Goal: Task Accomplishment & Management: Use online tool/utility

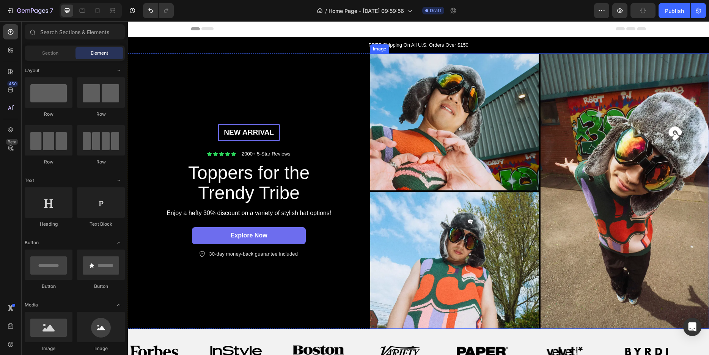
click at [449, 124] on img at bounding box center [539, 190] width 339 height 275
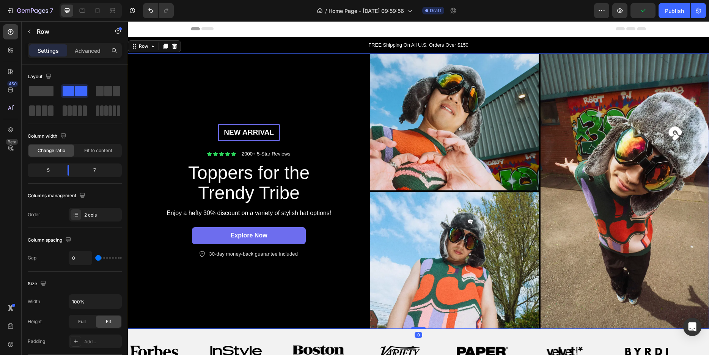
click at [281, 101] on div "New arrival Text Block Row Icon Icon Icon Icon Icon Icon List 2000+ 5-Star Revi…" at bounding box center [249, 190] width 242 height 275
click at [316, 113] on div "New arrival Text Block Row Icon Icon Icon Icon Icon Icon List 2000+ 5-Star Revi…" at bounding box center [249, 190] width 242 height 275
click at [240, 135] on p "New arrival" at bounding box center [249, 132] width 58 height 9
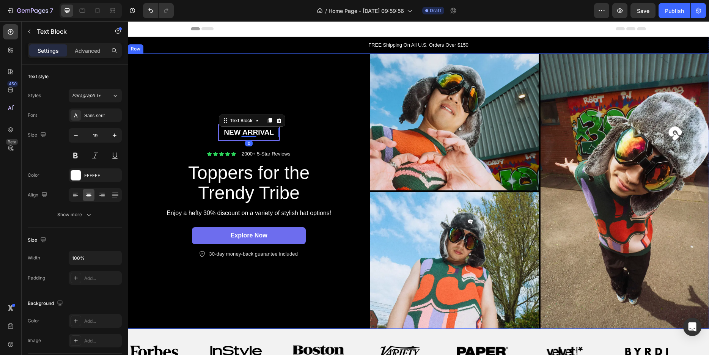
click at [296, 110] on div "New arrival Text Block 0 Row Icon Icon Icon Icon Icon Icon List 2000+ 5-Star Re…" at bounding box center [249, 190] width 242 height 275
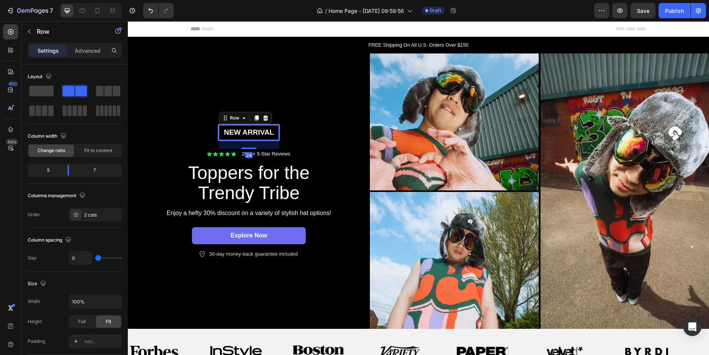
click at [274, 124] on div "New arrival Text Block Row 24" at bounding box center [249, 132] width 62 height 17
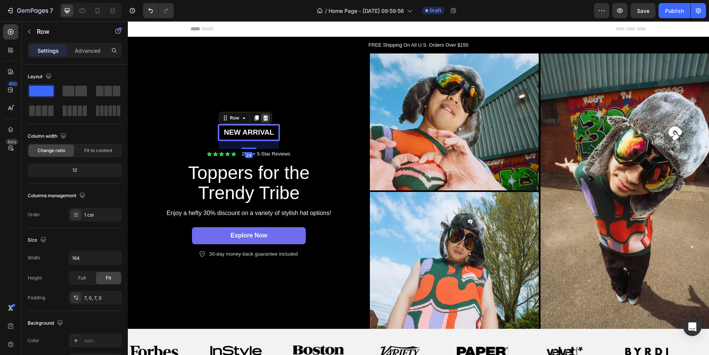
click at [267, 118] on div at bounding box center [265, 117] width 9 height 9
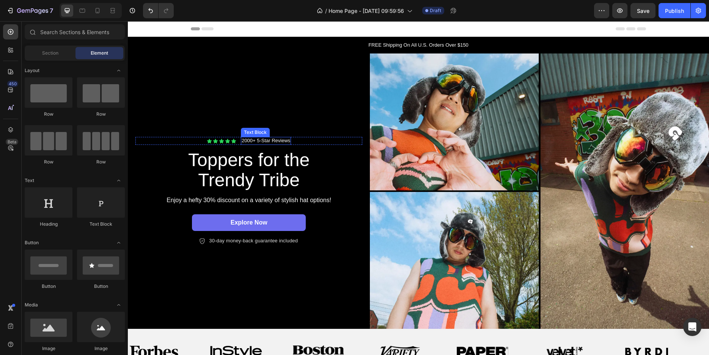
click at [263, 139] on p "2000+ 5-Star Reviews" at bounding box center [266, 141] width 49 height 6
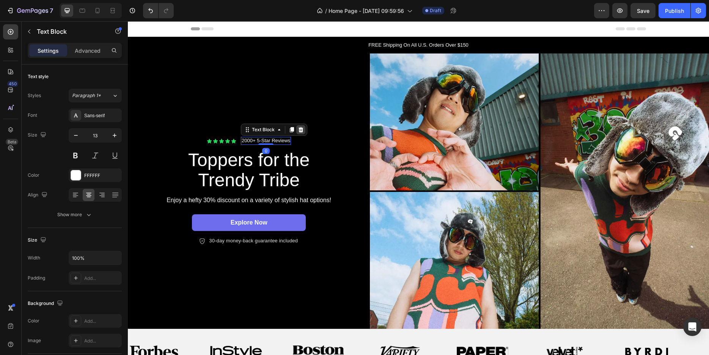
click at [303, 127] on div at bounding box center [300, 129] width 9 height 9
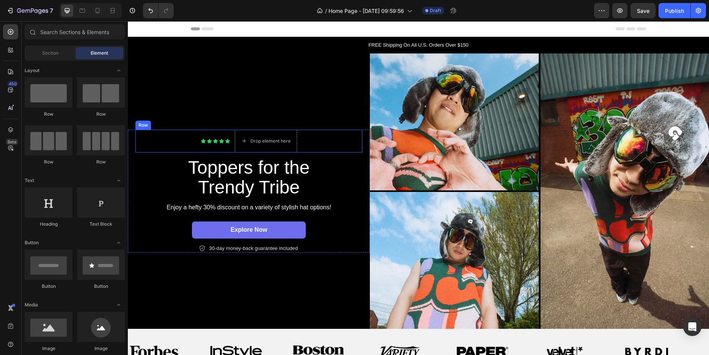
click at [330, 134] on div "Icon Icon Icon Icon Icon Icon List Drop element here Row" at bounding box center [248, 141] width 227 height 23
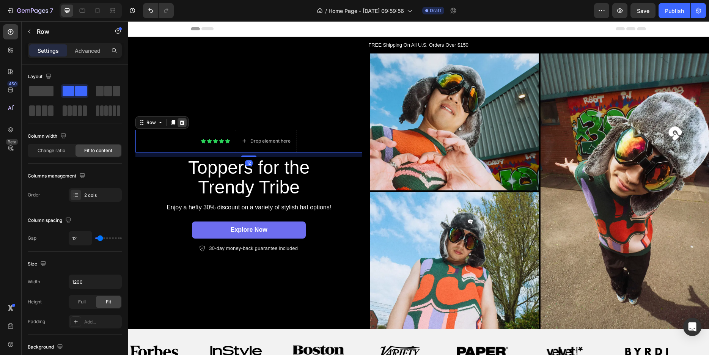
click at [185, 121] on div at bounding box center [182, 122] width 9 height 9
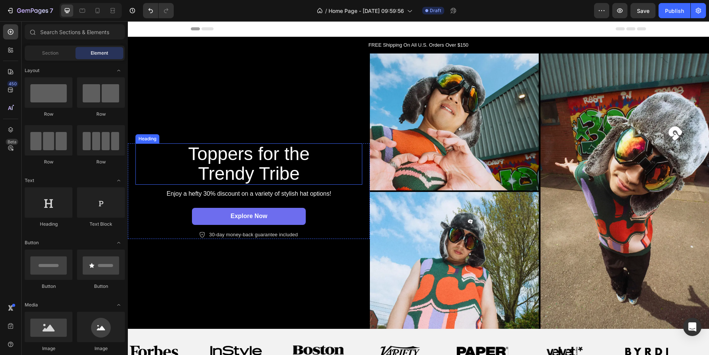
click at [329, 159] on h2 "Toppers for the Trendy Tribe" at bounding box center [249, 164] width 171 height 42
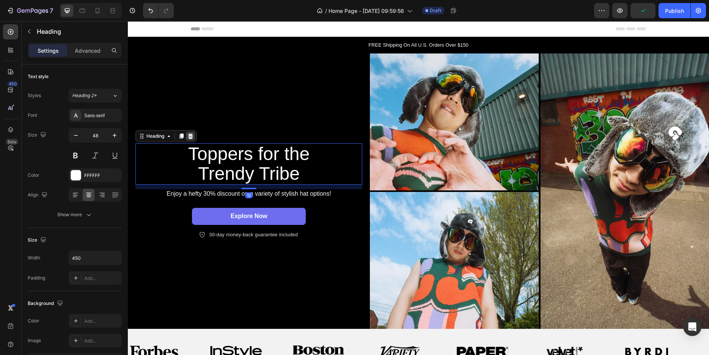
click at [192, 134] on icon at bounding box center [190, 136] width 5 height 5
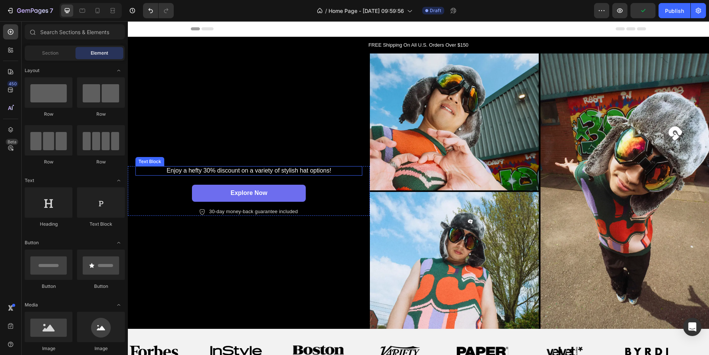
click at [272, 167] on p "Enjoy a hefty 30% discount on a variety of stylish hat options!" at bounding box center [248, 171] width 225 height 8
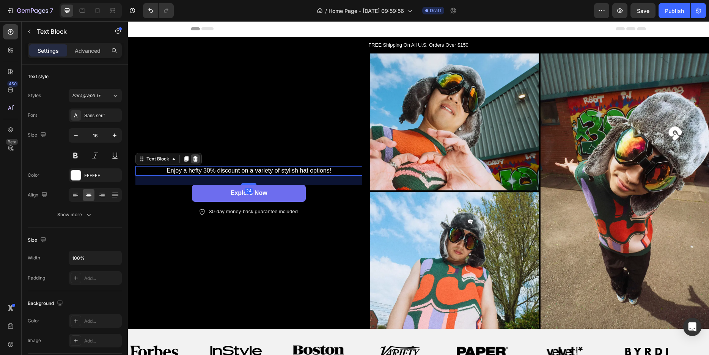
click at [195, 154] on div at bounding box center [195, 158] width 9 height 9
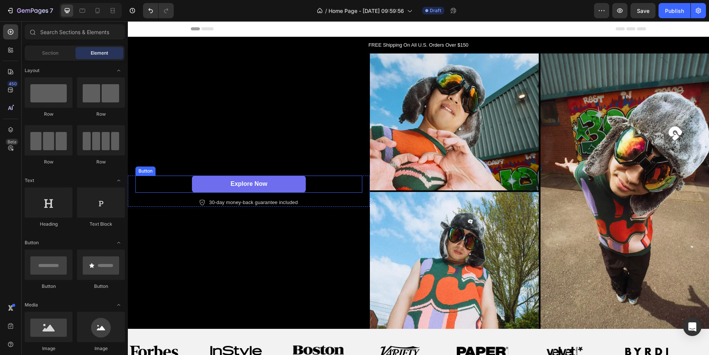
click at [318, 181] on div "Explore Now Button" at bounding box center [248, 184] width 227 height 17
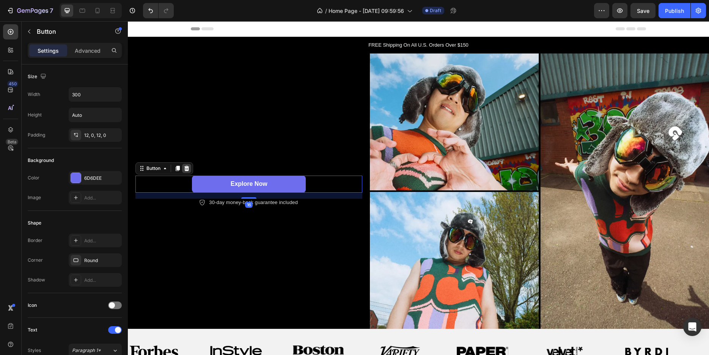
click at [189, 166] on icon at bounding box center [186, 168] width 5 height 5
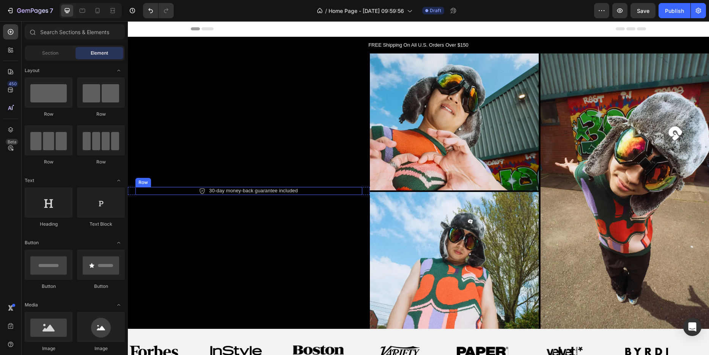
click at [311, 189] on div "Icon 30-day money-back guarantee included Text Block Row" at bounding box center [248, 191] width 227 height 8
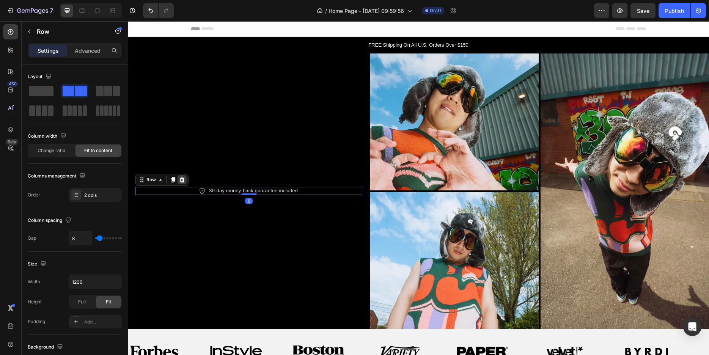
click at [183, 177] on icon at bounding box center [182, 179] width 5 height 5
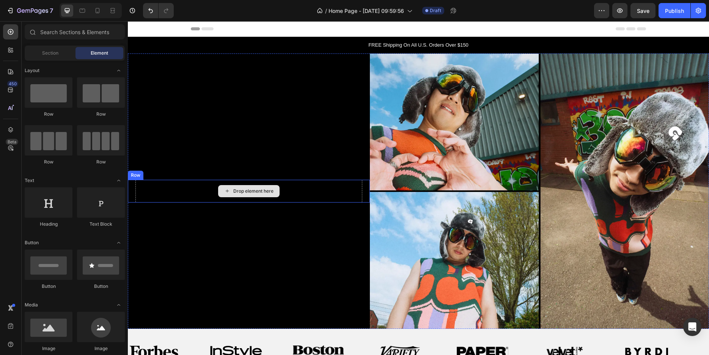
click at [303, 191] on div "Drop element here" at bounding box center [248, 191] width 227 height 23
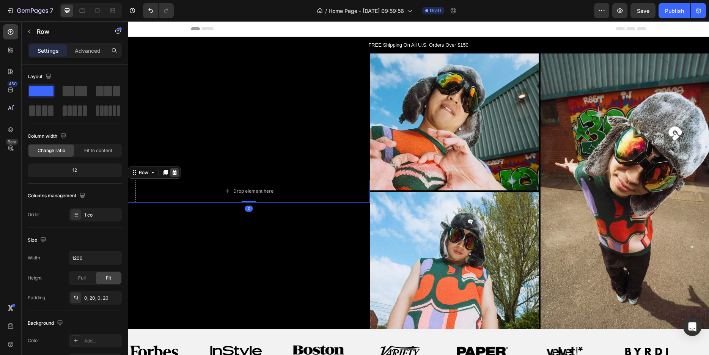
click at [175, 170] on icon at bounding box center [174, 172] width 5 height 5
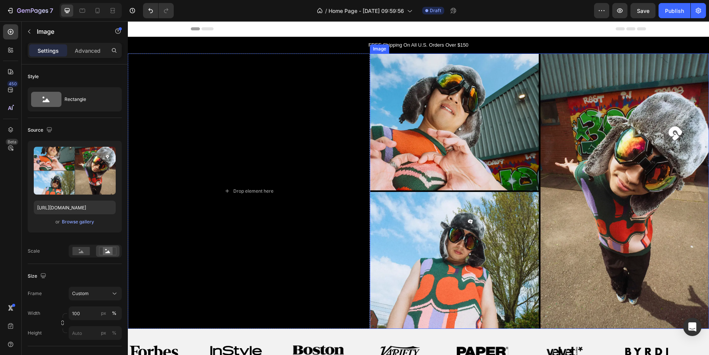
click at [429, 147] on img at bounding box center [539, 190] width 339 height 275
click at [417, 46] on icon at bounding box center [420, 46] width 6 height 6
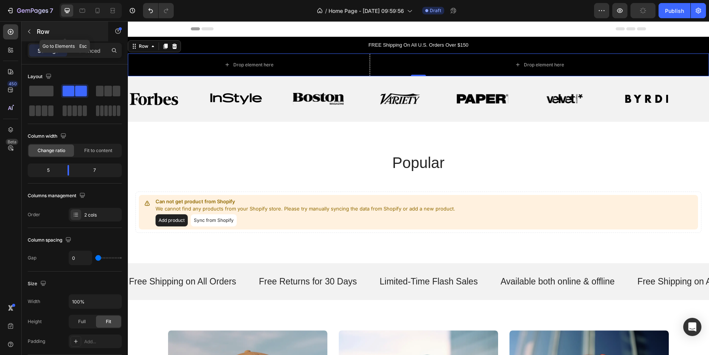
click at [30, 32] on icon "button" at bounding box center [29, 31] width 6 height 6
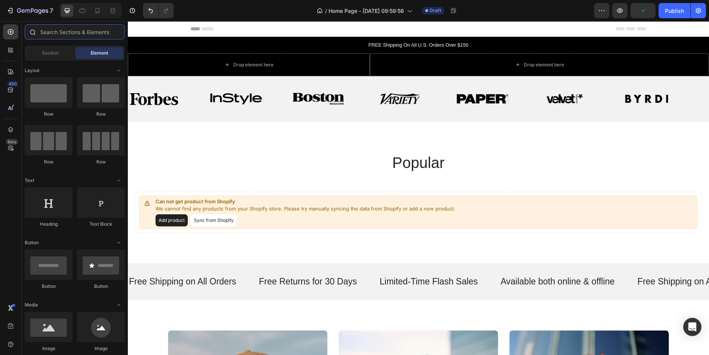
click at [60, 29] on input "text" at bounding box center [75, 31] width 100 height 15
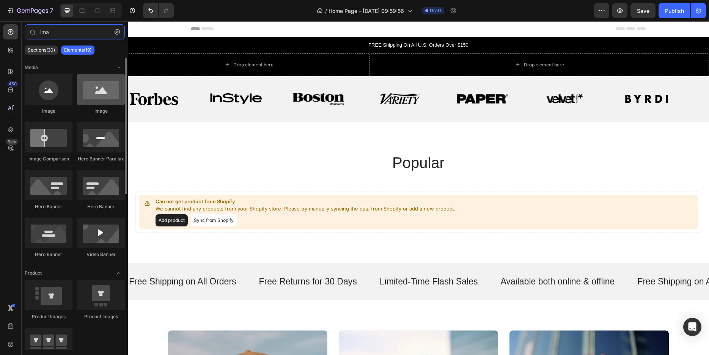
type input "ima"
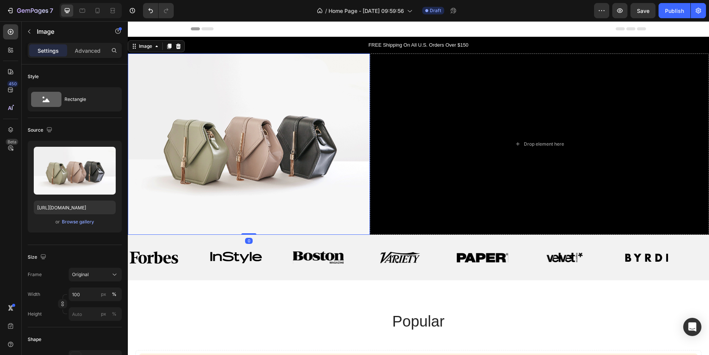
click at [219, 125] on img at bounding box center [249, 144] width 242 height 182
click at [74, 222] on div "Browse gallery" at bounding box center [78, 222] width 32 height 7
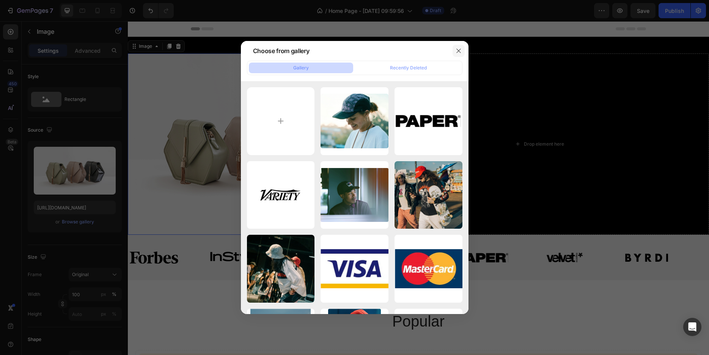
click at [458, 50] on icon "button" at bounding box center [459, 51] width 6 height 6
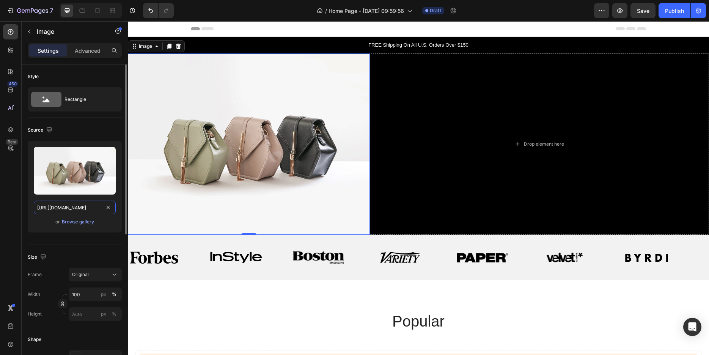
click at [99, 203] on input "https://cdn.shopify.com/s/files/1/2005/9307/files/image_demo.jpg" at bounding box center [75, 208] width 82 height 14
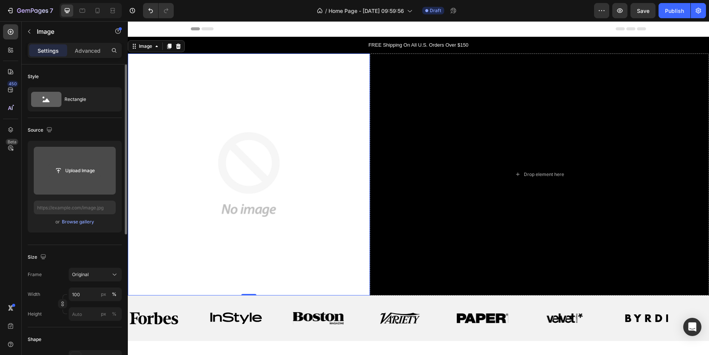
click at [78, 170] on input "file" at bounding box center [75, 170] width 52 height 13
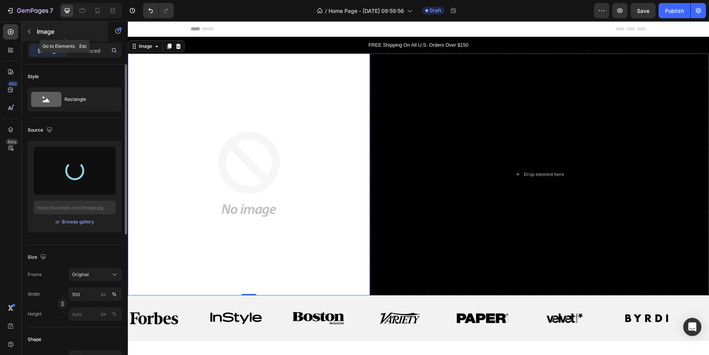
type input "[URL][DOMAIN_NAME]"
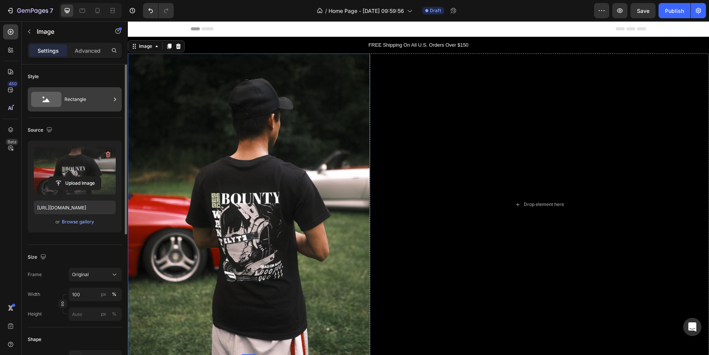
click at [85, 102] on div "Rectangle" at bounding box center [87, 99] width 46 height 17
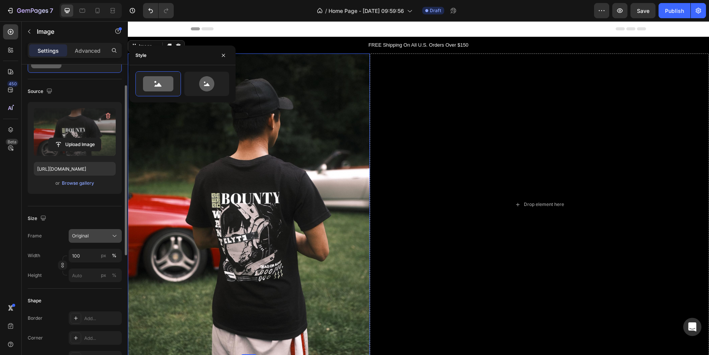
click at [108, 235] on div "Original" at bounding box center [90, 236] width 37 height 7
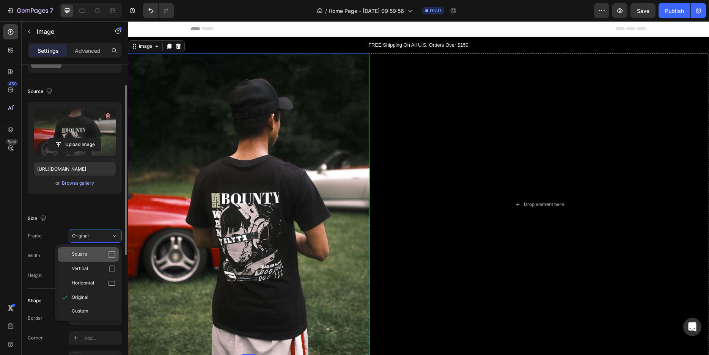
click at [107, 258] on div "Square" at bounding box center [88, 254] width 61 height 14
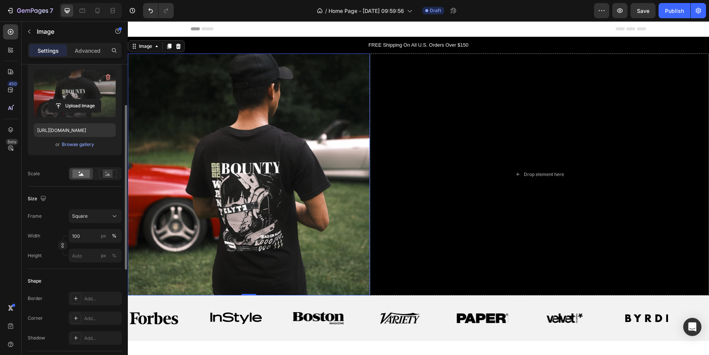
scroll to position [0, 0]
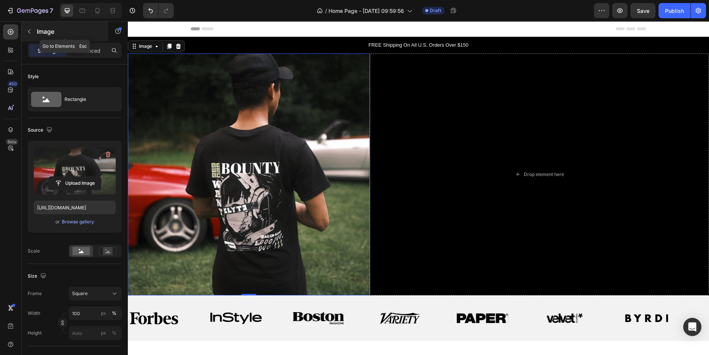
click at [31, 32] on icon "button" at bounding box center [29, 31] width 6 height 6
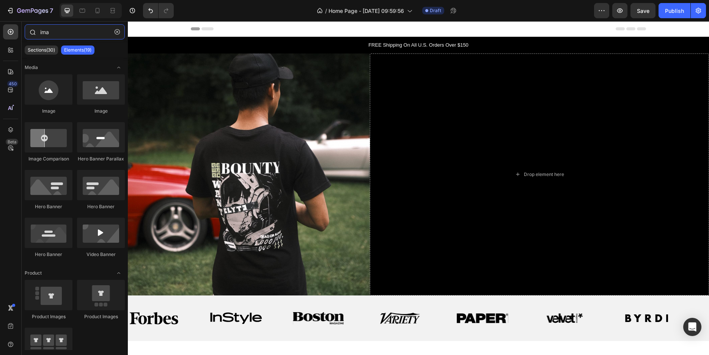
click at [58, 34] on input "ima" at bounding box center [75, 31] width 100 height 15
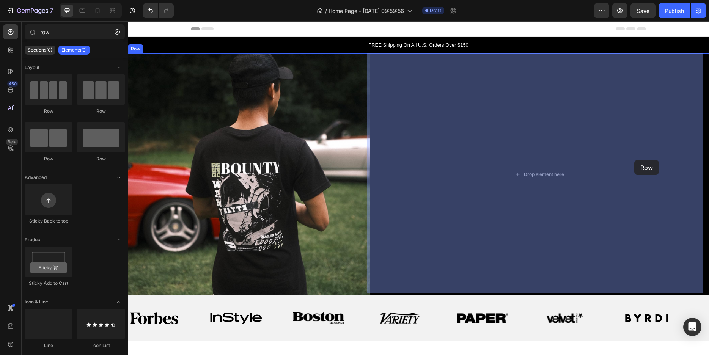
drag, startPoint x: 235, startPoint y: 170, endPoint x: 634, endPoint y: 160, distance: 398.4
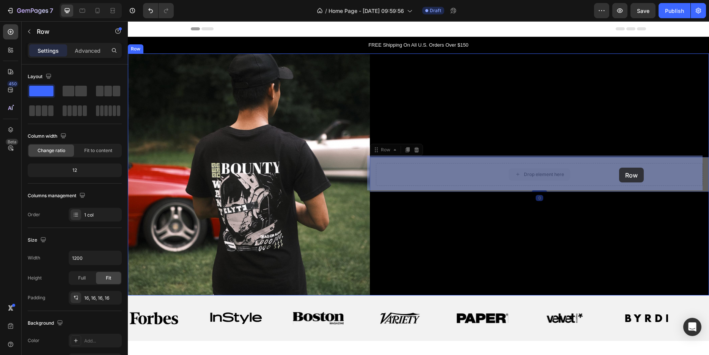
drag, startPoint x: 605, startPoint y: 171, endPoint x: 619, endPoint y: 168, distance: 14.5
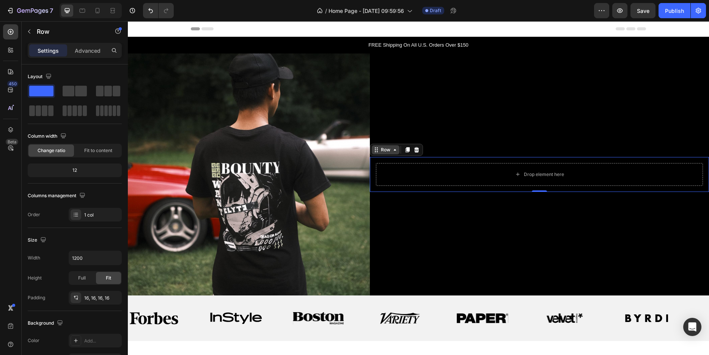
click at [379, 149] on div "Row" at bounding box center [385, 149] width 13 height 7
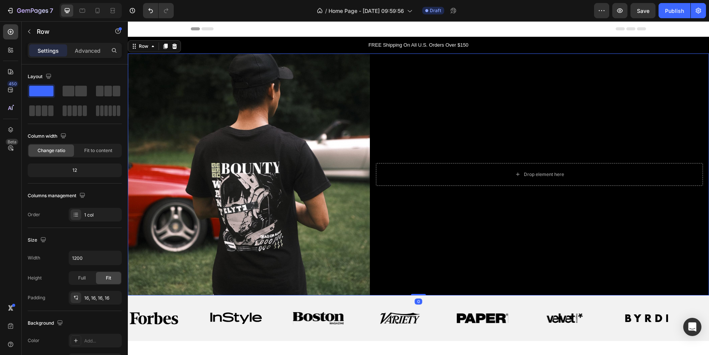
click at [426, 220] on div "Drop element here Row" at bounding box center [539, 174] width 339 height 242
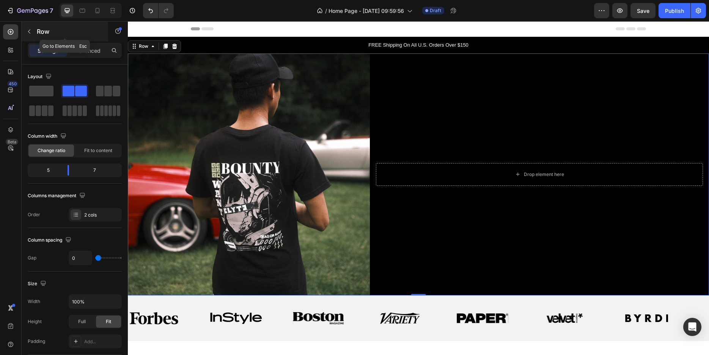
click at [28, 31] on icon "button" at bounding box center [29, 31] width 6 height 6
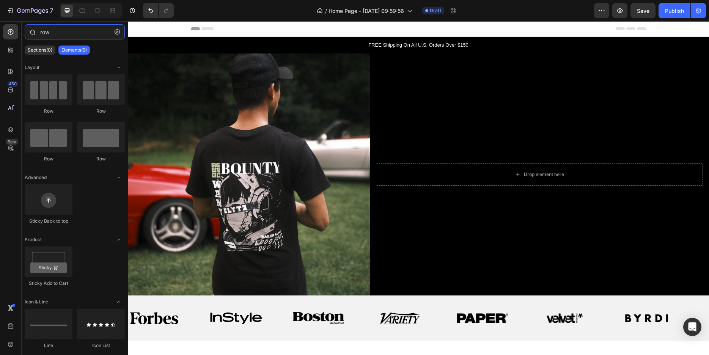
click at [66, 35] on input "row" at bounding box center [75, 31] width 100 height 15
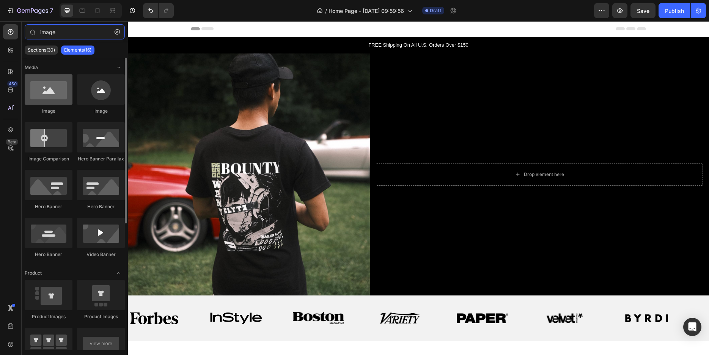
type input "image"
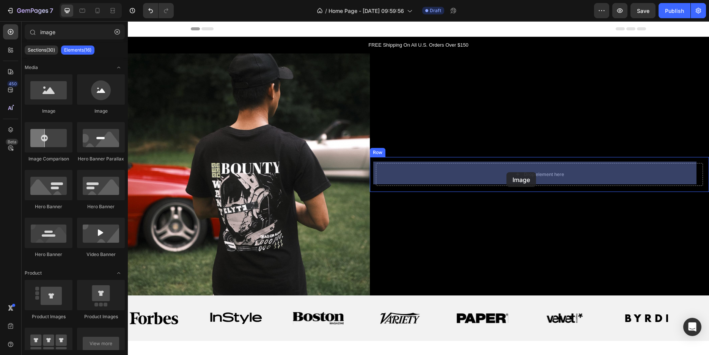
drag, startPoint x: 184, startPoint y: 119, endPoint x: 506, endPoint y: 172, distance: 326.5
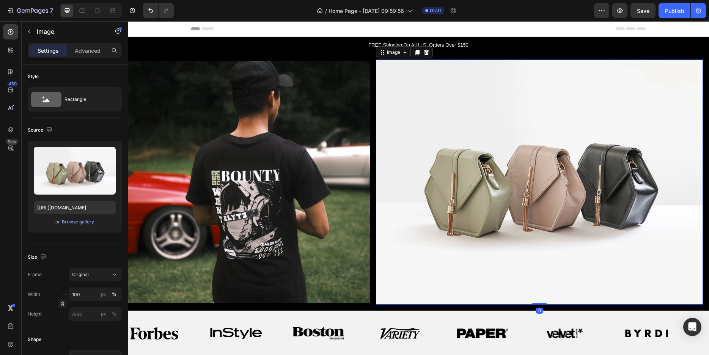
click at [510, 175] on img at bounding box center [539, 182] width 327 height 245
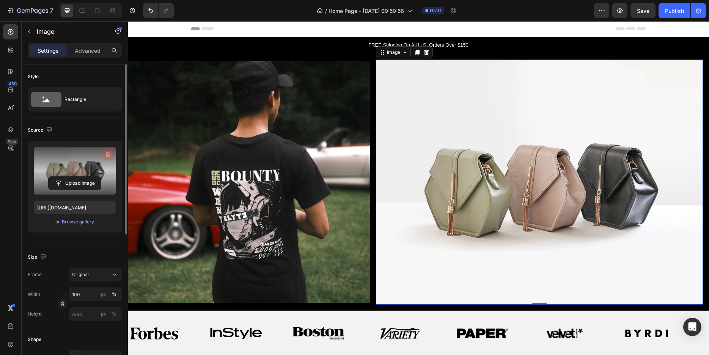
click at [107, 156] on icon "button" at bounding box center [108, 155] width 5 height 6
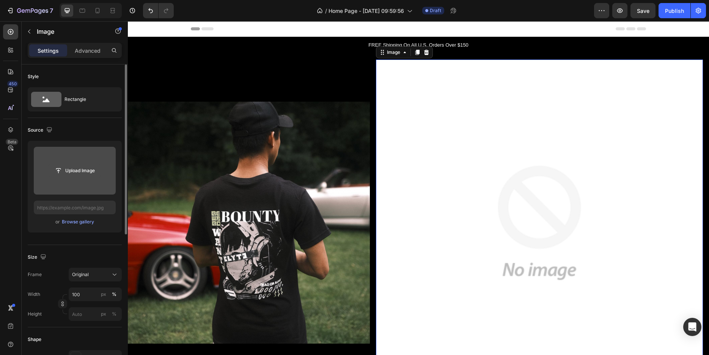
click at [83, 168] on input "file" at bounding box center [75, 170] width 52 height 13
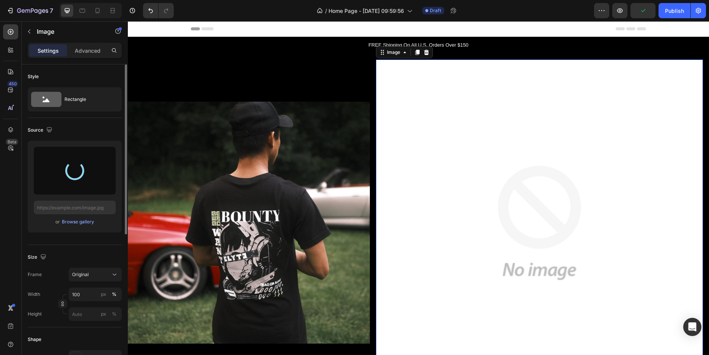
type input "[URL][DOMAIN_NAME]"
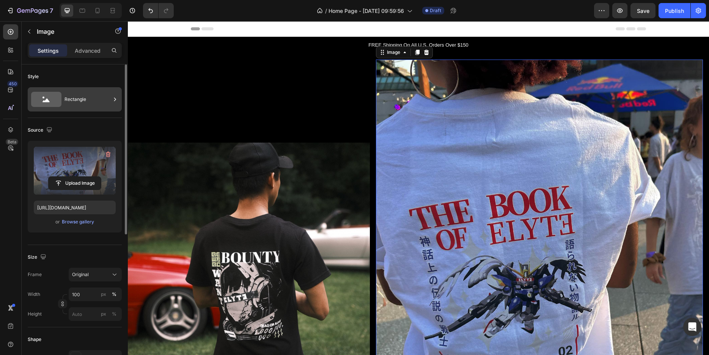
click at [61, 100] on div "Rectangle" at bounding box center [75, 99] width 94 height 24
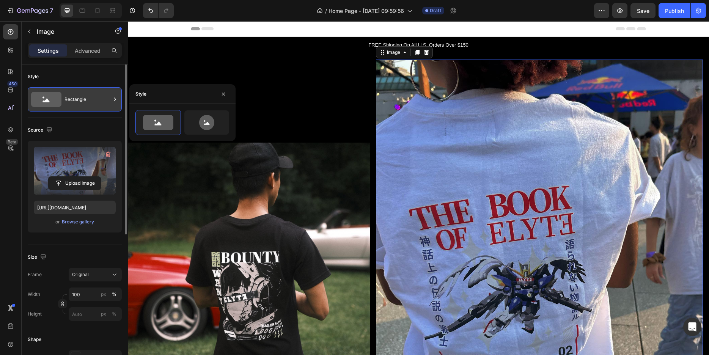
click at [67, 101] on div "Rectangle" at bounding box center [87, 99] width 46 height 17
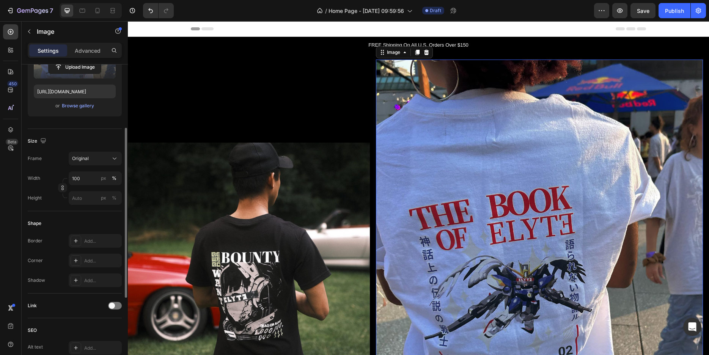
scroll to position [77, 0]
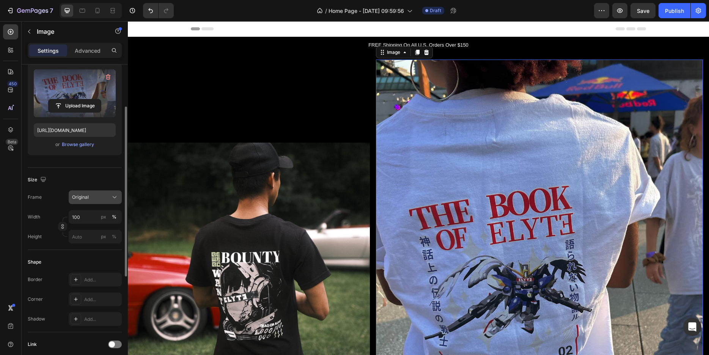
click at [88, 194] on span "Original" at bounding box center [80, 197] width 17 height 7
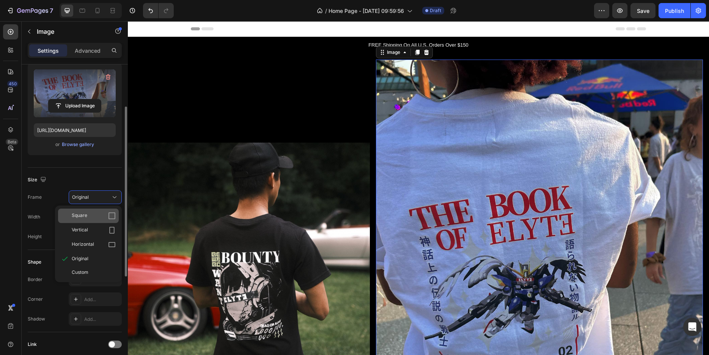
click at [86, 217] on span "Square" at bounding box center [80, 216] width 16 height 8
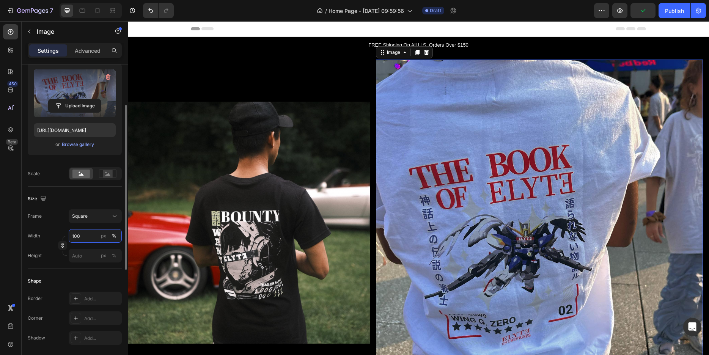
click at [90, 237] on input "100" at bounding box center [95, 236] width 53 height 14
drag, startPoint x: 83, startPoint y: 236, endPoint x: 83, endPoint y: 241, distance: 4.6
click at [83, 241] on input "100" at bounding box center [95, 236] width 53 height 14
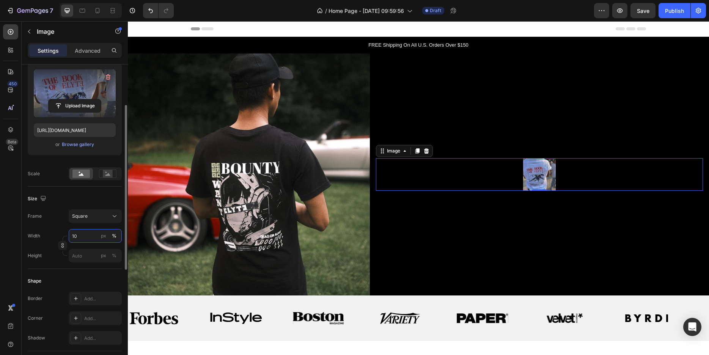
type input "1"
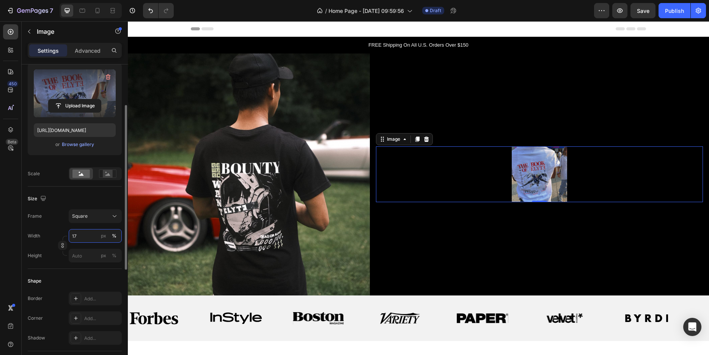
type input "1"
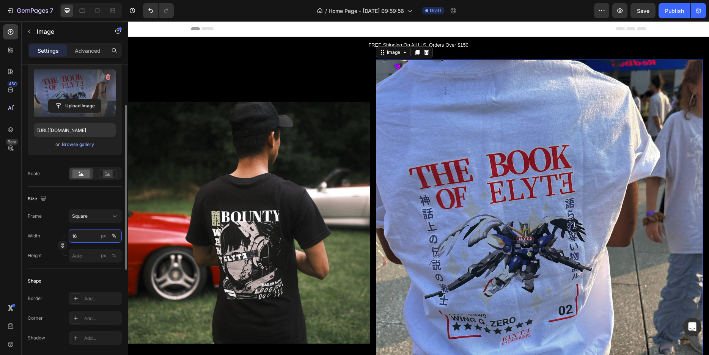
type input "1"
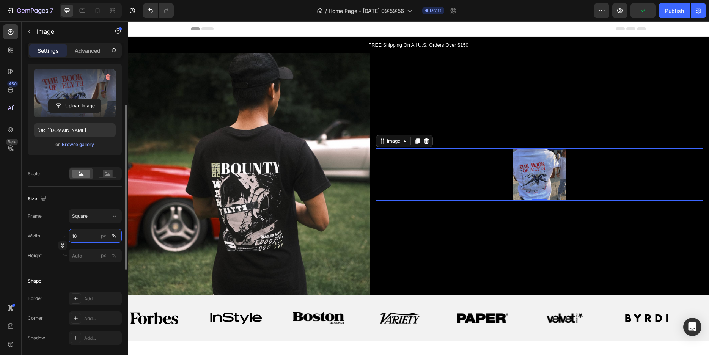
click at [74, 236] on input "16" at bounding box center [95, 236] width 53 height 14
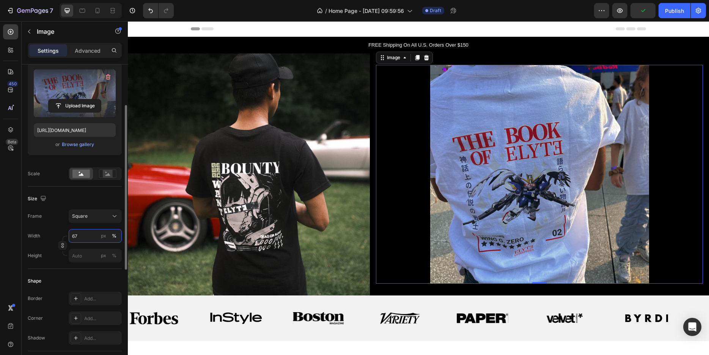
type input "6"
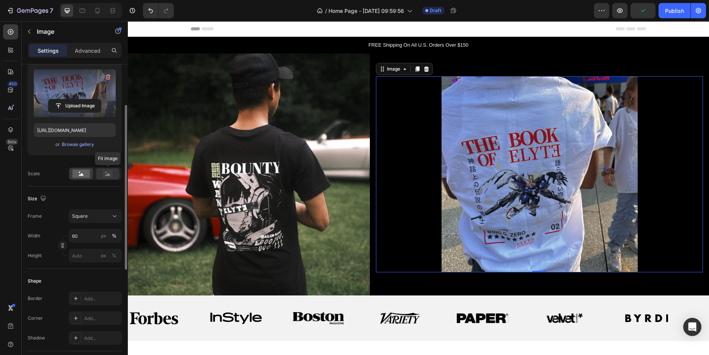
click at [105, 176] on rect at bounding box center [108, 174] width 10 height 8
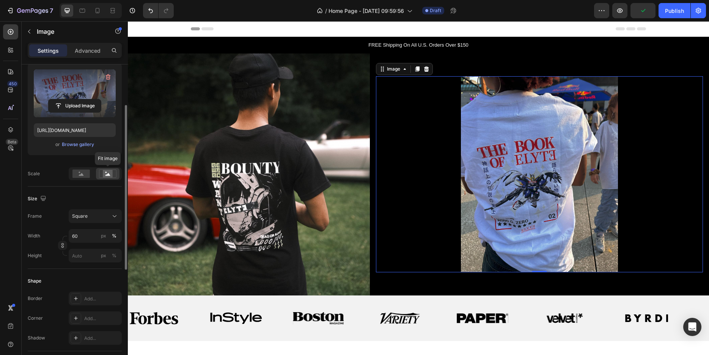
click at [105, 176] on rect at bounding box center [108, 174] width 10 height 8
click at [82, 174] on icon at bounding box center [81, 174] width 5 height 3
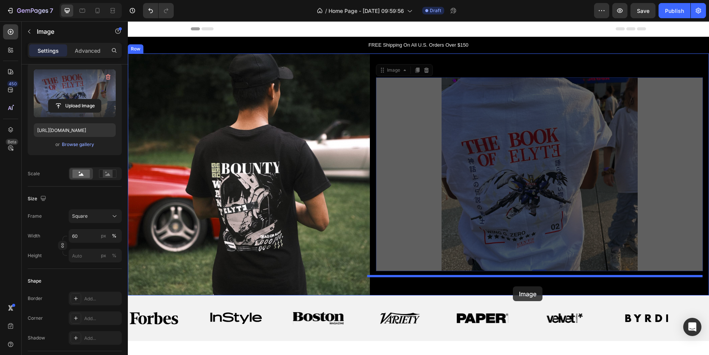
drag, startPoint x: 513, startPoint y: 242, endPoint x: 513, endPoint y: 286, distance: 44.8
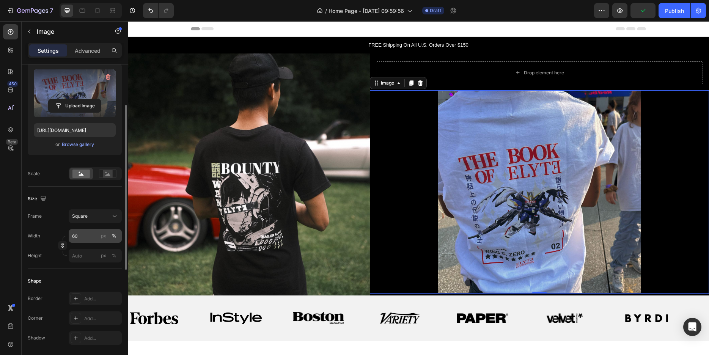
click at [95, 234] on input "60" at bounding box center [95, 236] width 53 height 14
drag, startPoint x: 95, startPoint y: 234, endPoint x: 69, endPoint y: 235, distance: 26.6
click at [69, 235] on input "60" at bounding box center [95, 236] width 53 height 14
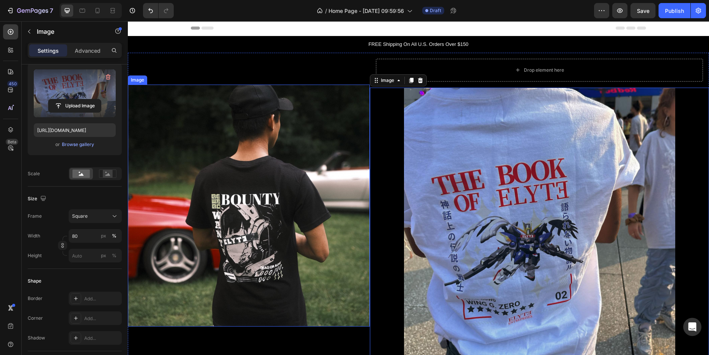
scroll to position [0, 0]
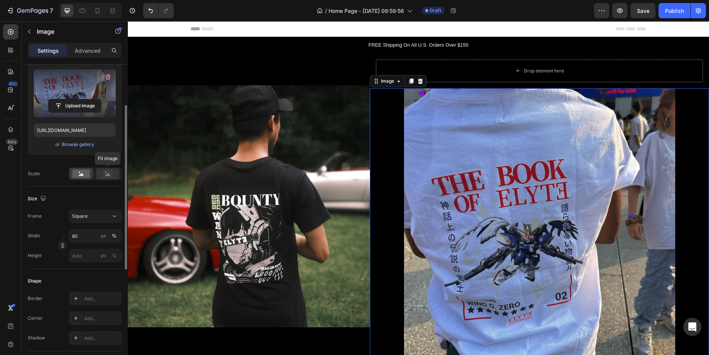
type input "80"
click at [101, 173] on icon at bounding box center [107, 174] width 17 height 8
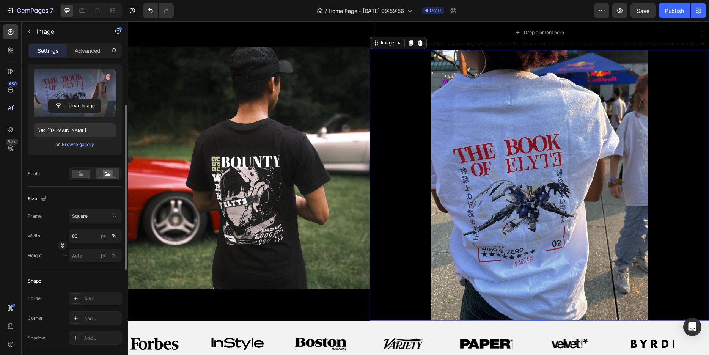
scroll to position [39, 0]
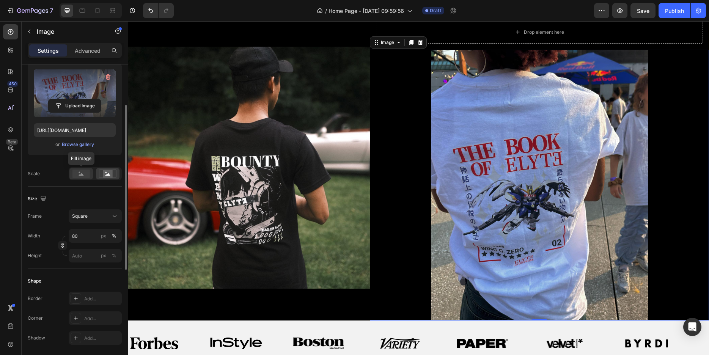
click at [90, 174] on div at bounding box center [81, 173] width 24 height 11
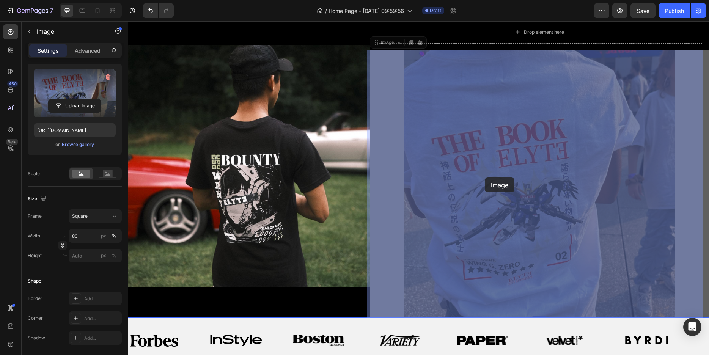
drag, startPoint x: 489, startPoint y: 228, endPoint x: 485, endPoint y: 177, distance: 50.6
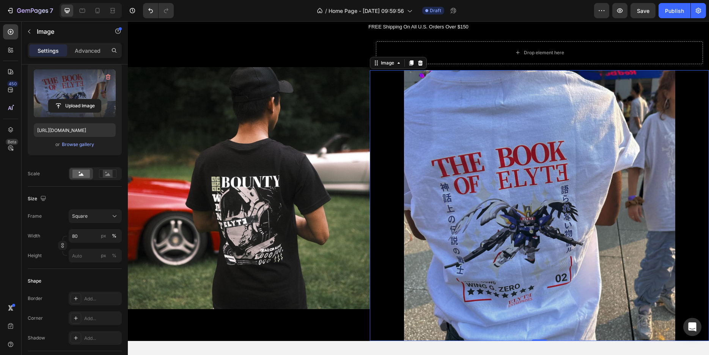
scroll to position [0, 0]
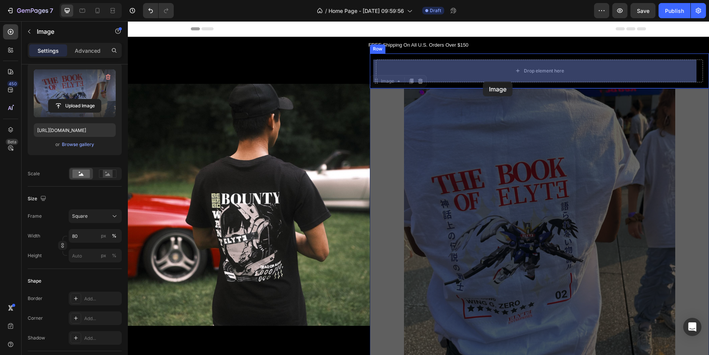
drag, startPoint x: 477, startPoint y: 159, endPoint x: 483, endPoint y: 82, distance: 77.6
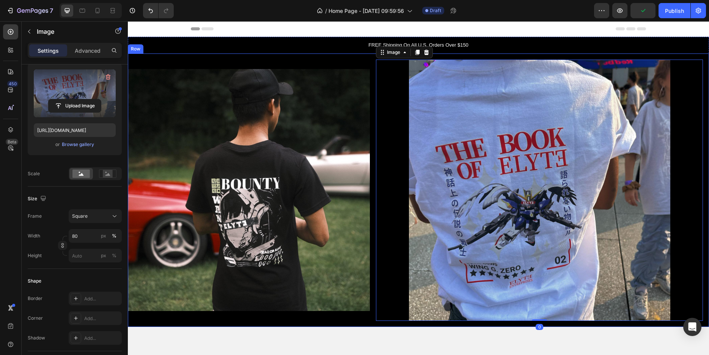
click at [355, 321] on div "Image" at bounding box center [249, 190] width 242 height 274
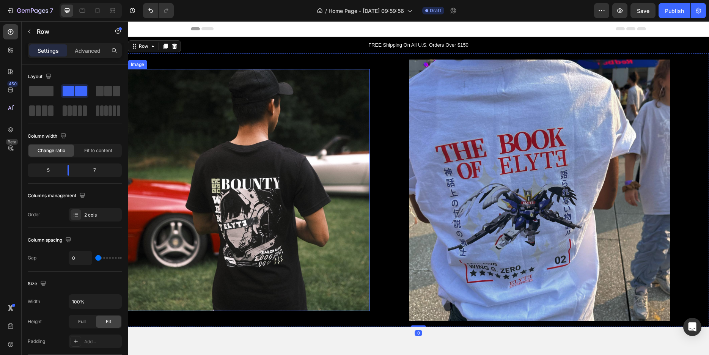
click at [294, 239] on img at bounding box center [249, 190] width 242 height 242
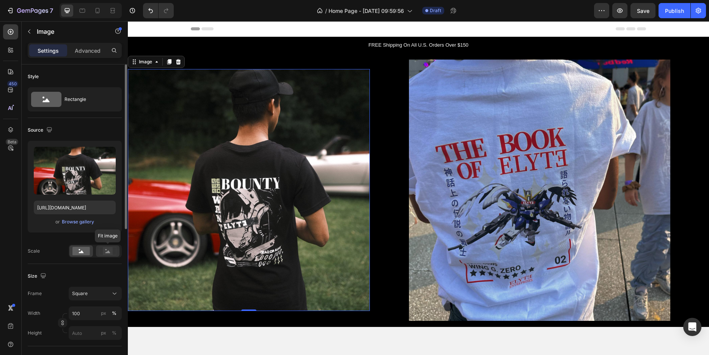
click at [106, 251] on rect at bounding box center [108, 251] width 10 height 8
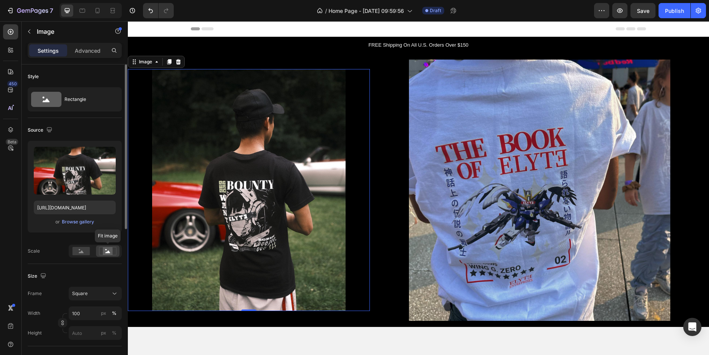
click at [106, 251] on rect at bounding box center [108, 251] width 10 height 8
click at [87, 251] on rect at bounding box center [80, 251] width 17 height 8
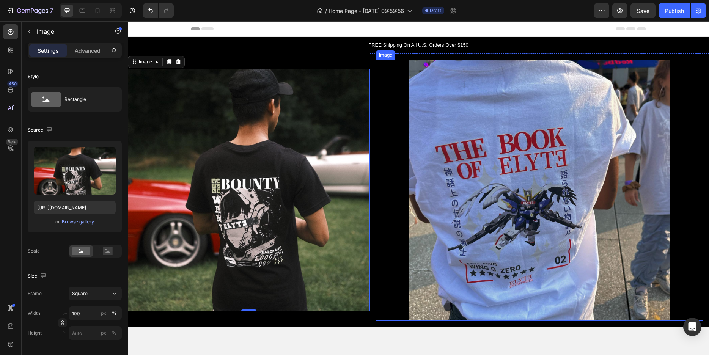
click at [456, 221] on img at bounding box center [539, 190] width 261 height 261
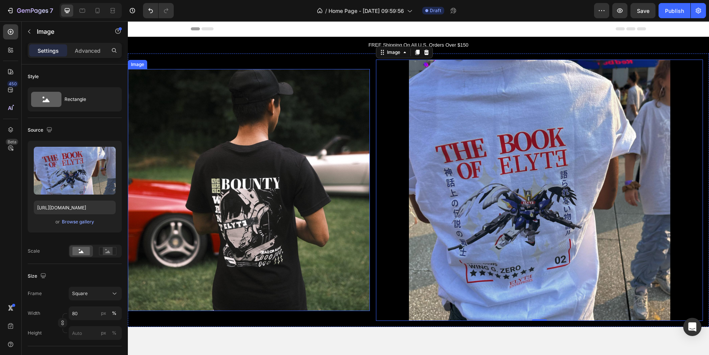
click at [326, 240] on img at bounding box center [249, 190] width 242 height 242
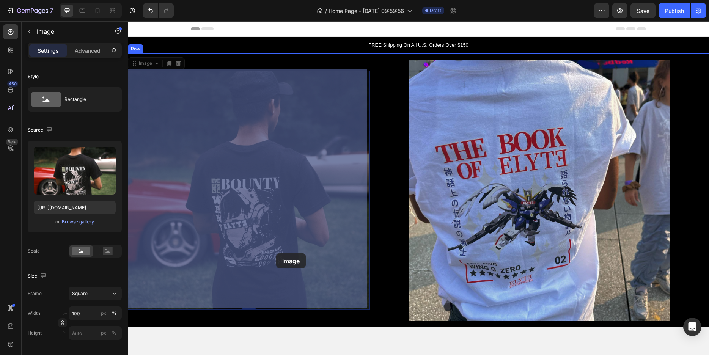
drag, startPoint x: 262, startPoint y: 285, endPoint x: 276, endPoint y: 253, distance: 34.6
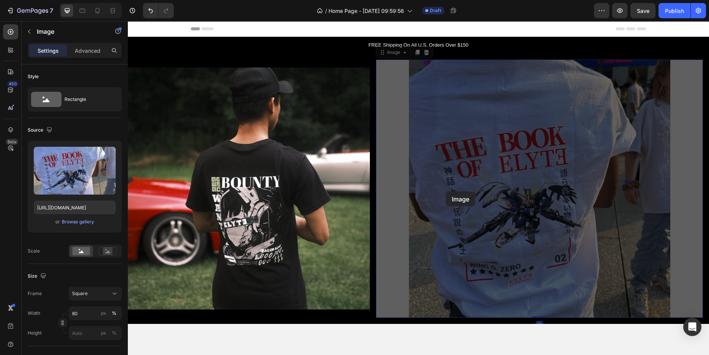
click at [446, 192] on div "Image 0 Image 0" at bounding box center [539, 189] width 327 height 258
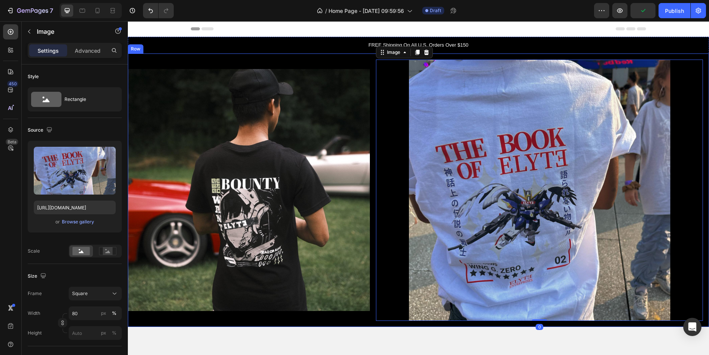
click at [357, 323] on div "Image" at bounding box center [249, 190] width 242 height 274
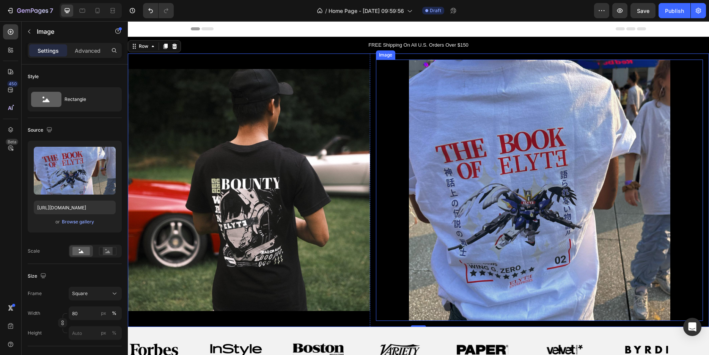
click at [422, 254] on img at bounding box center [539, 190] width 261 height 261
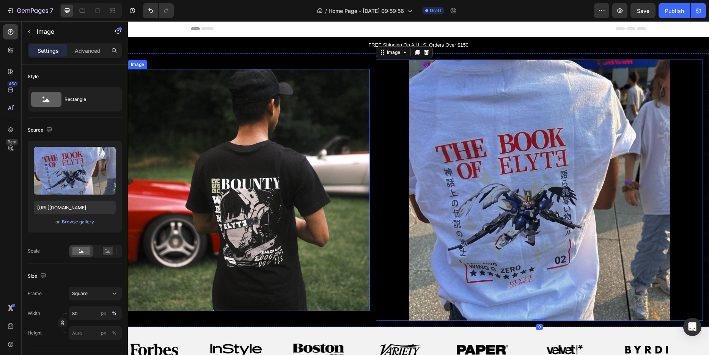
click at [270, 239] on img at bounding box center [249, 190] width 242 height 242
click at [439, 178] on img at bounding box center [539, 190] width 261 height 261
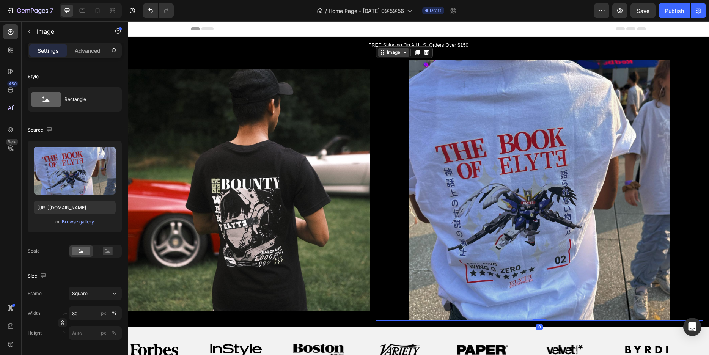
click at [397, 51] on div "Image" at bounding box center [393, 52] width 16 height 7
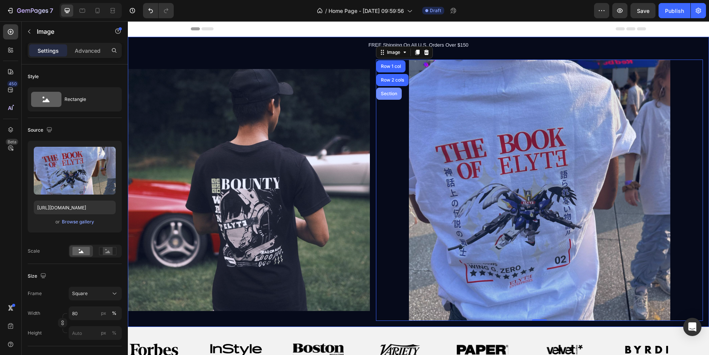
click at [389, 92] on div "Section" at bounding box center [388, 93] width 19 height 5
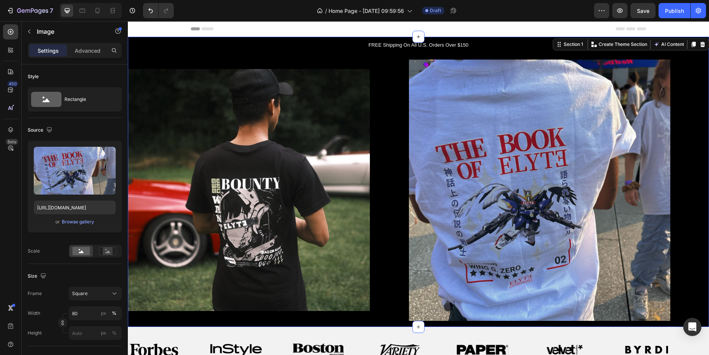
click at [389, 92] on div at bounding box center [539, 190] width 327 height 261
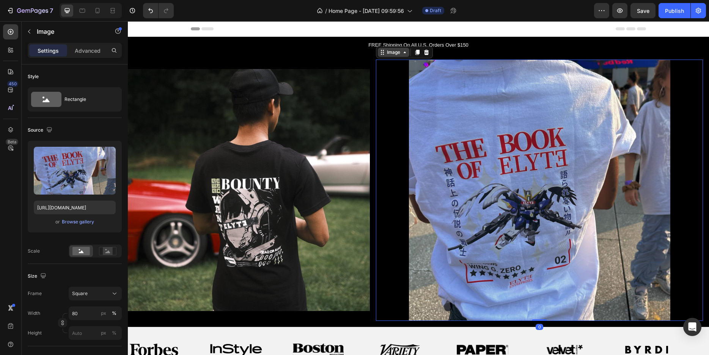
click at [398, 53] on div "Image" at bounding box center [393, 52] width 16 height 7
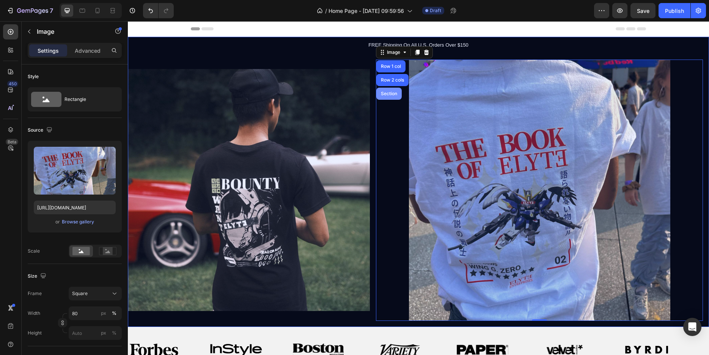
click at [391, 88] on div "Section" at bounding box center [388, 94] width 25 height 12
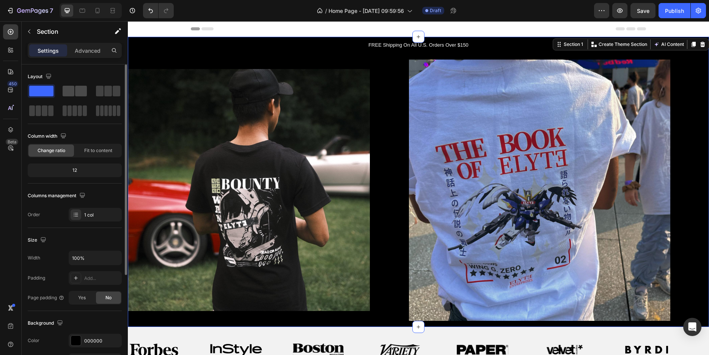
click at [78, 92] on span at bounding box center [81, 91] width 12 height 11
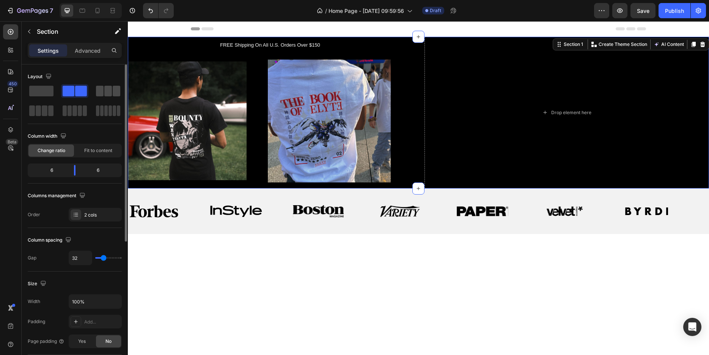
click at [103, 90] on span at bounding box center [100, 91] width 8 height 11
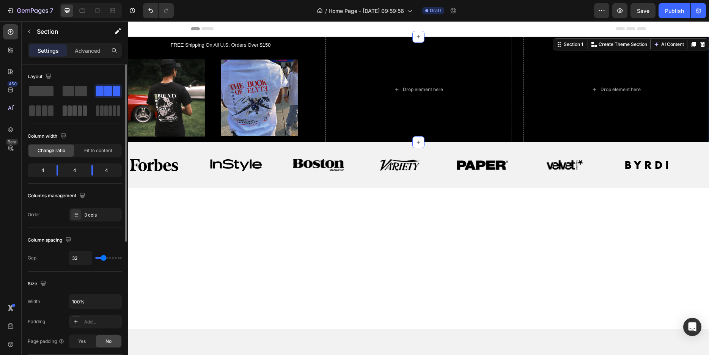
click at [75, 109] on span at bounding box center [74, 110] width 4 height 11
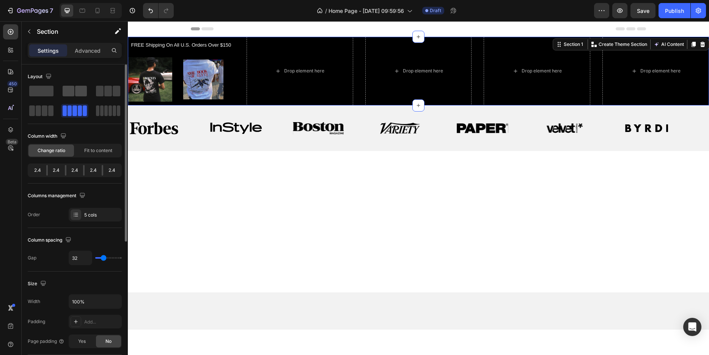
click at [65, 91] on span at bounding box center [69, 91] width 12 height 11
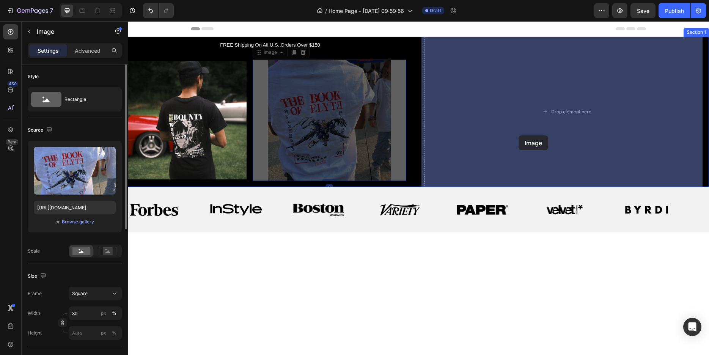
drag, startPoint x: 313, startPoint y: 123, endPoint x: 519, endPoint y: 135, distance: 205.6
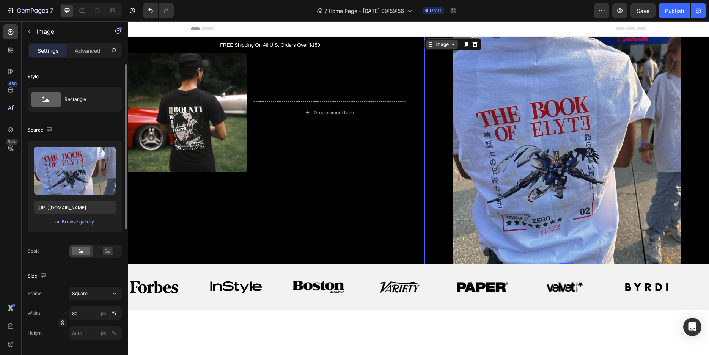
click at [441, 46] on div "Image" at bounding box center [442, 44] width 16 height 7
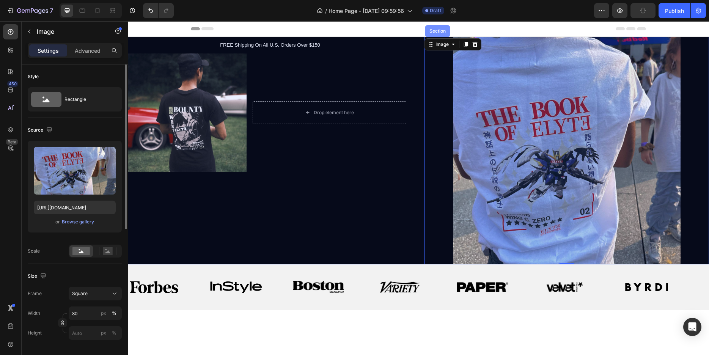
click at [437, 30] on div "Section" at bounding box center [437, 31] width 19 height 5
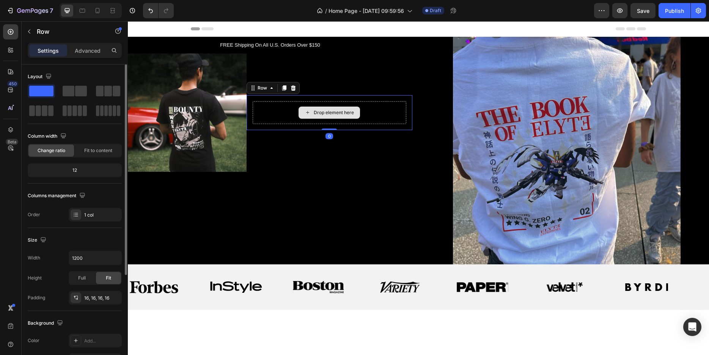
click at [377, 110] on div "Drop element here" at bounding box center [330, 112] width 154 height 23
click at [292, 87] on icon at bounding box center [293, 88] width 6 height 6
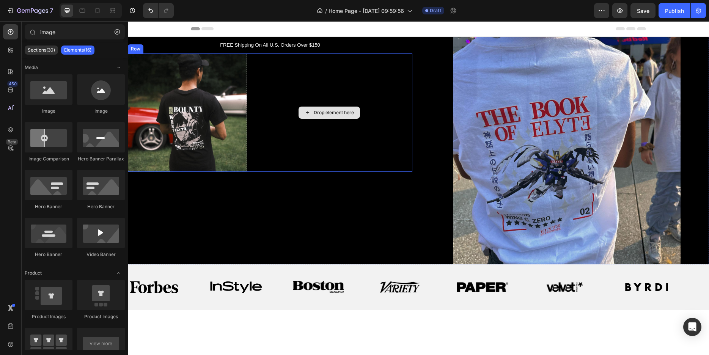
click at [326, 115] on div "Drop element here" at bounding box center [329, 113] width 61 height 12
click at [332, 141] on div "Drop element here" at bounding box center [330, 112] width 166 height 119
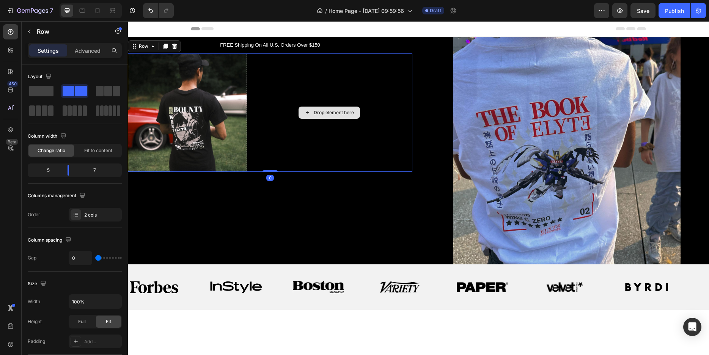
click at [292, 142] on div "Drop element here" at bounding box center [330, 112] width 166 height 119
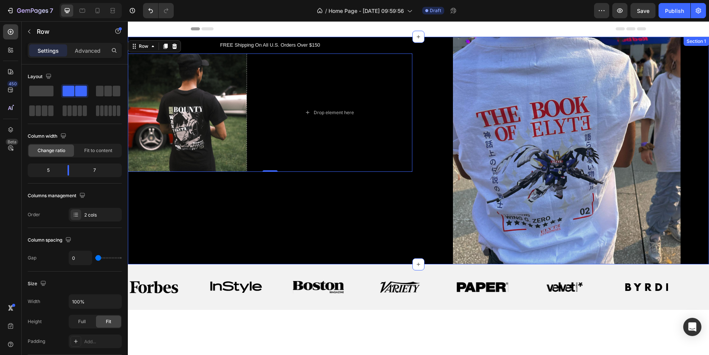
click at [187, 211] on div "FREE Shipping On All U.S. Orders Over $150 Text Block Image Drop element here R…" at bounding box center [270, 151] width 285 height 228
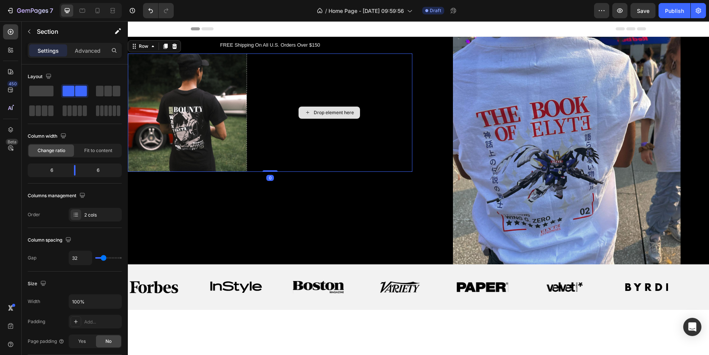
click at [299, 153] on div "Drop element here" at bounding box center [330, 112] width 166 height 119
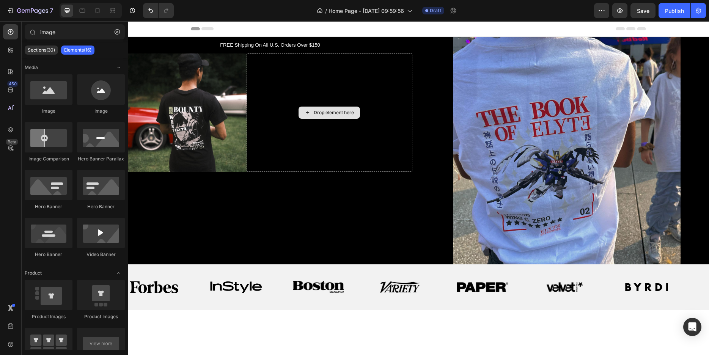
click at [327, 110] on div "Drop element here" at bounding box center [334, 113] width 40 height 6
click at [326, 91] on div "Drop element here" at bounding box center [330, 112] width 166 height 119
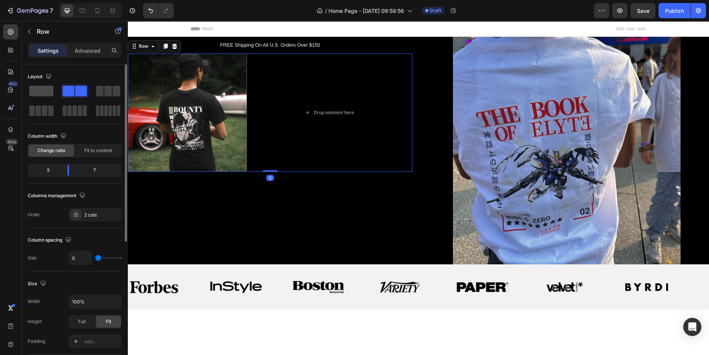
click at [43, 91] on span at bounding box center [41, 91] width 24 height 11
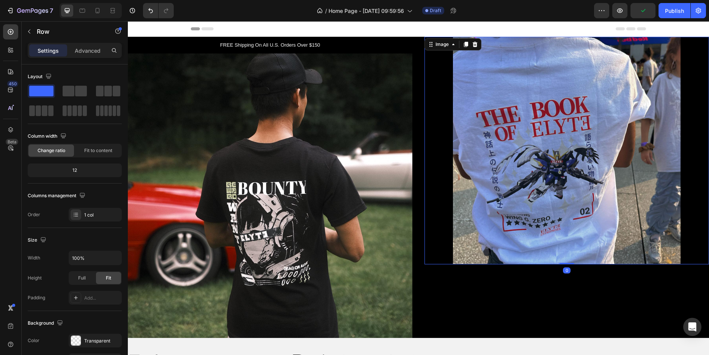
click at [546, 180] on img at bounding box center [567, 151] width 228 height 228
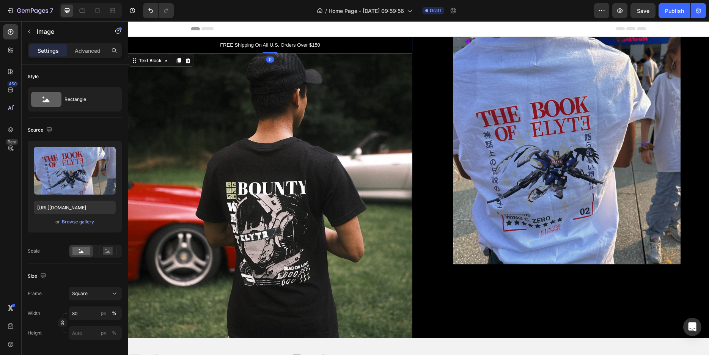
click at [392, 44] on p "FREE Shipping On All U.S. Orders Over $150" at bounding box center [270, 45] width 283 height 8
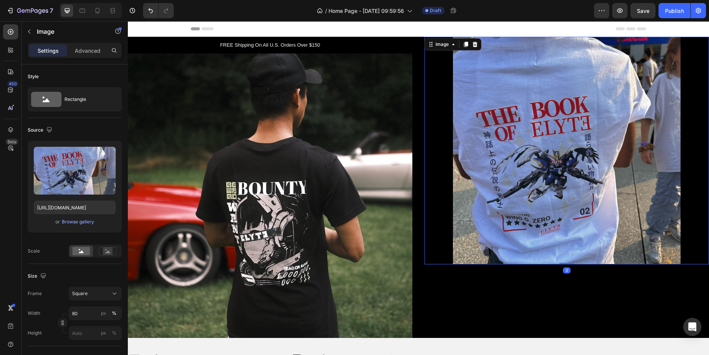
click at [425, 48] on div "Image 0" at bounding box center [567, 151] width 285 height 228
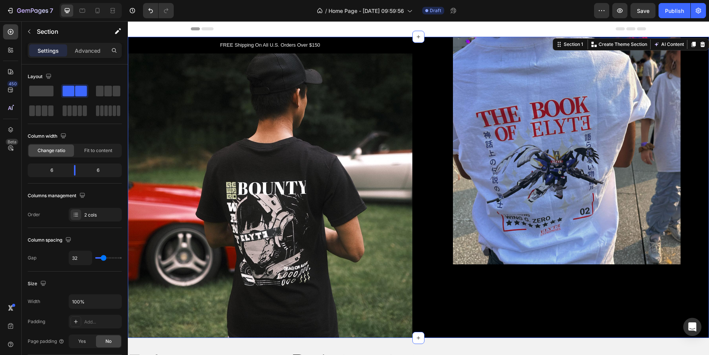
click at [416, 52] on div "FREE Shipping On All U.S. Orders Over $150 Text Block Image Row Image Section 1…" at bounding box center [418, 187] width 581 height 301
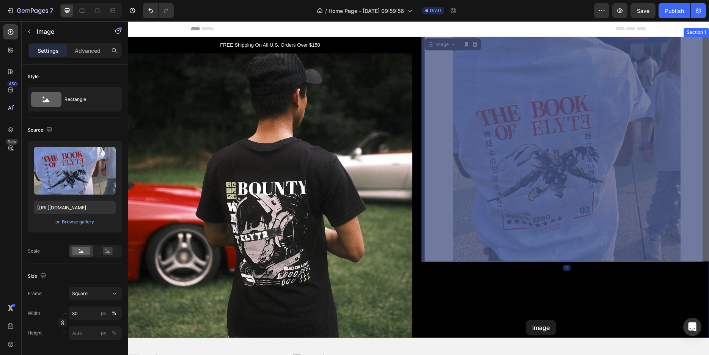
drag, startPoint x: 526, startPoint y: 138, endPoint x: 527, endPoint y: 324, distance: 186.3
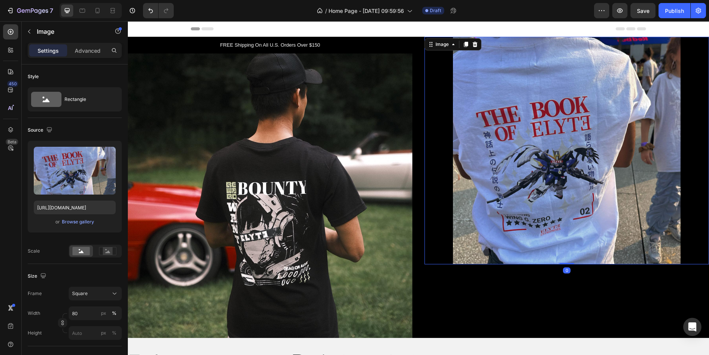
click at [553, 206] on img at bounding box center [567, 151] width 228 height 228
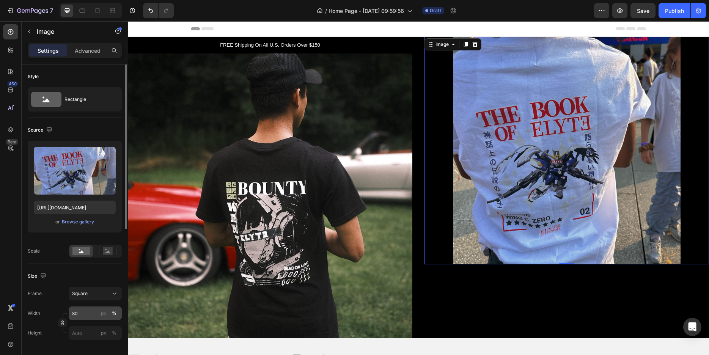
click at [91, 311] on input "80" at bounding box center [95, 314] width 53 height 14
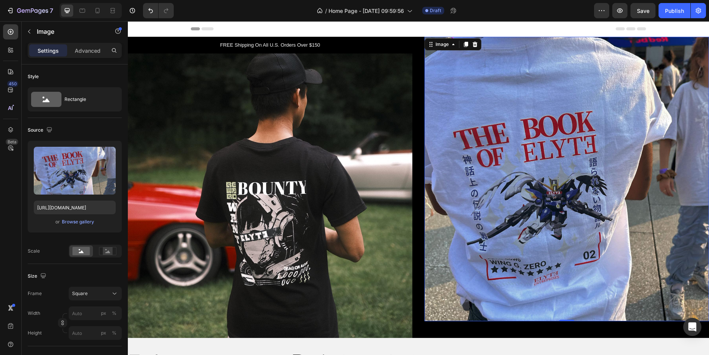
click at [529, 228] on img at bounding box center [567, 179] width 285 height 285
click at [109, 249] on rect at bounding box center [108, 251] width 10 height 8
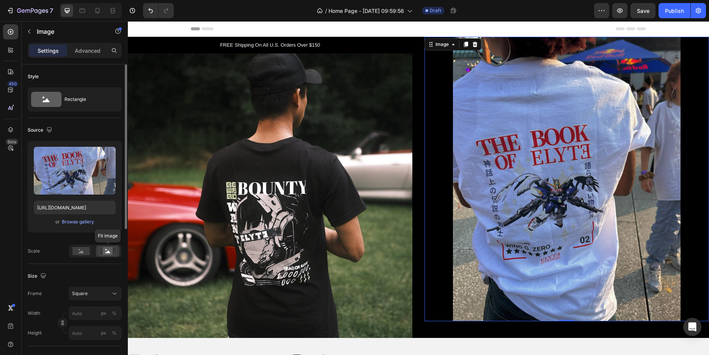
click at [107, 249] on rect at bounding box center [108, 251] width 10 height 8
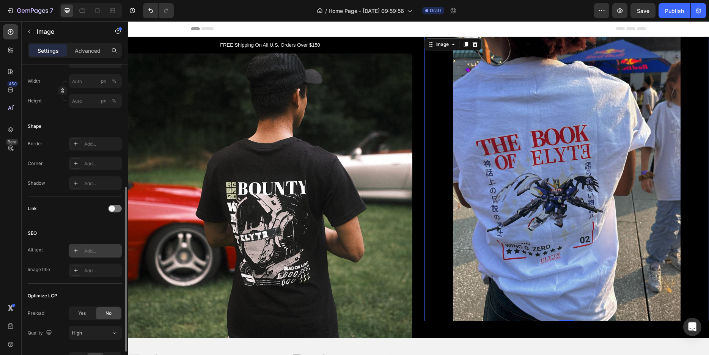
scroll to position [280, 0]
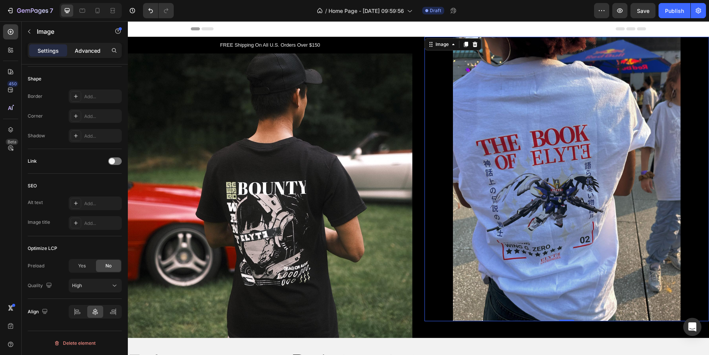
click at [85, 47] on p "Advanced" at bounding box center [88, 51] width 26 height 8
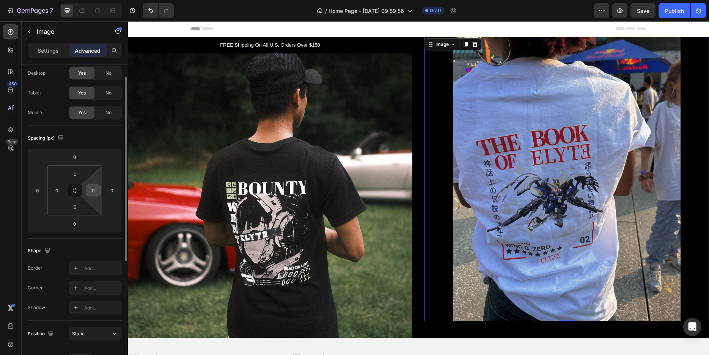
scroll to position [0, 0]
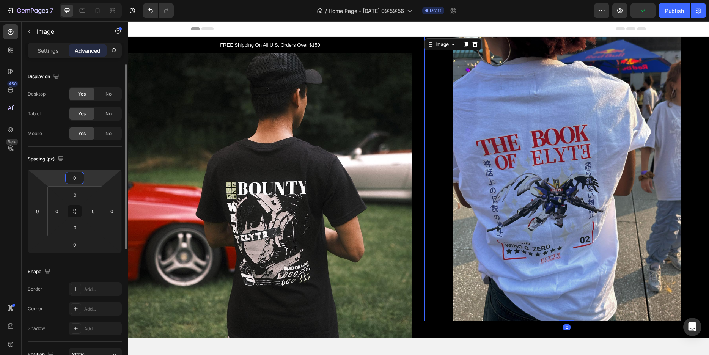
drag, startPoint x: 77, startPoint y: 181, endPoint x: 84, endPoint y: 173, distance: 11.3
click at [82, 173] on input "0" at bounding box center [74, 177] width 15 height 11
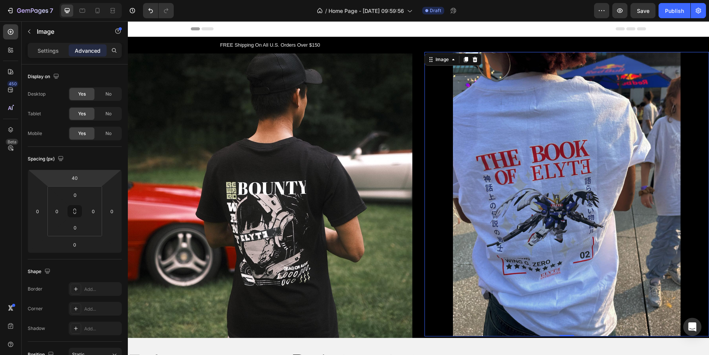
type input "42"
drag, startPoint x: 90, startPoint y: 179, endPoint x: 93, endPoint y: 171, distance: 8.7
click at [93, 0] on html "7 / Home Page - Aug 27, 09:59:56 Draft Preview Save Publish 450 Beta image Sect…" at bounding box center [354, 0] width 709 height 0
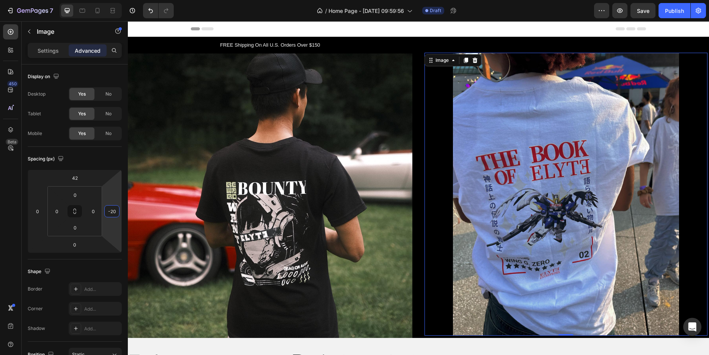
type input "-22"
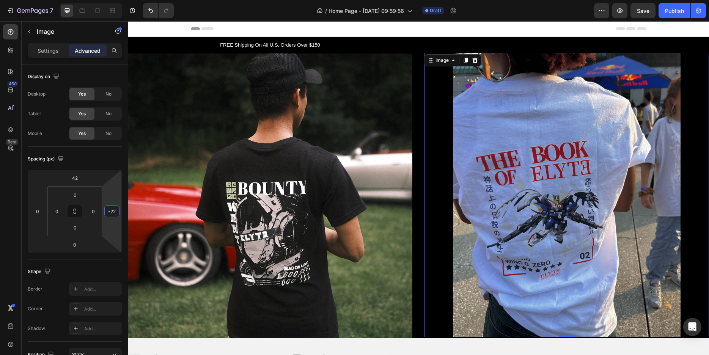
drag, startPoint x: 116, startPoint y: 224, endPoint x: 115, endPoint y: 228, distance: 4.3
click at [115, 0] on html "7 / Home Page - Aug 27, 09:59:56 Draft Preview Save Publish 450 Beta image Sect…" at bounding box center [354, 0] width 709 height 0
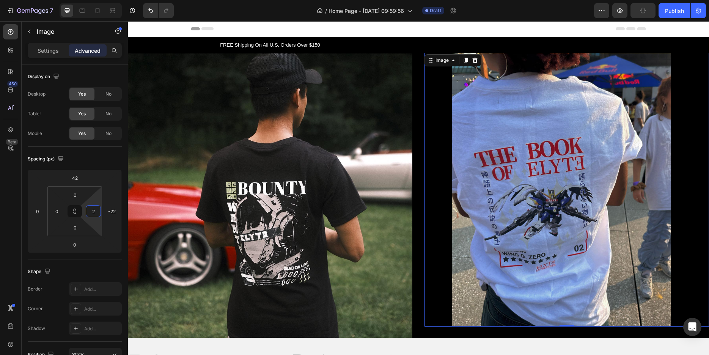
type input "0"
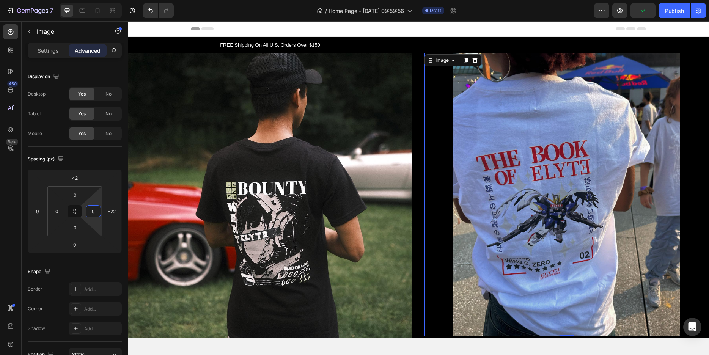
drag, startPoint x: 91, startPoint y: 220, endPoint x: 99, endPoint y: 226, distance: 10.2
click at [99, 0] on html "7 / Home Page - Aug 27, 09:59:56 Draft Preview Publish 450 Beta image Sections(…" at bounding box center [354, 0] width 709 height 0
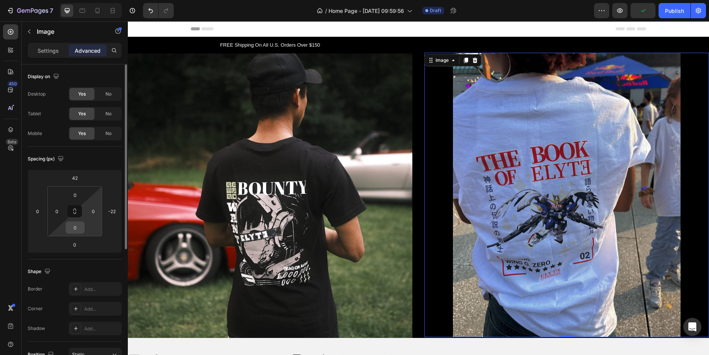
drag, startPoint x: 83, startPoint y: 230, endPoint x: 83, endPoint y: 225, distance: 4.9
click at [83, 225] on div "0" at bounding box center [75, 228] width 19 height 12
click at [63, 0] on html "7 / Home Page - Aug 27, 09:59:56 Draft Preview Save Publish 450 Beta image Sect…" at bounding box center [354, 0] width 709 height 0
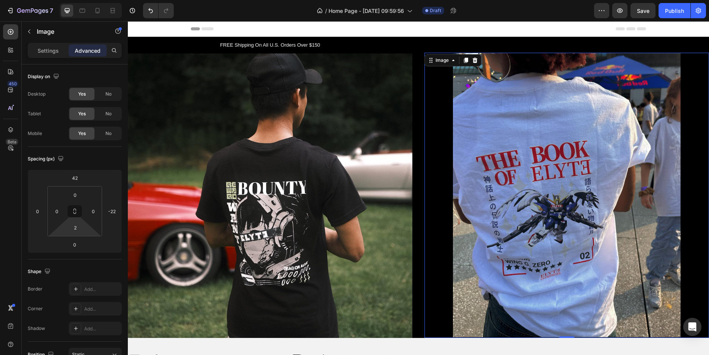
type input "0"
click at [65, 0] on html "7 / Home Page - Aug 27, 09:59:56 Draft Preview Save Publish 450 Beta image Sect…" at bounding box center [354, 0] width 709 height 0
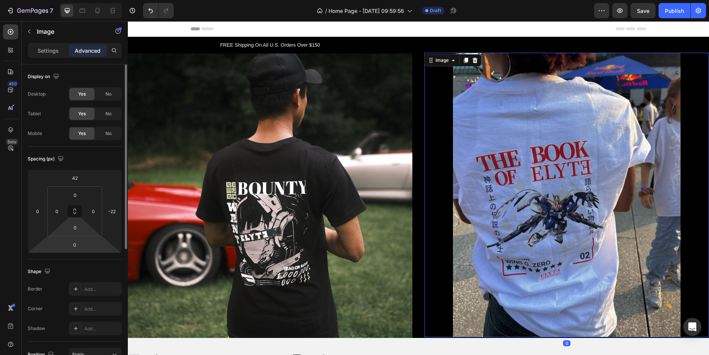
click at [85, 0] on html "7 / Home Page - Aug 27, 09:59:56 Draft Preview Save Publish 450 Beta image Sect…" at bounding box center [354, 0] width 709 height 0
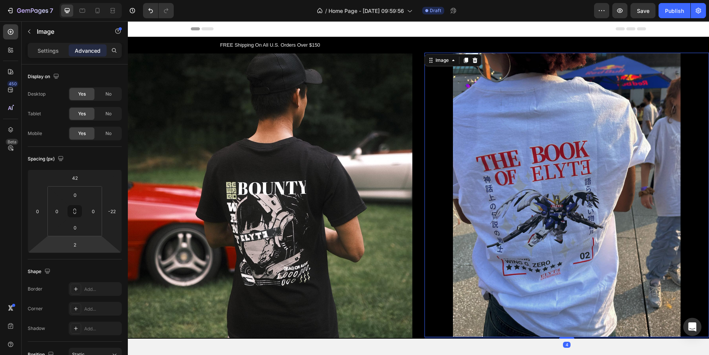
type input "0"
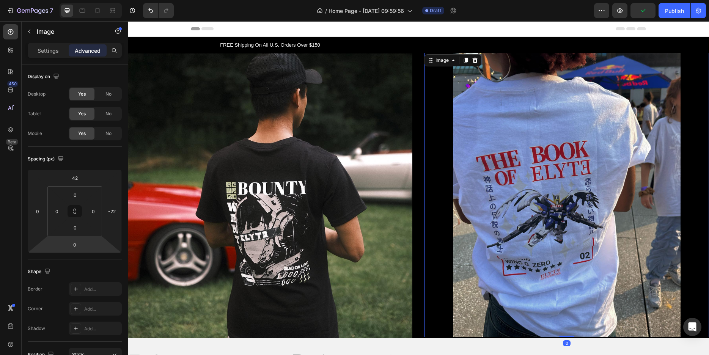
click at [86, 0] on html "7 / Home Page - Aug 27, 09:59:56 Draft Preview Publish 450 Beta image Sections(…" at bounding box center [354, 0] width 709 height 0
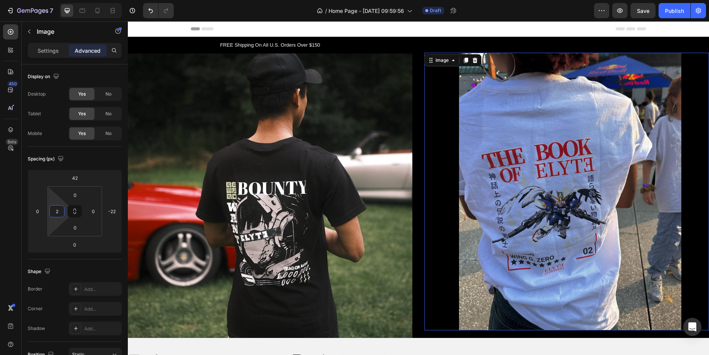
type input "0"
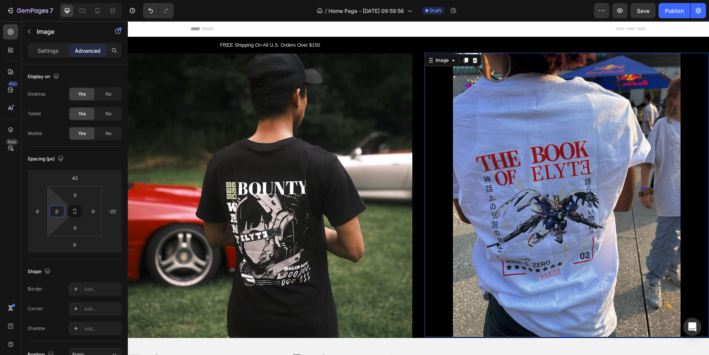
drag, startPoint x: 64, startPoint y: 219, endPoint x: 61, endPoint y: 228, distance: 9.0
click at [61, 0] on html "7 / Home Page - Aug 27, 09:59:56 Draft Preview Save Publish 450 Beta image Sect…" at bounding box center [354, 0] width 709 height 0
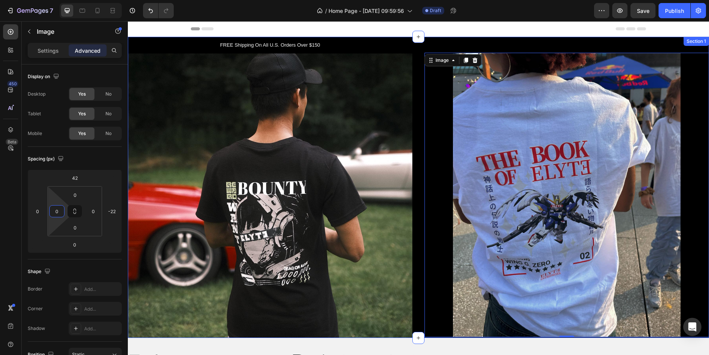
click at [415, 286] on div "FREE Shipping On All U.S. Orders Over $150 Text Block Image Row Image 0 Section…" at bounding box center [418, 187] width 581 height 301
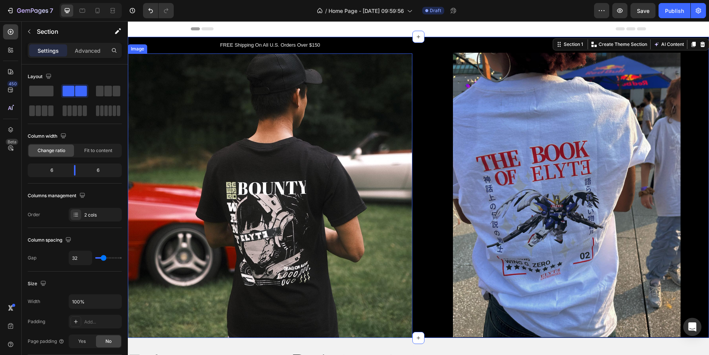
click at [365, 262] on img at bounding box center [270, 195] width 285 height 285
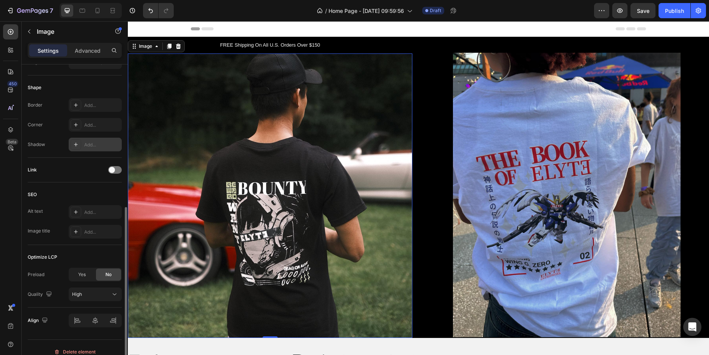
scroll to position [280, 0]
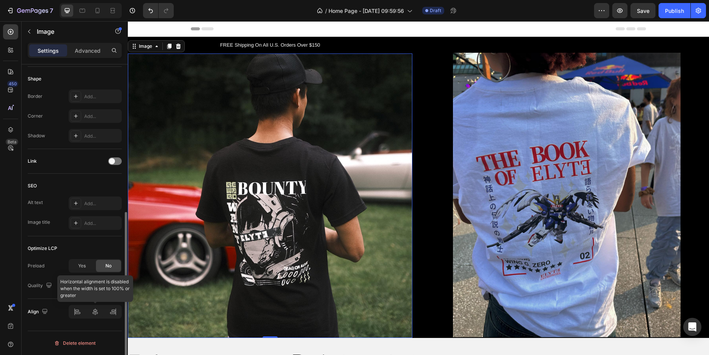
click at [76, 309] on div at bounding box center [95, 312] width 53 height 14
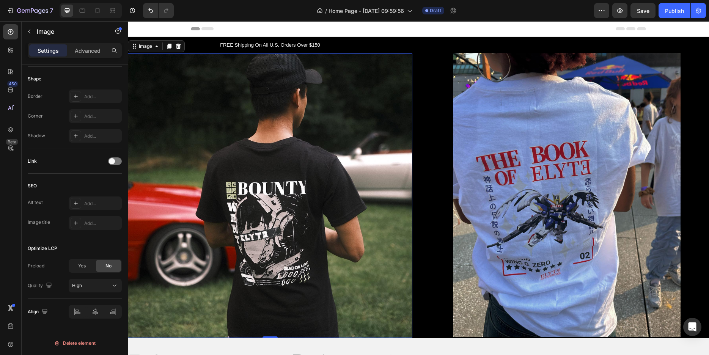
click at [276, 223] on img at bounding box center [270, 195] width 285 height 285
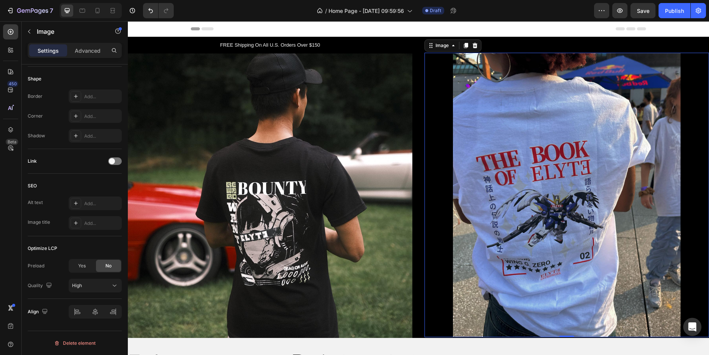
click at [430, 66] on img at bounding box center [567, 195] width 285 height 285
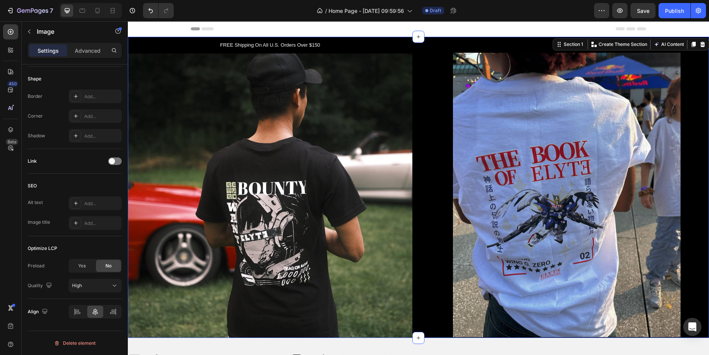
click at [417, 63] on div "FREE Shipping On All U.S. Orders Over $150 Text Block Image Row Image Section 1…" at bounding box center [418, 187] width 581 height 301
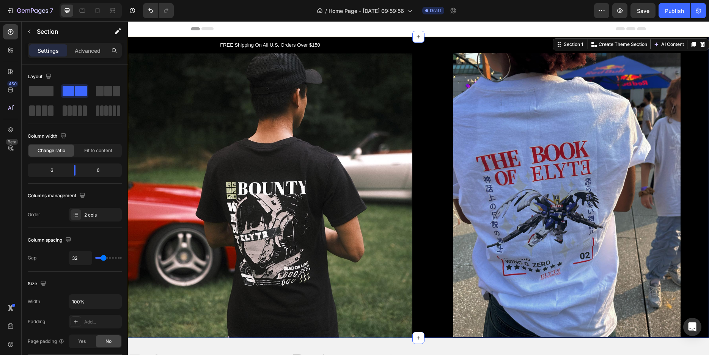
click at [417, 63] on div "FREE Shipping On All U.S. Orders Over $150 Text Block Image Row Image Section 1…" at bounding box center [418, 187] width 581 height 301
click at [445, 41] on div "Image" at bounding box center [567, 187] width 285 height 301
click at [644, 82] on img at bounding box center [567, 195] width 285 height 285
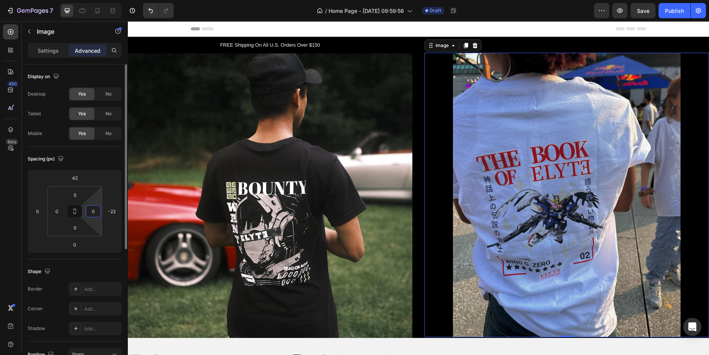
click at [90, 214] on input "0" at bounding box center [93, 211] width 11 height 11
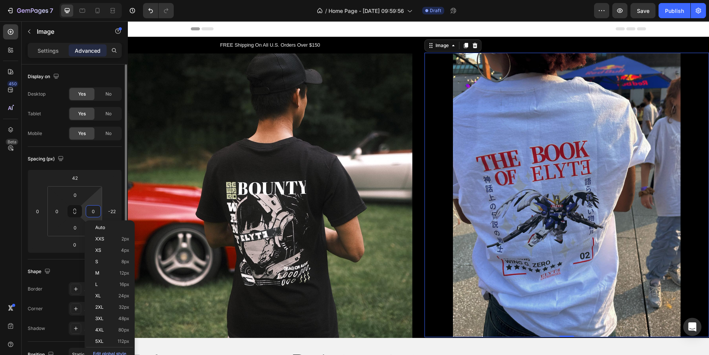
click at [88, 215] on div "0" at bounding box center [93, 211] width 15 height 12
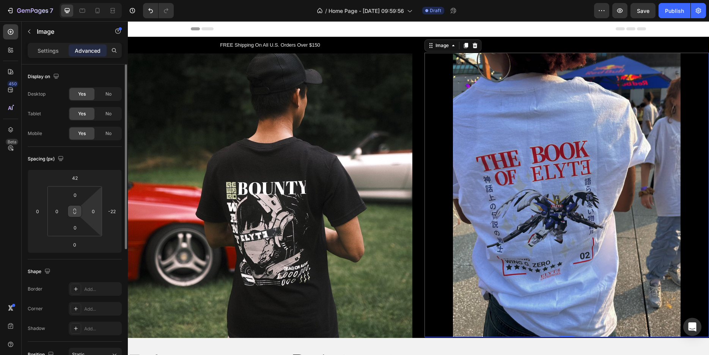
click at [78, 211] on button at bounding box center [75, 211] width 14 height 12
click at [74, 212] on icon at bounding box center [75, 211] width 6 height 6
click at [97, 0] on html "7 / Home Page - Aug 27, 09:59:56 Draft Preview Save Publish 450 Beta image Sect…" at bounding box center [354, 0] width 709 height 0
click at [101, 0] on html "7 / Home Page - Aug 27, 09:59:56 Draft Preview Save Publish 450 Beta image Sect…" at bounding box center [354, 0] width 709 height 0
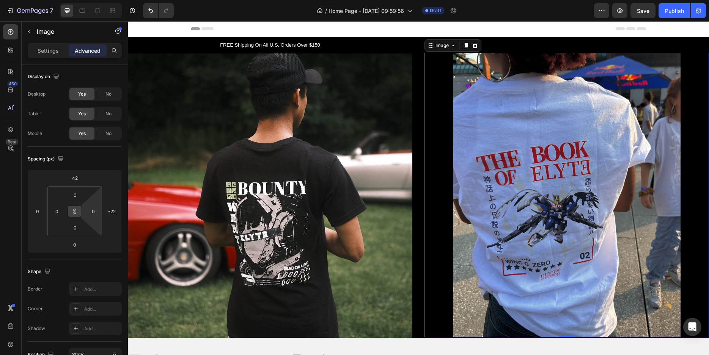
type input "2"
type input "6"
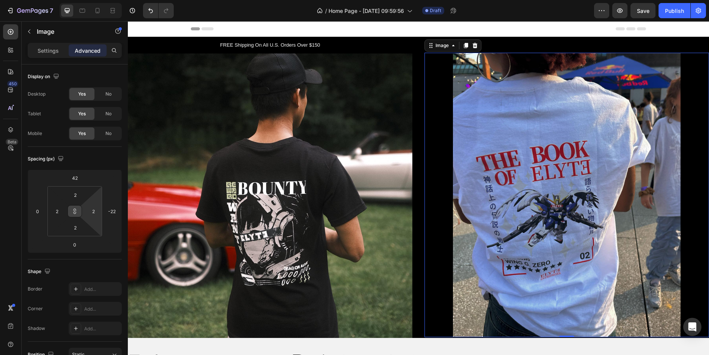
type input "6"
type input "12"
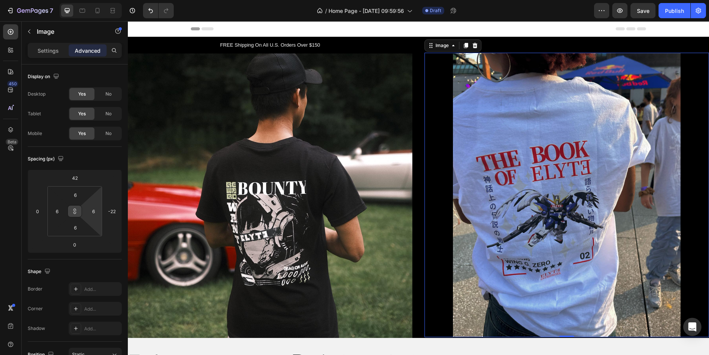
type input "12"
type input "16"
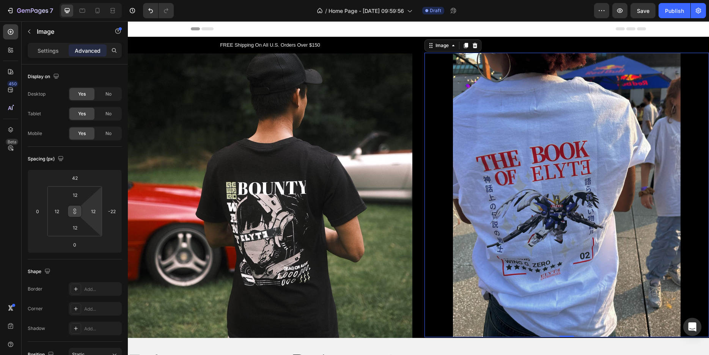
type input "16"
type input "20"
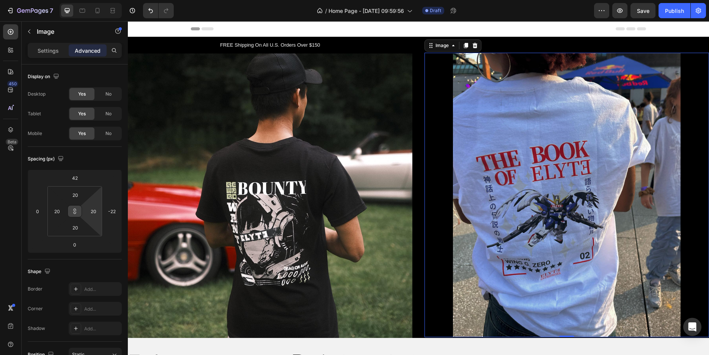
type input "22"
type input "26"
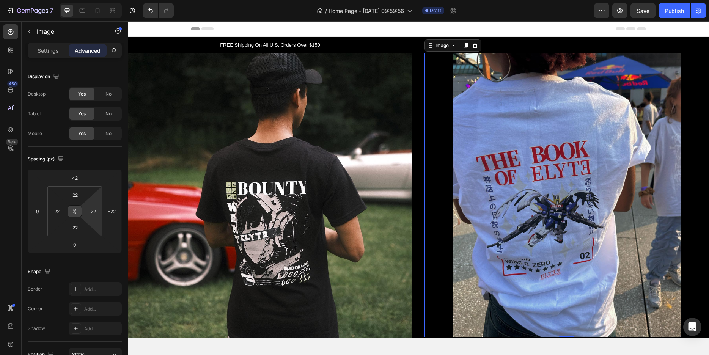
type input "26"
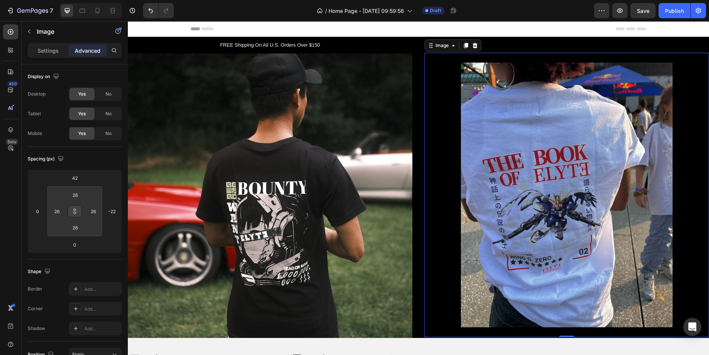
type input "28"
type input "24"
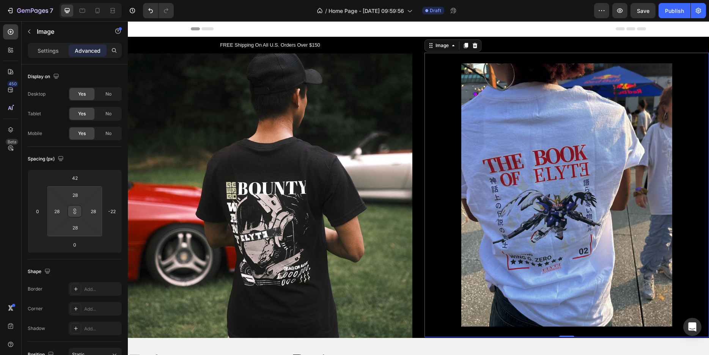
type input "24"
type input "20"
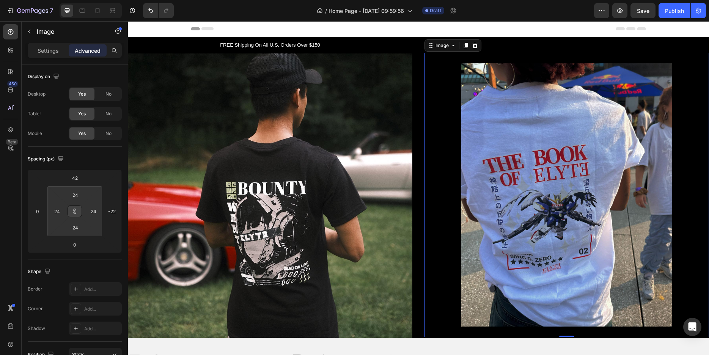
type input "20"
type input "14"
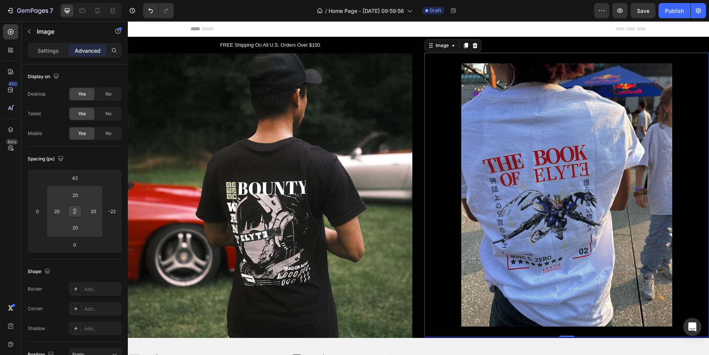
type input "14"
type input "12"
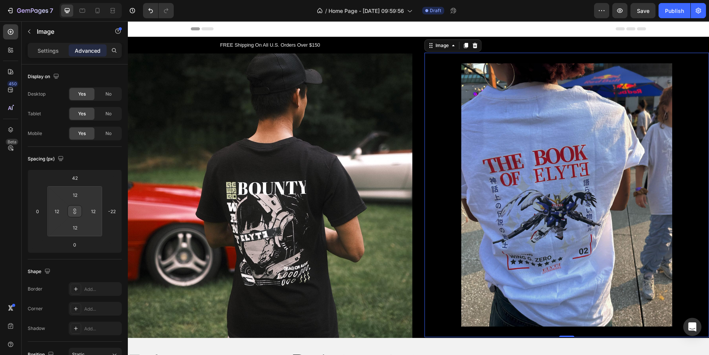
type input "8"
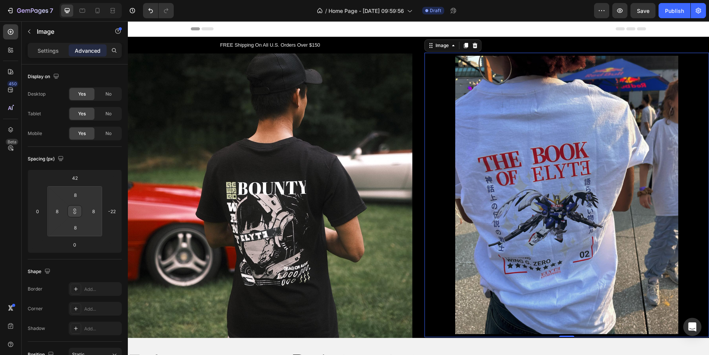
type input "6"
type input "4"
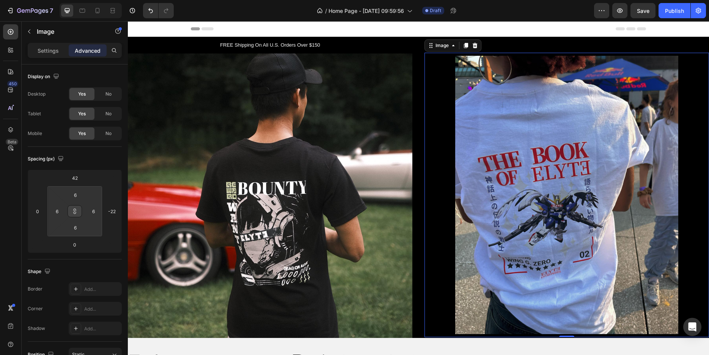
type input "4"
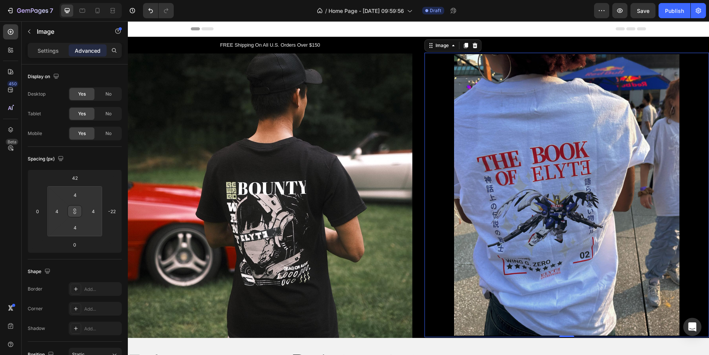
type input "6"
type input "10"
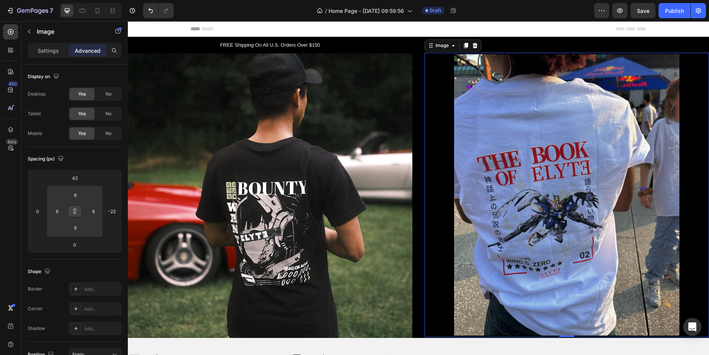
type input "10"
type input "18"
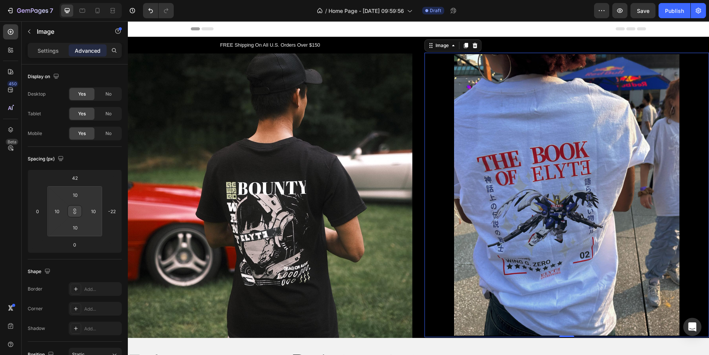
type input "18"
type input "24"
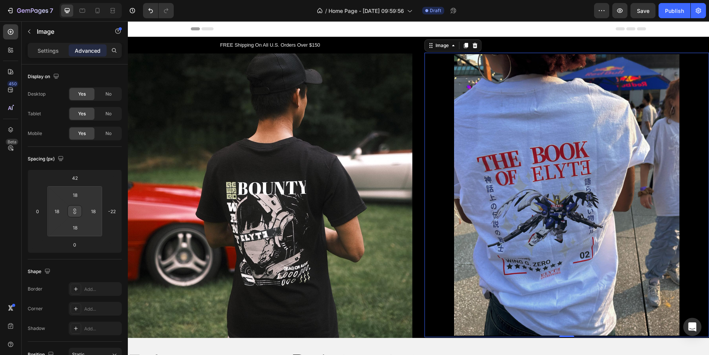
type input "24"
type input "30"
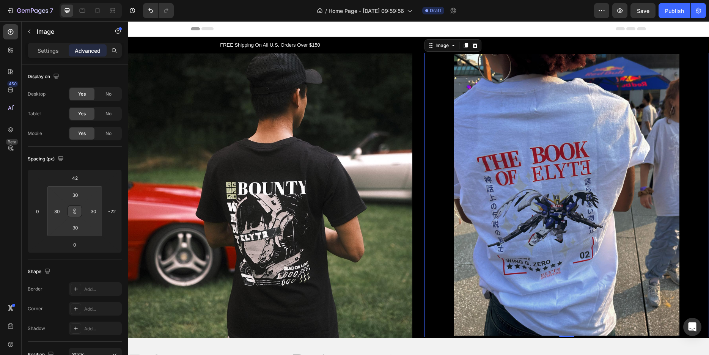
type input "36"
type input "42"
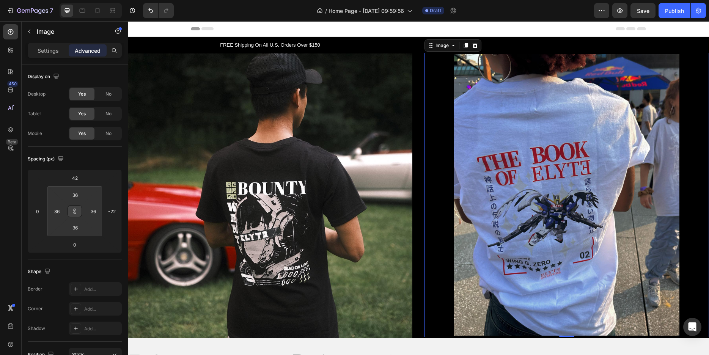
type input "42"
type input "48"
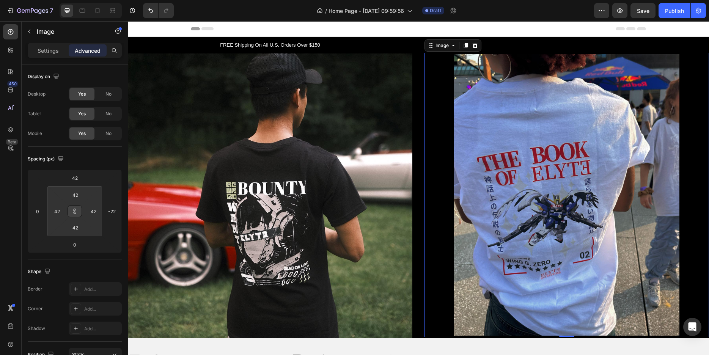
type input "48"
type input "60"
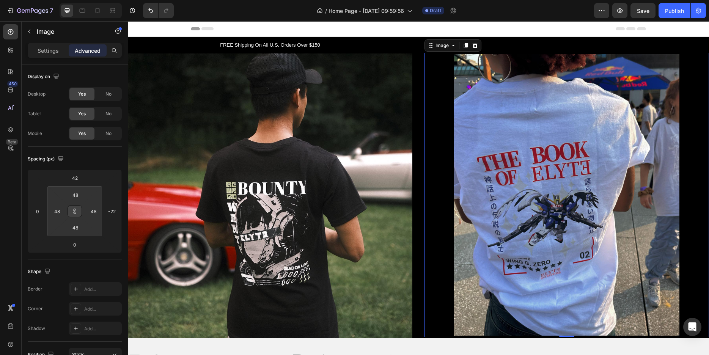
type input "60"
type input "70"
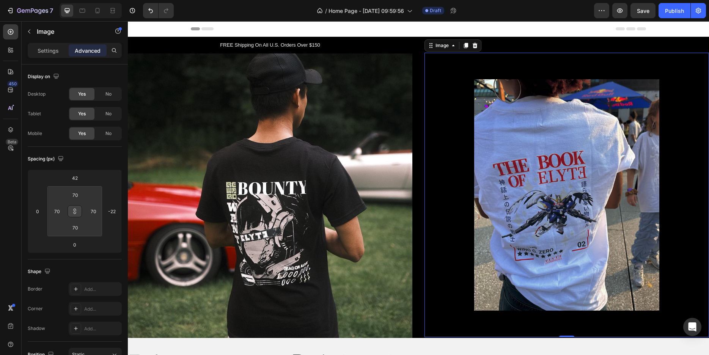
type input "76"
type input "82"
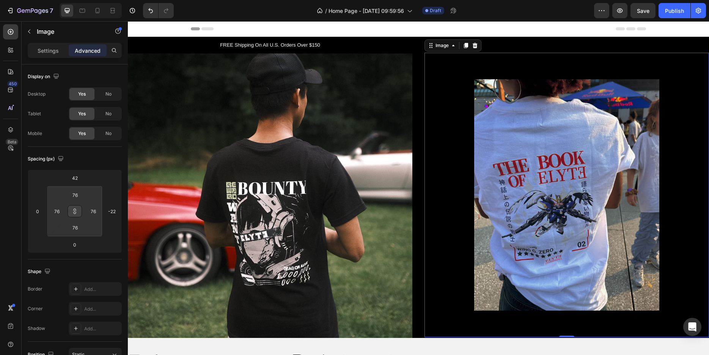
type input "82"
type input "88"
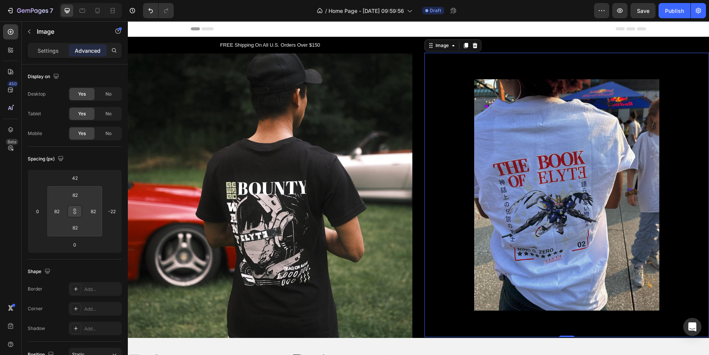
type input "88"
type input "94"
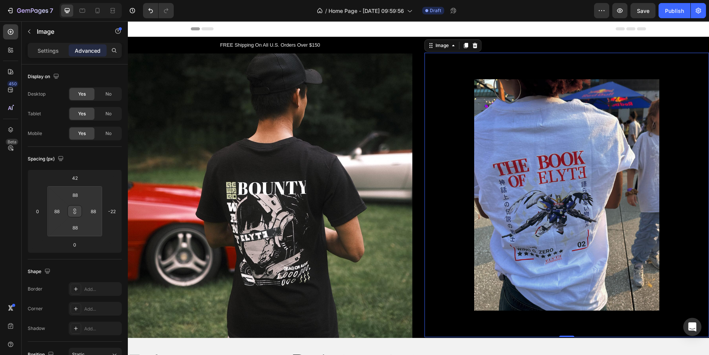
type input "94"
type input "100"
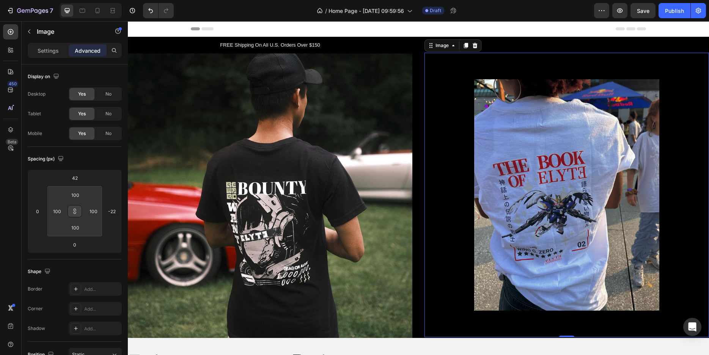
type input "104"
type input "110"
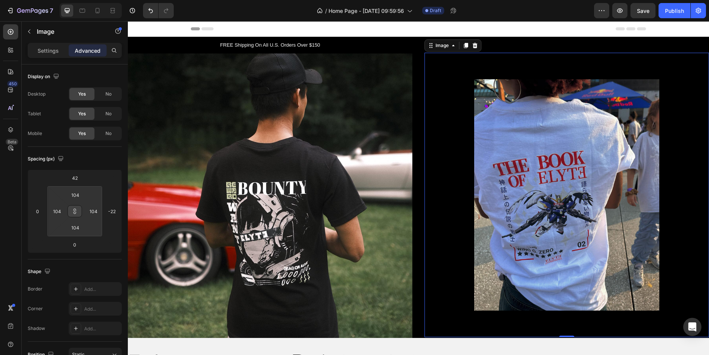
type input "110"
type input "116"
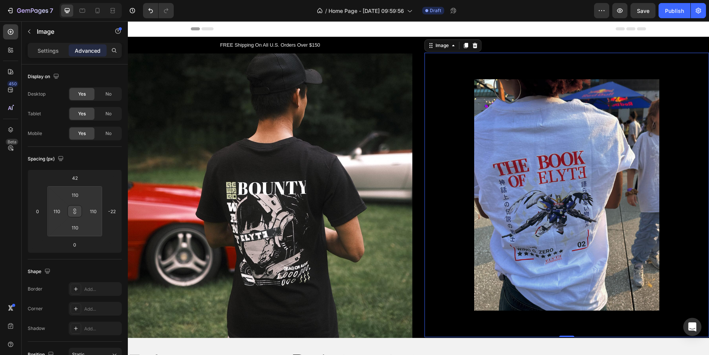
type input "116"
type input "126"
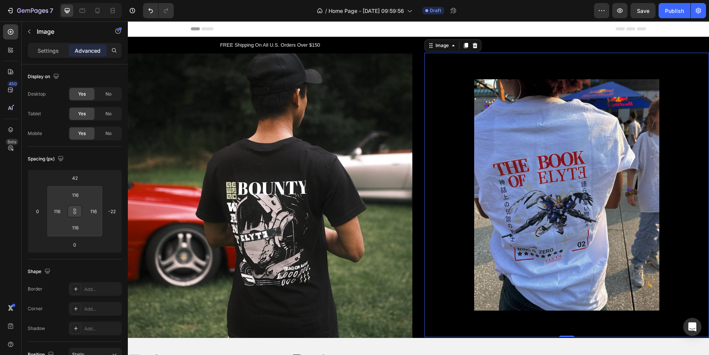
type input "126"
type input "134"
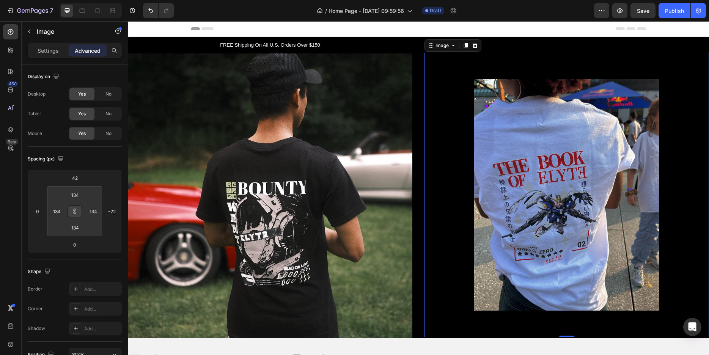
type input "136"
type input "138"
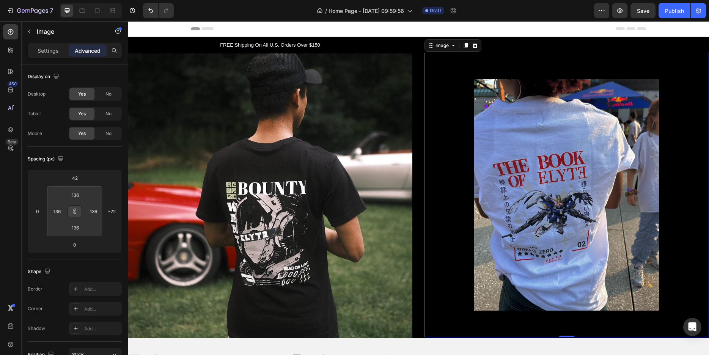
type input "138"
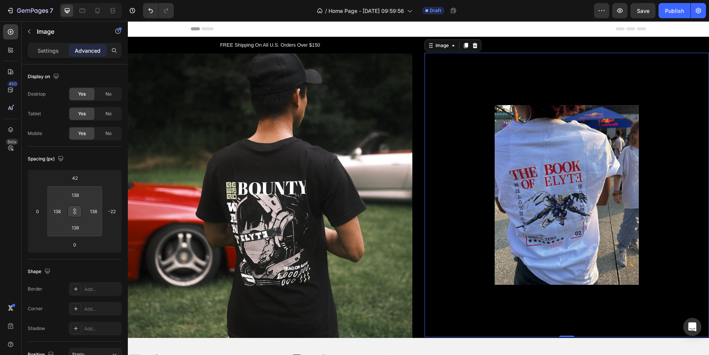
type input "132"
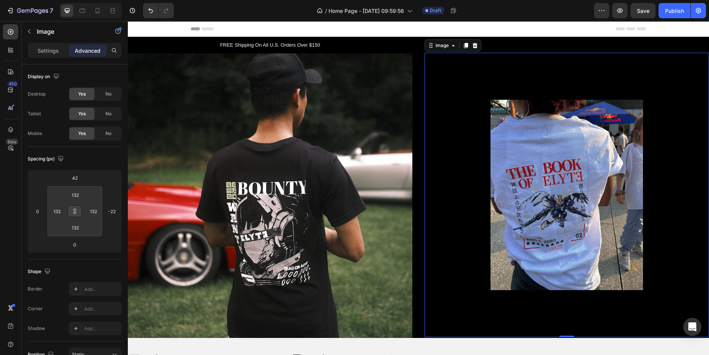
type input "116"
type input "108"
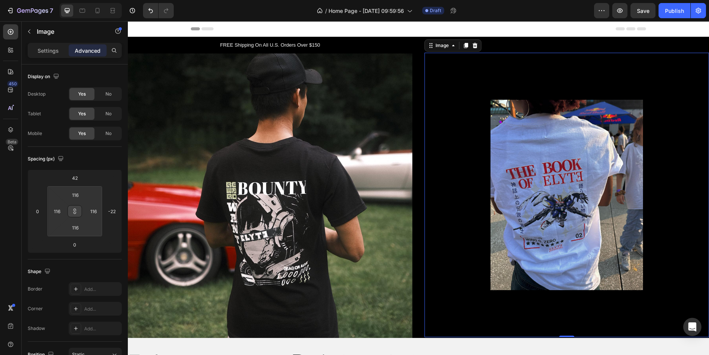
type input "108"
type input "98"
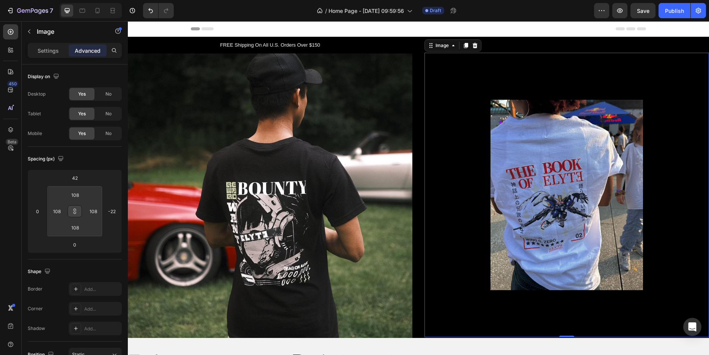
type input "98"
type input "90"
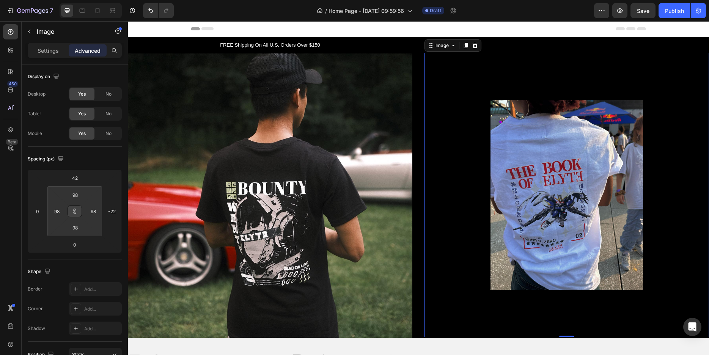
type input "90"
type input "80"
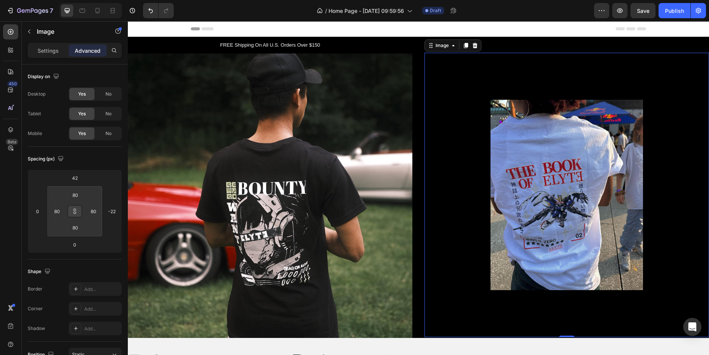
type input "72"
type input "64"
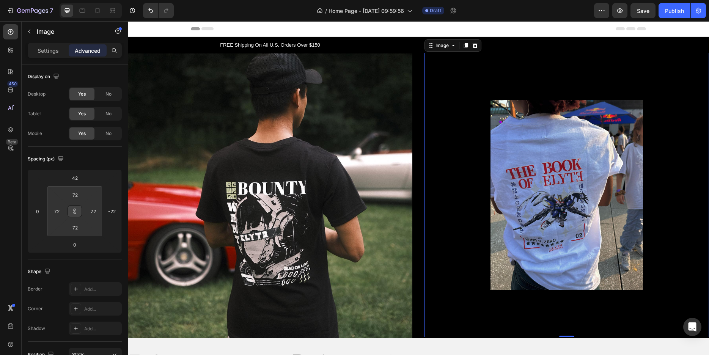
type input "64"
type input "56"
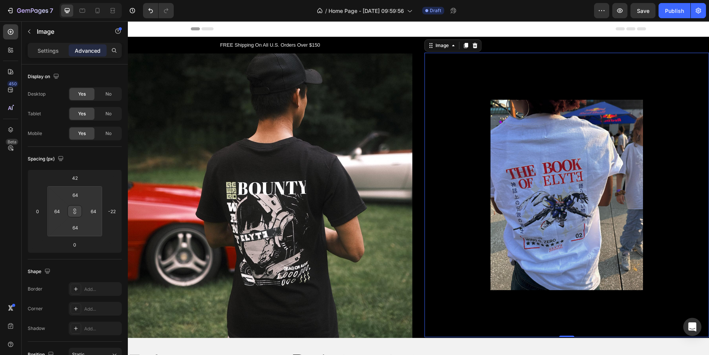
type input "56"
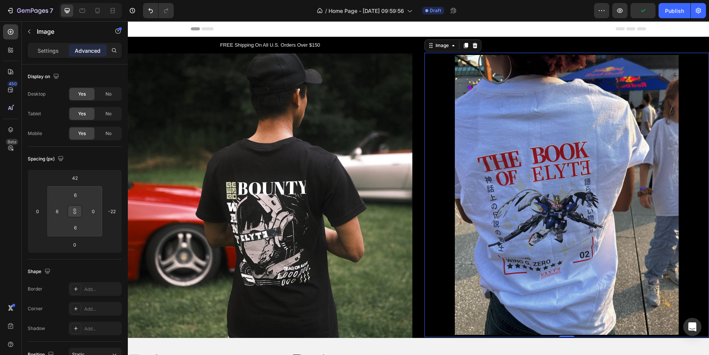
drag, startPoint x: 95, startPoint y: 223, endPoint x: 99, endPoint y: 233, distance: 10.7
click at [99, 0] on html "7 / Home Page - Aug 27, 09:59:56 Draft Preview Publish 450 Beta image Sections(…" at bounding box center [354, 0] width 709 height 0
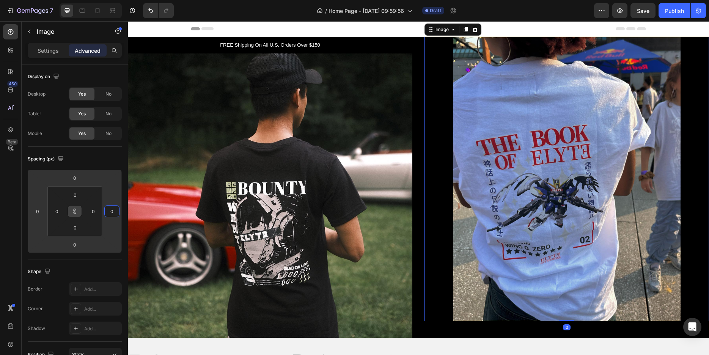
drag, startPoint x: 110, startPoint y: 225, endPoint x: 118, endPoint y: 220, distance: 10.0
click at [118, 0] on html "7 / Home Page - Aug 27, 09:59:56 Draft Preview Save Publish 450 Beta image Sect…" at bounding box center [354, 0] width 709 height 0
click at [76, 213] on icon at bounding box center [75, 211] width 6 height 6
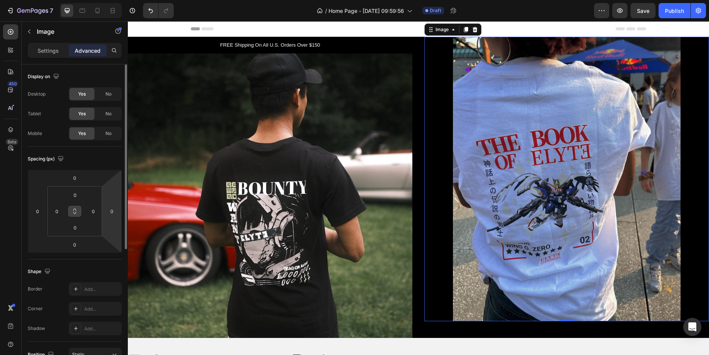
click at [115, 0] on html "7 / Home Page - Aug 27, 09:59:56 Draft Preview Save Publish 450 Beta image Sect…" at bounding box center [354, 0] width 709 height 0
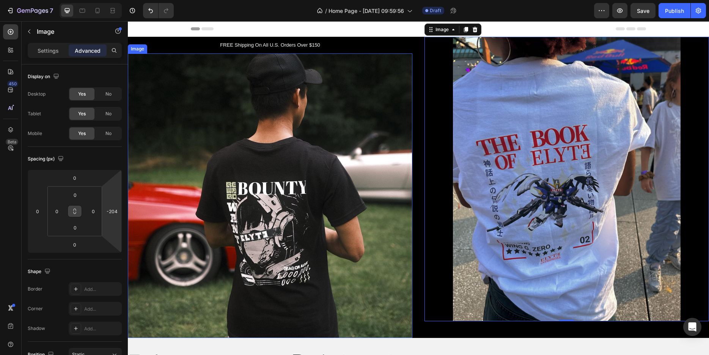
drag, startPoint x: 241, startPoint y: 252, endPoint x: 129, endPoint y: 276, distance: 114.5
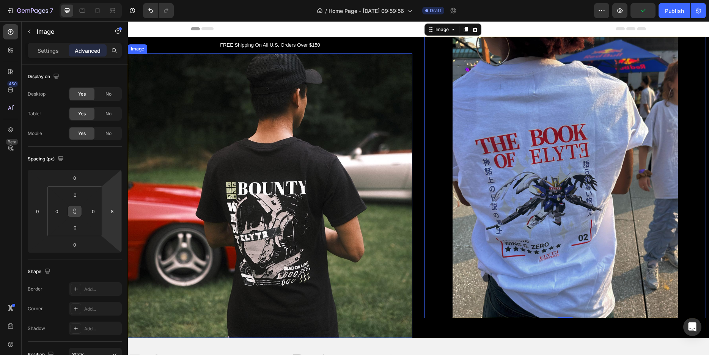
click at [148, 210] on img at bounding box center [270, 195] width 285 height 285
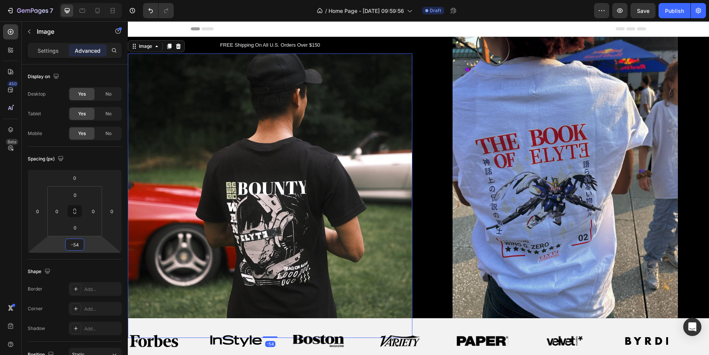
drag, startPoint x: 96, startPoint y: 247, endPoint x: 98, endPoint y: 257, distance: 10.5
click at [98, 0] on html "7 / Home Page - Aug 27, 09:59:56 Draft Preview Save Publish 450 Beta image Sect…" at bounding box center [354, 0] width 709 height 0
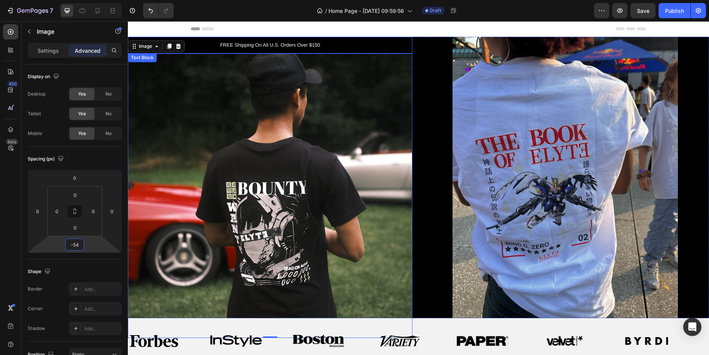
click at [346, 45] on p "FREE Shipping On All U.S. Orders Over $150" at bounding box center [270, 45] width 283 height 8
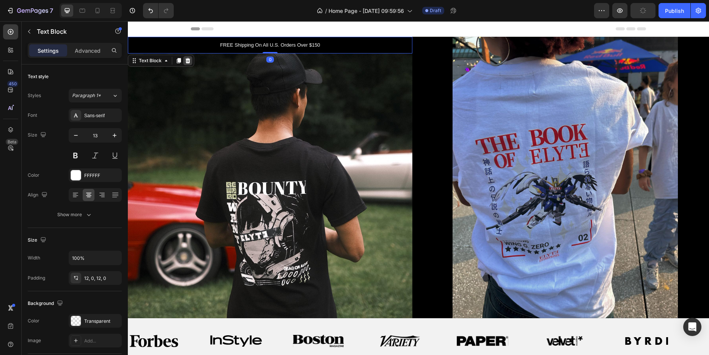
click at [189, 61] on icon at bounding box center [188, 61] width 6 height 6
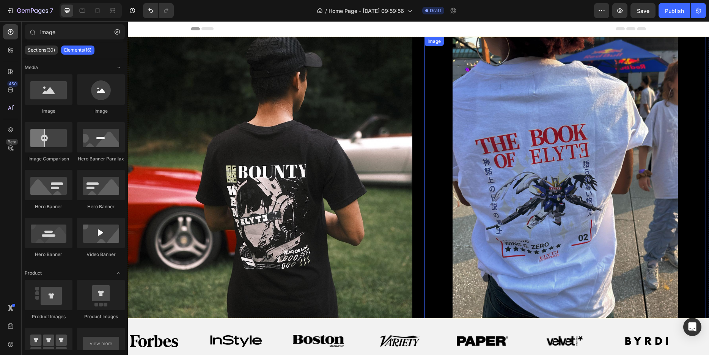
click at [537, 244] on img at bounding box center [565, 177] width 281 height 281
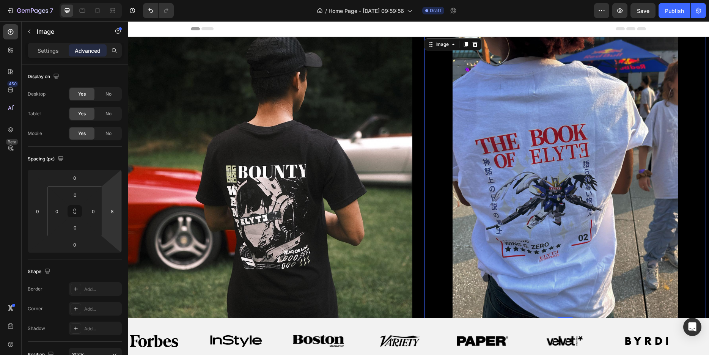
click at [589, 219] on img at bounding box center [565, 177] width 281 height 281
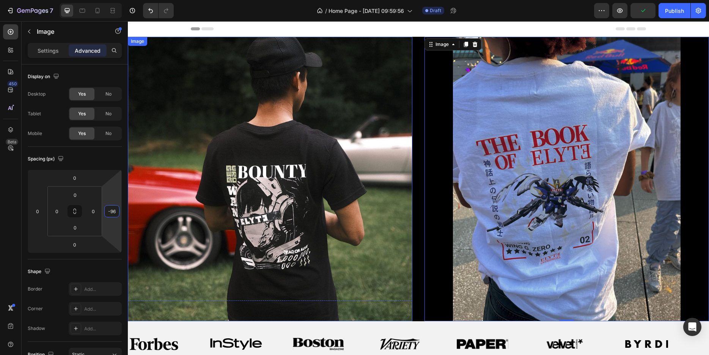
drag, startPoint x: 244, startPoint y: 245, endPoint x: 242, endPoint y: 262, distance: 16.8
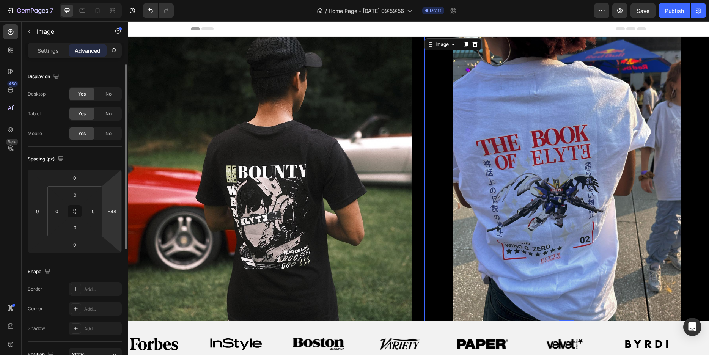
click at [111, 0] on html "7 / Home Page - Aug 27, 09:59:56 Draft Preview Save Publish 450 Beta image Sect…" at bounding box center [354, 0] width 709 height 0
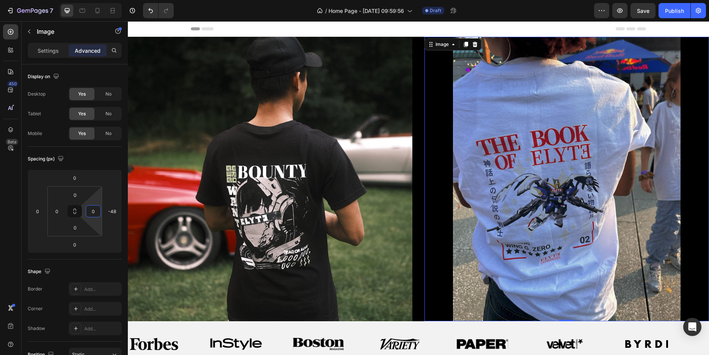
drag, startPoint x: 97, startPoint y: 223, endPoint x: 89, endPoint y: 239, distance: 17.7
click at [89, 0] on html "7 / Home Page - Aug 27, 09:59:56 Draft Preview Save Publish 450 Beta image Sect…" at bounding box center [354, 0] width 709 height 0
drag, startPoint x: 60, startPoint y: 219, endPoint x: 67, endPoint y: 222, distance: 7.8
click at [67, 0] on html "7 / Home Page - Aug 27, 09:59:56 Draft Preview Save Publish 450 Beta image Sect…" at bounding box center [354, 0] width 709 height 0
click at [535, 187] on img at bounding box center [567, 179] width 285 height 285
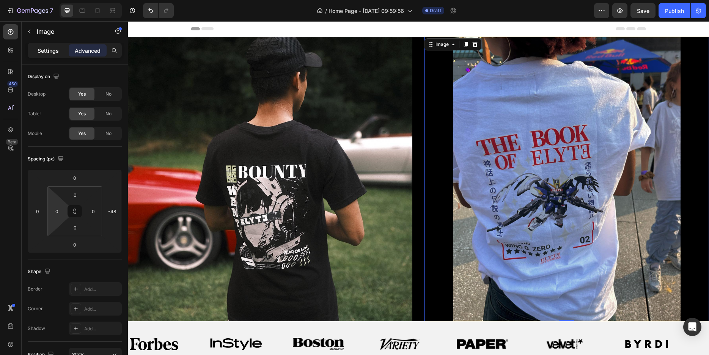
click at [57, 52] on p "Settings" at bounding box center [48, 51] width 21 height 8
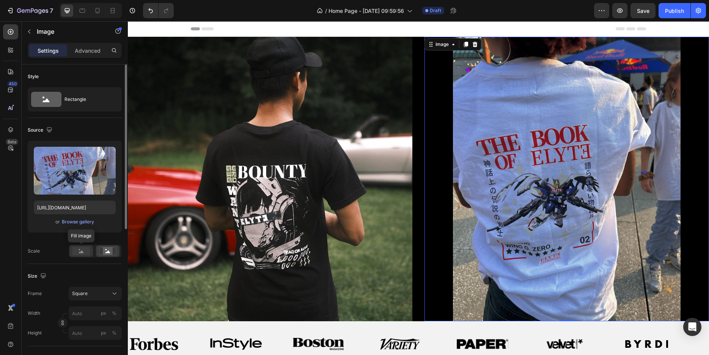
click at [77, 251] on rect at bounding box center [80, 251] width 17 height 8
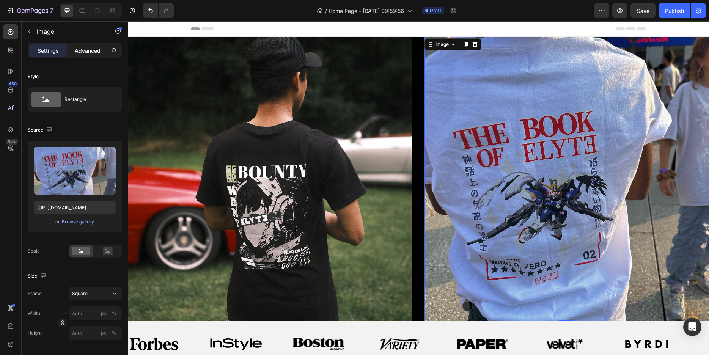
click at [84, 50] on p "Advanced" at bounding box center [88, 51] width 26 height 8
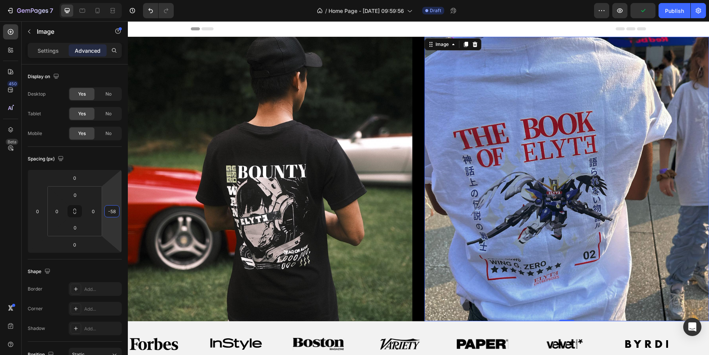
drag, startPoint x: 116, startPoint y: 220, endPoint x: 110, endPoint y: 222, distance: 6.4
click at [110, 0] on html "7 / Home Page - Aug 27, 09:59:56 Draft Preview Publish 450 Beta image Sections(…" at bounding box center [354, 0] width 709 height 0
drag, startPoint x: 110, startPoint y: 222, endPoint x: 113, endPoint y: 211, distance: 11.3
click at [113, 0] on html "7 / Home Page - Aug 27, 09:59:56 Draft Preview Save Publish 450 Beta image Sect…" at bounding box center [354, 0] width 709 height 0
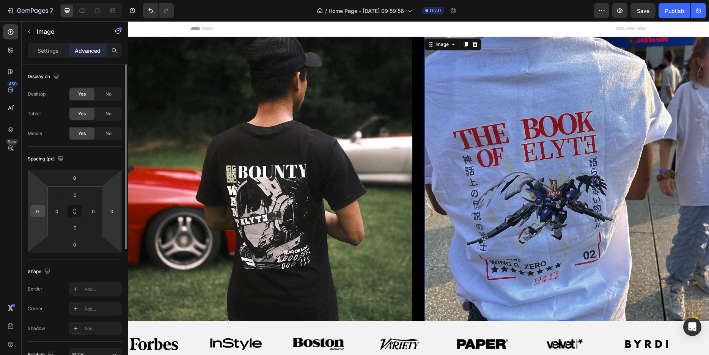
click at [44, 213] on div "0" at bounding box center [37, 211] width 15 height 12
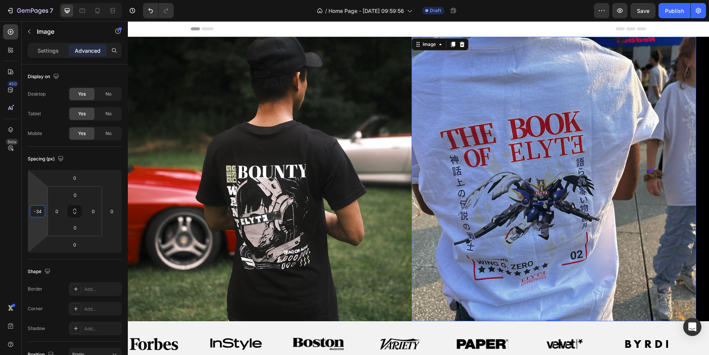
drag, startPoint x: 42, startPoint y: 200, endPoint x: 43, endPoint y: 206, distance: 6.5
click at [43, 0] on html "7 / Home Page - Aug 27, 09:59:56 Draft Preview Save Publish 450 Beta image Sect…" at bounding box center [354, 0] width 709 height 0
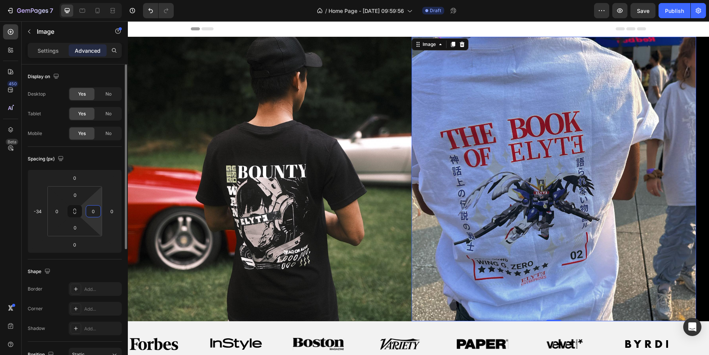
click at [98, 0] on html "7 / Home Page - Aug 27, 09:59:56 Draft Preview Save Publish 450 Beta image Sect…" at bounding box center [354, 0] width 709 height 0
drag, startPoint x: 107, startPoint y: 219, endPoint x: 113, endPoint y: 219, distance: 6.1
click at [113, 0] on html "7 / Home Page - Aug 27, 09:59:56 Draft Preview Save Publish 450 Beta image Sect…" at bounding box center [354, 0] width 709 height 0
click at [52, 55] on div "Settings" at bounding box center [48, 50] width 38 height 12
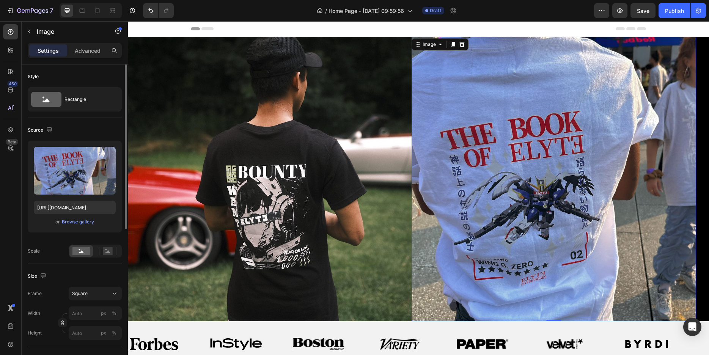
scroll to position [39, 0]
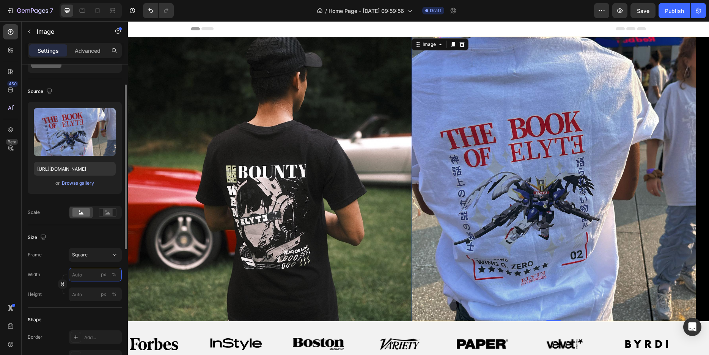
click at [91, 274] on input "px %" at bounding box center [95, 275] width 53 height 14
click at [86, 239] on div "Size" at bounding box center [75, 237] width 94 height 12
click at [83, 253] on span "Square" at bounding box center [80, 255] width 16 height 7
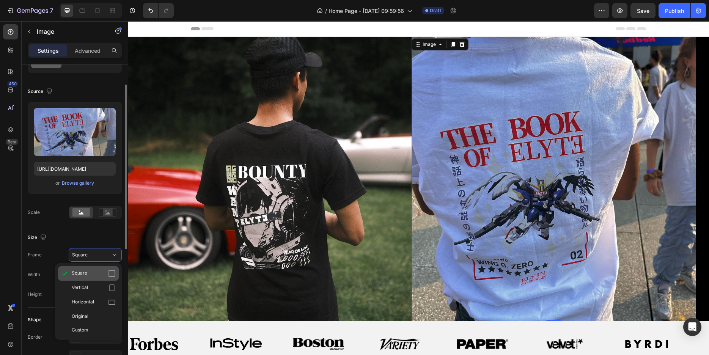
click at [79, 275] on span "Square" at bounding box center [80, 274] width 16 height 8
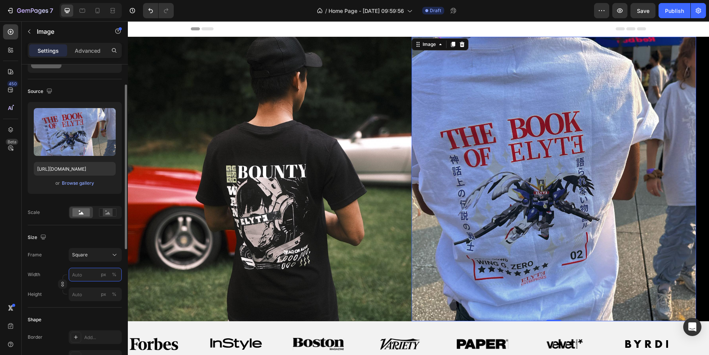
click at [97, 276] on input "px %" at bounding box center [95, 275] width 53 height 14
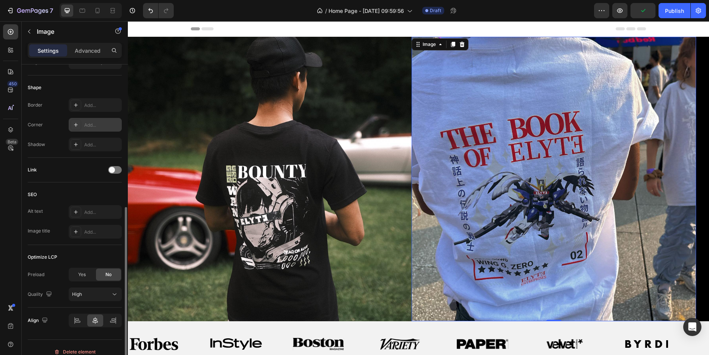
scroll to position [280, 0]
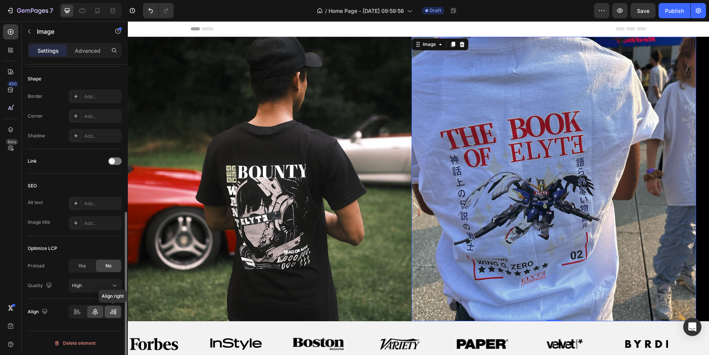
click at [113, 313] on icon at bounding box center [113, 312] width 8 height 8
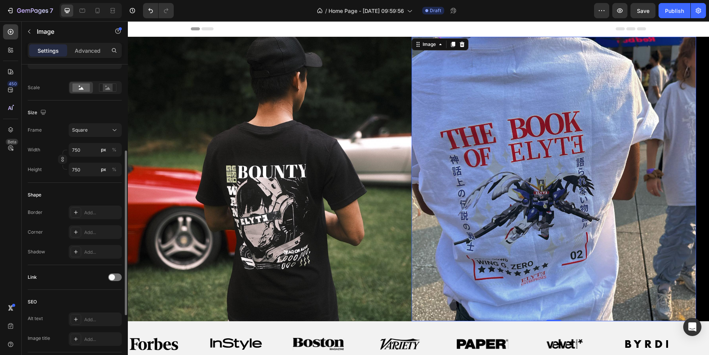
scroll to position [125, 0]
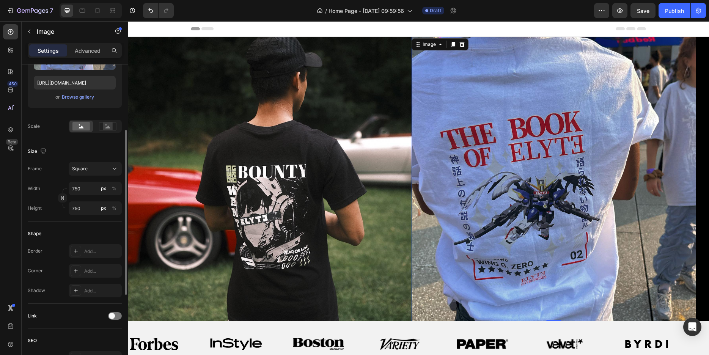
click at [503, 223] on img at bounding box center [554, 179] width 285 height 285
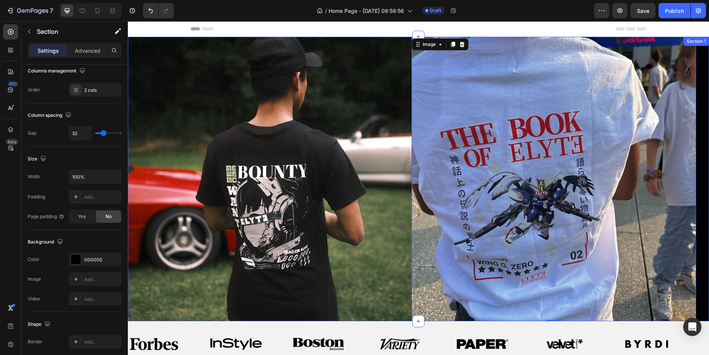
click at [694, 234] on div "Image 0" at bounding box center [567, 179] width 285 height 285
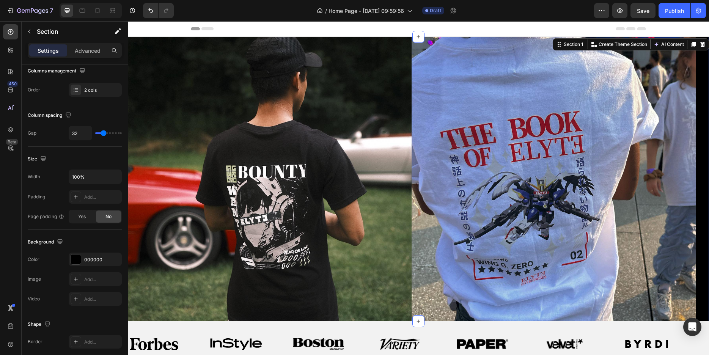
scroll to position [0, 0]
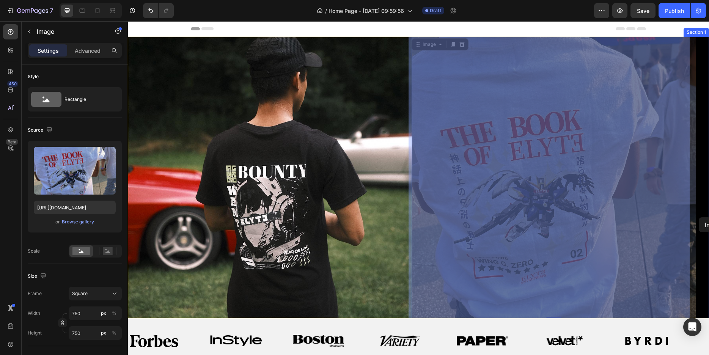
drag, startPoint x: 689, startPoint y: 219, endPoint x: 699, endPoint y: 217, distance: 9.6
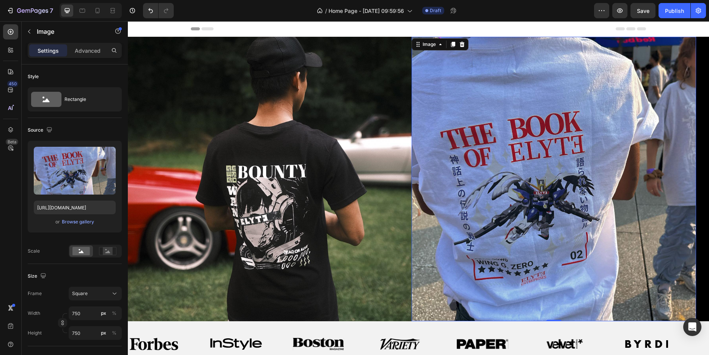
click at [476, 190] on img at bounding box center [554, 179] width 285 height 285
click at [86, 52] on p "Advanced" at bounding box center [88, 51] width 26 height 8
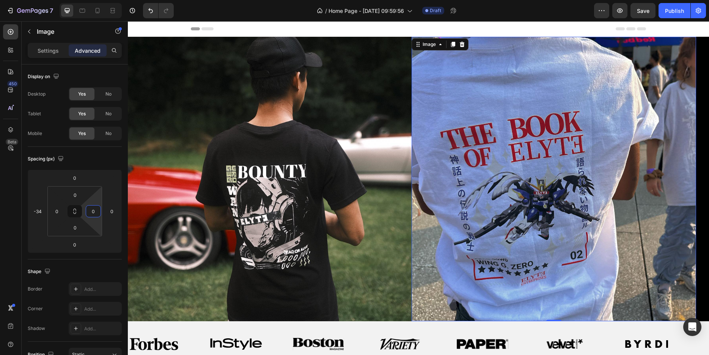
drag, startPoint x: 96, startPoint y: 222, endPoint x: 93, endPoint y: 233, distance: 11.0
click at [93, 0] on html "7 / Home Page - Aug 27, 09:59:56 Draft Preview Save Publish 450 Beta image Sect…" at bounding box center [354, 0] width 709 height 0
click at [62, 0] on html "7 / Home Page - Aug 27, 09:59:56 Draft Preview Save Publish 450 Beta image Sect…" at bounding box center [354, 0] width 709 height 0
click at [94, 0] on html "7 / Home Page - Aug 27, 09:59:56 Draft Preview Publish 450 Beta image Sections(…" at bounding box center [354, 0] width 709 height 0
drag, startPoint x: 99, startPoint y: 222, endPoint x: 99, endPoint y: 226, distance: 4.6
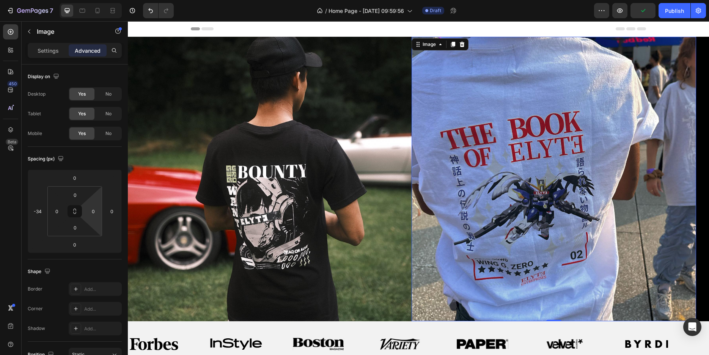
click at [99, 0] on html "7 / Home Page - Aug 27, 09:59:56 Draft Preview Publish 450 Beta image Sections(…" at bounding box center [354, 0] width 709 height 0
drag, startPoint x: 107, startPoint y: 221, endPoint x: 109, endPoint y: 242, distance: 21.7
click at [109, 0] on html "7 / Home Page - Aug 27, 09:59:56 Draft Preview Save Publish 450 Beta image Sect…" at bounding box center [354, 0] width 709 height 0
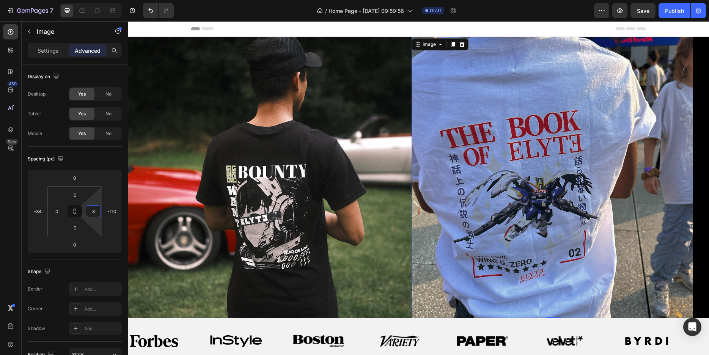
drag, startPoint x: 96, startPoint y: 226, endPoint x: 96, endPoint y: 209, distance: 17.8
click at [96, 0] on html "7 / Home Page - Aug 27, 09:59:56 Draft Preview Save Publish 450 Beta image Sect…" at bounding box center [354, 0] width 709 height 0
click at [94, 0] on html "7 / Home Page - Aug 27, 09:59:56 Draft Preview Save Publish 450 Beta image Sect…" at bounding box center [354, 0] width 709 height 0
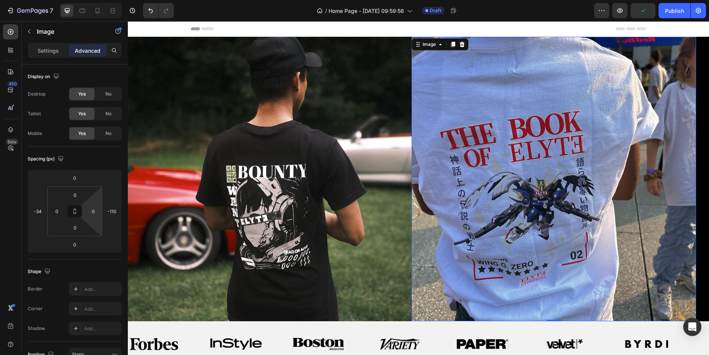
drag, startPoint x: 94, startPoint y: 204, endPoint x: 95, endPoint y: 212, distance: 7.6
click at [95, 0] on html "7 / Home Page - Aug 27, 09:59:56 Draft Preview Publish 450 Beta image Sections(…" at bounding box center [354, 0] width 709 height 0
click at [436, 206] on img at bounding box center [554, 179] width 285 height 285
click at [463, 199] on img at bounding box center [554, 179] width 285 height 285
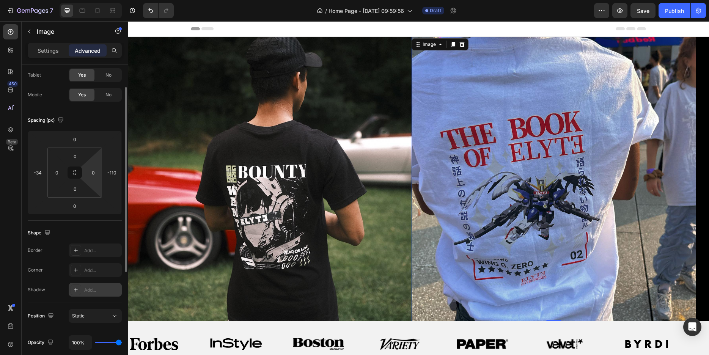
scroll to position [116, 0]
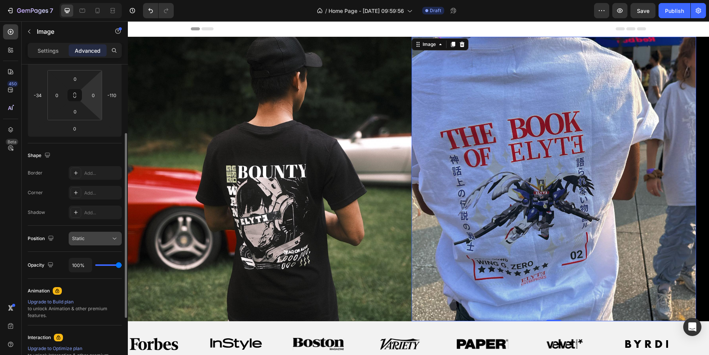
click at [110, 242] on div "Static" at bounding box center [95, 239] width 46 height 8
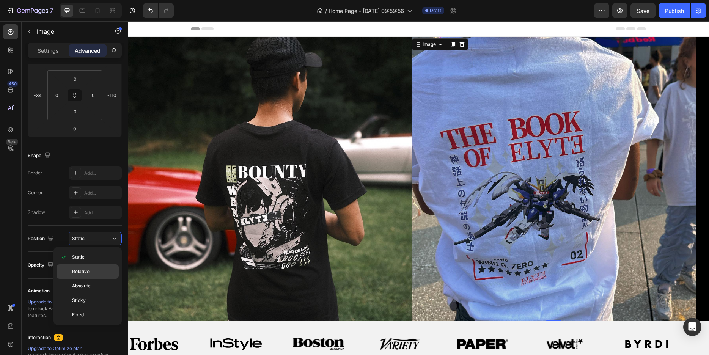
click at [90, 271] on p "Relative" at bounding box center [93, 271] width 43 height 7
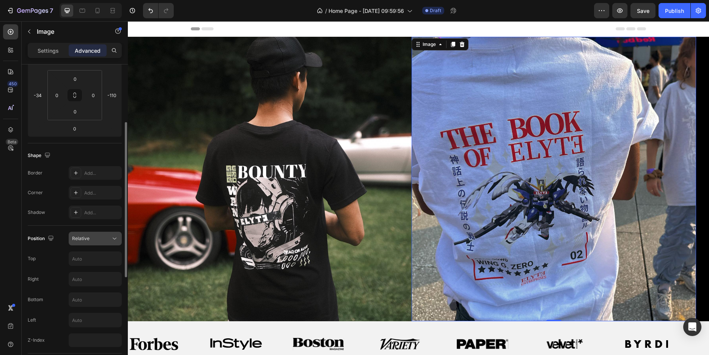
click at [99, 245] on button "Relative" at bounding box center [95, 239] width 53 height 14
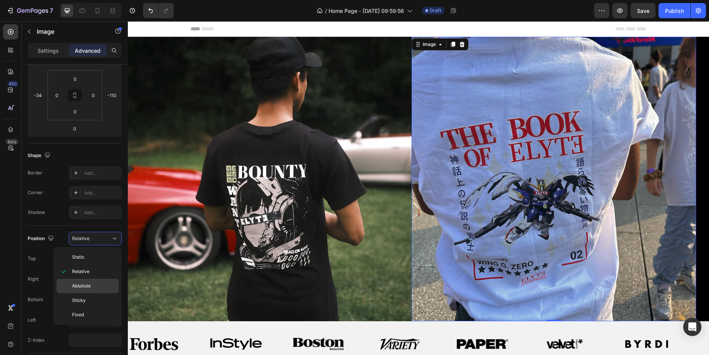
click at [95, 283] on p "Absolute" at bounding box center [93, 286] width 43 height 7
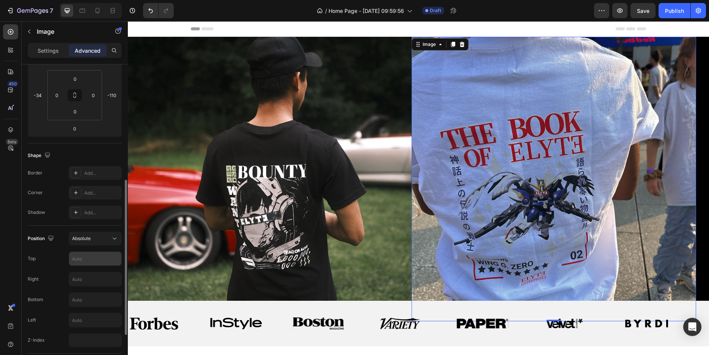
scroll to position [155, 0]
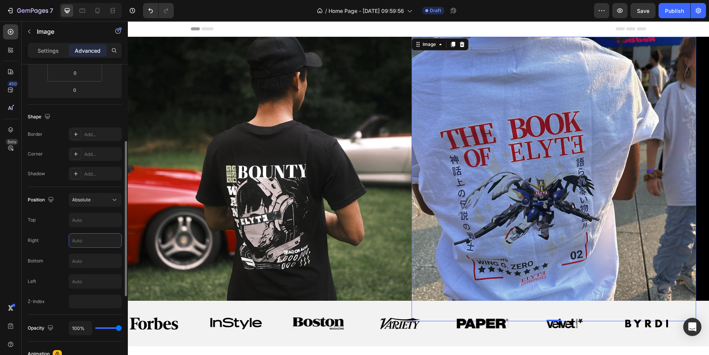
click at [91, 242] on input "text" at bounding box center [95, 241] width 52 height 14
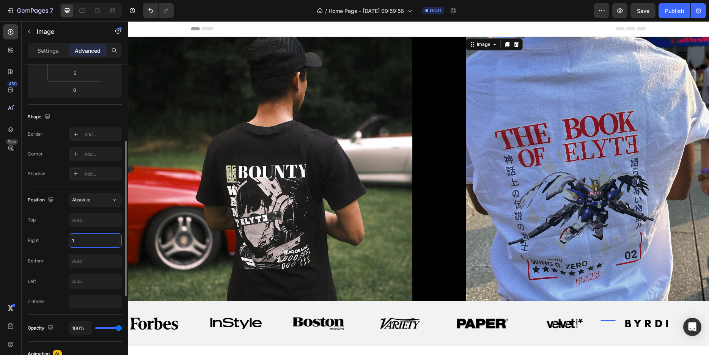
click at [82, 228] on div "Position Absolute Top Right 1 Bottom Left Z-Index" at bounding box center [75, 250] width 94 height 115
click at [83, 223] on input "text" at bounding box center [95, 220] width 52 height 14
click at [84, 258] on input "text" at bounding box center [95, 261] width 52 height 14
click at [89, 281] on input "text" at bounding box center [95, 282] width 52 height 14
click at [102, 318] on div "Opacity 100%" at bounding box center [75, 328] width 94 height 27
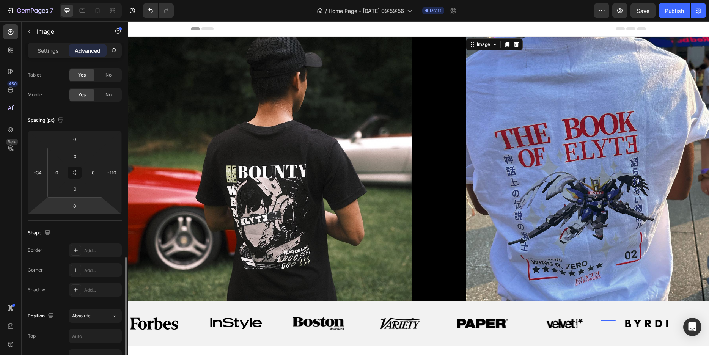
scroll to position [0, 0]
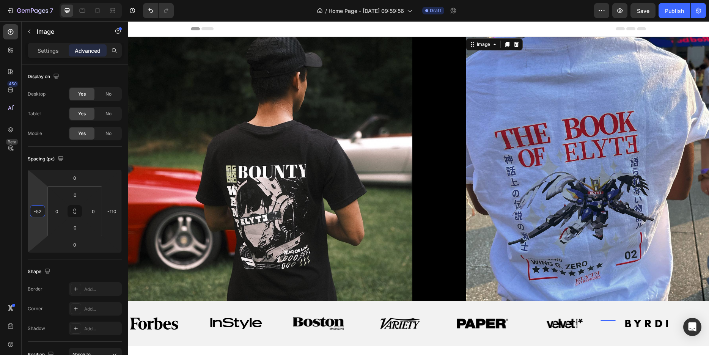
click at [43, 0] on html "7 / Home Page - Aug 27, 09:59:56 Draft Preview Save Publish 450 Beta image Sect…" at bounding box center [354, 0] width 709 height 0
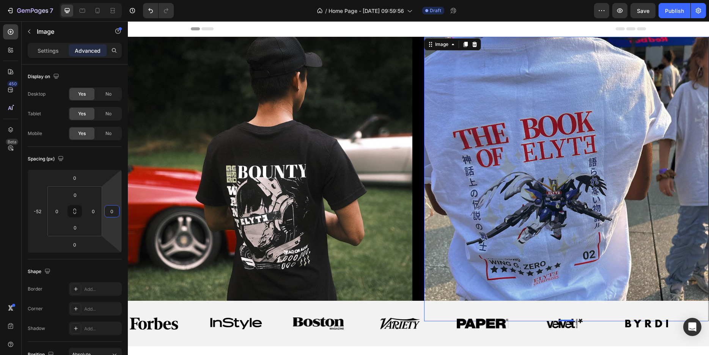
drag, startPoint x: 105, startPoint y: 220, endPoint x: 105, endPoint y: 199, distance: 20.9
click at [105, 0] on html "7 / Home Page - Aug 27, 09:59:56 Draft Preview Save Publish 450 Beta image Sect…" at bounding box center [354, 0] width 709 height 0
click at [26, 34] on icon "button" at bounding box center [29, 31] width 6 height 6
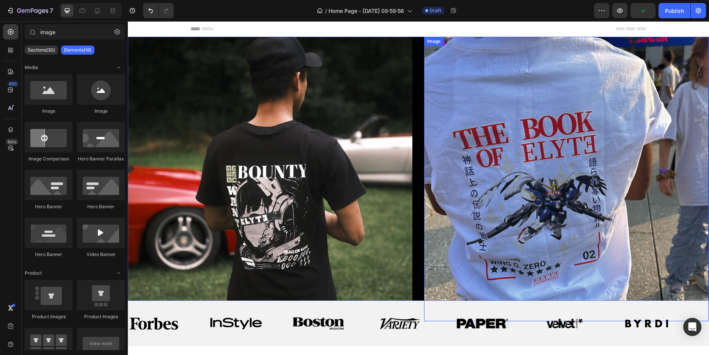
click at [482, 163] on img at bounding box center [566, 179] width 285 height 285
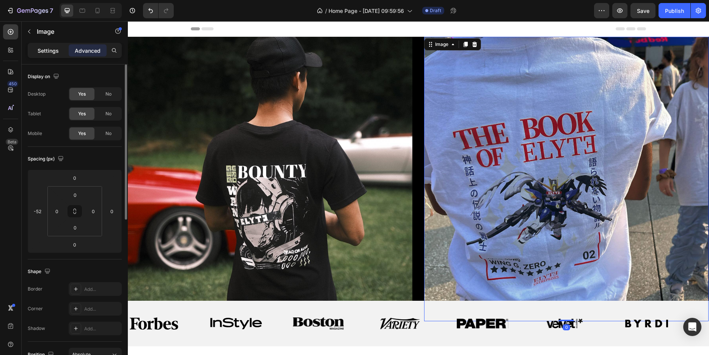
click at [55, 50] on p "Settings" at bounding box center [48, 51] width 21 height 8
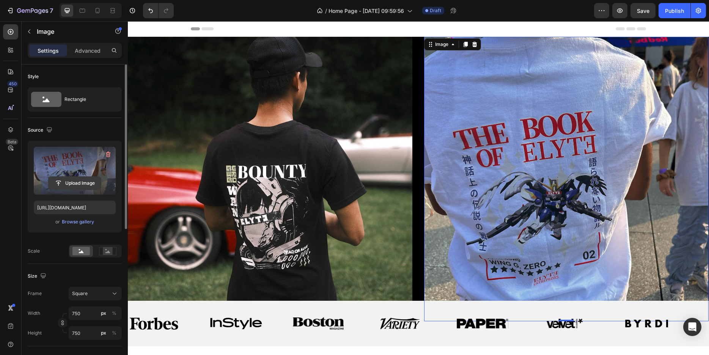
scroll to position [39, 0]
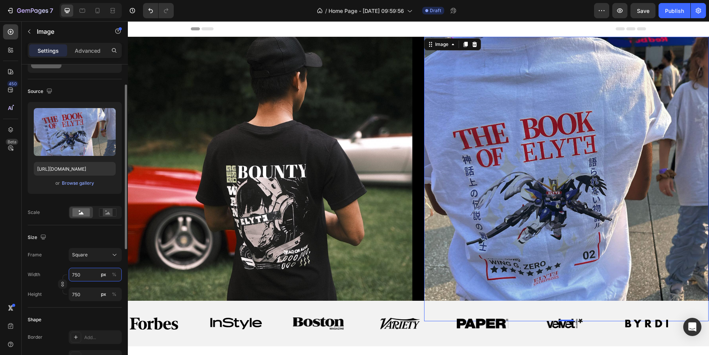
click at [93, 272] on input "750" at bounding box center [95, 275] width 53 height 14
click at [112, 276] on button "%" at bounding box center [114, 274] width 9 height 9
click at [94, 275] on input "750" at bounding box center [95, 275] width 53 height 14
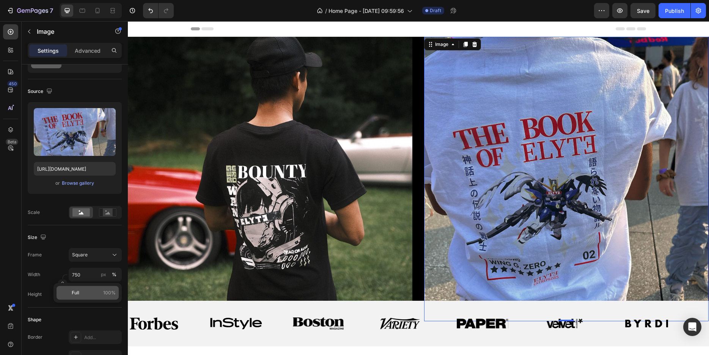
click at [89, 290] on p "Full 100%" at bounding box center [94, 292] width 44 height 7
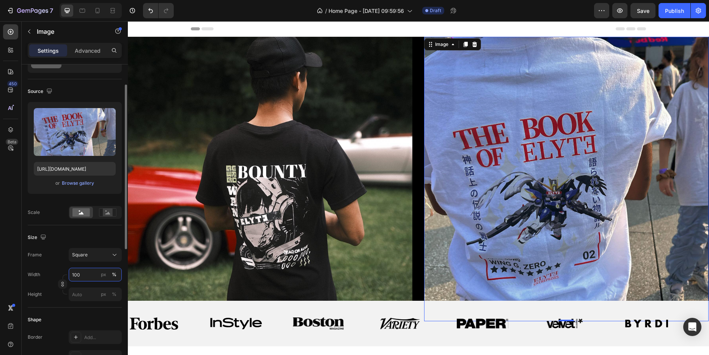
click at [85, 271] on input "100" at bounding box center [95, 275] width 53 height 14
click at [62, 274] on div "Width 100 px %" at bounding box center [75, 275] width 94 height 14
click at [82, 275] on input "100" at bounding box center [95, 275] width 53 height 14
click at [91, 258] on div "Square" at bounding box center [90, 255] width 37 height 7
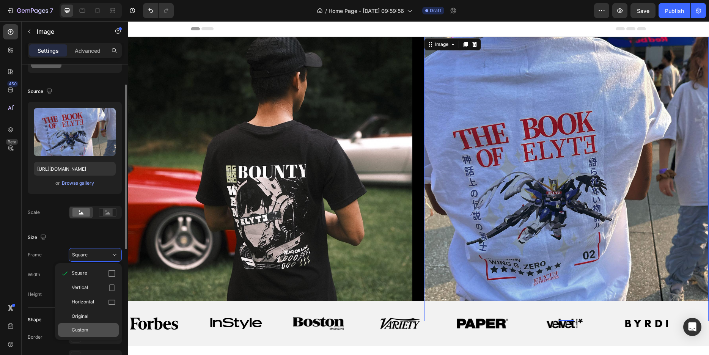
click at [87, 326] on div "Custom" at bounding box center [88, 330] width 61 height 14
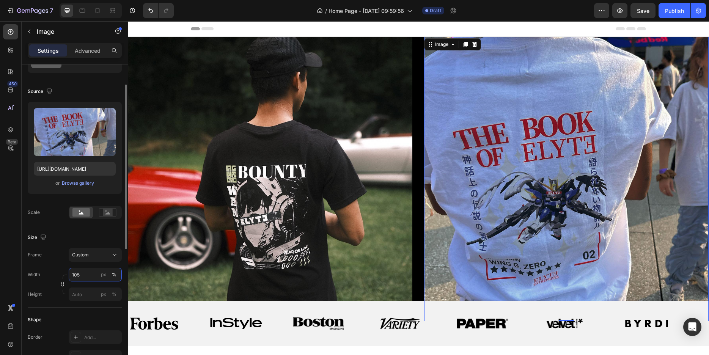
click at [90, 278] on input "105" at bounding box center [95, 275] width 53 height 14
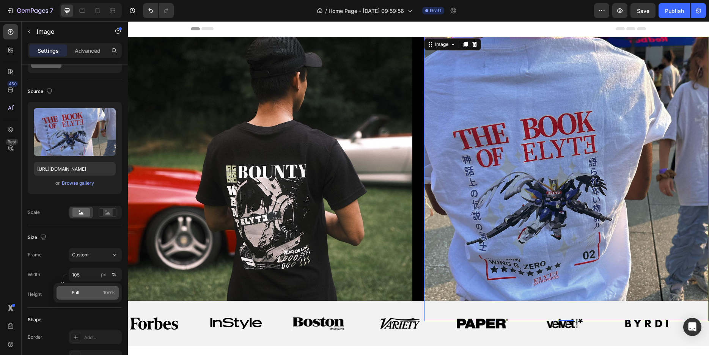
click at [80, 291] on p "Full 100%" at bounding box center [94, 292] width 44 height 7
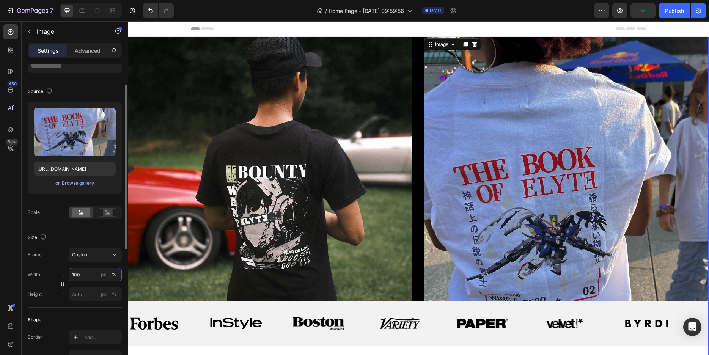
click at [81, 275] on input "100" at bounding box center [95, 275] width 53 height 14
click at [472, 208] on img at bounding box center [566, 215] width 285 height 356
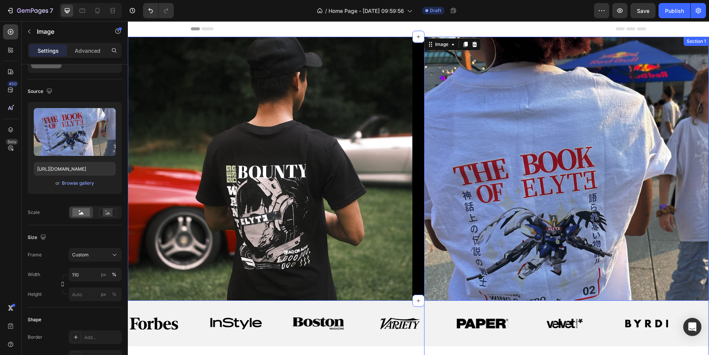
click at [417, 140] on div "Image Row Image 0 Section 1" at bounding box center [418, 169] width 581 height 264
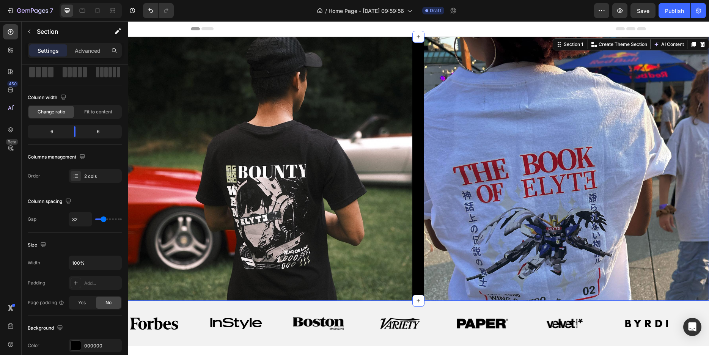
scroll to position [0, 0]
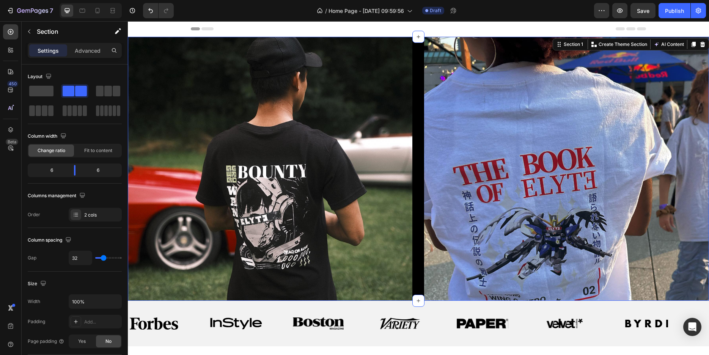
click at [390, 141] on img at bounding box center [270, 179] width 285 height 285
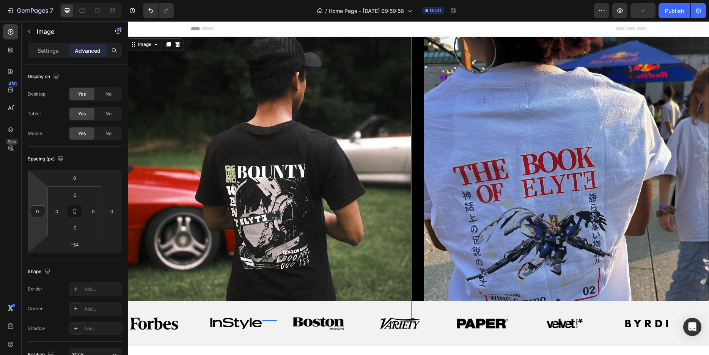
click at [39, 0] on html "7 / Home Page - Aug 27, 09:59:56 Draft Preview Publish 450 Beta image Sections(…" at bounding box center [354, 0] width 709 height 0
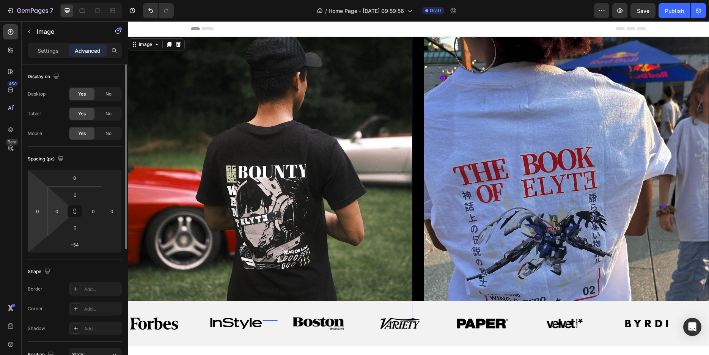
click at [64, 206] on div "0" at bounding box center [56, 211] width 15 height 12
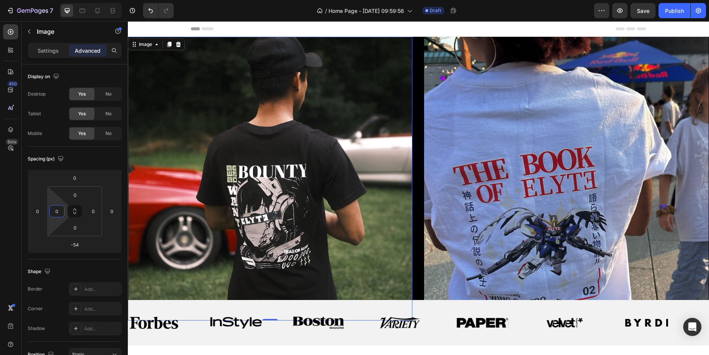
click at [57, 0] on html "7 / Home Page - Aug 27, 09:59:56 Draft Preview Save Publish 450 Beta image Sect…" at bounding box center [354, 0] width 709 height 0
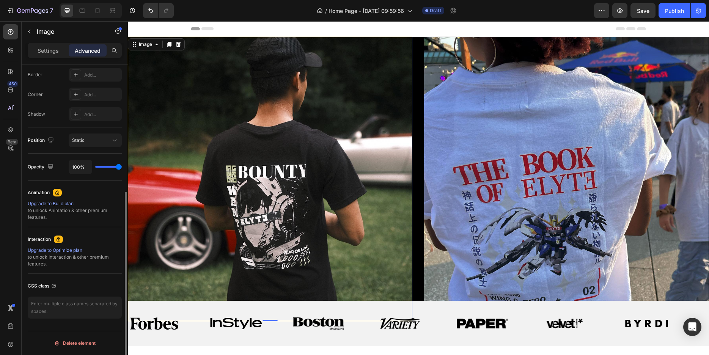
scroll to position [21, 0]
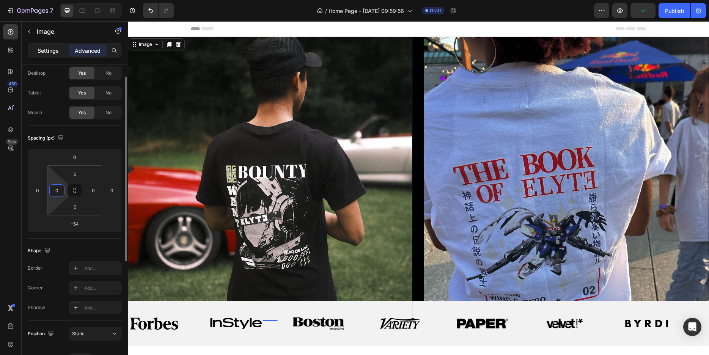
click at [54, 52] on p "Settings" at bounding box center [48, 51] width 21 height 8
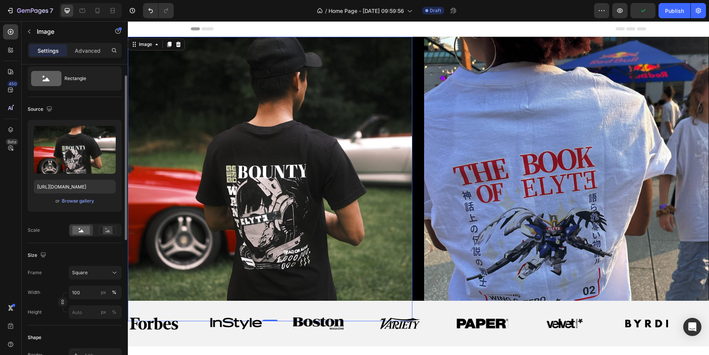
scroll to position [60, 0]
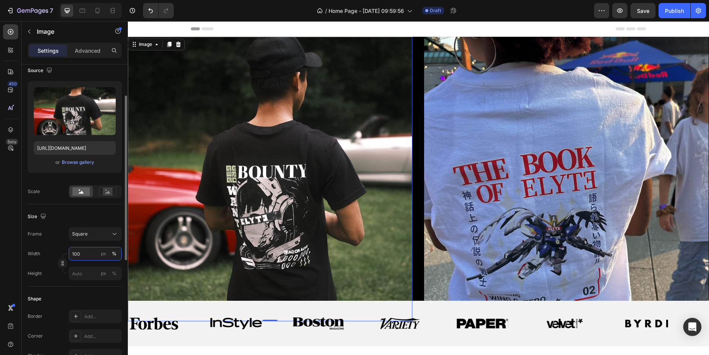
click at [91, 254] on input "100" at bounding box center [95, 254] width 53 height 14
drag, startPoint x: 91, startPoint y: 254, endPoint x: 91, endPoint y: 249, distance: 5.3
click at [91, 249] on input "100" at bounding box center [95, 254] width 53 height 14
click at [104, 241] on button "Square" at bounding box center [95, 234] width 53 height 14
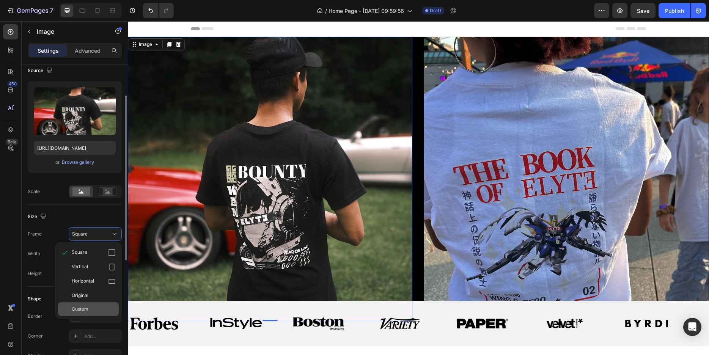
click at [91, 306] on div "Custom" at bounding box center [88, 309] width 61 height 14
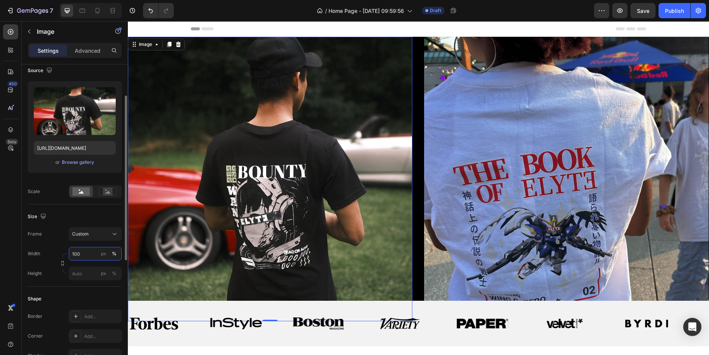
click at [86, 255] on input "100" at bounding box center [95, 254] width 53 height 14
click at [82, 297] on div "Shape" at bounding box center [75, 299] width 94 height 12
click at [62, 262] on icon "button" at bounding box center [62, 263] width 5 height 5
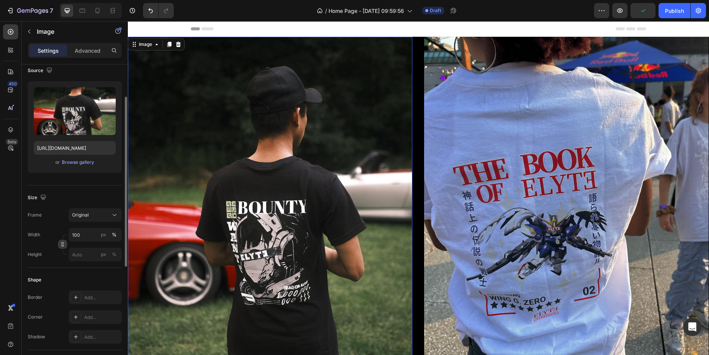
click at [64, 243] on icon "button" at bounding box center [62, 244] width 5 height 5
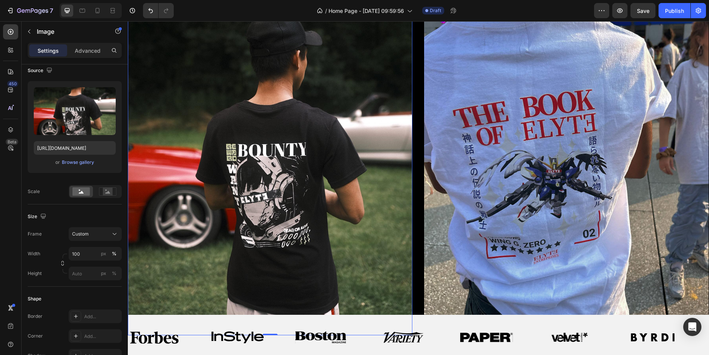
scroll to position [77, 0]
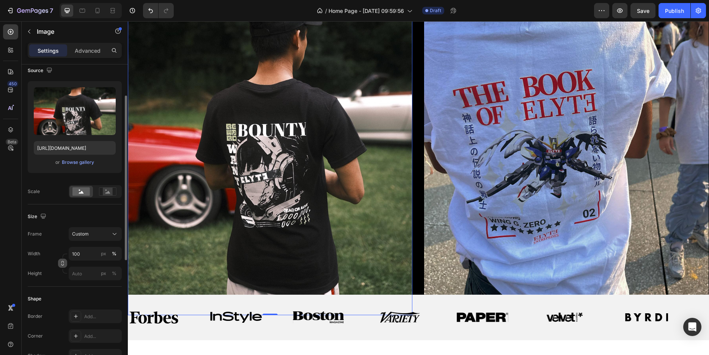
click at [64, 262] on icon "button" at bounding box center [62, 263] width 5 height 5
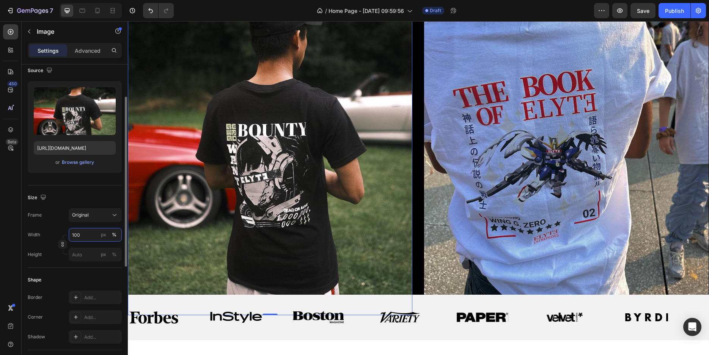
click at [95, 235] on input "100" at bounding box center [95, 235] width 53 height 14
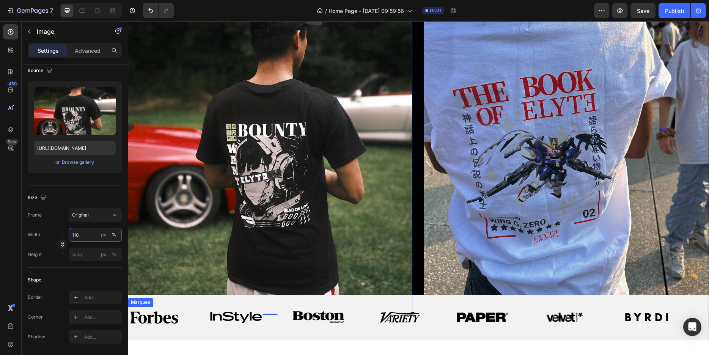
scroll to position [39, 0]
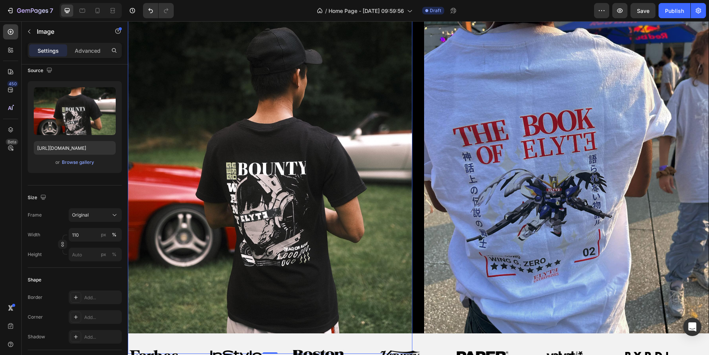
click at [382, 220] on img at bounding box center [270, 176] width 285 height 356
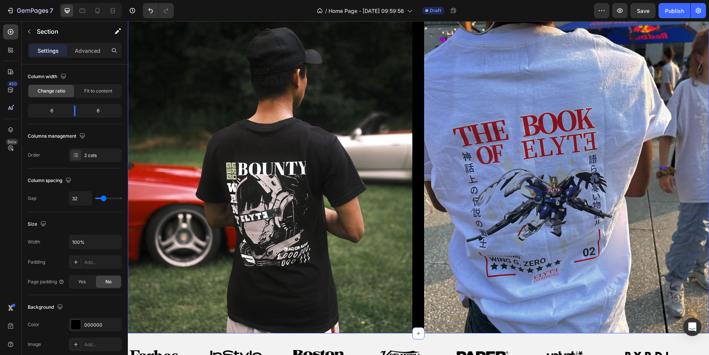
click at [411, 223] on div "Image Row Image Section 1 You can create reusable sections Create Theme Section…" at bounding box center [418, 165] width 581 height 335
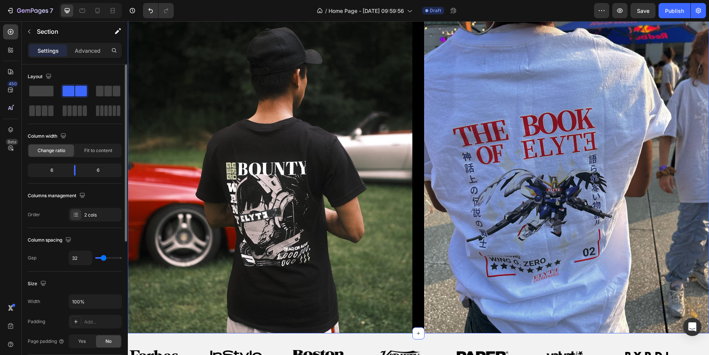
click at [417, 223] on div "Image Row Image Section 1 You can create reusable sections Create Theme Section…" at bounding box center [418, 165] width 581 height 335
click at [92, 149] on span "Fit to content" at bounding box center [98, 150] width 28 height 7
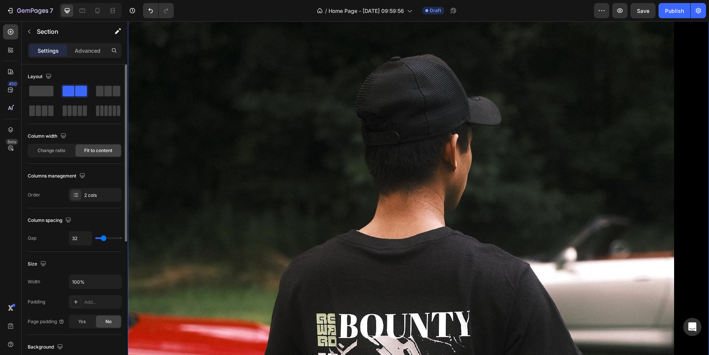
click at [92, 149] on span "Fit to content" at bounding box center [98, 150] width 28 height 7
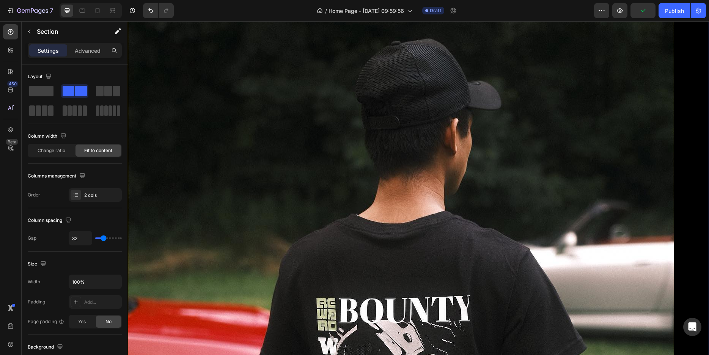
scroll to position [39, 0]
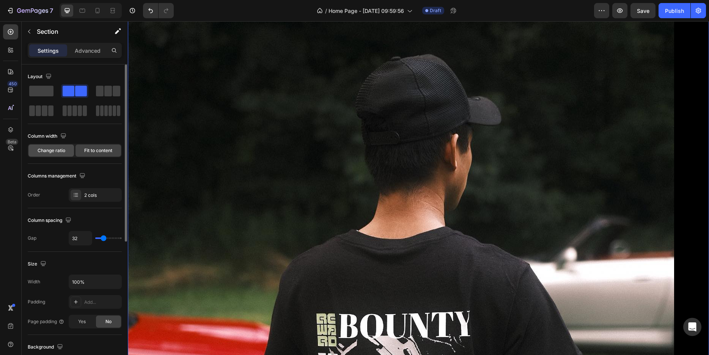
click at [60, 153] on span "Change ratio" at bounding box center [52, 150] width 28 height 7
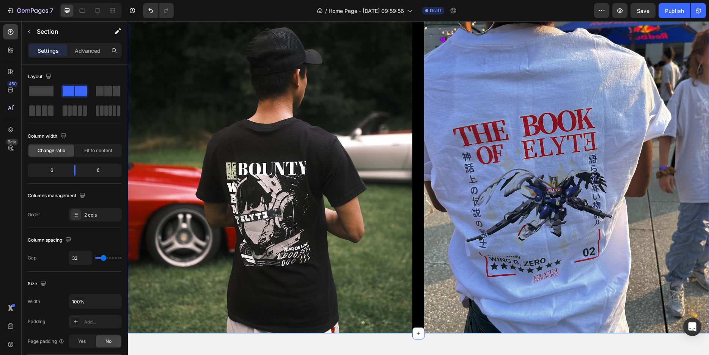
click at [419, 267] on div "Image Row Image Section 1 You can create reusable sections Create Theme Section…" at bounding box center [418, 165] width 581 height 335
drag, startPoint x: 76, startPoint y: 168, endPoint x: 76, endPoint y: 164, distance: 4.6
click at [76, 164] on div "6 6" at bounding box center [75, 171] width 94 height 14
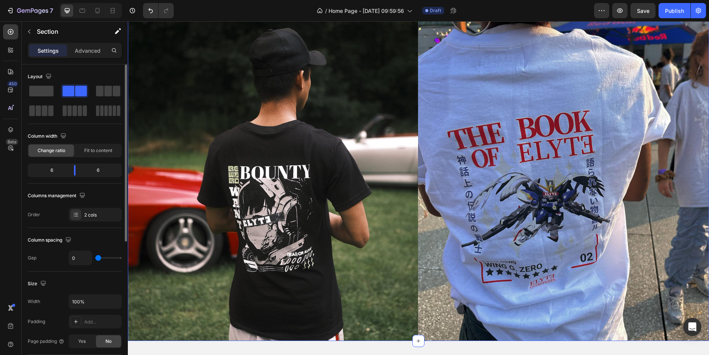
drag, startPoint x: 103, startPoint y: 257, endPoint x: 99, endPoint y: 256, distance: 4.3
click at [99, 257] on input "range" at bounding box center [108, 258] width 27 height 2
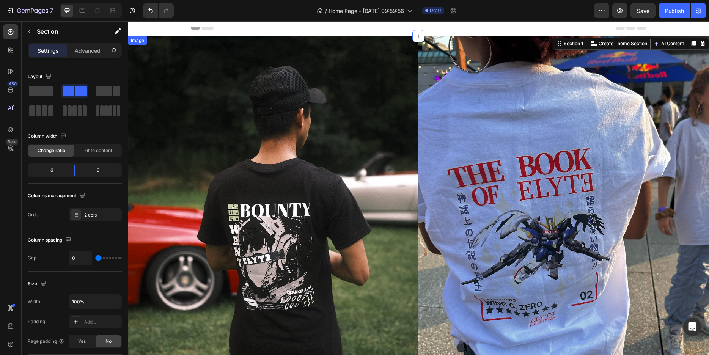
scroll to position [0, 0]
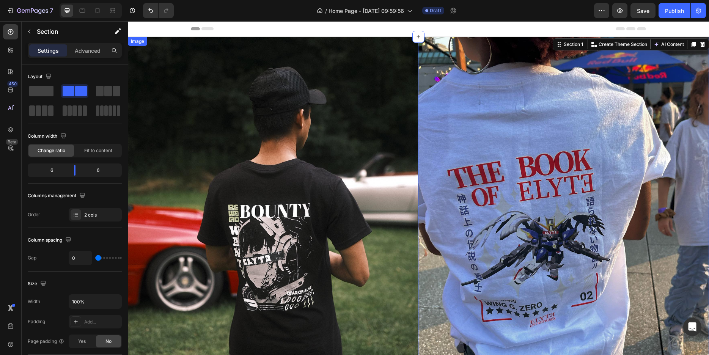
click at [280, 237] on img at bounding box center [273, 218] width 291 height 363
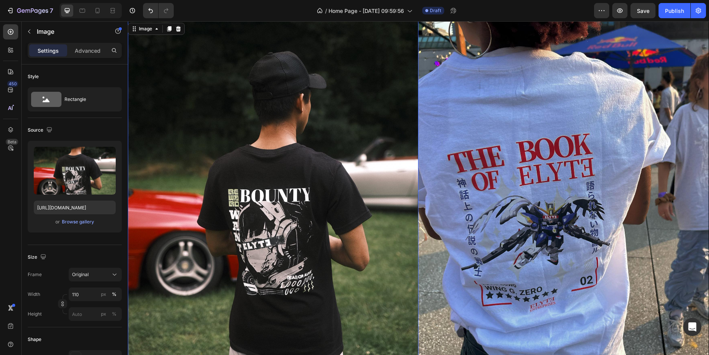
scroll to position [77, 0]
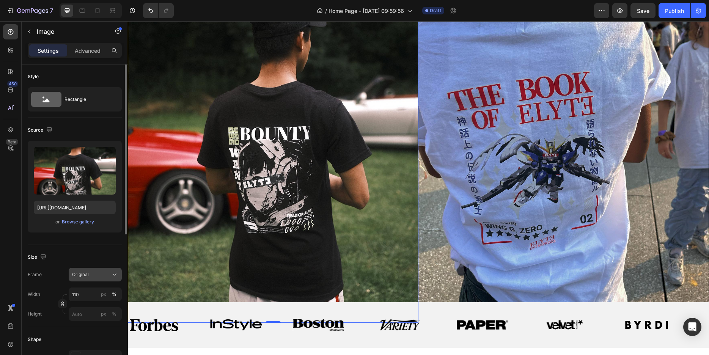
click at [96, 275] on div "Original" at bounding box center [90, 274] width 37 height 7
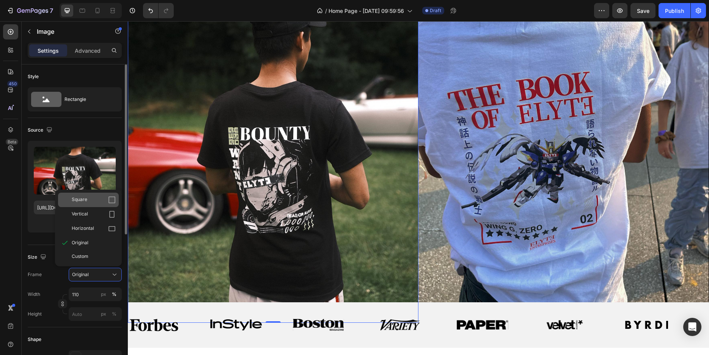
click at [86, 201] on span "Square" at bounding box center [80, 200] width 16 height 8
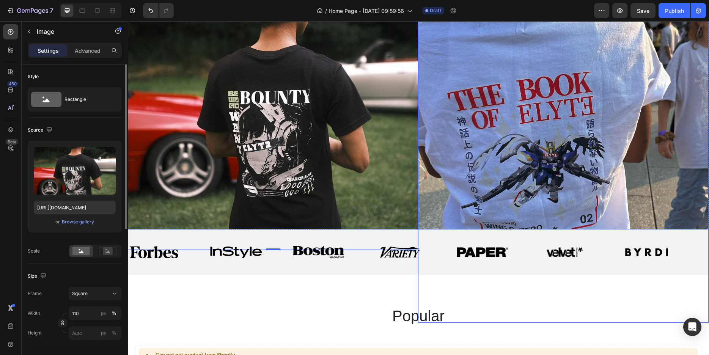
click at [472, 181] on img at bounding box center [563, 140] width 291 height 363
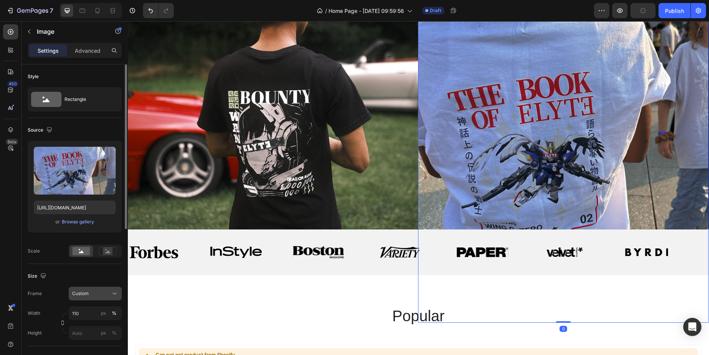
click at [105, 291] on div "Custom" at bounding box center [90, 293] width 37 height 7
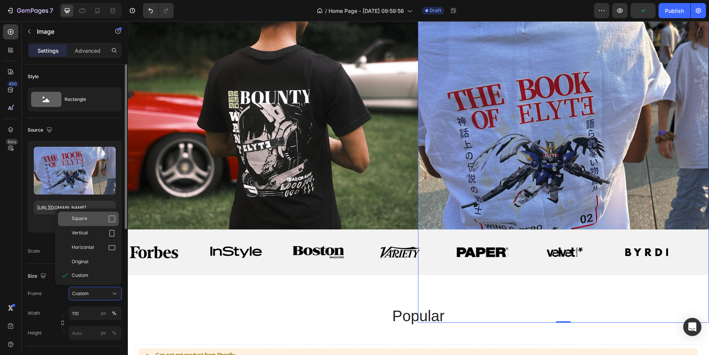
click at [88, 220] on div "Square" at bounding box center [94, 219] width 44 height 8
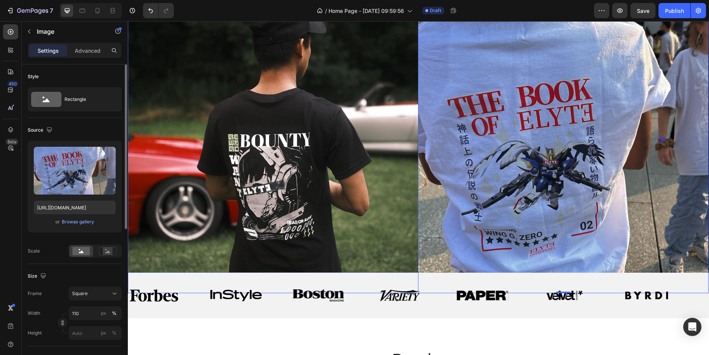
scroll to position [39, 0]
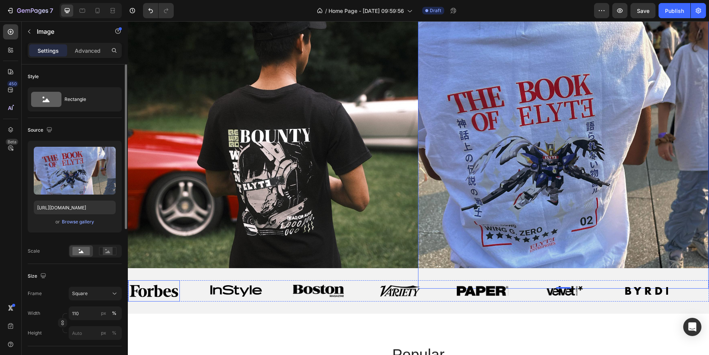
click at [164, 288] on img at bounding box center [154, 291] width 49 height 12
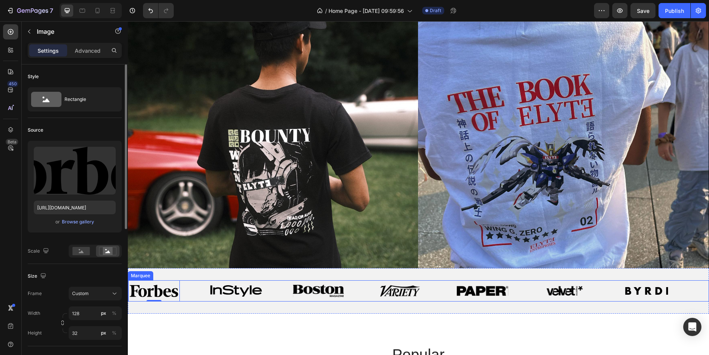
click at [395, 288] on img at bounding box center [400, 291] width 41 height 12
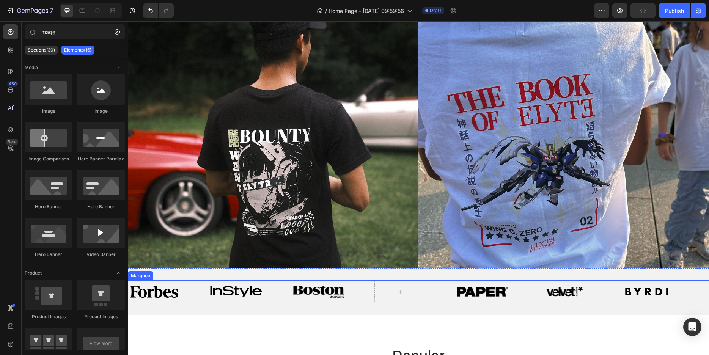
click at [330, 286] on img at bounding box center [318, 292] width 51 height 12
click at [241, 289] on img at bounding box center [236, 291] width 52 height 11
click at [159, 288] on img at bounding box center [154, 292] width 49 height 12
click at [460, 291] on img at bounding box center [483, 291] width 52 height 9
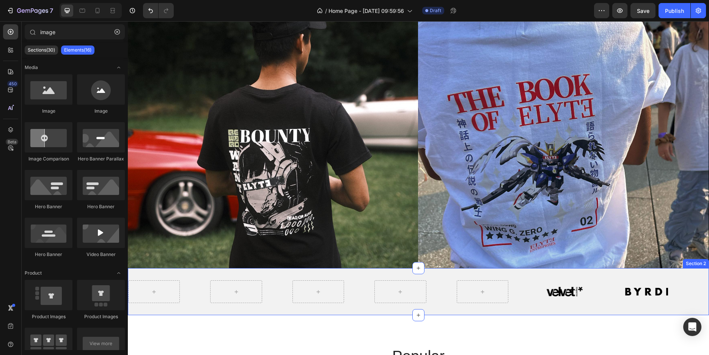
click at [567, 294] on img at bounding box center [564, 292] width 37 height 12
click at [625, 290] on img at bounding box center [647, 292] width 52 height 8
click at [360, 290] on div at bounding box center [333, 291] width 82 height 23
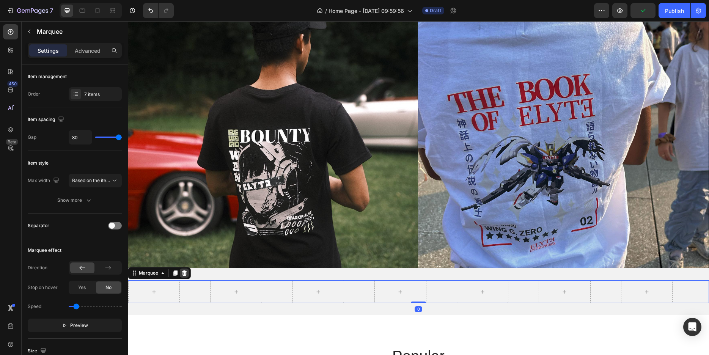
click at [185, 270] on icon at bounding box center [184, 273] width 6 height 6
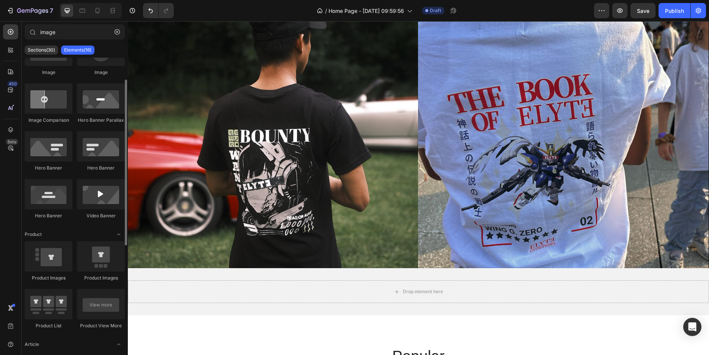
scroll to position [0, 0]
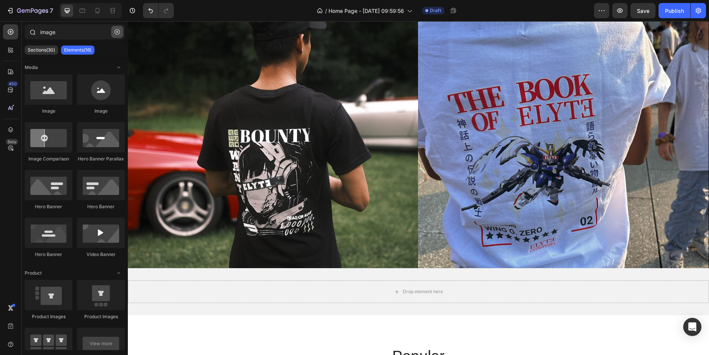
click at [118, 35] on button "button" at bounding box center [117, 32] width 12 height 12
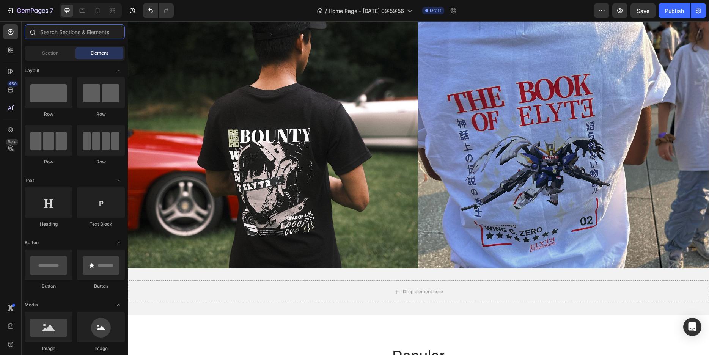
click at [86, 35] on input "text" at bounding box center [75, 31] width 100 height 15
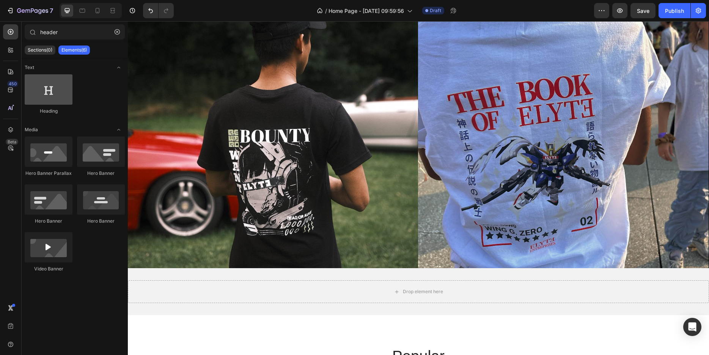
click at [52, 87] on div at bounding box center [49, 89] width 48 height 30
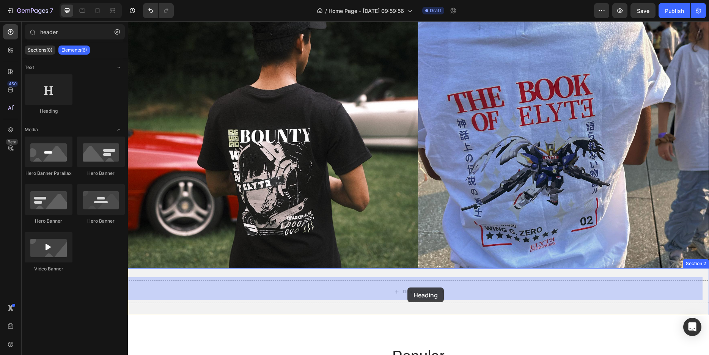
drag, startPoint x: 183, startPoint y: 110, endPoint x: 408, endPoint y: 288, distance: 287.1
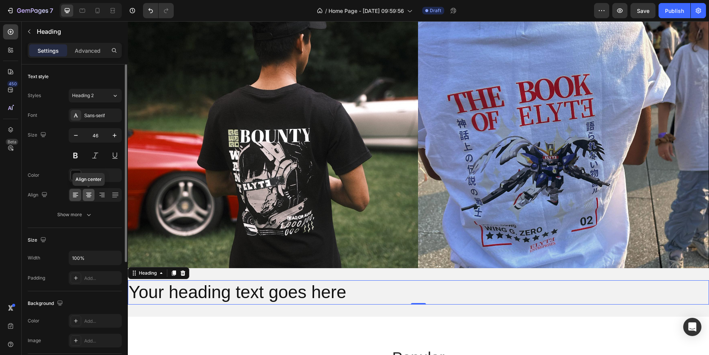
click at [91, 194] on icon at bounding box center [89, 195] width 8 height 8
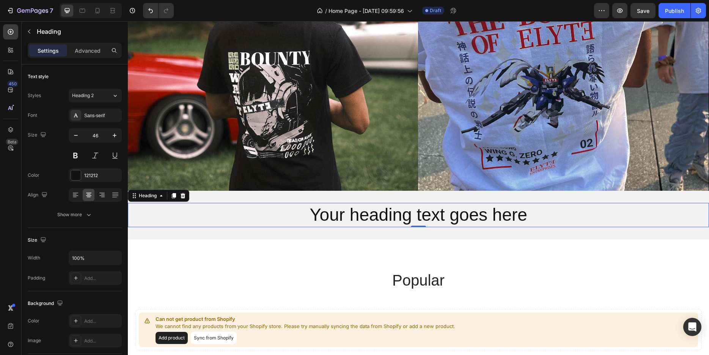
click at [388, 215] on h2 "Your heading text goes here" at bounding box center [418, 215] width 581 height 24
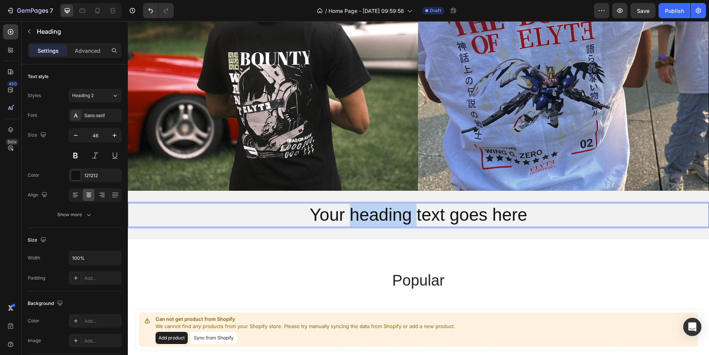
click at [388, 215] on p "Your heading text goes here" at bounding box center [419, 215] width 580 height 23
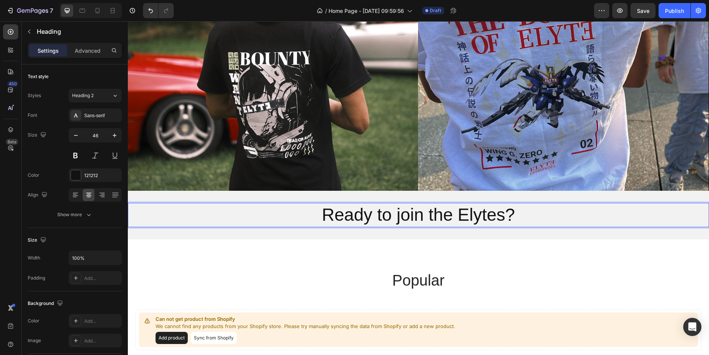
click at [411, 211] on p "Ready to join the Elytes?" at bounding box center [419, 215] width 580 height 23
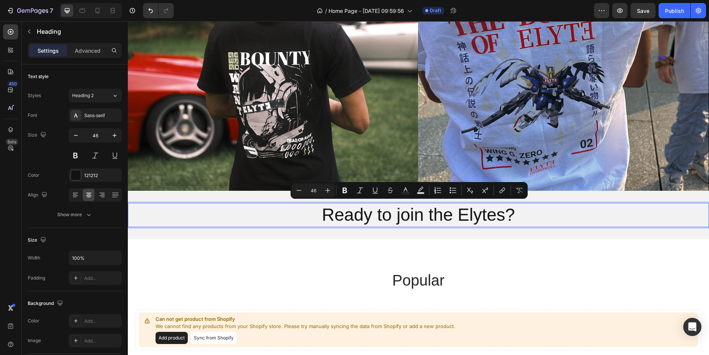
click at [411, 211] on p "Ready to join the Elytes?" at bounding box center [419, 215] width 580 height 23
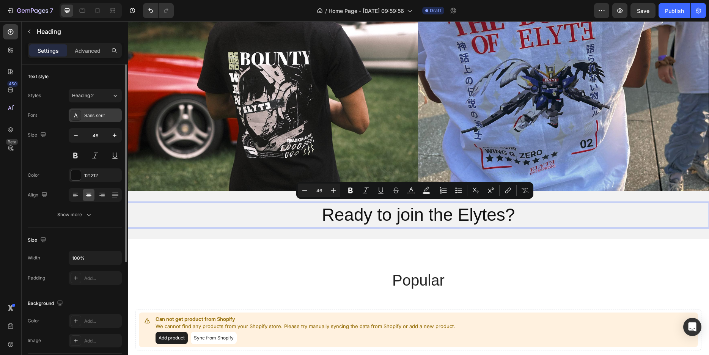
click at [101, 116] on div "Sans-serif" at bounding box center [102, 115] width 36 height 7
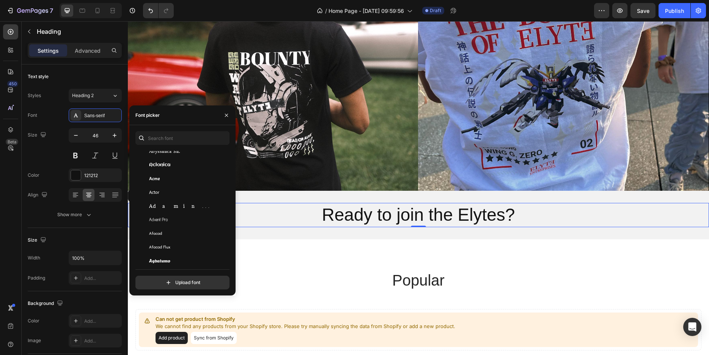
scroll to position [137, 0]
click at [183, 177] on div "Acme" at bounding box center [187, 173] width 77 height 7
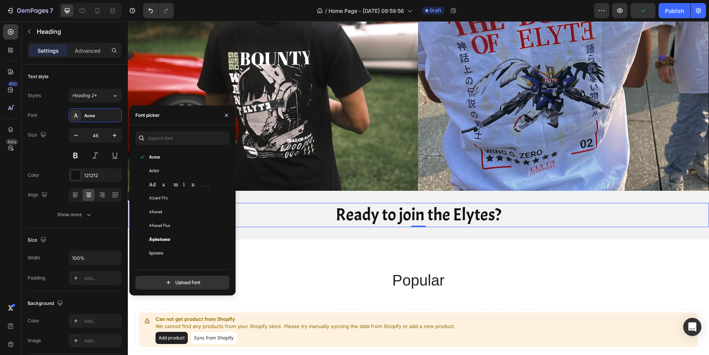
scroll to position [182, 0]
click at [185, 185] on div "Adamina" at bounding box center [187, 182] width 77 height 7
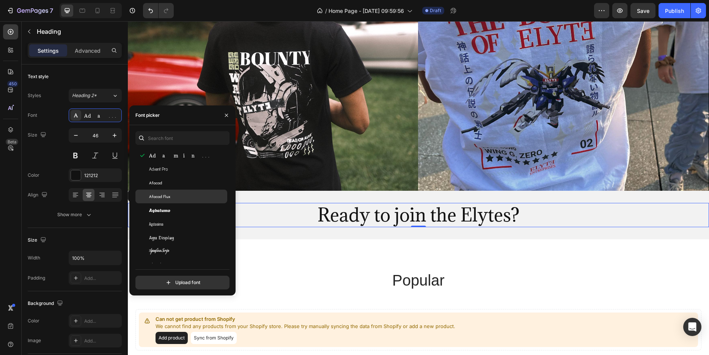
scroll to position [228, 0]
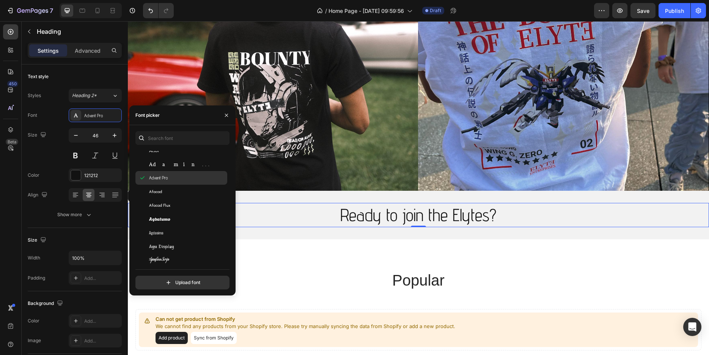
click at [171, 181] on div "Advent Pro" at bounding box center [187, 178] width 77 height 7
click at [170, 195] on div "Afacad" at bounding box center [187, 191] width 77 height 7
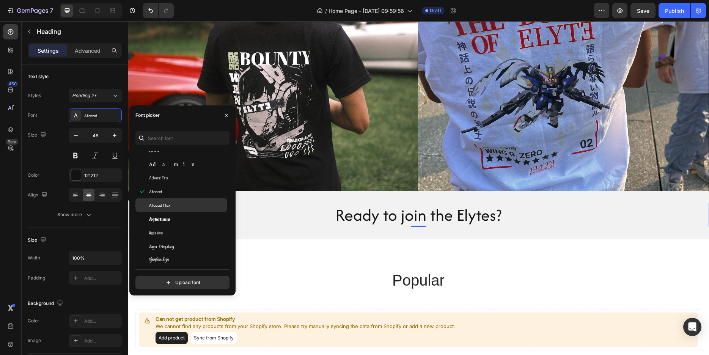
click at [173, 209] on div "Afacad Flux" at bounding box center [187, 205] width 77 height 7
click at [176, 220] on div "Agbalumo" at bounding box center [181, 219] width 92 height 14
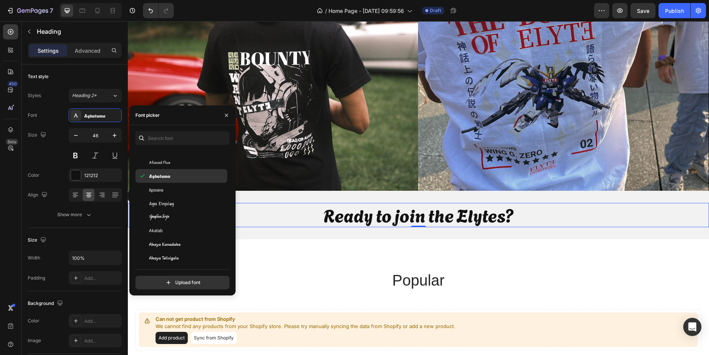
scroll to position [273, 0]
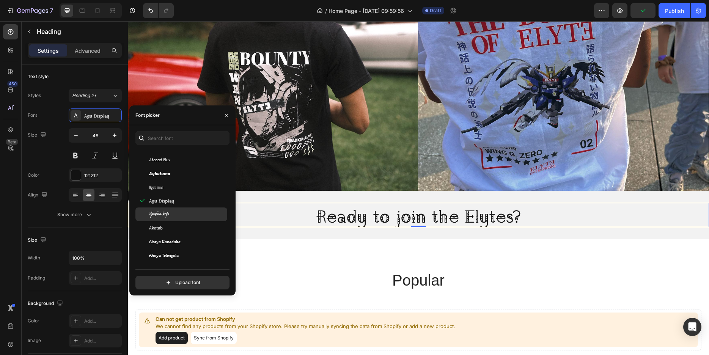
click at [172, 218] on div "Aguafina Script" at bounding box center [187, 214] width 77 height 7
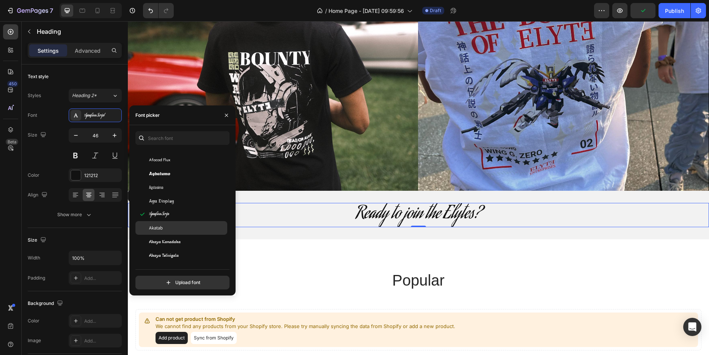
click at [170, 229] on div "Akatab" at bounding box center [181, 228] width 92 height 14
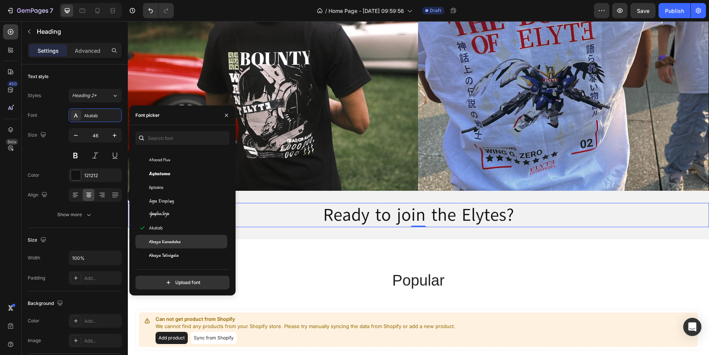
click at [172, 243] on div "Akaya Kanadaka" at bounding box center [181, 242] width 92 height 14
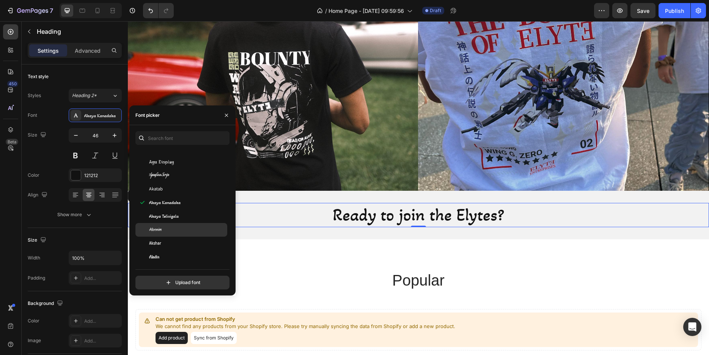
scroll to position [319, 0]
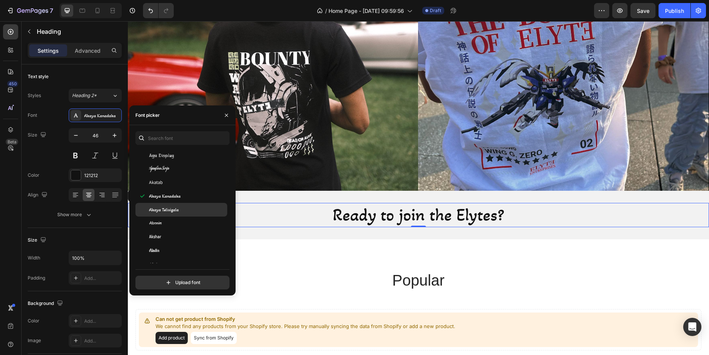
click at [164, 213] on span "Akaya Telivigala" at bounding box center [164, 209] width 30 height 7
click at [165, 227] on div "Akronim" at bounding box center [187, 223] width 77 height 7
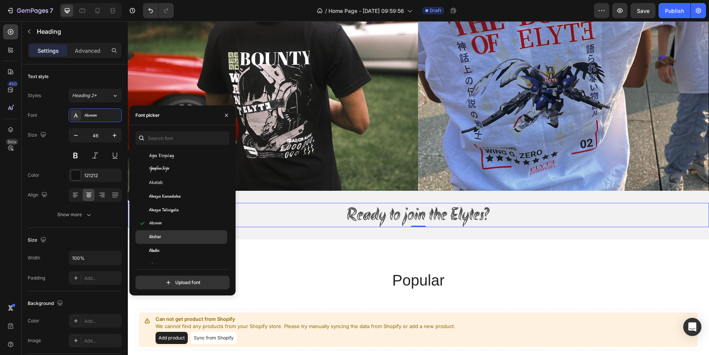
click at [166, 237] on div "Akshar" at bounding box center [181, 237] width 92 height 14
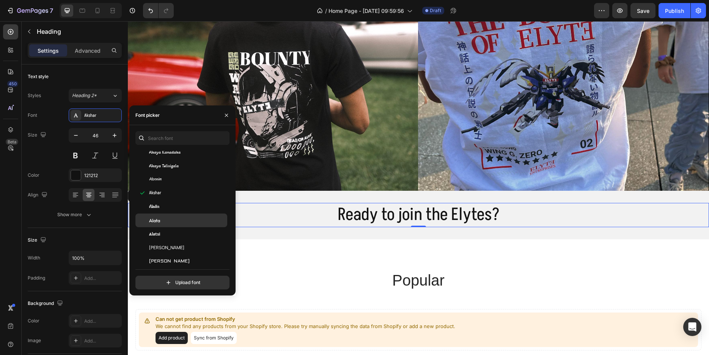
scroll to position [364, 0]
click at [155, 208] on span "Aladin" at bounding box center [154, 205] width 10 height 7
click at [160, 222] on span "Alata" at bounding box center [154, 218] width 11 height 7
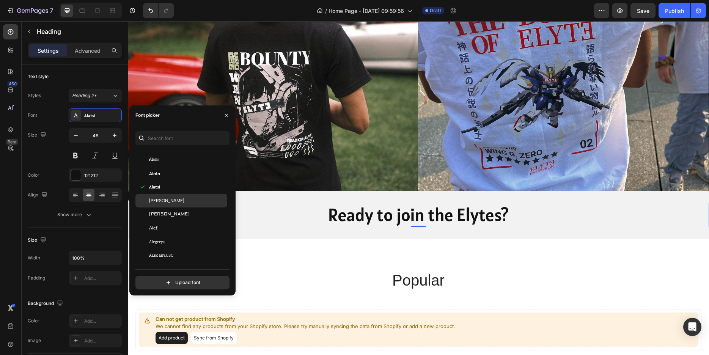
click at [157, 204] on span "Albert Sans" at bounding box center [166, 200] width 35 height 7
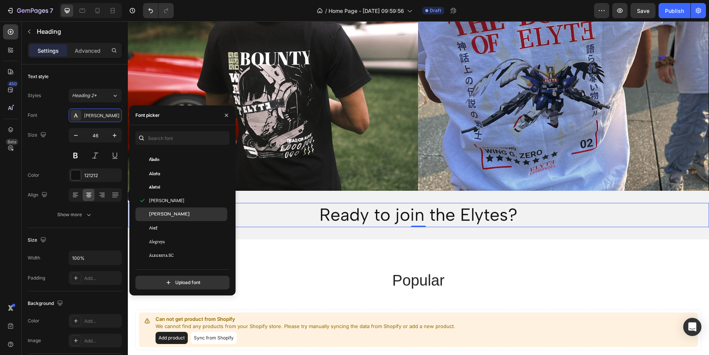
click at [159, 218] on span "Aldrich" at bounding box center [169, 214] width 41 height 7
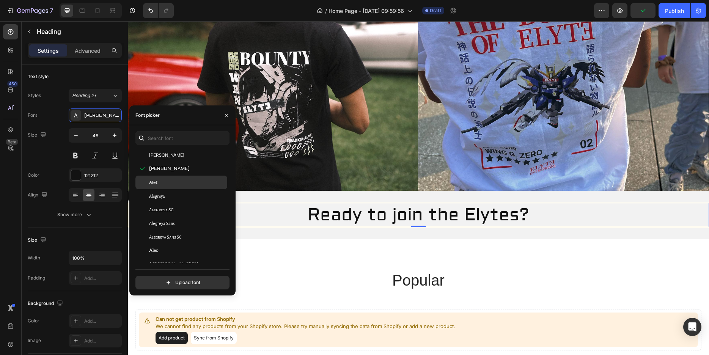
click at [155, 186] on span "Alef" at bounding box center [153, 182] width 8 height 7
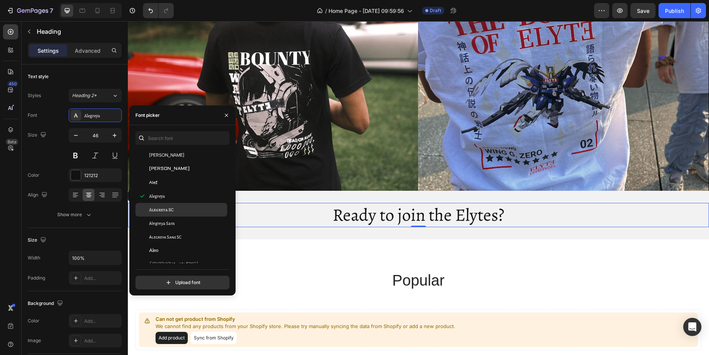
click at [162, 213] on span "Alegreya SC" at bounding box center [161, 209] width 25 height 7
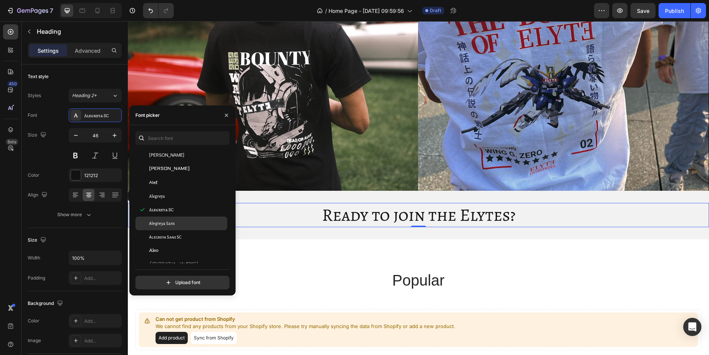
click at [167, 226] on span "Alegreya Sans" at bounding box center [161, 223] width 25 height 7
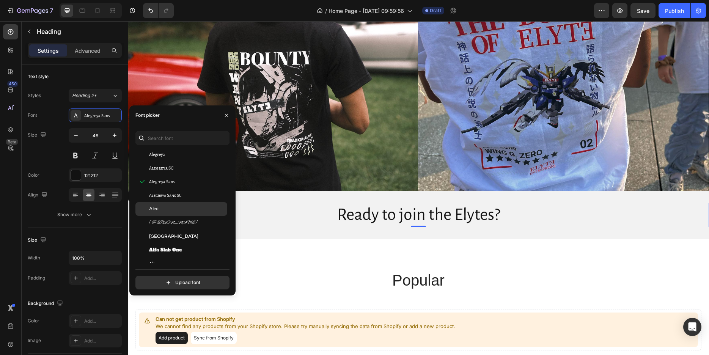
scroll to position [501, 0]
click at [167, 209] on div "Aleo" at bounding box center [187, 205] width 77 height 7
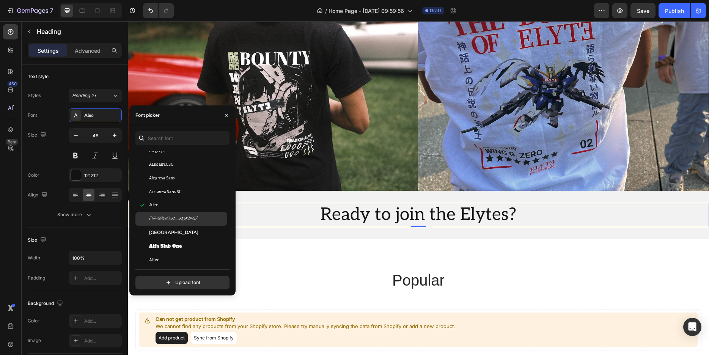
click at [168, 222] on span "Alex Brush" at bounding box center [173, 218] width 49 height 7
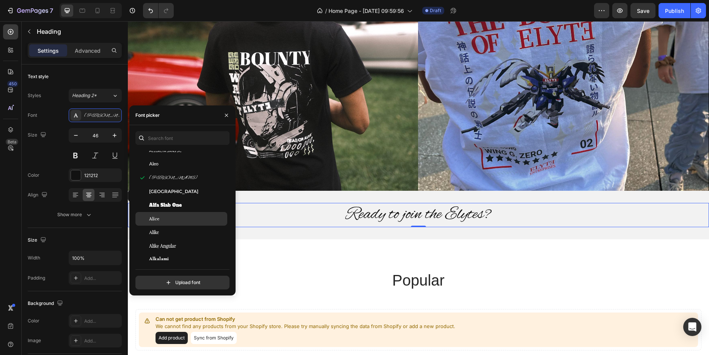
scroll to position [546, 0]
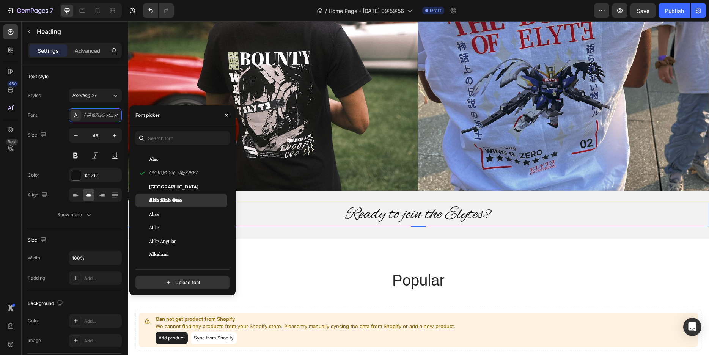
click at [163, 203] on span "Alfa Slab One" at bounding box center [165, 200] width 33 height 7
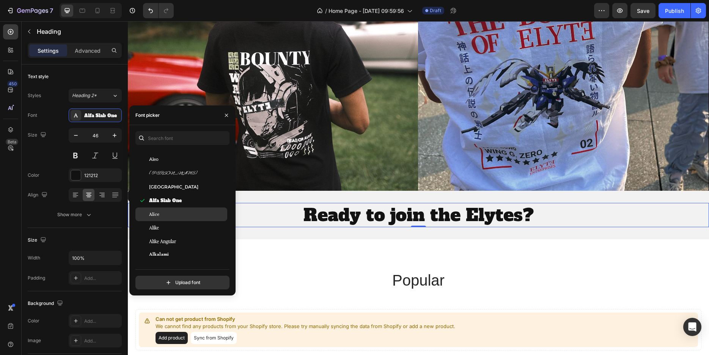
click at [165, 216] on div "Alice" at bounding box center [181, 215] width 92 height 14
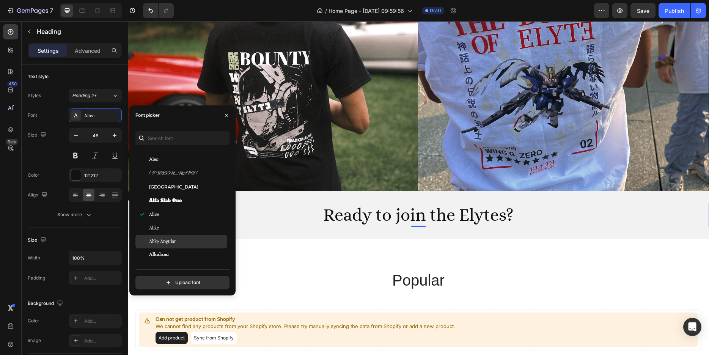
click at [172, 244] on div "Alike Angular" at bounding box center [181, 242] width 92 height 14
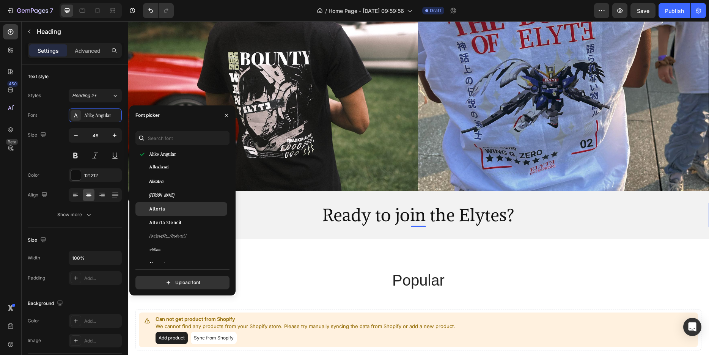
scroll to position [637, 0]
click at [166, 208] on div "Allerta" at bounding box center [187, 205] width 77 height 7
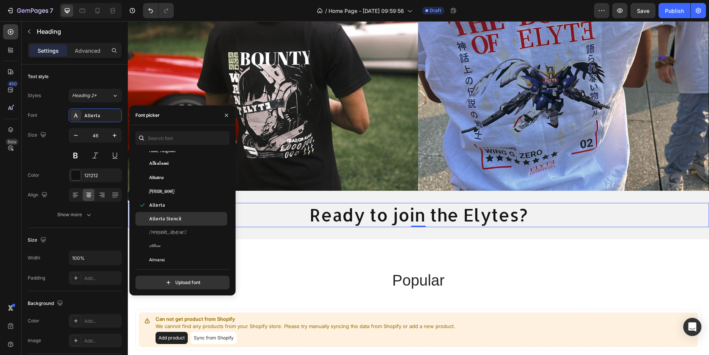
click at [170, 219] on div "Allerta Stencil" at bounding box center [181, 219] width 92 height 14
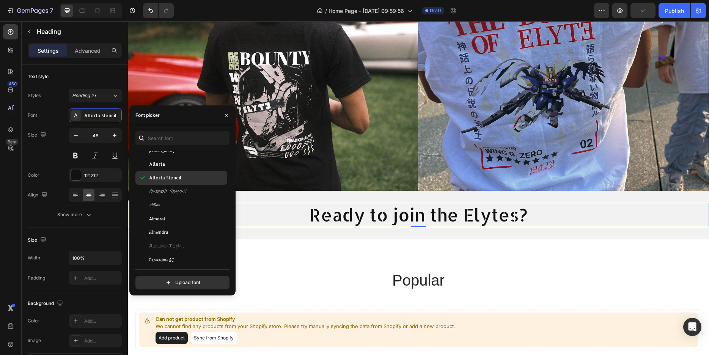
scroll to position [683, 0]
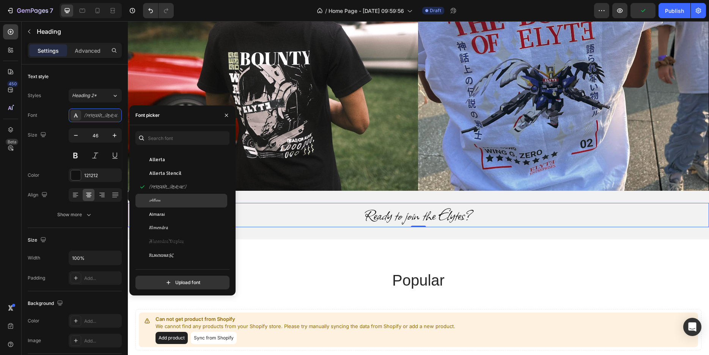
click at [162, 204] on div "Allura" at bounding box center [187, 200] width 77 height 7
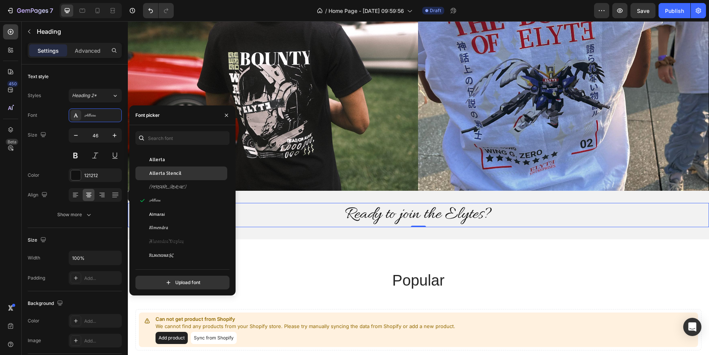
click at [157, 177] on span "Allerta Stencil" at bounding box center [165, 173] width 32 height 7
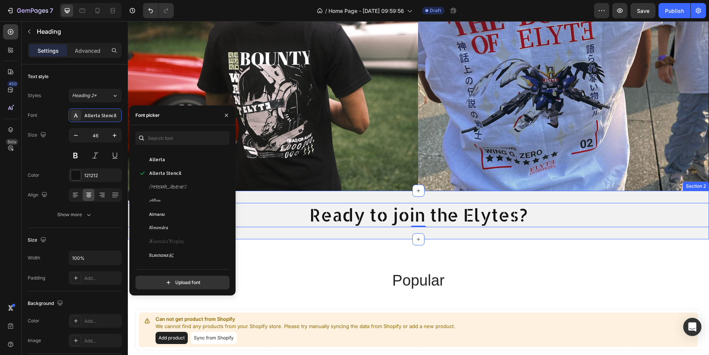
click at [276, 194] on div "Ready to join the Elytes? Heading 0 Section 2" at bounding box center [418, 215] width 581 height 49
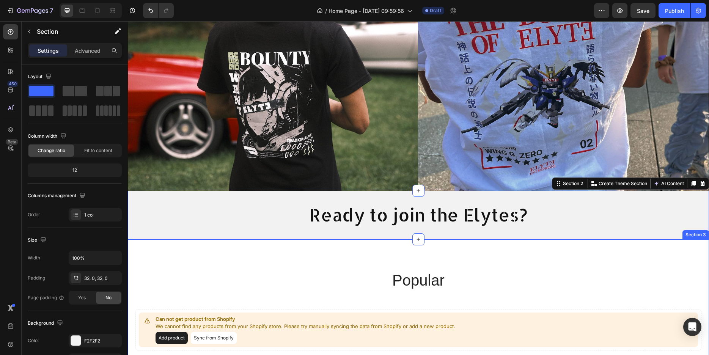
click at [270, 246] on div "popular Heading Can not get product from Shopify We cannot find any products fr…" at bounding box center [418, 310] width 581 height 142
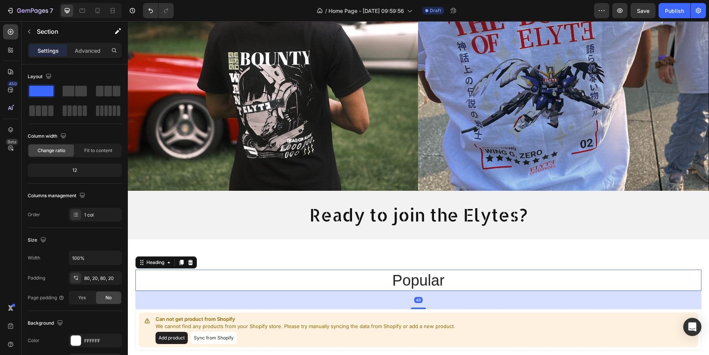
click at [309, 278] on h2 "popular" at bounding box center [418, 280] width 455 height 21
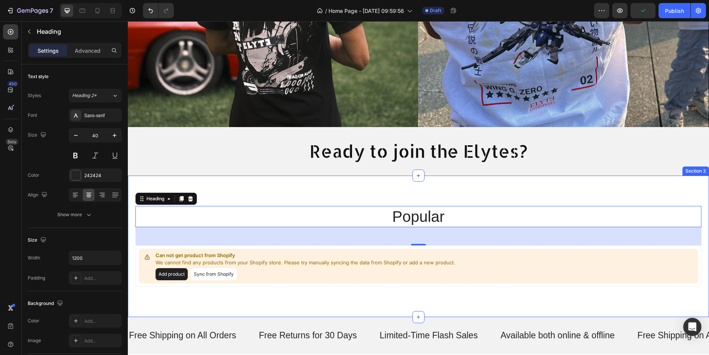
scroll to position [232, 0]
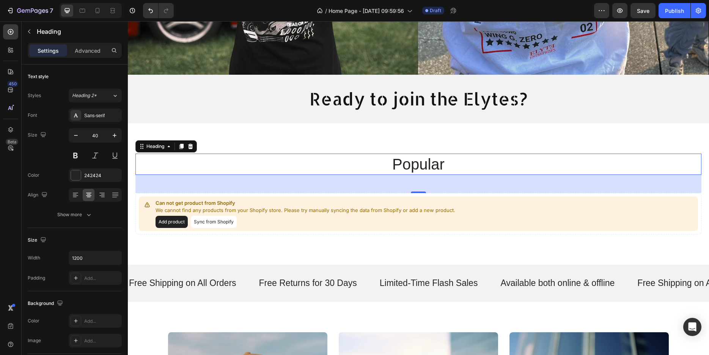
click at [323, 155] on h2 "popular" at bounding box center [418, 164] width 455 height 21
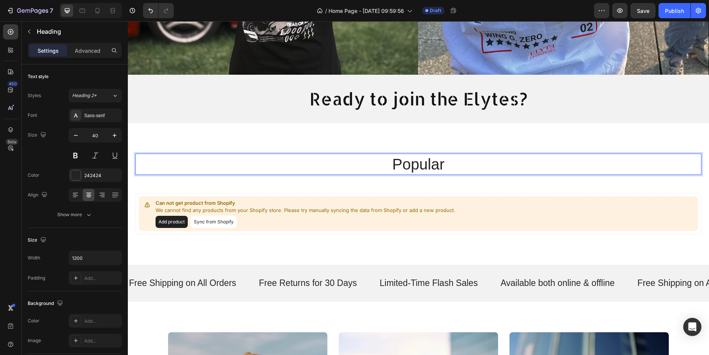
click at [419, 164] on p "popular" at bounding box center [419, 164] width 454 height 20
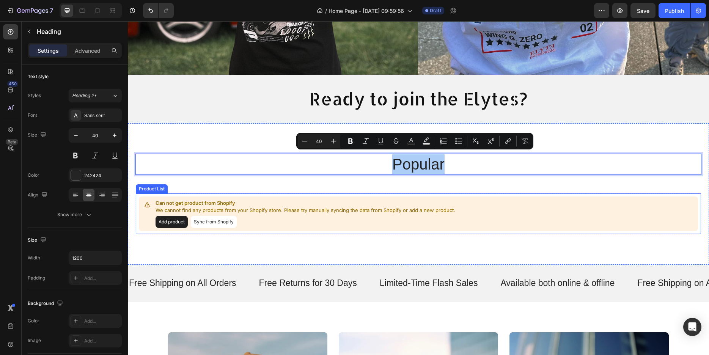
click at [299, 219] on div "Add product Sync from Shopify" at bounding box center [306, 222] width 300 height 12
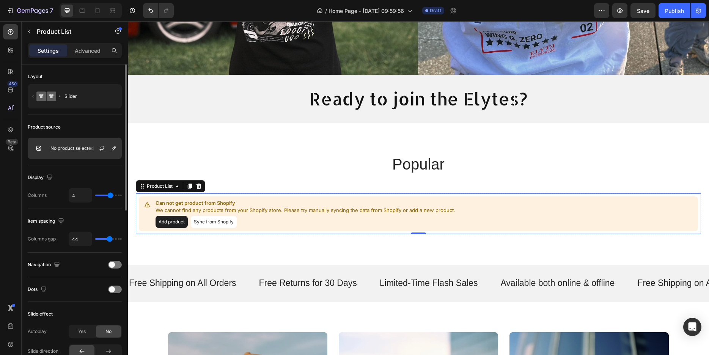
click at [71, 148] on p "No product selected" at bounding box center [71, 148] width 43 height 5
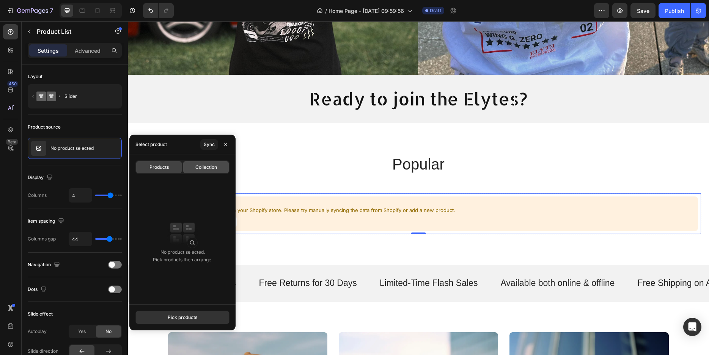
click at [201, 167] on span "Collection" at bounding box center [206, 167] width 22 height 7
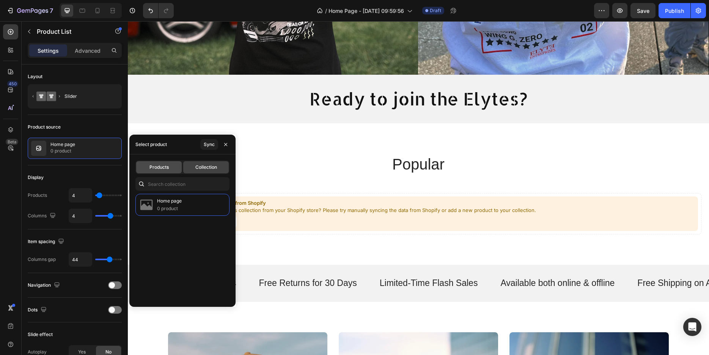
click at [168, 167] on span "Products" at bounding box center [158, 167] width 19 height 7
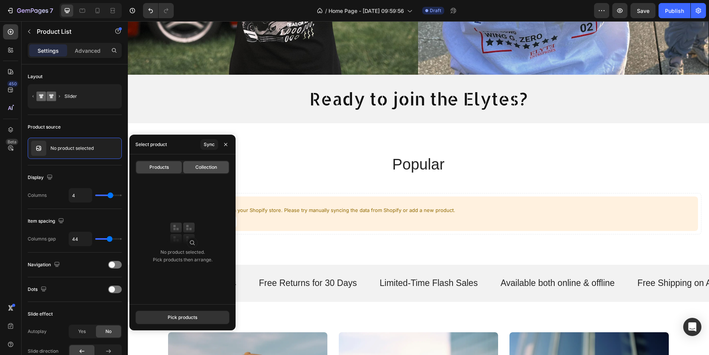
click at [197, 168] on span "Collection" at bounding box center [206, 167] width 22 height 7
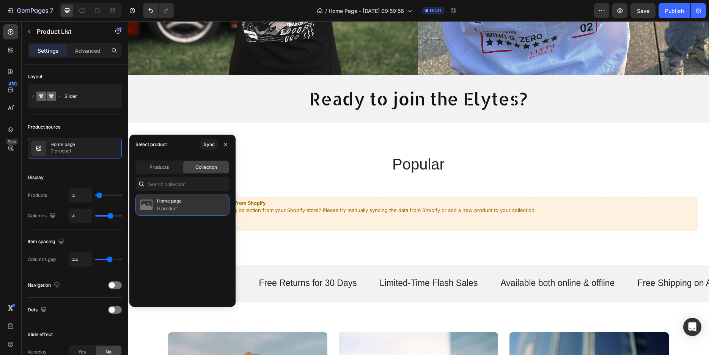
click at [190, 203] on div "Home page 0 product" at bounding box center [182, 205] width 94 height 22
click at [225, 145] on icon "button" at bounding box center [225, 144] width 3 height 3
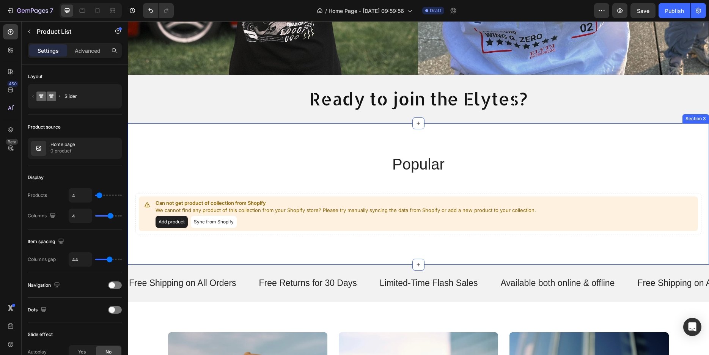
click at [412, 162] on p "popular" at bounding box center [419, 164] width 454 height 20
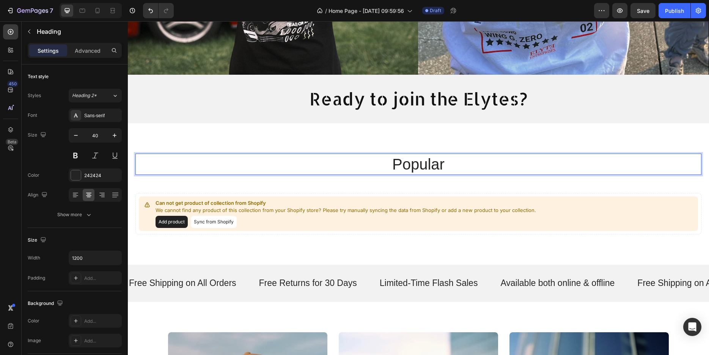
click at [412, 162] on p "popular" at bounding box center [419, 164] width 454 height 20
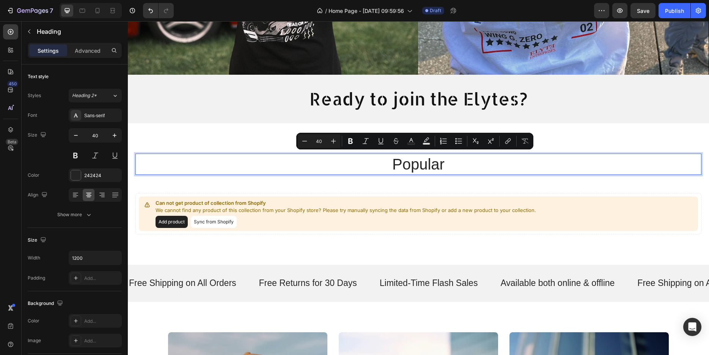
click at [480, 165] on p "popular" at bounding box center [419, 164] width 454 height 20
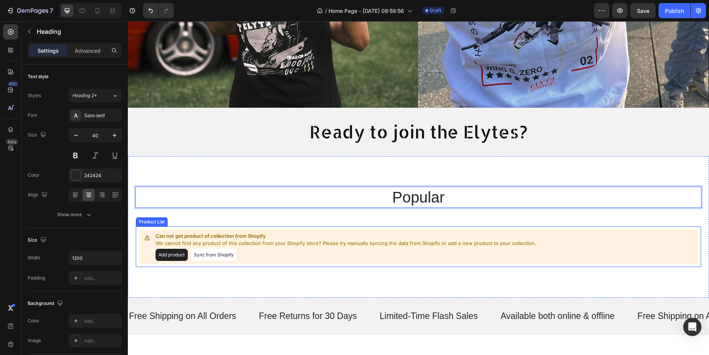
scroll to position [193, 0]
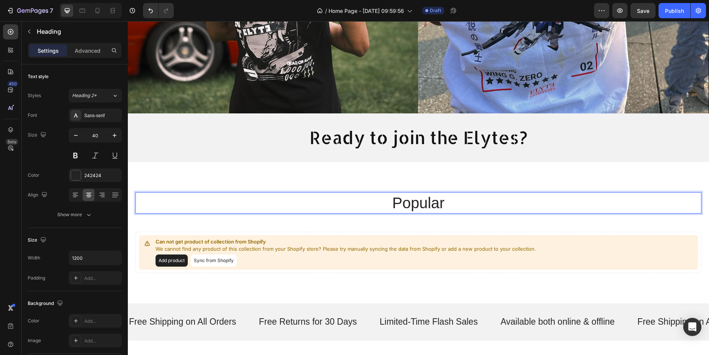
click at [451, 198] on p "popular" at bounding box center [419, 203] width 454 height 20
click at [406, 197] on p "Best Seller" at bounding box center [419, 203] width 454 height 20
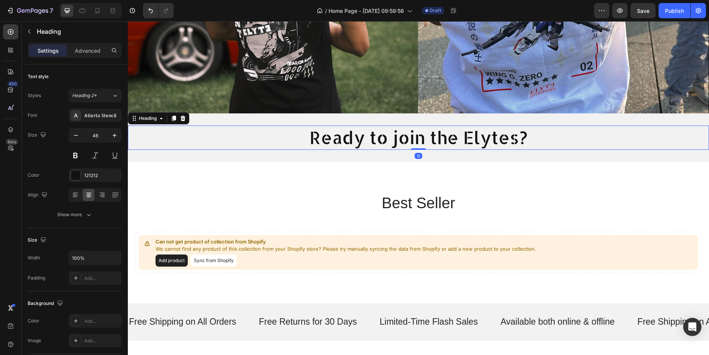
click at [365, 137] on p "Ready to join the Elytes?" at bounding box center [419, 137] width 580 height 23
click at [395, 200] on p "Best Seller" at bounding box center [419, 203] width 454 height 20
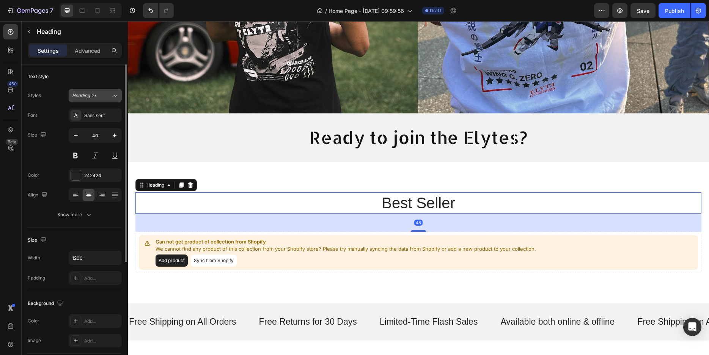
click at [108, 93] on div "Heading 2*" at bounding box center [92, 95] width 40 height 7
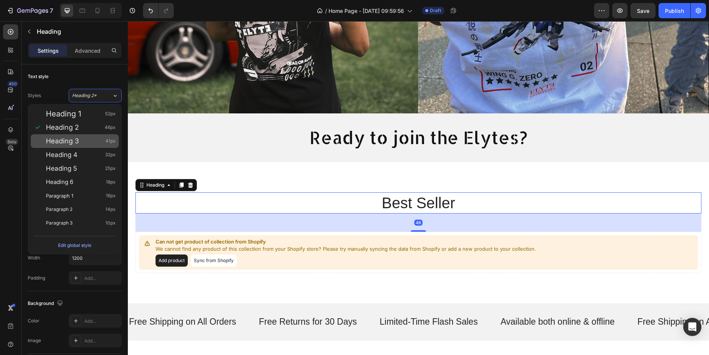
click at [77, 142] on span "Heading 3" at bounding box center [62, 141] width 33 height 8
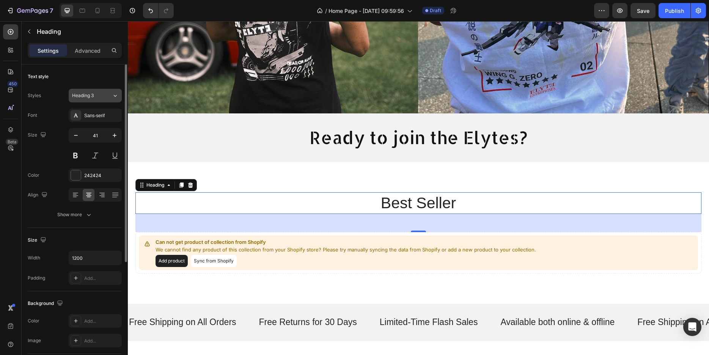
click at [98, 95] on div "Heading 3" at bounding box center [87, 95] width 31 height 7
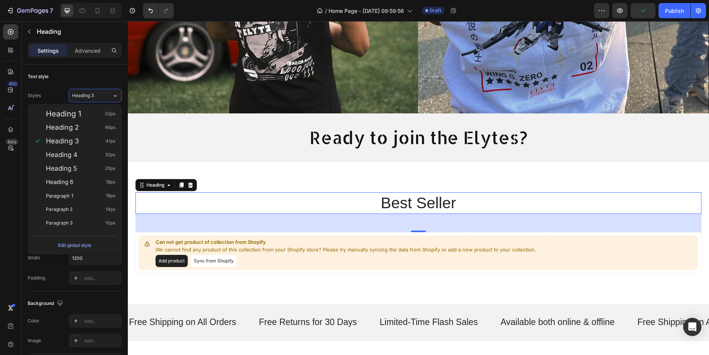
click at [311, 223] on div "48" at bounding box center [418, 223] width 566 height 18
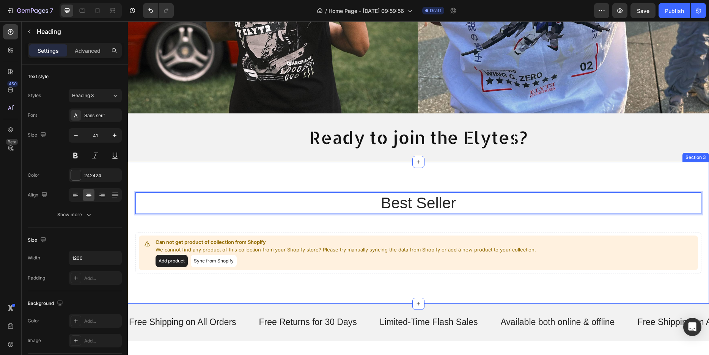
drag, startPoint x: 403, startPoint y: 201, endPoint x: 407, endPoint y: 173, distance: 27.6
click at [377, 195] on p "Best Seller" at bounding box center [419, 203] width 454 height 20
click at [407, 199] on p "Best Seller" at bounding box center [419, 203] width 454 height 20
click at [299, 189] on div "Best Seller Heading 48 Can not get product of collection from Shopify We cannot…" at bounding box center [418, 233] width 581 height 142
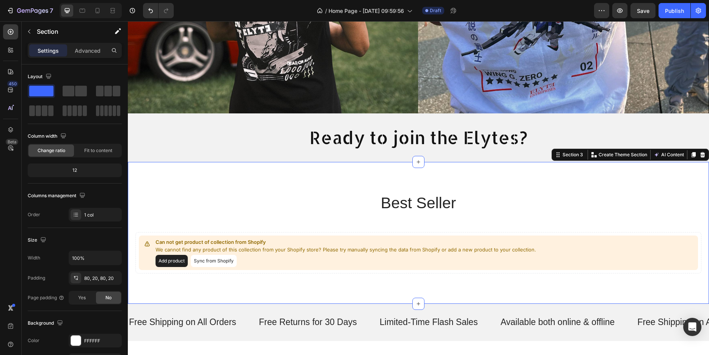
click at [294, 204] on p "Best Seller" at bounding box center [419, 203] width 454 height 20
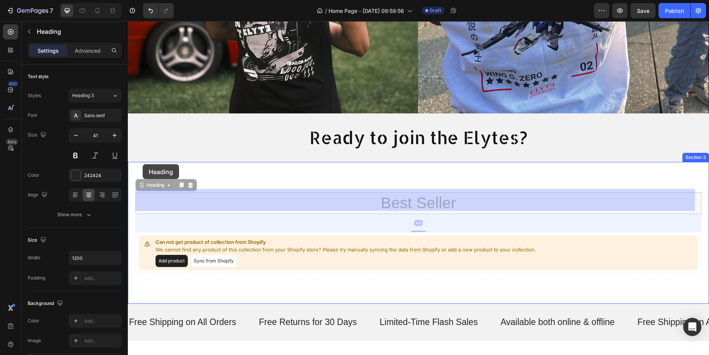
drag, startPoint x: 141, startPoint y: 179, endPoint x: 143, endPoint y: 164, distance: 15.3
drag, startPoint x: 145, startPoint y: 181, endPoint x: 256, endPoint y: 165, distance: 112.6
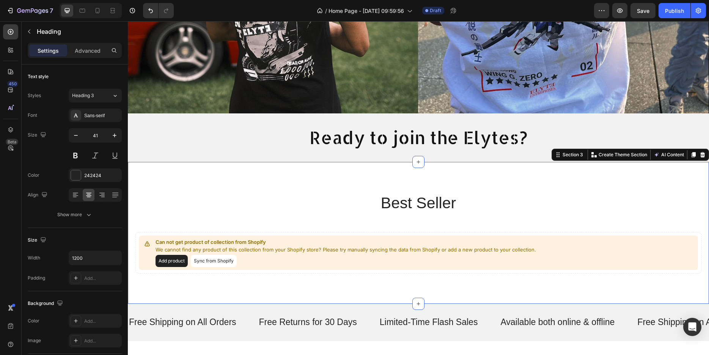
click at [390, 165] on div "Best Seller Heading Can not get product of collection from Shopify We cannot fi…" at bounding box center [418, 233] width 581 height 142
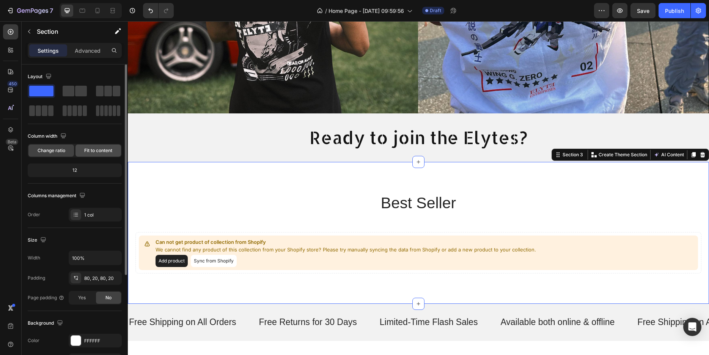
click at [106, 151] on span "Fit to content" at bounding box center [98, 150] width 28 height 7
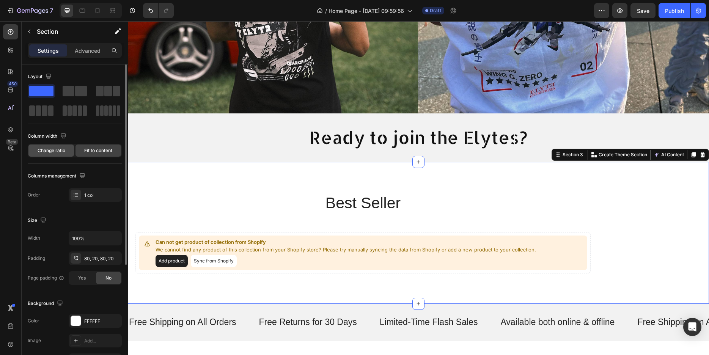
click at [62, 149] on span "Change ratio" at bounding box center [52, 150] width 28 height 7
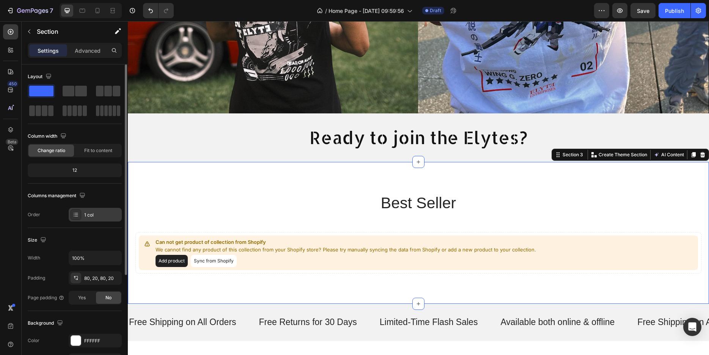
scroll to position [39, 0]
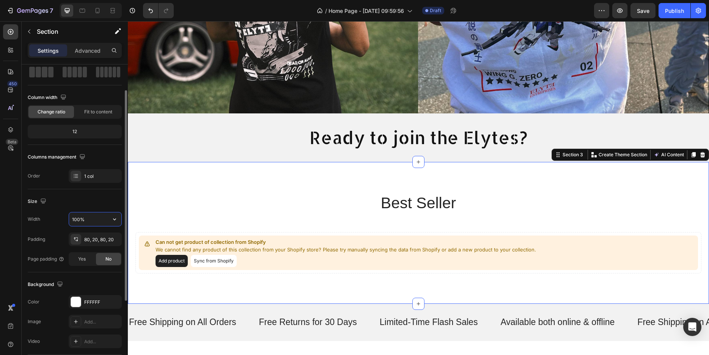
click at [96, 214] on input "100%" at bounding box center [95, 219] width 52 height 14
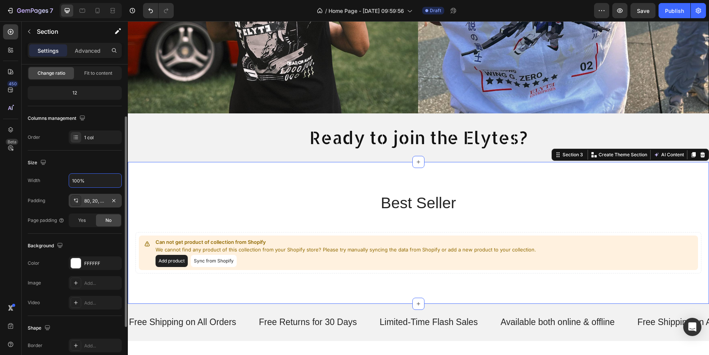
click at [100, 203] on div "80, 20, 80, 20" at bounding box center [95, 201] width 22 height 7
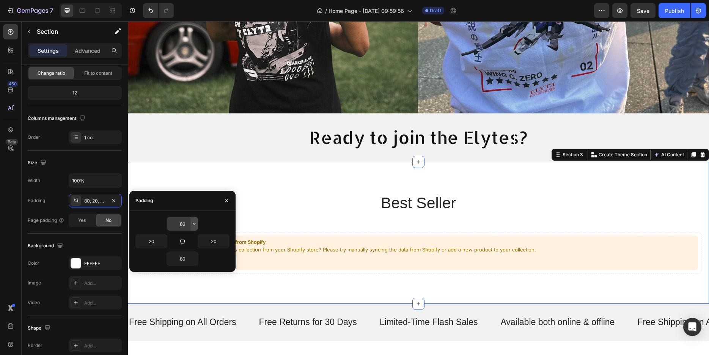
click at [192, 224] on icon "button" at bounding box center [194, 224] width 6 height 6
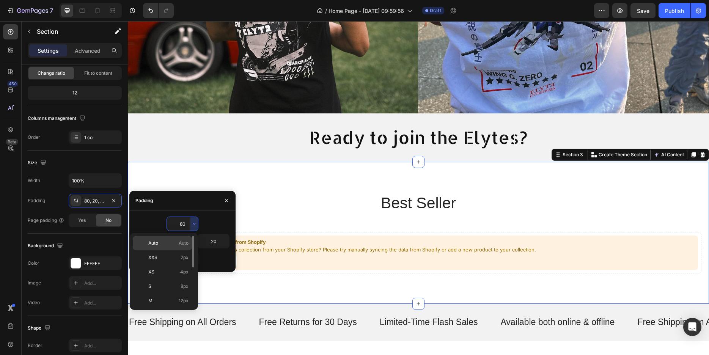
click at [181, 241] on span "Auto" at bounding box center [184, 243] width 10 height 7
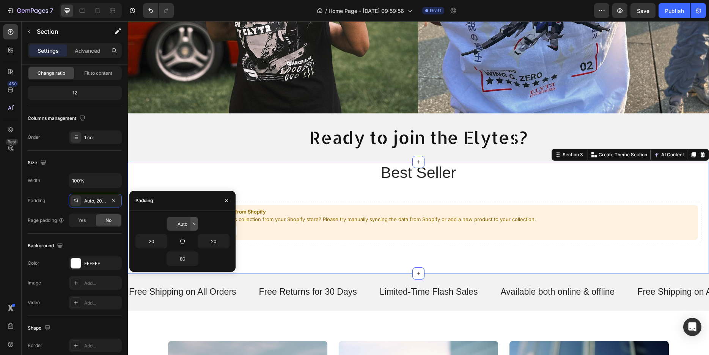
click at [193, 225] on icon "button" at bounding box center [194, 224] width 6 height 6
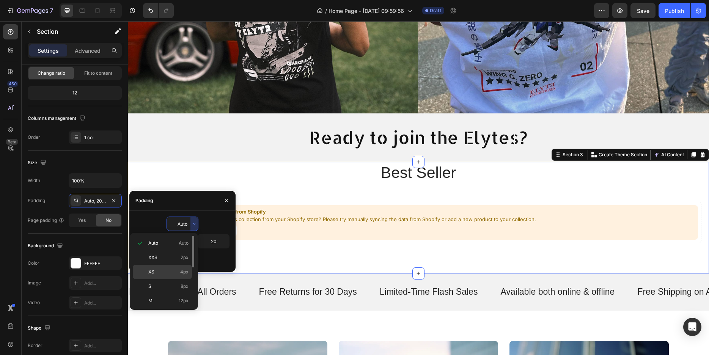
click at [181, 279] on div "XS 4px" at bounding box center [162, 286] width 59 height 14
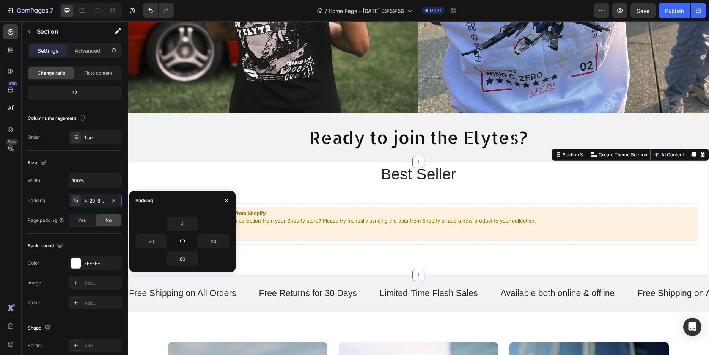
click at [296, 245] on div "Best Seller Heading Can not get product of collection from Shopify We cannot fi…" at bounding box center [418, 218] width 581 height 113
click at [390, 195] on div "Best Seller Heading Can not get product of collection from Shopify We cannot fi…" at bounding box center [418, 204] width 566 height 81
click at [393, 217] on p "We cannot find any product of this collection from your Shopify store? Please t…" at bounding box center [346, 221] width 381 height 8
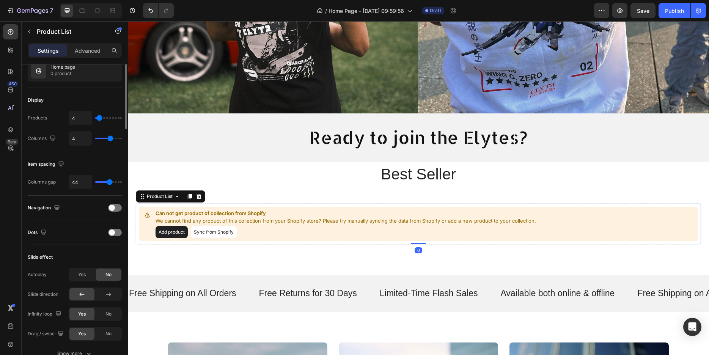
scroll to position [0, 0]
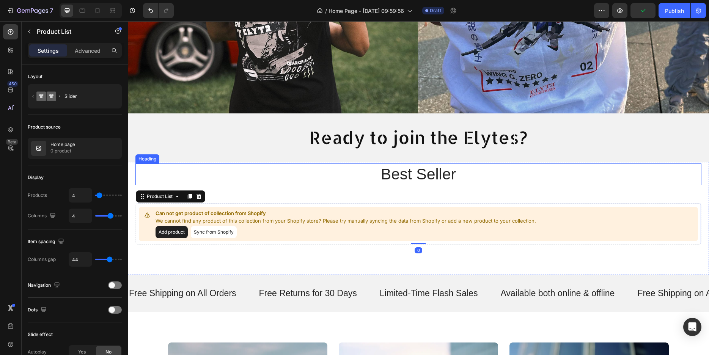
click at [399, 173] on p "Best Seller" at bounding box center [419, 174] width 454 height 20
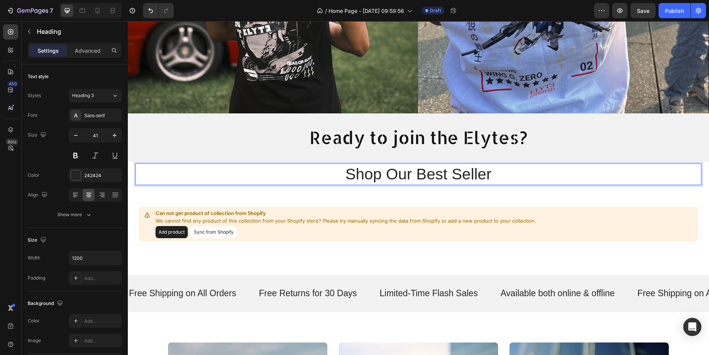
click at [505, 174] on p "Shop our Best Seller" at bounding box center [419, 174] width 454 height 20
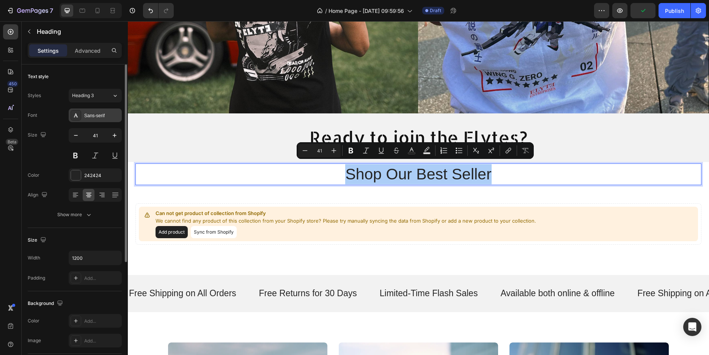
click at [105, 116] on div "Sans-serif" at bounding box center [102, 115] width 36 height 7
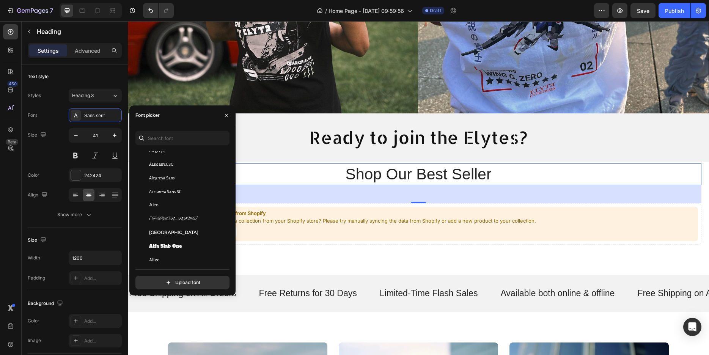
scroll to position [728, 0]
click at [172, 199] on span "Almendra Display" at bounding box center [166, 196] width 35 height 7
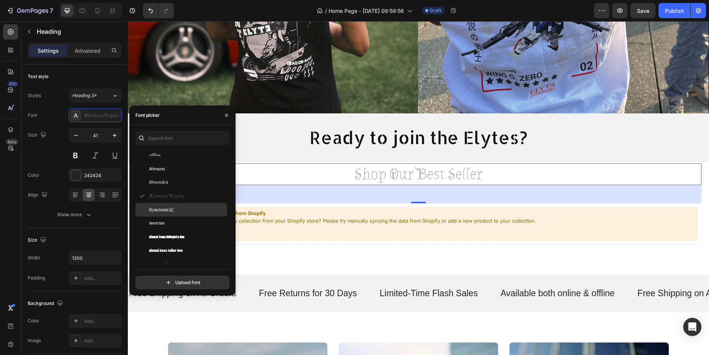
click at [173, 211] on div "Almendra SC" at bounding box center [181, 210] width 92 height 14
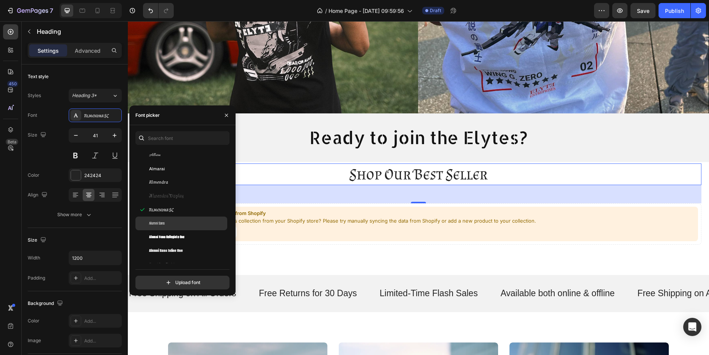
click at [170, 224] on div "Alumni Sans" at bounding box center [181, 224] width 92 height 14
click at [171, 230] on div "Alumni Sans" at bounding box center [181, 224] width 92 height 14
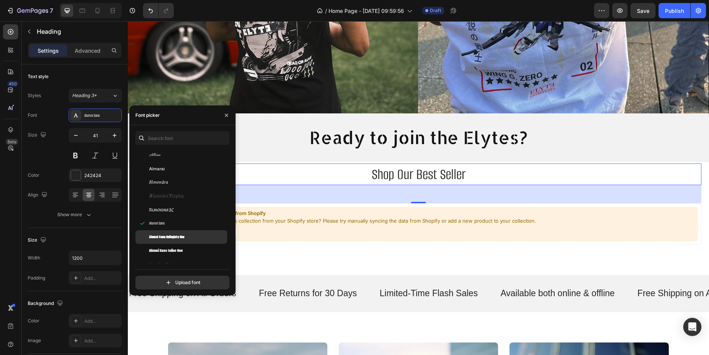
click at [171, 241] on span "Alumni Sans Collegiate One" at bounding box center [166, 237] width 35 height 7
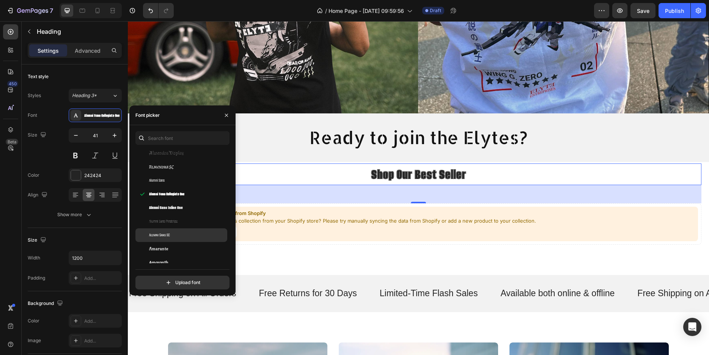
scroll to position [774, 0]
click at [168, 209] on span "Alumni Sans Inline One" at bounding box center [166, 205] width 34 height 7
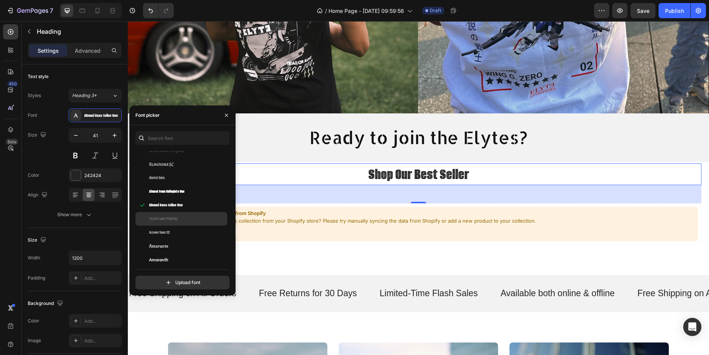
click at [168, 222] on span "Alumni Sans Pinstripe" at bounding box center [163, 218] width 28 height 7
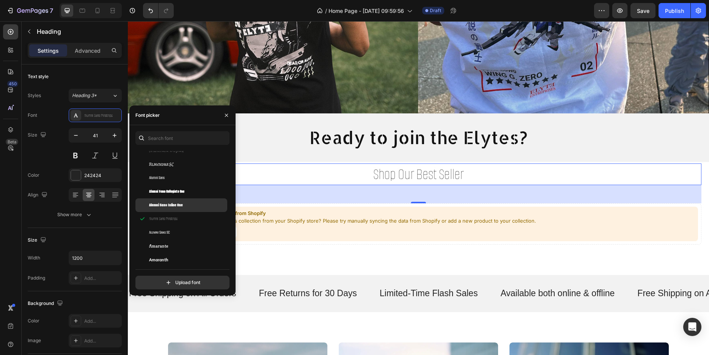
click at [169, 209] on span "Alumni Sans Inline One" at bounding box center [166, 205] width 34 height 7
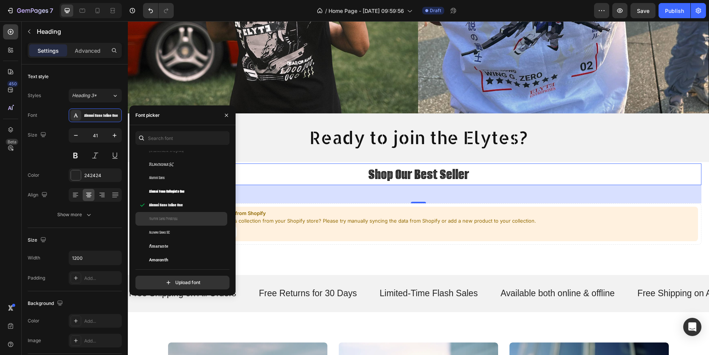
click at [166, 226] on div "Alumni Sans Pinstripe" at bounding box center [181, 219] width 92 height 14
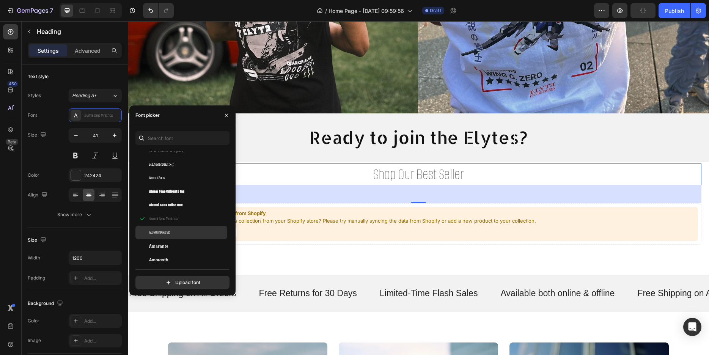
click at [166, 236] on span "Alumni Sans SC" at bounding box center [159, 232] width 21 height 7
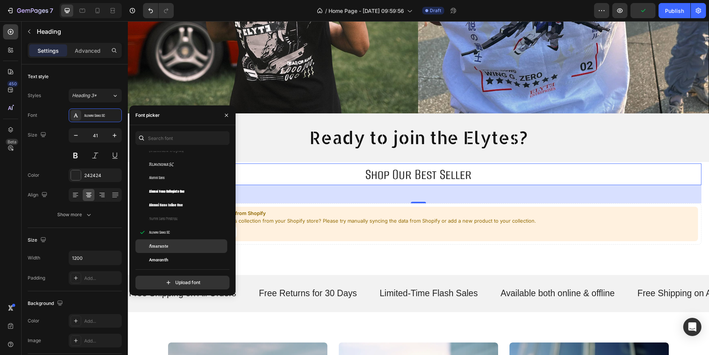
click at [165, 245] on div "Amarante" at bounding box center [181, 246] width 92 height 14
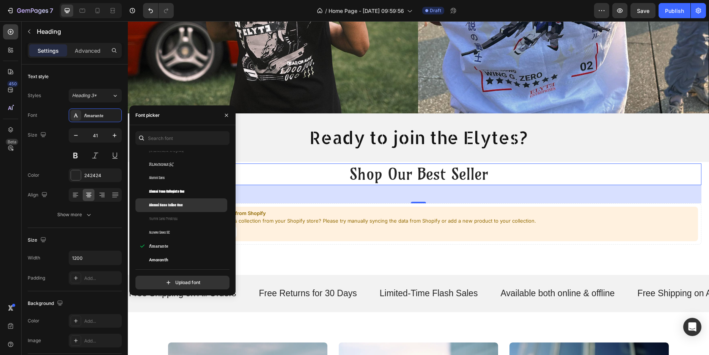
click at [165, 209] on span "Alumni Sans Inline One" at bounding box center [166, 205] width 34 height 7
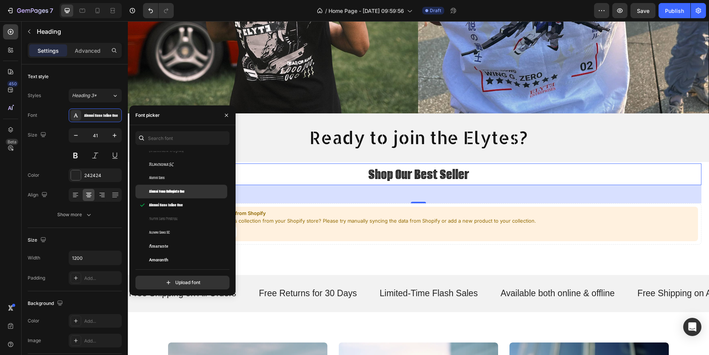
scroll to position [910, 0]
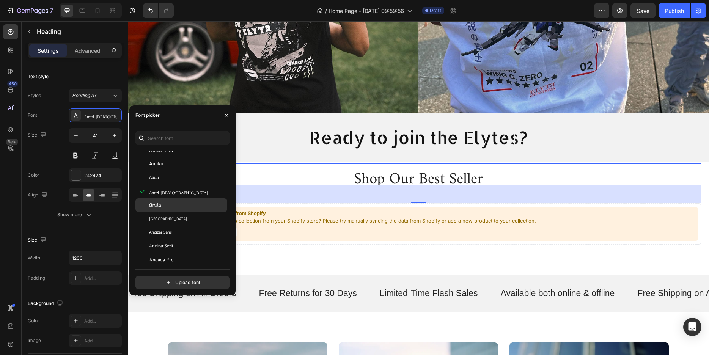
click at [164, 208] on div "Amita" at bounding box center [187, 205] width 77 height 7
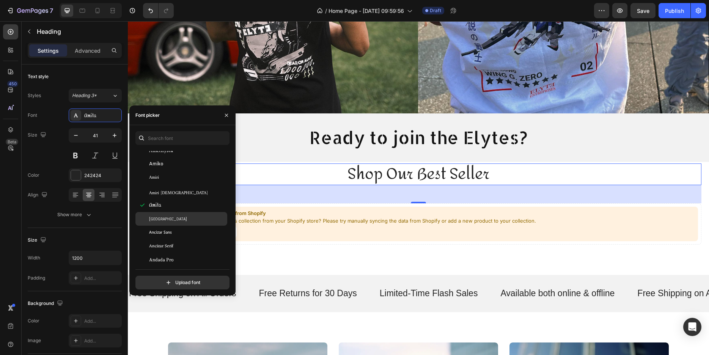
click at [164, 219] on div "Anaheim" at bounding box center [181, 219] width 92 height 14
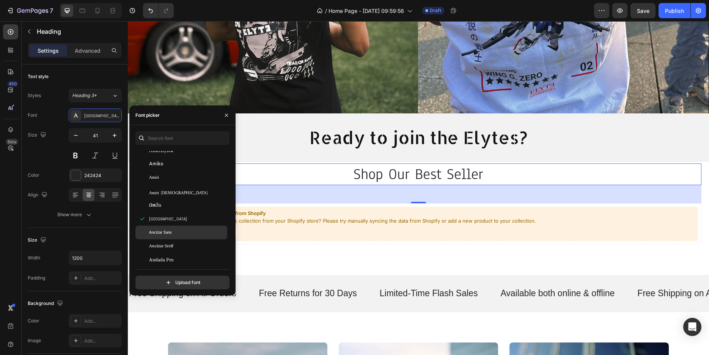
click at [164, 236] on span "Ancizar Sans" at bounding box center [160, 232] width 23 height 7
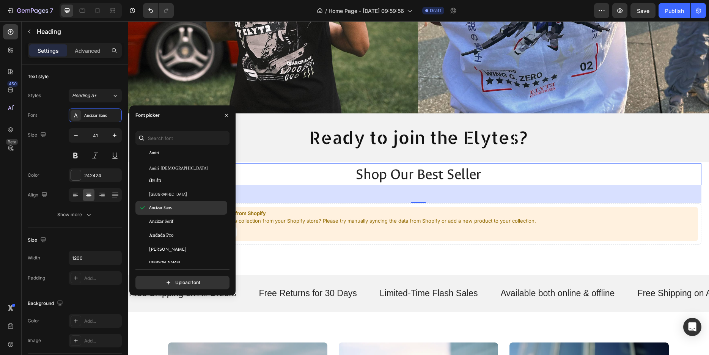
scroll to position [956, 0]
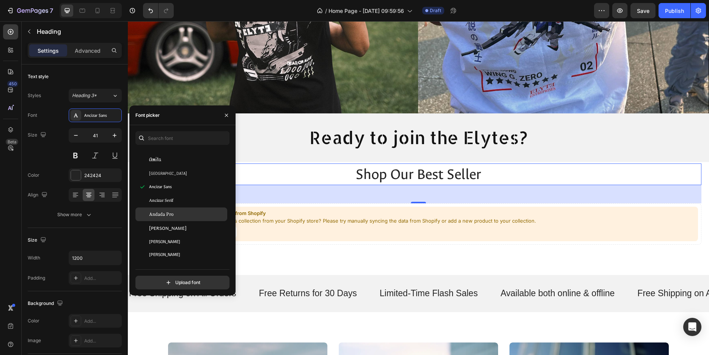
click at [162, 218] on span "Andada Pro" at bounding box center [161, 214] width 25 height 7
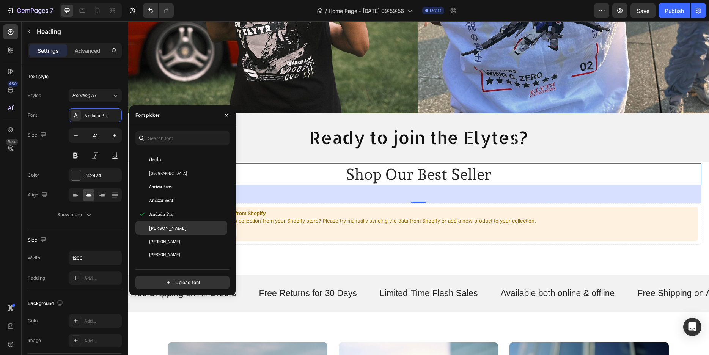
click at [162, 228] on div "Andika" at bounding box center [181, 228] width 92 height 14
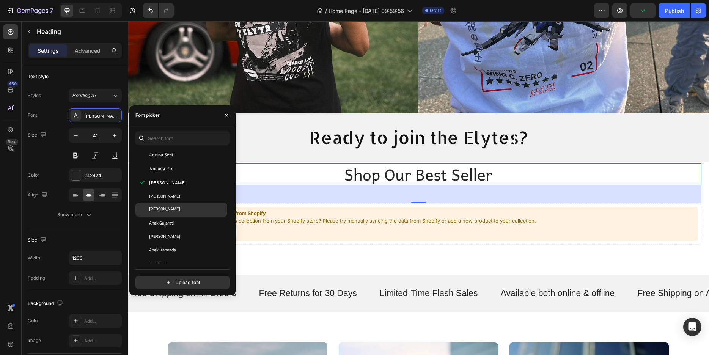
click at [160, 213] on span "Anek Devanagari" at bounding box center [164, 209] width 31 height 7
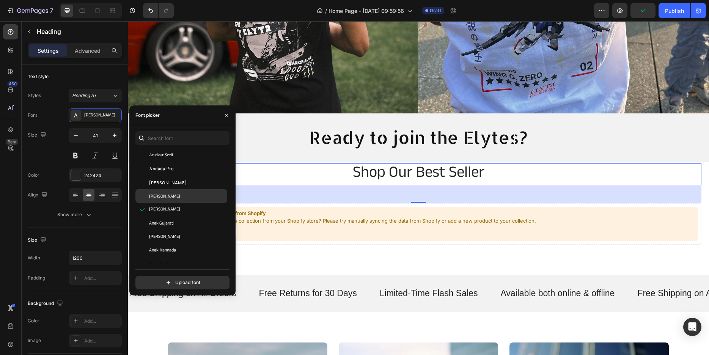
click at [161, 200] on span "Anek Bangla" at bounding box center [164, 196] width 31 height 7
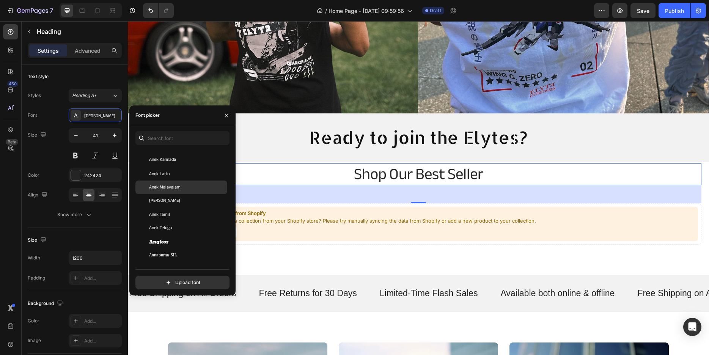
scroll to position [1093, 0]
click at [165, 241] on div "Angkor" at bounding box center [181, 242] width 92 height 14
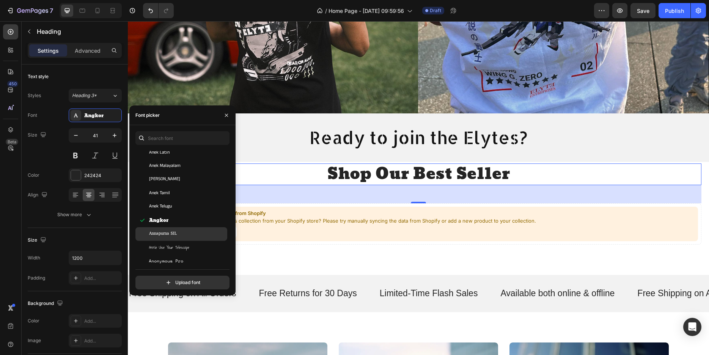
scroll to position [1138, 0]
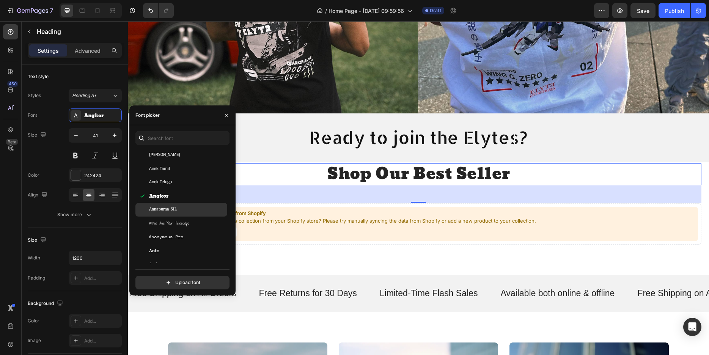
click at [169, 213] on span "Annapurna SIL" at bounding box center [163, 209] width 28 height 7
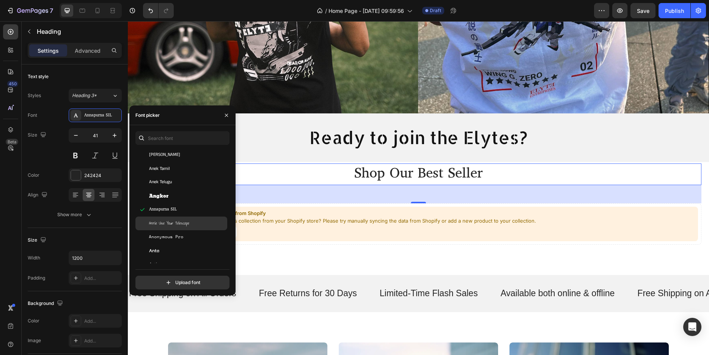
click at [168, 227] on span "Annie Use Your Telescope" at bounding box center [169, 223] width 40 height 7
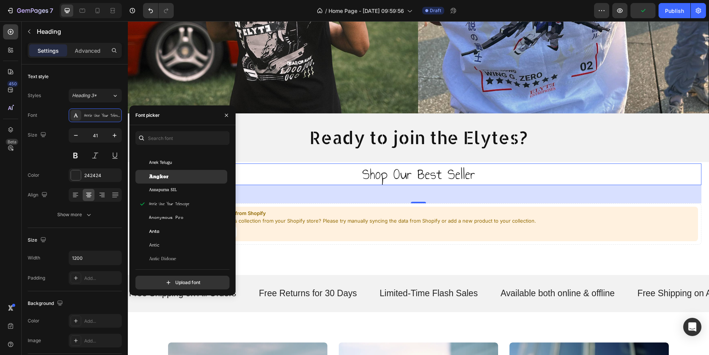
scroll to position [1184, 0]
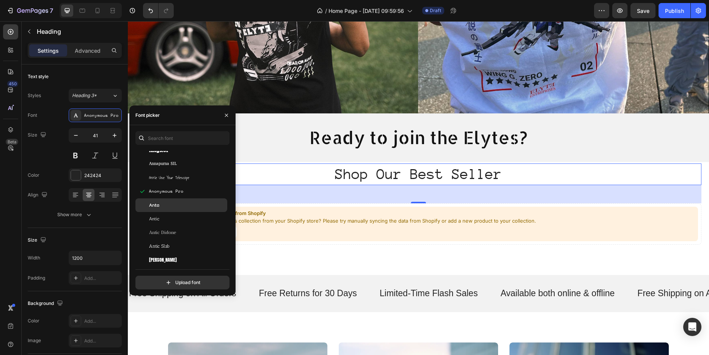
click at [173, 209] on div "Anta" at bounding box center [187, 205] width 77 height 7
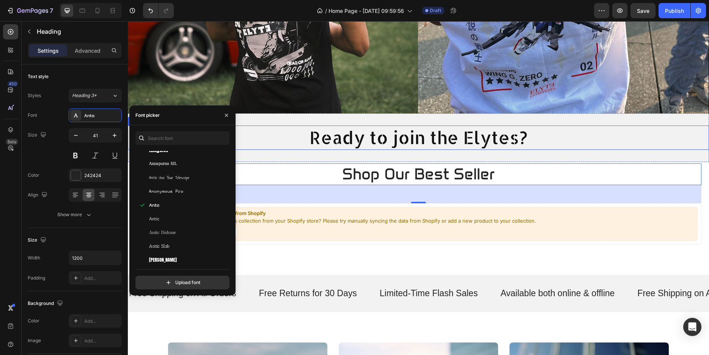
click at [364, 135] on p "Ready to join the Elytes?" at bounding box center [419, 137] width 580 height 23
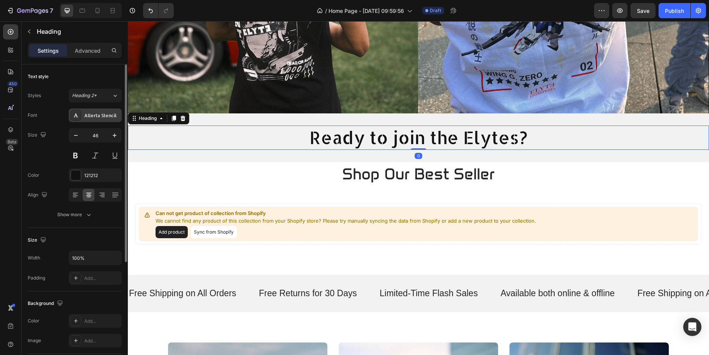
click at [103, 111] on div "Allerta Stencil" at bounding box center [95, 115] width 53 height 14
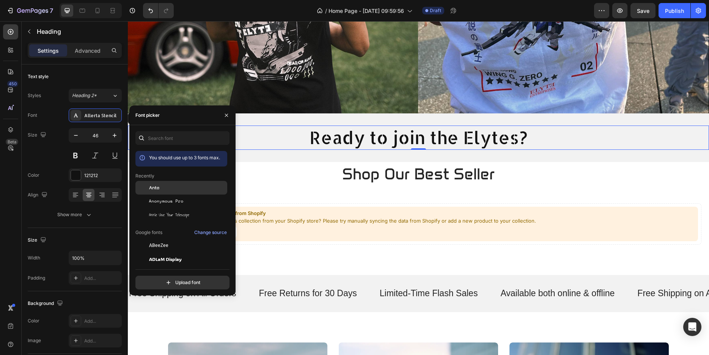
click at [162, 190] on div "Anta" at bounding box center [187, 187] width 77 height 7
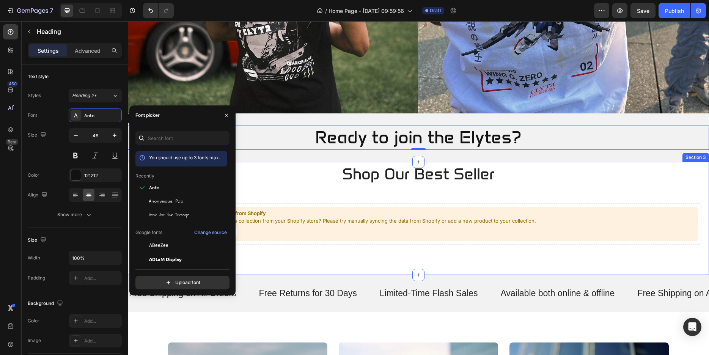
click at [308, 184] on div "Shop our Best Seller Heading Can not get product of collection from Shopify We …" at bounding box center [418, 204] width 566 height 81
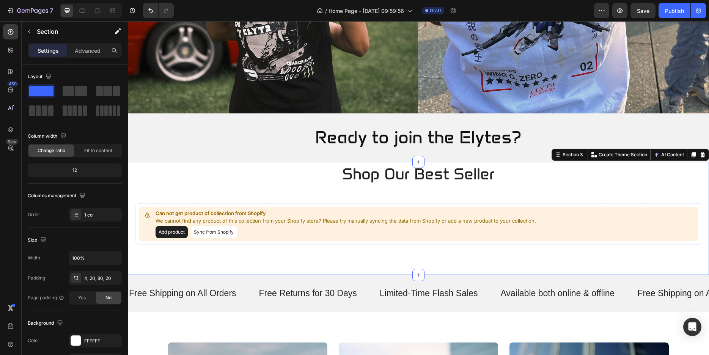
click at [325, 188] on div "Shop our Best Seller Heading Can not get product of collection from Shopify We …" at bounding box center [418, 204] width 566 height 81
click at [354, 203] on div "Can not get product of collection from Shopify We cannot find any product of th…" at bounding box center [418, 223] width 566 height 41
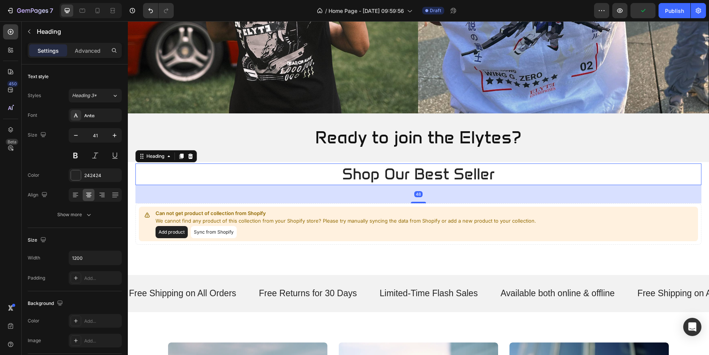
click at [536, 173] on p "Shop our Best Seller" at bounding box center [419, 174] width 454 height 20
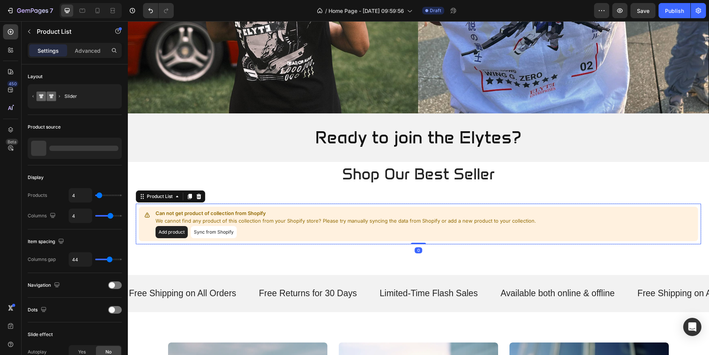
click at [311, 210] on p "Can not get product of collection from Shopify" at bounding box center [346, 214] width 381 height 8
click at [30, 31] on icon "button" at bounding box center [29, 31] width 6 height 6
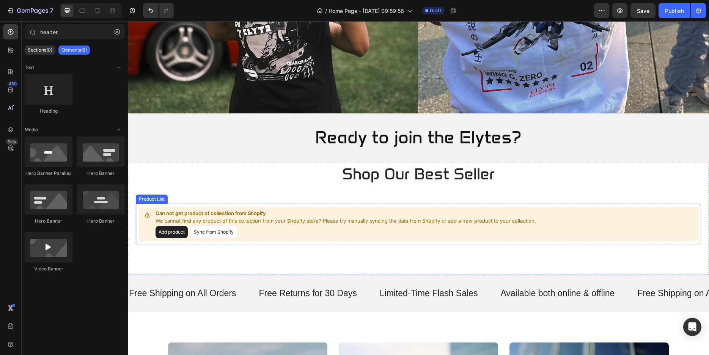
click at [360, 231] on div "Add product Sync from Shopify" at bounding box center [346, 232] width 381 height 12
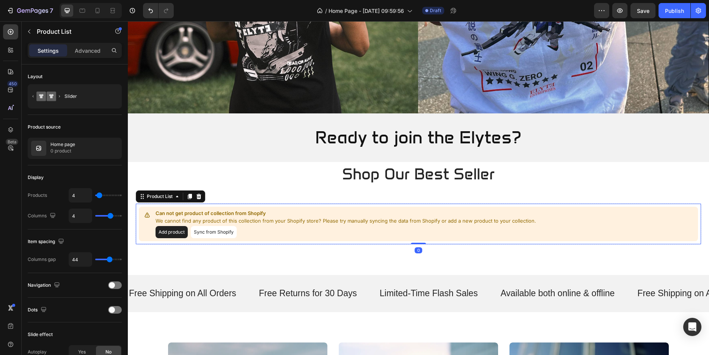
click at [221, 228] on button "Sync from Shopify" at bounding box center [214, 232] width 46 height 12
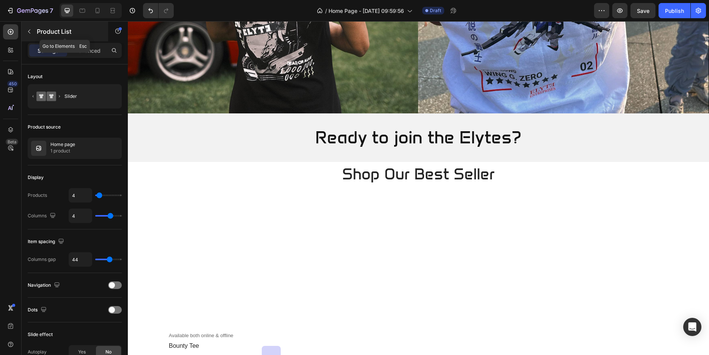
click at [93, 41] on div "Product List" at bounding box center [65, 32] width 86 height 20
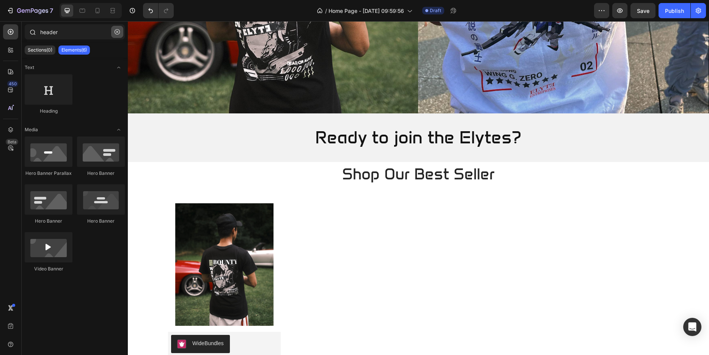
click at [120, 32] on button "button" at bounding box center [117, 32] width 12 height 12
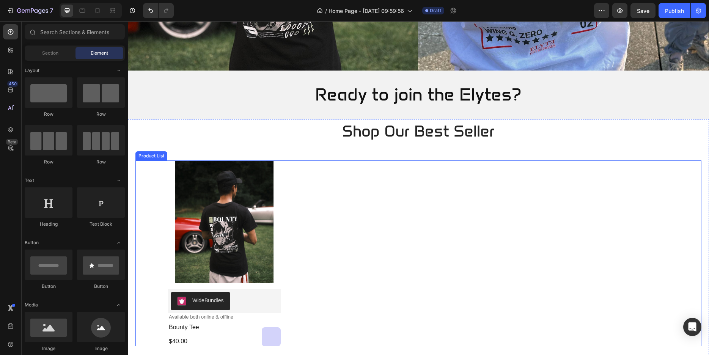
scroll to position [232, 0]
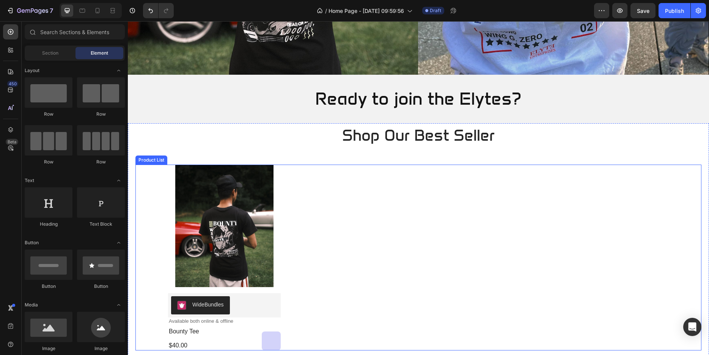
click at [369, 218] on div "Product Images WideBundles WideBundles Available both online & offline Text Blo…" at bounding box center [418, 258] width 501 height 186
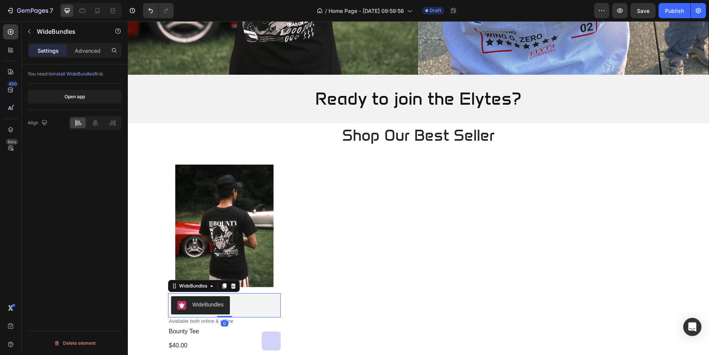
click at [242, 300] on div "WideBundles" at bounding box center [224, 305] width 107 height 18
click at [231, 283] on icon at bounding box center [233, 285] width 5 height 5
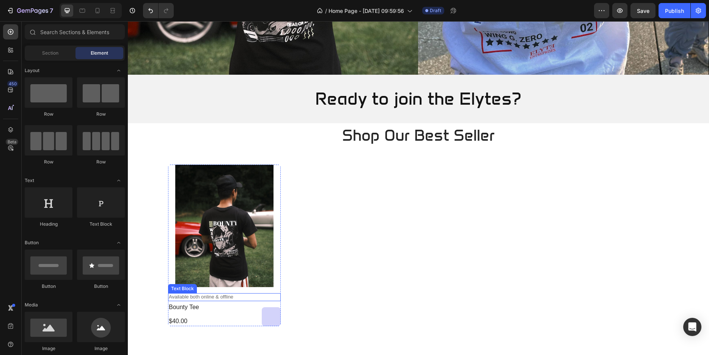
click at [214, 295] on p "Available both online & offline" at bounding box center [224, 297] width 111 height 6
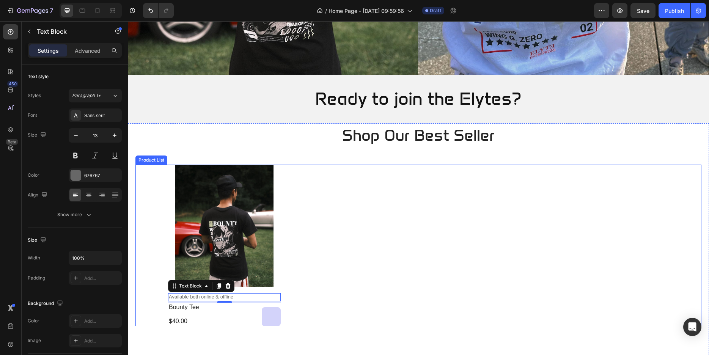
click at [327, 283] on div "Product Images Available both online & offline Text Block 4 bounty tee Product …" at bounding box center [418, 246] width 501 height 162
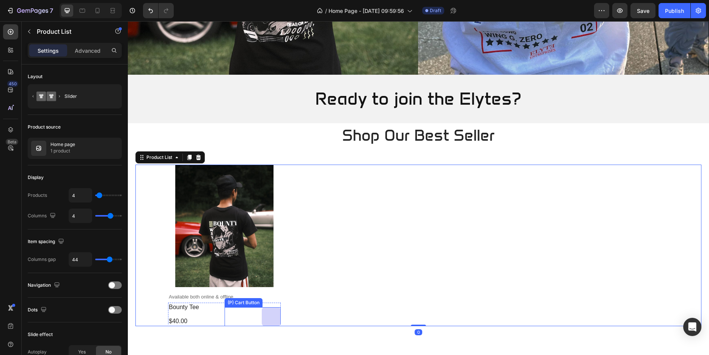
click at [268, 314] on icon "Out Of Stock" at bounding box center [270, 317] width 6 height 6
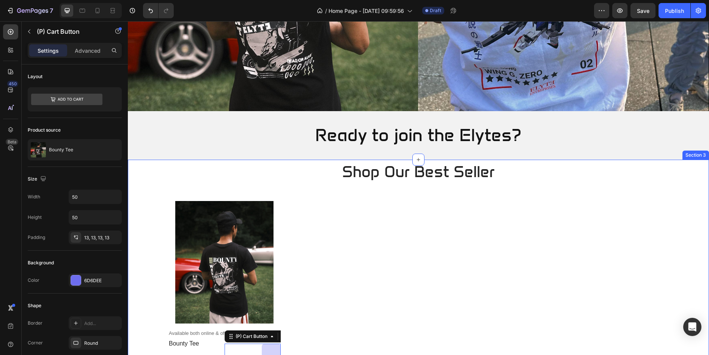
scroll to position [193, 0]
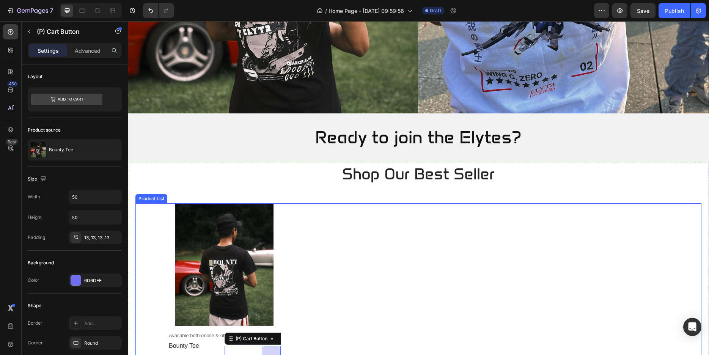
click at [323, 271] on div "Product Images Available both online & offline Text Block bounty tee Product Ti…" at bounding box center [418, 284] width 501 height 162
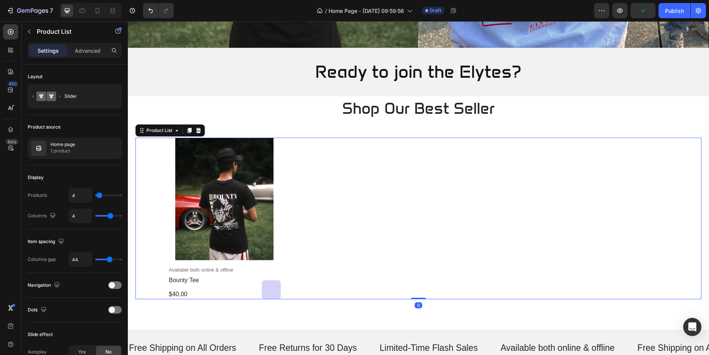
scroll to position [271, 0]
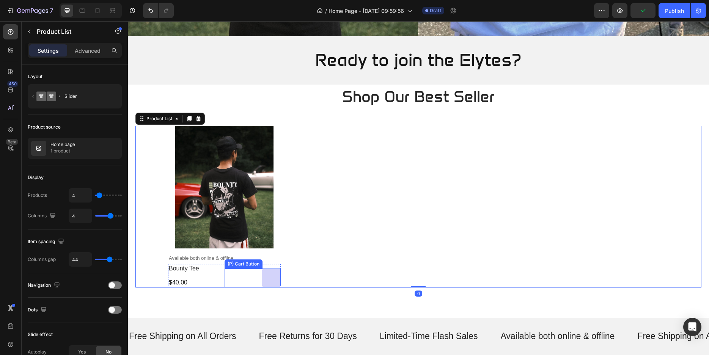
click at [270, 269] on button "Out Of Stock" at bounding box center [271, 278] width 19 height 19
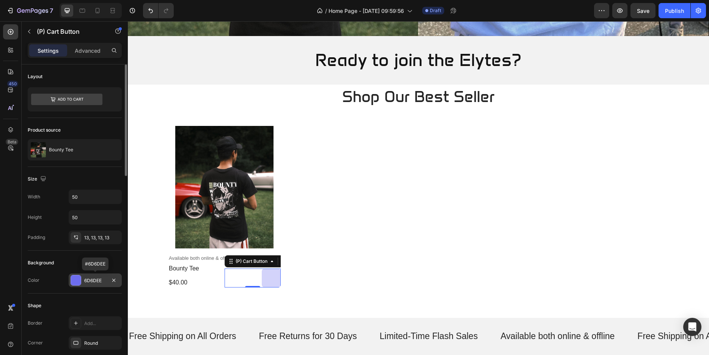
click at [94, 280] on div "6D6DEE" at bounding box center [95, 280] width 22 height 7
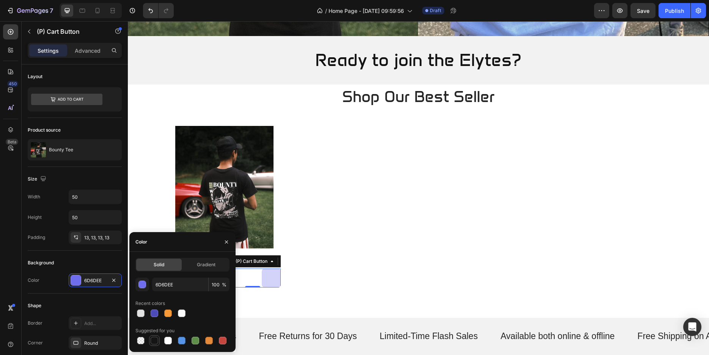
click at [155, 339] on div at bounding box center [155, 341] width 8 height 8
click at [335, 267] on div "Product Images Available both online & offline Text Block bounty tee Product Ti…" at bounding box center [418, 207] width 501 height 162
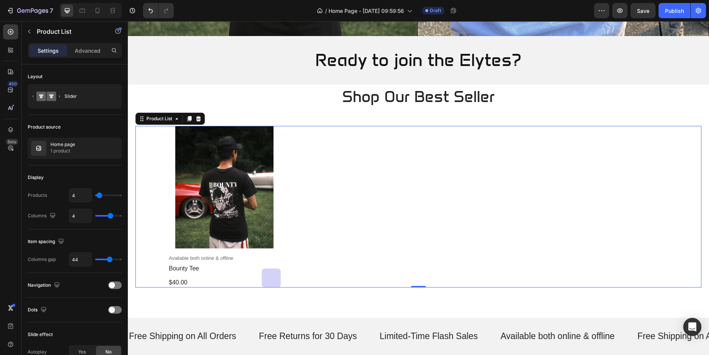
click at [382, 242] on div "Product Images Available both online & offline Text Block bounty tee Product Ti…" at bounding box center [418, 207] width 501 height 162
click at [642, 5] on button "Save" at bounding box center [643, 10] width 25 height 15
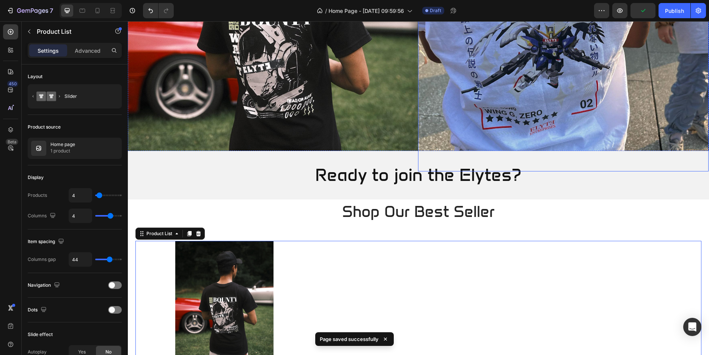
scroll to position [155, 0]
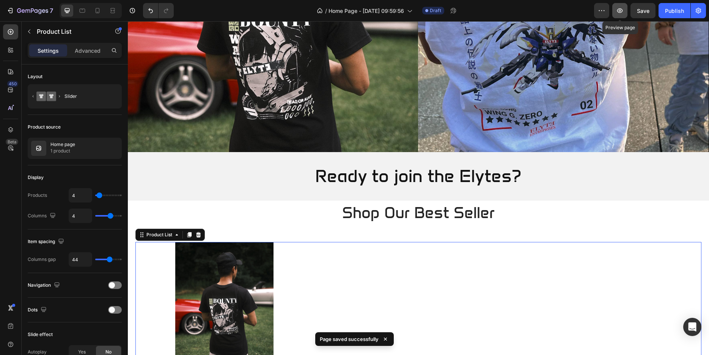
click at [616, 8] on icon "button" at bounding box center [620, 11] width 8 height 8
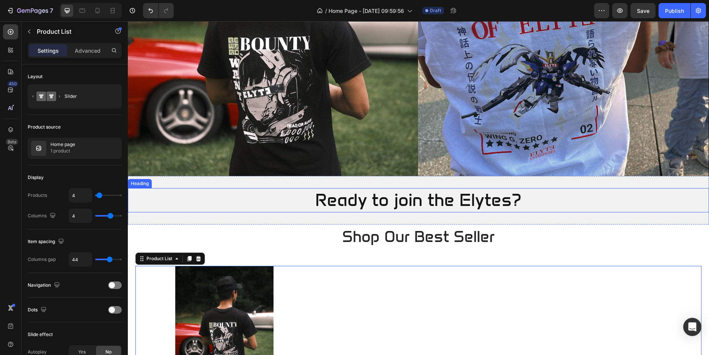
scroll to position [0, 0]
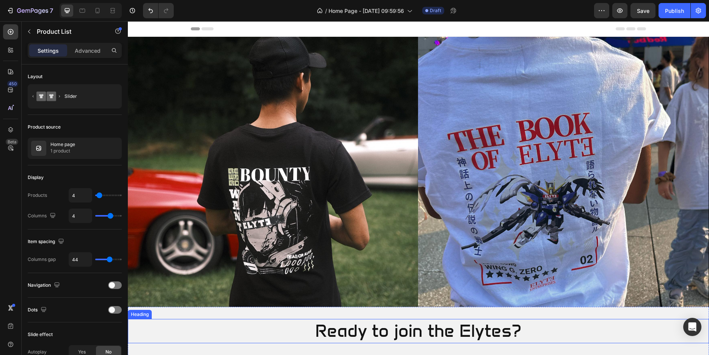
click at [463, 328] on p "Ready to join the Elytes?" at bounding box center [419, 331] width 580 height 23
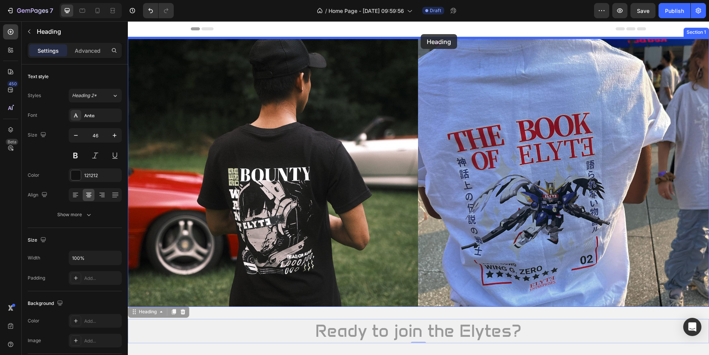
drag, startPoint x: 135, startPoint y: 309, endPoint x: 421, endPoint y: 34, distance: 396.6
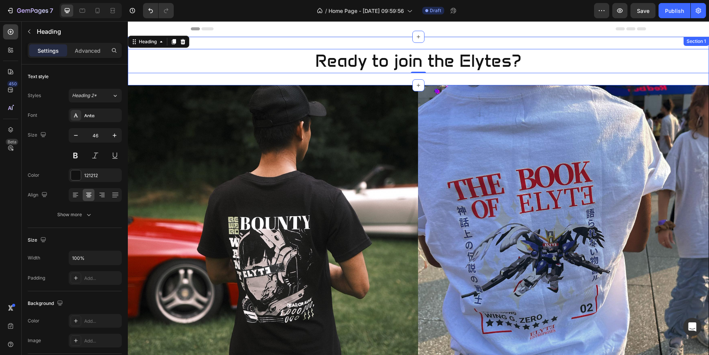
click at [469, 74] on div "Ready to join the Elytes? Heading 0 Section 1" at bounding box center [418, 61] width 581 height 49
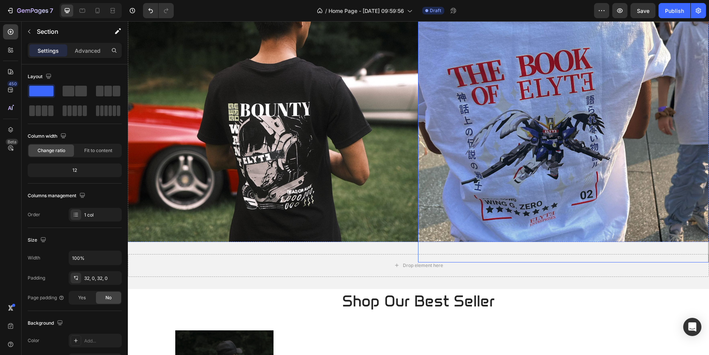
scroll to position [116, 0]
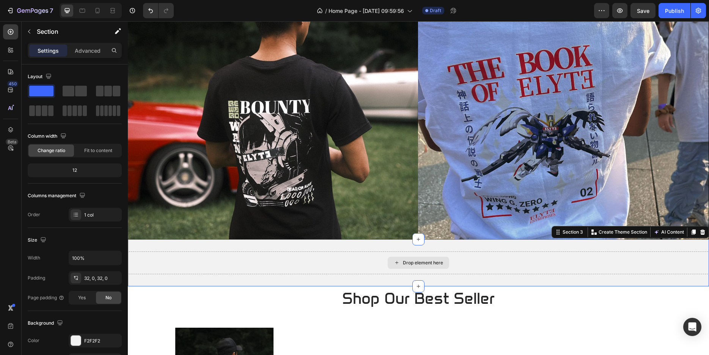
click at [468, 267] on div "Drop element here" at bounding box center [418, 263] width 581 height 23
click at [700, 231] on icon at bounding box center [702, 232] width 5 height 5
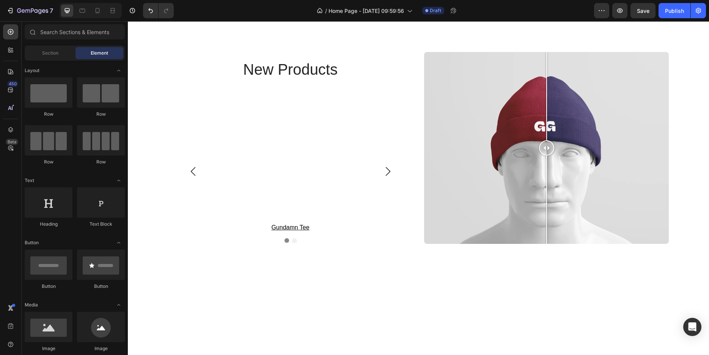
scroll to position [1161, 0]
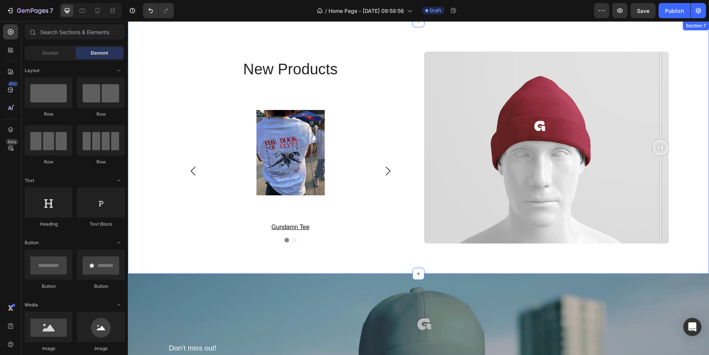
drag, startPoint x: 545, startPoint y: 148, endPoint x: 703, endPoint y: 164, distance: 159.0
click at [703, 164] on html "Header new inspiration Heading cozy indulgences and comforts: embrace the warmt…" at bounding box center [418, 205] width 581 height 2690
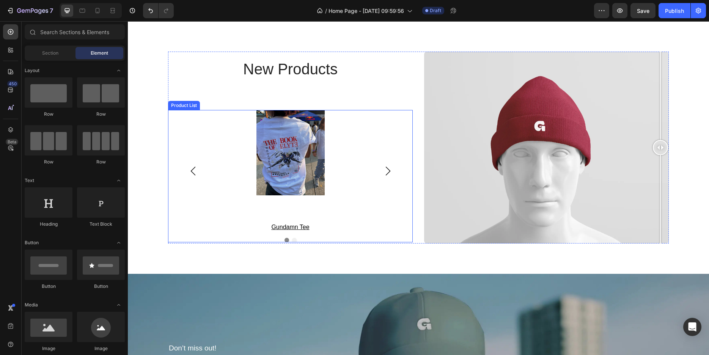
click at [386, 168] on icon "Carousel Next Arrow" at bounding box center [388, 171] width 9 height 9
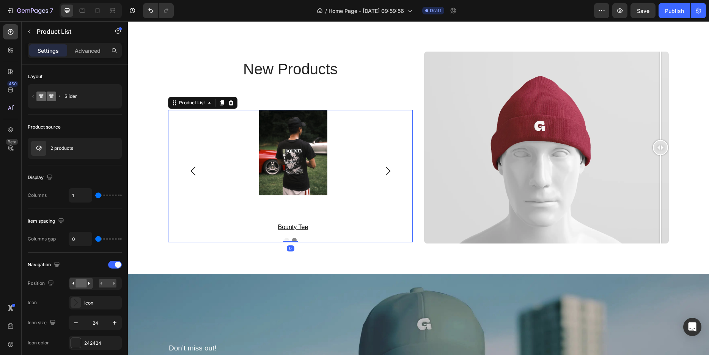
click at [386, 168] on icon "Carousel Next Arrow" at bounding box center [388, 171] width 9 height 9
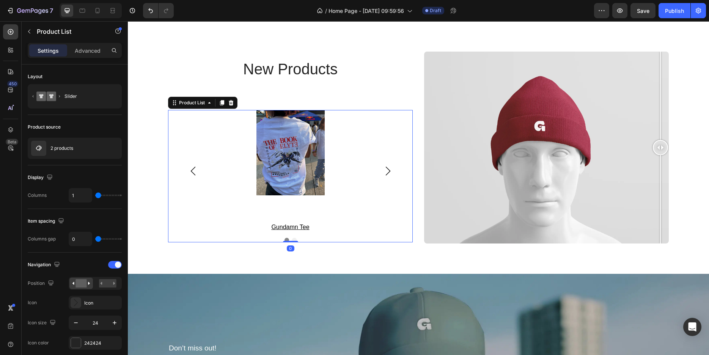
click at [386, 168] on icon "Carousel Next Arrow" at bounding box center [388, 171] width 9 height 9
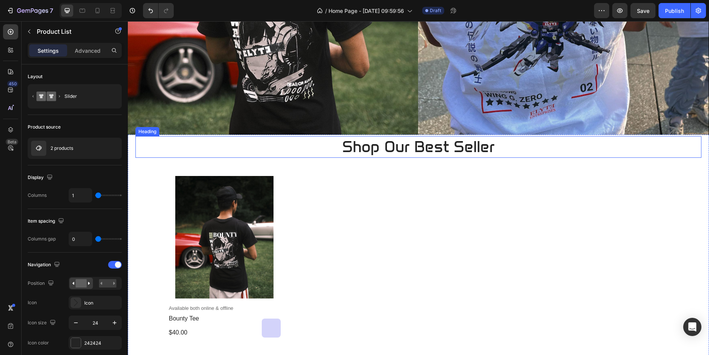
scroll to position [232, 0]
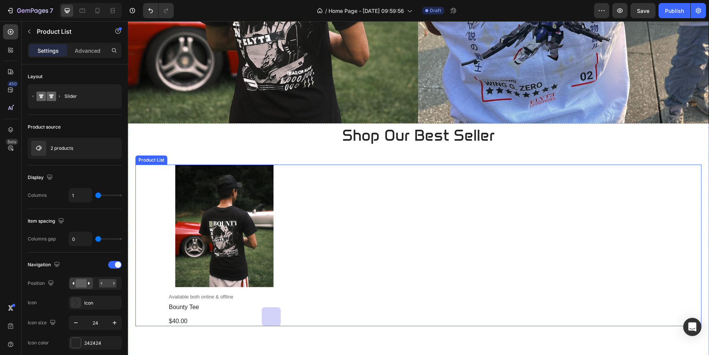
click at [436, 188] on div "Product Images Available both online & offline Text Block bounty tee Product Ti…" at bounding box center [418, 246] width 501 height 162
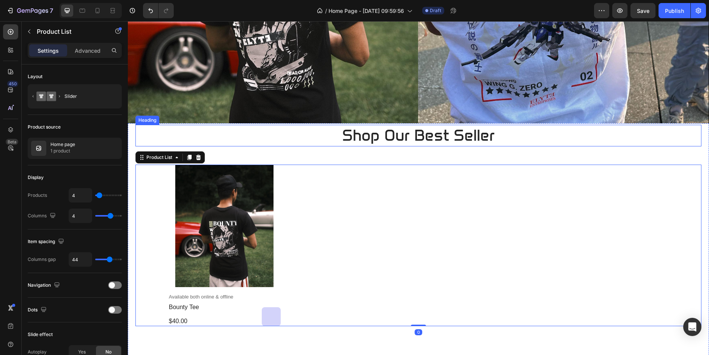
click at [566, 139] on h2 "shop our best seller" at bounding box center [418, 136] width 455 height 22
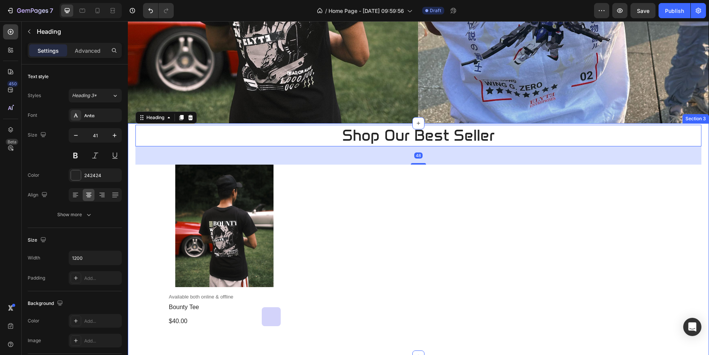
click at [700, 131] on div "shop our best seller Heading 48 Product Images Available both online & offline …" at bounding box center [418, 239] width 581 height 233
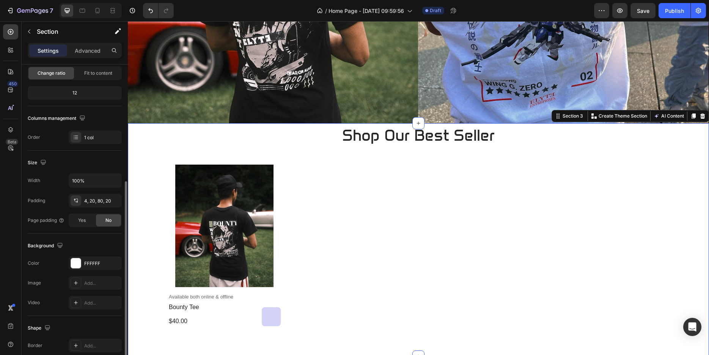
scroll to position [116, 0]
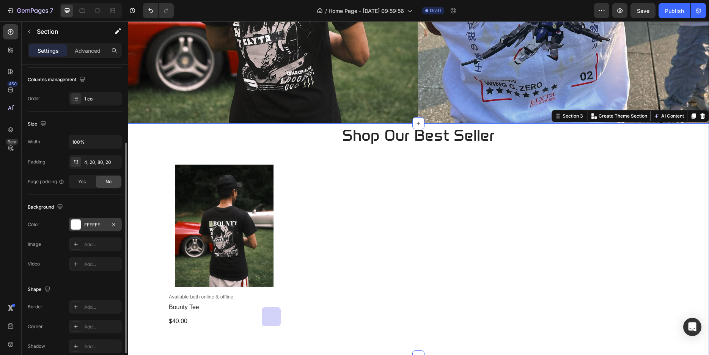
click at [91, 223] on div "FFFFFF" at bounding box center [95, 225] width 22 height 7
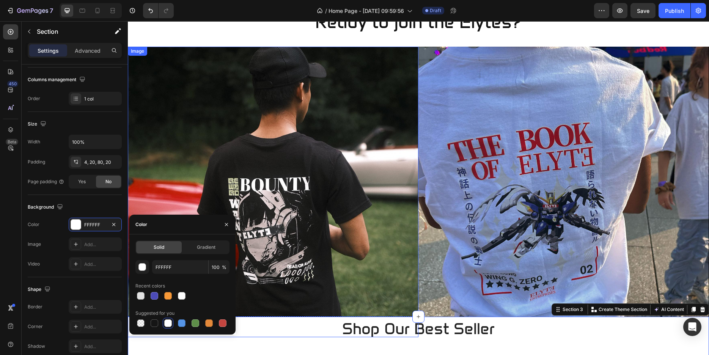
scroll to position [0, 0]
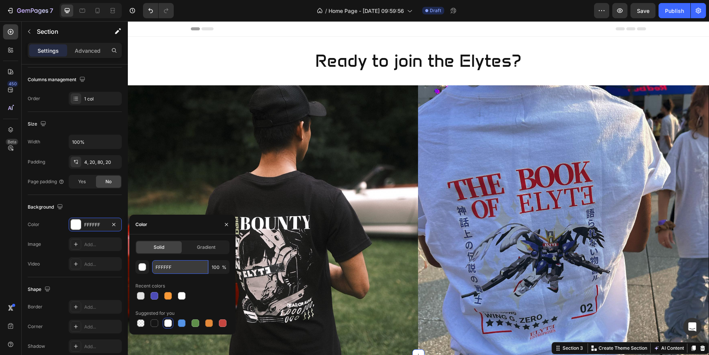
click at [184, 264] on input "FFFFFF" at bounding box center [180, 267] width 56 height 14
paste input "E3FC02"
click at [194, 57] on h2 "Ready to join the Elytes?" at bounding box center [418, 61] width 581 height 24
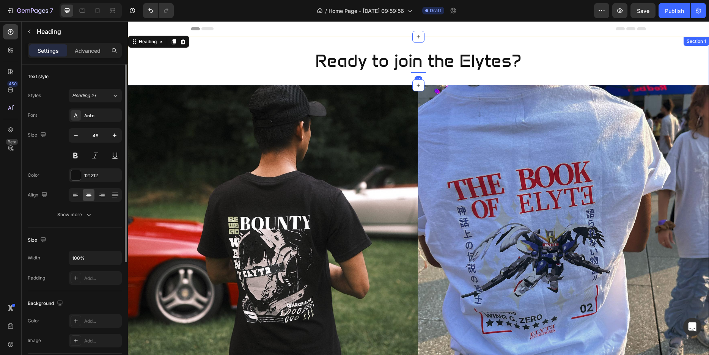
click at [226, 42] on div "Ready to join the Elytes? Heading 0 Section 1" at bounding box center [418, 61] width 581 height 49
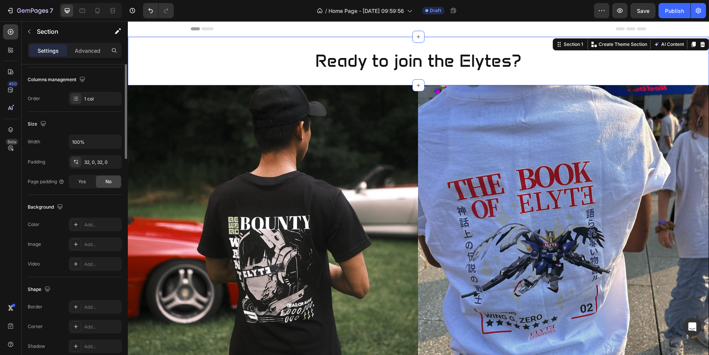
scroll to position [151, 0]
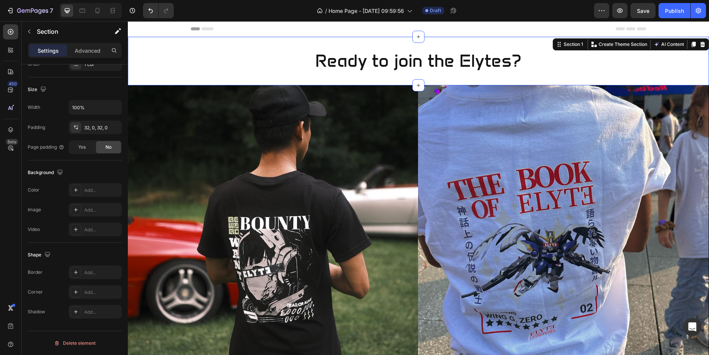
click at [85, 57] on div "Settings Advanced" at bounding box center [75, 50] width 94 height 15
click at [84, 54] on p "Advanced" at bounding box center [88, 51] width 26 height 8
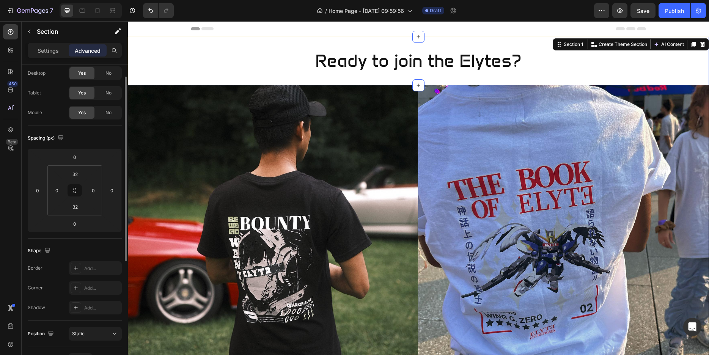
scroll to position [0, 0]
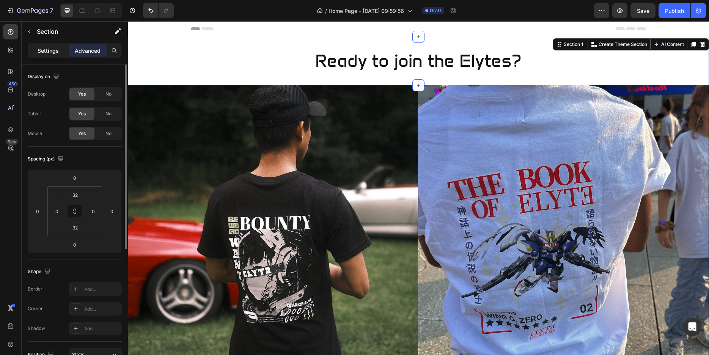
click at [54, 50] on p "Settings" at bounding box center [48, 51] width 21 height 8
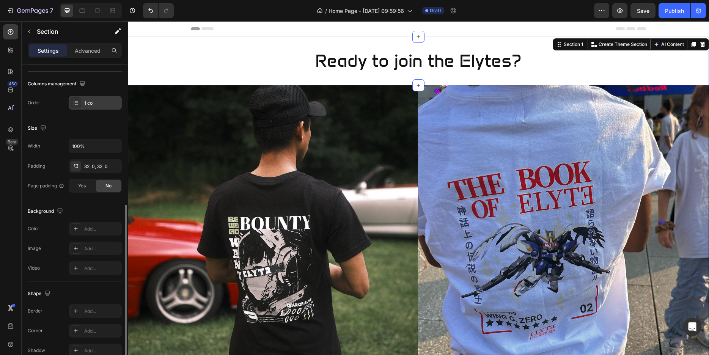
scroll to position [151, 0]
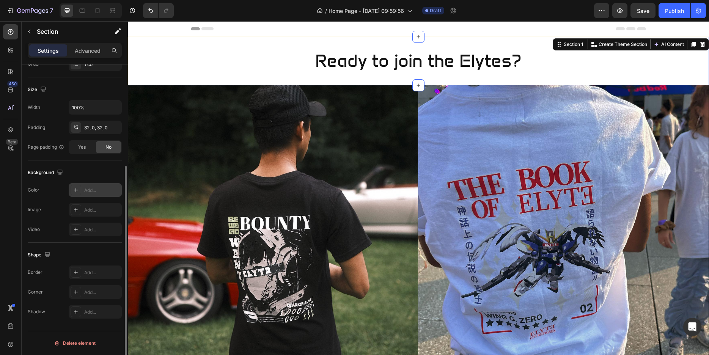
click at [98, 187] on div "Add..." at bounding box center [102, 190] width 36 height 7
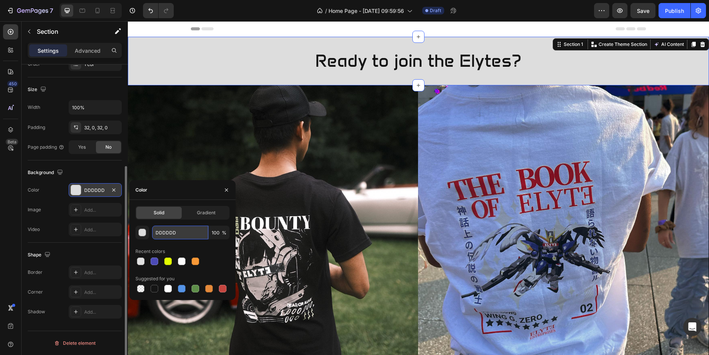
click at [182, 235] on input "DDDDDD" at bounding box center [180, 233] width 56 height 14
paste input "E3FC02"
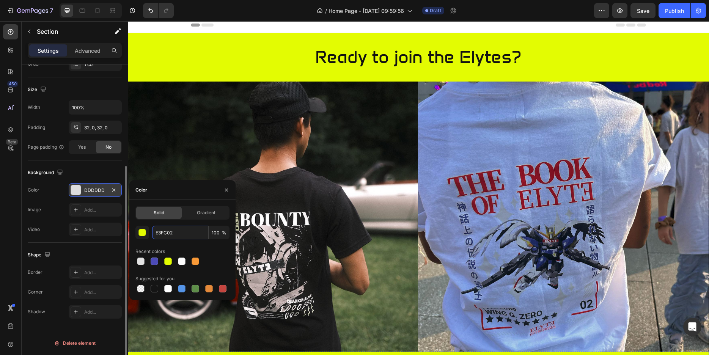
scroll to position [0, 0]
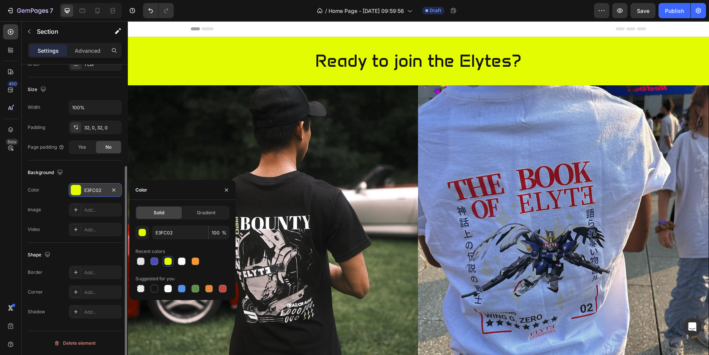
click at [89, 189] on div "E3FC02" at bounding box center [95, 190] width 22 height 7
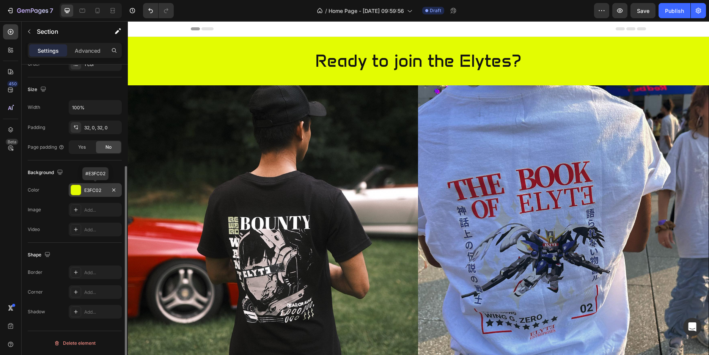
click at [89, 189] on div "E3FC02" at bounding box center [95, 190] width 22 height 7
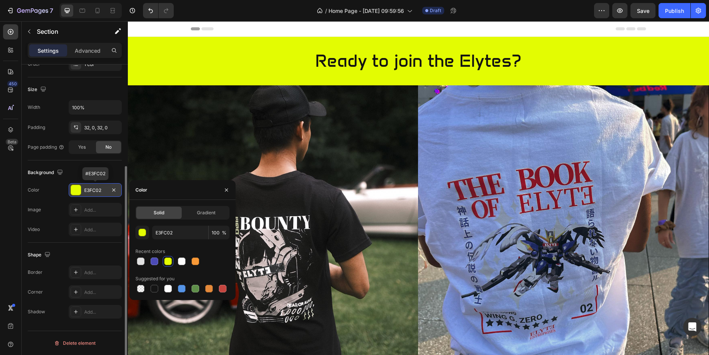
click at [89, 189] on div "E3FC02" at bounding box center [95, 190] width 22 height 7
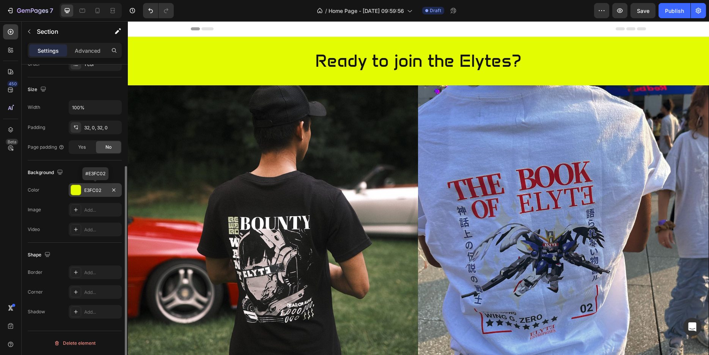
click at [89, 189] on div "E3FC02" at bounding box center [95, 190] width 22 height 7
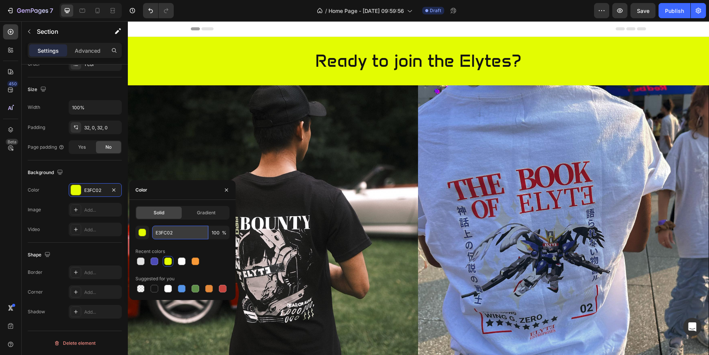
click at [179, 226] on input "E3FC02" at bounding box center [180, 233] width 56 height 14
paste input "1F1F21"
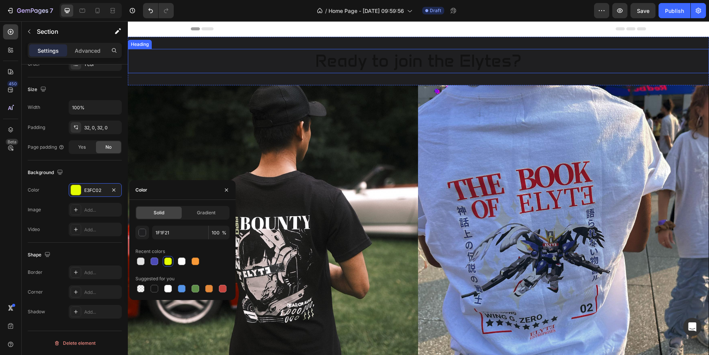
click at [341, 59] on h2 "Ready to join the Elytes?" at bounding box center [418, 61] width 581 height 24
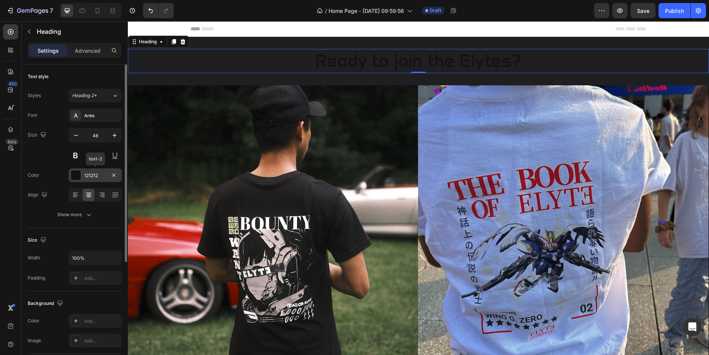
click at [99, 175] on div "121212" at bounding box center [95, 175] width 22 height 7
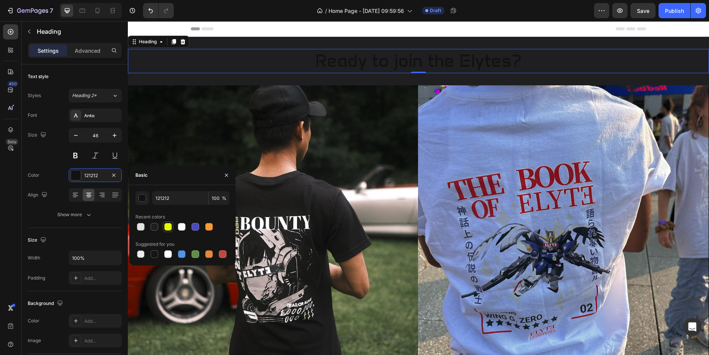
click at [170, 228] on div at bounding box center [168, 227] width 8 height 8
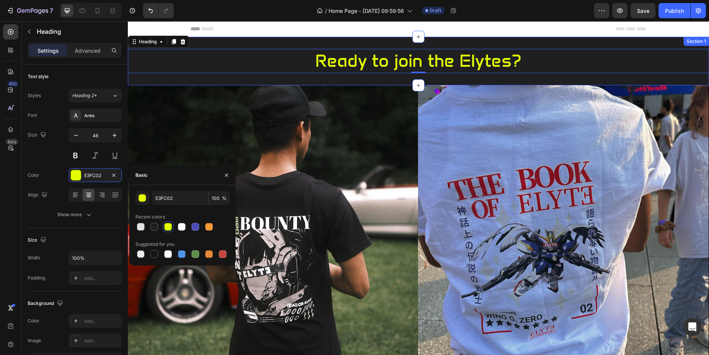
click at [266, 43] on div "Ready to join the Elytes? Heading 0 Section 1" at bounding box center [418, 61] width 581 height 49
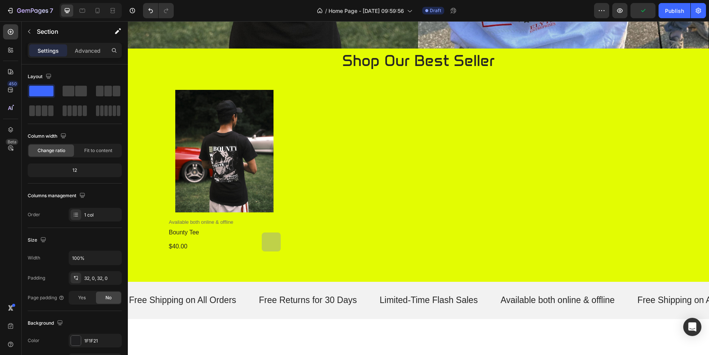
scroll to position [310, 0]
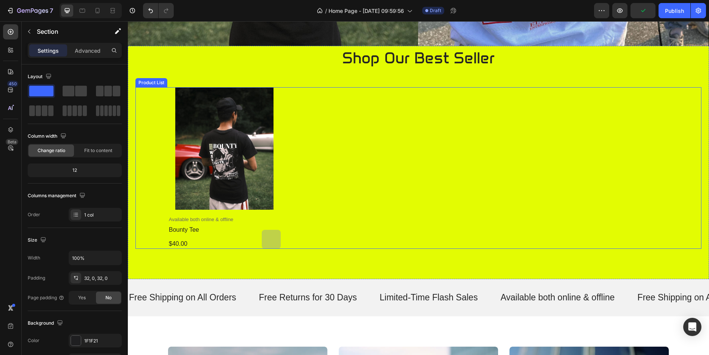
click at [309, 148] on div "Product Images Available both online & offline Text Block bounty tee Product Ti…" at bounding box center [418, 168] width 501 height 162
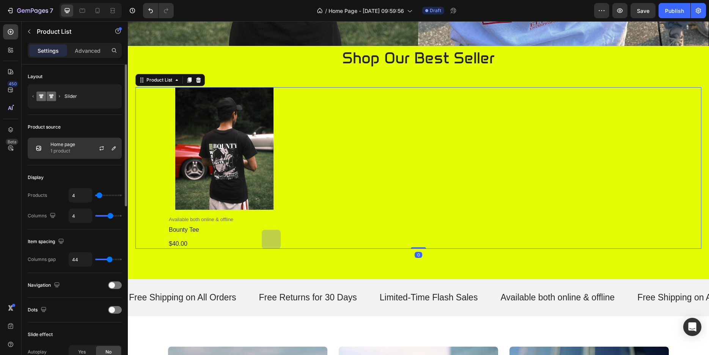
click at [95, 147] on div at bounding box center [104, 148] width 33 height 20
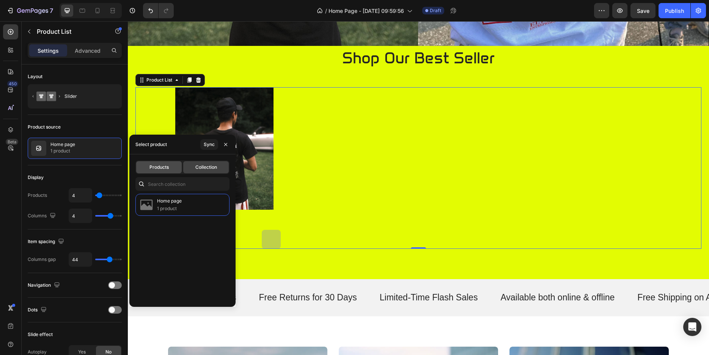
click at [149, 167] on span "Products" at bounding box center [158, 167] width 19 height 7
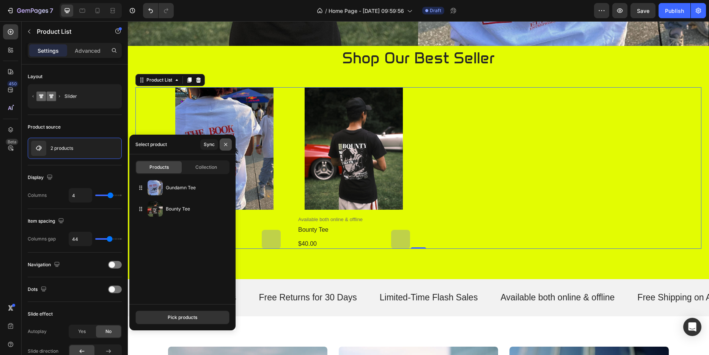
click at [224, 145] on icon "button" at bounding box center [226, 145] width 6 height 6
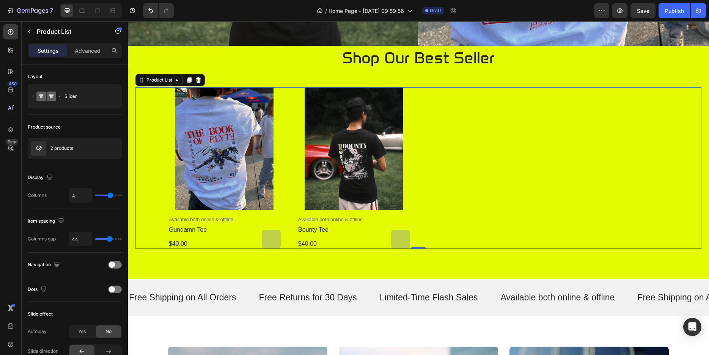
click at [517, 169] on div "Product Images Available both online & offline Text Block gundamn tee Product T…" at bounding box center [418, 168] width 501 height 162
click at [269, 236] on icon "Out Of Stock" at bounding box center [271, 239] width 6 height 6
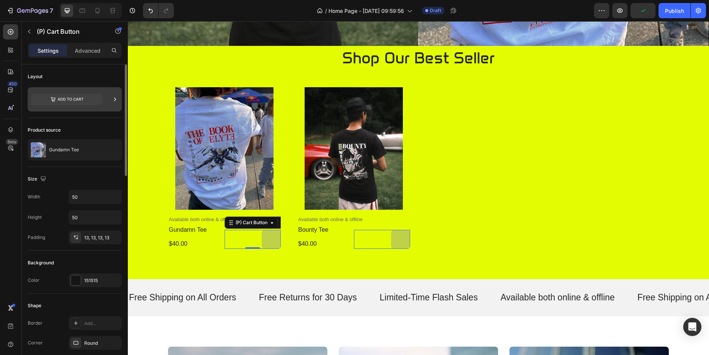
click at [79, 101] on icon at bounding box center [66, 99] width 71 height 11
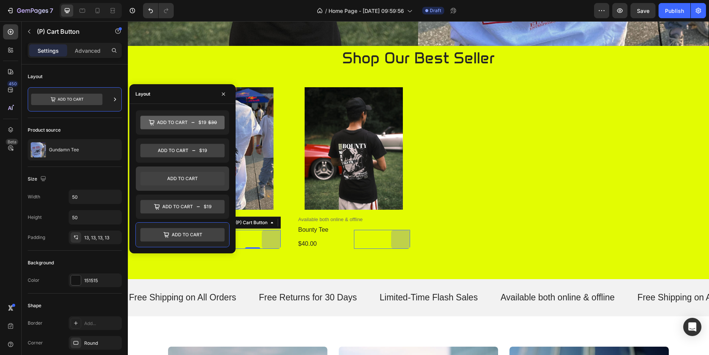
click at [174, 176] on icon at bounding box center [182, 179] width 84 height 14
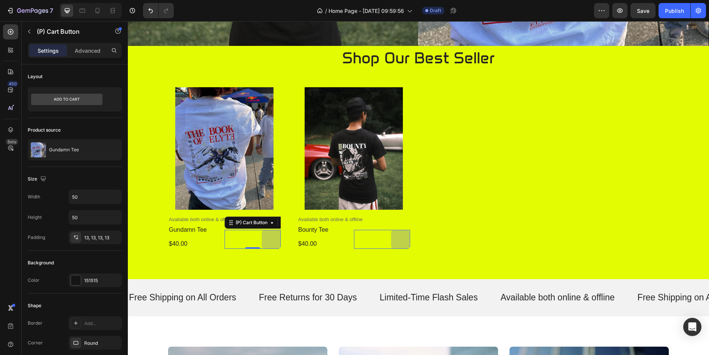
drag, startPoint x: 252, startPoint y: 245, endPoint x: 255, endPoint y: 238, distance: 7.7
click at [255, 238] on div "(P) Cart Button 0" at bounding box center [253, 239] width 57 height 19
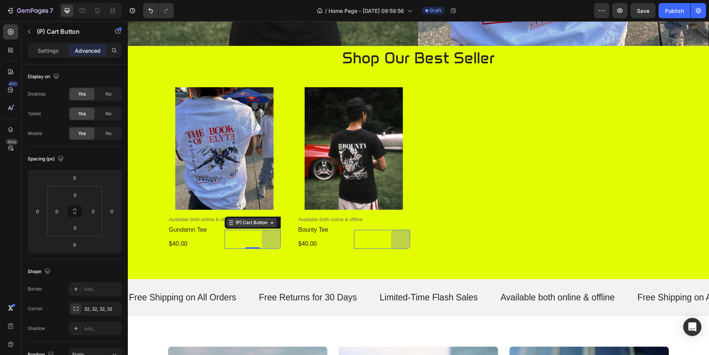
click at [268, 223] on div "(P) Cart Button" at bounding box center [251, 222] width 50 height 9
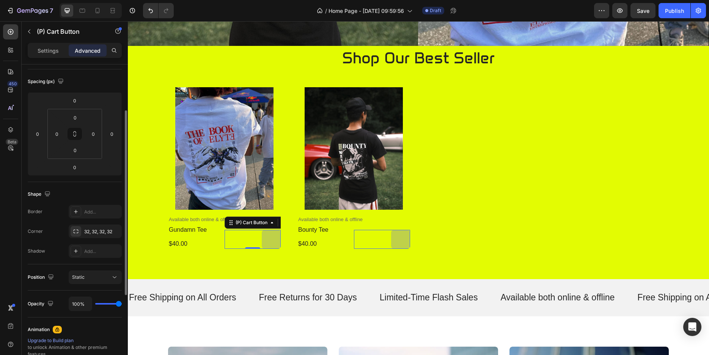
click at [104, 190] on div "Shape" at bounding box center [75, 194] width 94 height 12
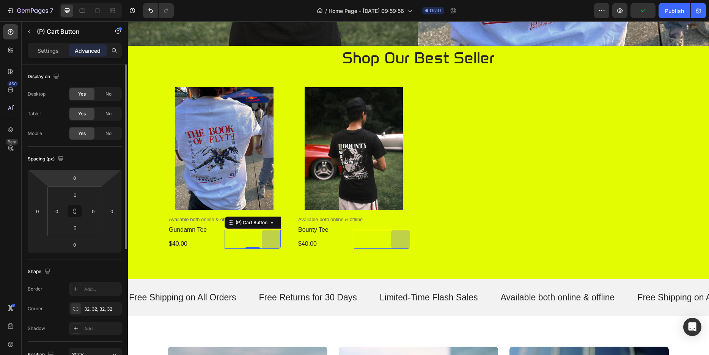
drag, startPoint x: 83, startPoint y: 183, endPoint x: 88, endPoint y: 179, distance: 6.2
click at [88, 179] on div "0 0 0 0" at bounding box center [75, 211] width 94 height 83
click at [52, 50] on p "Settings" at bounding box center [48, 51] width 21 height 8
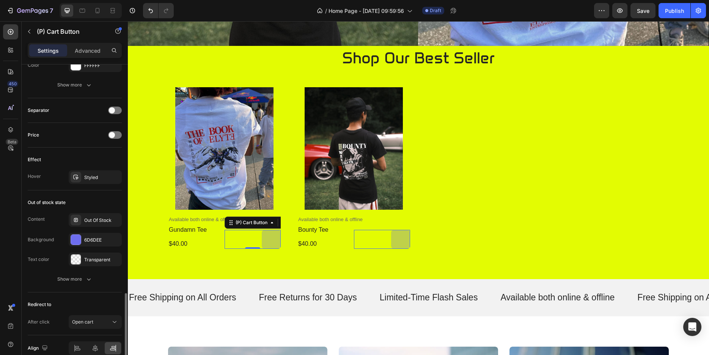
scroll to position [501, 0]
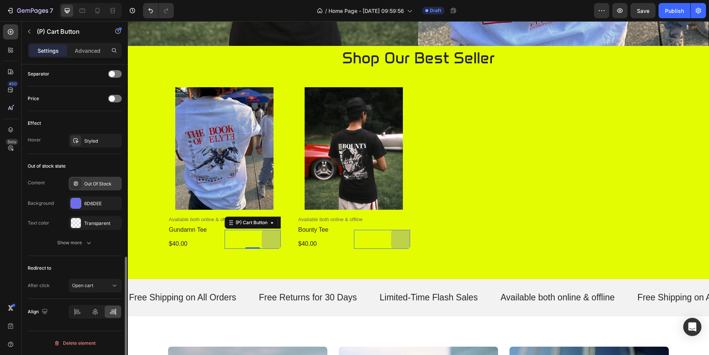
click at [98, 177] on div "Out Of Stock" at bounding box center [95, 184] width 53 height 14
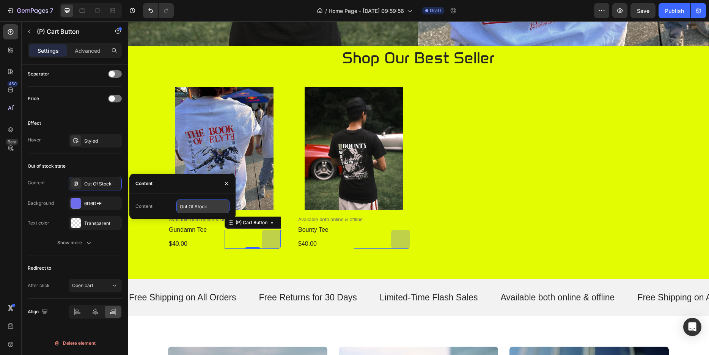
click at [189, 204] on input "Out Of Stock" at bounding box center [202, 207] width 53 height 14
click at [101, 163] on div "Out of stock state" at bounding box center [75, 166] width 94 height 12
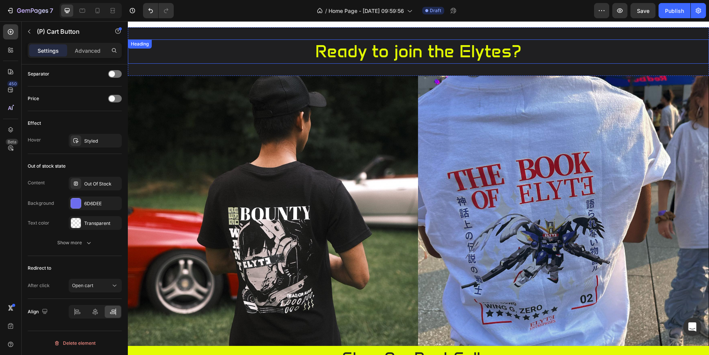
scroll to position [0, 0]
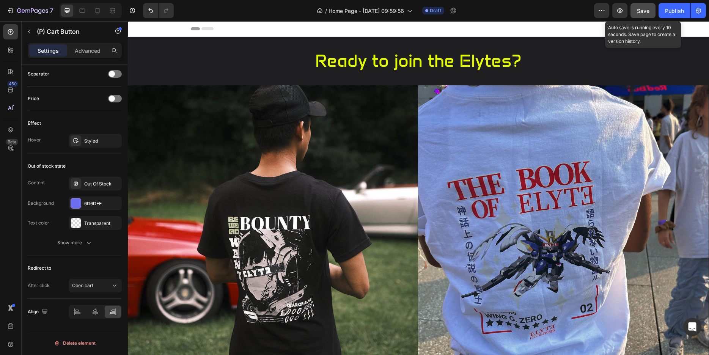
click at [643, 14] on div "Save" at bounding box center [643, 11] width 13 height 8
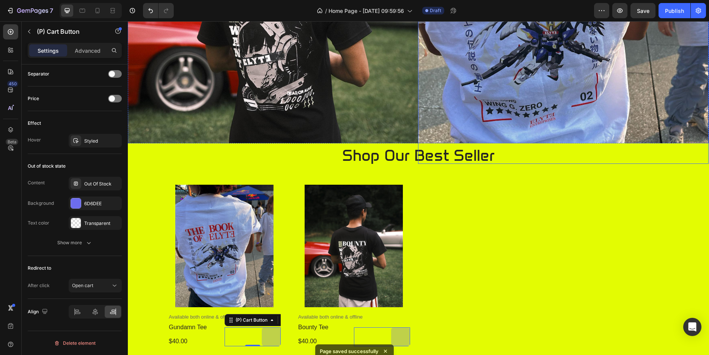
scroll to position [193, 0]
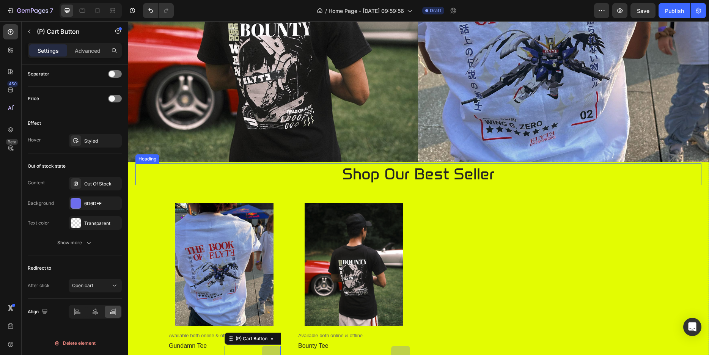
click at [381, 168] on h2 "shop our best seller" at bounding box center [418, 175] width 455 height 22
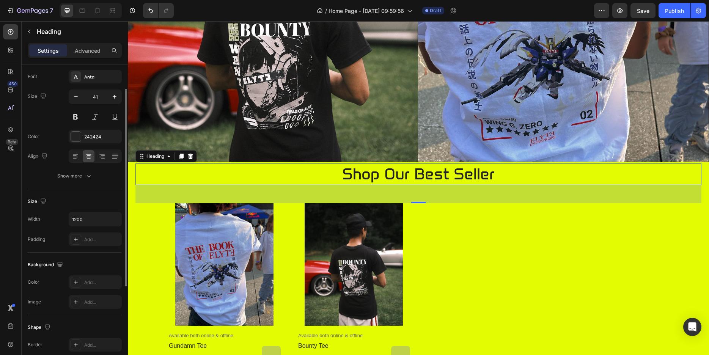
scroll to position [0, 0]
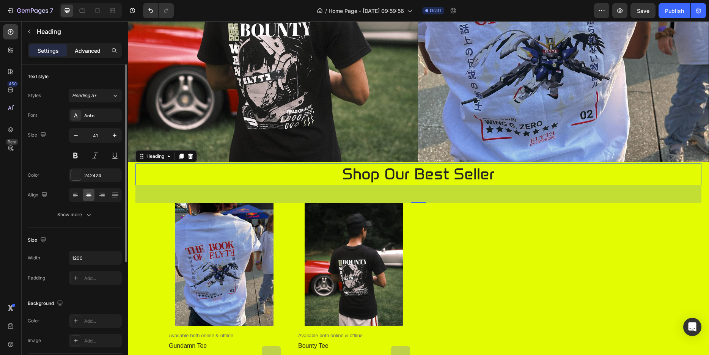
click at [83, 55] on div "Advanced" at bounding box center [88, 50] width 38 height 12
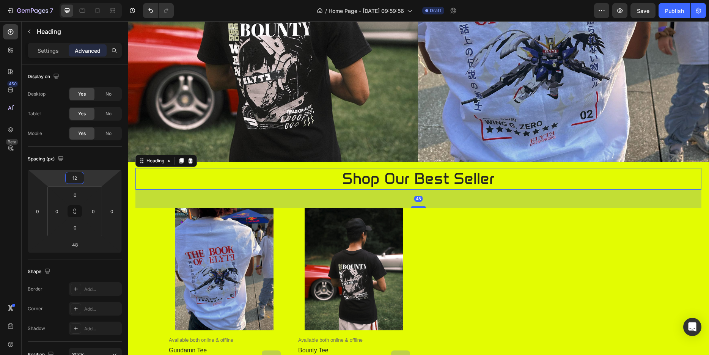
click at [89, 0] on html "7 / Home Page - Aug 27, 09:59:56 Draft Preview Save Publish 450 Beta Sections(3…" at bounding box center [354, 0] width 709 height 0
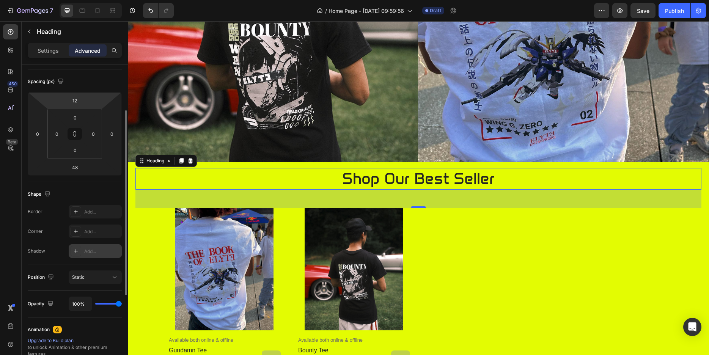
click at [76, 250] on icon at bounding box center [76, 251] width 4 height 4
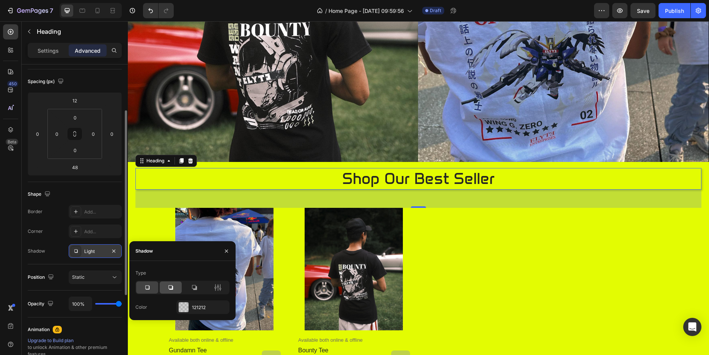
click at [174, 288] on icon at bounding box center [171, 288] width 8 height 8
click at [524, 291] on div "Product Images Available both online & offline Text Block gundamn tee Product T…" at bounding box center [418, 289] width 501 height 162
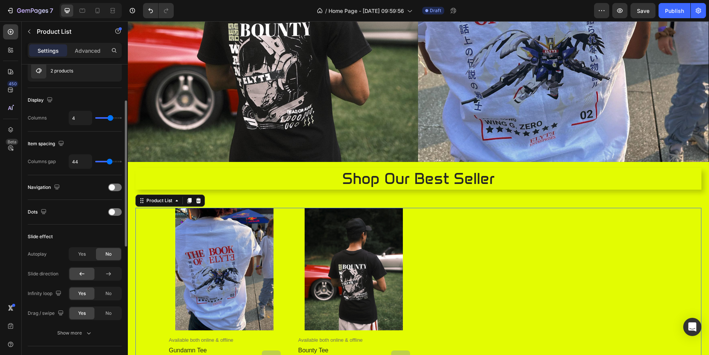
scroll to position [0, 0]
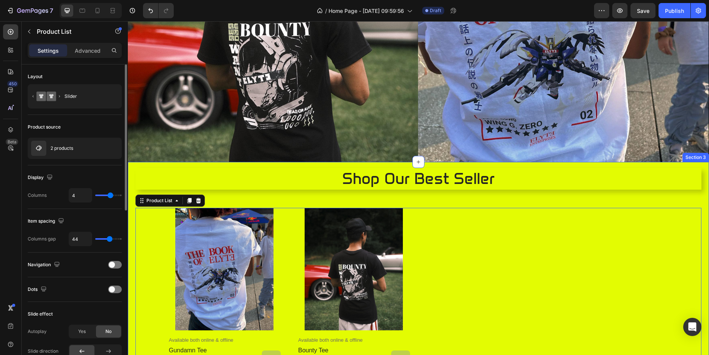
click at [465, 192] on div "shop our best seller Heading Product Images Available both online & offline Tex…" at bounding box center [418, 267] width 566 height 206
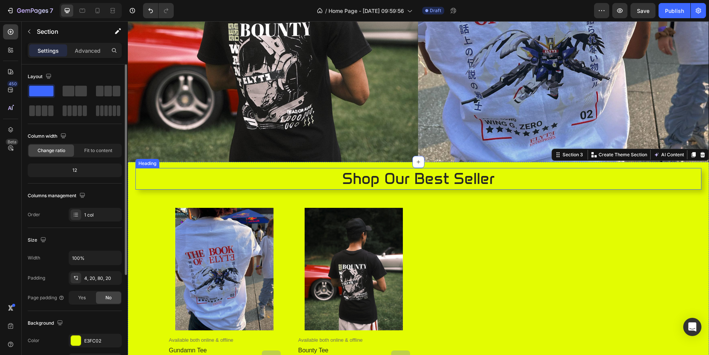
click at [507, 176] on h2 "shop our best seller" at bounding box center [418, 179] width 455 height 22
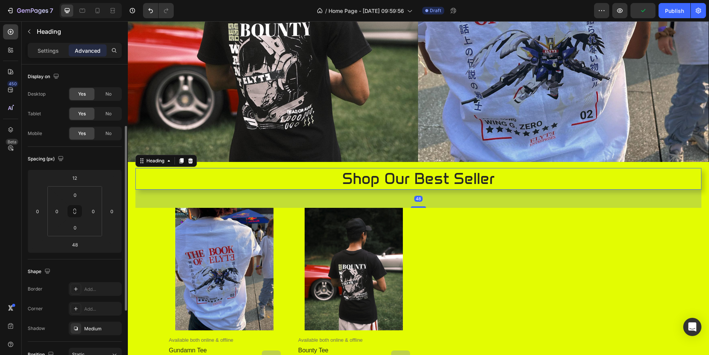
scroll to position [116, 0]
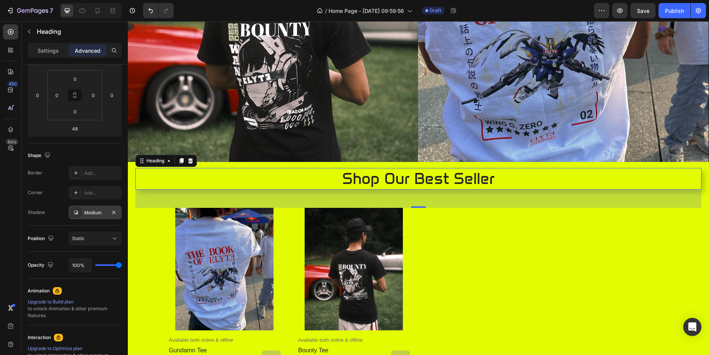
click at [93, 212] on div "Medium" at bounding box center [95, 212] width 22 height 7
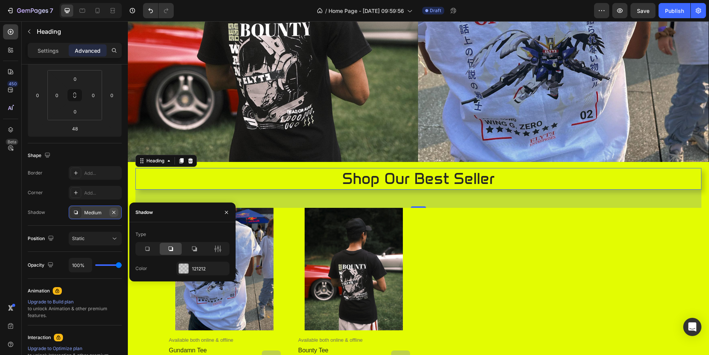
click at [113, 213] on icon "button" at bounding box center [113, 212] width 3 height 3
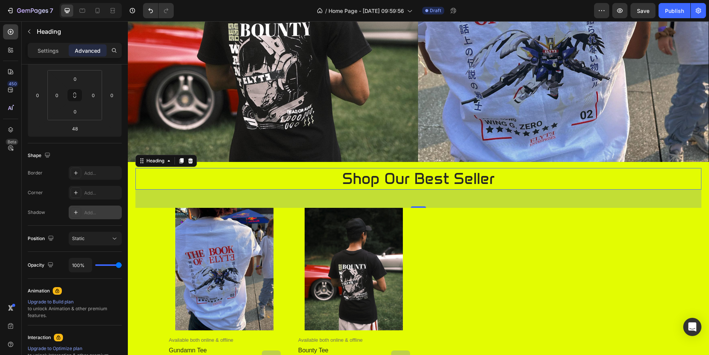
click at [357, 174] on h2 "shop our best seller" at bounding box center [418, 179] width 455 height 22
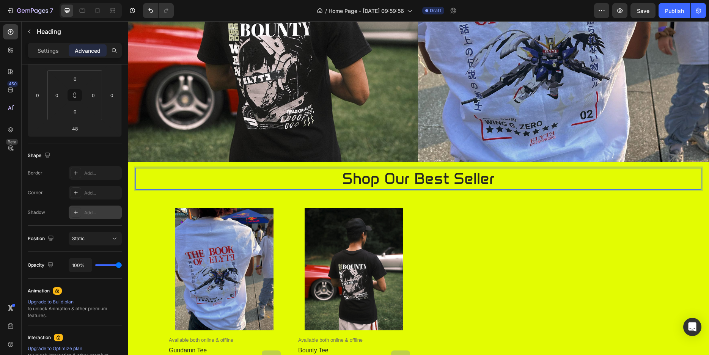
click at [388, 178] on p "shop our best seller" at bounding box center [419, 179] width 454 height 20
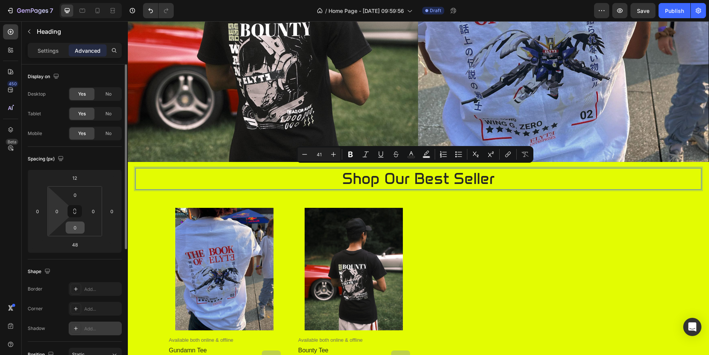
scroll to position [77, 0]
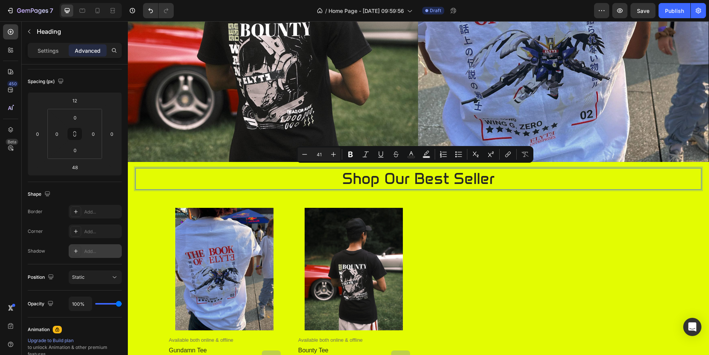
click at [71, 250] on div at bounding box center [76, 251] width 11 height 11
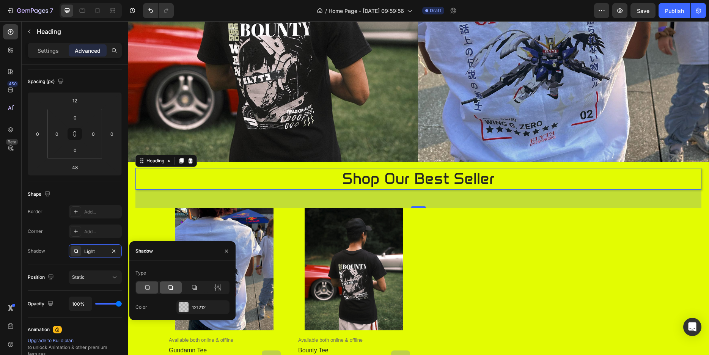
click at [163, 286] on div at bounding box center [171, 287] width 22 height 12
click at [200, 287] on div at bounding box center [194, 287] width 22 height 12
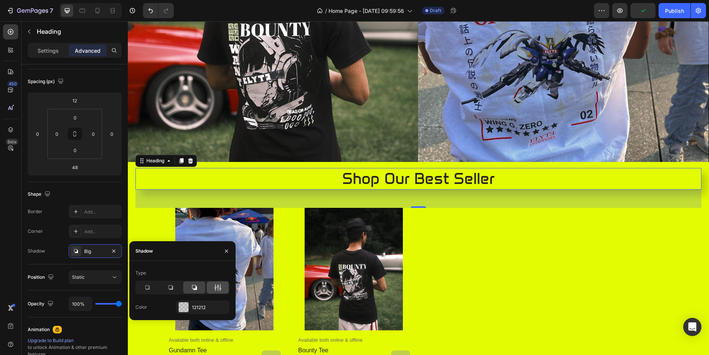
click at [213, 287] on div at bounding box center [218, 287] width 22 height 12
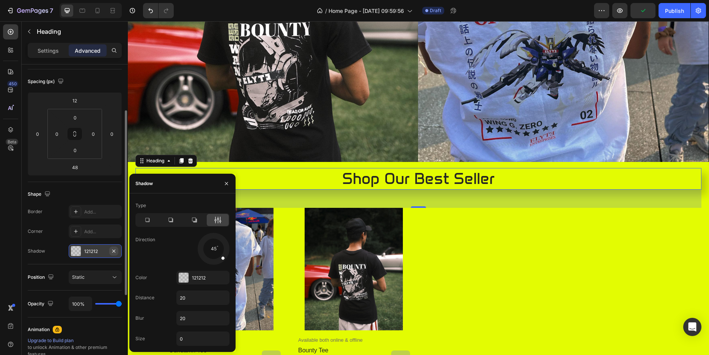
click at [110, 250] on button "button" at bounding box center [113, 251] width 9 height 9
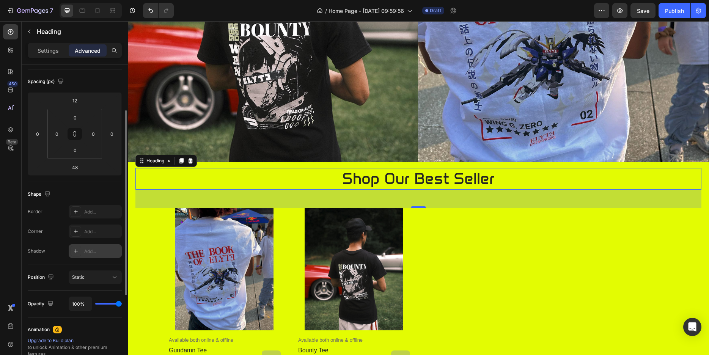
click at [354, 169] on p "shop our best seller" at bounding box center [419, 179] width 454 height 20
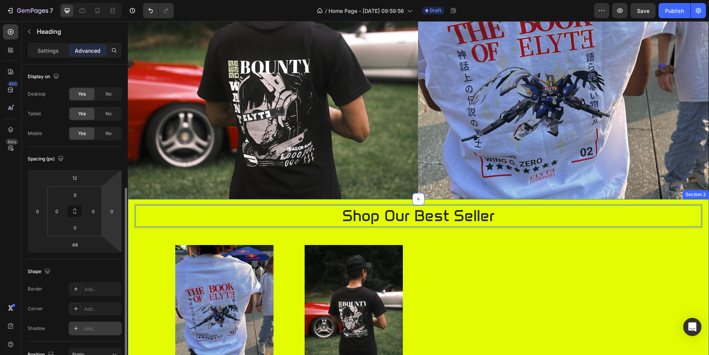
scroll to position [116, 0]
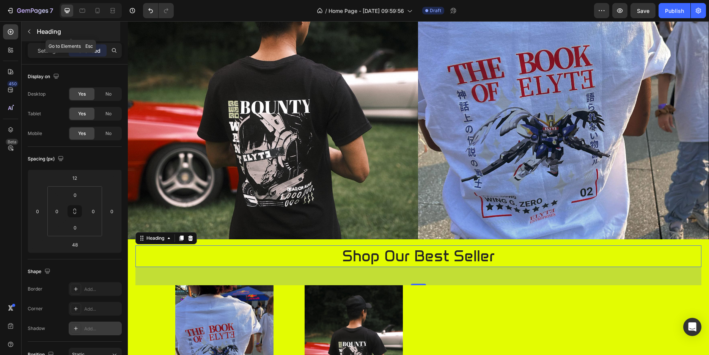
click at [30, 31] on icon "button" at bounding box center [29, 31] width 6 height 6
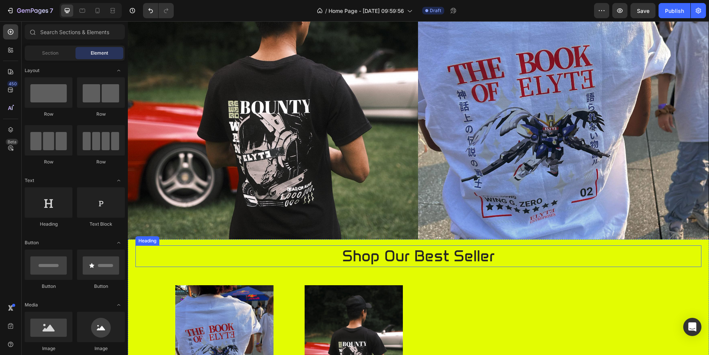
click at [347, 249] on p "shop our best seller" at bounding box center [419, 256] width 454 height 20
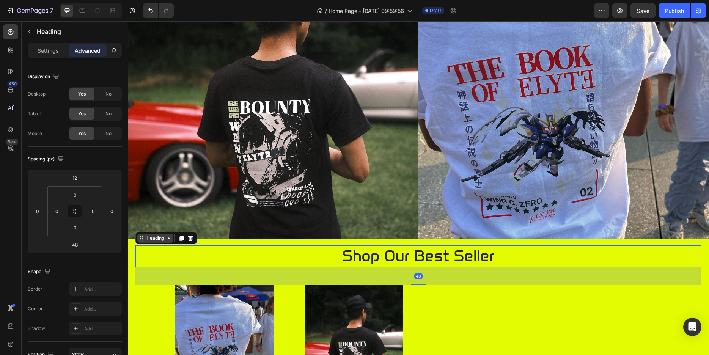
click at [168, 235] on icon at bounding box center [169, 238] width 6 height 6
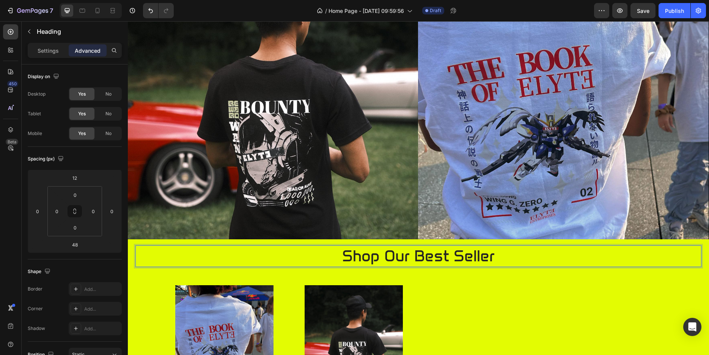
click at [308, 248] on p "shop our best seller" at bounding box center [419, 256] width 454 height 20
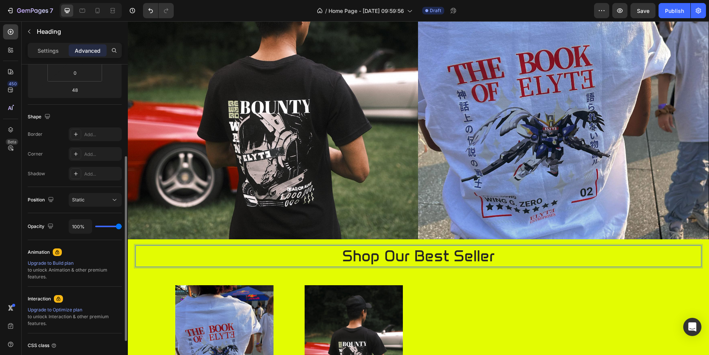
scroll to position [214, 0]
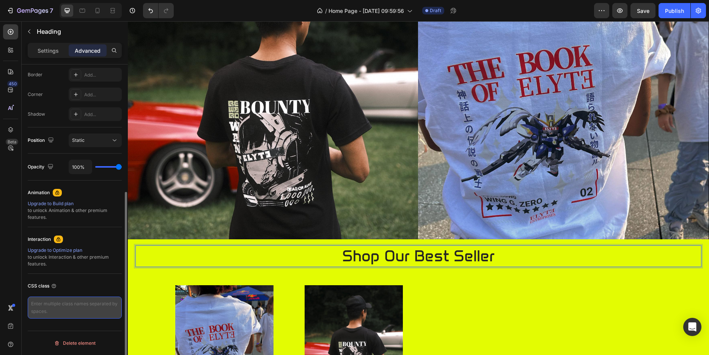
click at [71, 302] on textarea at bounding box center [75, 308] width 94 height 22
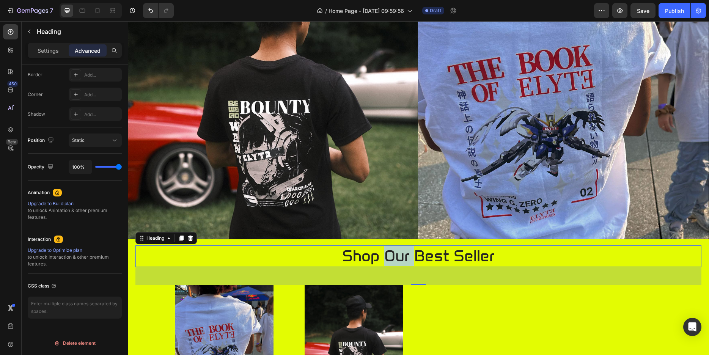
click at [393, 253] on p "shop our best seller" at bounding box center [419, 256] width 454 height 20
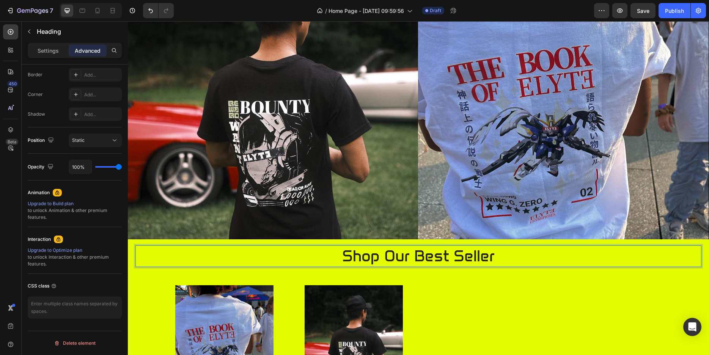
click at [393, 253] on p "shop our best seller" at bounding box center [419, 256] width 454 height 20
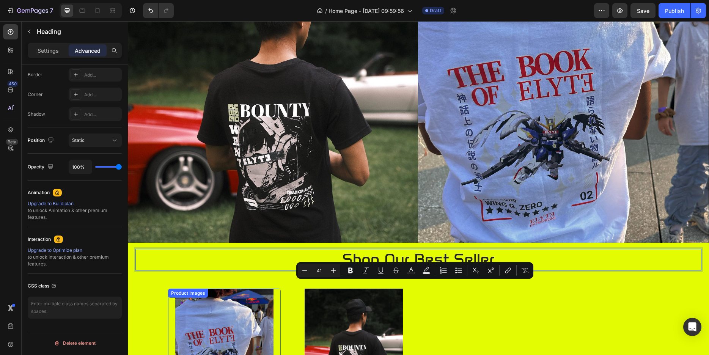
scroll to position [116, 0]
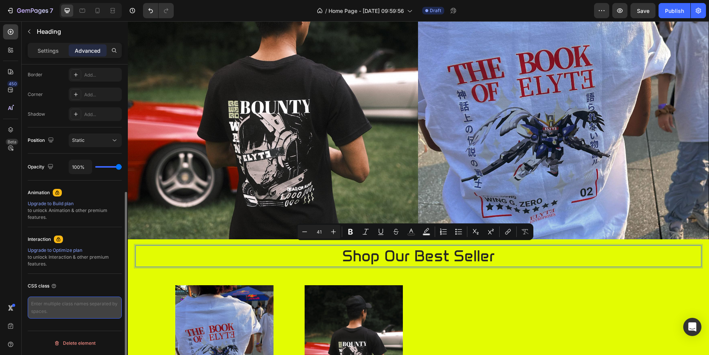
click at [106, 302] on textarea at bounding box center [75, 308] width 94 height 22
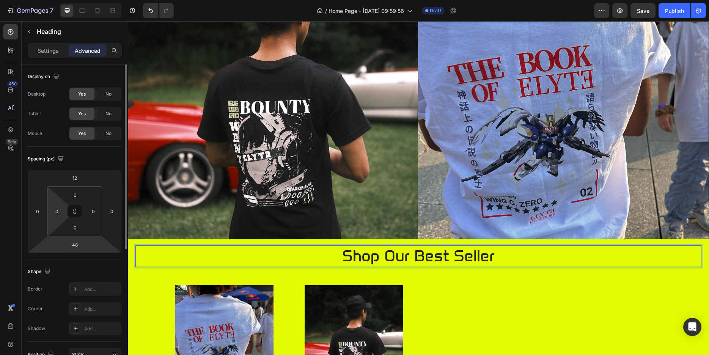
scroll to position [39, 0]
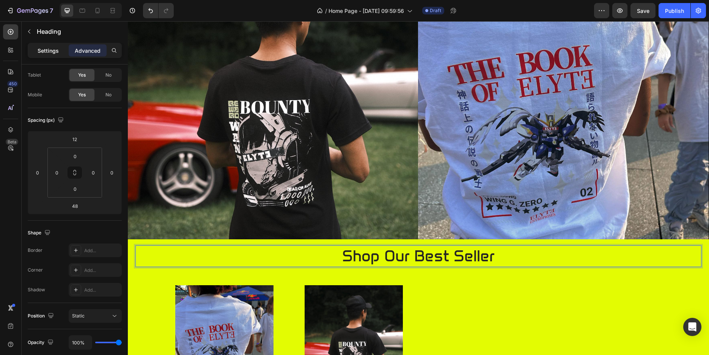
click at [50, 46] on div "Settings" at bounding box center [48, 50] width 38 height 12
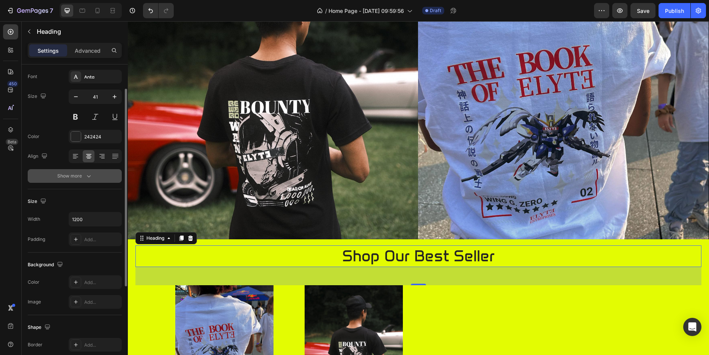
click at [90, 176] on icon "button" at bounding box center [89, 176] width 4 height 2
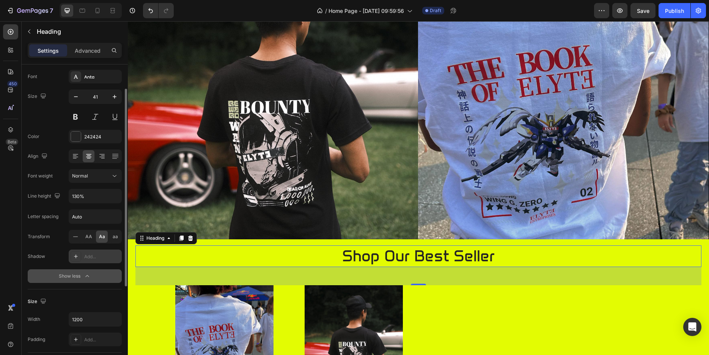
click at [81, 254] on div at bounding box center [76, 256] width 11 height 11
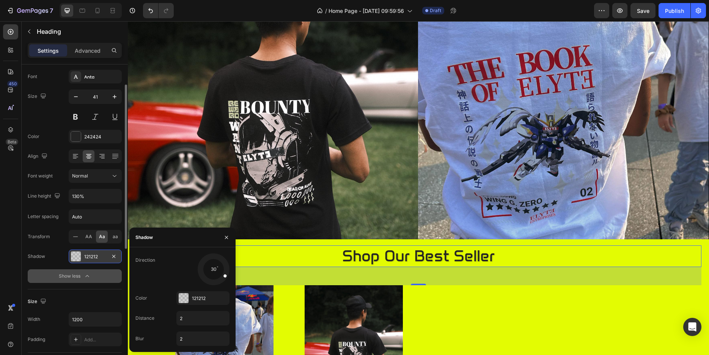
drag, startPoint x: 204, startPoint y: 280, endPoint x: 231, endPoint y: 279, distance: 26.6
click at [231, 279] on div "Direction 30 Color 121212 Distance 2 Blur 2" at bounding box center [182, 299] width 106 height 93
click at [205, 298] on div "121212" at bounding box center [203, 298] width 22 height 7
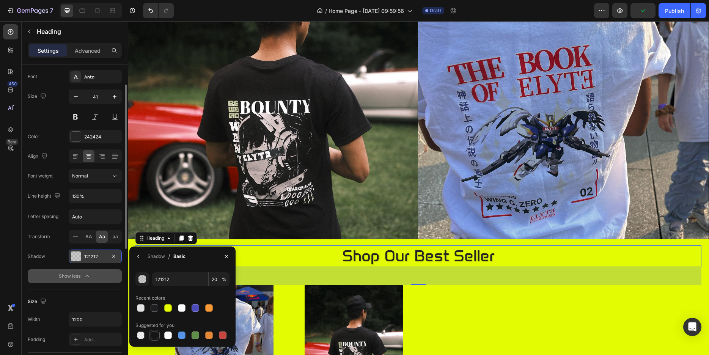
click at [153, 335] on div at bounding box center [155, 336] width 8 height 8
click at [171, 305] on div at bounding box center [168, 308] width 8 height 8
click at [181, 307] on div at bounding box center [182, 308] width 8 height 8
click at [193, 307] on div at bounding box center [196, 308] width 8 height 8
click at [204, 308] on div at bounding box center [208, 307] width 9 height 9
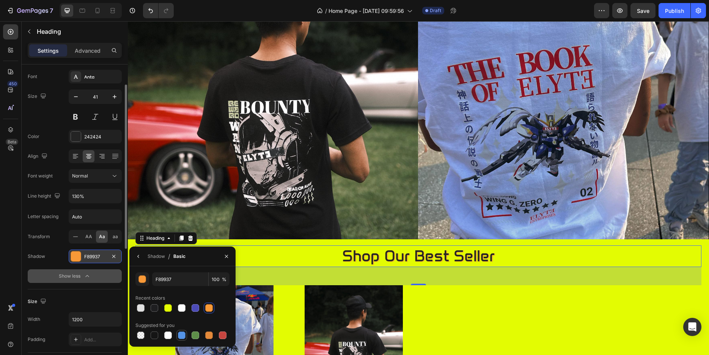
click at [186, 337] on div at bounding box center [181, 335] width 9 height 9
click at [195, 336] on div at bounding box center [196, 336] width 8 height 8
click at [208, 334] on div at bounding box center [209, 336] width 8 height 8
click at [222, 335] on div at bounding box center [223, 336] width 8 height 8
click at [141, 309] on div at bounding box center [141, 308] width 8 height 8
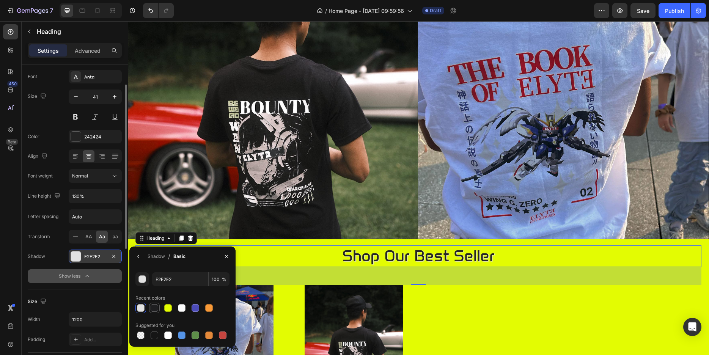
click at [154, 309] on div at bounding box center [155, 308] width 8 height 8
click at [160, 254] on div "Shadow" at bounding box center [156, 256] width 17 height 7
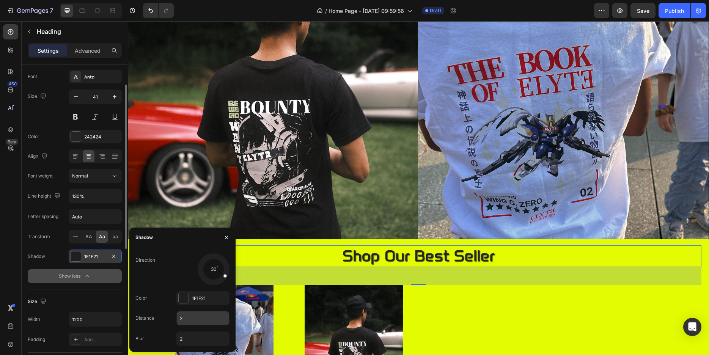
click at [208, 314] on input "2" at bounding box center [203, 318] width 52 height 14
click at [200, 337] on input "2" at bounding box center [203, 339] width 52 height 14
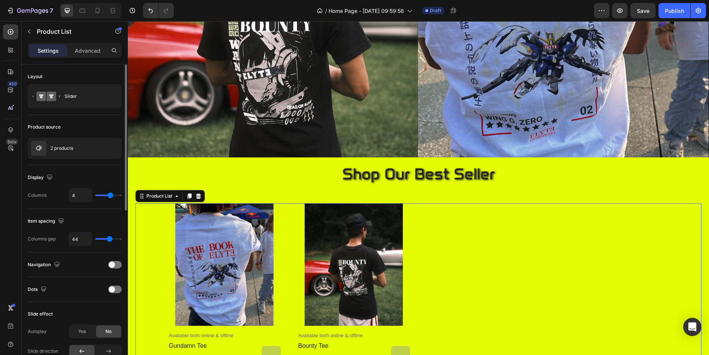
scroll to position [193, 0]
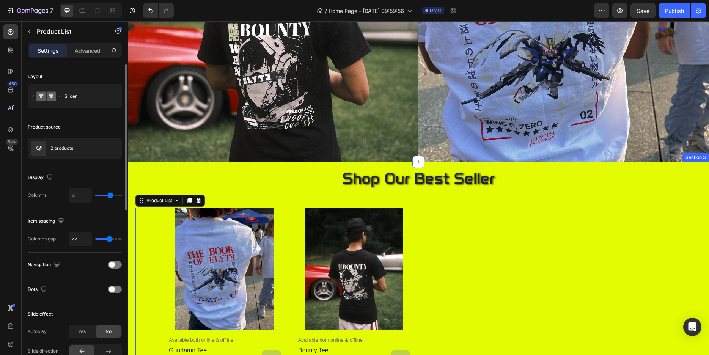
click at [423, 187] on div "shop our best seller Heading Product Images Available both online & offline Tex…" at bounding box center [418, 267] width 566 height 206
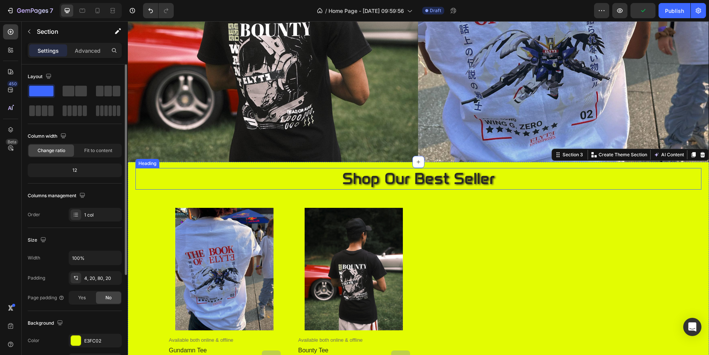
click at [423, 176] on p "shop our best seller" at bounding box center [419, 179] width 454 height 20
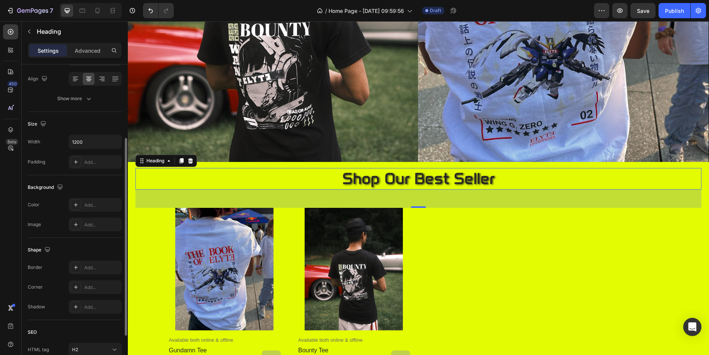
scroll to position [155, 0]
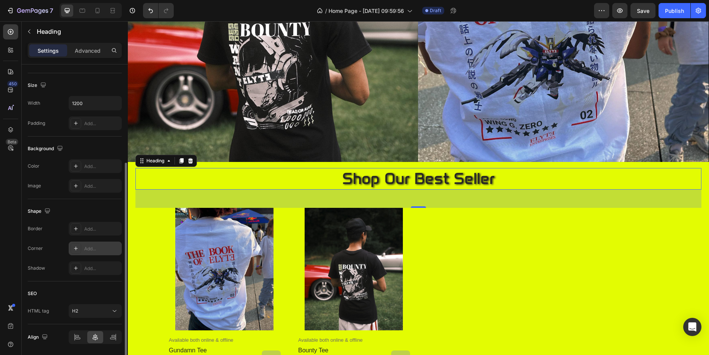
click at [76, 247] on icon at bounding box center [76, 248] width 6 height 6
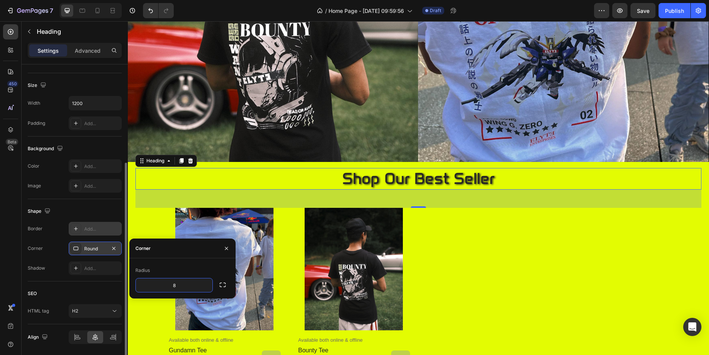
click at [95, 229] on div "Add..." at bounding box center [102, 229] width 36 height 7
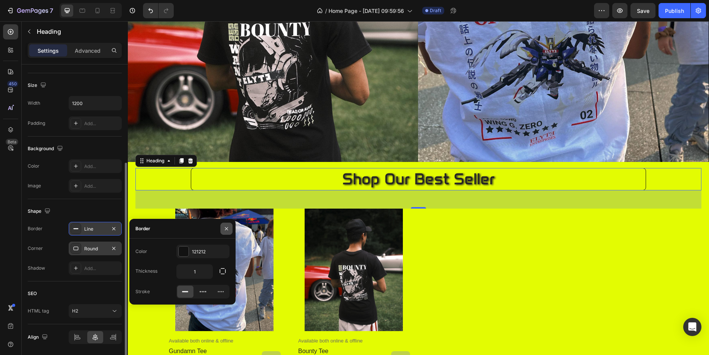
click at [227, 226] on icon "button" at bounding box center [226, 229] width 6 height 6
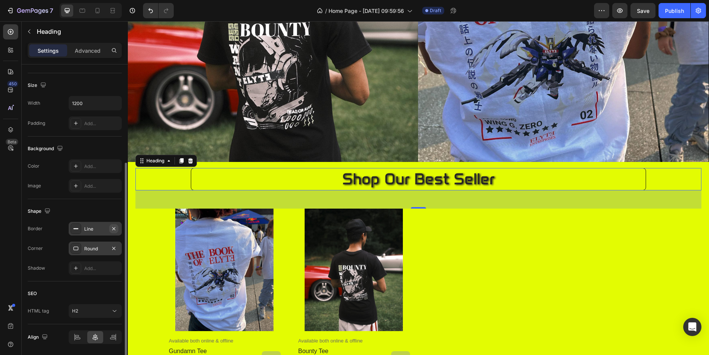
click at [115, 228] on icon "button" at bounding box center [113, 228] width 3 height 3
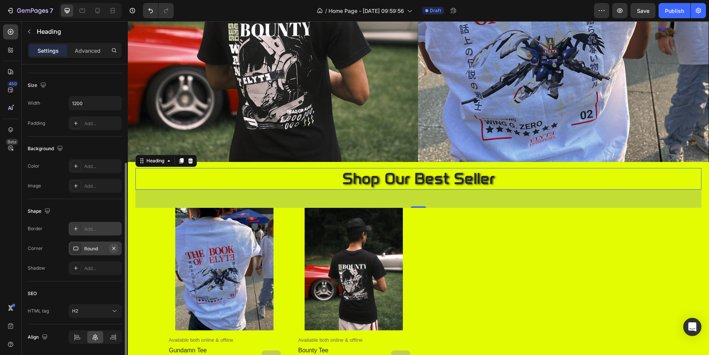
click at [112, 246] on icon "button" at bounding box center [114, 248] width 6 height 6
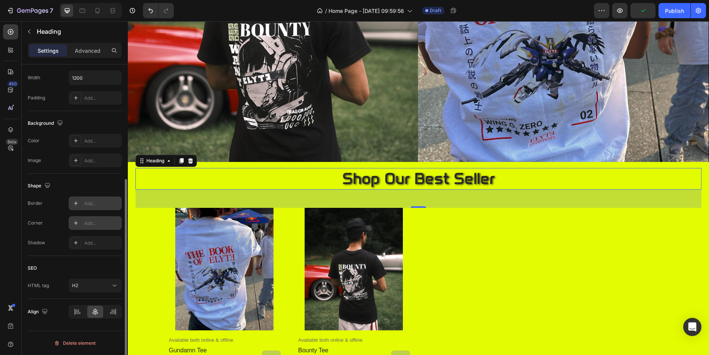
scroll to position [103, 0]
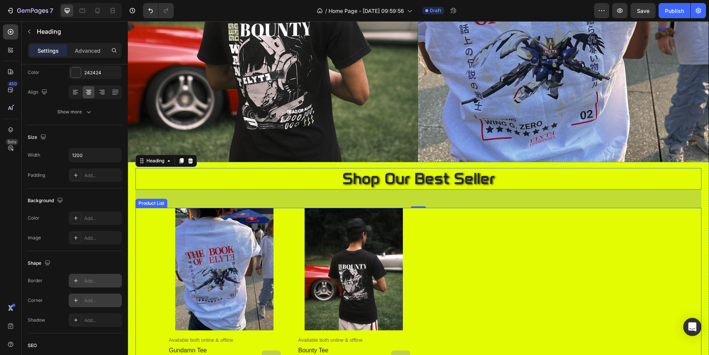
click at [458, 266] on div "Product Images Available both online & offline Text Block gundamn tee Product T…" at bounding box center [418, 289] width 501 height 162
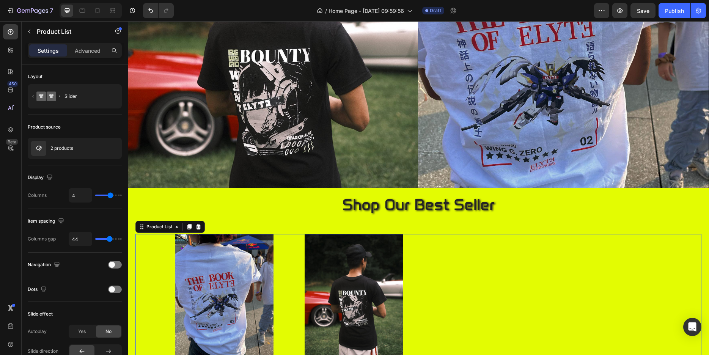
scroll to position [155, 0]
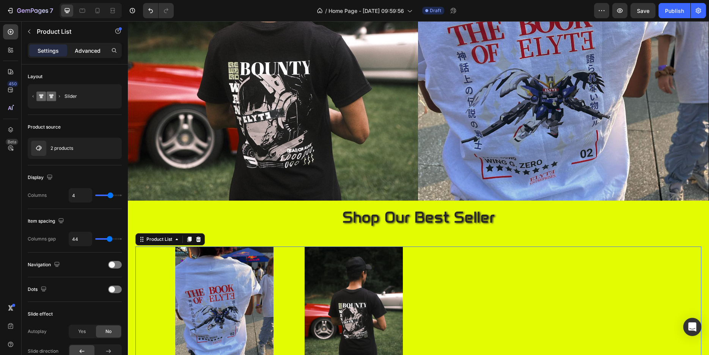
click at [80, 47] on p "Advanced" at bounding box center [88, 51] width 26 height 8
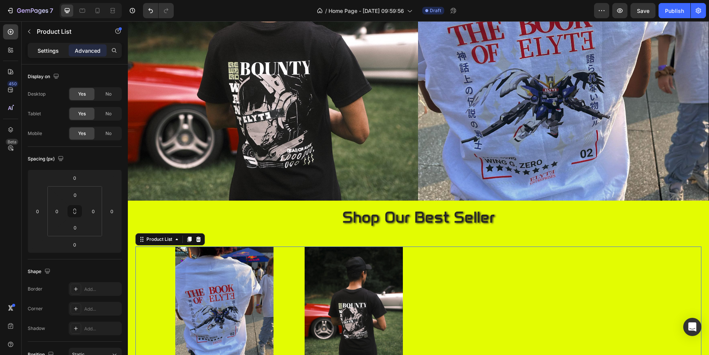
click at [57, 52] on p "Settings" at bounding box center [48, 51] width 21 height 8
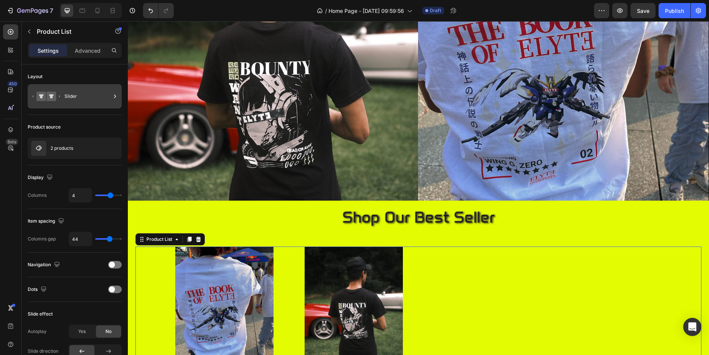
click at [107, 93] on div "Slider" at bounding box center [87, 96] width 46 height 17
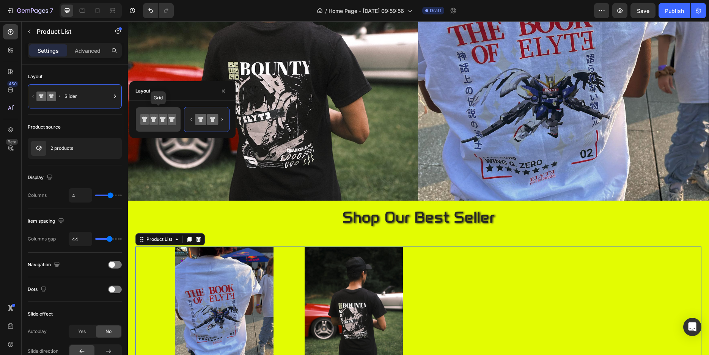
click at [154, 118] on icon at bounding box center [154, 119] width 6 height 5
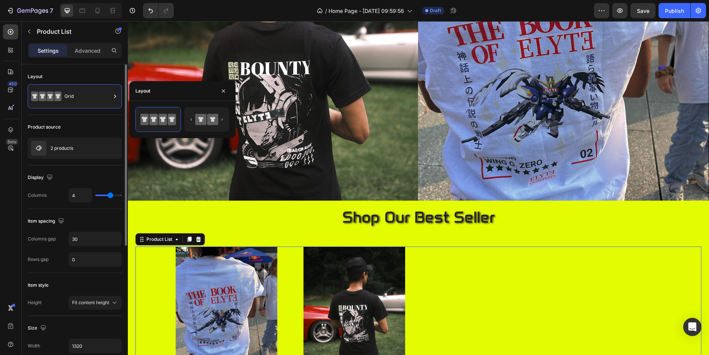
click at [98, 316] on div "Product source 2 products" at bounding box center [75, 347] width 94 height 63
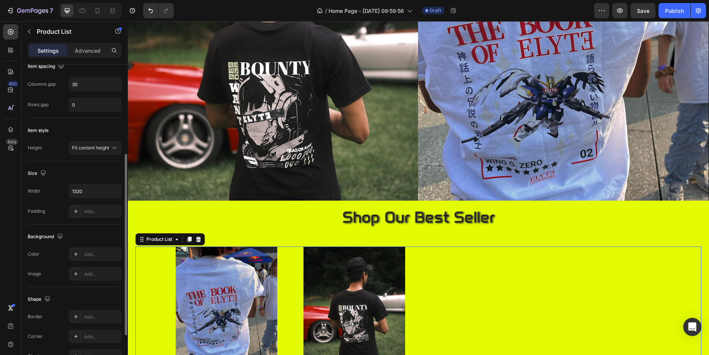
click at [486, 306] on div "Product Images Available both online & offline Text Block gundamn tee Product T…" at bounding box center [418, 330] width 501 height 166
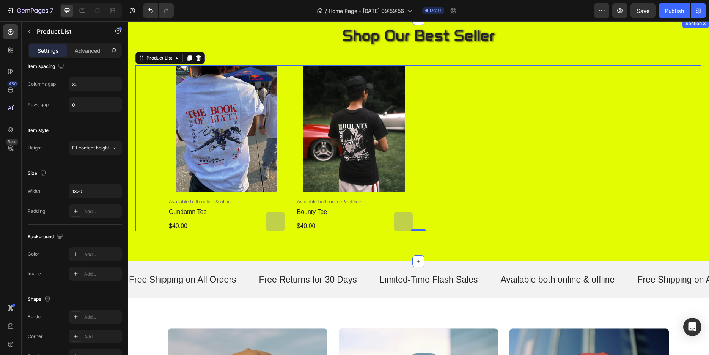
scroll to position [271, 0]
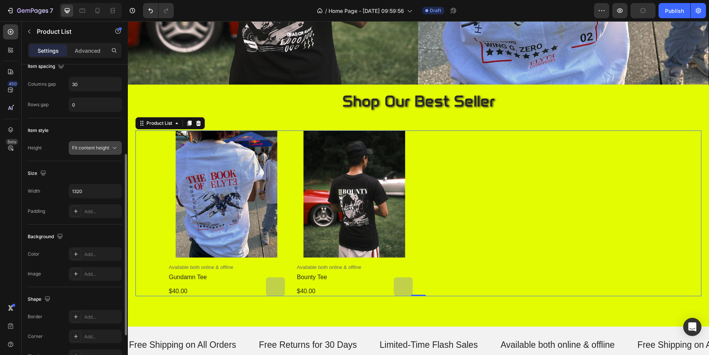
click at [106, 144] on button "Fit content height" at bounding box center [95, 148] width 53 height 14
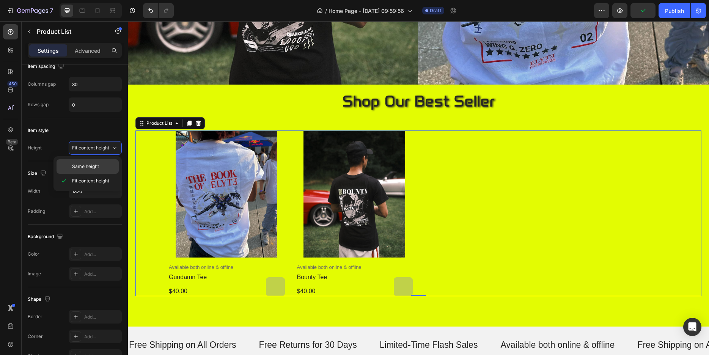
click at [99, 163] on p "Same height" at bounding box center [93, 166] width 43 height 7
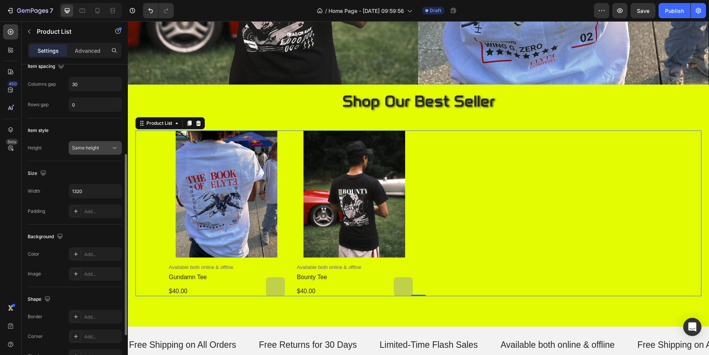
click at [106, 146] on div "Same height" at bounding box center [91, 148] width 39 height 7
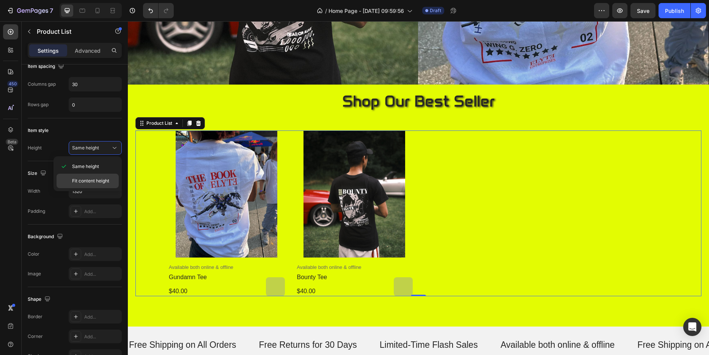
click at [99, 176] on div "Fit content height" at bounding box center [88, 181] width 62 height 14
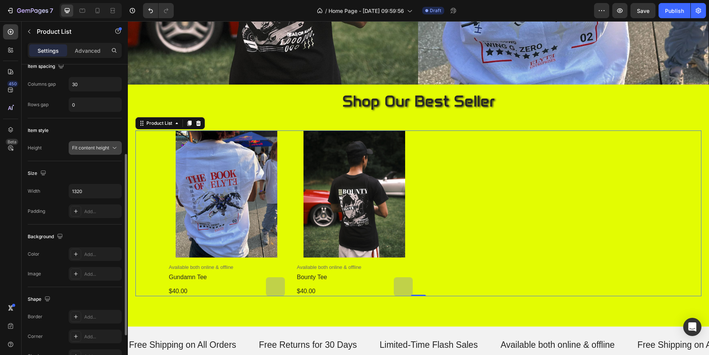
click at [97, 149] on span "Fit content height" at bounding box center [90, 148] width 37 height 6
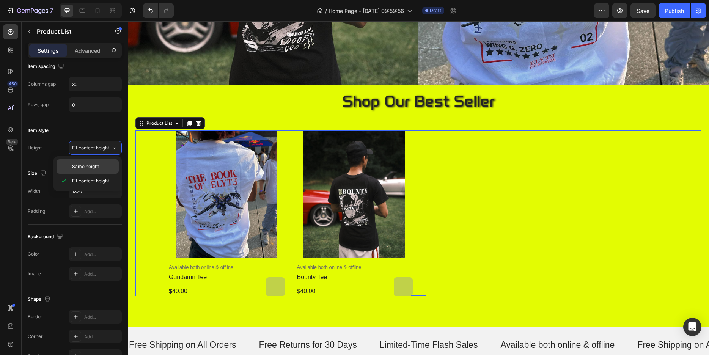
click at [77, 164] on span "Same height" at bounding box center [85, 166] width 27 height 7
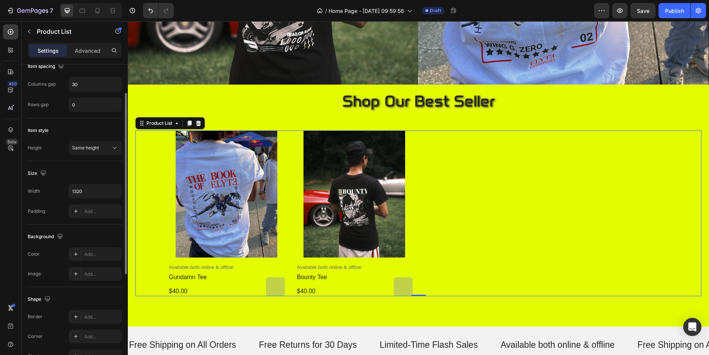
scroll to position [77, 0]
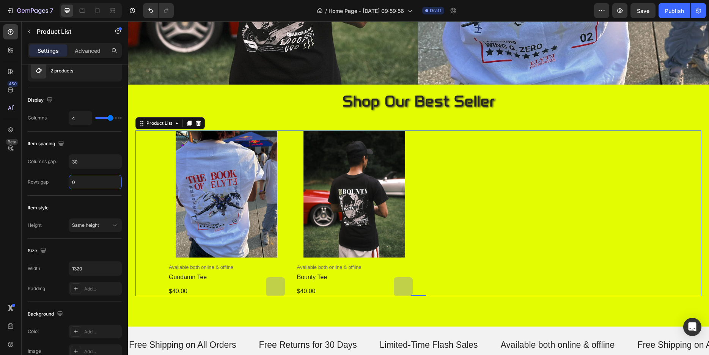
click at [83, 180] on input "0" at bounding box center [95, 182] width 52 height 14
click at [86, 163] on input "30" at bounding box center [95, 162] width 52 height 14
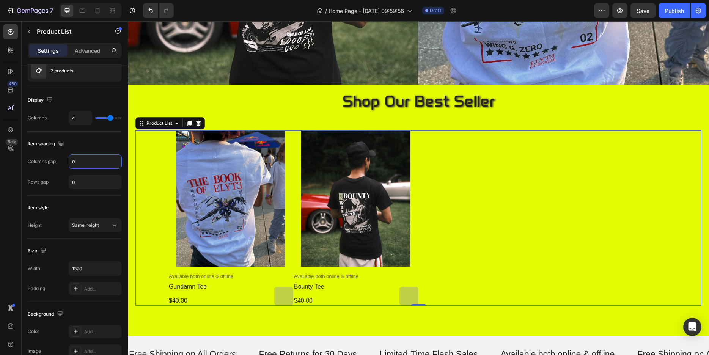
click at [86, 147] on div "Item spacing" at bounding box center [75, 144] width 94 height 12
click at [88, 178] on input "0" at bounding box center [95, 182] width 52 height 14
click at [93, 146] on div "Item spacing" at bounding box center [75, 144] width 94 height 12
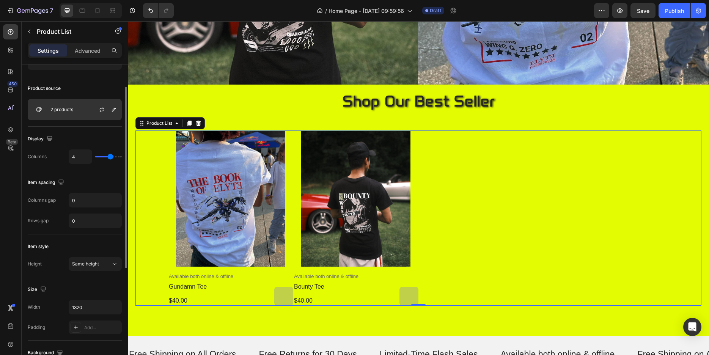
scroll to position [0, 0]
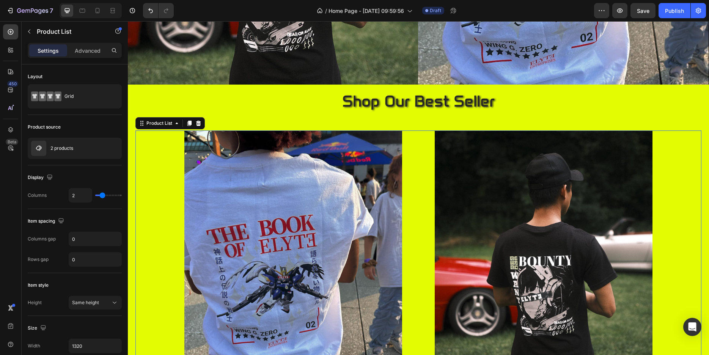
drag, startPoint x: 108, startPoint y: 194, endPoint x: 104, endPoint y: 194, distance: 4.6
click at [104, 195] on input "range" at bounding box center [108, 196] width 27 height 2
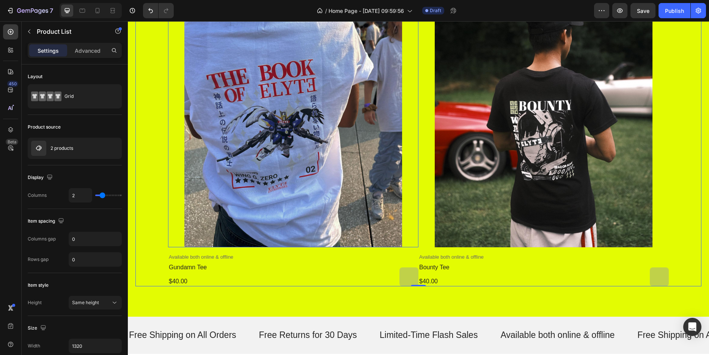
scroll to position [426, 0]
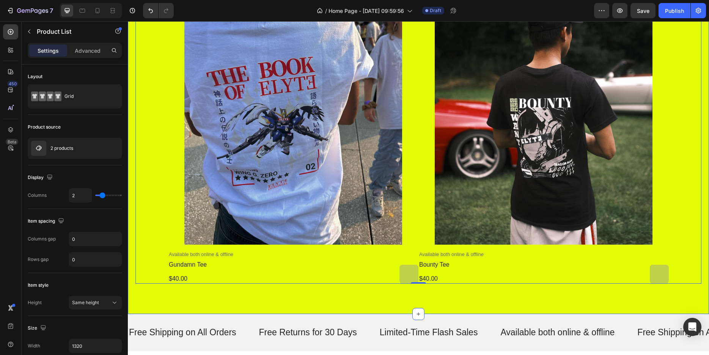
click at [445, 304] on div "shop our best seller Heading Product Images Available both online & offline Tex…" at bounding box center [418, 120] width 581 height 388
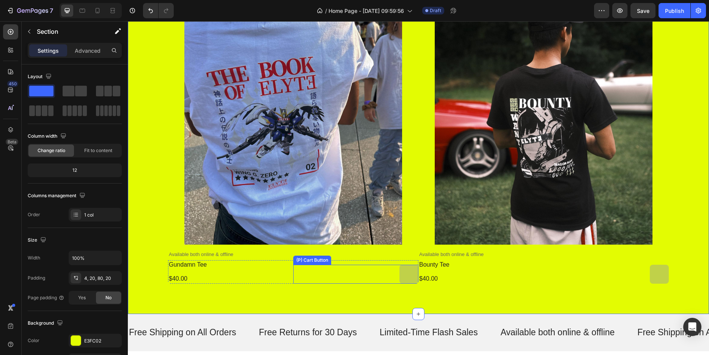
click at [406, 278] on button "Out Of Stock" at bounding box center [408, 274] width 19 height 19
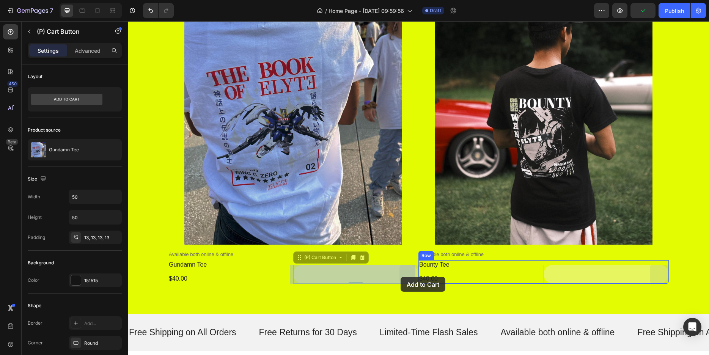
drag, startPoint x: 406, startPoint y: 278, endPoint x: 401, endPoint y: 277, distance: 5.4
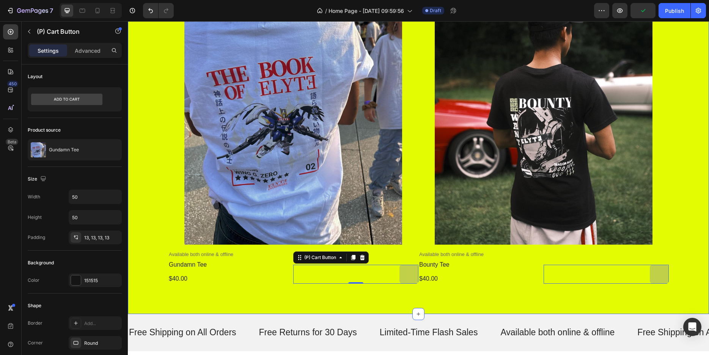
click at [399, 303] on div "shop our best seller Heading Product Images Available both online & offline Tex…" at bounding box center [418, 120] width 581 height 388
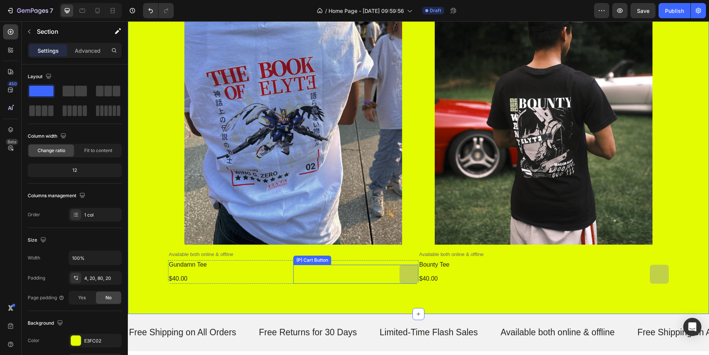
click at [401, 276] on button "Out Of Stock" at bounding box center [408, 274] width 19 height 19
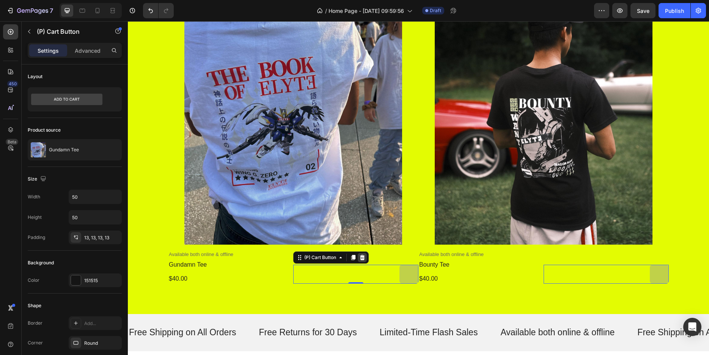
click at [360, 259] on icon at bounding box center [362, 257] width 5 height 5
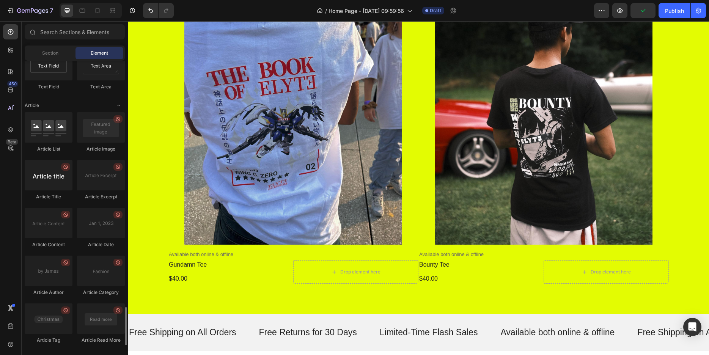
scroll to position [1956, 0]
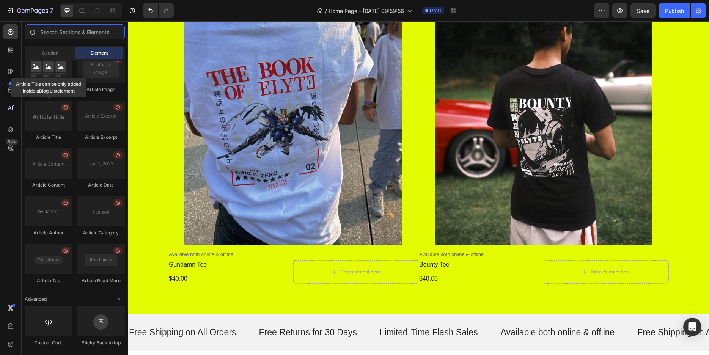
click at [81, 34] on input "text" at bounding box center [75, 31] width 100 height 15
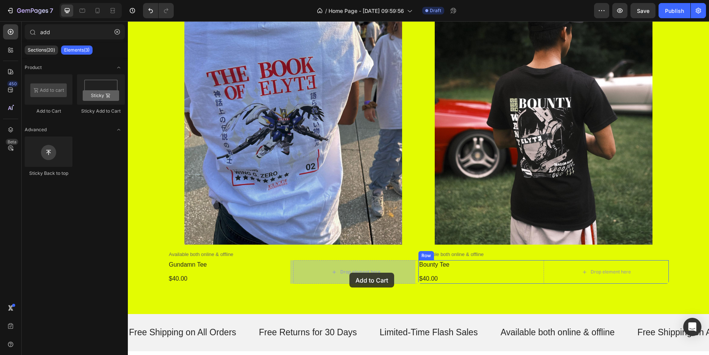
drag, startPoint x: 180, startPoint y: 110, endPoint x: 349, endPoint y: 273, distance: 234.5
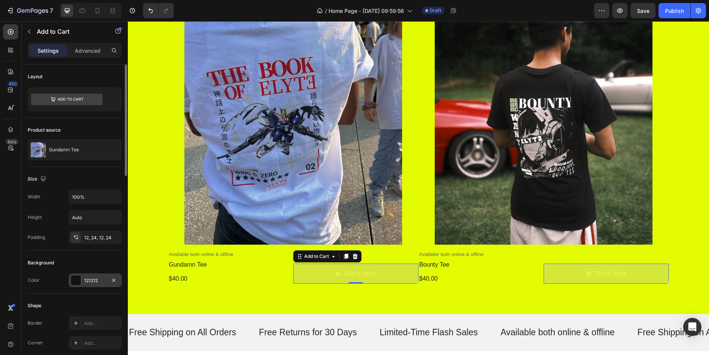
click at [90, 282] on div "121212" at bounding box center [95, 280] width 22 height 7
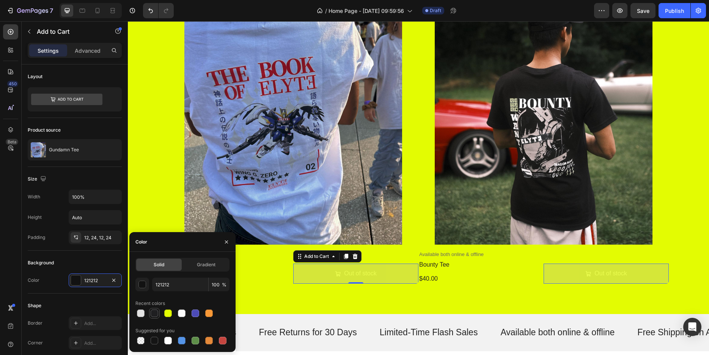
click at [154, 309] on div at bounding box center [154, 313] width 9 height 9
click at [324, 318] on div "Free Shipping on All Orders Text Free Returns for 30 Days Text Limited-Time Fla…" at bounding box center [418, 332] width 581 height 37
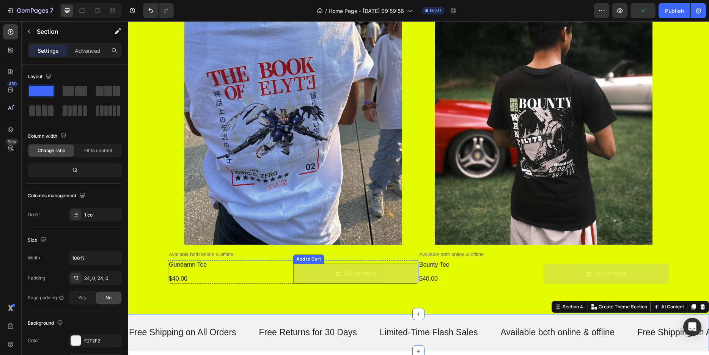
click at [380, 276] on button "Out of stock" at bounding box center [355, 274] width 125 height 20
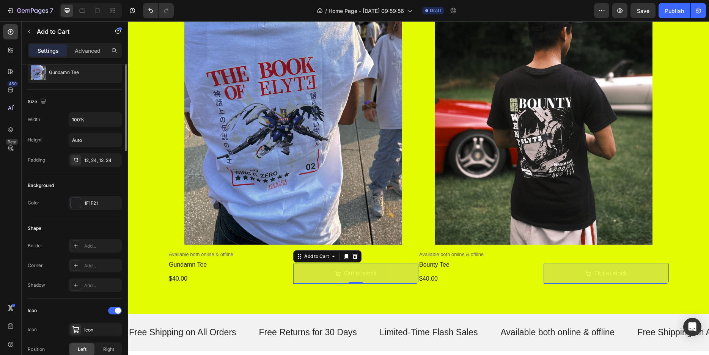
scroll to position [39, 0]
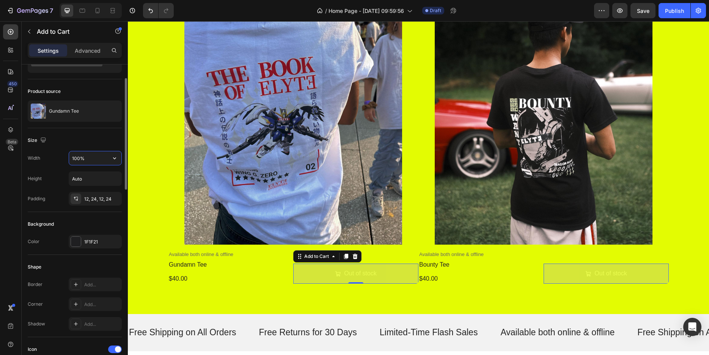
click at [97, 156] on input "100%" at bounding box center [95, 158] width 52 height 14
click at [118, 159] on button "button" at bounding box center [115, 158] width 14 height 14
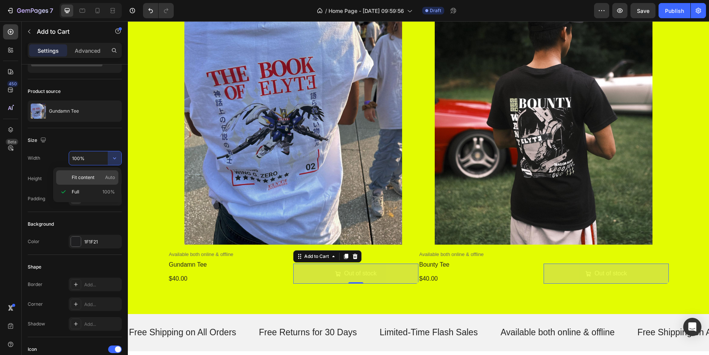
click at [93, 179] on span "Fit content" at bounding box center [83, 177] width 23 height 7
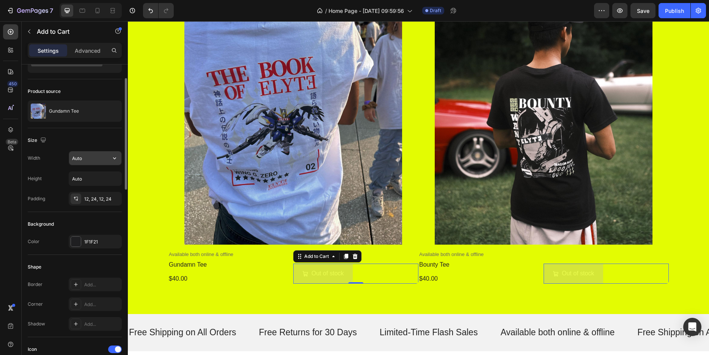
click at [109, 158] on button "button" at bounding box center [115, 158] width 14 height 14
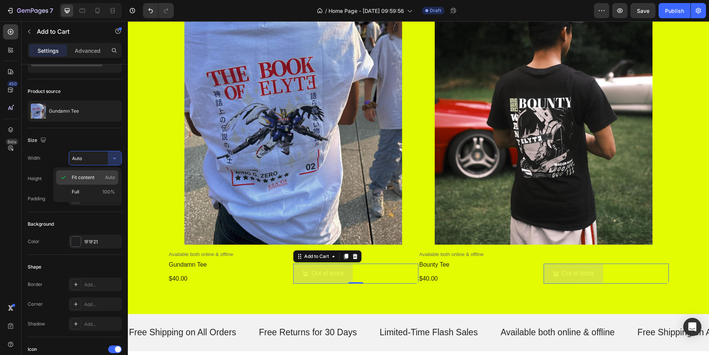
click at [93, 176] on span "Fit content" at bounding box center [83, 177] width 23 height 7
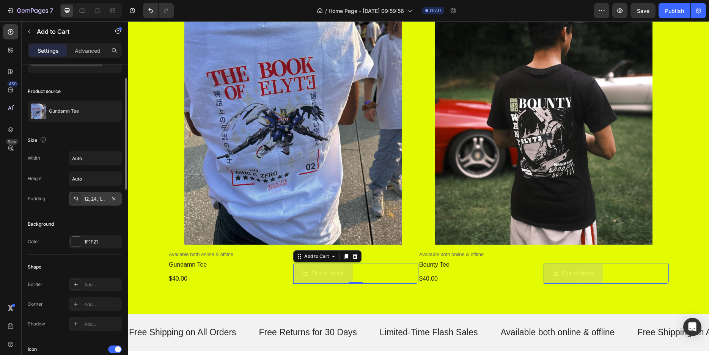
click at [94, 200] on div "12, 24, 12, 24" at bounding box center [95, 199] width 22 height 7
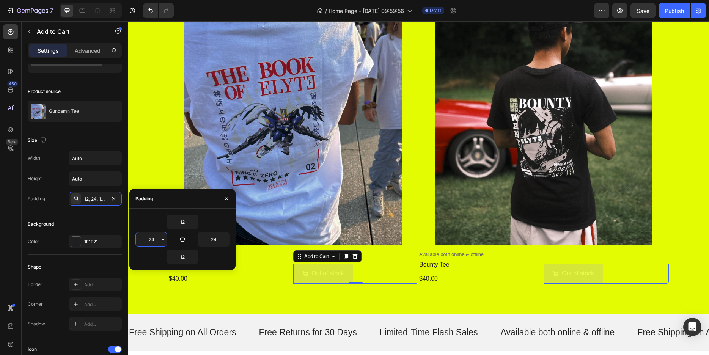
click at [156, 241] on input "24" at bounding box center [151, 240] width 31 height 14
click at [161, 239] on icon "button" at bounding box center [163, 239] width 6 height 6
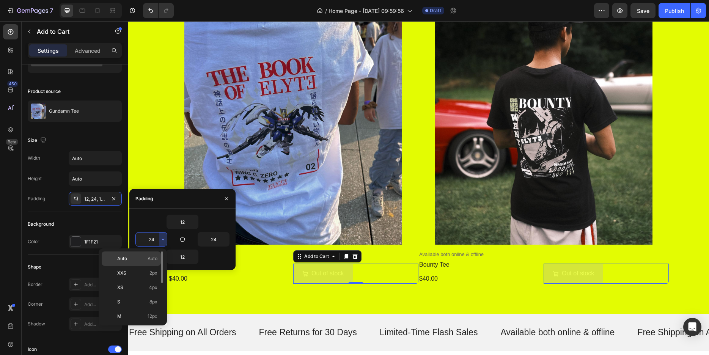
click at [151, 256] on span "Auto" at bounding box center [153, 258] width 10 height 7
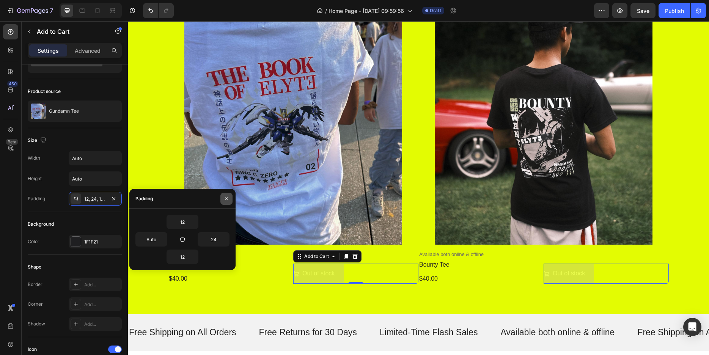
click at [228, 195] on button "button" at bounding box center [226, 199] width 12 height 12
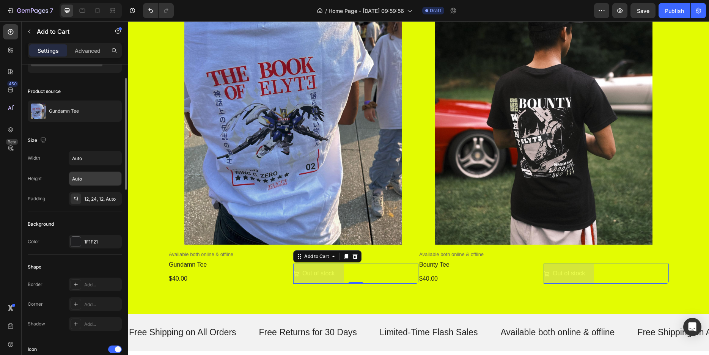
scroll to position [0, 0]
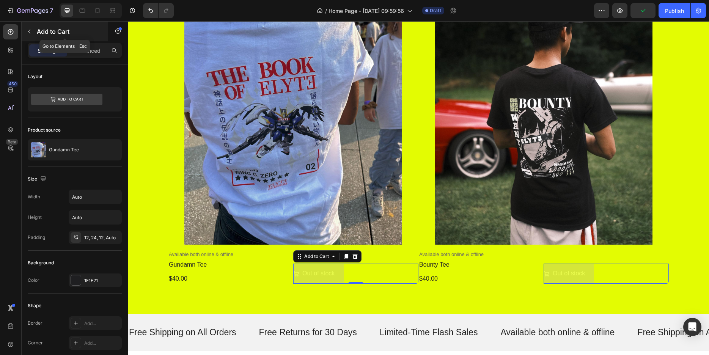
click at [30, 30] on icon "button" at bounding box center [29, 32] width 2 height 4
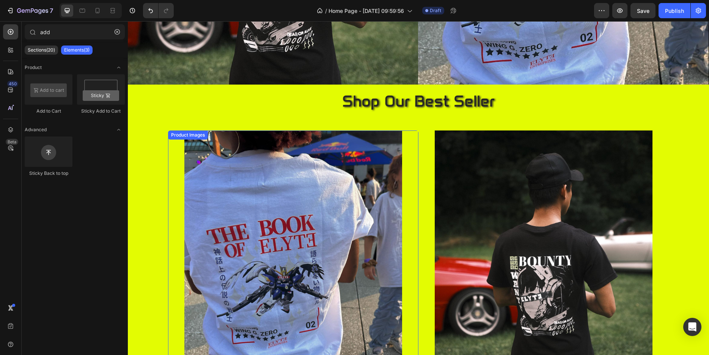
scroll to position [375, 0]
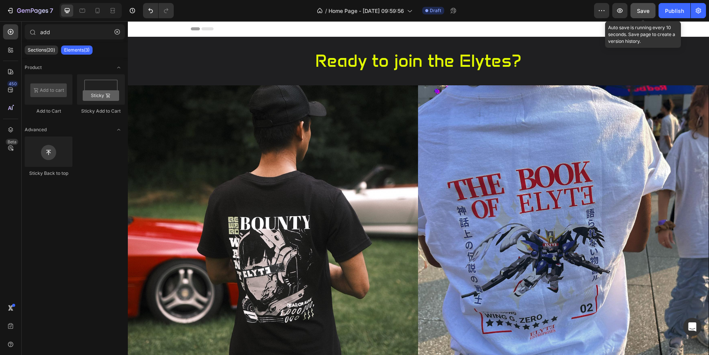
click at [640, 11] on span "Save" at bounding box center [643, 11] width 13 height 6
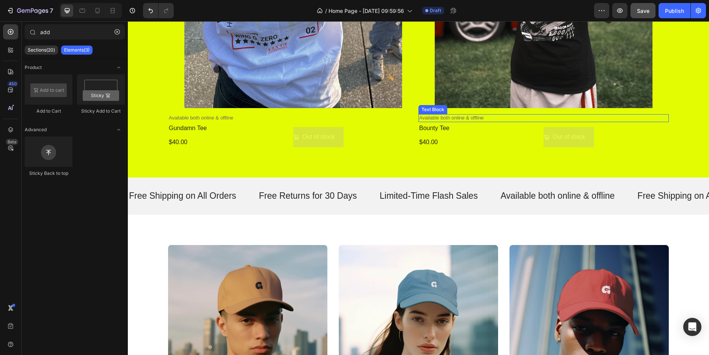
scroll to position [426, 0]
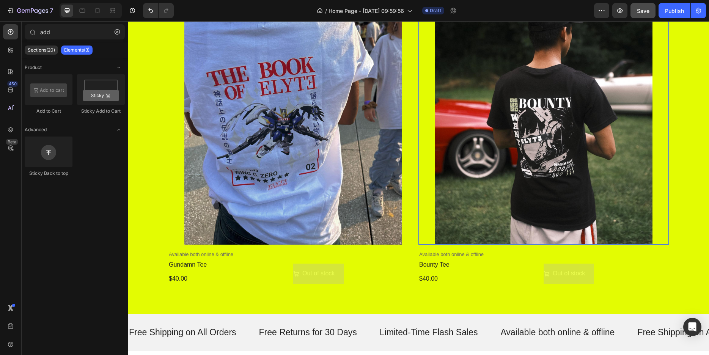
click at [517, 72] on img at bounding box center [543, 109] width 250 height 272
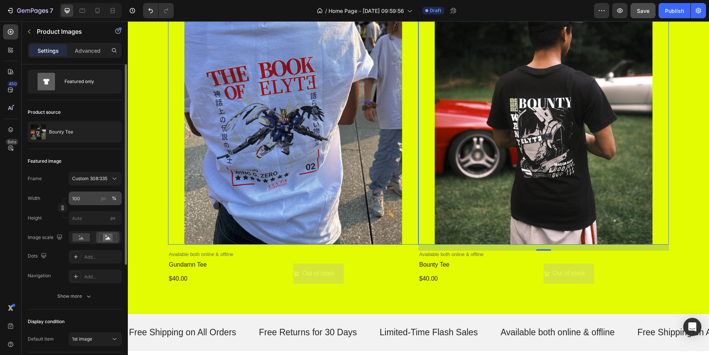
scroll to position [0, 0]
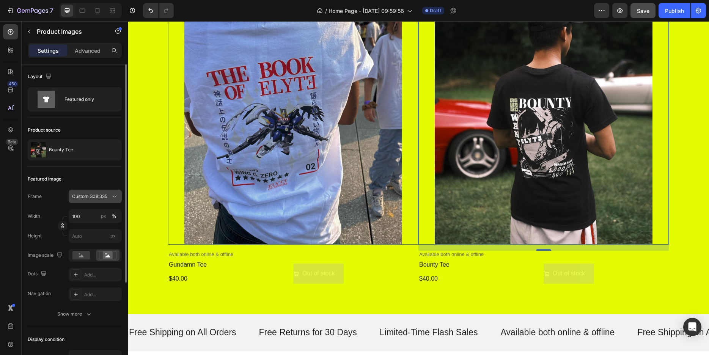
click at [115, 201] on button "Custom 308:335" at bounding box center [95, 197] width 53 height 14
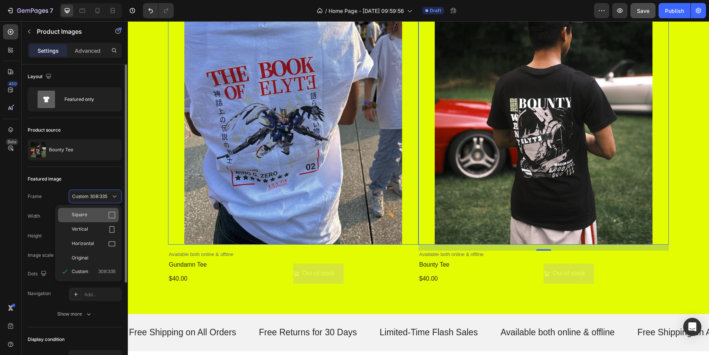
click at [111, 211] on div "Square" at bounding box center [88, 215] width 61 height 14
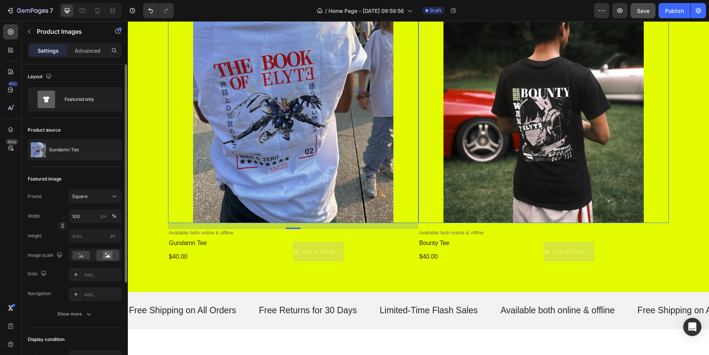
click at [333, 178] on img at bounding box center [293, 98] width 250 height 250
click at [86, 315] on icon "button" at bounding box center [89, 314] width 8 height 8
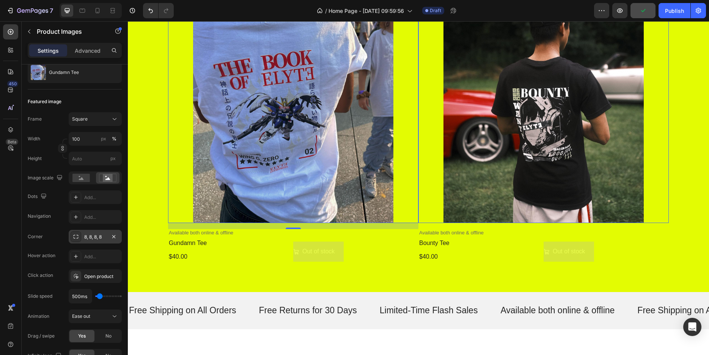
click at [83, 237] on div "8, 8, 8, 8" at bounding box center [95, 237] width 53 height 14
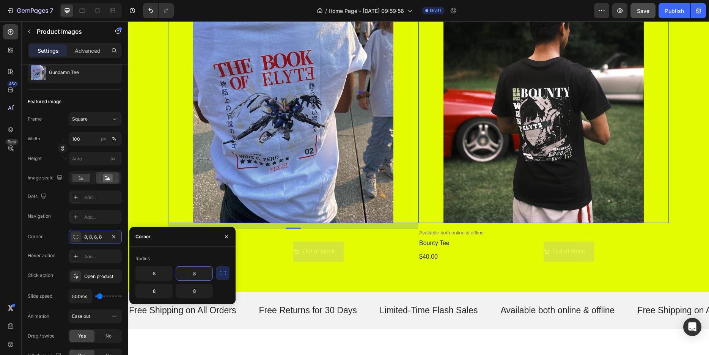
click at [201, 273] on input "8" at bounding box center [194, 274] width 36 height 14
type input "10"
click at [206, 257] on div "Radius" at bounding box center [182, 259] width 94 height 12
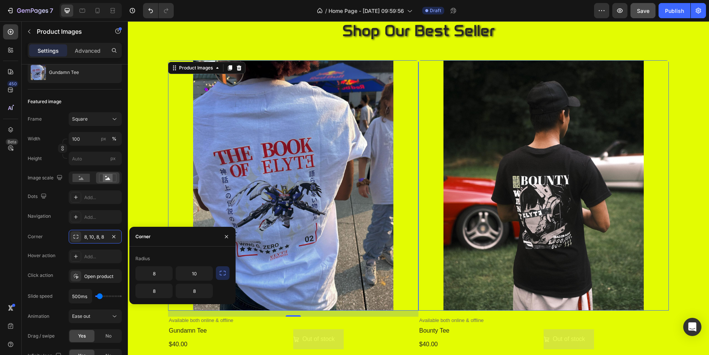
scroll to position [387, 0]
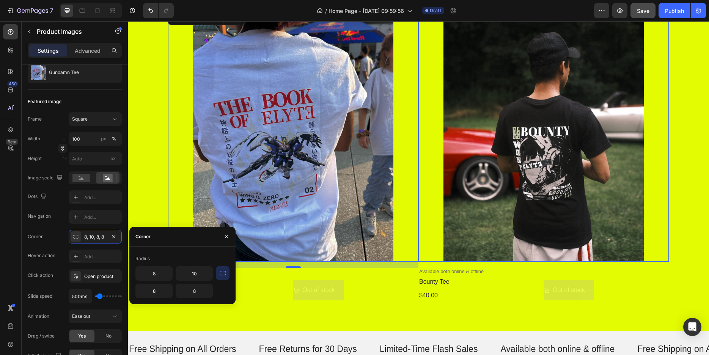
click at [224, 273] on icon "button" at bounding box center [223, 273] width 8 height 8
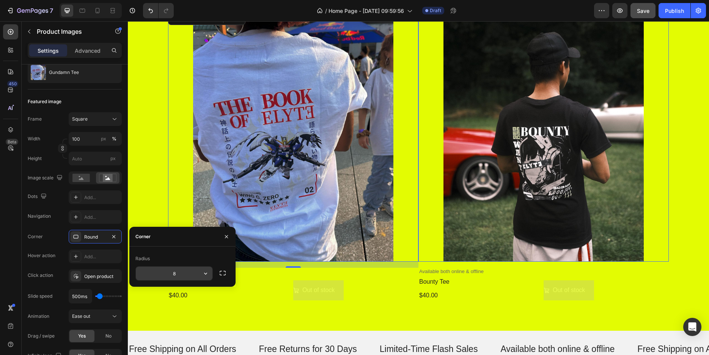
click at [187, 275] on input "8" at bounding box center [174, 274] width 77 height 14
click at [209, 273] on icon "button" at bounding box center [206, 274] width 8 height 8
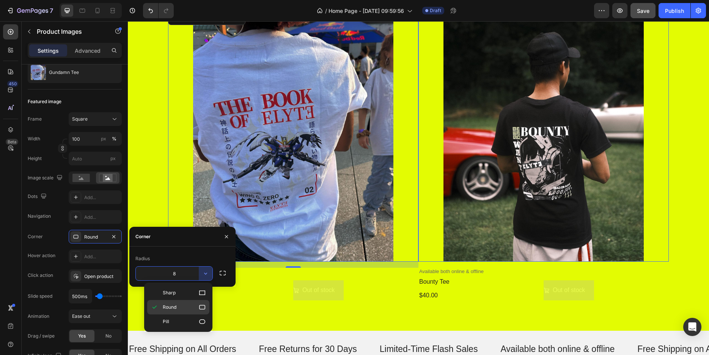
click at [190, 308] on p "Round" at bounding box center [184, 307] width 43 height 8
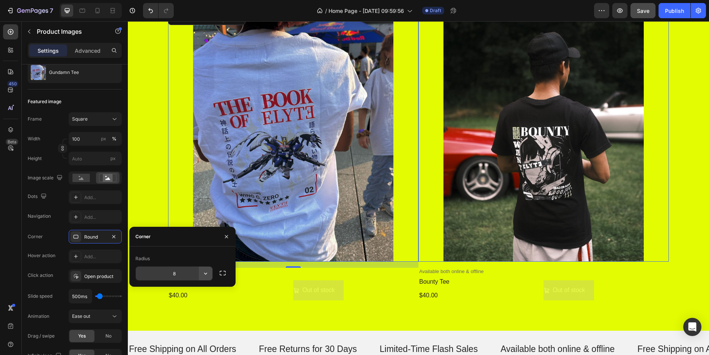
click at [205, 274] on icon "button" at bounding box center [205, 274] width 3 height 2
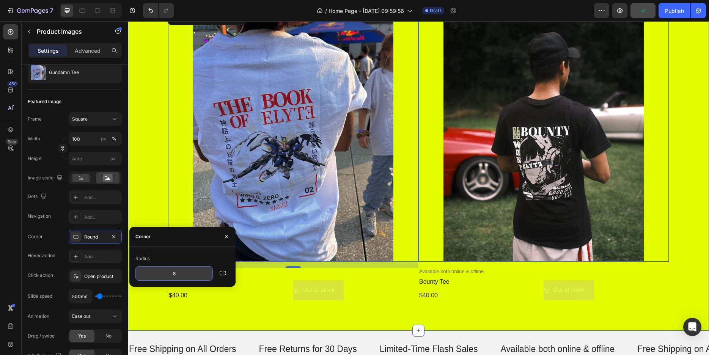
click at [267, 311] on div "shop our best seller Heading Product Images 0 Available both online & offline T…" at bounding box center [418, 148] width 581 height 366
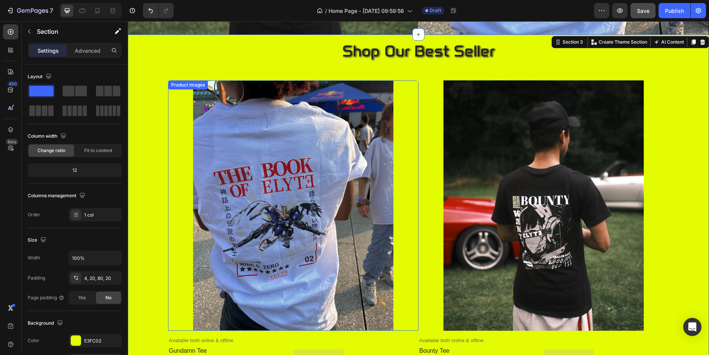
scroll to position [310, 0]
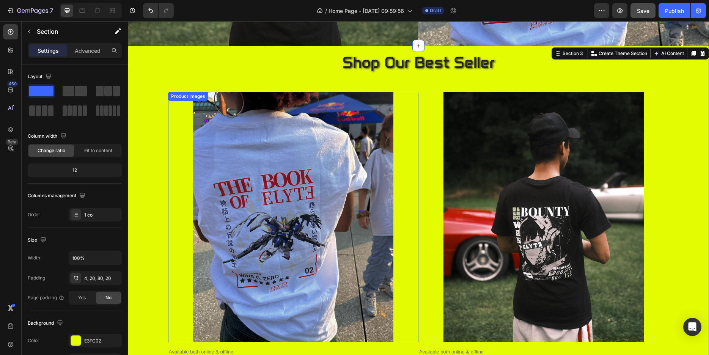
click at [251, 228] on img at bounding box center [293, 217] width 250 height 250
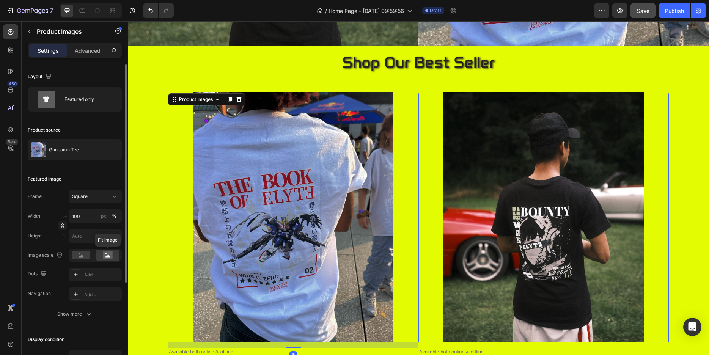
scroll to position [39, 0]
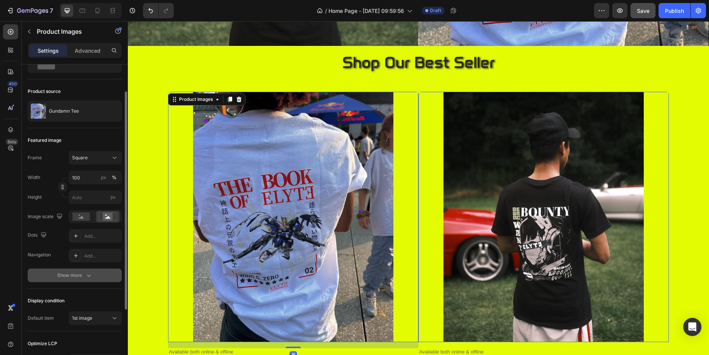
click at [90, 275] on icon "button" at bounding box center [89, 276] width 8 height 8
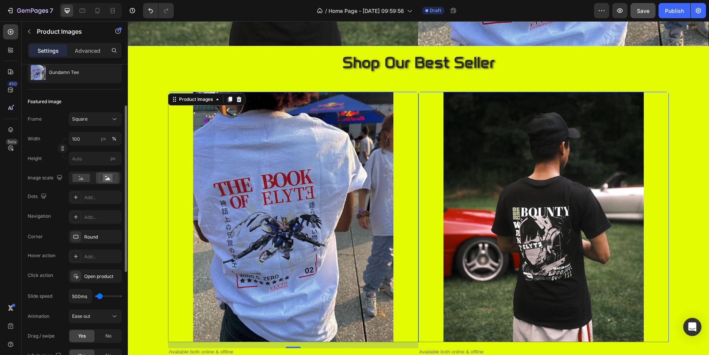
scroll to position [116, 0]
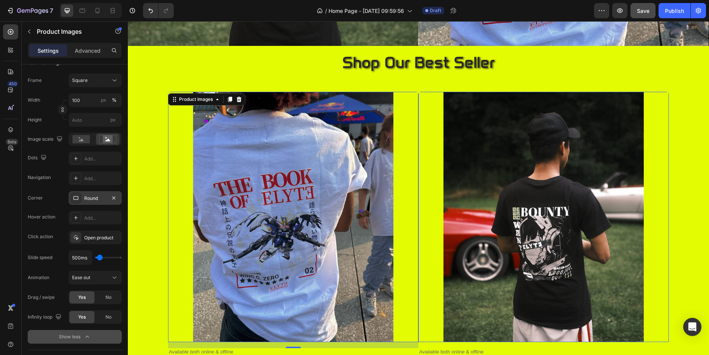
click at [91, 194] on div "Round" at bounding box center [95, 198] width 53 height 14
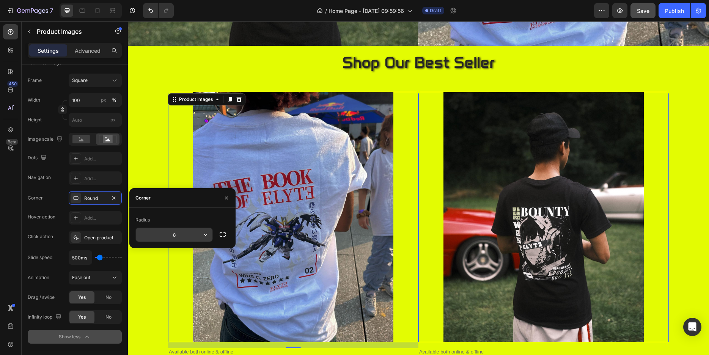
click at [178, 234] on input "8" at bounding box center [174, 235] width 77 height 14
click at [183, 218] on div "Radius" at bounding box center [182, 220] width 94 height 12
click at [185, 231] on input "10" at bounding box center [174, 235] width 77 height 14
type input "40"
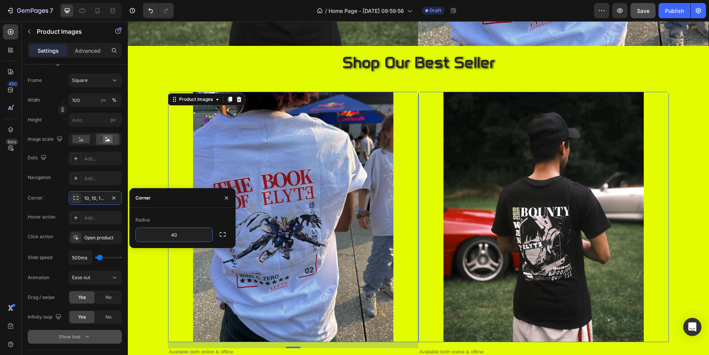
click at [187, 213] on div "Radius 40" at bounding box center [182, 228] width 106 height 40
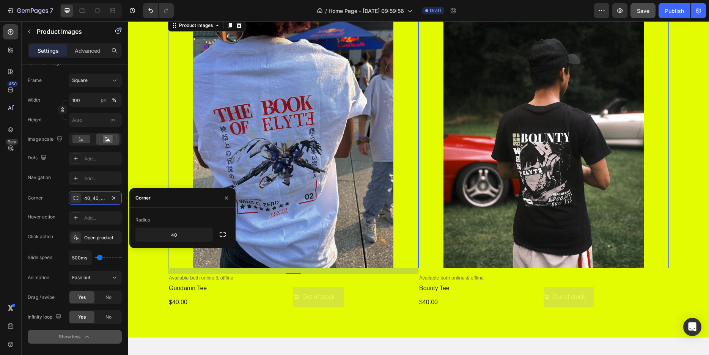
scroll to position [387, 0]
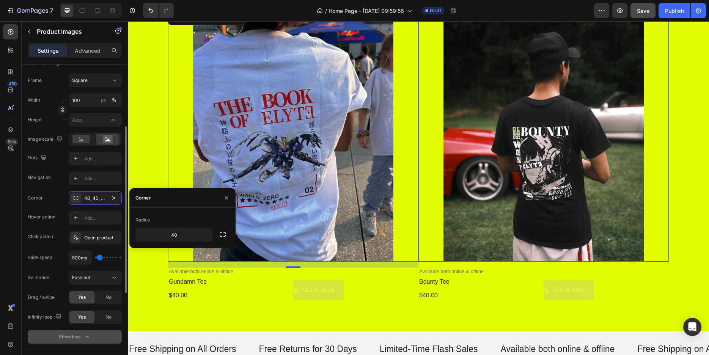
click at [56, 204] on div "Corner 40, 40, 40, 40" at bounding box center [75, 198] width 94 height 14
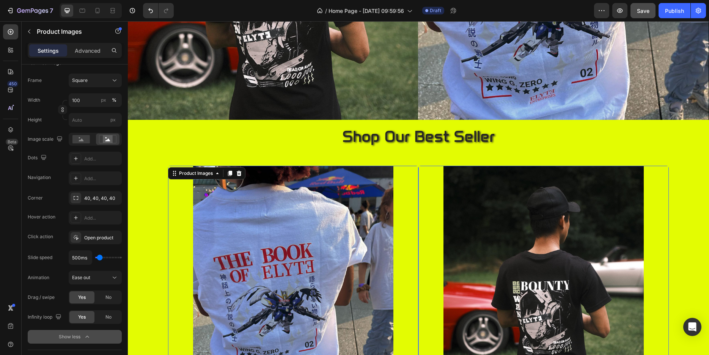
scroll to position [232, 0]
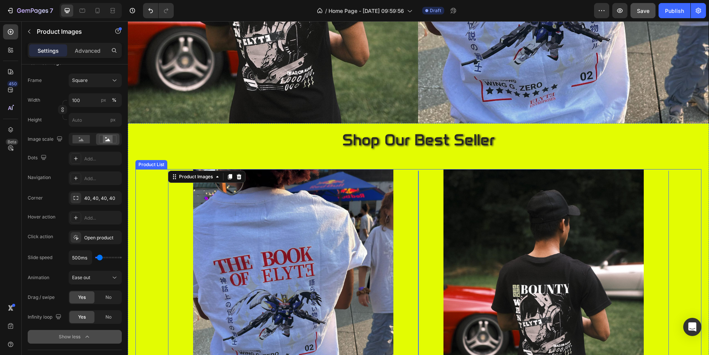
click at [150, 207] on div "Product Images 16 Available both online & offline Text Block gundamn tee Produc…" at bounding box center [418, 313] width 566 height 289
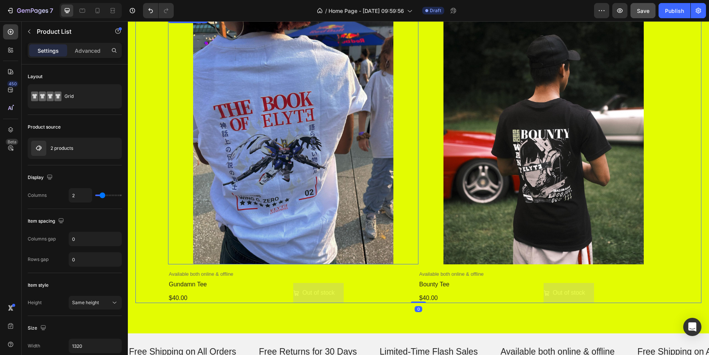
scroll to position [387, 0]
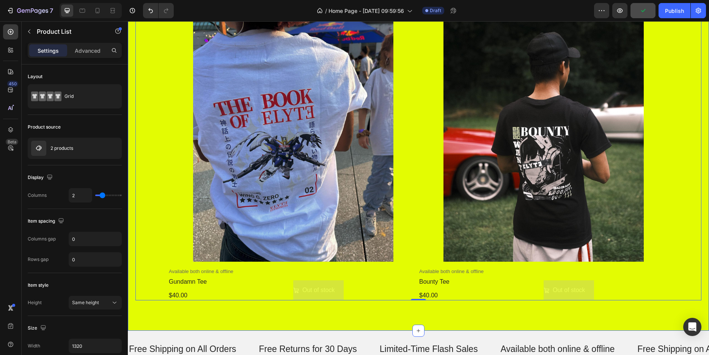
click at [297, 321] on div "shop our best seller Heading Product Images Available both online & offline Tex…" at bounding box center [418, 148] width 581 height 366
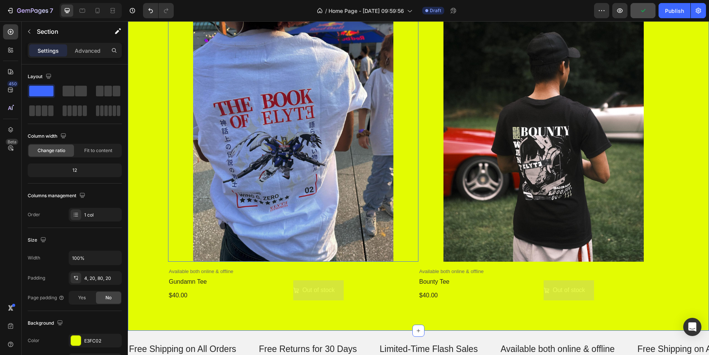
click at [287, 204] on img at bounding box center [293, 136] width 250 height 250
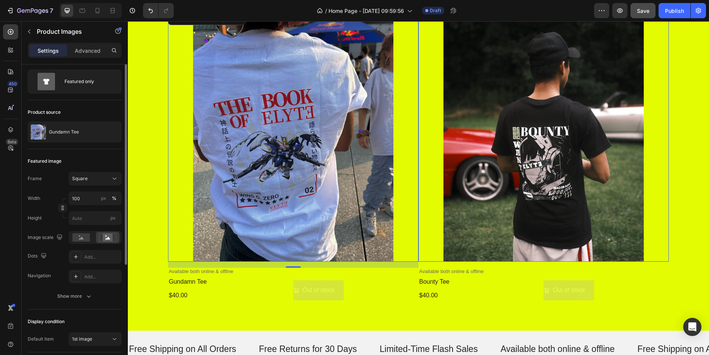
scroll to position [0, 0]
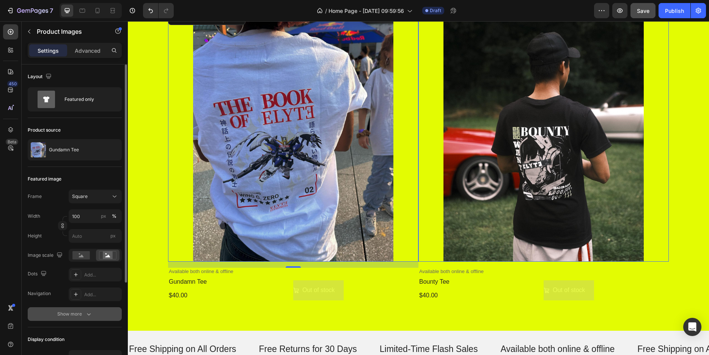
click at [85, 316] on icon "button" at bounding box center [89, 314] width 8 height 8
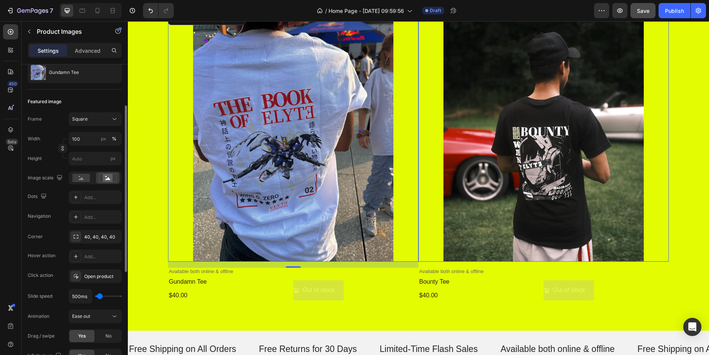
scroll to position [116, 0]
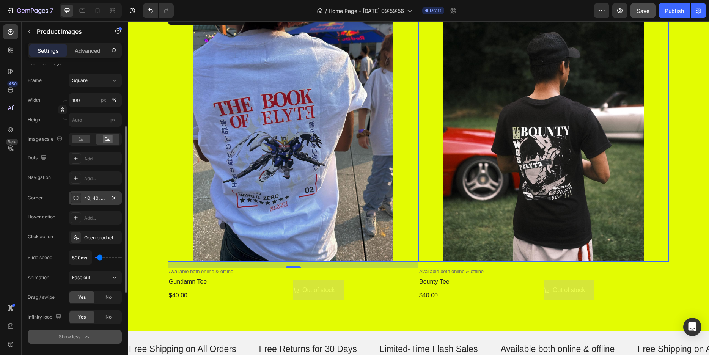
click at [75, 197] on icon at bounding box center [76, 198] width 5 height 4
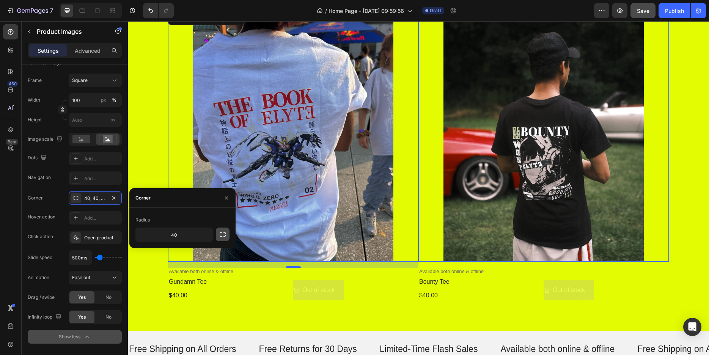
click at [218, 234] on button "button" at bounding box center [223, 235] width 14 height 14
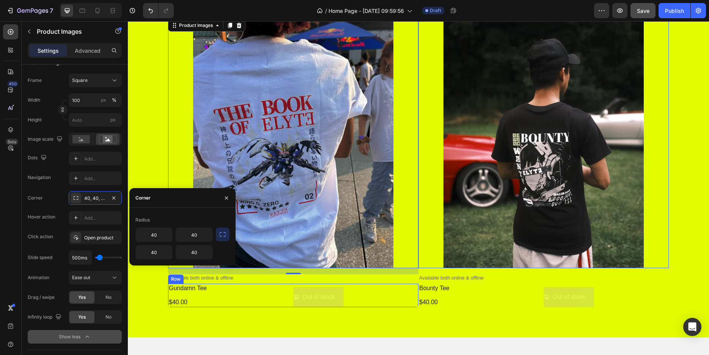
scroll to position [387, 0]
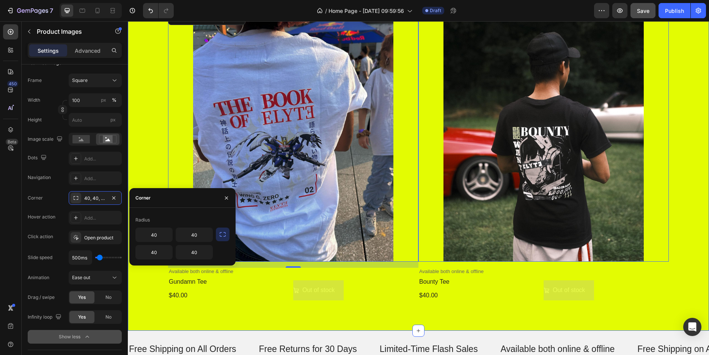
click at [310, 310] on div "shop our best seller Heading Product Images 16 Available both online & offline …" at bounding box center [418, 148] width 581 height 366
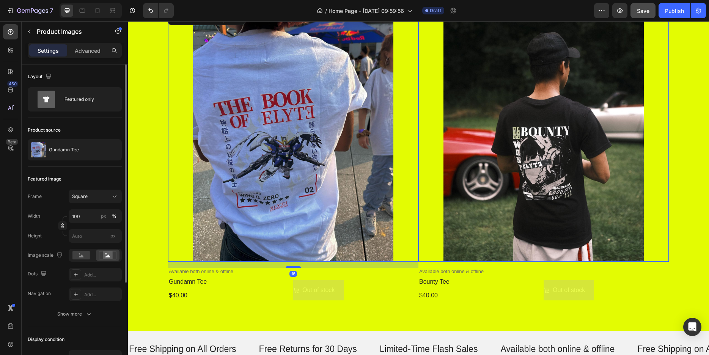
click at [302, 239] on img at bounding box center [293, 136] width 250 height 250
click at [86, 311] on icon "button" at bounding box center [89, 314] width 8 height 8
click at [86, 293] on div "Add..." at bounding box center [102, 294] width 36 height 7
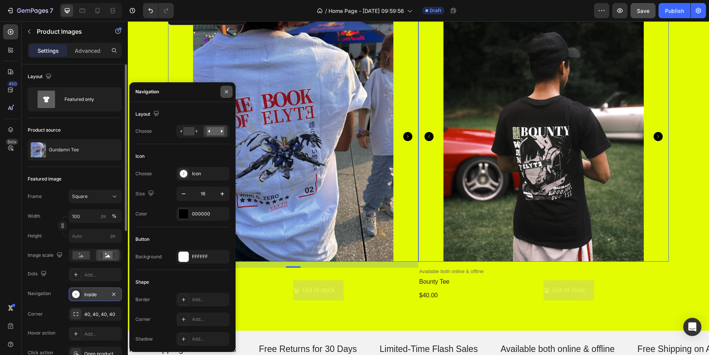
click at [229, 88] on button "button" at bounding box center [226, 92] width 12 height 12
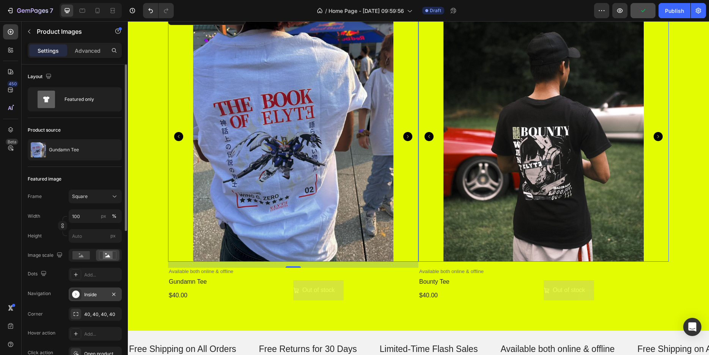
click at [174, 241] on img at bounding box center [293, 136] width 250 height 250
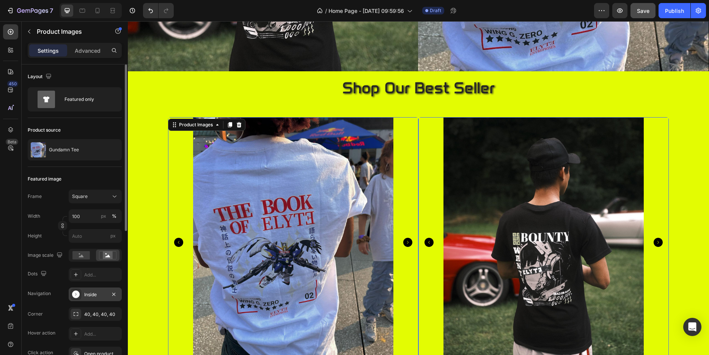
scroll to position [232, 0]
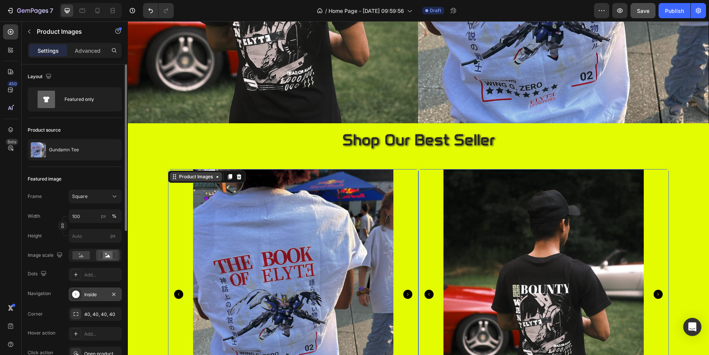
click at [198, 176] on div "Product Images" at bounding box center [196, 176] width 37 height 7
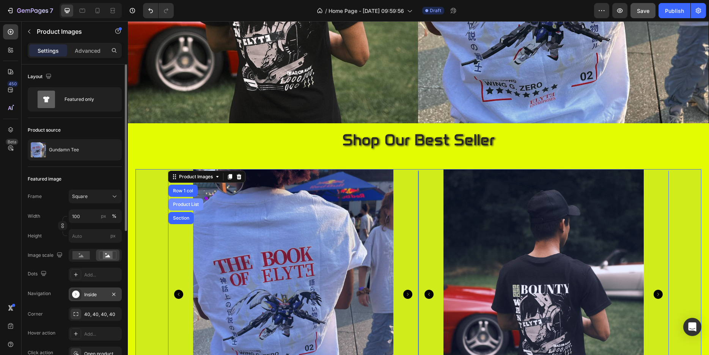
click at [186, 198] on div "Product List" at bounding box center [185, 204] width 35 height 12
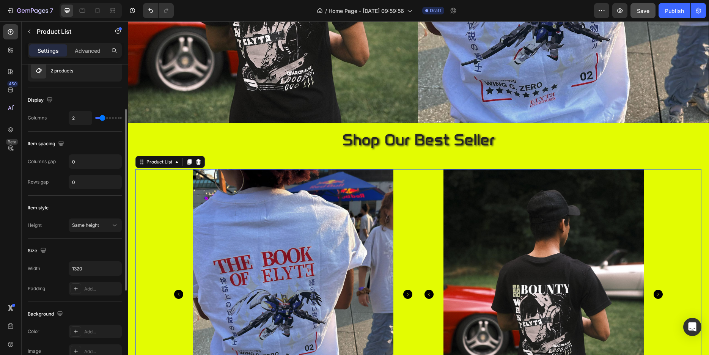
scroll to position [116, 0]
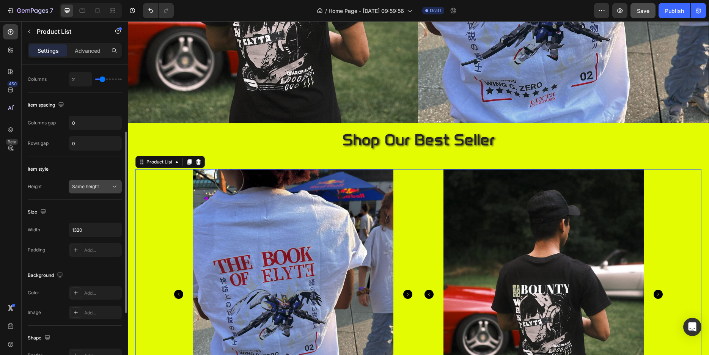
click at [115, 188] on icon at bounding box center [115, 187] width 8 height 8
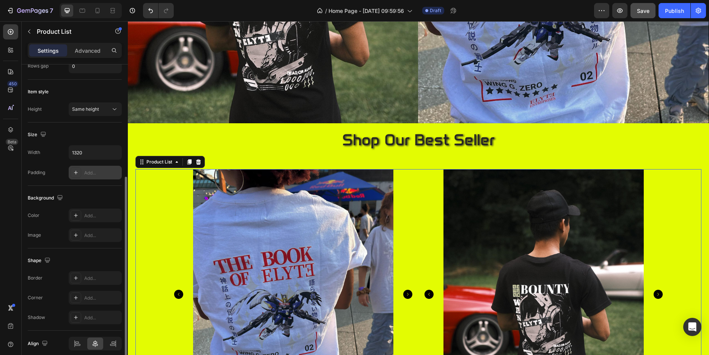
scroll to position [225, 0]
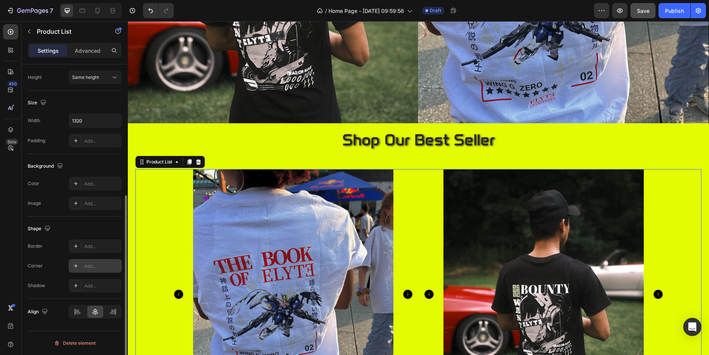
click at [84, 267] on div "Add..." at bounding box center [102, 266] width 36 height 7
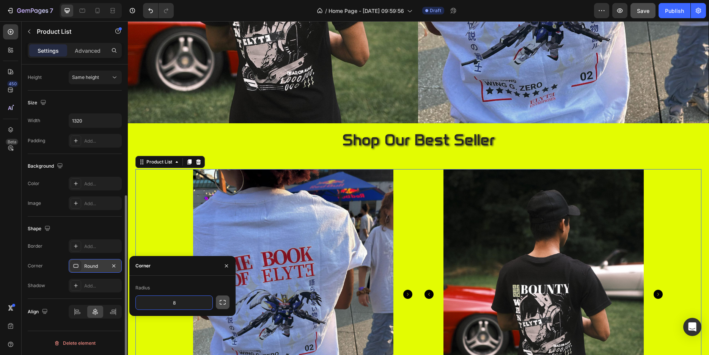
click at [220, 304] on icon "button" at bounding box center [223, 303] width 8 height 8
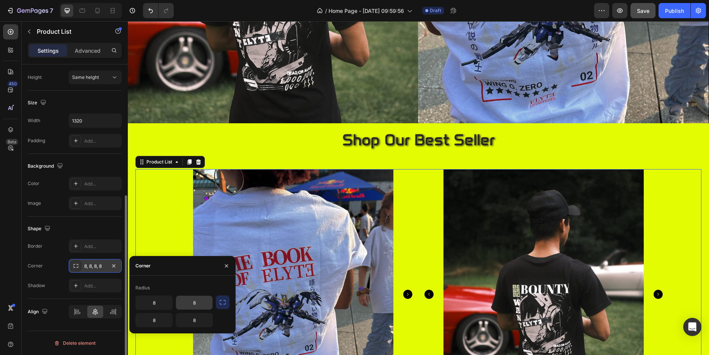
click at [199, 301] on input "8" at bounding box center [194, 303] width 36 height 14
type input "50"
click at [191, 286] on div "Radius" at bounding box center [182, 288] width 94 height 12
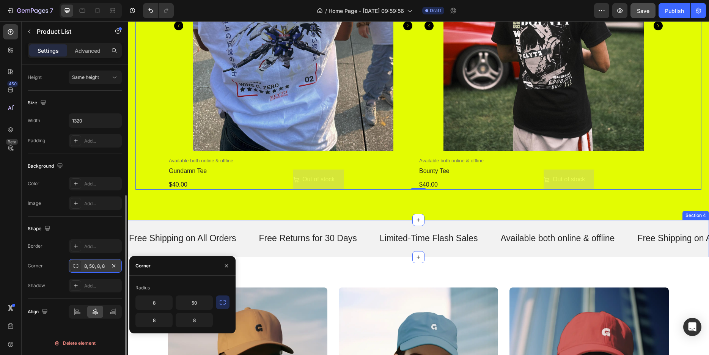
scroll to position [503, 0]
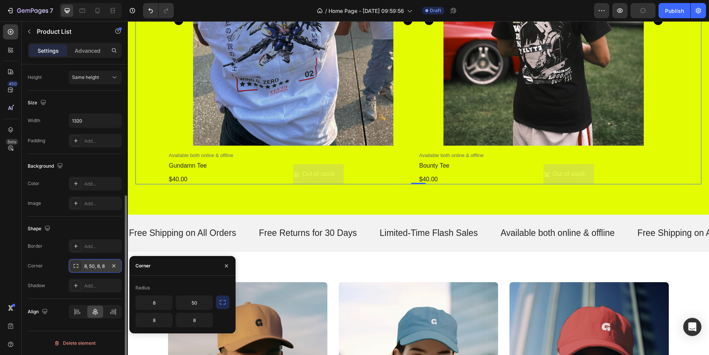
click at [222, 301] on icon "button" at bounding box center [223, 303] width 8 height 8
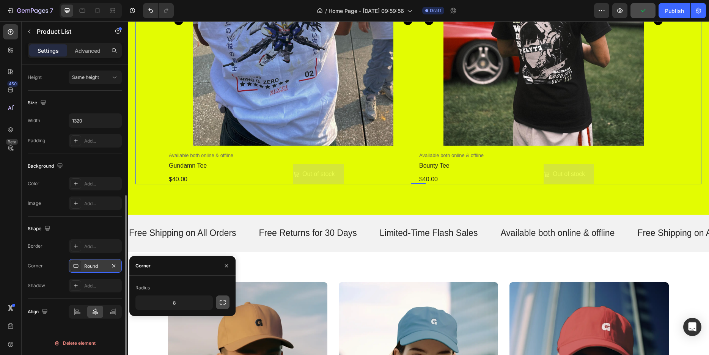
click at [223, 302] on icon "button" at bounding box center [223, 303] width 8 height 8
click at [224, 266] on icon "button" at bounding box center [226, 266] width 6 height 6
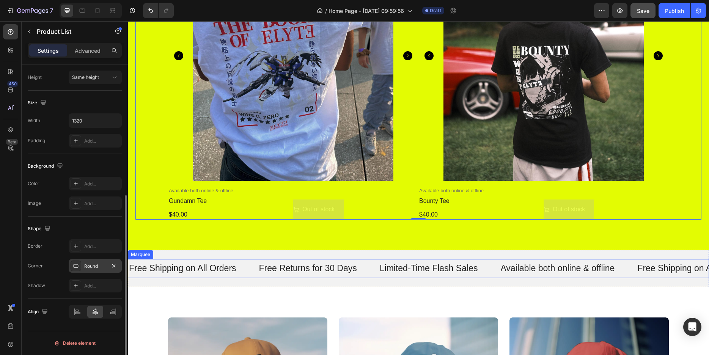
scroll to position [348, 0]
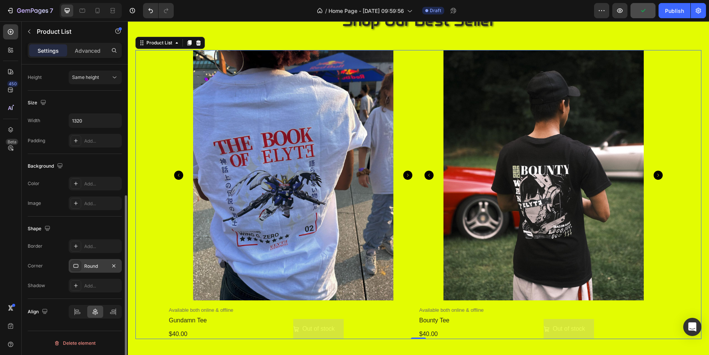
click at [148, 92] on div "Product Images Available both online & offline Text Block gundamn tee Product T…" at bounding box center [418, 194] width 566 height 289
click at [241, 33] on div "shop our best seller Heading Product Images Available both online & offline Tex…" at bounding box center [418, 172] width 566 height 334
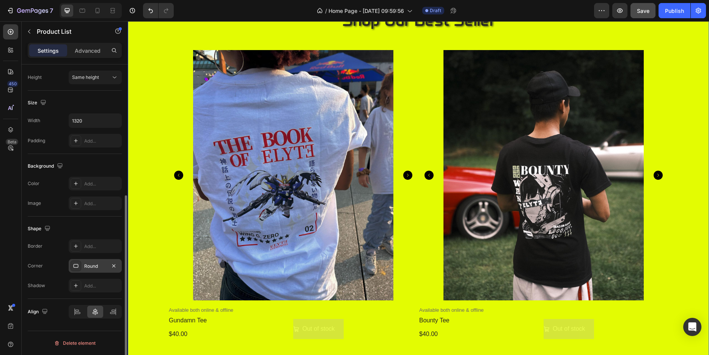
scroll to position [0, 0]
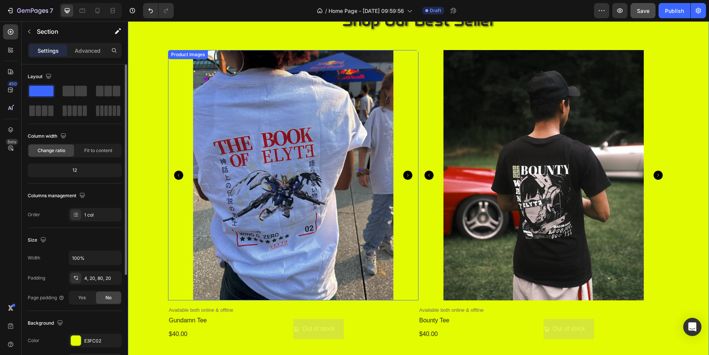
click at [251, 96] on img at bounding box center [293, 175] width 250 height 250
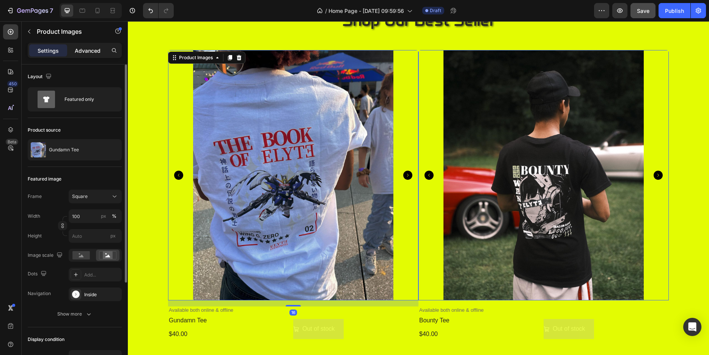
click at [92, 50] on p "Advanced" at bounding box center [88, 51] width 26 height 8
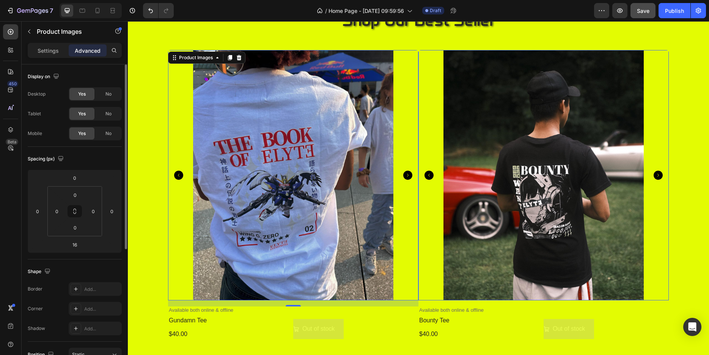
scroll to position [39, 0]
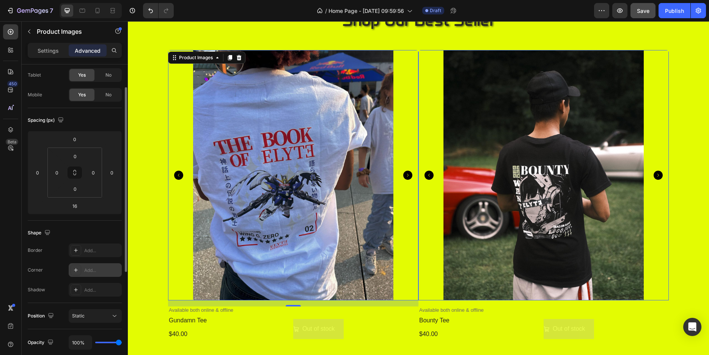
click at [89, 270] on div "Add..." at bounding box center [102, 270] width 36 height 7
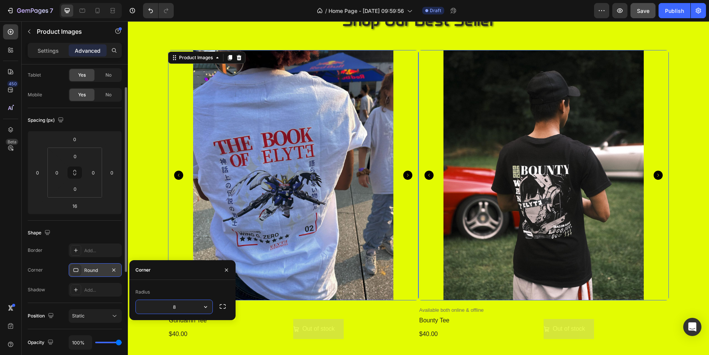
click at [191, 303] on input "8" at bounding box center [174, 307] width 77 height 14
click at [274, 226] on img at bounding box center [293, 175] width 250 height 250
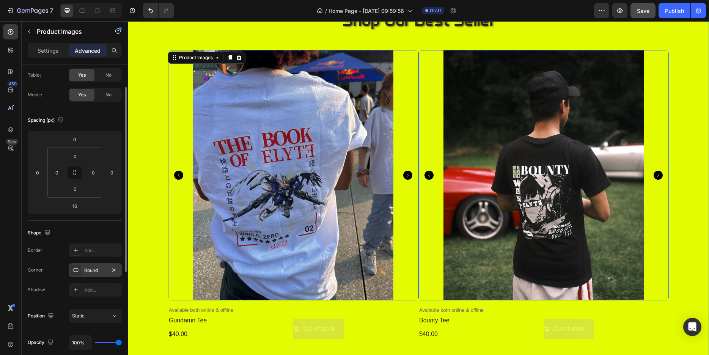
click at [129, 213] on div "shop our best seller Heading Product Images 16 Available both online & offline …" at bounding box center [418, 187] width 581 height 366
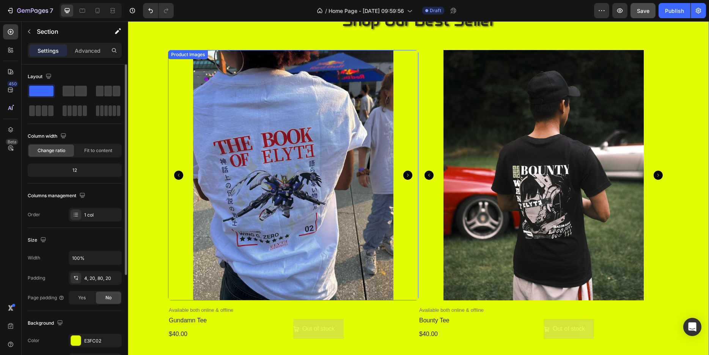
click at [255, 206] on img at bounding box center [293, 175] width 250 height 250
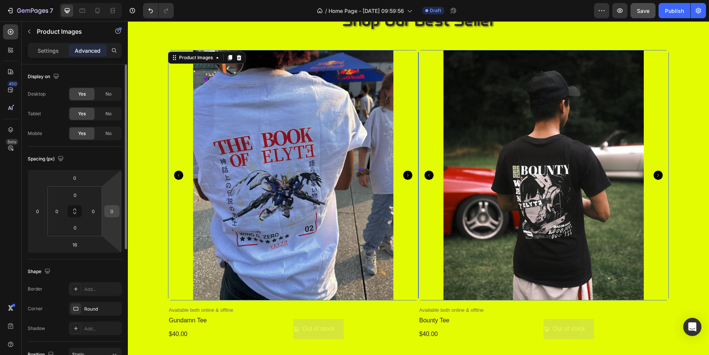
scroll to position [39, 0]
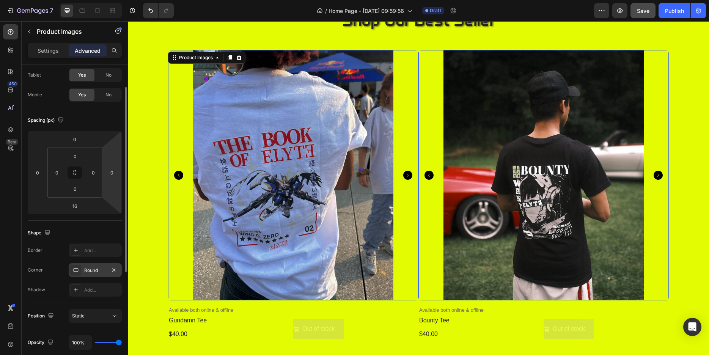
click at [99, 270] on div "Round" at bounding box center [95, 270] width 22 height 7
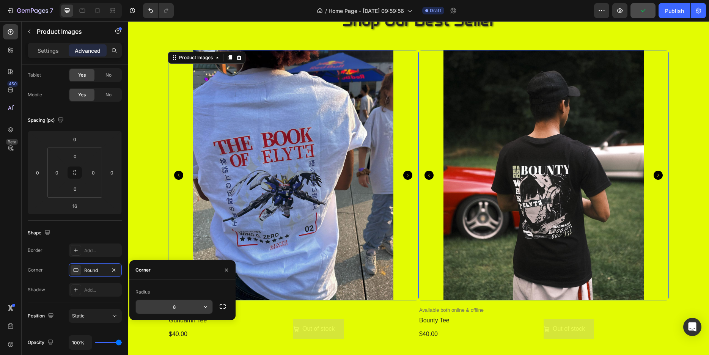
click at [186, 308] on input "8" at bounding box center [174, 307] width 77 height 14
click at [204, 307] on icon "button" at bounding box center [206, 307] width 8 height 8
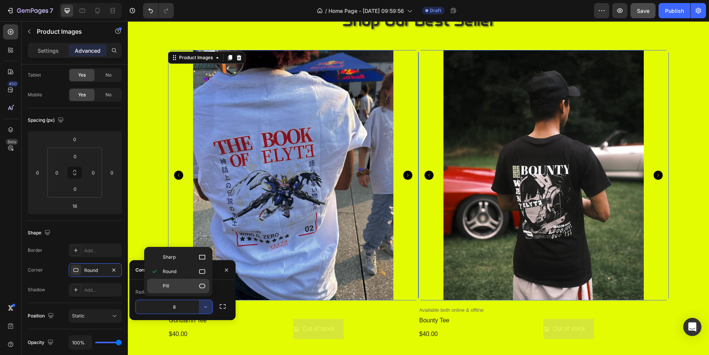
click at [195, 285] on p "Pill" at bounding box center [184, 286] width 43 height 8
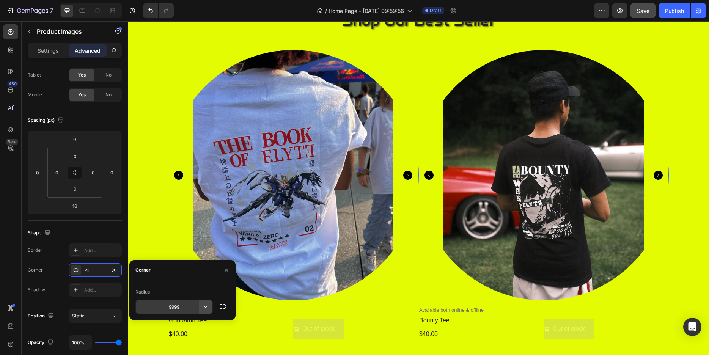
click at [205, 309] on icon "button" at bounding box center [206, 307] width 8 height 8
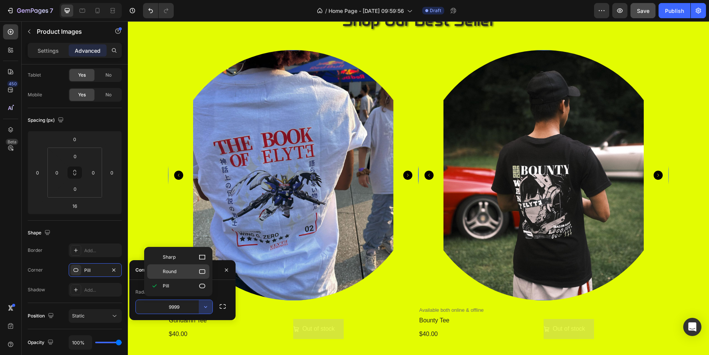
click at [189, 275] on p "Round" at bounding box center [184, 272] width 43 height 8
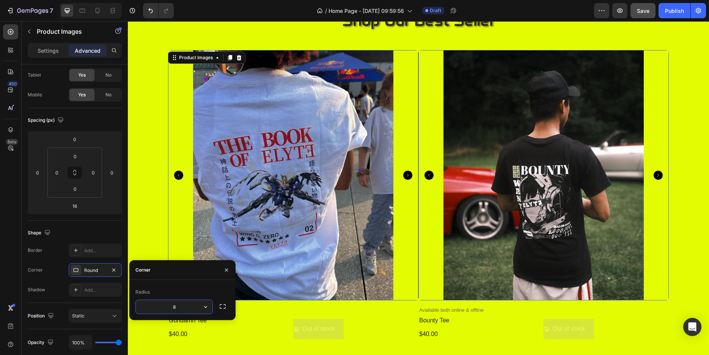
drag, startPoint x: 182, startPoint y: 307, endPoint x: 167, endPoint y: 304, distance: 15.8
click at [167, 304] on input "8" at bounding box center [174, 307] width 77 height 14
type input "80"
click at [220, 305] on icon "button" at bounding box center [223, 306] width 6 height 5
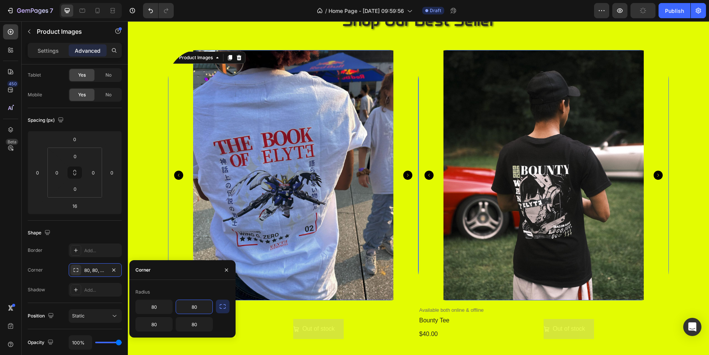
click at [203, 304] on input "80" at bounding box center [194, 307] width 36 height 14
click at [204, 324] on input "80" at bounding box center [194, 325] width 36 height 14
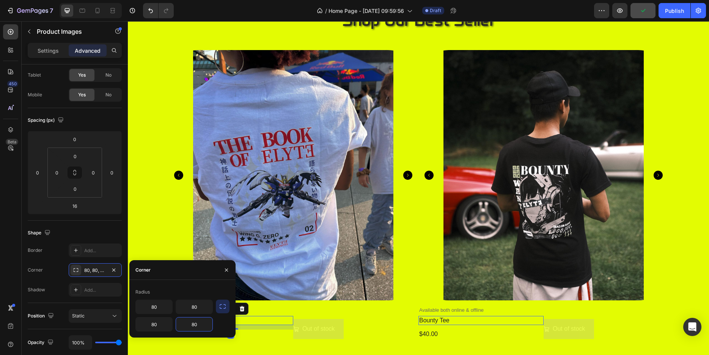
click at [279, 318] on h2 "gundamn tee" at bounding box center [230, 320] width 125 height 9
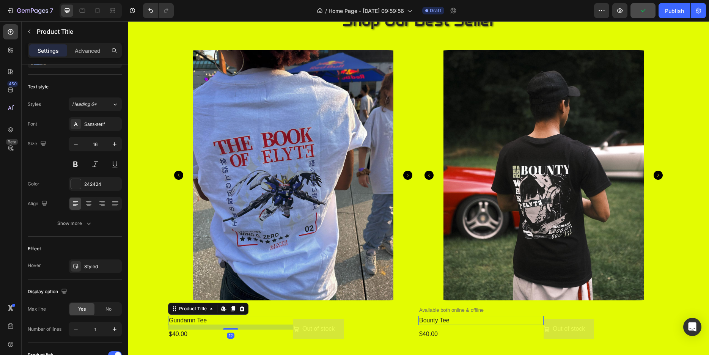
scroll to position [0, 0]
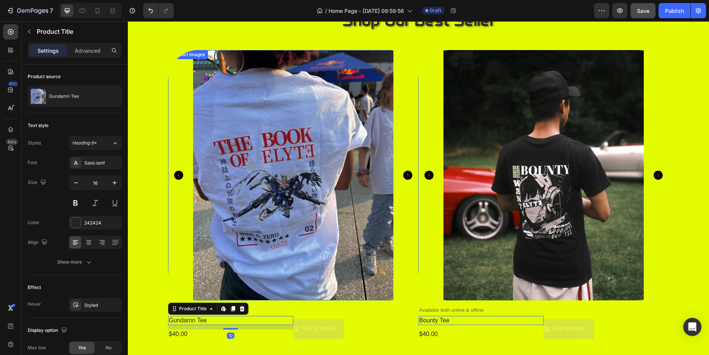
click at [292, 244] on img at bounding box center [293, 175] width 250 height 250
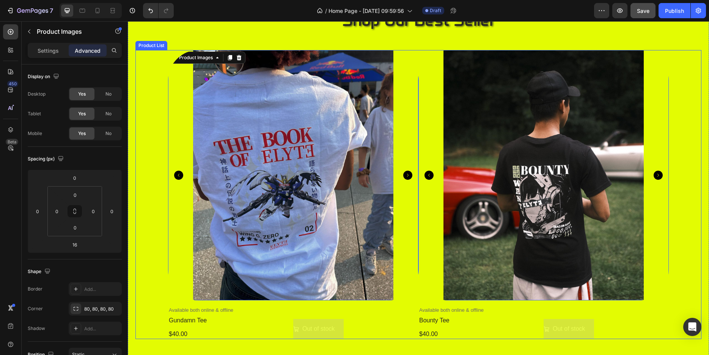
click at [138, 179] on div "Product Images 16 Available both online & offline Text Block gundamn tee Produc…" at bounding box center [418, 194] width 566 height 289
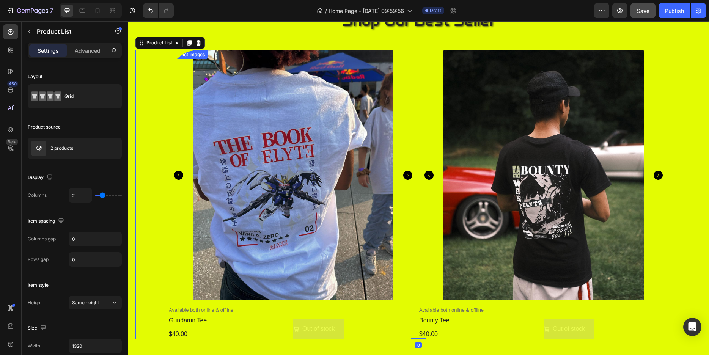
click at [265, 187] on img at bounding box center [293, 175] width 250 height 250
click at [149, 177] on div "Product Images Available both online & offline Text Block gundamn tee Product T…" at bounding box center [418, 194] width 566 height 289
click at [248, 187] on img at bounding box center [293, 175] width 250 height 250
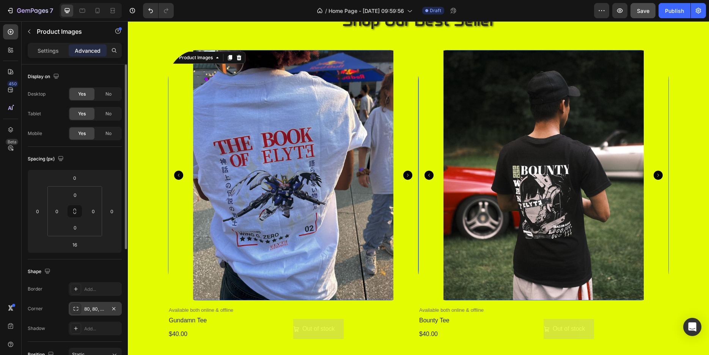
click at [94, 307] on div "80, 80, 80, 80" at bounding box center [95, 309] width 22 height 7
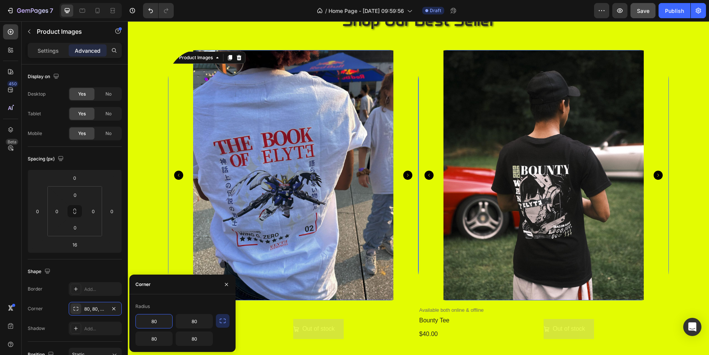
click at [158, 321] on input "80" at bounding box center [154, 321] width 36 height 14
click at [159, 324] on input "80" at bounding box center [154, 321] width 36 height 14
type input "8"
type input "150"
click at [201, 321] on input "80" at bounding box center [194, 321] width 36 height 14
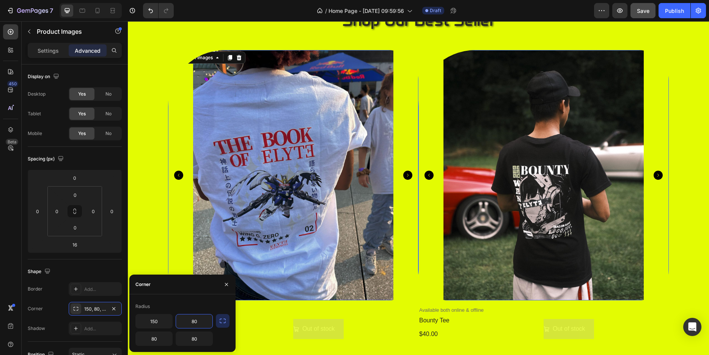
click at [201, 321] on input "80" at bounding box center [194, 321] width 36 height 14
type input "150"
click at [159, 341] on input "80" at bounding box center [154, 339] width 36 height 14
type input "150"
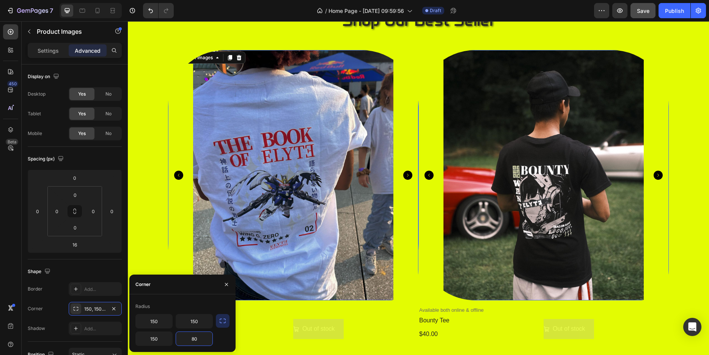
drag, startPoint x: 206, startPoint y: 341, endPoint x: 176, endPoint y: 340, distance: 29.6
click at [176, 340] on input "80" at bounding box center [194, 339] width 36 height 14
click at [195, 340] on input "80" at bounding box center [194, 339] width 36 height 14
type input "150"
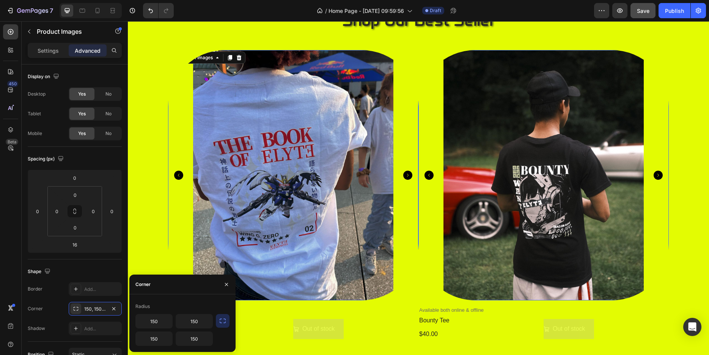
click at [220, 324] on icon "button" at bounding box center [223, 321] width 8 height 8
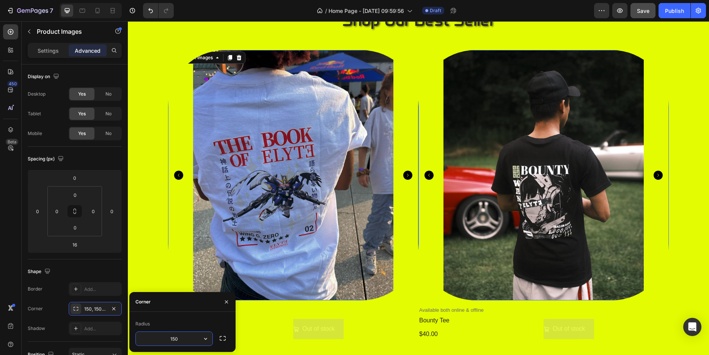
click at [189, 339] on input "150" at bounding box center [174, 339] width 77 height 14
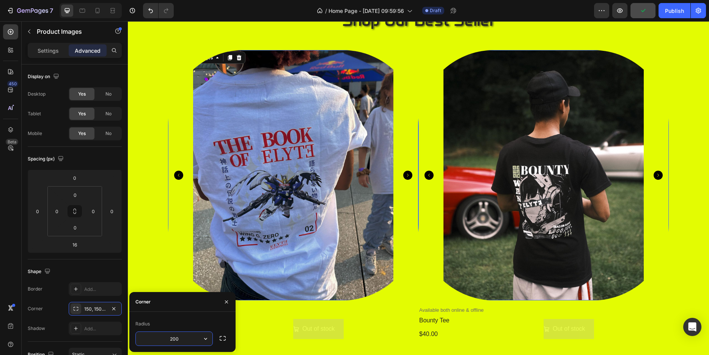
click at [189, 339] on input "200" at bounding box center [174, 339] width 77 height 14
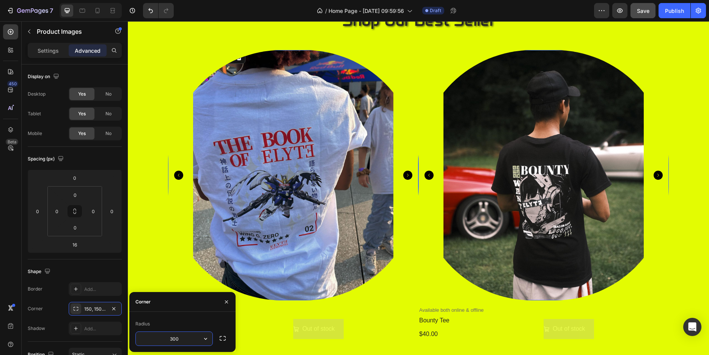
drag, startPoint x: 182, startPoint y: 343, endPoint x: 155, endPoint y: 337, distance: 27.1
click at [156, 338] on input "300" at bounding box center [174, 339] width 77 height 14
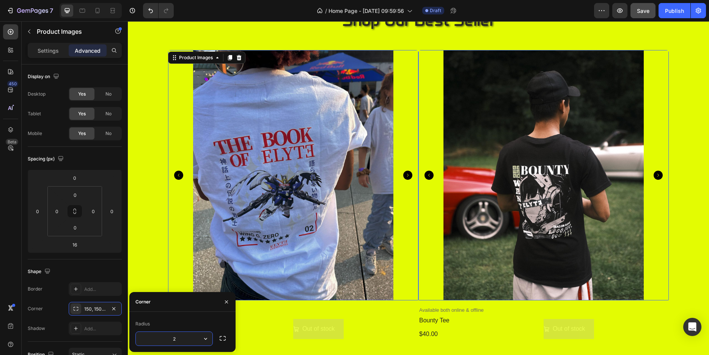
type input "25"
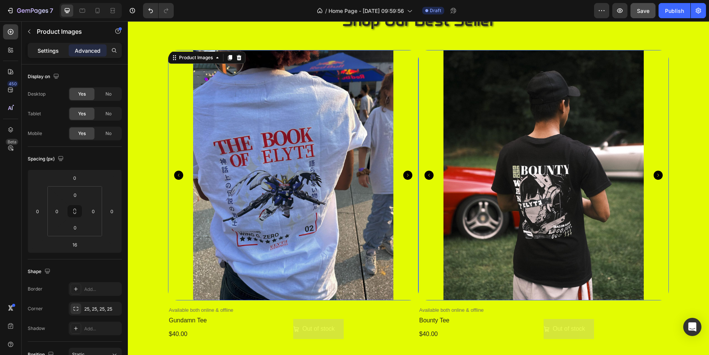
click at [49, 52] on p "Settings" at bounding box center [48, 51] width 21 height 8
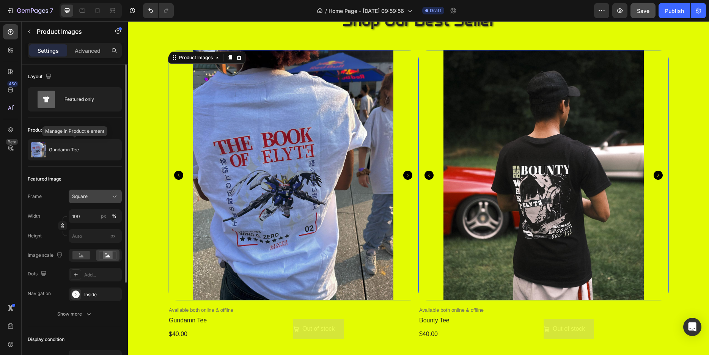
scroll to position [39, 0]
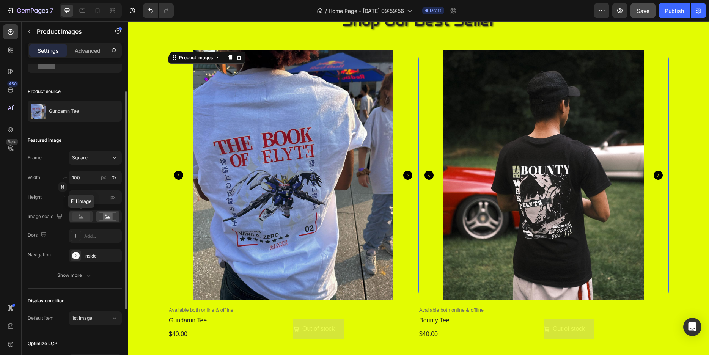
click at [80, 219] on rect at bounding box center [80, 216] width 17 height 8
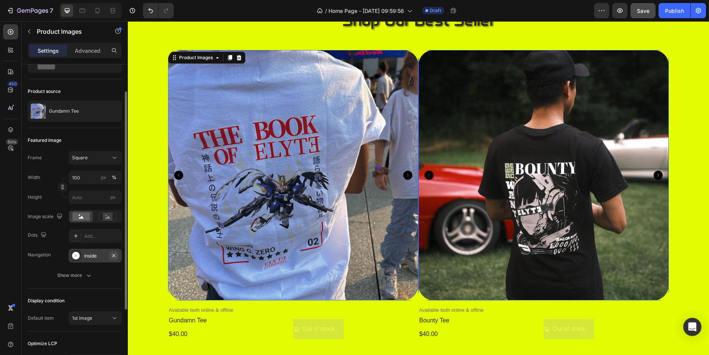
click at [115, 254] on icon "button" at bounding box center [114, 256] width 6 height 6
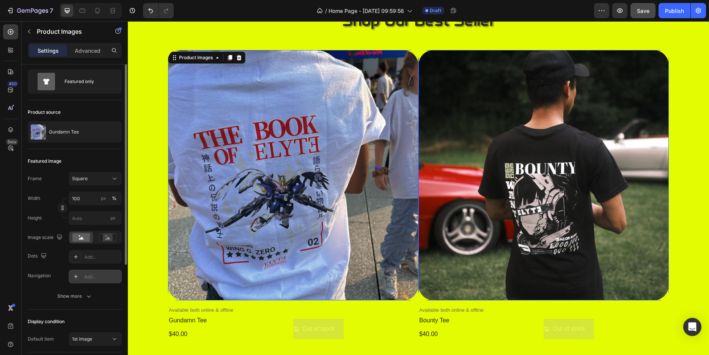
scroll to position [0, 0]
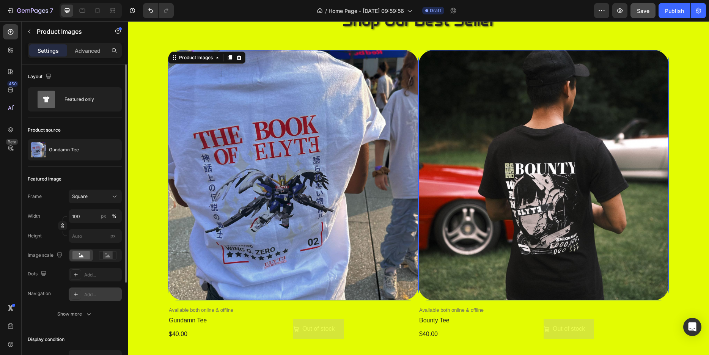
click at [153, 93] on div "Product Images 16 Available both online & offline Text Block gundamn tee Produc…" at bounding box center [418, 194] width 566 height 289
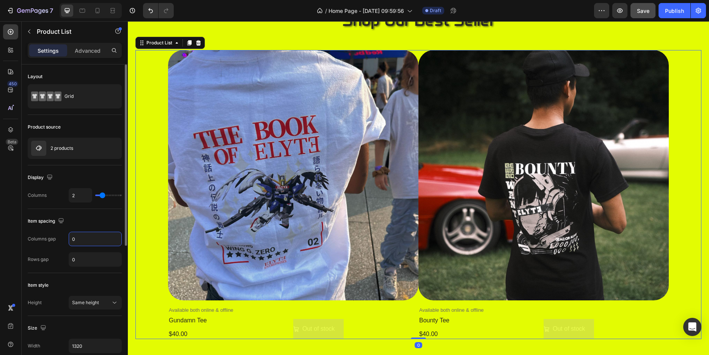
click at [91, 239] on input "0" at bounding box center [95, 239] width 52 height 14
type input "25"
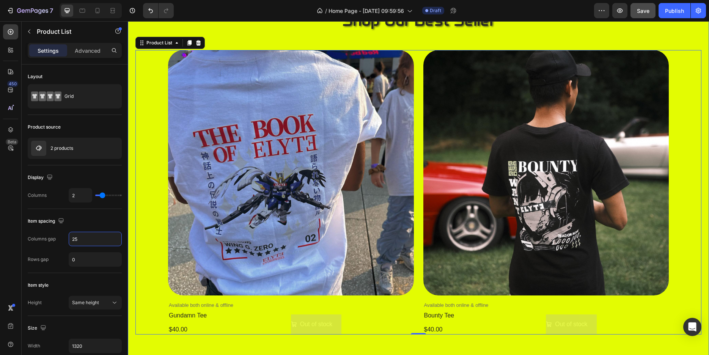
click at [699, 216] on div "shop our best seller Heading Product Images Available both online & offline Tex…" at bounding box center [418, 184] width 581 height 361
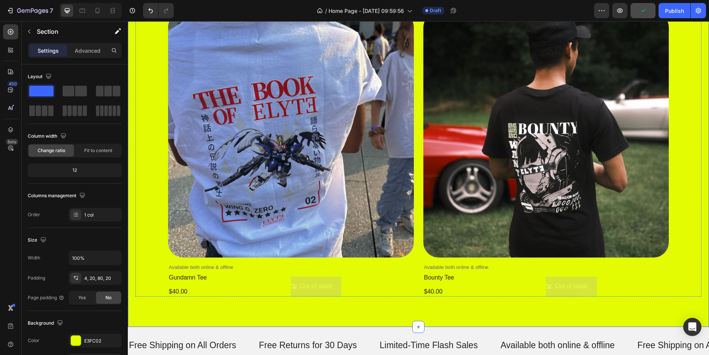
scroll to position [387, 0]
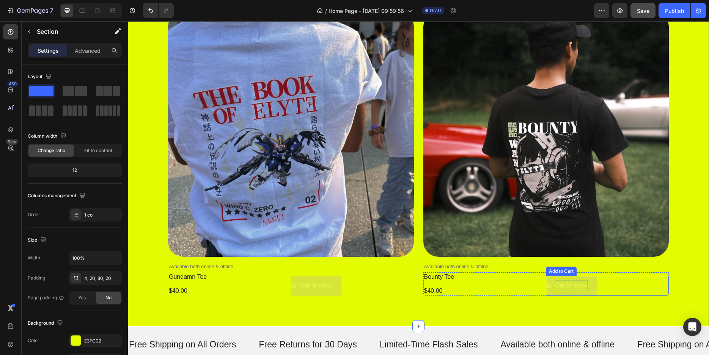
click at [332, 286] on div "Out of stock" at bounding box center [316, 285] width 32 height 11
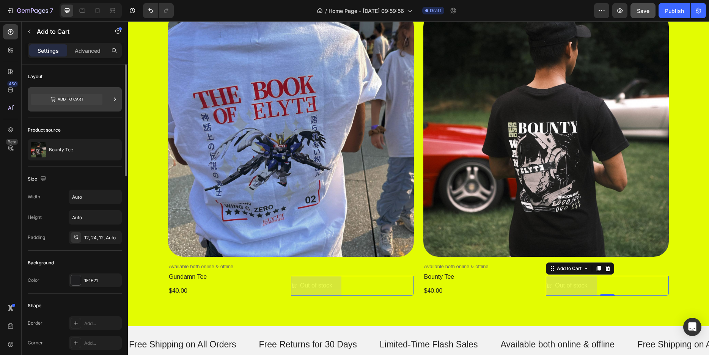
click at [70, 102] on icon at bounding box center [66, 99] width 71 height 11
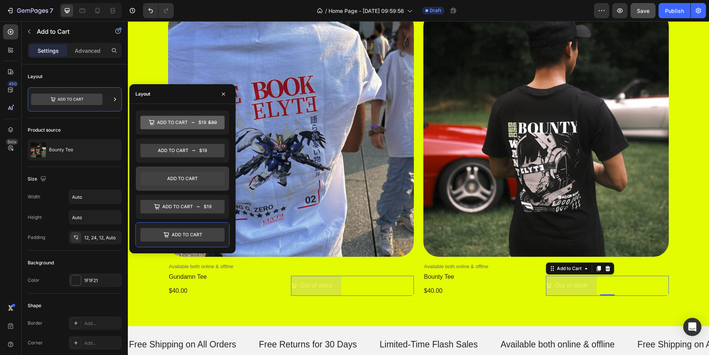
click at [152, 173] on icon at bounding box center [182, 179] width 84 height 14
click at [163, 231] on icon at bounding box center [182, 235] width 84 height 14
click at [170, 207] on icon at bounding box center [182, 207] width 84 height 14
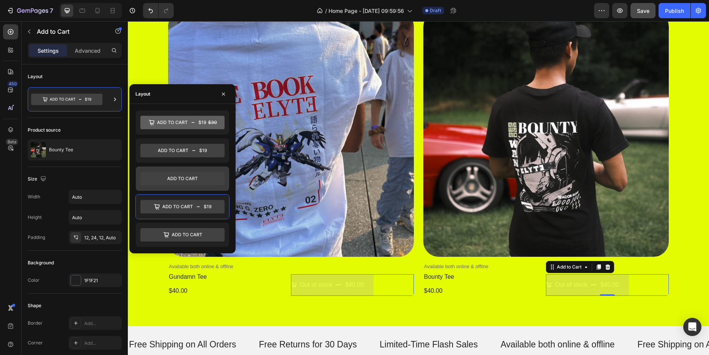
click at [173, 174] on icon at bounding box center [182, 179] width 84 height 14
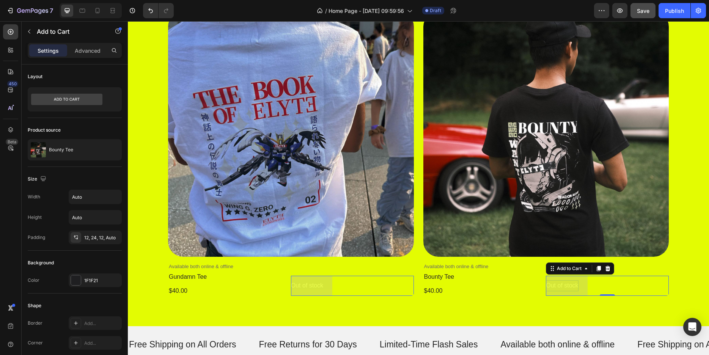
click at [323, 282] on div "Out of stock" at bounding box center [307, 285] width 32 height 11
click at [559, 283] on p "Out of stock" at bounding box center [562, 285] width 32 height 11
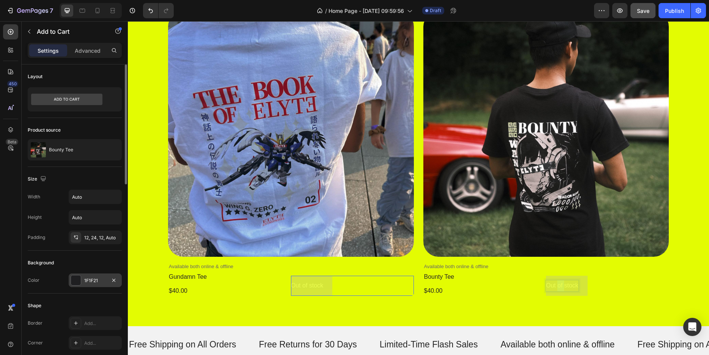
click at [94, 279] on div "1F1F21" at bounding box center [95, 280] width 22 height 7
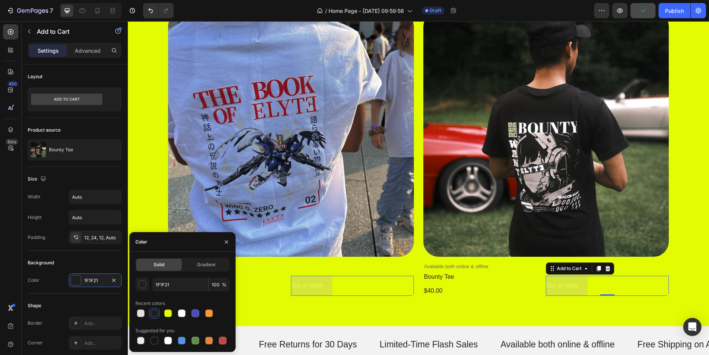
click at [154, 314] on div at bounding box center [155, 314] width 8 height 8
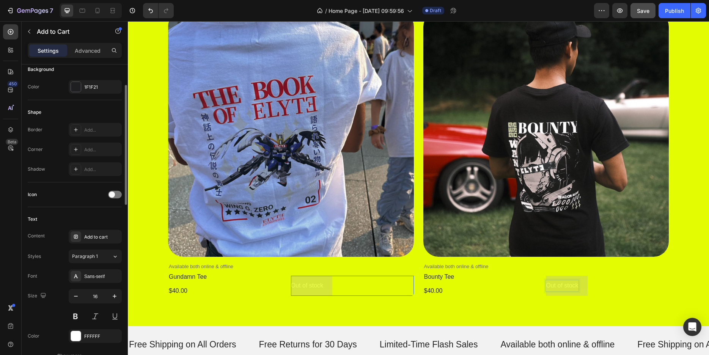
scroll to position [232, 0]
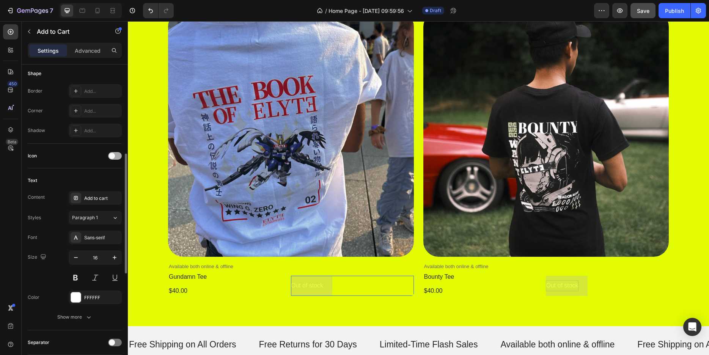
click at [113, 157] on span at bounding box center [112, 156] width 6 height 6
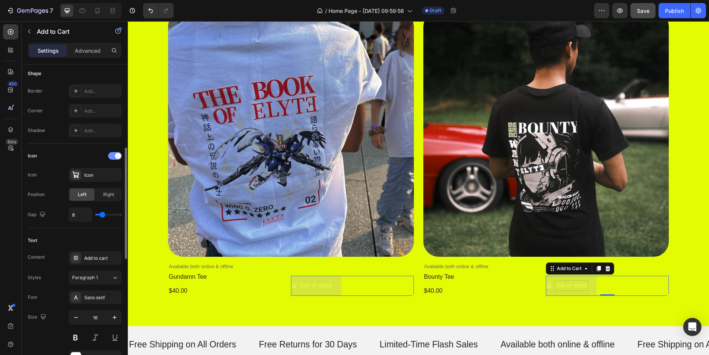
click at [113, 156] on div at bounding box center [115, 156] width 14 height 8
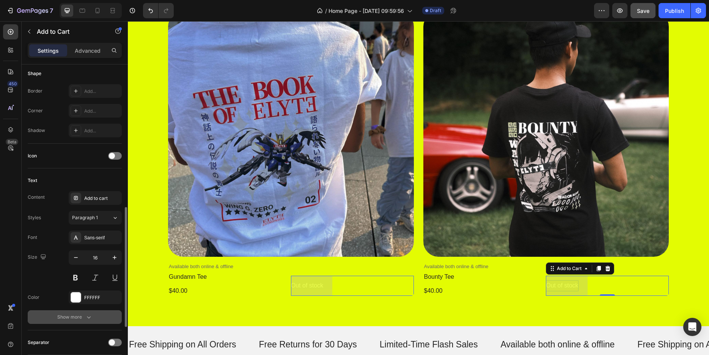
scroll to position [271, 0]
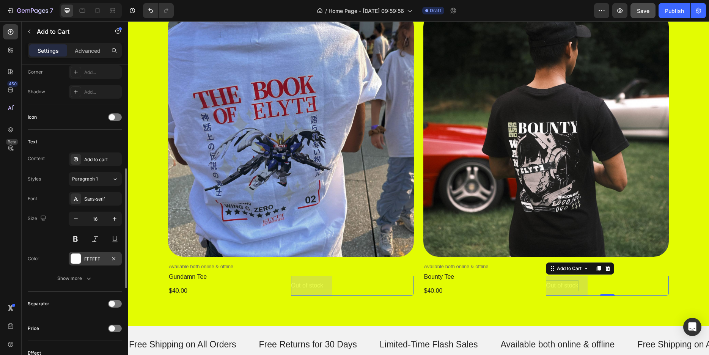
click at [91, 261] on div "FFFFFF" at bounding box center [95, 259] width 22 height 7
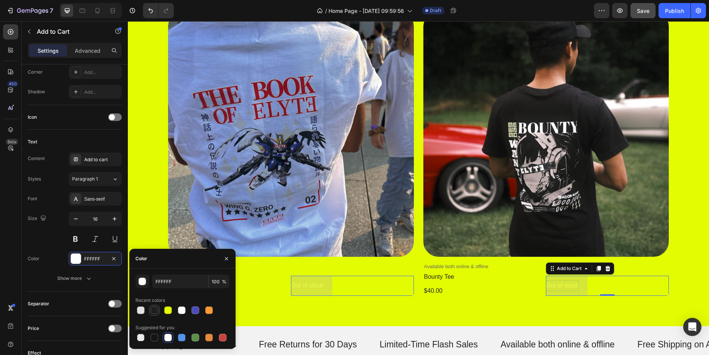
click at [153, 311] on div at bounding box center [155, 311] width 8 height 8
click at [157, 336] on div at bounding box center [155, 338] width 8 height 8
click at [154, 311] on div at bounding box center [155, 311] width 8 height 8
type input "1F1F21"
click at [225, 257] on icon "button" at bounding box center [226, 259] width 6 height 6
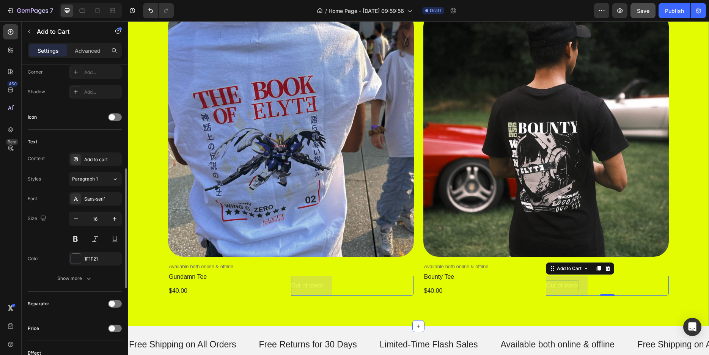
scroll to position [348, 0]
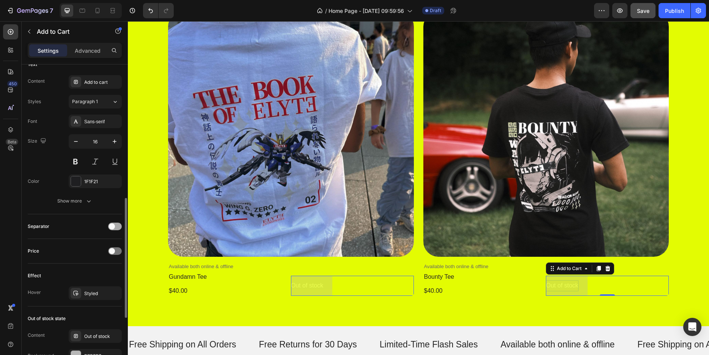
click at [114, 224] on span at bounding box center [112, 226] width 6 height 6
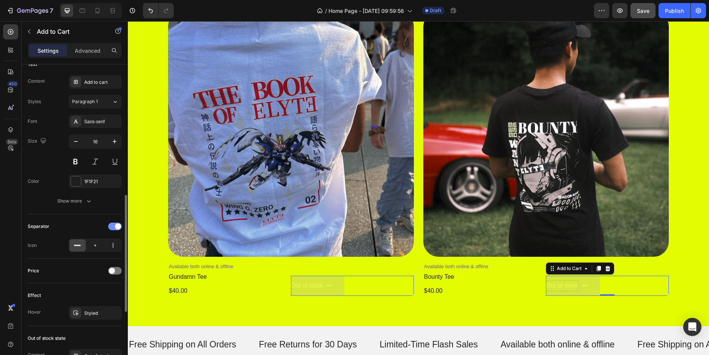
click at [114, 224] on div at bounding box center [115, 227] width 14 height 8
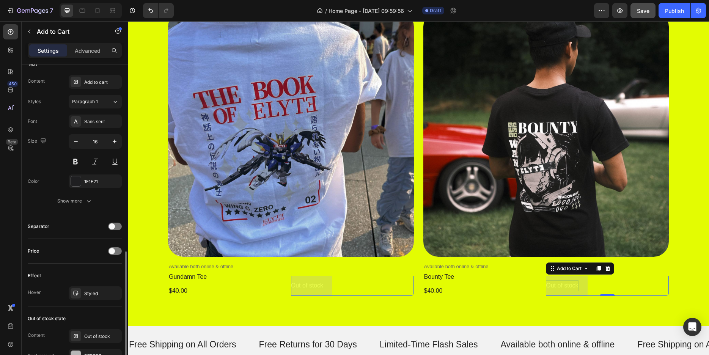
scroll to position [464, 0]
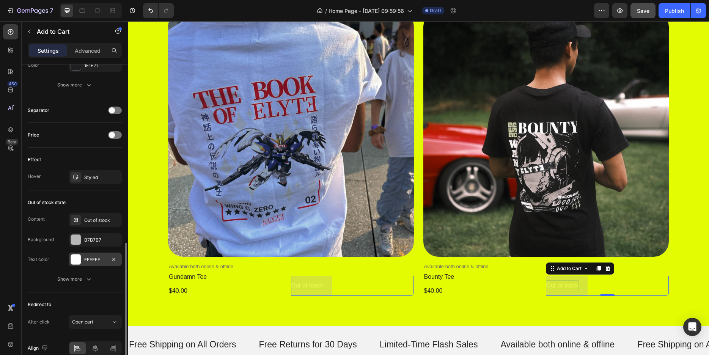
click at [96, 258] on div "FFFFFF" at bounding box center [95, 259] width 22 height 7
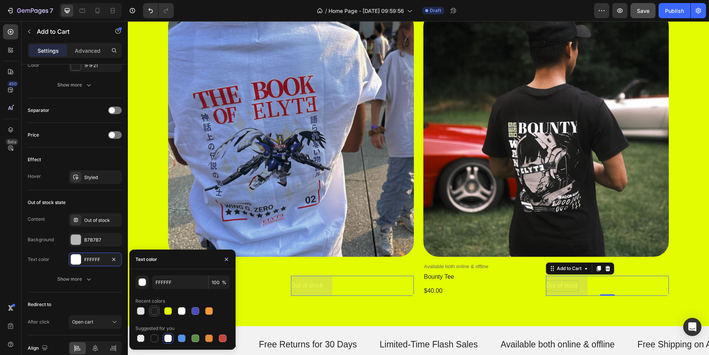
click at [155, 312] on div at bounding box center [155, 311] width 8 height 8
type input "1F1F21"
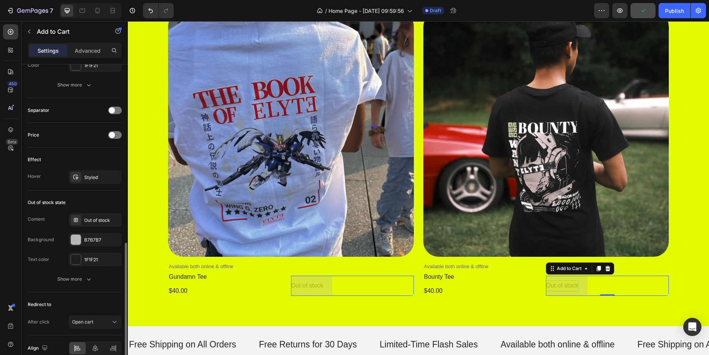
click at [98, 288] on div "Out of stock state Content Out of stock Background B7B7B7 Text color 1F1F21 Sho…" at bounding box center [75, 241] width 94 height 102
click at [105, 235] on div "B7B7B7" at bounding box center [95, 240] width 53 height 14
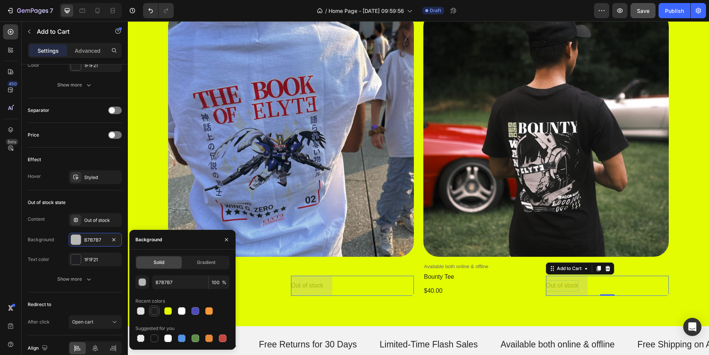
click at [154, 311] on div at bounding box center [155, 311] width 8 height 8
type input "1F1F21"
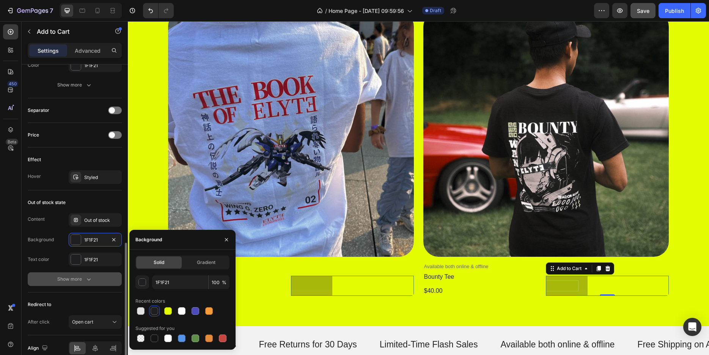
click at [68, 279] on div "Show more" at bounding box center [74, 279] width 35 height 8
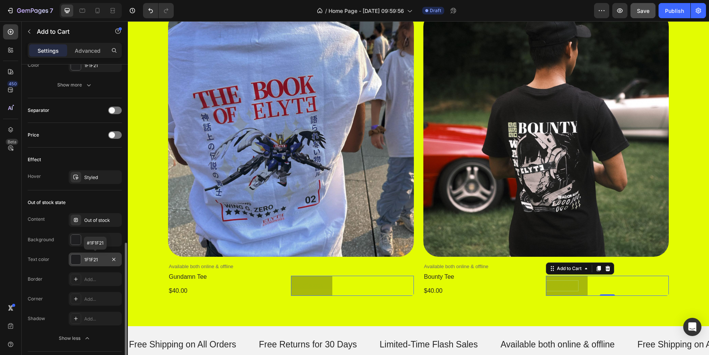
click at [92, 263] on div "1F1F21" at bounding box center [95, 260] width 53 height 14
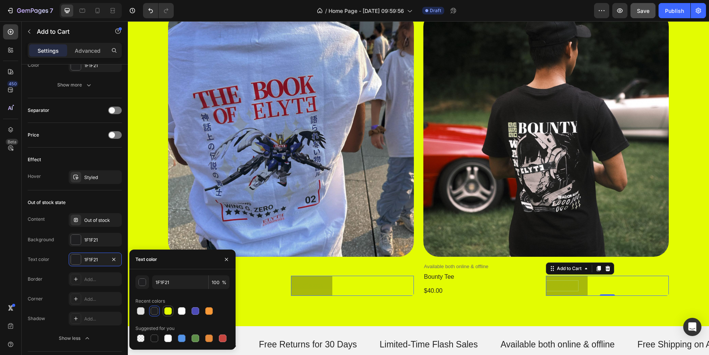
click at [167, 310] on div at bounding box center [168, 311] width 8 height 8
type input "E3FC02"
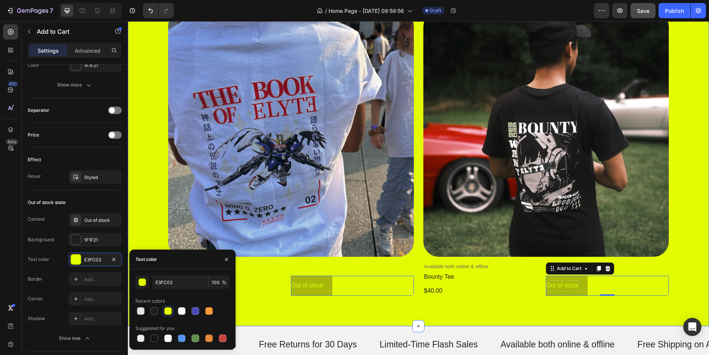
click at [449, 315] on div "shop our best seller Heading Product Images Available both online & offline Tex…" at bounding box center [418, 145] width 581 height 361
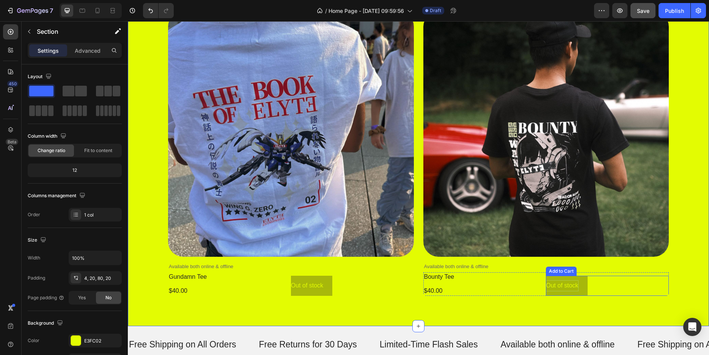
click at [568, 284] on p "Out of stock" at bounding box center [562, 285] width 32 height 11
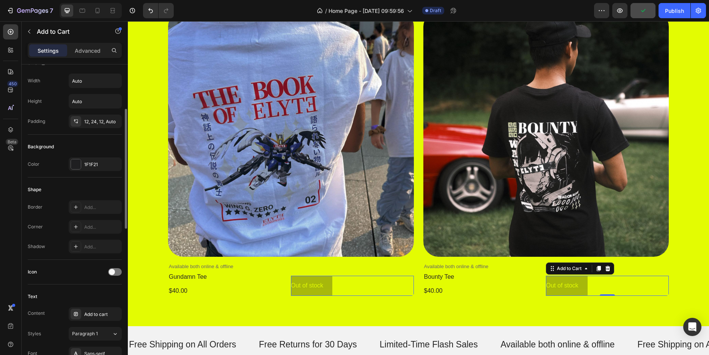
scroll to position [193, 0]
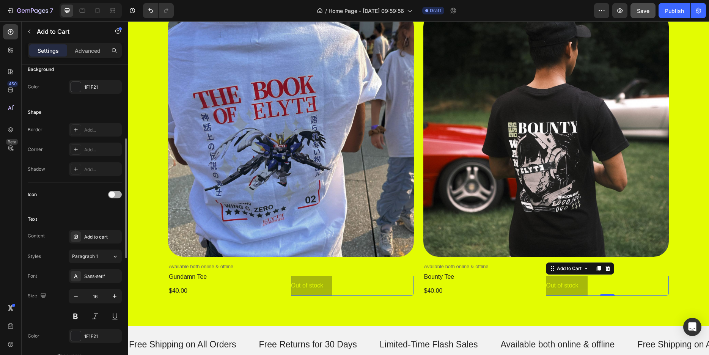
click at [112, 193] on span at bounding box center [112, 195] width 6 height 6
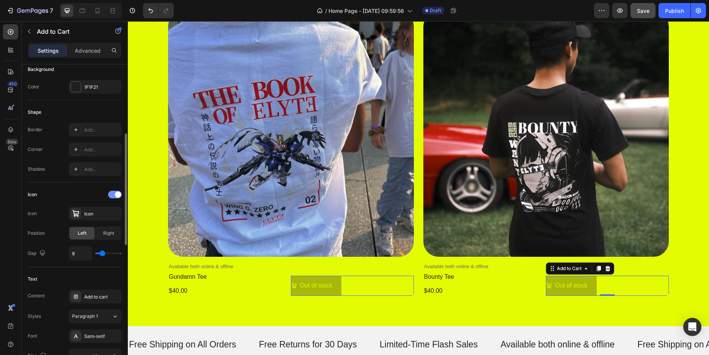
click at [113, 193] on div at bounding box center [115, 195] width 14 height 8
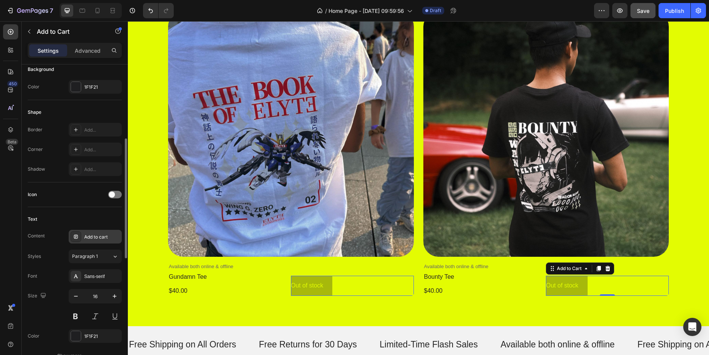
scroll to position [232, 0]
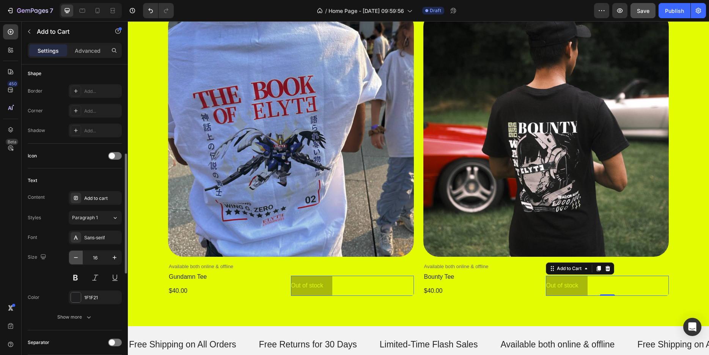
click at [74, 259] on icon "button" at bounding box center [76, 258] width 8 height 8
click at [113, 257] on icon "button" at bounding box center [115, 258] width 8 height 8
type input "16"
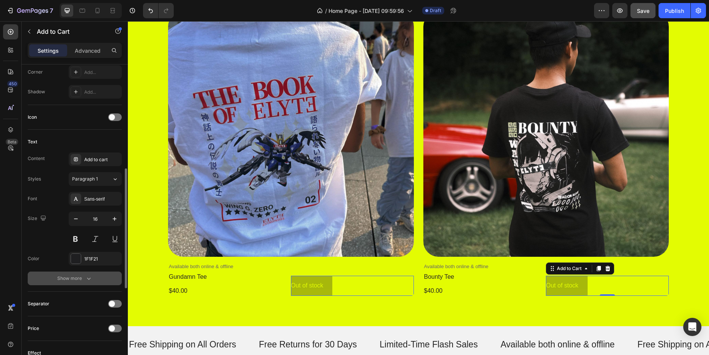
click at [87, 277] on icon "button" at bounding box center [89, 279] width 8 height 8
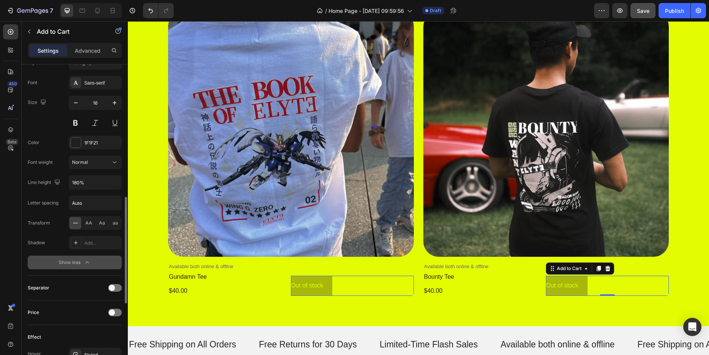
scroll to position [464, 0]
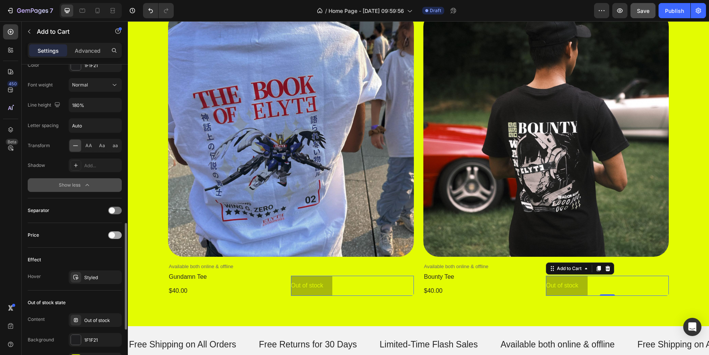
click at [110, 234] on span at bounding box center [112, 235] width 6 height 6
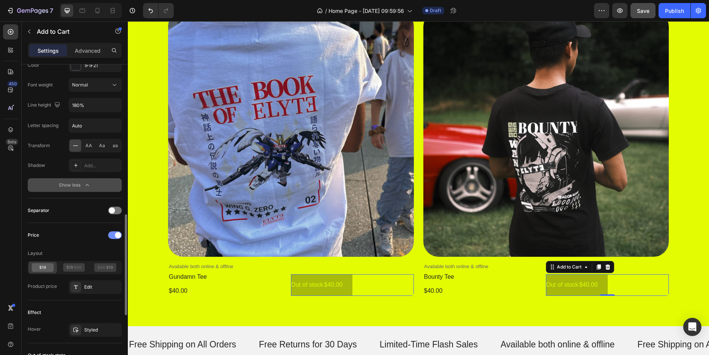
click at [110, 234] on div at bounding box center [115, 235] width 14 height 8
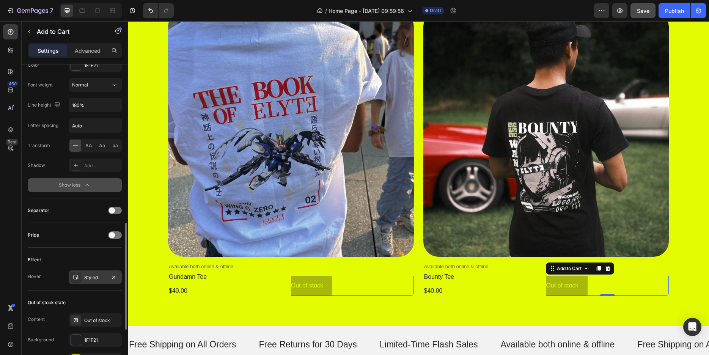
scroll to position [503, 0]
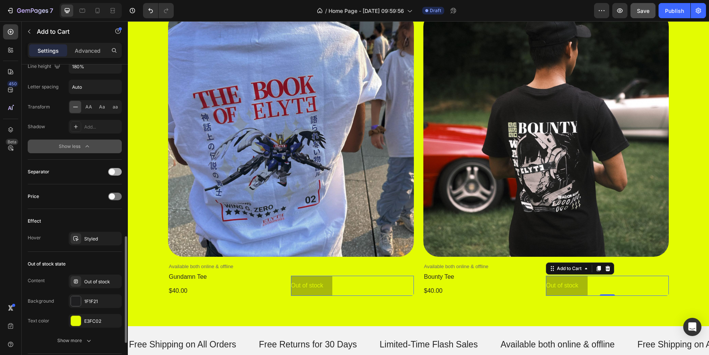
click at [112, 170] on span at bounding box center [112, 172] width 6 height 6
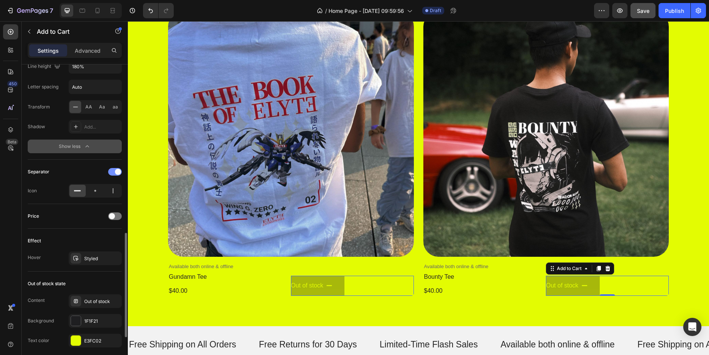
click at [112, 170] on div at bounding box center [115, 172] width 14 height 8
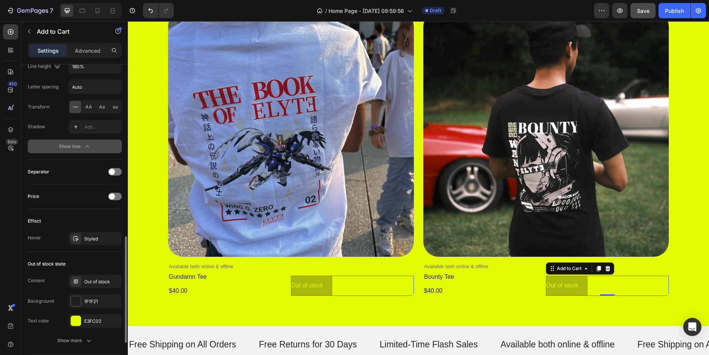
click at [117, 192] on div "Price" at bounding box center [75, 196] width 94 height 12
click at [117, 195] on div at bounding box center [115, 197] width 14 height 8
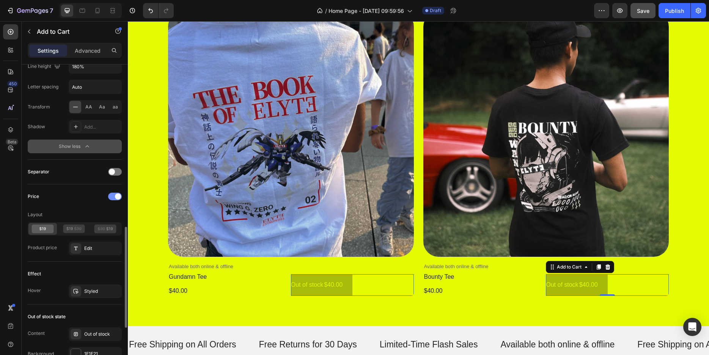
click at [117, 195] on span at bounding box center [118, 196] width 6 height 6
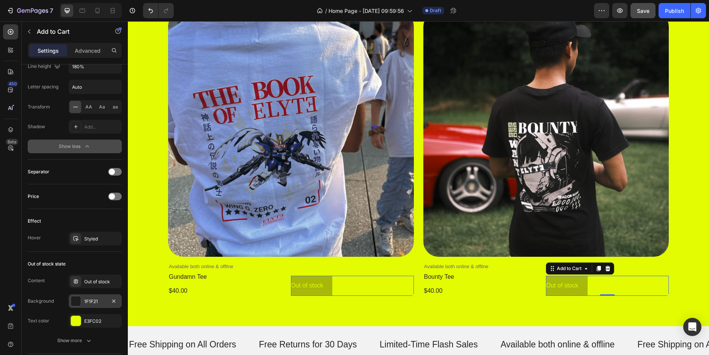
scroll to position [601, 0]
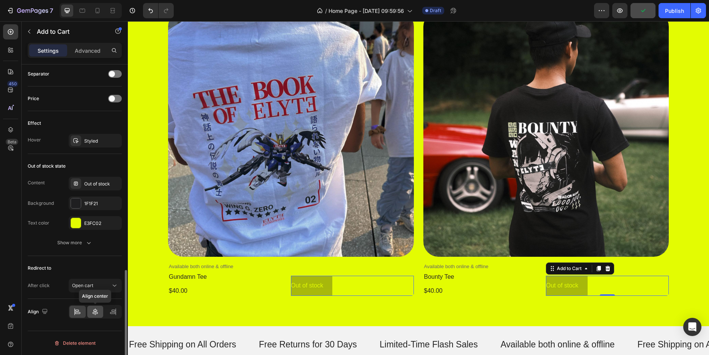
click at [92, 313] on icon at bounding box center [95, 312] width 8 height 8
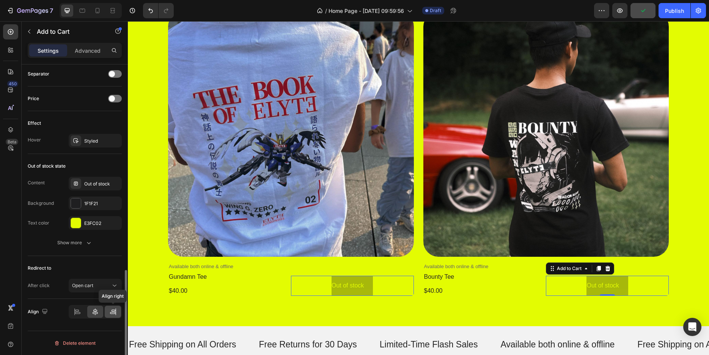
click at [110, 314] on icon at bounding box center [112, 313] width 5 height 2
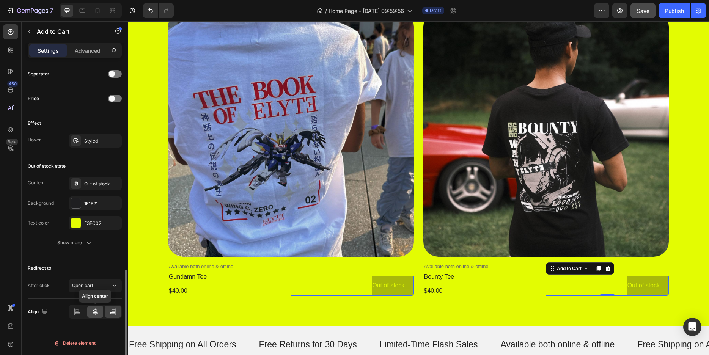
click at [92, 313] on icon at bounding box center [95, 312] width 8 height 8
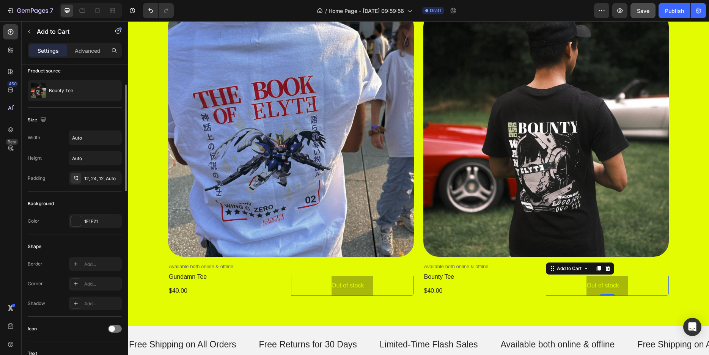
scroll to position [0, 0]
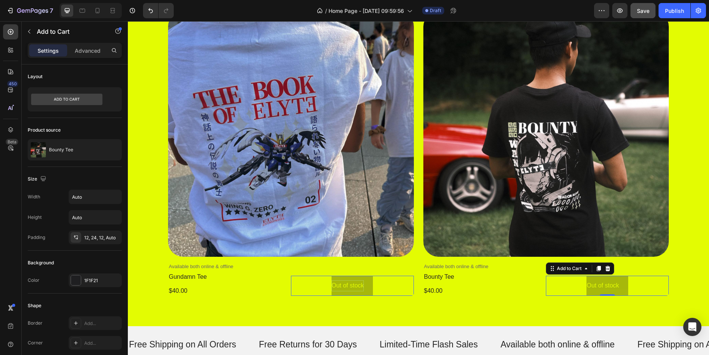
click at [338, 285] on div "Out of stock" at bounding box center [348, 285] width 32 height 11
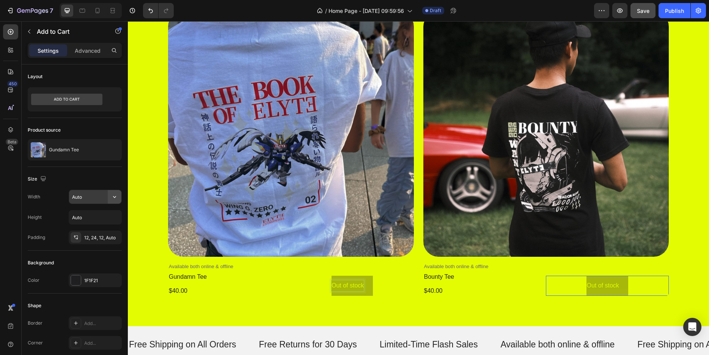
click at [108, 196] on button "button" at bounding box center [115, 197] width 14 height 14
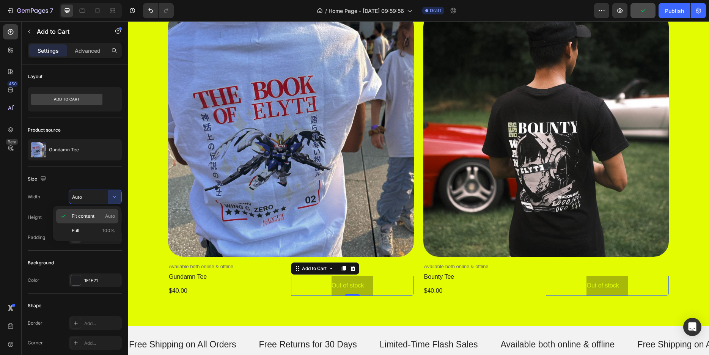
click at [98, 216] on p "Fit content Auto" at bounding box center [93, 216] width 43 height 7
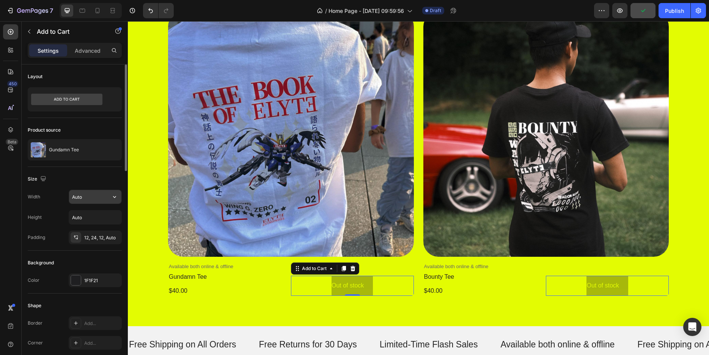
click at [115, 197] on icon "button" at bounding box center [114, 197] width 3 height 2
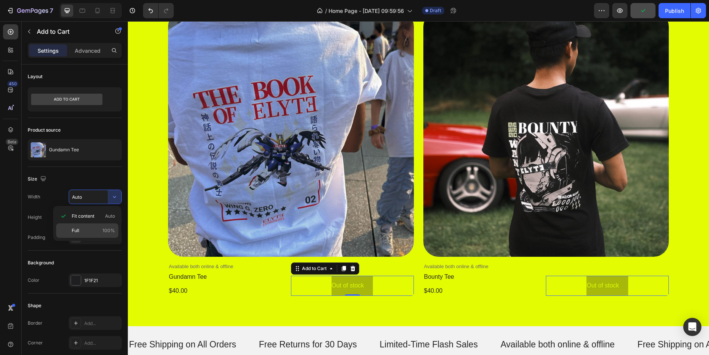
click at [98, 228] on p "Full 100%" at bounding box center [93, 230] width 43 height 7
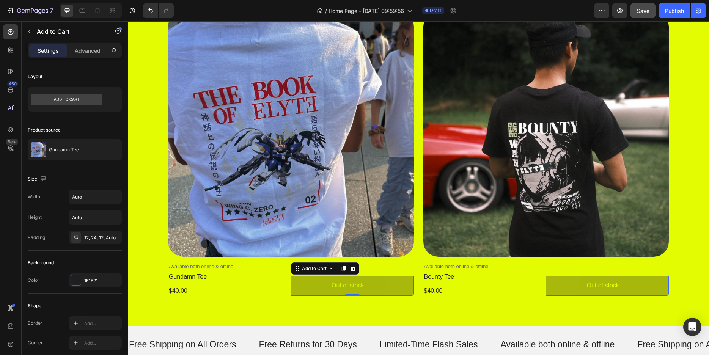
type input "100%"
click at [113, 218] on icon "button" at bounding box center [115, 218] width 8 height 8
click at [99, 235] on p "Fit content Auto" at bounding box center [93, 236] width 43 height 7
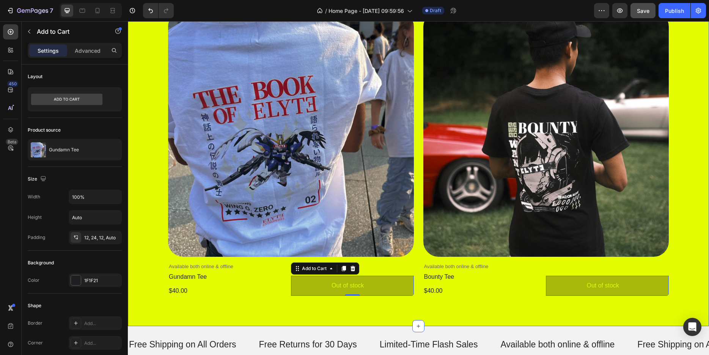
click at [462, 305] on div "shop our best seller Heading Product Images Available both online & offline Tex…" at bounding box center [418, 145] width 581 height 361
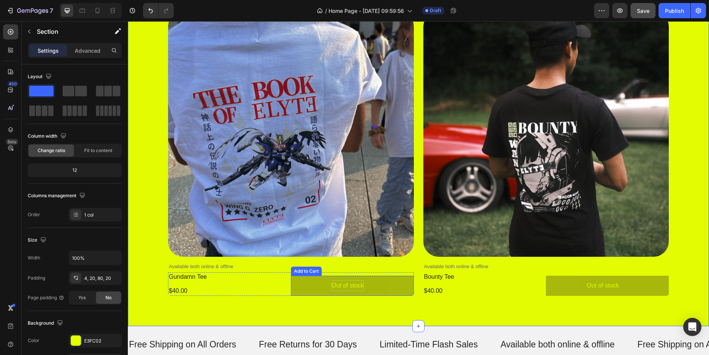
click at [355, 281] on p "Out of stock" at bounding box center [348, 285] width 32 height 11
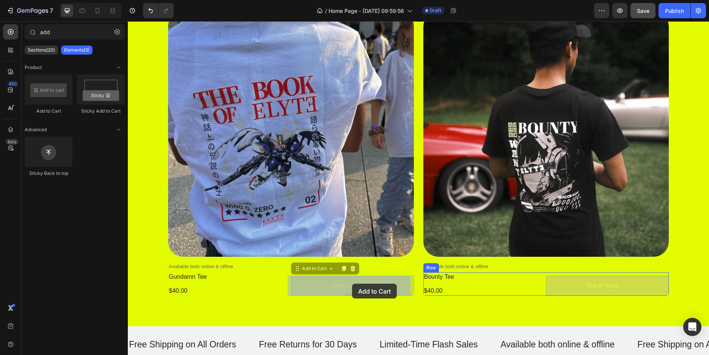
drag, startPoint x: 296, startPoint y: 268, endPoint x: 352, endPoint y: 284, distance: 58.6
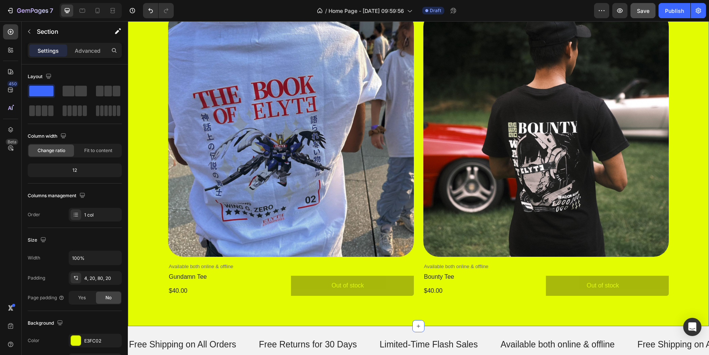
click at [380, 307] on div "shop our best seller Heading Product Images Available both online & offline Tex…" at bounding box center [418, 145] width 581 height 361
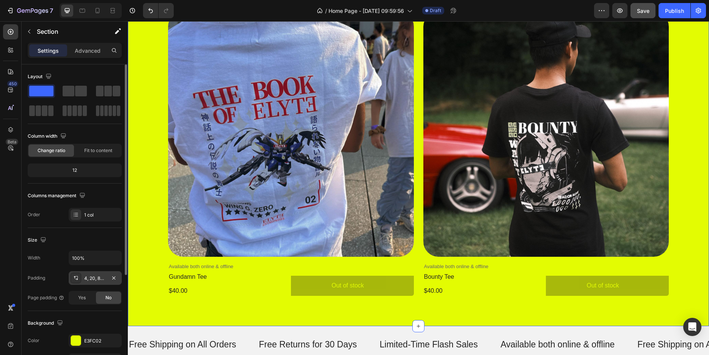
click at [104, 279] on div "4, 20, 80, 20" at bounding box center [95, 278] width 22 height 7
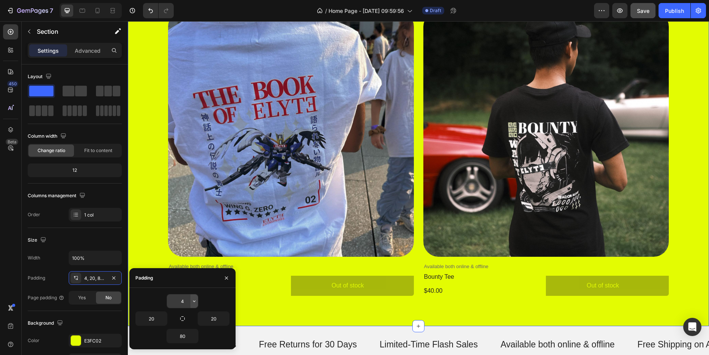
click at [191, 302] on icon "button" at bounding box center [194, 301] width 6 height 6
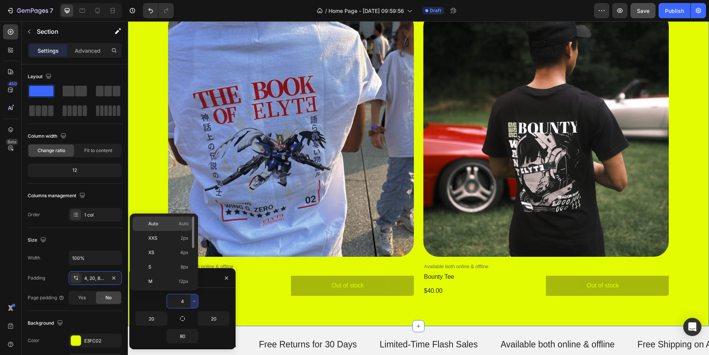
click at [162, 225] on p "Auto Auto" at bounding box center [168, 223] width 40 height 7
type input "Auto"
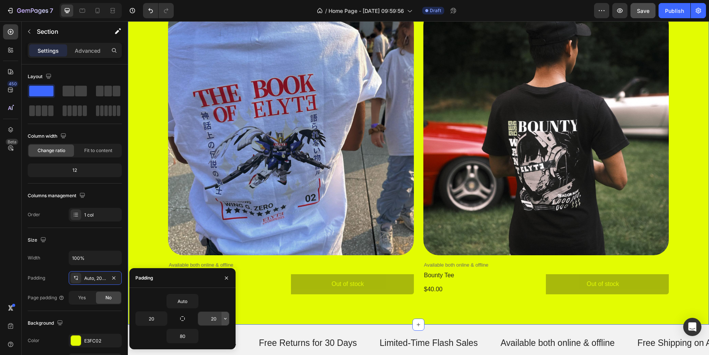
click at [222, 319] on icon "button" at bounding box center [225, 319] width 6 height 6
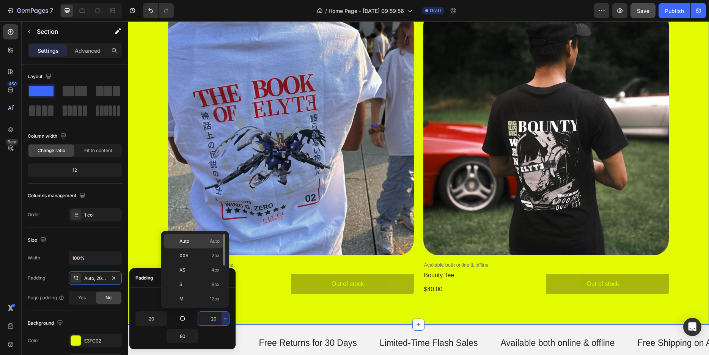
click at [193, 240] on p "Auto Auto" at bounding box center [199, 241] width 40 height 7
type input "Auto"
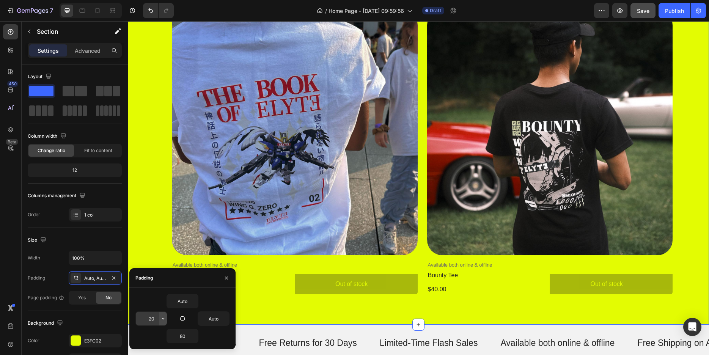
click at [163, 320] on icon "button" at bounding box center [163, 319] width 6 height 6
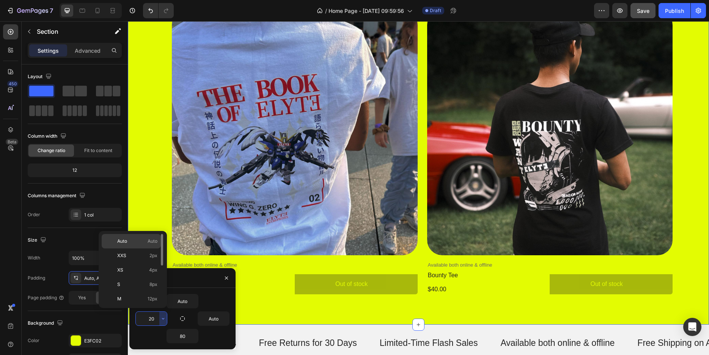
click at [149, 243] on span "Auto" at bounding box center [153, 241] width 10 height 7
type input "Auto"
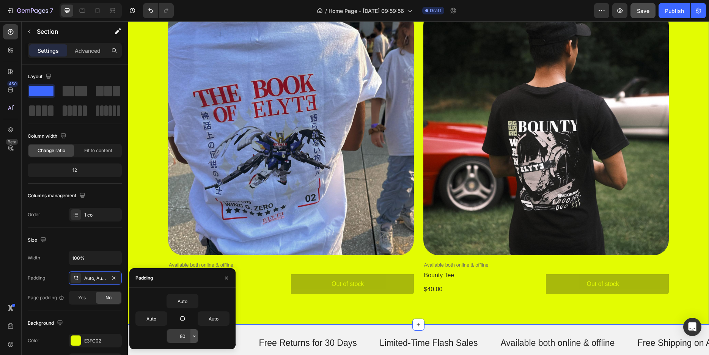
click at [195, 334] on icon "button" at bounding box center [194, 336] width 6 height 6
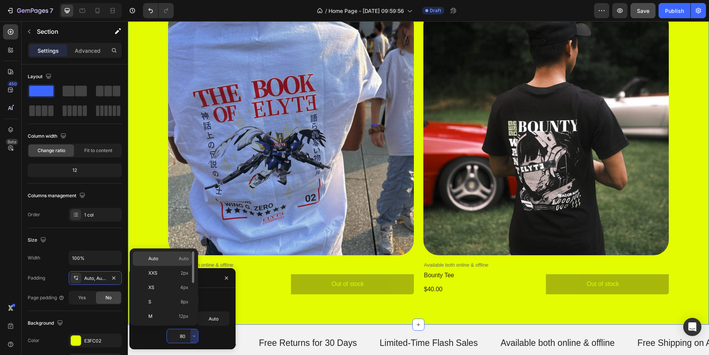
click at [173, 256] on p "Auto Auto" at bounding box center [168, 258] width 40 height 7
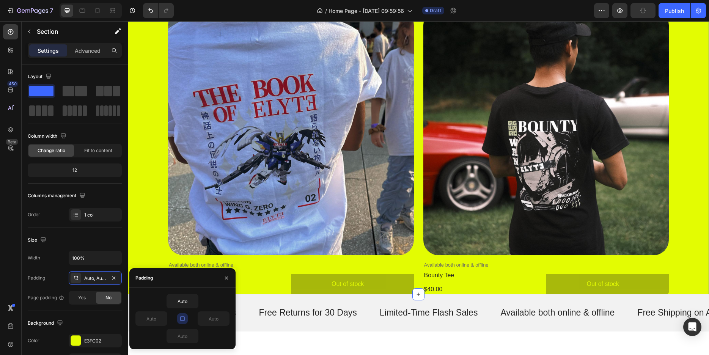
click at [182, 317] on icon "button" at bounding box center [182, 319] width 6 height 6
click at [194, 337] on icon "button" at bounding box center [194, 336] width 6 height 6
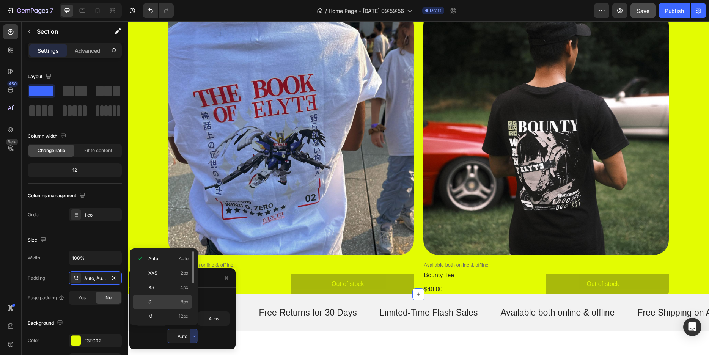
click at [170, 309] on div "S 8px" at bounding box center [162, 316] width 59 height 14
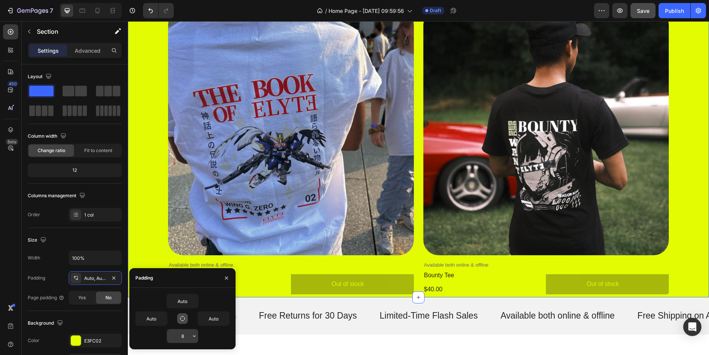
click at [195, 336] on icon "button" at bounding box center [194, 336] width 2 height 2
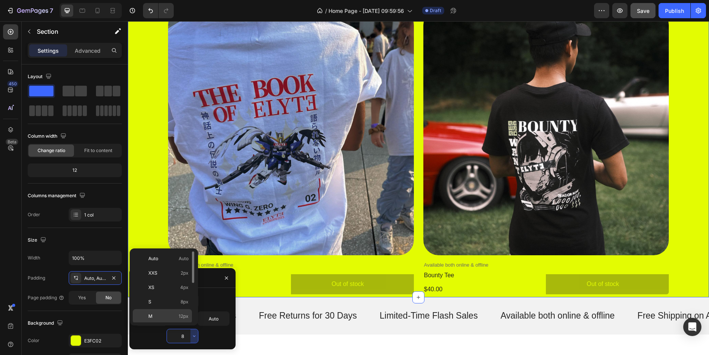
click at [168, 324] on div "M 12px" at bounding box center [162, 331] width 59 height 14
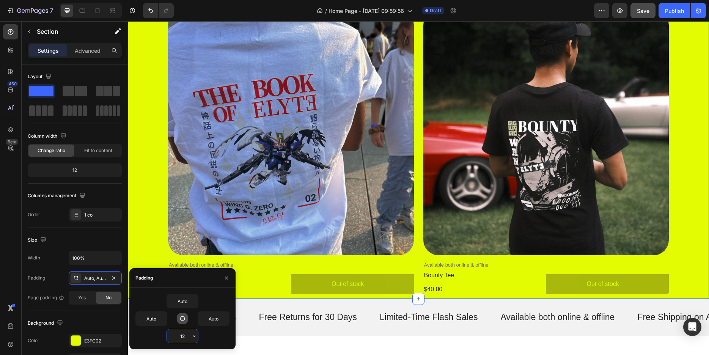
click at [188, 338] on input "12" at bounding box center [182, 336] width 31 height 14
type input "40"
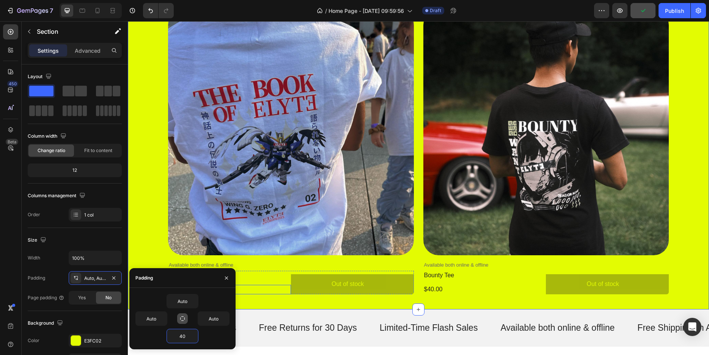
click at [269, 289] on div "$40.00" at bounding box center [229, 289] width 123 height 9
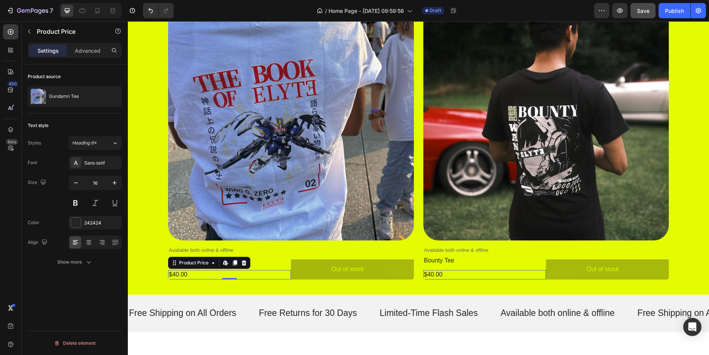
scroll to position [387, 0]
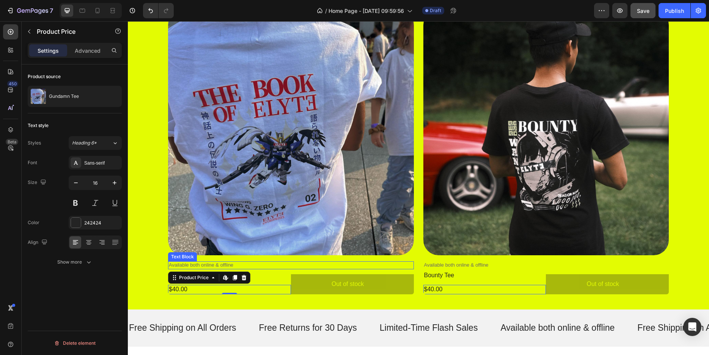
click at [292, 264] on p "Available both online & offline" at bounding box center [291, 265] width 244 height 6
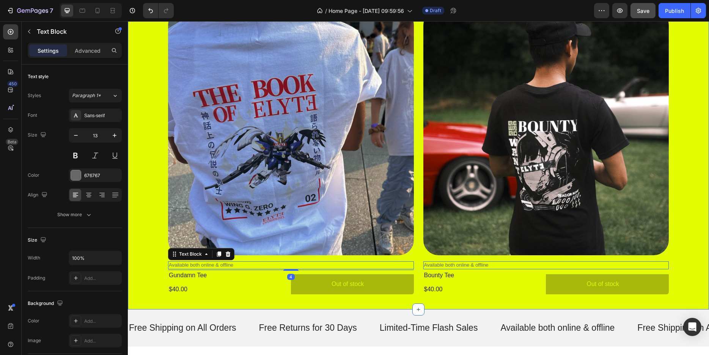
click at [263, 299] on div "shop our best seller Heading Product Images Available both online & offline Tex…" at bounding box center [418, 137] width 581 height 344
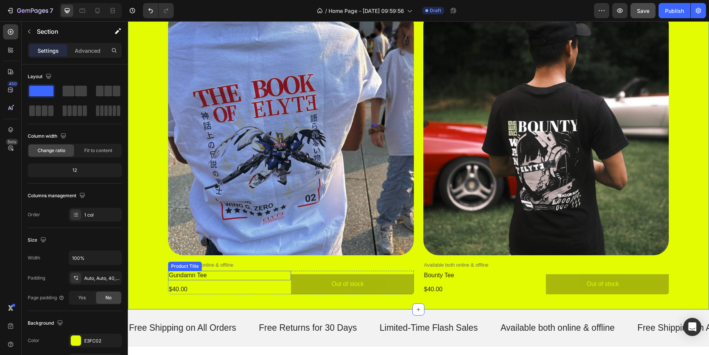
click at [194, 270] on div "Product Images Available both online & offline Text Block gundamn tee Product T…" at bounding box center [291, 152] width 246 height 285
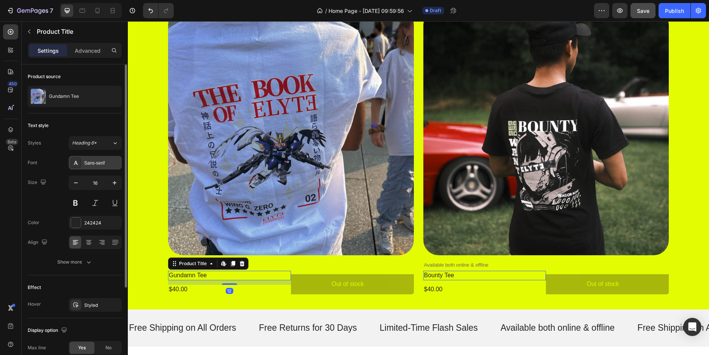
click at [107, 158] on div "Sans-serif" at bounding box center [95, 163] width 53 height 14
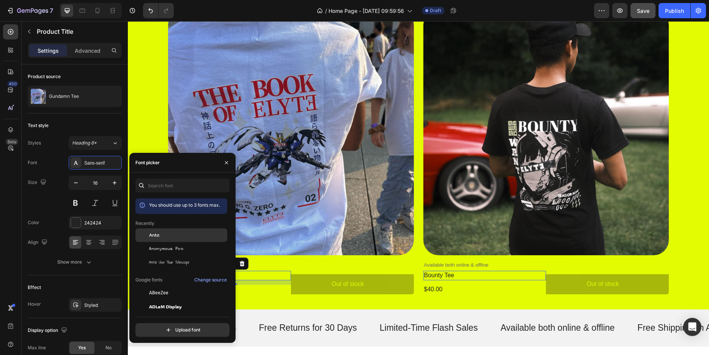
click at [159, 286] on div "Anta" at bounding box center [181, 293] width 92 height 14
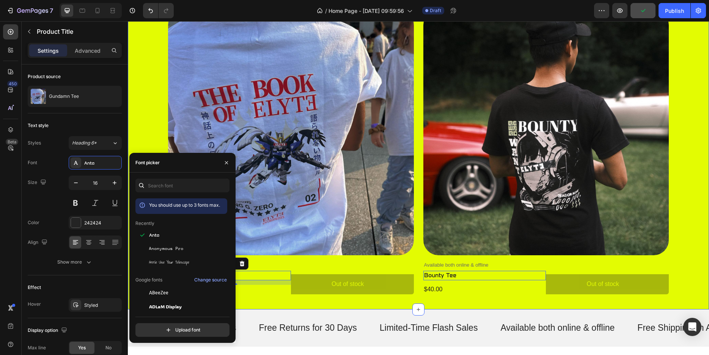
click at [267, 296] on div "shop our best seller Heading Product Images Available both online & offline Tex…" at bounding box center [418, 137] width 581 height 344
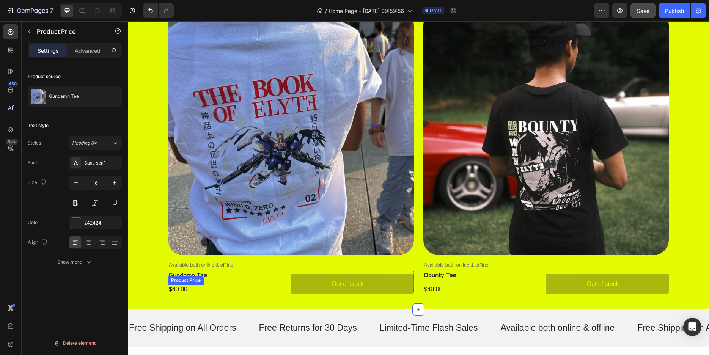
click at [178, 289] on div "$40.00" at bounding box center [229, 289] width 123 height 9
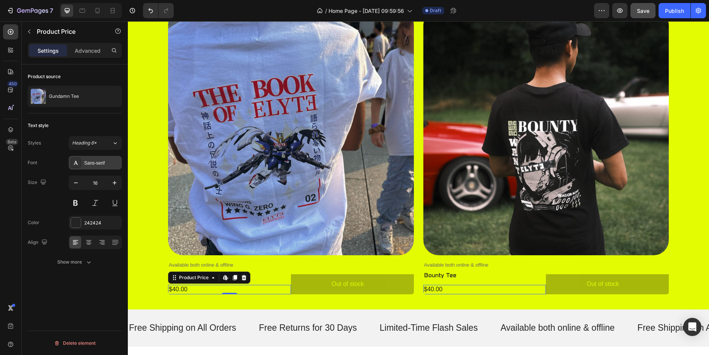
click at [103, 165] on div "Sans-serif" at bounding box center [102, 163] width 36 height 7
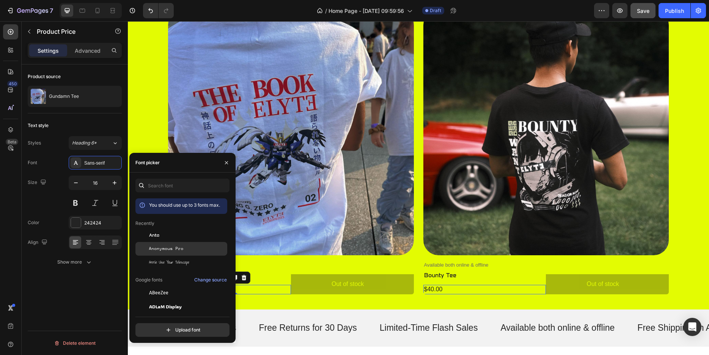
click at [163, 251] on span "Anonymous Pro" at bounding box center [166, 248] width 35 height 7
click at [248, 312] on div "Free Shipping on All Orders Text Free Returns for 30 Days Text Limited-Time Fla…" at bounding box center [418, 328] width 581 height 37
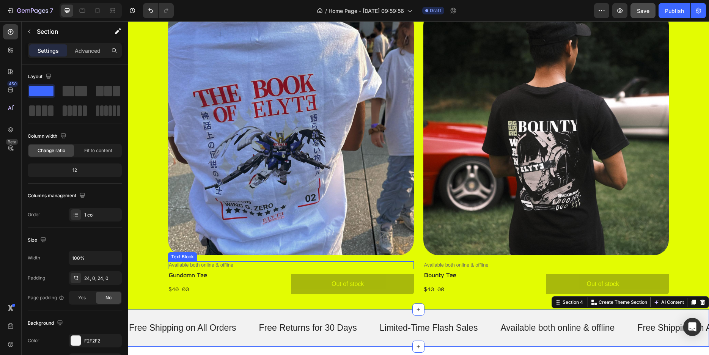
click at [209, 266] on p "Available both online & offline" at bounding box center [291, 265] width 244 height 6
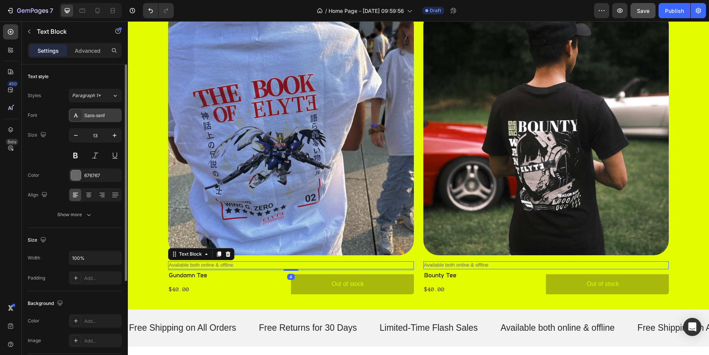
click at [97, 118] on div "Sans-serif" at bounding box center [102, 115] width 36 height 7
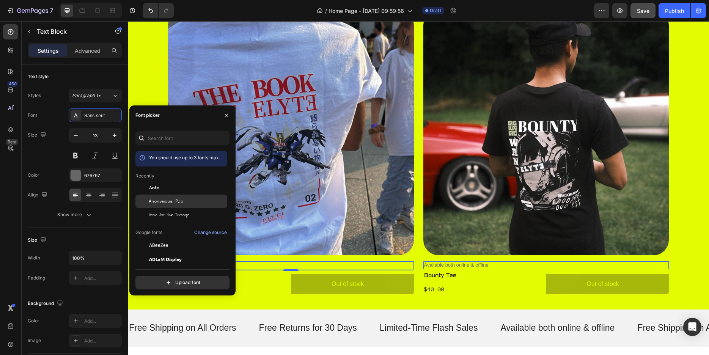
click at [156, 204] on span "Anonymous Pro" at bounding box center [166, 201] width 35 height 7
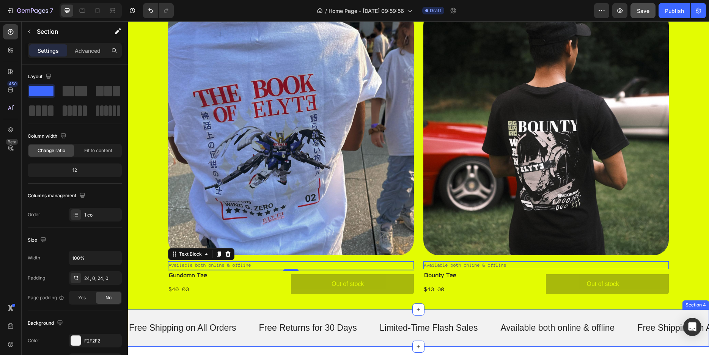
click at [244, 310] on div "Free Shipping on All Orders Text Free Returns for 30 Days Text Limited-Time Fla…" at bounding box center [418, 328] width 581 height 37
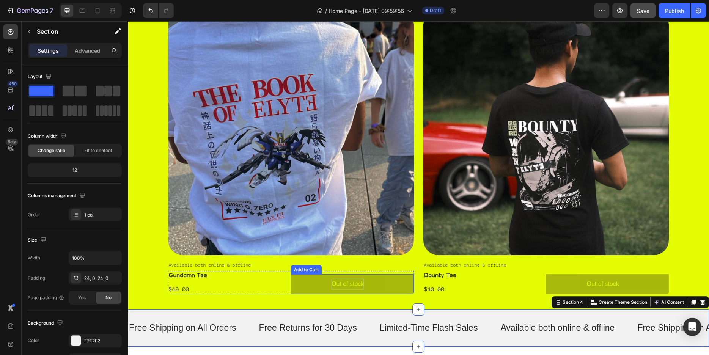
click at [339, 284] on p "Out of stock" at bounding box center [348, 284] width 32 height 11
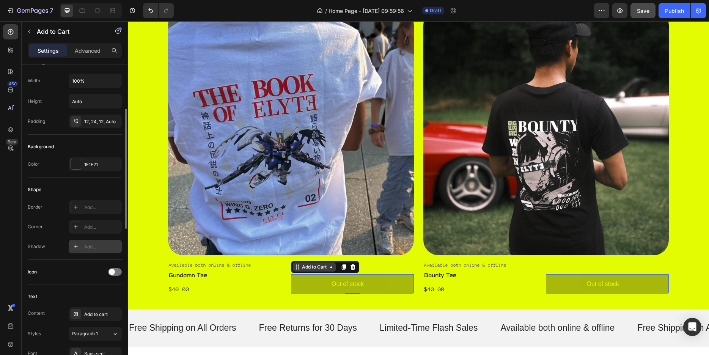
scroll to position [193, 0]
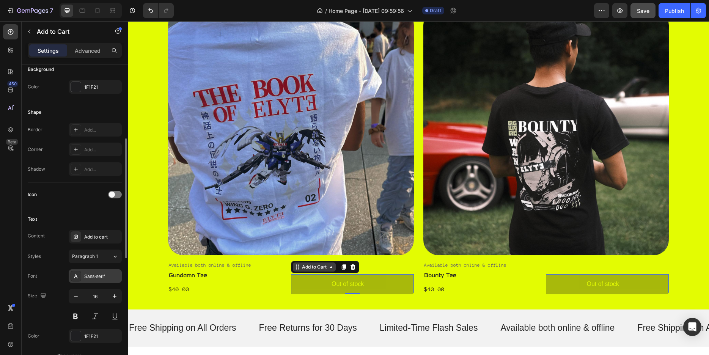
click at [104, 270] on div "Sans-serif" at bounding box center [95, 276] width 53 height 14
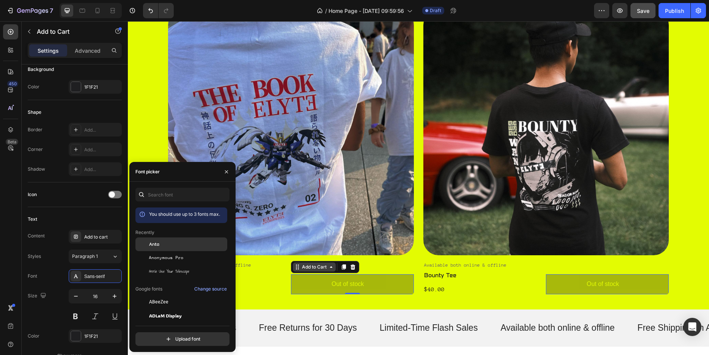
click at [160, 247] on div "Anta" at bounding box center [187, 244] width 77 height 7
click at [364, 313] on div "Free Shipping on All Orders Text Free Returns for 30 Days Text Limited-Time Fla…" at bounding box center [418, 328] width 581 height 37
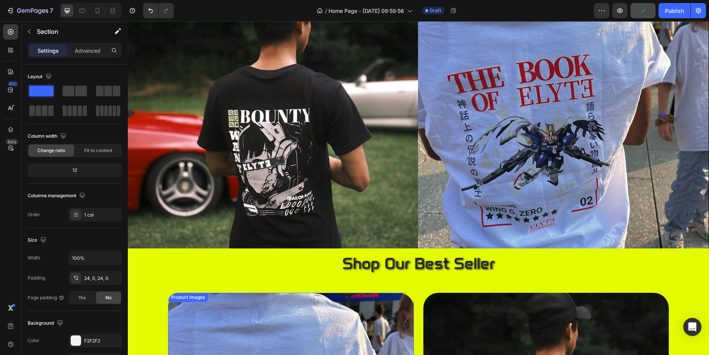
scroll to position [155, 0]
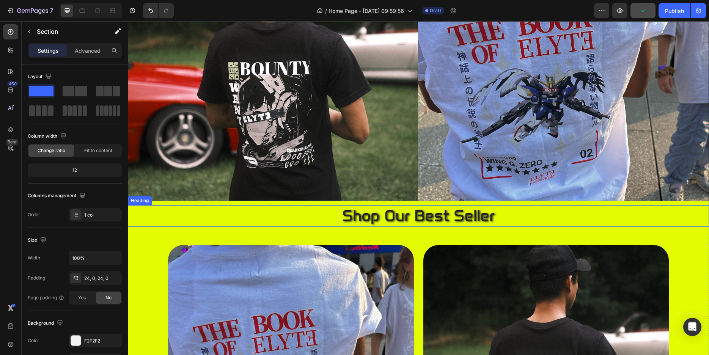
click at [379, 213] on h2 "shop our best seller" at bounding box center [418, 216] width 455 height 22
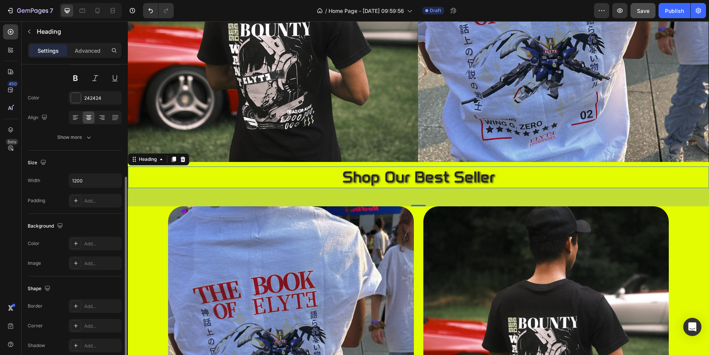
scroll to position [116, 0]
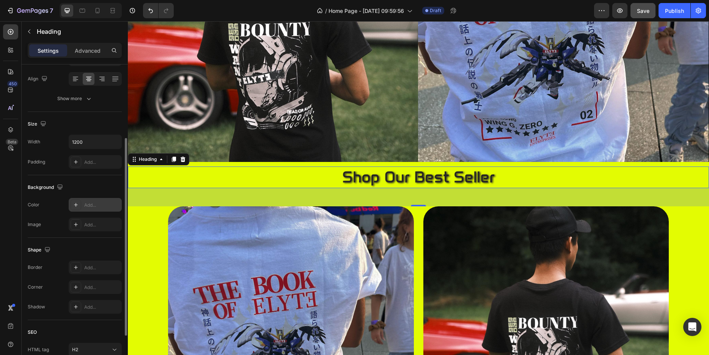
click at [92, 201] on div "Add..." at bounding box center [95, 205] width 53 height 14
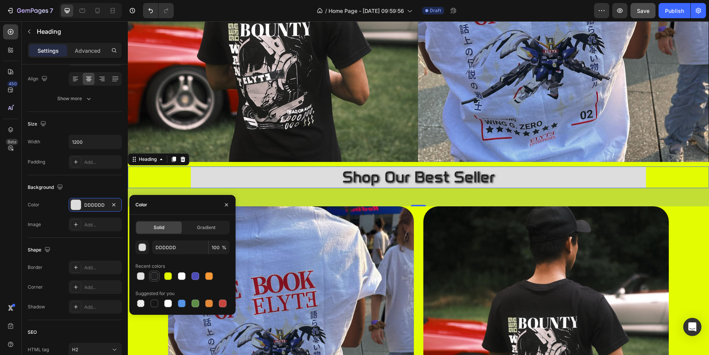
click at [156, 277] on div at bounding box center [155, 276] width 8 height 8
type input "1F1F21"
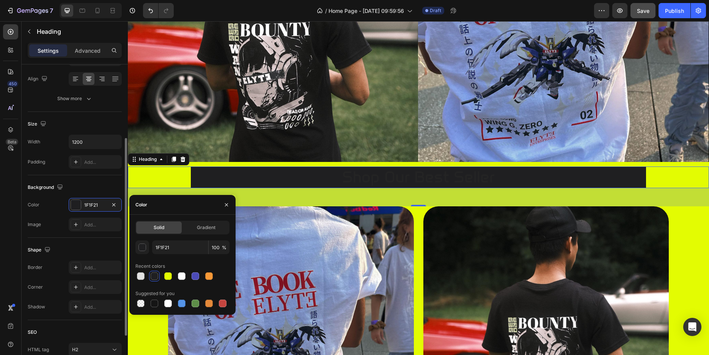
click at [100, 177] on div "Background The changes might be hidden by the video. Color 1F1F21 Image Add..." at bounding box center [75, 206] width 94 height 63
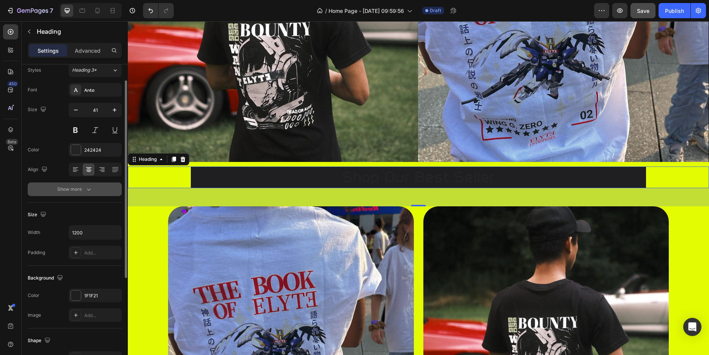
scroll to position [0, 0]
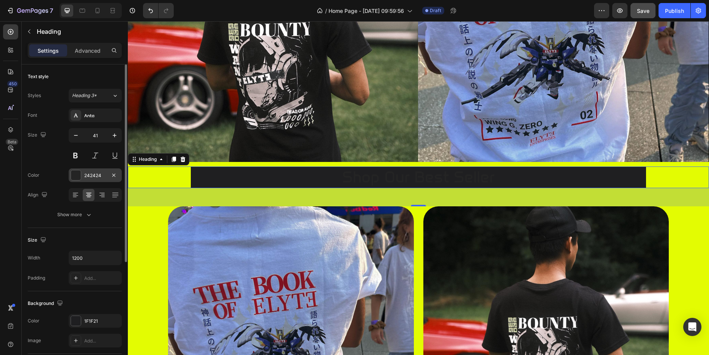
click at [87, 176] on div "242424" at bounding box center [95, 175] width 22 height 7
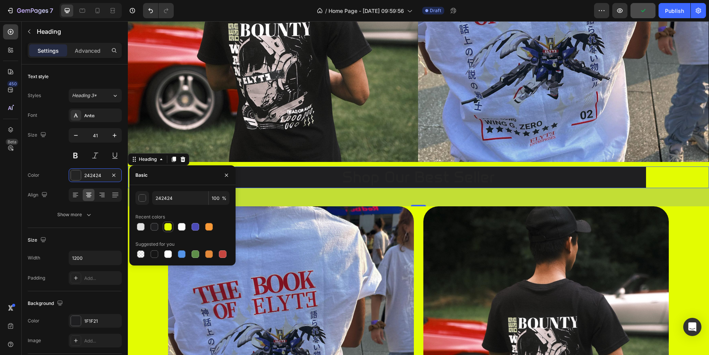
click at [168, 225] on div at bounding box center [168, 227] width 8 height 8
type input "E3FC02"
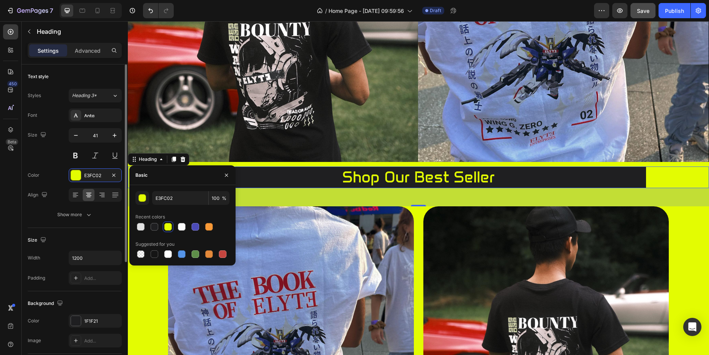
click at [103, 229] on div "Size Width 1200 Padding Add..." at bounding box center [75, 259] width 94 height 63
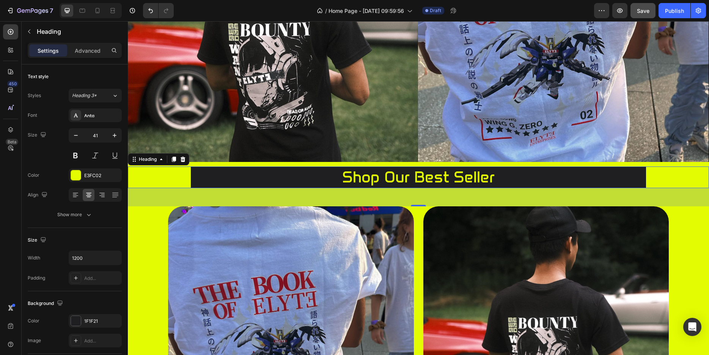
click at [248, 176] on h2 "shop our best seller" at bounding box center [418, 178] width 455 height 22
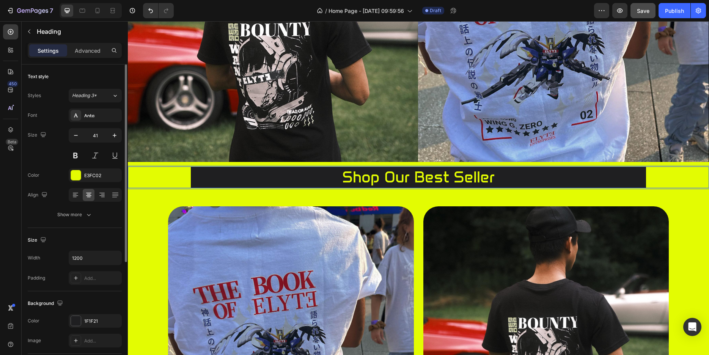
scroll to position [39, 0]
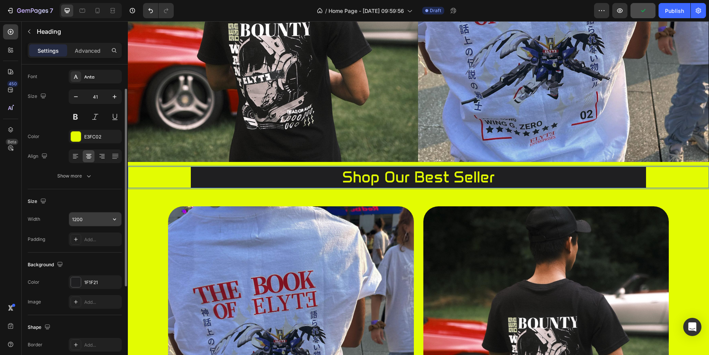
click at [101, 221] on input "1200" at bounding box center [95, 219] width 52 height 14
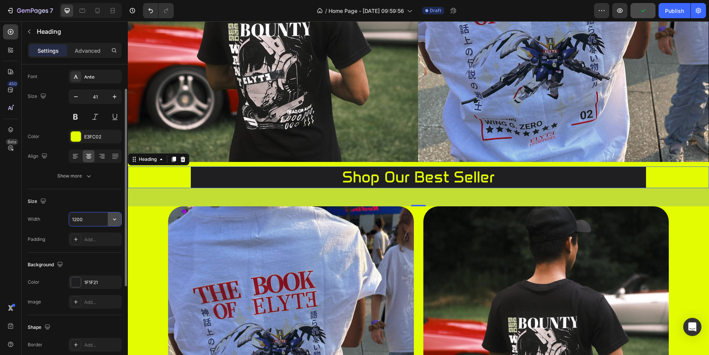
click at [113, 221] on icon "button" at bounding box center [115, 219] width 8 height 8
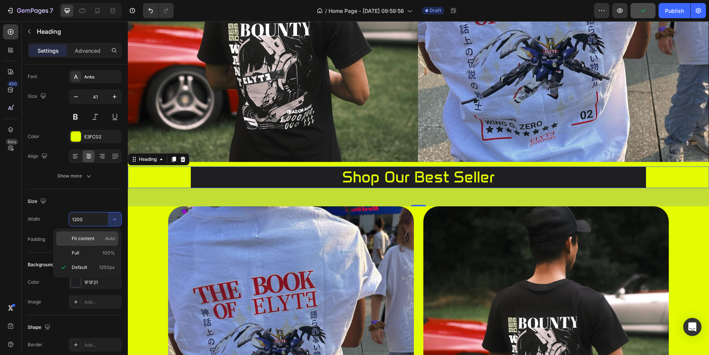
click at [100, 236] on p "Fit content Auto" at bounding box center [93, 238] width 43 height 7
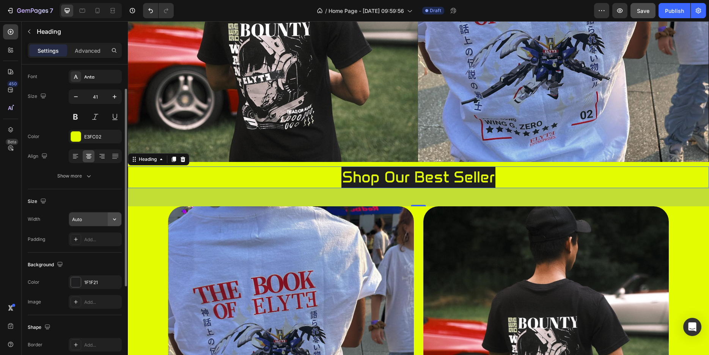
click at [113, 214] on button "button" at bounding box center [115, 219] width 14 height 14
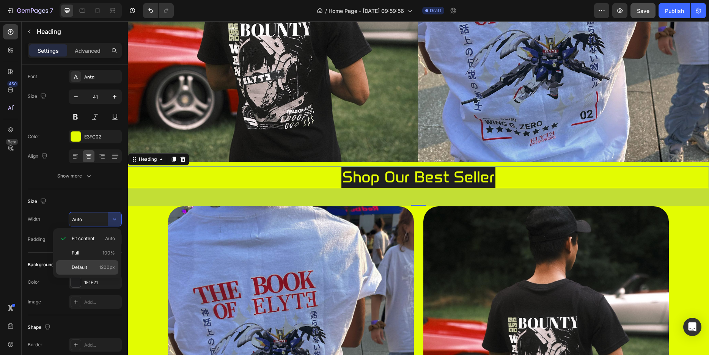
click at [93, 264] on div "Default 1200px" at bounding box center [87, 267] width 62 height 14
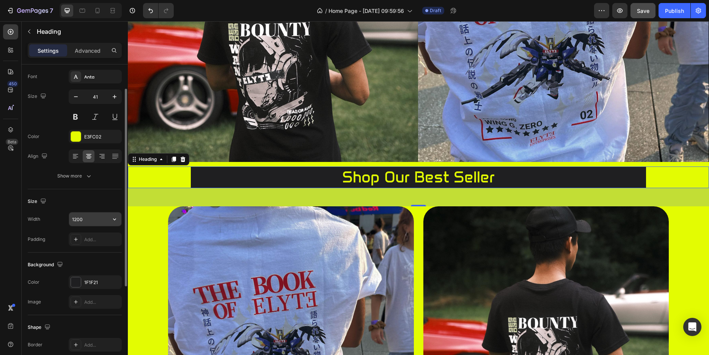
click at [106, 216] on input "1200" at bounding box center [95, 219] width 52 height 14
click at [118, 220] on icon "button" at bounding box center [115, 219] width 8 height 8
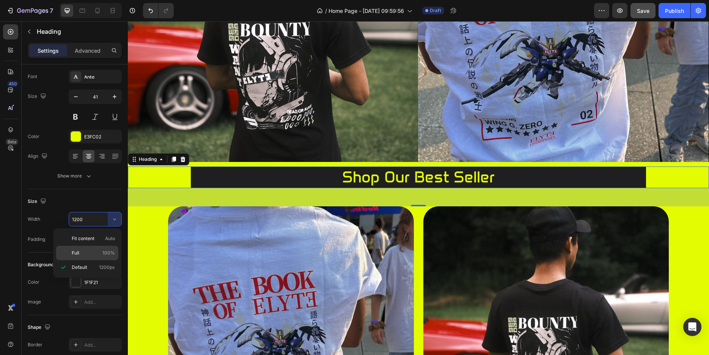
click at [108, 250] on span "100%" at bounding box center [108, 253] width 13 height 7
type input "100%"
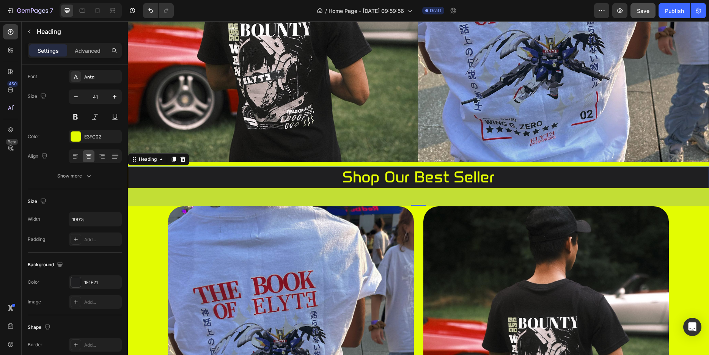
click at [281, 192] on div "48" at bounding box center [418, 197] width 581 height 18
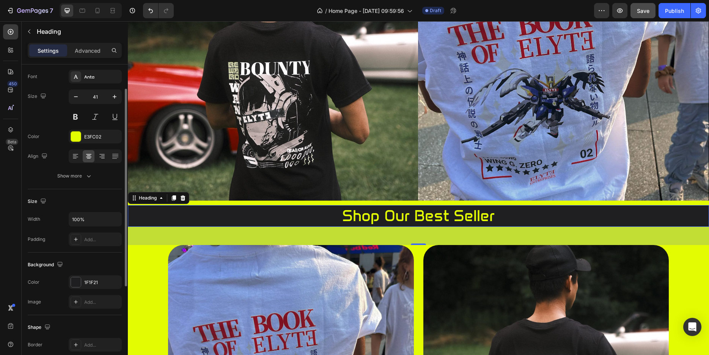
scroll to position [0, 0]
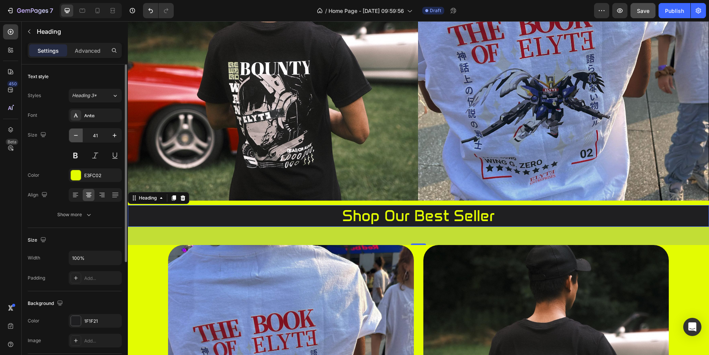
click at [75, 137] on icon "button" at bounding box center [76, 136] width 8 height 8
type input "40"
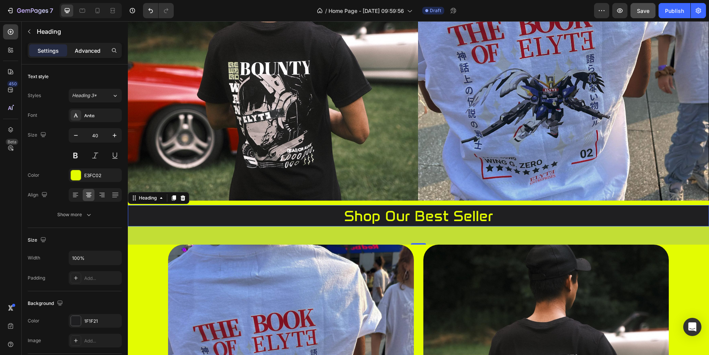
click at [80, 53] on p "Advanced" at bounding box center [88, 51] width 26 height 8
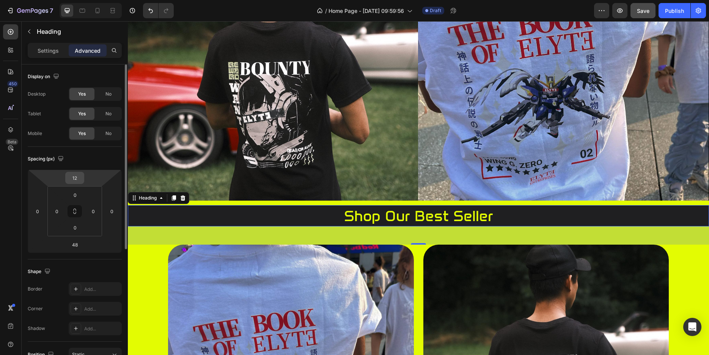
click at [83, 176] on div "12" at bounding box center [74, 178] width 19 height 12
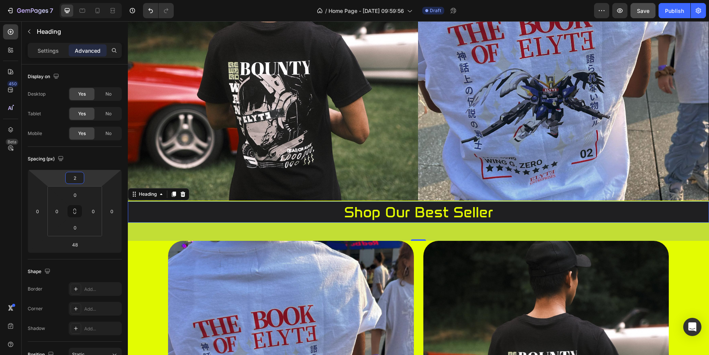
type input "0"
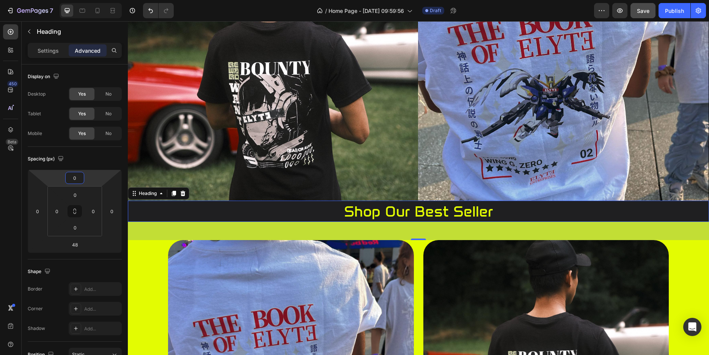
click at [93, 0] on html "7 / Home Page - Aug 27, 09:59:56 Draft Preview Save Publish 450 Beta add Sectio…" at bounding box center [354, 0] width 709 height 0
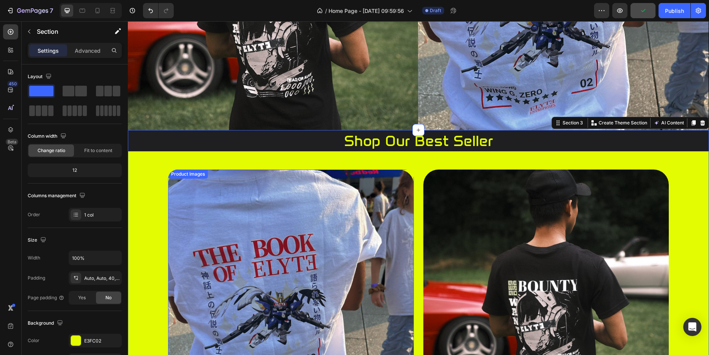
scroll to position [271, 0]
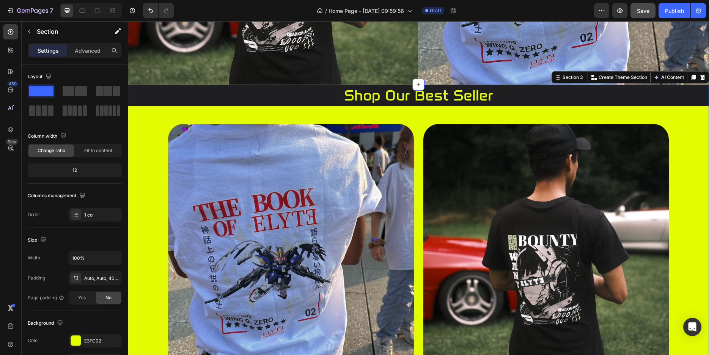
click at [407, 106] on div "shop our best seller Heading Product Images Available both online & offline Tex…" at bounding box center [418, 247] width 581 height 324
click at [50, 150] on span "Change ratio" at bounding box center [52, 150] width 28 height 7
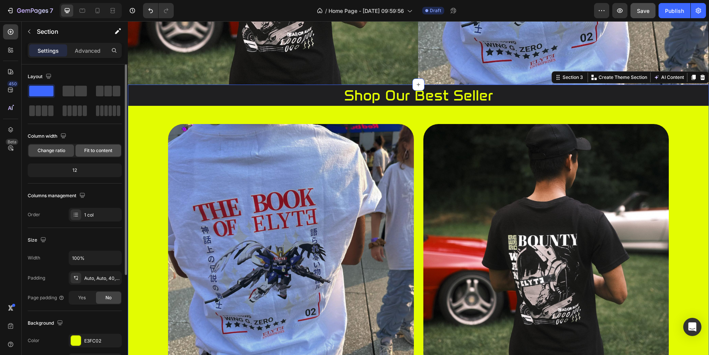
click at [88, 150] on span "Fit to content" at bounding box center [98, 150] width 28 height 7
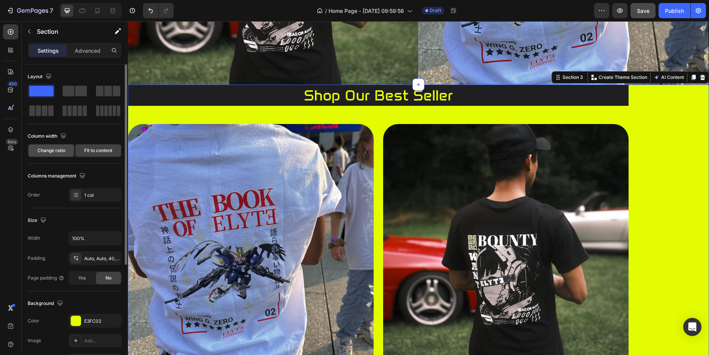
click at [50, 149] on span "Change ratio" at bounding box center [52, 150] width 28 height 7
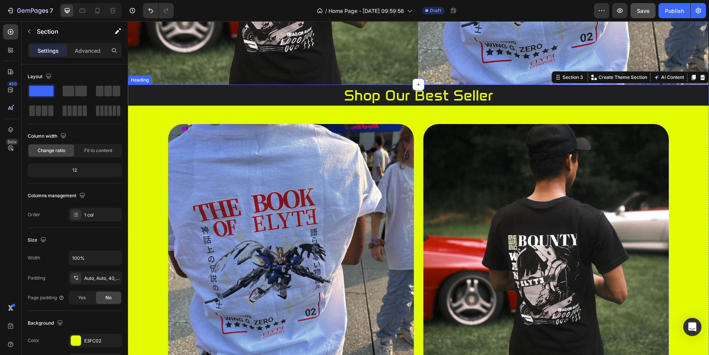
click at [261, 89] on p "shop our best seller" at bounding box center [419, 95] width 580 height 20
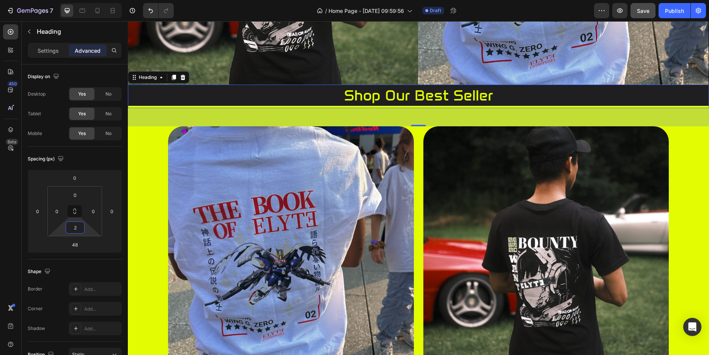
type input "0"
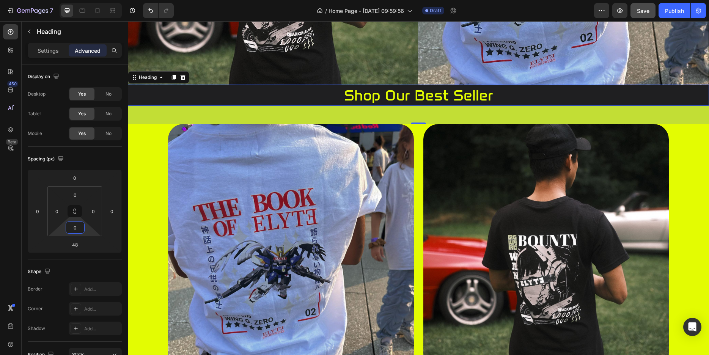
click at [88, 0] on html "7 / Home Page - Aug 27, 09:59:56 Draft Preview Save Publish 450 Beta add Sectio…" at bounding box center [354, 0] width 709 height 0
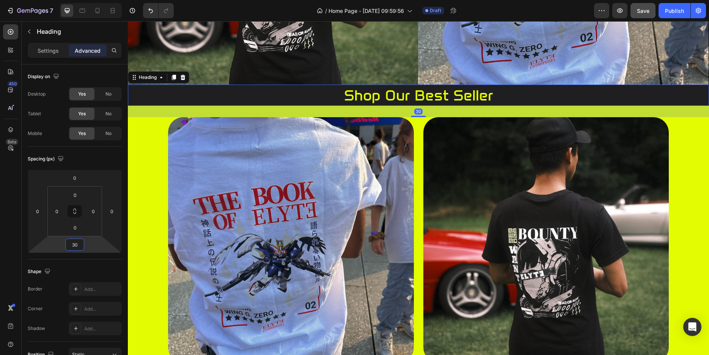
type input "32"
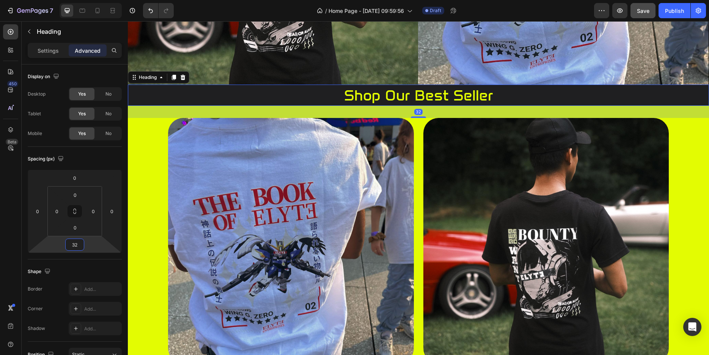
click at [90, 0] on html "7 / Home Page - Aug 27, 09:59:56 Draft Preview Save Publish 450 Beta add Sectio…" at bounding box center [354, 0] width 709 height 0
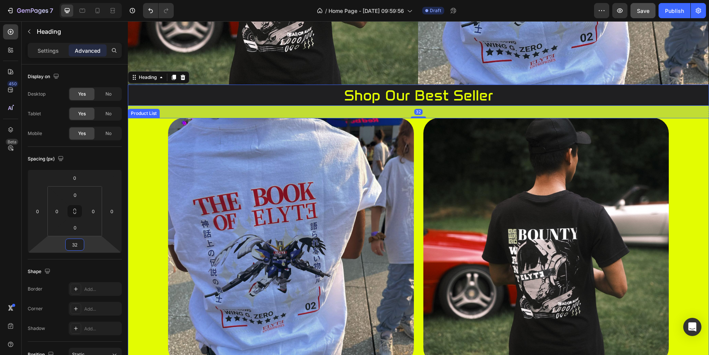
click at [154, 192] on div "Product Images Available both online & offline Text Block gundamn tee Product T…" at bounding box center [418, 260] width 581 height 285
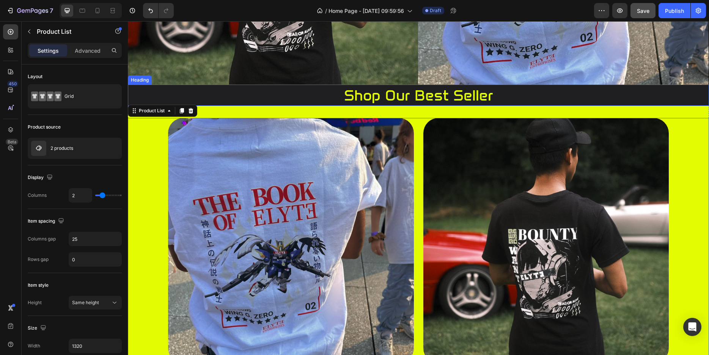
click at [399, 89] on p "shop our best seller" at bounding box center [419, 95] width 580 height 20
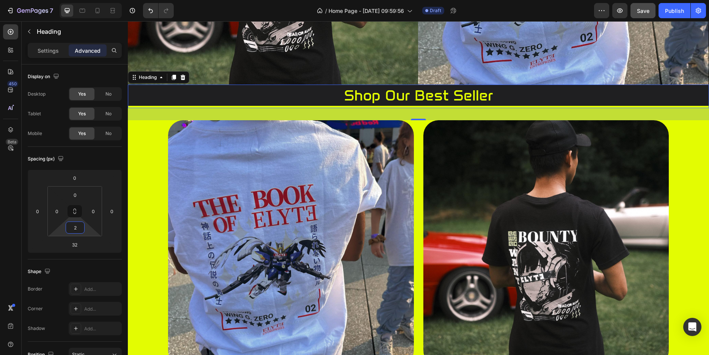
type input "0"
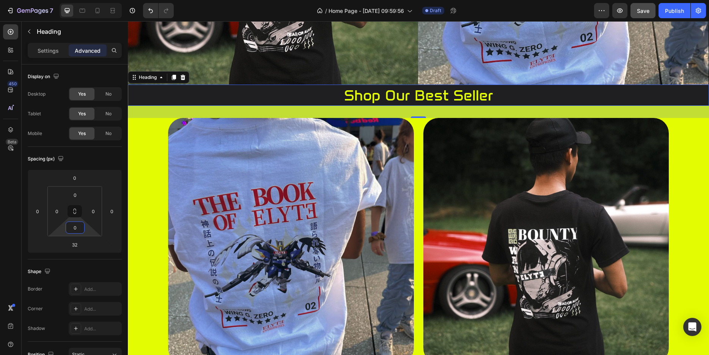
click at [88, 0] on html "7 / Home Page - Aug 27, 09:59:56 Draft Preview Save Publish 450 Beta add Sectio…" at bounding box center [354, 0] width 709 height 0
click at [110, 266] on div "Shape" at bounding box center [75, 272] width 94 height 12
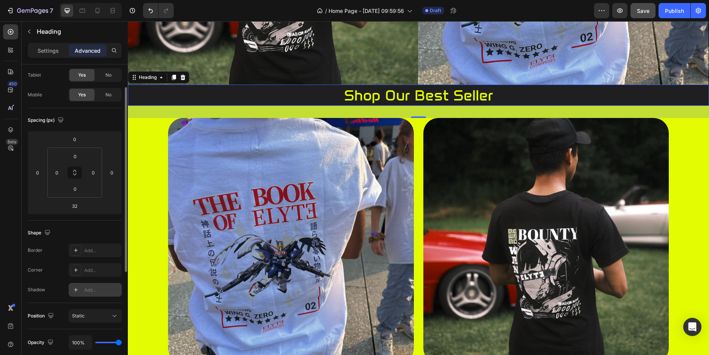
click at [74, 288] on icon at bounding box center [76, 290] width 6 height 6
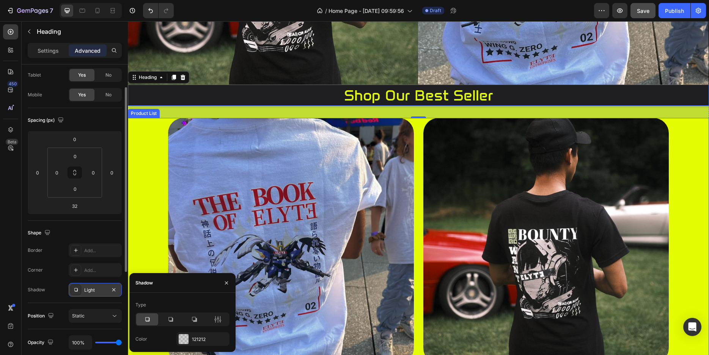
click at [144, 220] on div "Product Images Available both online & offline Text Block gundamn tee Product T…" at bounding box center [418, 260] width 581 height 285
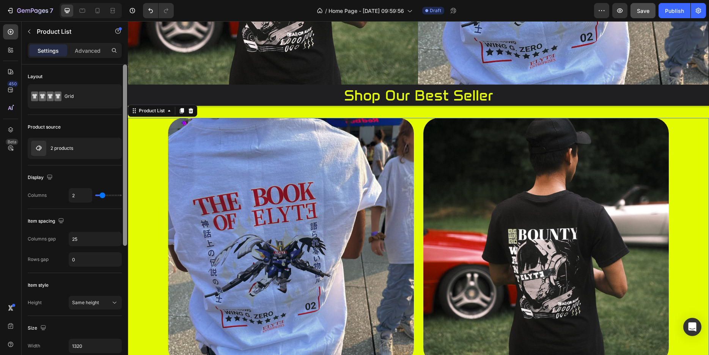
scroll to position [225, 0]
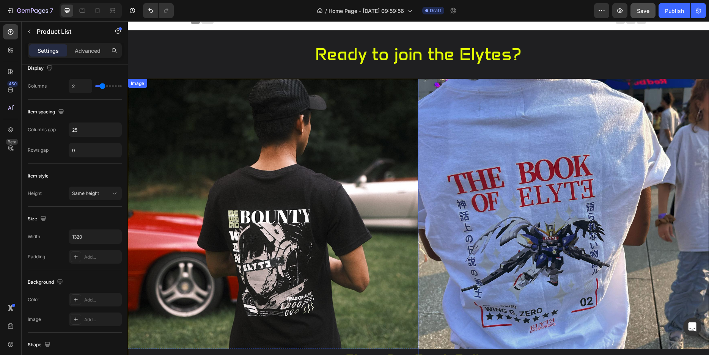
scroll to position [0, 0]
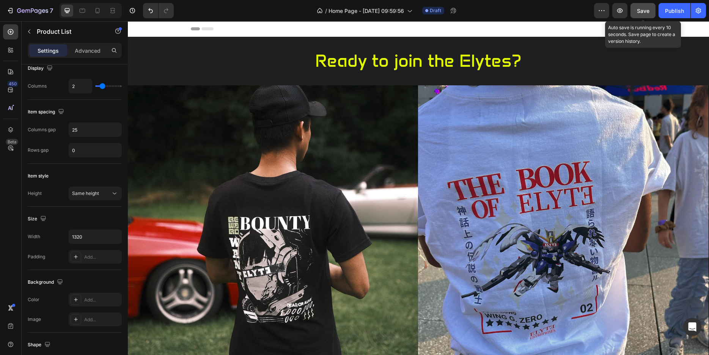
click at [641, 8] on span "Save" at bounding box center [643, 11] width 13 height 6
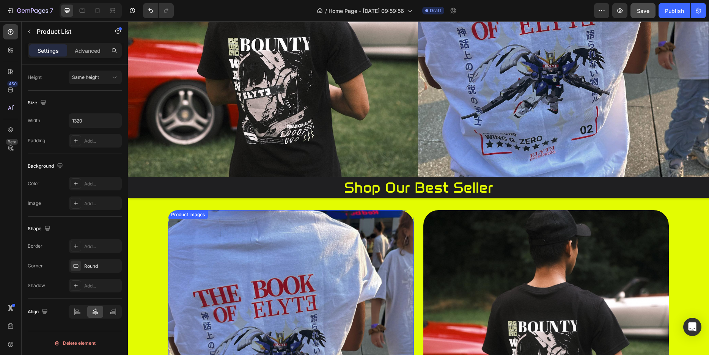
scroll to position [155, 0]
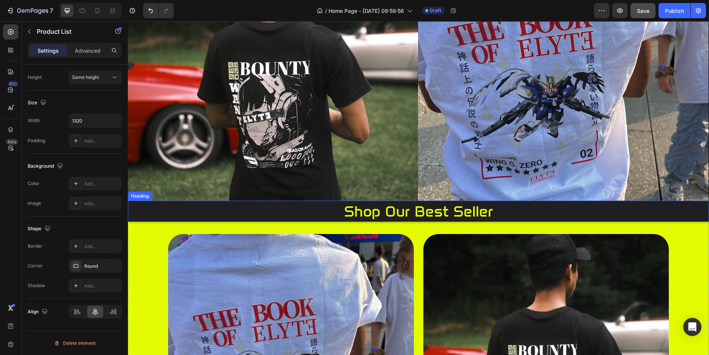
click at [351, 211] on h2 "shop our best seller" at bounding box center [418, 211] width 581 height 21
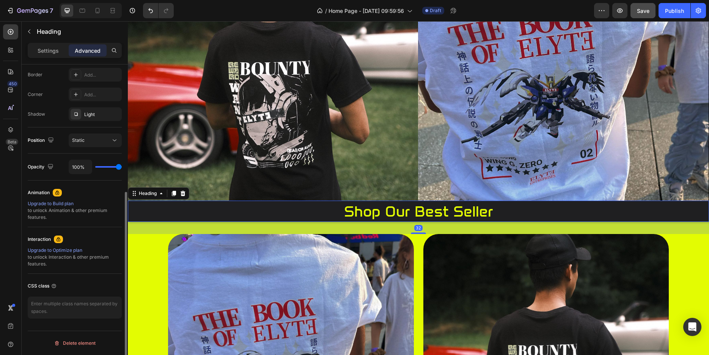
scroll to position [0, 0]
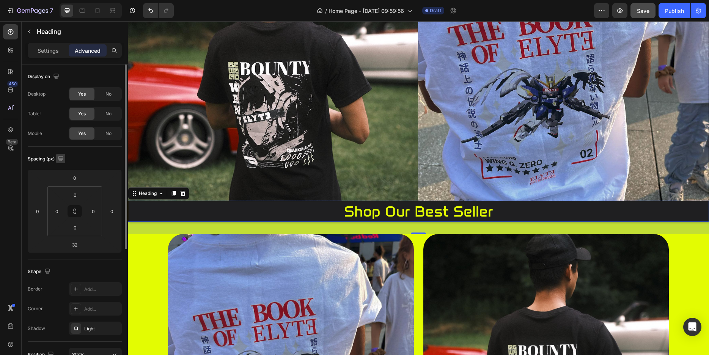
click at [62, 159] on icon "button" at bounding box center [60, 158] width 5 height 5
click at [64, 181] on icon "button" at bounding box center [62, 185] width 8 height 8
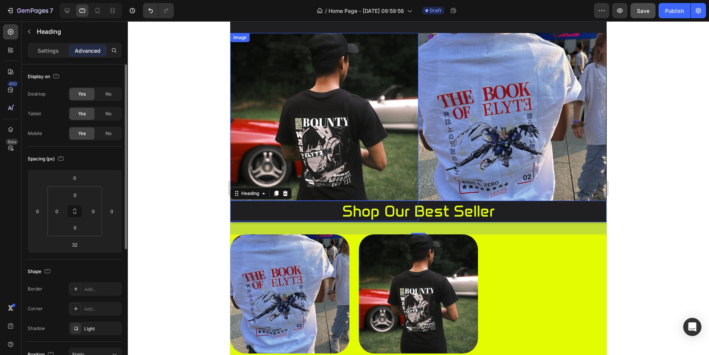
scroll to position [47, 0]
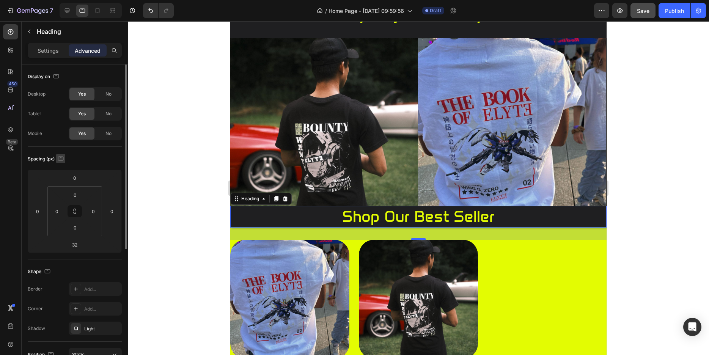
click at [59, 158] on icon "button" at bounding box center [61, 158] width 6 height 4
click at [63, 195] on icon "button" at bounding box center [62, 198] width 8 height 8
type input "28"
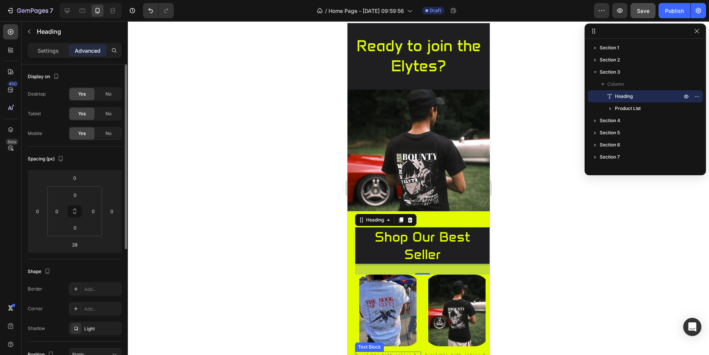
scroll to position [0, 0]
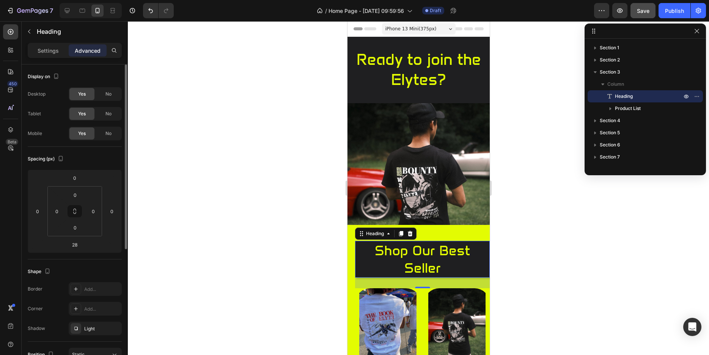
click at [393, 181] on img at bounding box center [418, 174] width 142 height 142
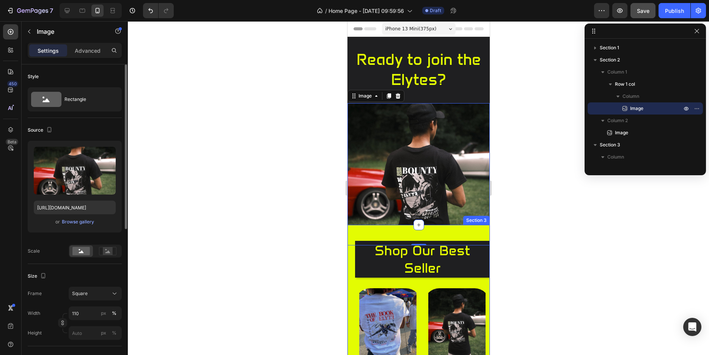
click at [386, 225] on div "shop our best seller Heading Product Images Available both online & offline Tex…" at bounding box center [418, 328] width 142 height 206
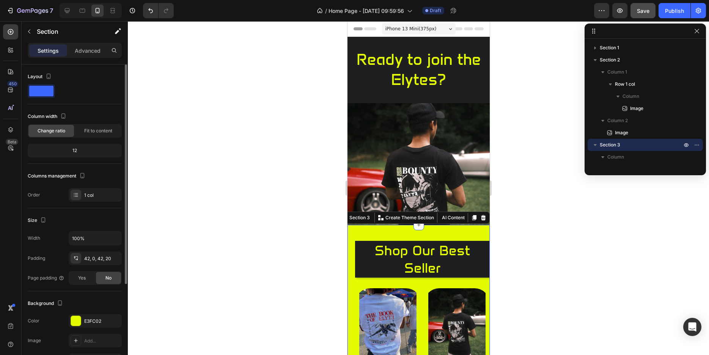
click at [394, 241] on h2 "shop our best seller" at bounding box center [422, 259] width 135 height 37
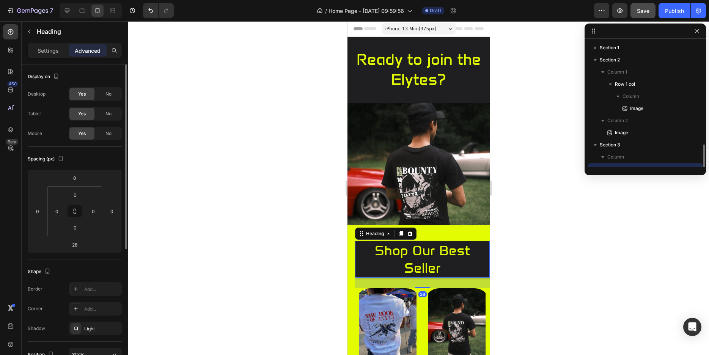
scroll to position [71, 0]
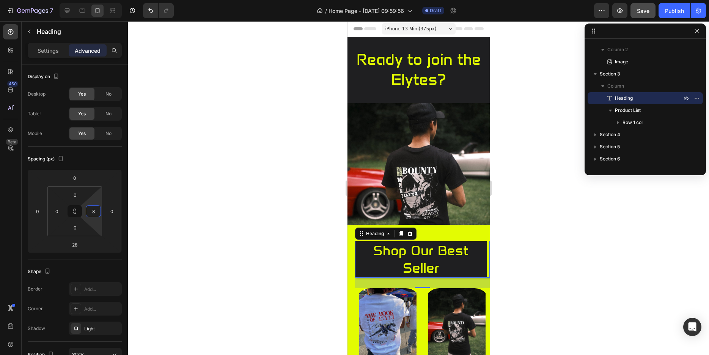
type input "10"
drag, startPoint x: 96, startPoint y: 219, endPoint x: 106, endPoint y: 217, distance: 9.7
click at [106, 0] on html "7 / Home Page - Aug 27, 09:59:56 Draft Preview Save Publish 450 Beta add Sectio…" at bounding box center [354, 0] width 709 height 0
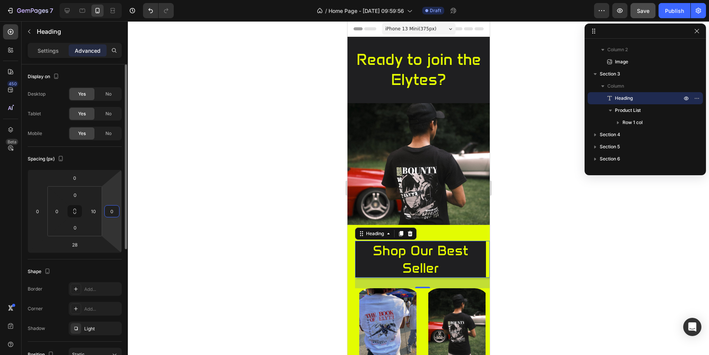
click at [109, 0] on html "7 / Home Page - Aug 27, 09:59:56 Draft Preview Save Publish 450 Beta add Sectio…" at bounding box center [354, 0] width 709 height 0
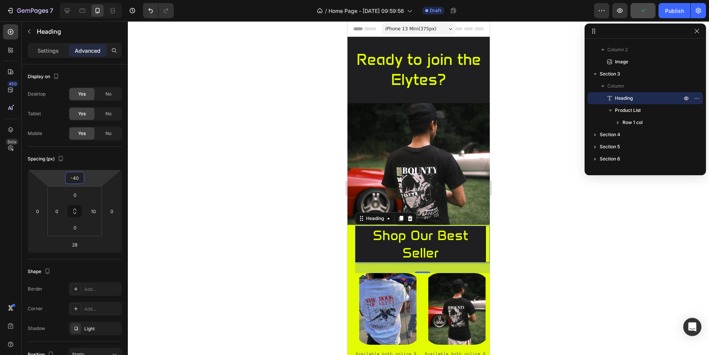
type input "-42"
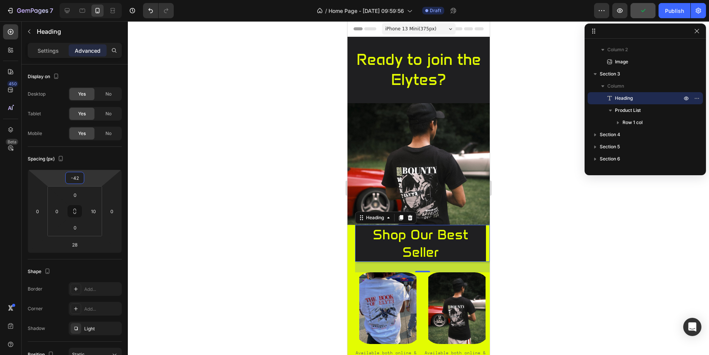
drag, startPoint x: 94, startPoint y: 185, endPoint x: 100, endPoint y: 193, distance: 10.3
click at [100, 0] on html "7 / Home Page - Aug 27, 09:59:56 Draft Preview Publish 450 Beta add Sections(20…" at bounding box center [354, 0] width 709 height 0
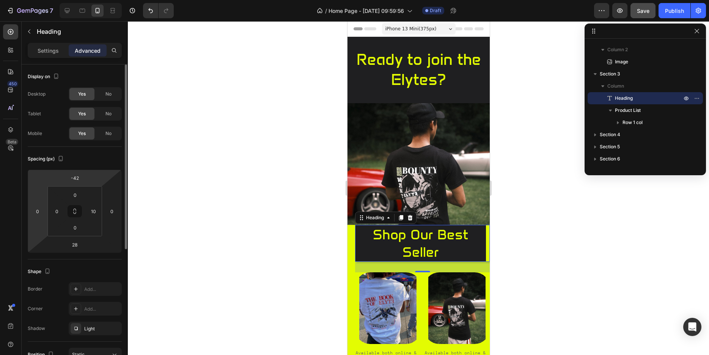
drag, startPoint x: 45, startPoint y: 215, endPoint x: 42, endPoint y: 203, distance: 12.4
click at [42, 203] on div "-42 0 28 0" at bounding box center [75, 211] width 94 height 83
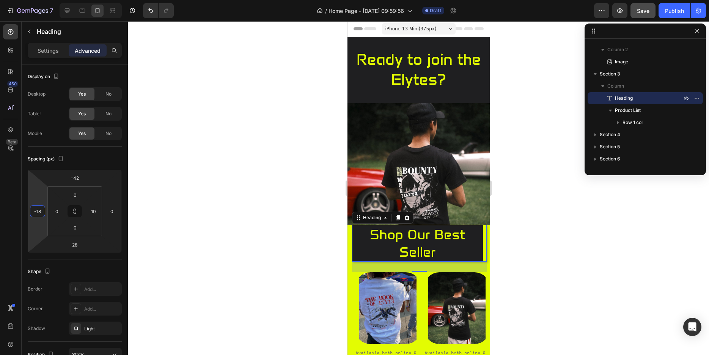
type input "-20"
drag, startPoint x: 42, startPoint y: 202, endPoint x: 45, endPoint y: 206, distance: 4.4
click at [45, 0] on html "7 / Home Page - Aug 27, 09:59:56 Draft Preview Save Publish 450 Beta add Sectio…" at bounding box center [354, 0] width 709 height 0
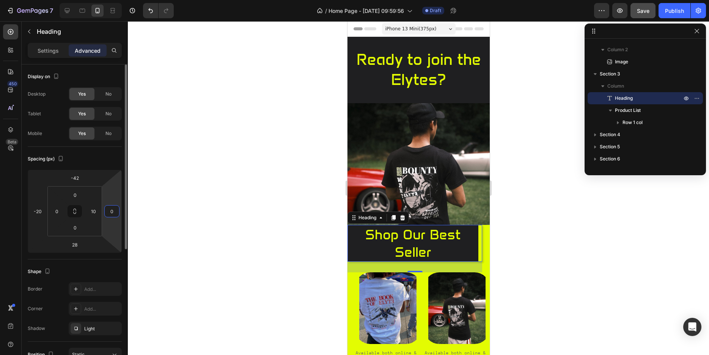
click at [107, 215] on input "0" at bounding box center [111, 211] width 11 height 11
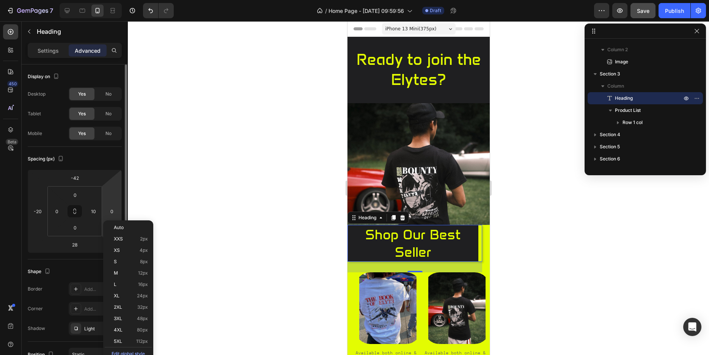
click at [107, 0] on html "7 / Home Page - Aug 27, 09:59:56 Draft Preview Save Publish 450 Beta add Sectio…" at bounding box center [354, 0] width 709 height 0
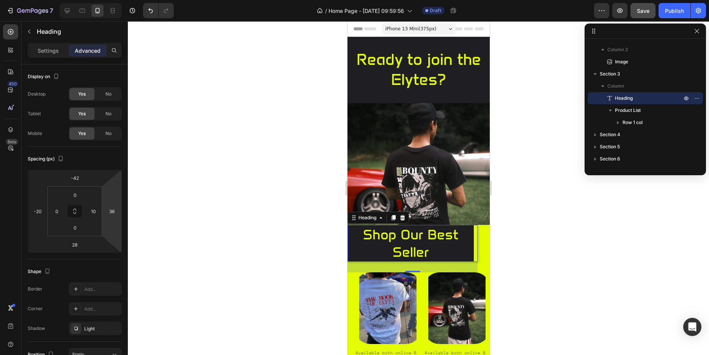
drag, startPoint x: 112, startPoint y: 192, endPoint x: 117, endPoint y: 185, distance: 8.4
click at [117, 0] on html "7 / Home Page - Aug 27, 09:59:56 Draft Preview Save Publish 450 Beta add Sectio…" at bounding box center [354, 0] width 709 height 0
type input "-50"
drag, startPoint x: 114, startPoint y: 193, endPoint x: 115, endPoint y: 210, distance: 16.4
click at [115, 0] on html "7 / Home Page - Aug 27, 09:59:56 Draft Preview Publish 450 Beta add Sections(20…" at bounding box center [354, 0] width 709 height 0
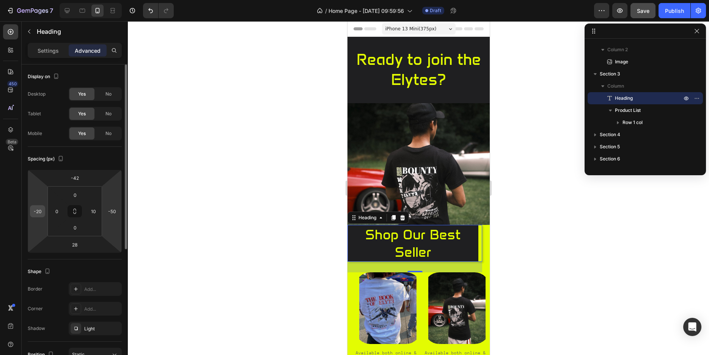
click at [40, 209] on input "-20" at bounding box center [37, 211] width 11 height 11
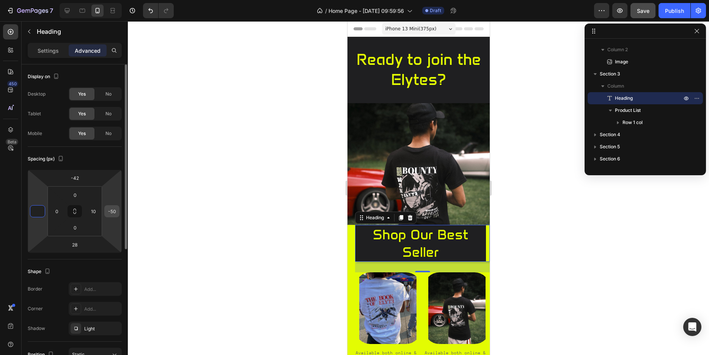
type input "0"
click at [112, 209] on input "-50" at bounding box center [111, 211] width 11 height 11
type input "0"
click at [97, 212] on input "10" at bounding box center [93, 211] width 11 height 11
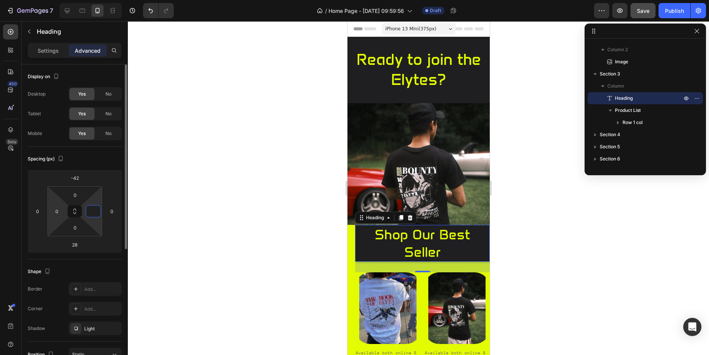
type input "0"
type input "2"
click at [55, 0] on html "7 / Home Page - Aug 27, 09:59:56 Draft Preview Save Publish 450 Beta add Sectio…" at bounding box center [354, 0] width 709 height 0
type input "0"
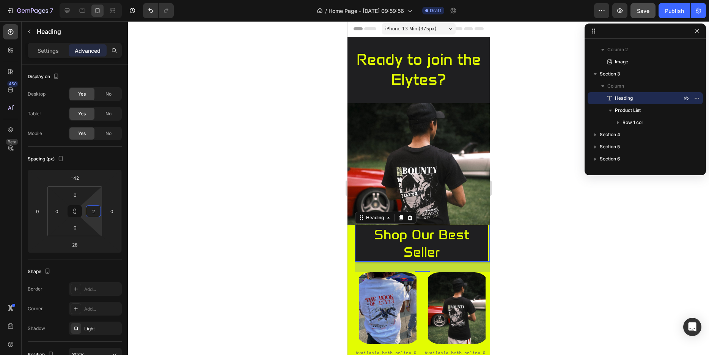
type input "0"
click at [90, 0] on html "7 / Home Page - Aug 27, 09:59:56 Draft Preview Save Publish 450 Beta add Sectio…" at bounding box center [354, 0] width 709 height 0
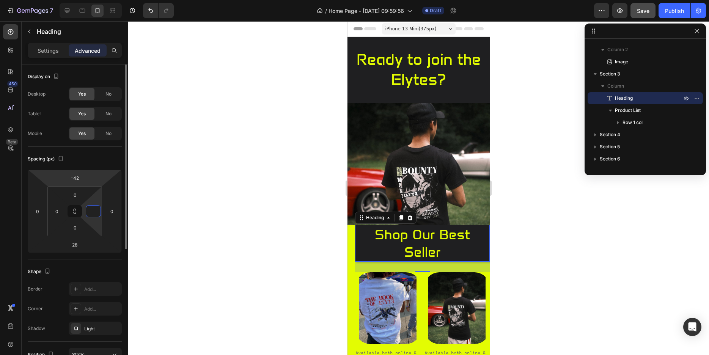
type input "0"
click at [91, 0] on html "7 / Home Page - Aug 27, 09:59:56 Draft Preview Save Publish 450 Beta add Sectio…" at bounding box center [354, 0] width 709 height 0
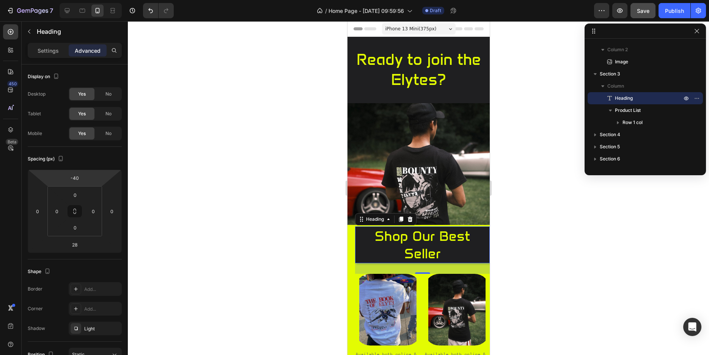
type input "-42"
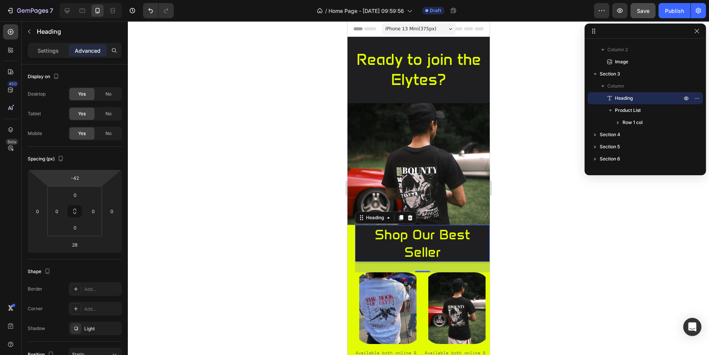
click at [91, 0] on html "7 / Home Page - Aug 27, 09:59:56 Draft Preview Save Publish 450 Beta add Sectio…" at bounding box center [354, 0] width 709 height 0
click at [187, 203] on div at bounding box center [418, 188] width 581 height 334
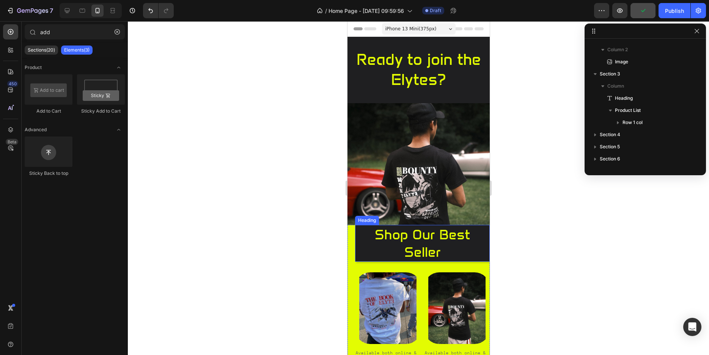
click at [371, 239] on h2 "shop our best seller" at bounding box center [422, 243] width 135 height 37
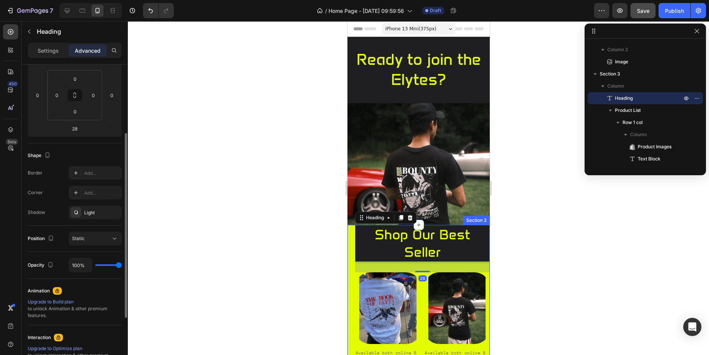
scroll to position [155, 0]
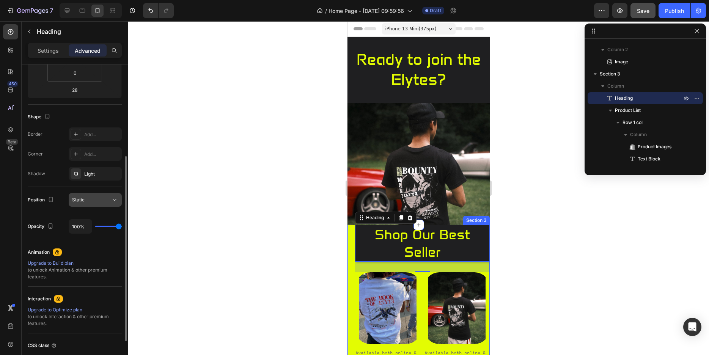
click at [113, 199] on icon at bounding box center [115, 200] width 4 height 2
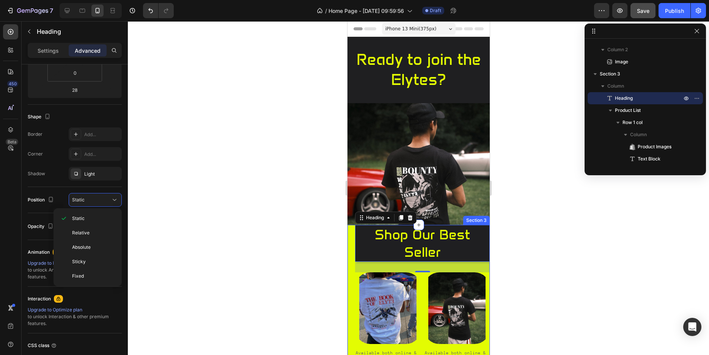
click at [151, 216] on div at bounding box center [418, 188] width 581 height 334
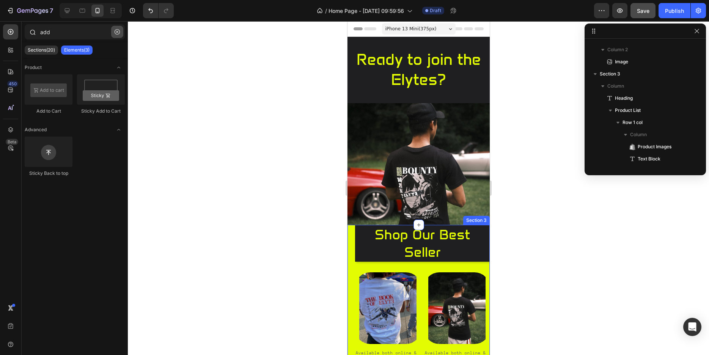
click at [115, 32] on icon "button" at bounding box center [117, 31] width 5 height 5
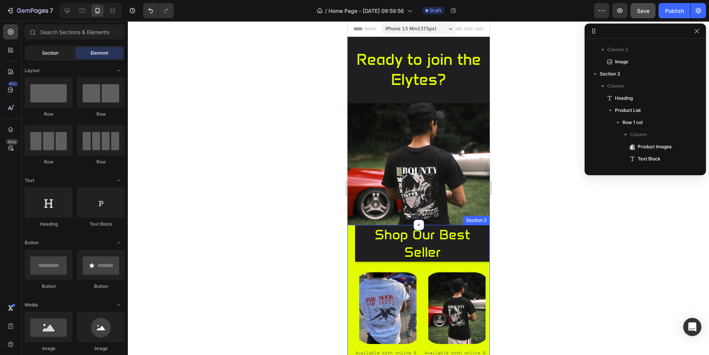
click at [60, 53] on div "Section" at bounding box center [50, 53] width 48 height 12
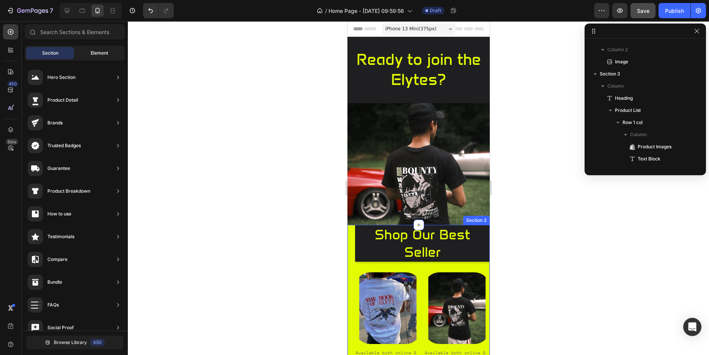
click at [93, 52] on span "Element" at bounding box center [99, 53] width 17 height 7
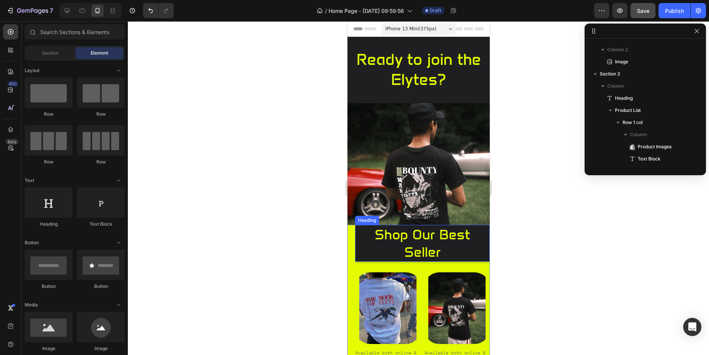
click at [376, 241] on h2 "shop our best seller" at bounding box center [422, 243] width 135 height 37
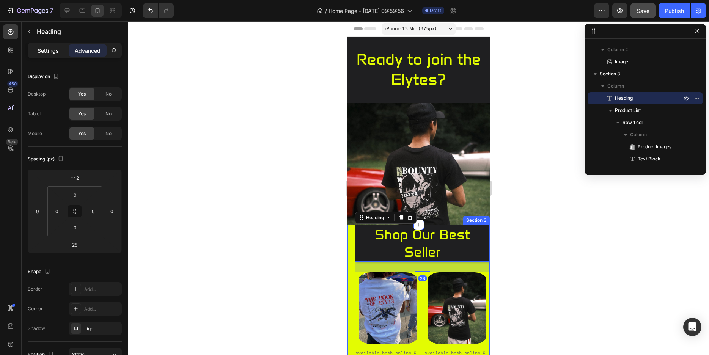
click at [51, 52] on p "Settings" at bounding box center [48, 51] width 21 height 8
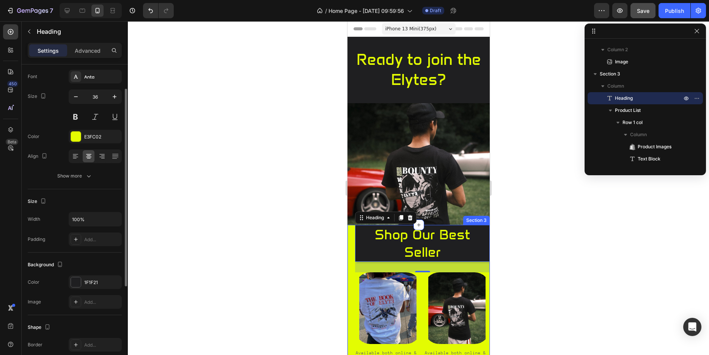
scroll to position [77, 0]
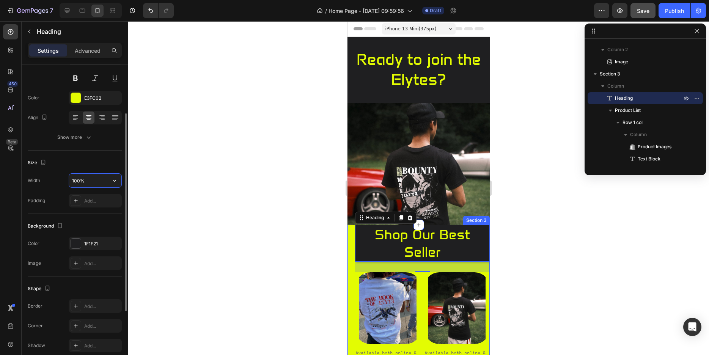
click at [92, 182] on input "100%" at bounding box center [95, 181] width 52 height 14
click at [109, 182] on button "button" at bounding box center [115, 181] width 14 height 14
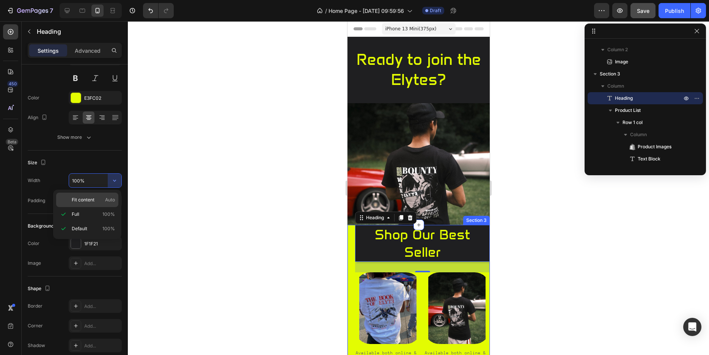
click at [84, 199] on span "Fit content" at bounding box center [83, 200] width 23 height 7
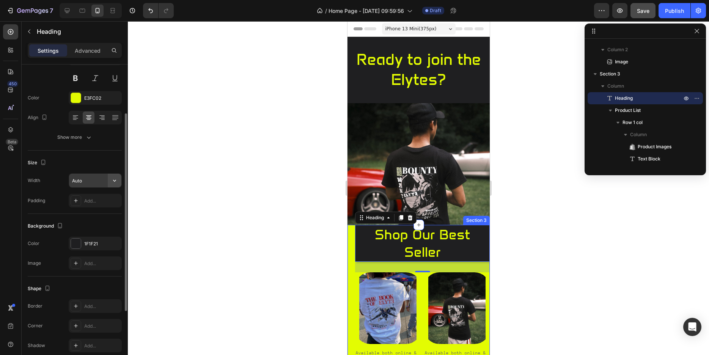
click at [118, 182] on button "button" at bounding box center [115, 181] width 14 height 14
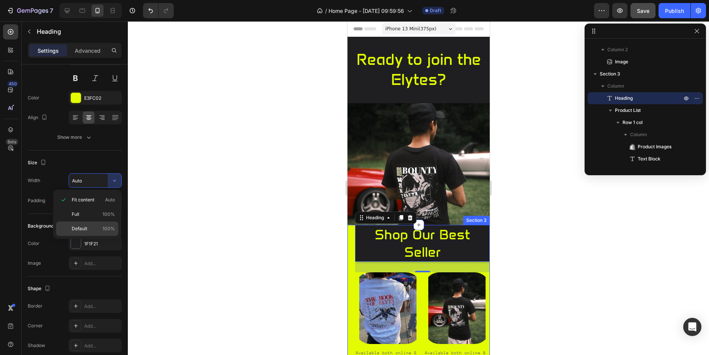
click at [96, 225] on div "Default 100%" at bounding box center [87, 229] width 62 height 14
type input "100%"
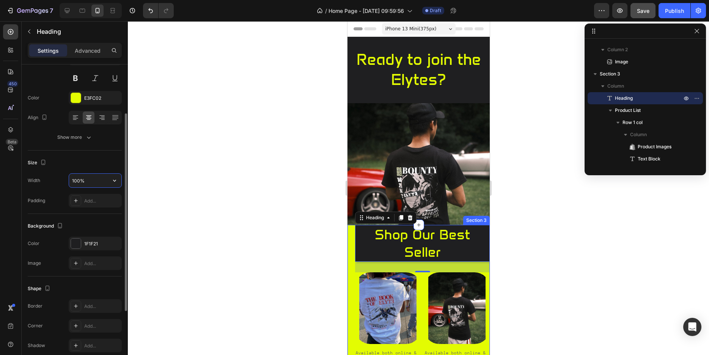
click at [97, 181] on input "100%" at bounding box center [95, 181] width 52 height 14
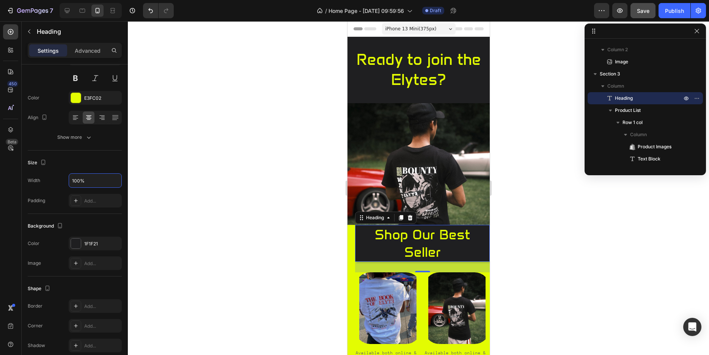
click at [366, 238] on h2 "shop our best seller" at bounding box center [422, 243] width 135 height 37
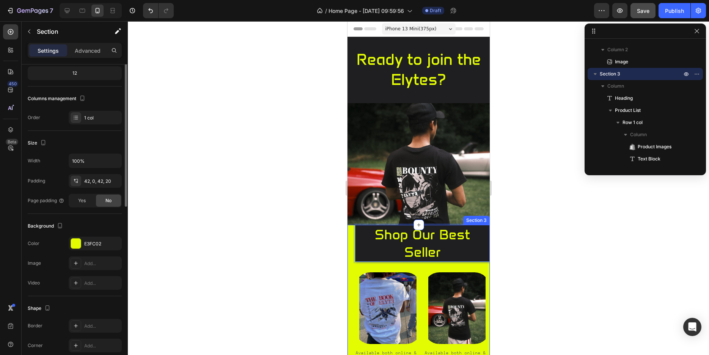
click at [354, 234] on div "shop our best seller Heading 28 Product Images Available both online & offline …" at bounding box center [418, 320] width 142 height 190
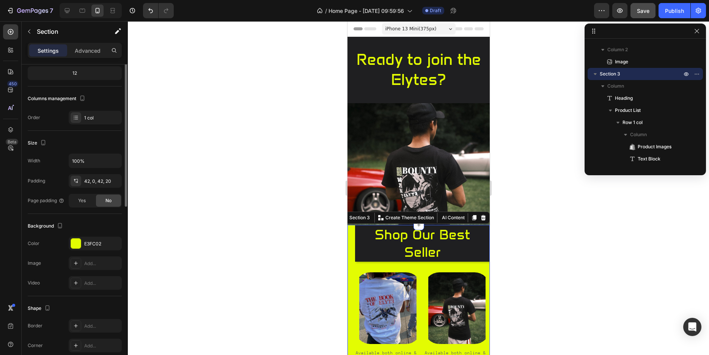
scroll to position [0, 0]
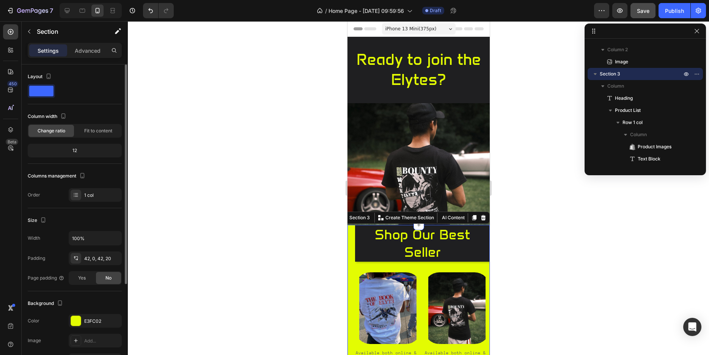
click at [365, 235] on p "shop our best seller" at bounding box center [421, 244] width 133 height 36
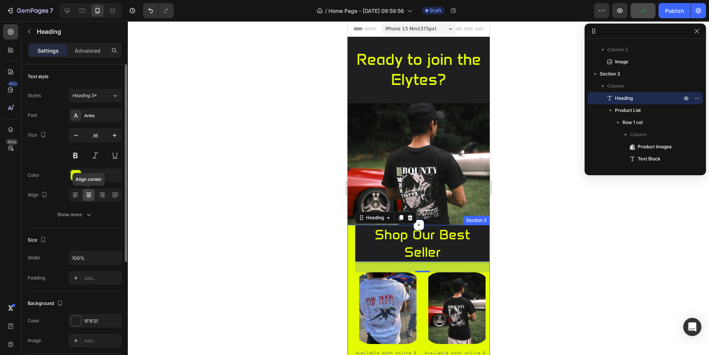
click at [91, 194] on icon at bounding box center [89, 195] width 8 height 8
click at [81, 193] on div at bounding box center [95, 195] width 53 height 14
click at [79, 195] on div at bounding box center [75, 195] width 12 height 12
click at [89, 195] on icon at bounding box center [89, 195] width 8 height 8
click at [101, 195] on icon at bounding box center [102, 195] width 8 height 8
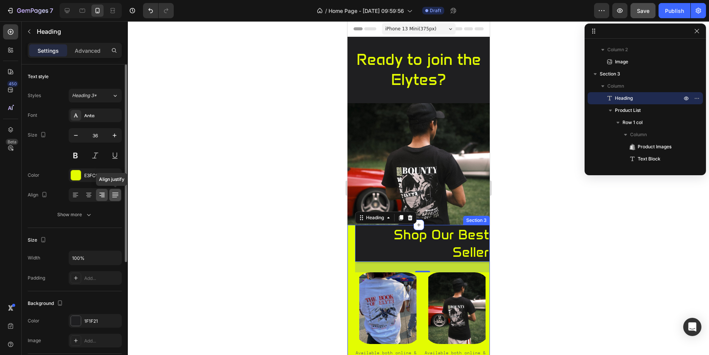
click at [115, 195] on icon at bounding box center [116, 195] width 8 height 8
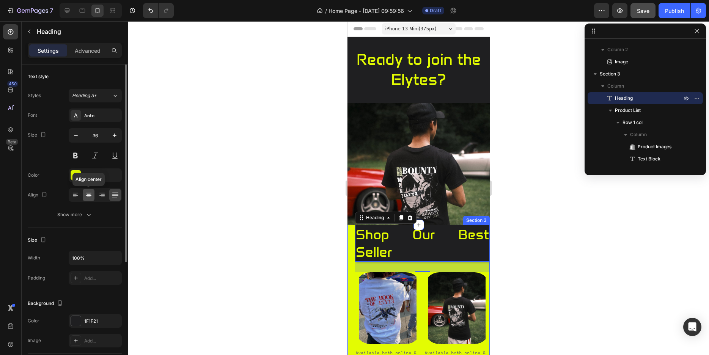
click at [89, 195] on icon at bounding box center [89, 195] width 8 height 8
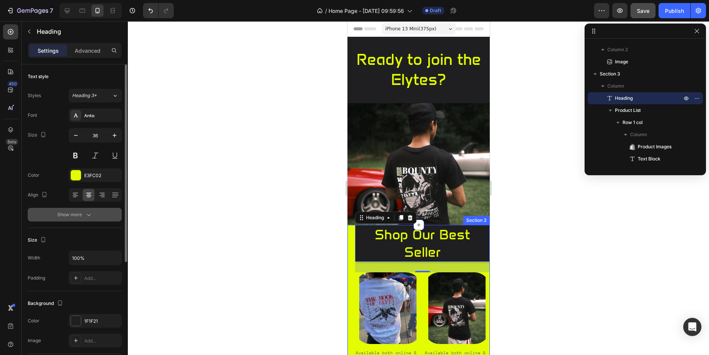
click at [84, 214] on div "Show more" at bounding box center [74, 215] width 35 height 8
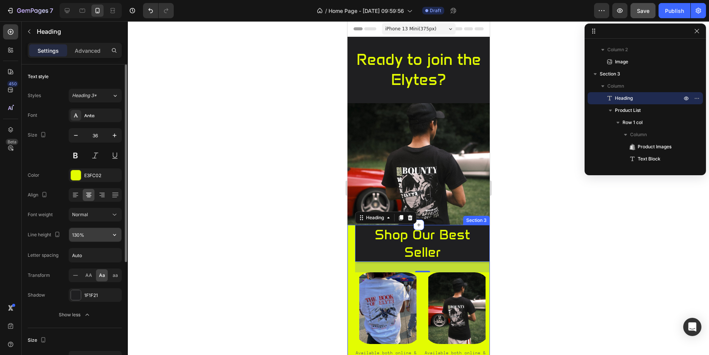
click at [90, 231] on input "130%" at bounding box center [95, 235] width 52 height 14
click at [116, 234] on icon "button" at bounding box center [115, 235] width 8 height 8
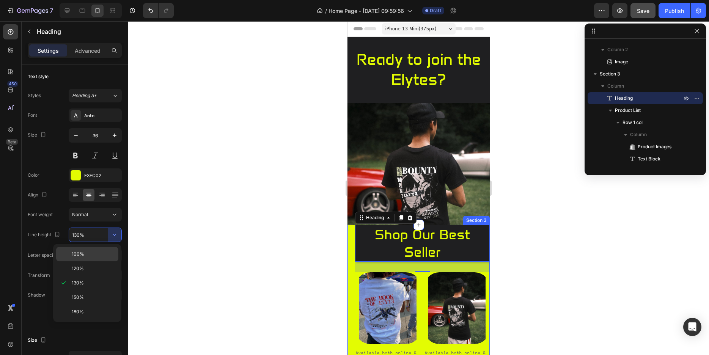
click at [90, 252] on p "100%" at bounding box center [93, 254] width 43 height 7
type input "100%"
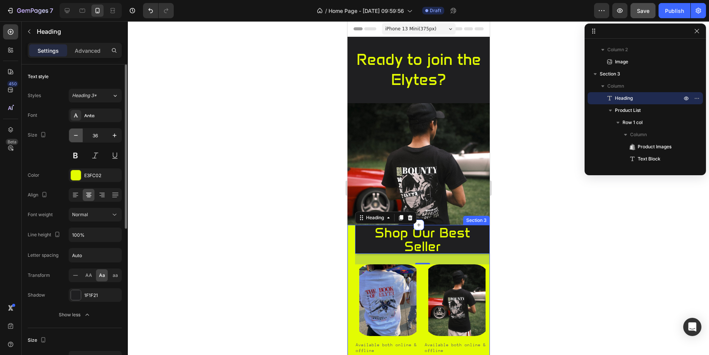
click at [75, 134] on icon "button" at bounding box center [76, 136] width 8 height 8
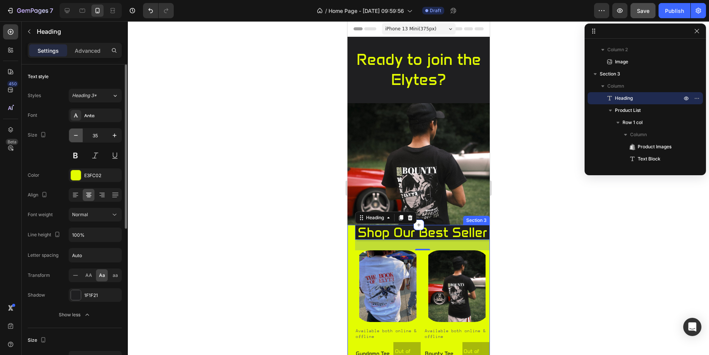
click at [75, 134] on icon "button" at bounding box center [76, 136] width 8 height 8
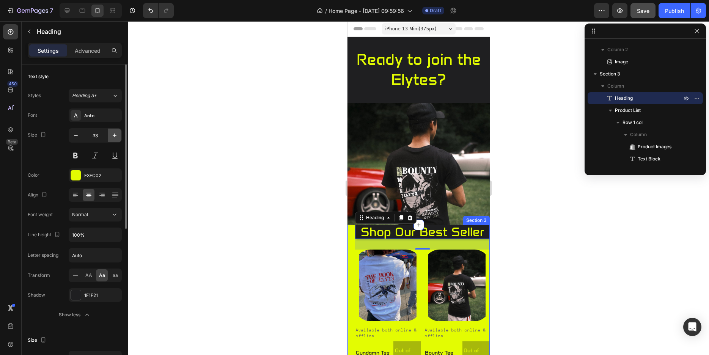
click at [114, 136] on icon "button" at bounding box center [115, 136] width 8 height 8
type input "34"
click at [221, 207] on div at bounding box center [418, 188] width 581 height 334
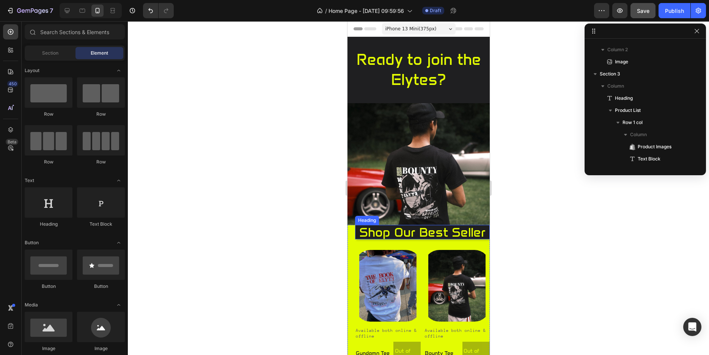
click at [370, 230] on p "shop our best seller" at bounding box center [421, 232] width 133 height 13
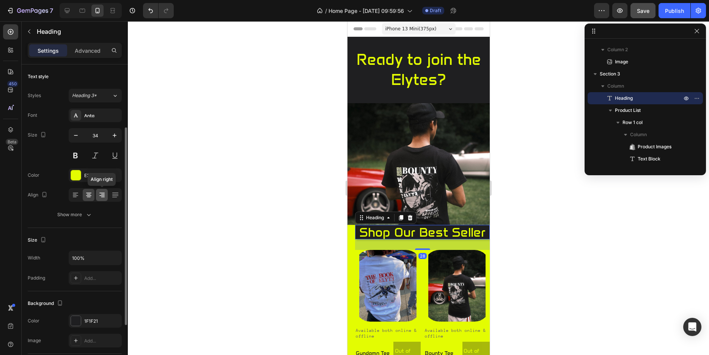
scroll to position [39, 0]
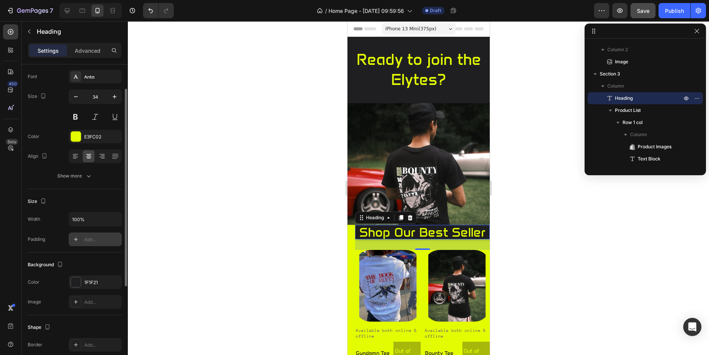
click at [72, 241] on div at bounding box center [76, 239] width 11 height 11
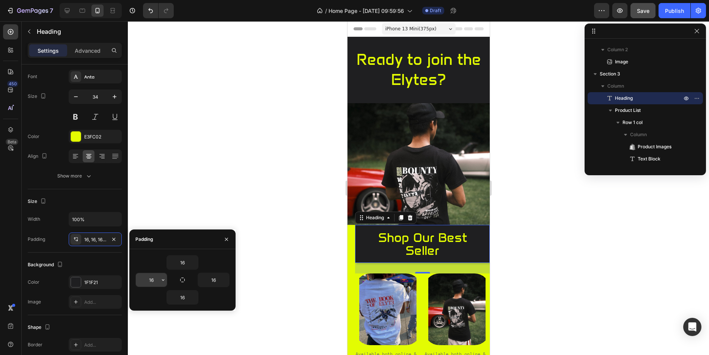
drag, startPoint x: 162, startPoint y: 278, endPoint x: 158, endPoint y: 277, distance: 4.4
click at [158, 277] on div "16" at bounding box center [151, 280] width 31 height 14
click at [153, 278] on input "16" at bounding box center [151, 280] width 31 height 14
click at [145, 280] on input "16" at bounding box center [151, 280] width 31 height 14
click at [179, 280] on icon "button" at bounding box center [182, 280] width 6 height 6
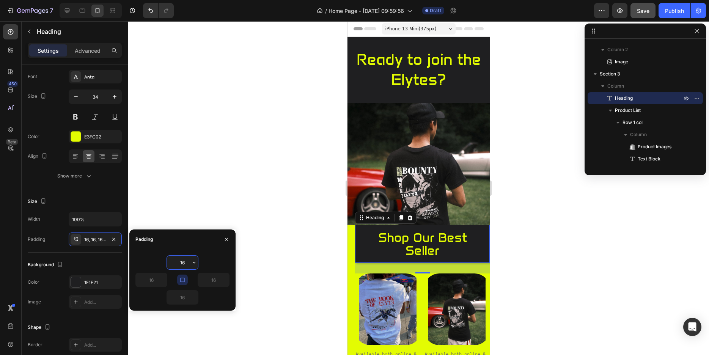
click at [187, 266] on input "16" at bounding box center [182, 263] width 31 height 14
click at [191, 264] on icon "button" at bounding box center [194, 262] width 6 height 6
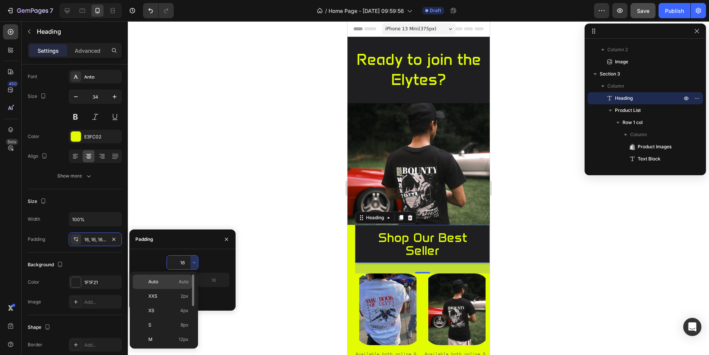
click at [173, 282] on p "Auto Auto" at bounding box center [168, 281] width 40 height 7
type input "Auto"
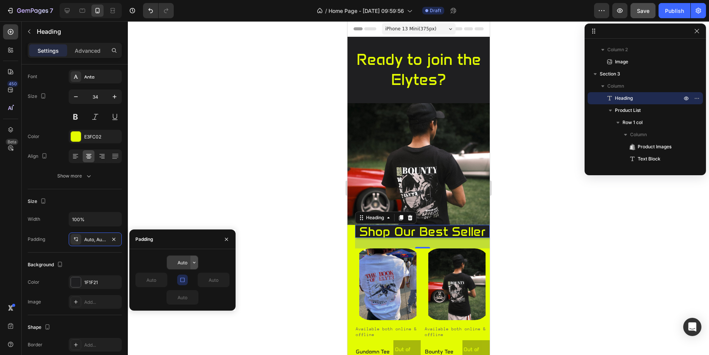
click at [194, 263] on icon "button" at bounding box center [194, 262] width 6 height 6
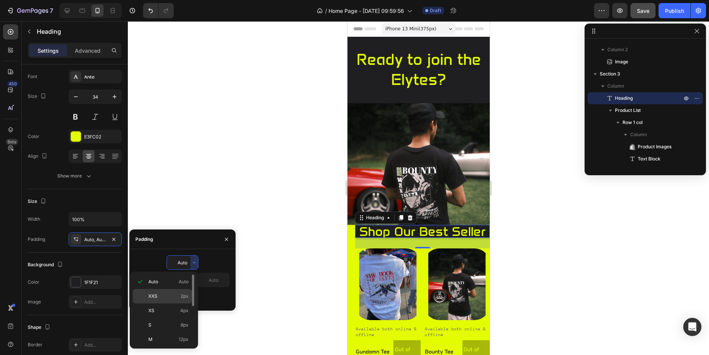
click at [181, 303] on div "XXS 2px" at bounding box center [162, 310] width 59 height 14
type input "2"
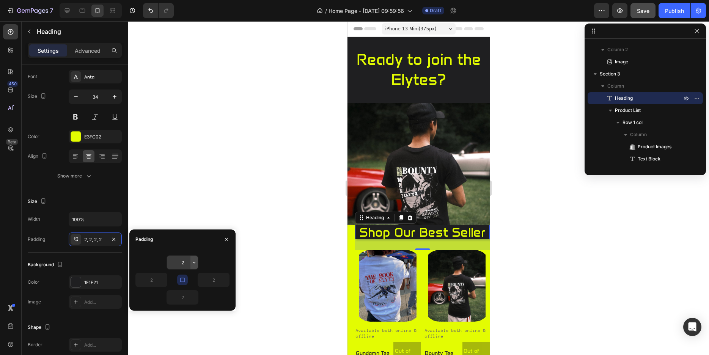
click at [194, 264] on icon "button" at bounding box center [194, 262] width 6 height 6
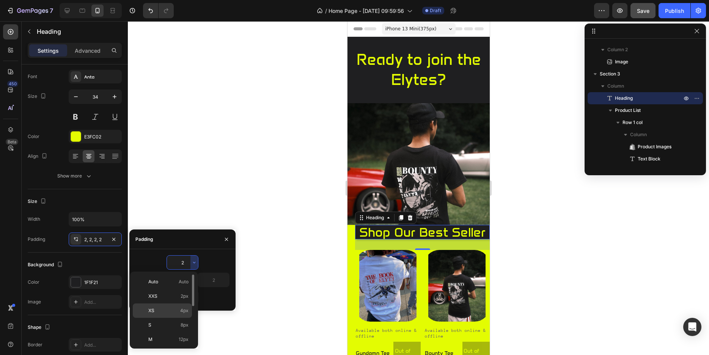
click at [173, 318] on div "XS 4px" at bounding box center [162, 325] width 59 height 14
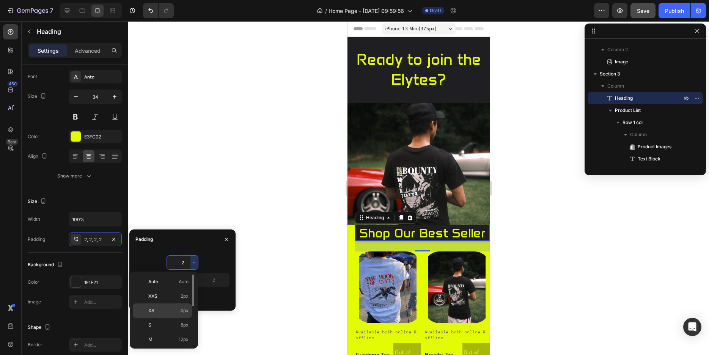
type input "4"
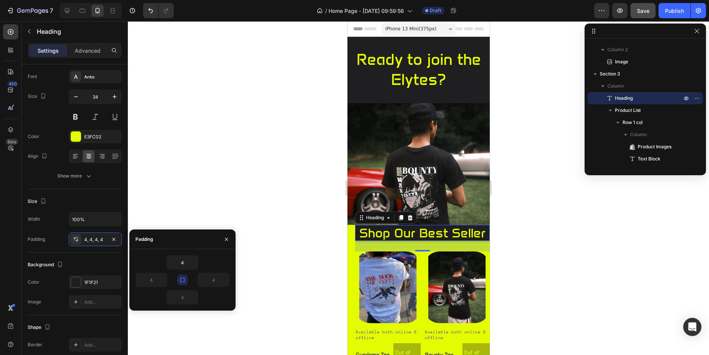
click at [264, 253] on div at bounding box center [418, 188] width 581 height 334
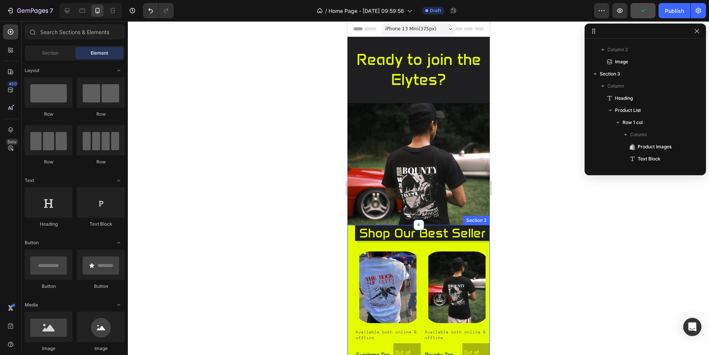
click at [365, 235] on p "shop our best seller" at bounding box center [422, 232] width 132 height 13
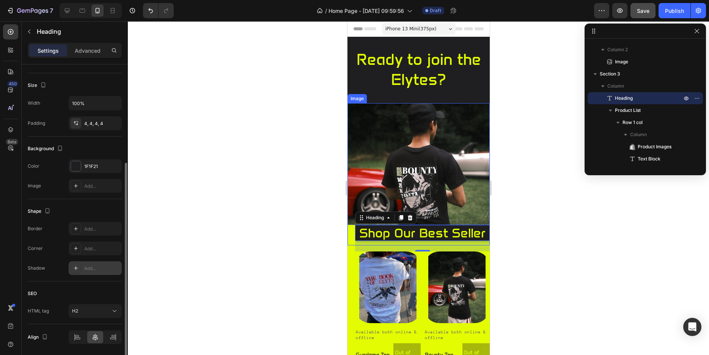
scroll to position [180, 0]
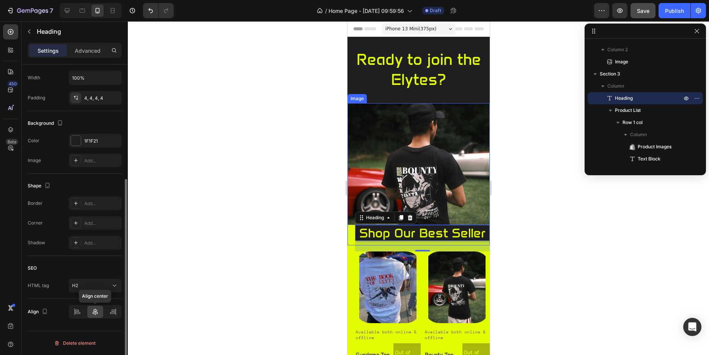
click at [94, 312] on icon at bounding box center [95, 312] width 8 height 8
click at [91, 283] on div "H2" at bounding box center [91, 285] width 39 height 7
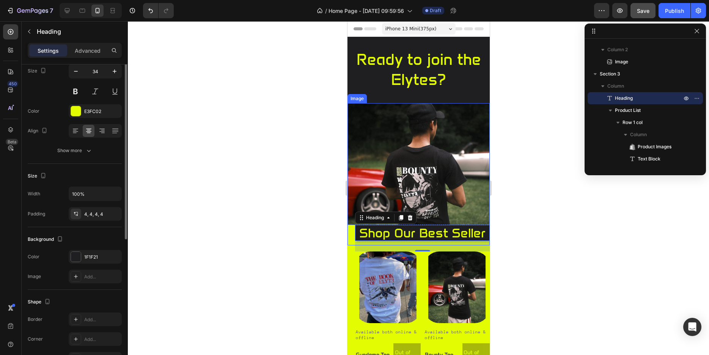
scroll to position [0, 0]
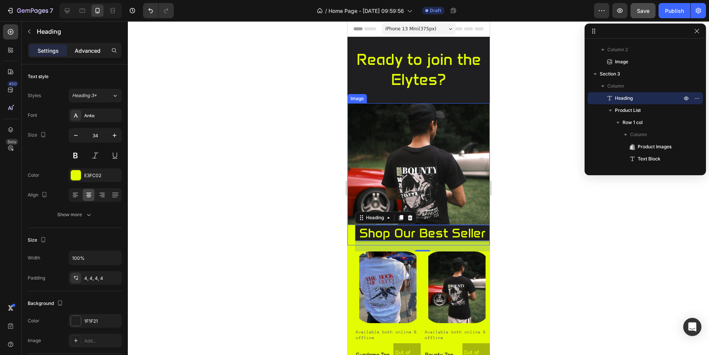
click at [83, 51] on p "Advanced" at bounding box center [88, 51] width 26 height 8
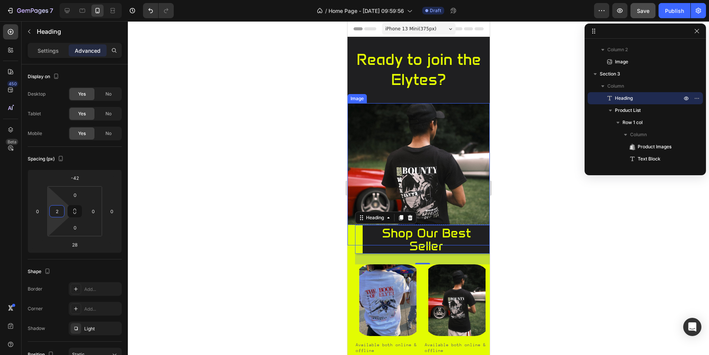
type input "0"
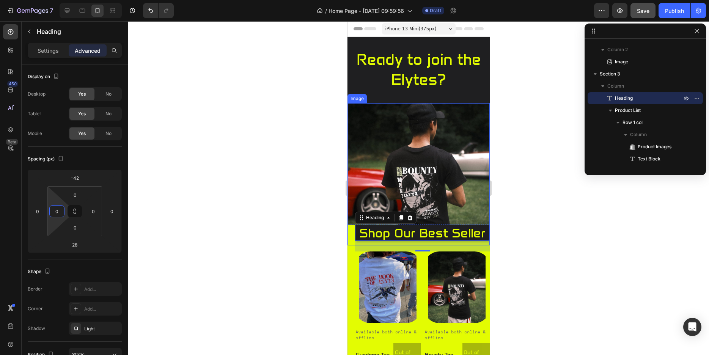
drag, startPoint x: 60, startPoint y: 218, endPoint x: 67, endPoint y: 224, distance: 9.1
click at [67, 0] on html "7 / Home Page - Aug 27, 09:59:56 Draft Preview Save Publish 450 Beta Sections(3…" at bounding box center [354, 0] width 709 height 0
click at [98, 217] on div "0" at bounding box center [93, 211] width 15 height 12
click at [149, 184] on div at bounding box center [418, 188] width 581 height 334
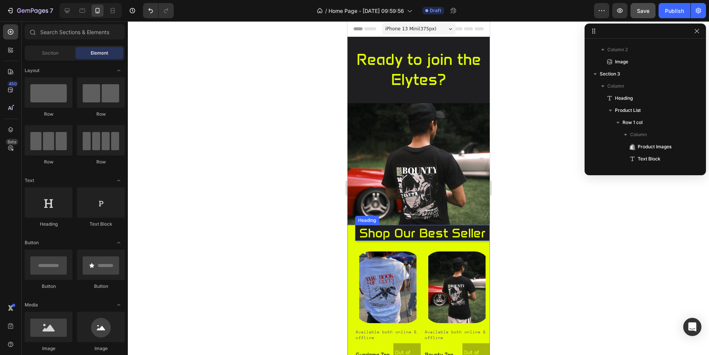
click at [372, 239] on p "shop our best seller" at bounding box center [422, 232] width 132 height 13
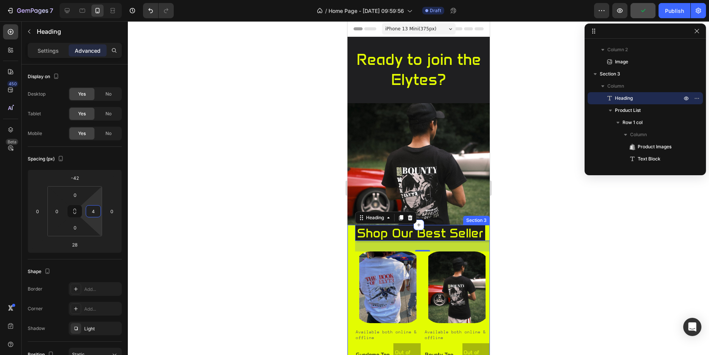
type input "0"
click at [100, 0] on html "7 / Home Page - Aug 27, 09:59:56 Draft Preview Publish 450 Beta Sections(30) El…" at bounding box center [354, 0] width 709 height 0
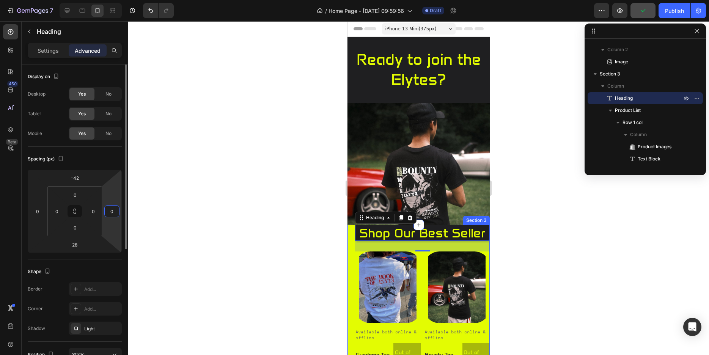
click at [118, 0] on html "7 / Home Page - Aug 27, 09:59:56 Draft Preview Publish 450 Beta Sections(30) El…" at bounding box center [354, 0] width 709 height 0
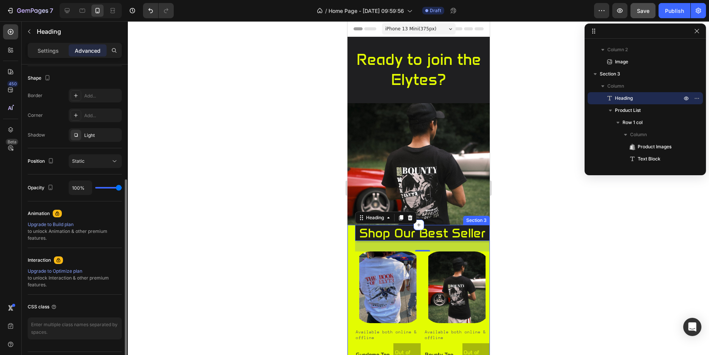
scroll to position [116, 0]
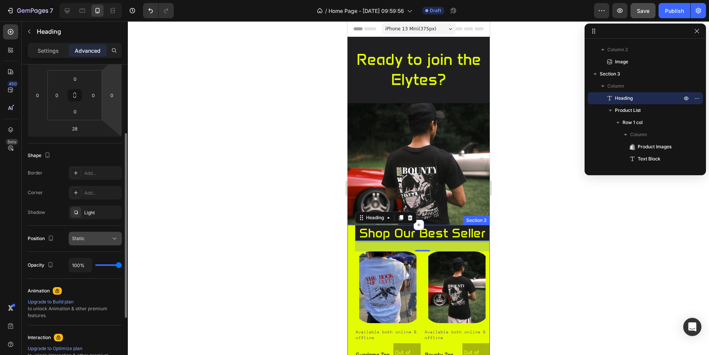
click at [104, 237] on div "Static" at bounding box center [91, 238] width 39 height 7
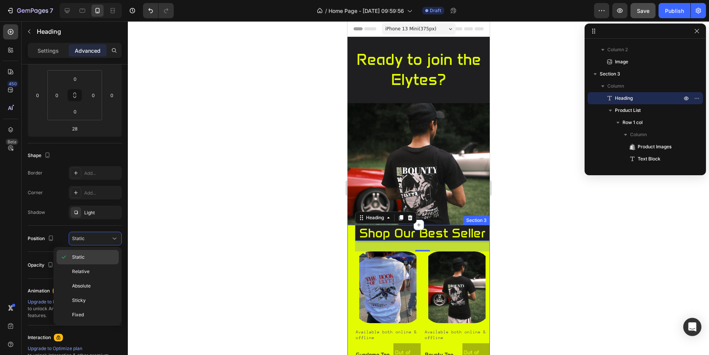
click at [92, 257] on p "Static" at bounding box center [93, 257] width 43 height 7
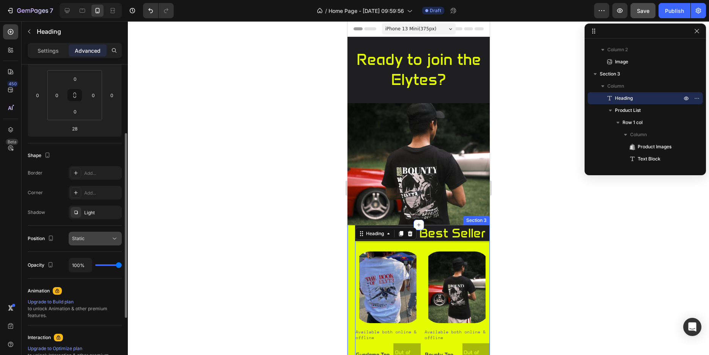
click at [108, 240] on div "Static" at bounding box center [91, 238] width 39 height 7
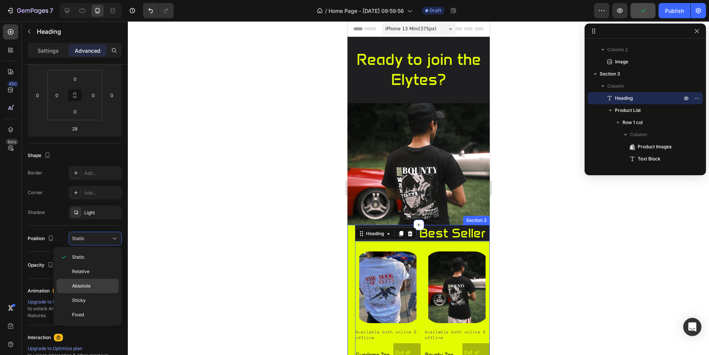
click at [98, 293] on div "Absolute" at bounding box center [88, 300] width 62 height 14
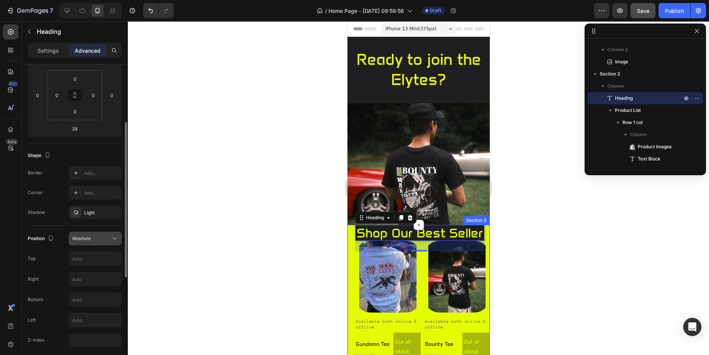
click at [108, 244] on button "Absolute" at bounding box center [95, 239] width 53 height 14
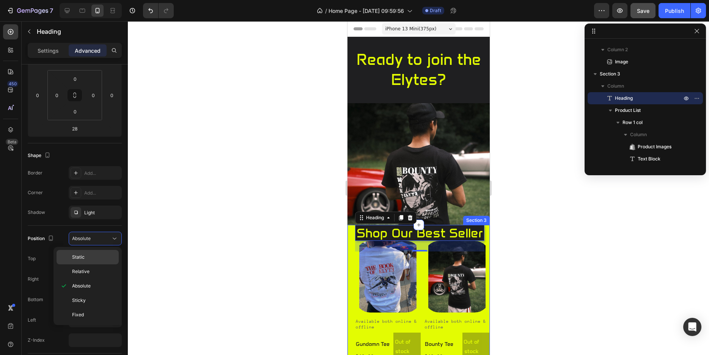
click at [98, 264] on div "Static" at bounding box center [88, 271] width 62 height 14
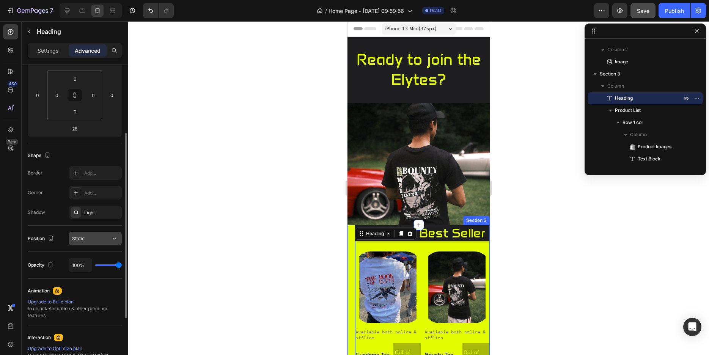
click at [110, 241] on div "Static" at bounding box center [91, 238] width 39 height 7
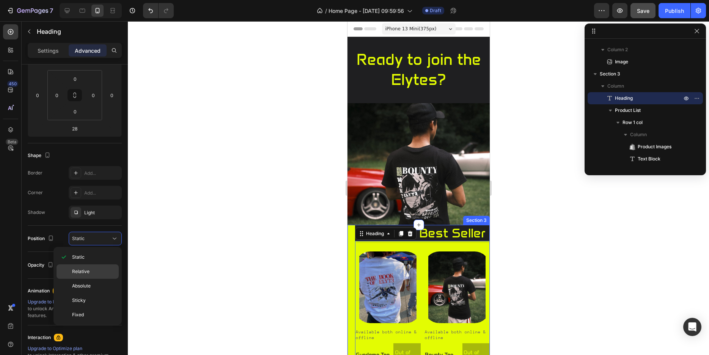
click at [101, 270] on p "Relative" at bounding box center [93, 271] width 43 height 7
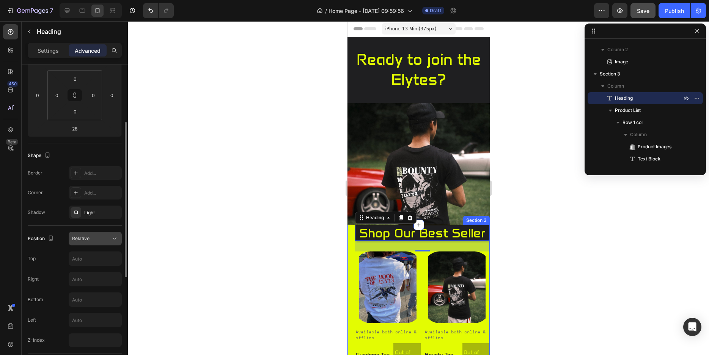
click at [114, 241] on icon at bounding box center [115, 239] width 8 height 8
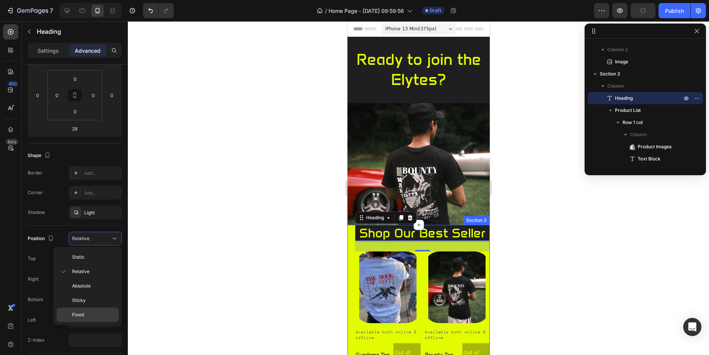
click at [94, 311] on div "Fixed" at bounding box center [88, 315] width 62 height 14
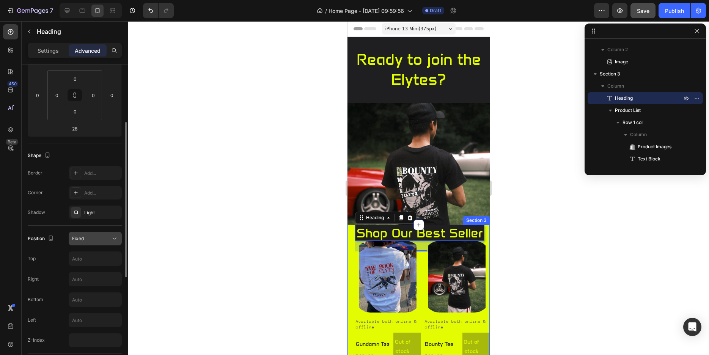
click at [113, 244] on button "Fixed" at bounding box center [95, 239] width 53 height 14
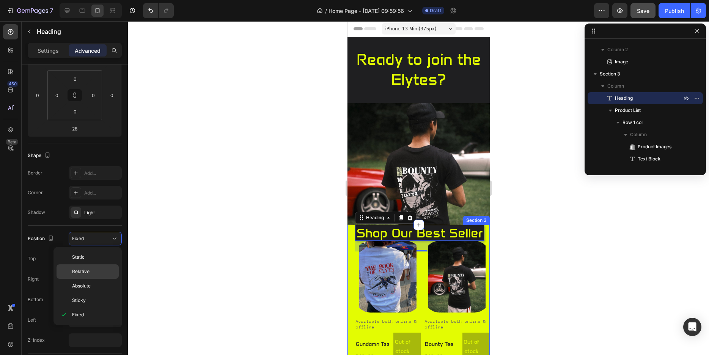
click at [100, 270] on p "Relative" at bounding box center [93, 271] width 43 height 7
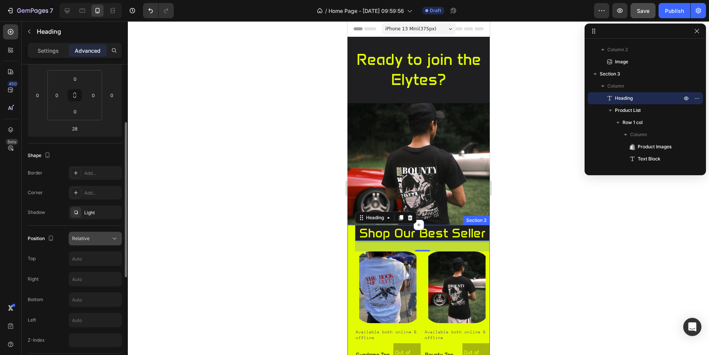
click at [109, 239] on div "Relative" at bounding box center [91, 238] width 39 height 7
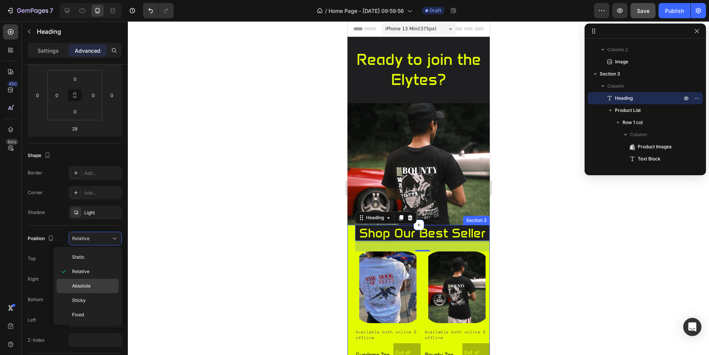
click at [94, 285] on p "Absolute" at bounding box center [93, 286] width 43 height 7
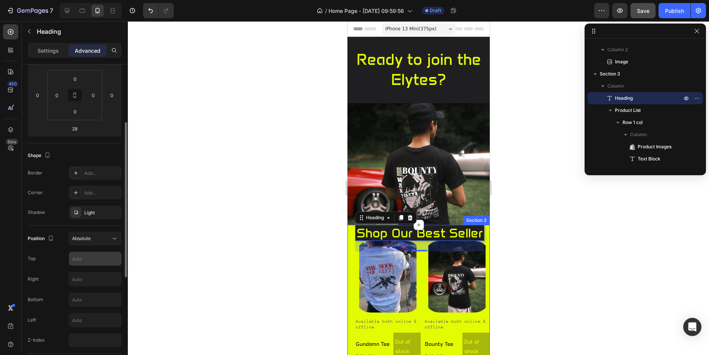
click at [91, 262] on input "text" at bounding box center [95, 259] width 52 height 14
click at [100, 234] on button "Absolute" at bounding box center [95, 239] width 53 height 14
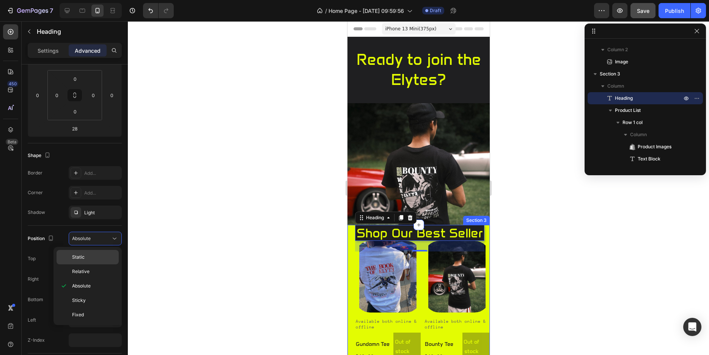
click at [88, 255] on p "Static" at bounding box center [93, 257] width 43 height 7
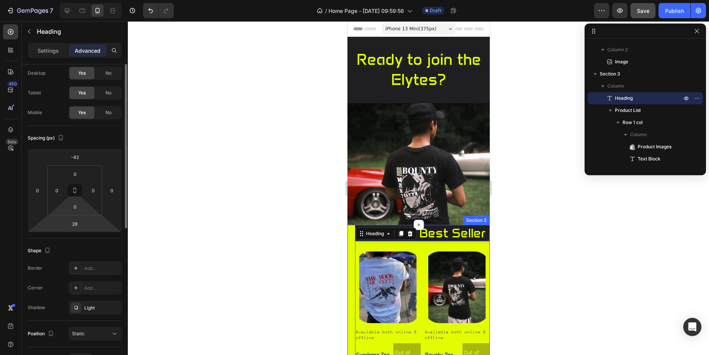
scroll to position [0, 0]
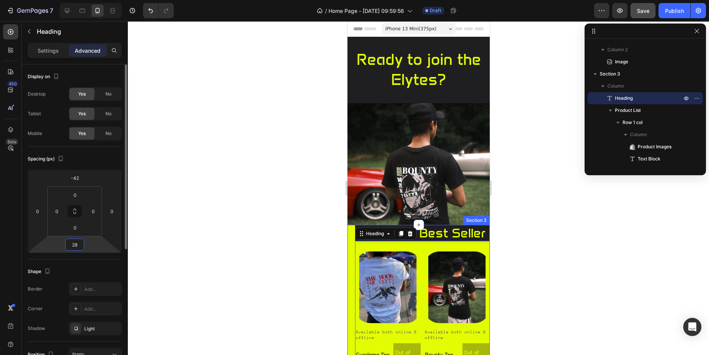
click at [74, 247] on input "28" at bounding box center [74, 244] width 15 height 11
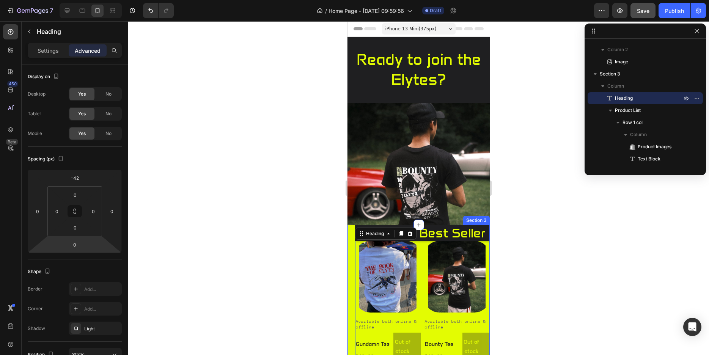
click at [162, 261] on div at bounding box center [418, 188] width 581 height 334
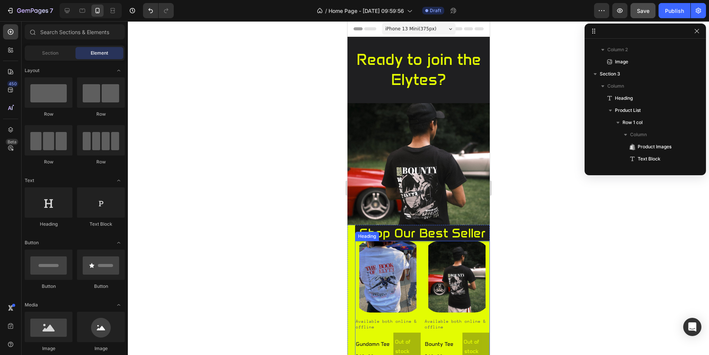
click at [376, 237] on p "shop our best seller" at bounding box center [422, 232] width 132 height 13
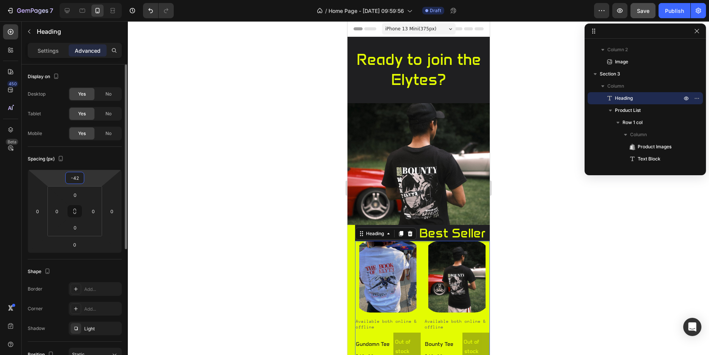
click at [93, 0] on html "7 / Home Page - Aug 27, 09:59:56 Draft Preview Save Publish 450 Beta Sections(3…" at bounding box center [354, 0] width 709 height 0
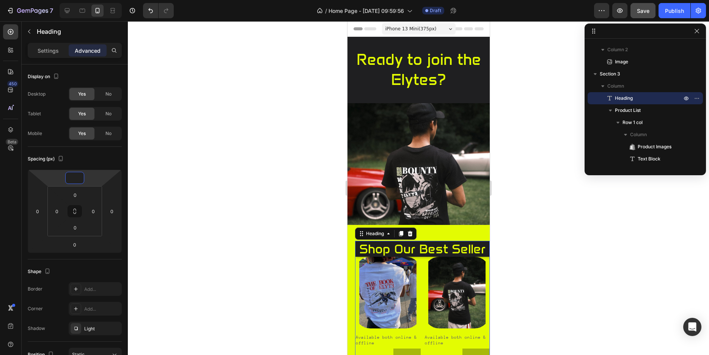
type input "0"
click at [525, 285] on div at bounding box center [418, 188] width 581 height 334
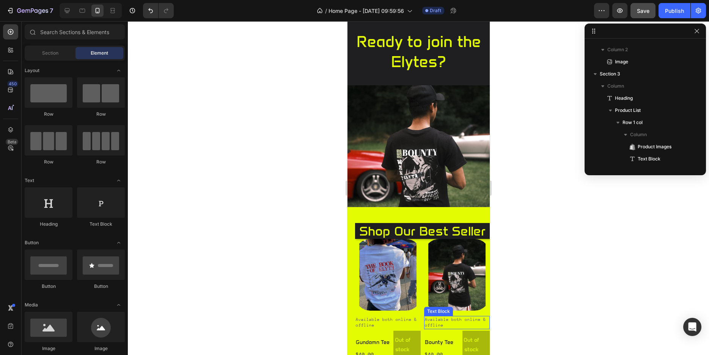
scroll to position [77, 0]
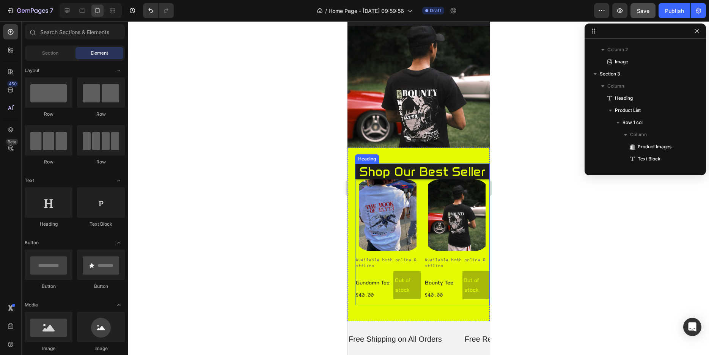
click at [464, 176] on p "shop our best seller" at bounding box center [422, 171] width 132 height 13
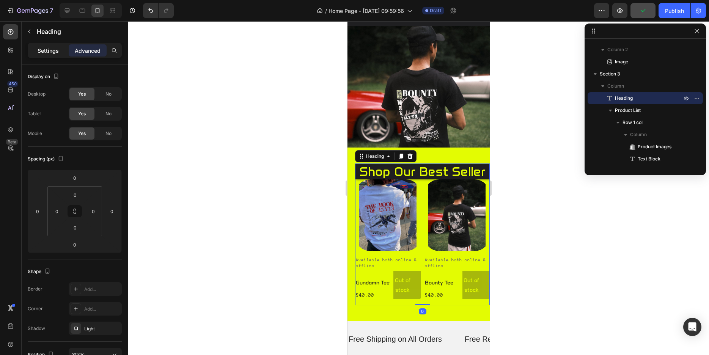
click at [47, 51] on p "Settings" at bounding box center [48, 51] width 21 height 8
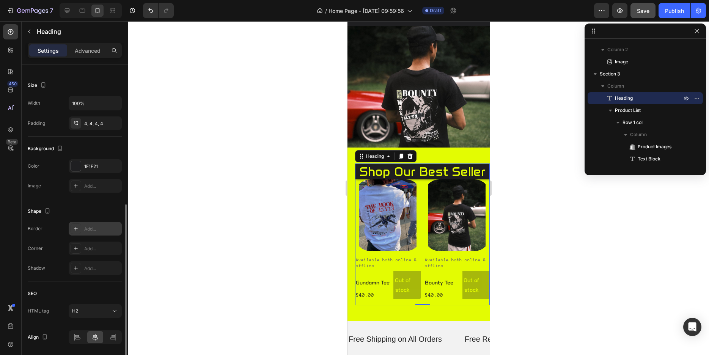
scroll to position [180, 0]
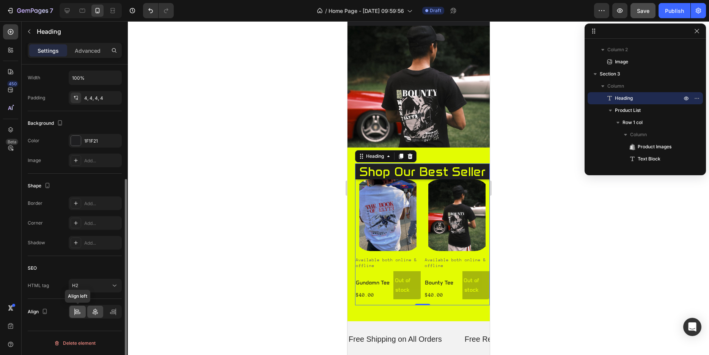
click at [78, 310] on icon at bounding box center [77, 311] width 4 height 2
click at [96, 313] on icon at bounding box center [95, 312] width 8 height 8
click at [108, 315] on div at bounding box center [113, 312] width 16 height 12
click at [94, 312] on icon at bounding box center [95, 312] width 8 height 8
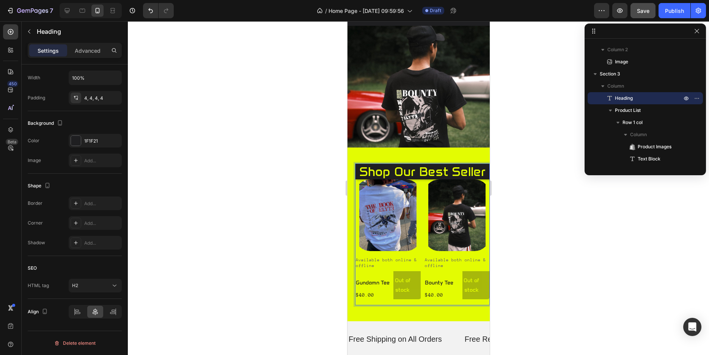
click at [462, 175] on p "shop our best seller" at bounding box center [422, 171] width 132 height 13
click at [352, 185] on div "shop our best seller Heading 0 Product Images Available both online & offline T…" at bounding box center [418, 235] width 142 height 174
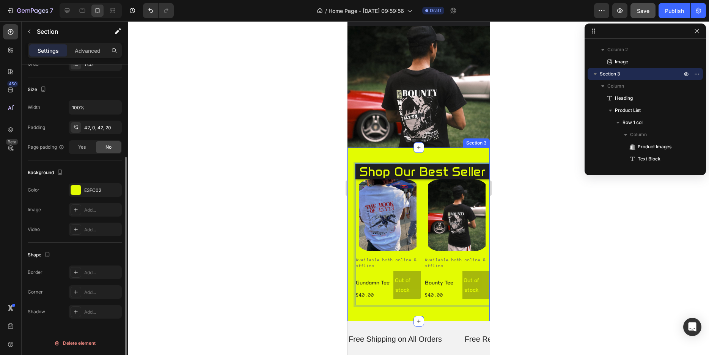
scroll to position [0, 0]
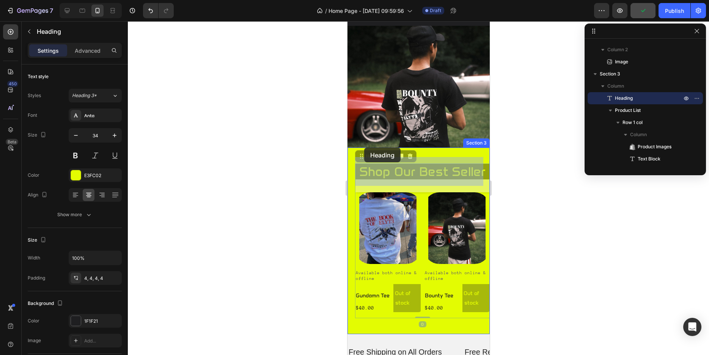
drag, startPoint x: 370, startPoint y: 153, endPoint x: 364, endPoint y: 148, distance: 8.1
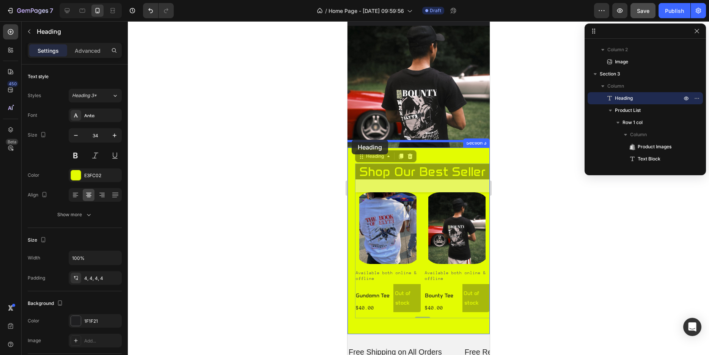
drag, startPoint x: 361, startPoint y: 151, endPoint x: 351, endPoint y: 140, distance: 14.8
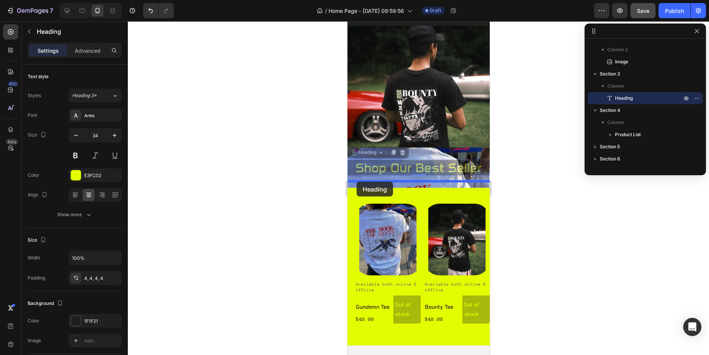
drag, startPoint x: 352, startPoint y: 147, endPoint x: 356, endPoint y: 182, distance: 35.9
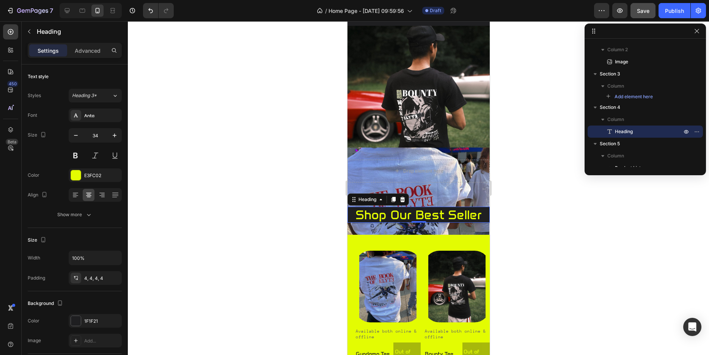
click at [350, 207] on h2 "shop our best seller" at bounding box center [418, 215] width 142 height 16
click at [355, 208] on p "shop our best seller" at bounding box center [418, 214] width 139 height 13
click at [445, 212] on p "shop our best seller" at bounding box center [418, 214] width 139 height 13
click at [314, 248] on div at bounding box center [418, 188] width 581 height 334
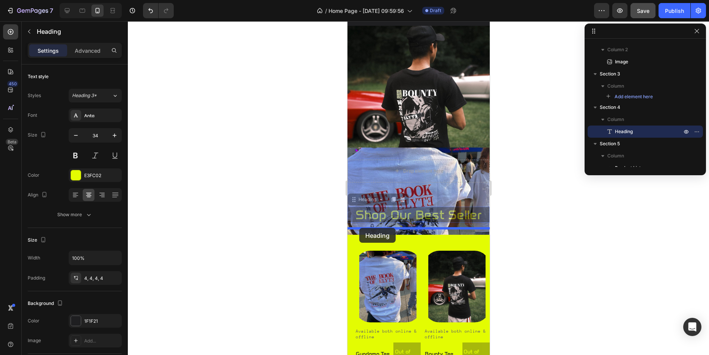
drag, startPoint x: 355, startPoint y: 196, endPoint x: 359, endPoint y: 230, distance: 33.9
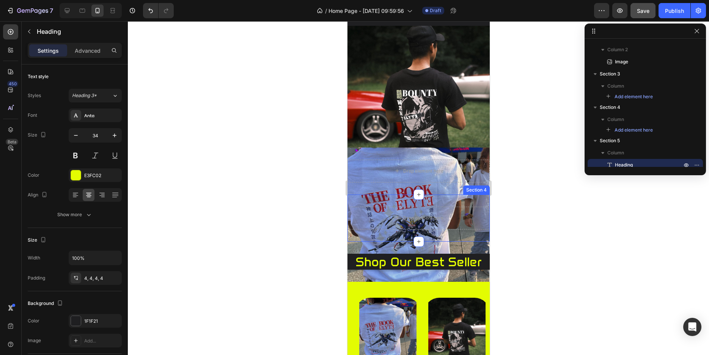
click at [452, 227] on div "Drop element here Section 4" at bounding box center [418, 218] width 142 height 47
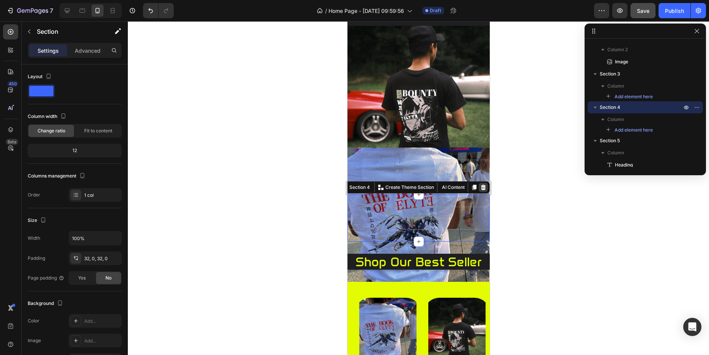
click at [480, 184] on icon at bounding box center [483, 187] width 6 height 6
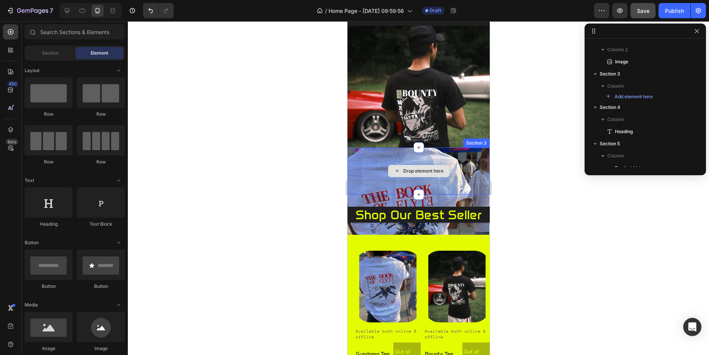
click at [462, 160] on div "Drop element here" at bounding box center [418, 171] width 142 height 23
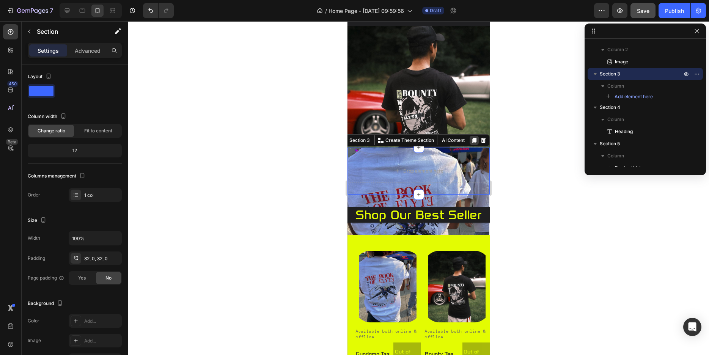
click at [471, 137] on icon at bounding box center [474, 140] width 6 height 6
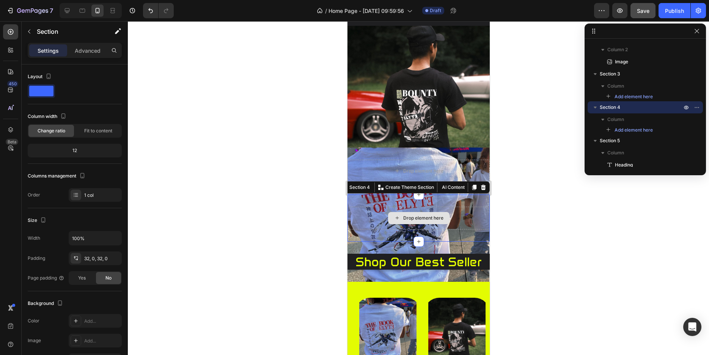
click at [461, 212] on div "Drop element here" at bounding box center [418, 218] width 142 height 23
click at [481, 184] on icon at bounding box center [483, 186] width 5 height 5
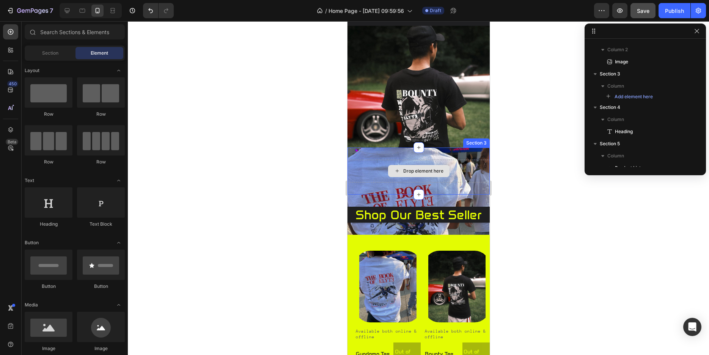
click at [466, 166] on div "Drop element here" at bounding box center [418, 171] width 142 height 23
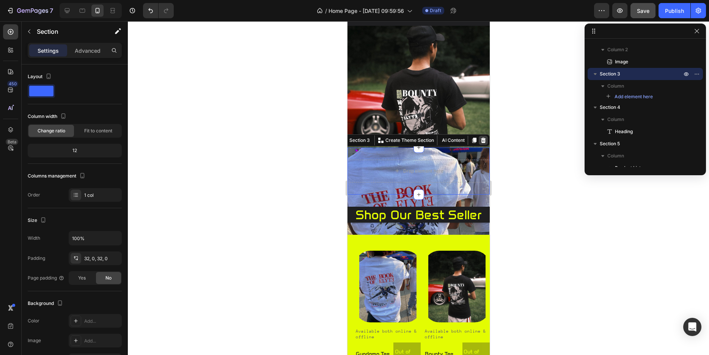
click at [478, 136] on div at bounding box center [482, 140] width 9 height 9
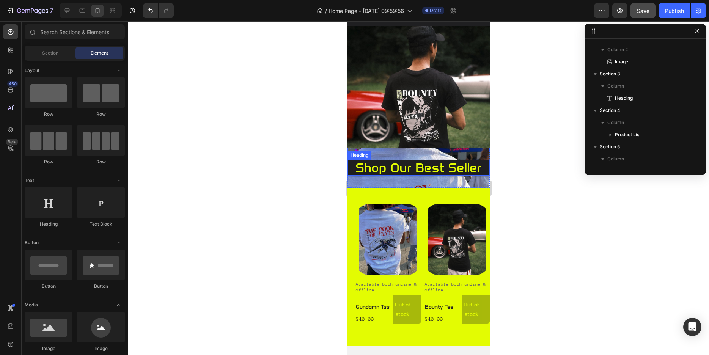
click at [440, 163] on h2 "shop our best seller" at bounding box center [418, 168] width 142 height 16
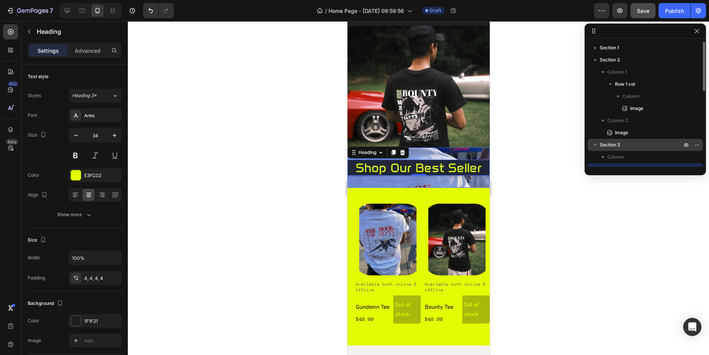
click at [608, 142] on span "Section 3" at bounding box center [610, 145] width 20 height 8
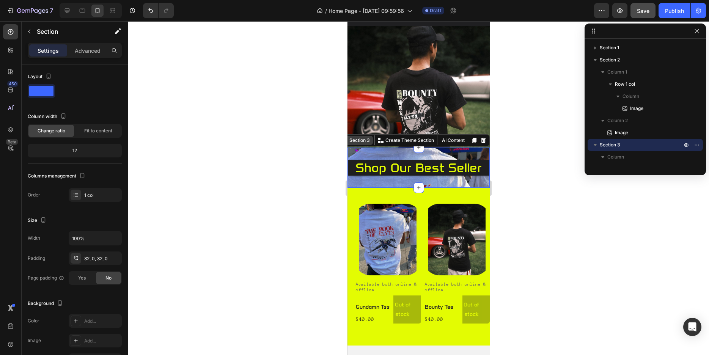
click at [359, 137] on div "Section 3" at bounding box center [360, 140] width 24 height 7
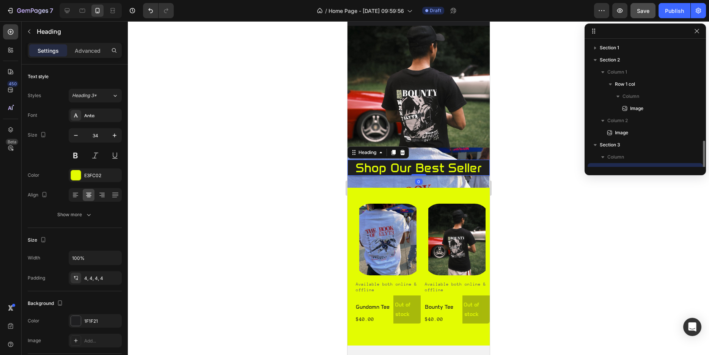
scroll to position [71, 0]
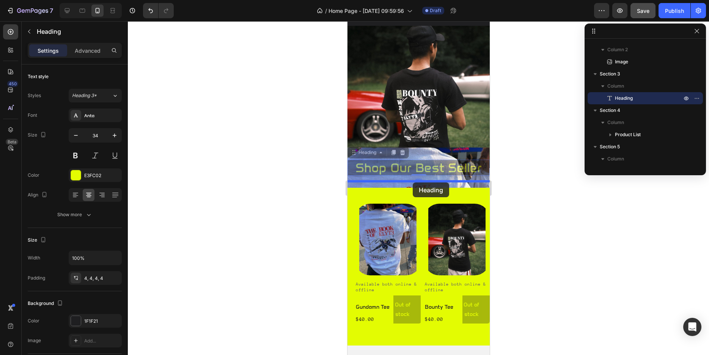
drag, startPoint x: 360, startPoint y: 161, endPoint x: 412, endPoint y: 182, distance: 56.6
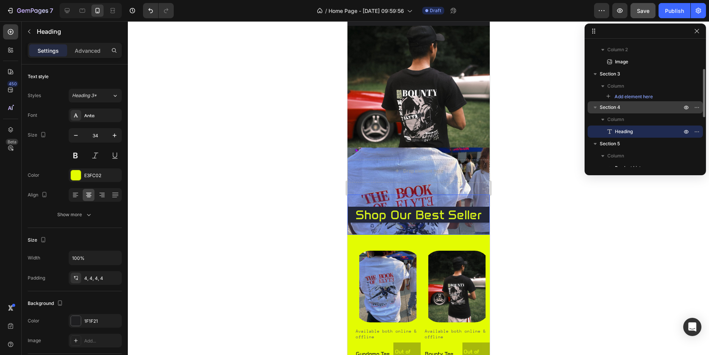
click at [620, 107] on span "Section 4" at bounding box center [610, 108] width 20 height 8
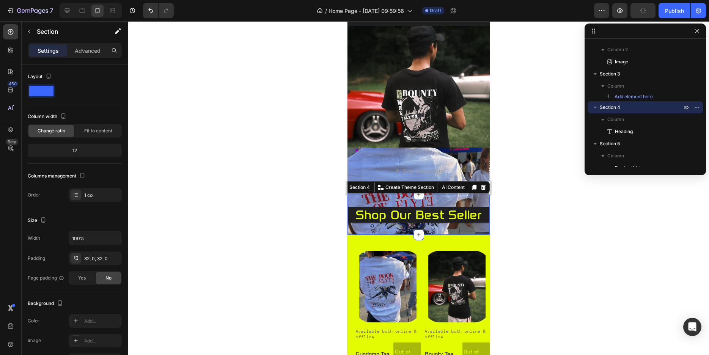
click at [462, 224] on div "shop our best seller Heading Section 4 You can create reusable sections Create …" at bounding box center [418, 215] width 142 height 40
click at [451, 195] on div "shop our best seller Heading Section 4 You can create reusable sections Create …" at bounding box center [418, 215] width 142 height 40
click at [481, 184] on icon at bounding box center [483, 186] width 5 height 5
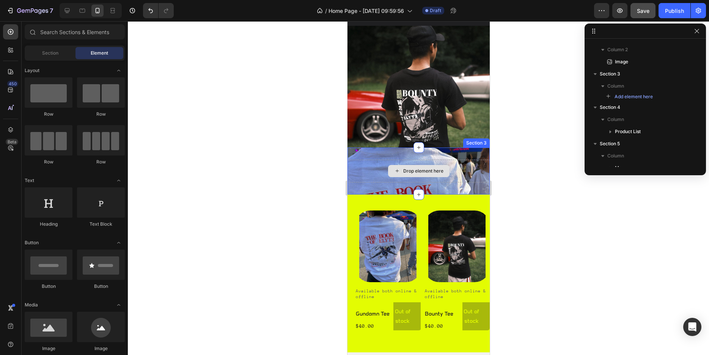
click at [470, 163] on div "Drop element here" at bounding box center [418, 171] width 142 height 23
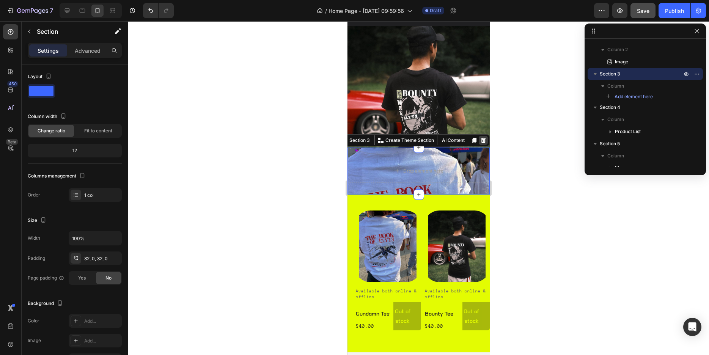
click at [481, 137] on icon at bounding box center [483, 139] width 5 height 5
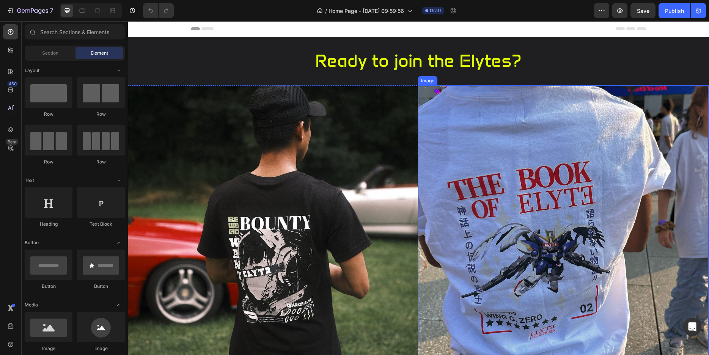
click at [457, 176] on img at bounding box center [563, 230] width 291 height 291
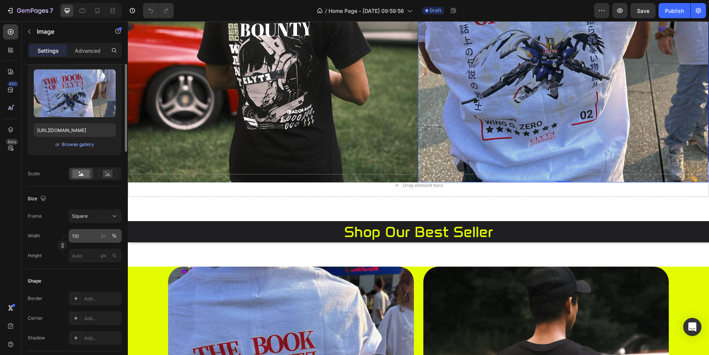
scroll to position [116, 0]
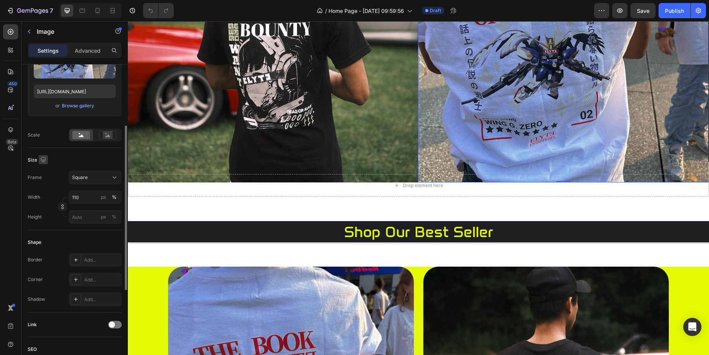
click at [45, 162] on icon "button" at bounding box center [43, 160] width 8 height 8
click at [44, 198] on icon "button" at bounding box center [45, 199] width 8 height 8
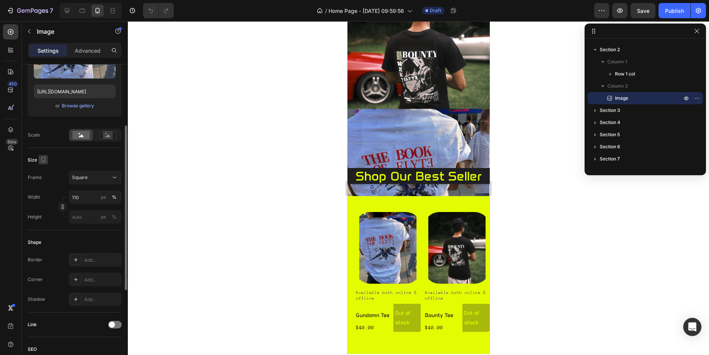
click at [42, 159] on icon "button" at bounding box center [43, 160] width 8 height 8
click at [42, 171] on icon "button" at bounding box center [44, 171] width 5 height 5
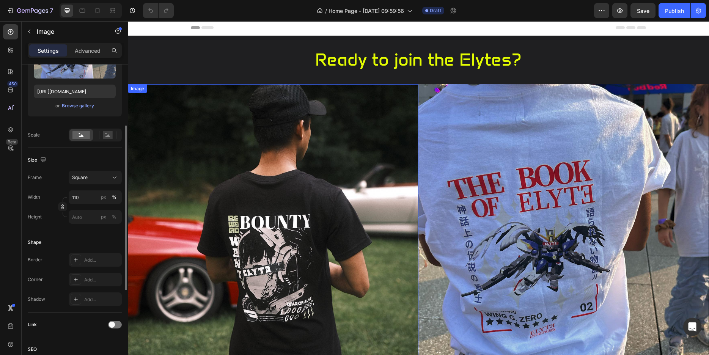
scroll to position [0, 0]
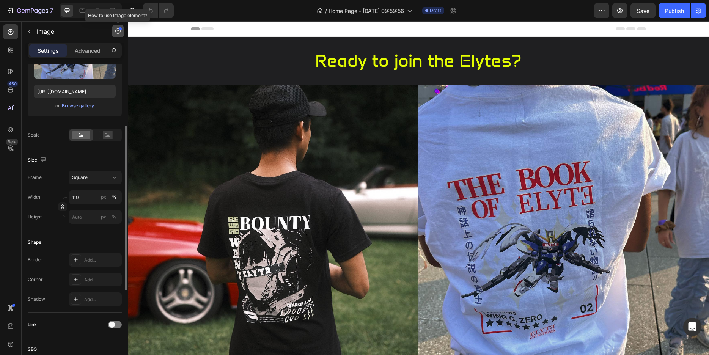
click at [120, 34] on button "button" at bounding box center [118, 31] width 12 height 12
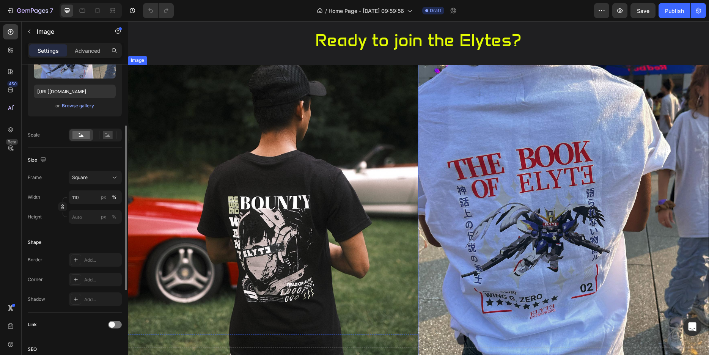
scroll to position [116, 0]
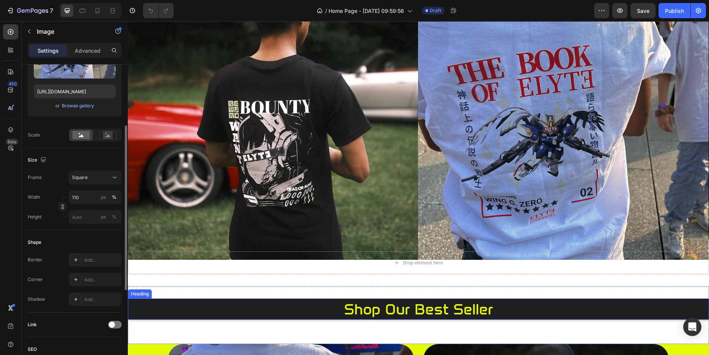
click at [275, 300] on h2 "shop our best seller" at bounding box center [418, 309] width 581 height 21
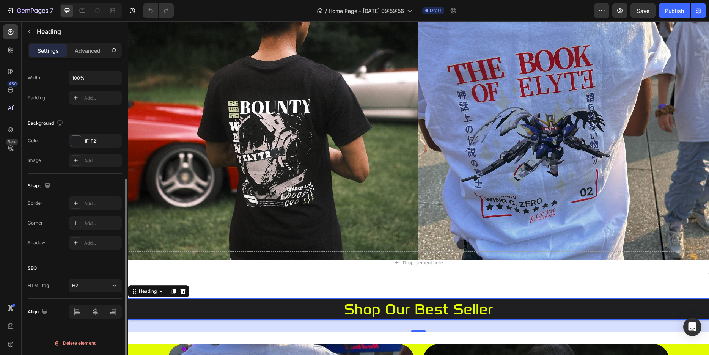
scroll to position [142, 0]
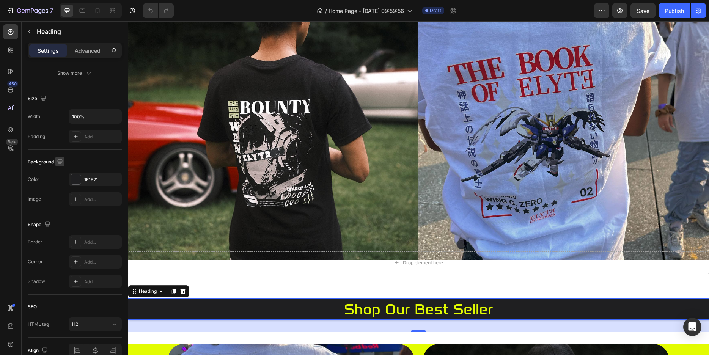
click at [58, 160] on icon "button" at bounding box center [59, 161] width 5 height 5
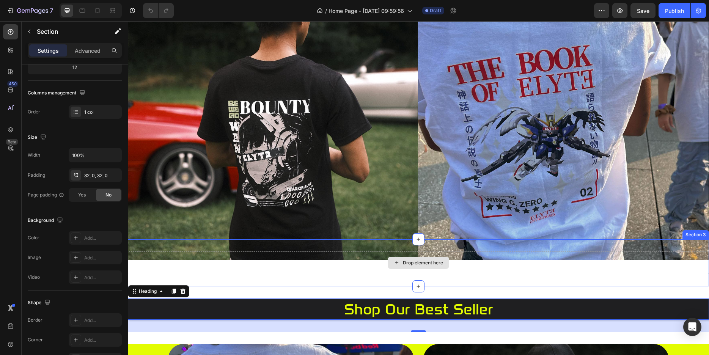
click at [255, 267] on div "Drop element here" at bounding box center [418, 263] width 581 height 23
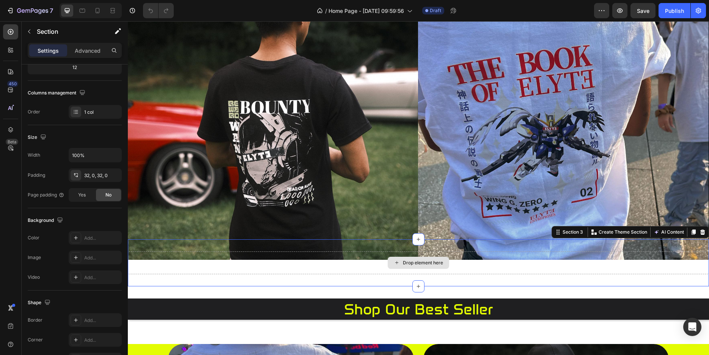
scroll to position [0, 0]
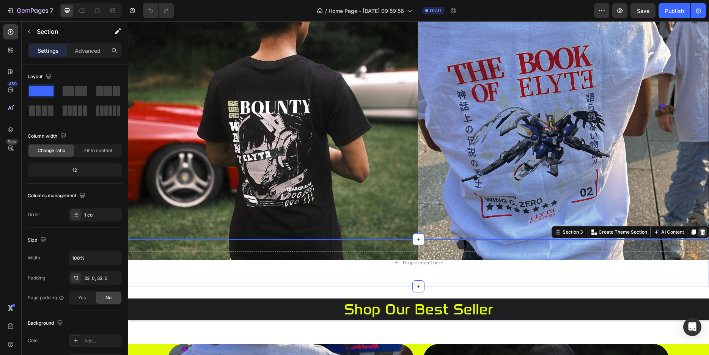
click at [700, 230] on icon at bounding box center [702, 232] width 5 height 5
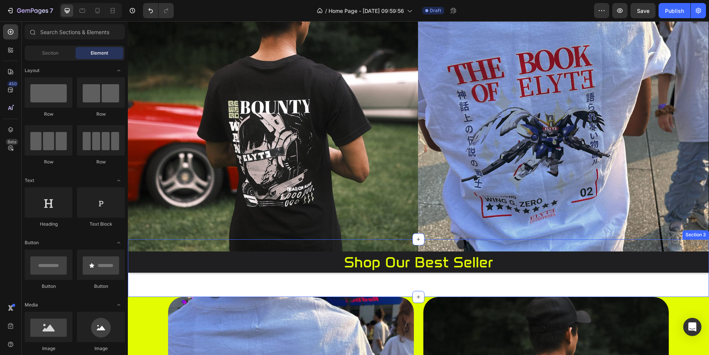
click at [480, 279] on div "shop our best seller Heading" at bounding box center [418, 268] width 581 height 33
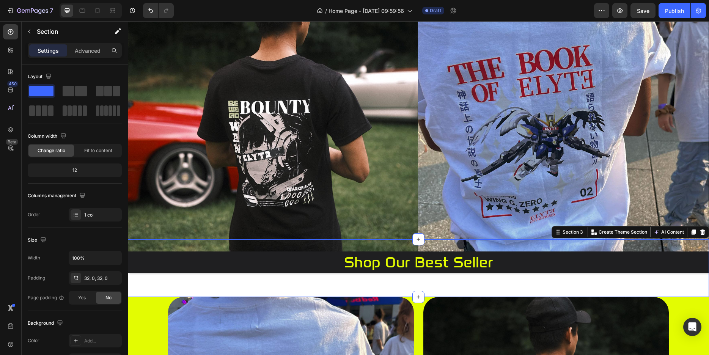
click at [511, 281] on div "shop our best seller Heading" at bounding box center [418, 268] width 581 height 33
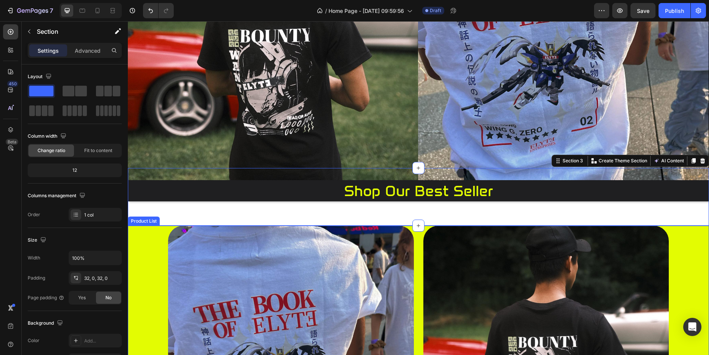
scroll to position [193, 0]
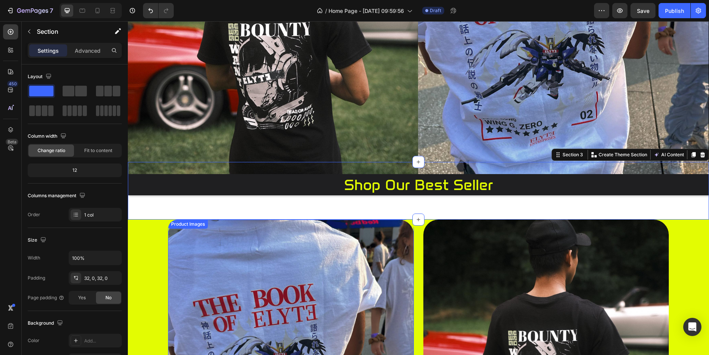
click at [327, 238] on img at bounding box center [291, 343] width 246 height 246
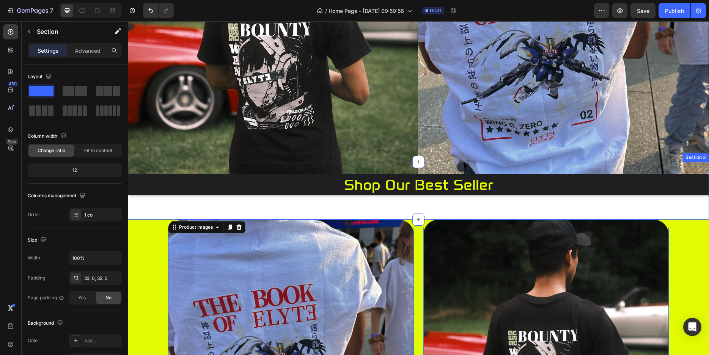
click at [311, 205] on div "shop our best seller Heading Section 3" at bounding box center [418, 191] width 581 height 58
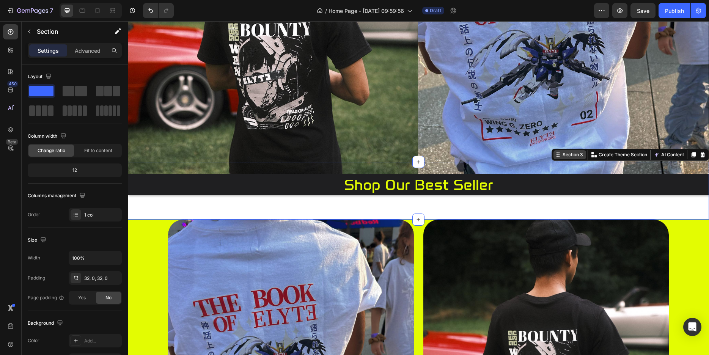
click at [568, 151] on div "Section 3" at bounding box center [573, 154] width 24 height 7
click at [572, 153] on div "Section 3" at bounding box center [573, 154] width 24 height 7
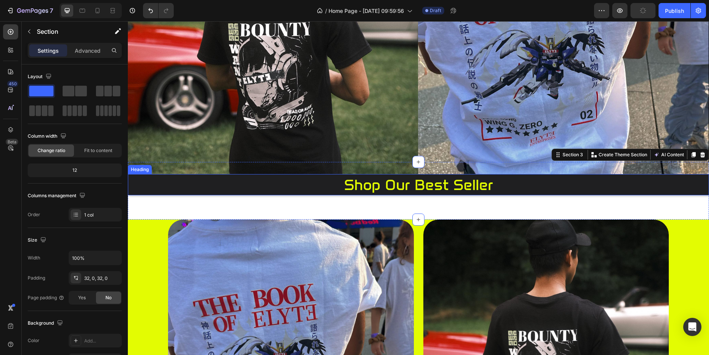
click at [700, 153] on icon at bounding box center [703, 155] width 6 height 6
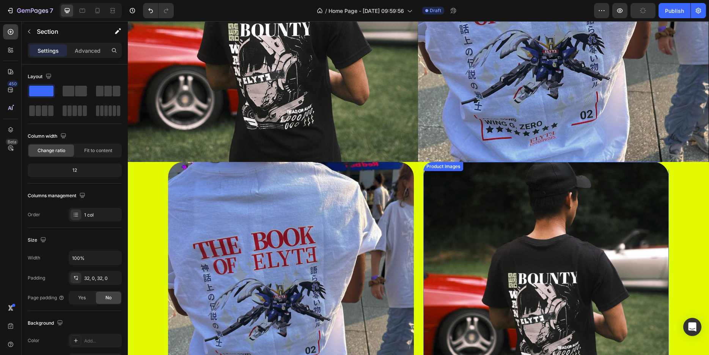
click at [651, 201] on img at bounding box center [546, 285] width 246 height 246
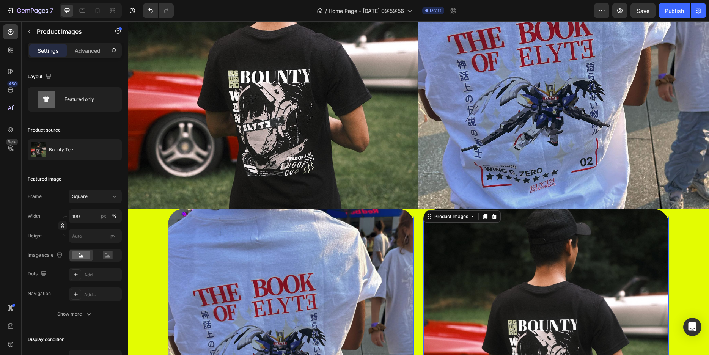
scroll to position [116, 0]
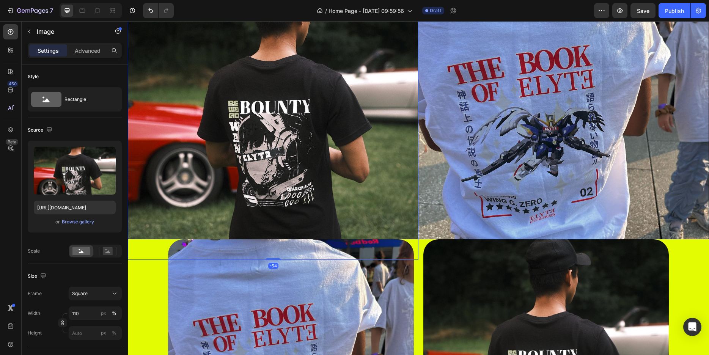
click at [414, 235] on img at bounding box center [273, 114] width 291 height 291
click at [434, 215] on img at bounding box center [563, 114] width 291 height 291
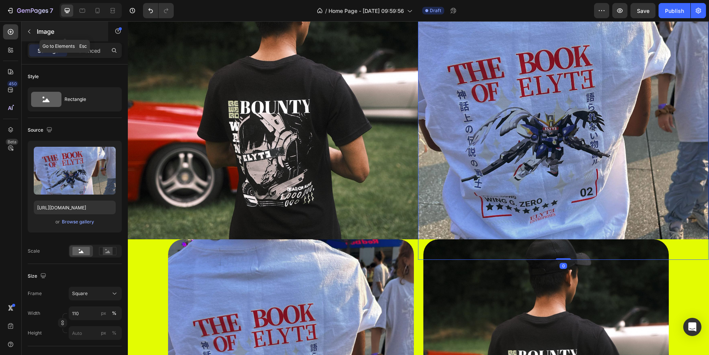
click at [27, 31] on icon "button" at bounding box center [29, 31] width 6 height 6
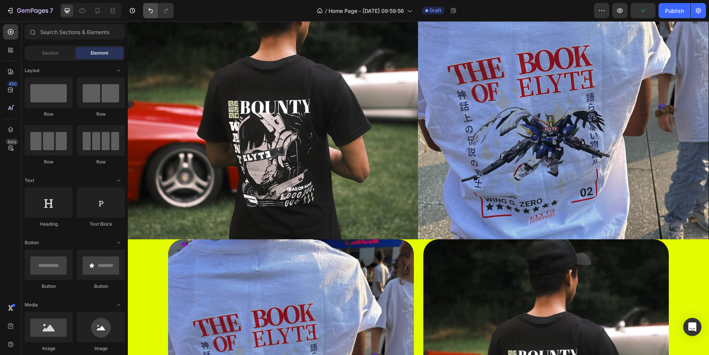
click at [145, 9] on button "Undo/Redo" at bounding box center [150, 10] width 15 height 15
click at [146, 9] on button "Undo/Redo" at bounding box center [150, 10] width 15 height 15
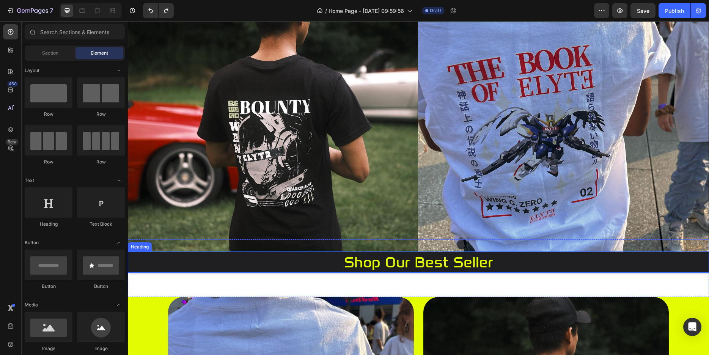
click at [181, 263] on h2 "shop our best seller" at bounding box center [418, 262] width 581 height 21
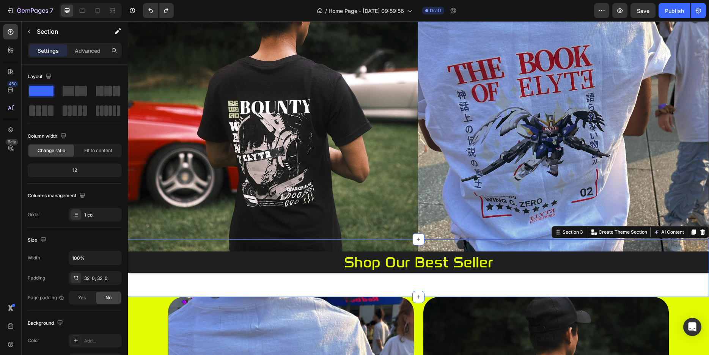
click at [243, 284] on div "shop our best seller Heading Section 3 You can create reusable sections Create …" at bounding box center [418, 268] width 581 height 58
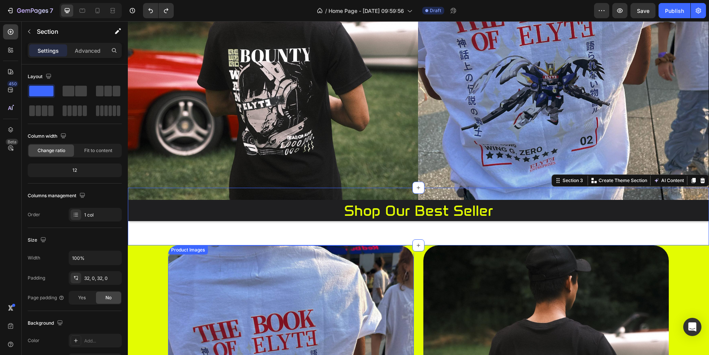
scroll to position [193, 0]
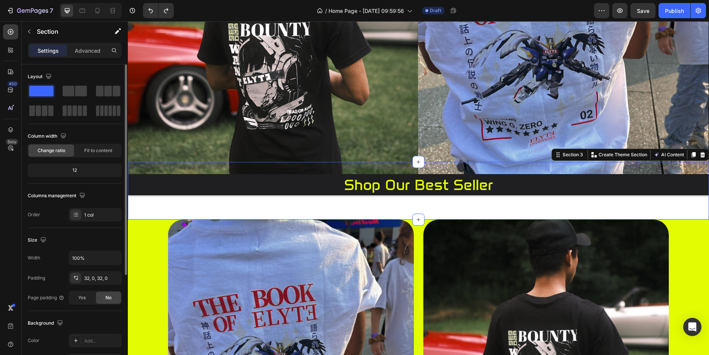
click at [38, 241] on div "Size" at bounding box center [38, 240] width 20 height 10
click at [42, 241] on icon "button" at bounding box center [43, 239] width 5 height 5
click at [45, 278] on icon "button" at bounding box center [45, 279] width 8 height 8
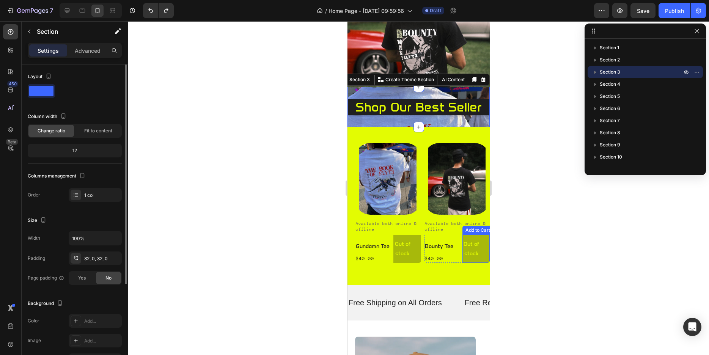
scroll to position [0, 0]
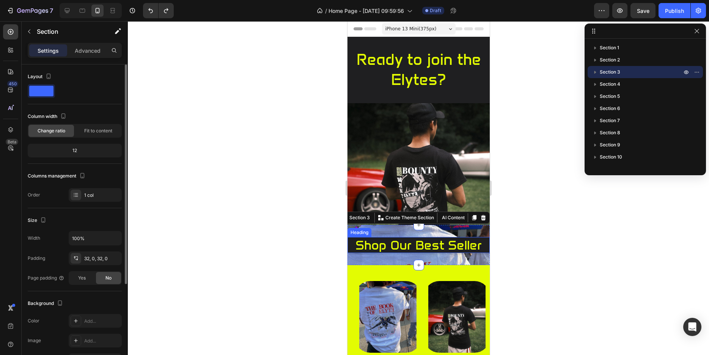
click at [434, 237] on h2 "shop our best seller" at bounding box center [418, 245] width 142 height 16
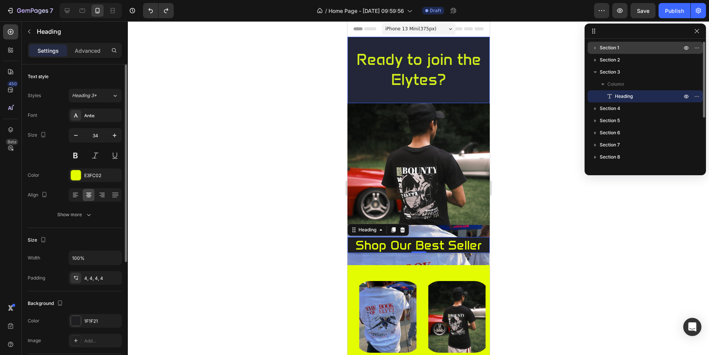
click at [618, 49] on span "Section 1" at bounding box center [609, 48] width 19 height 8
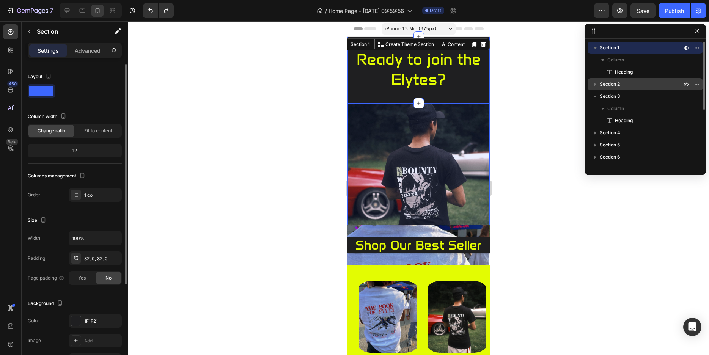
click at [608, 86] on span "Section 2" at bounding box center [610, 84] width 20 height 8
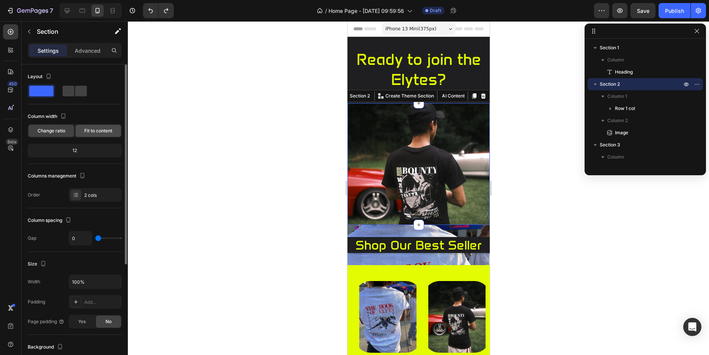
click at [97, 132] on span "Fit to content" at bounding box center [98, 130] width 28 height 7
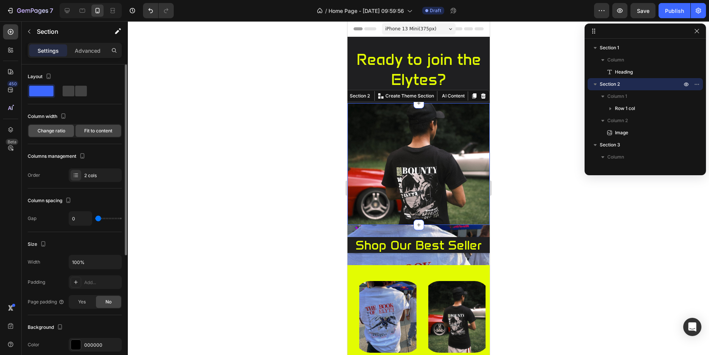
click at [61, 134] on span "Change ratio" at bounding box center [52, 130] width 28 height 7
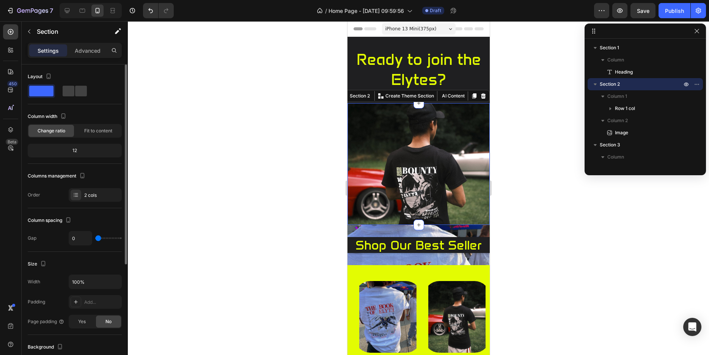
click at [77, 147] on div "12" at bounding box center [74, 150] width 91 height 11
click at [77, 151] on div "12" at bounding box center [74, 150] width 91 height 11
click at [75, 92] on span at bounding box center [81, 91] width 12 height 11
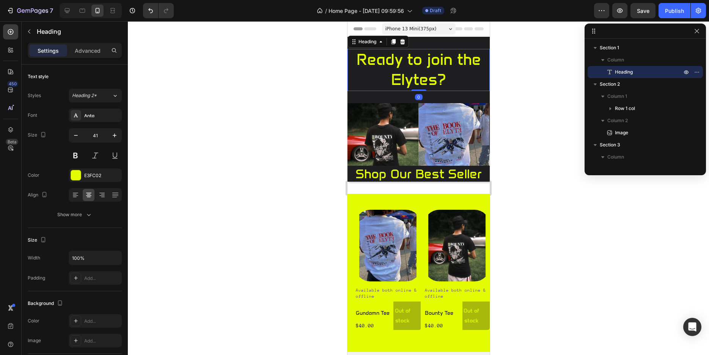
click at [462, 75] on h2 "Ready to join the Elytes?" at bounding box center [418, 70] width 142 height 42
click at [79, 133] on icon "button" at bounding box center [76, 136] width 8 height 8
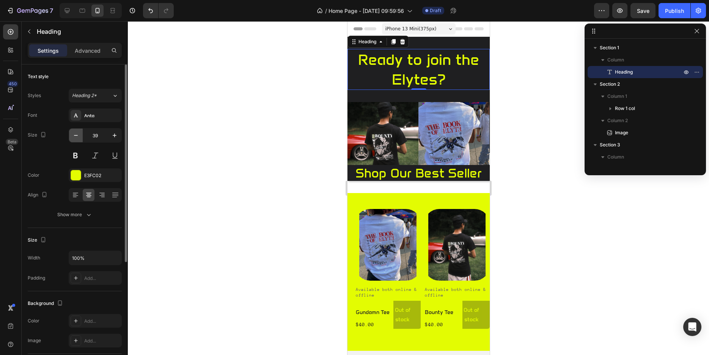
click at [79, 133] on icon "button" at bounding box center [76, 136] width 8 height 8
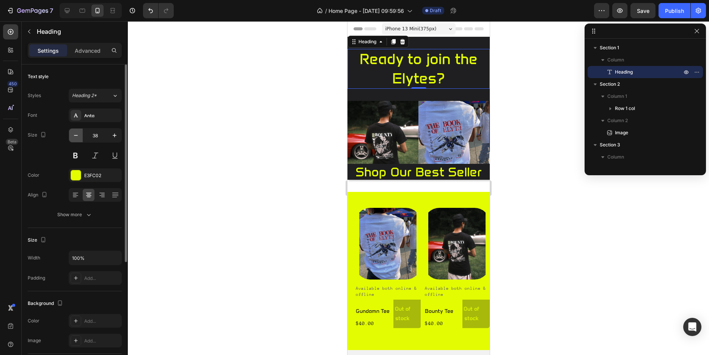
click at [79, 133] on icon "button" at bounding box center [76, 136] width 8 height 8
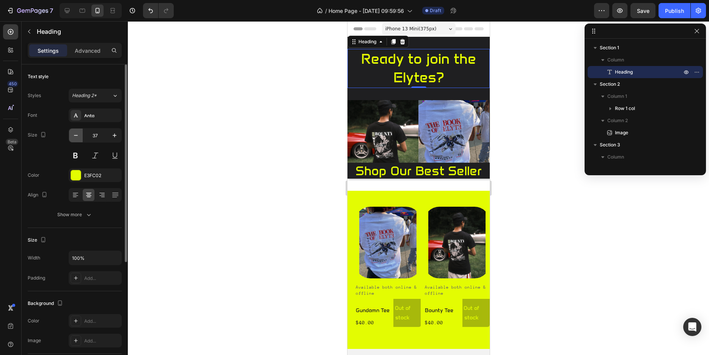
click at [79, 133] on icon "button" at bounding box center [76, 136] width 8 height 8
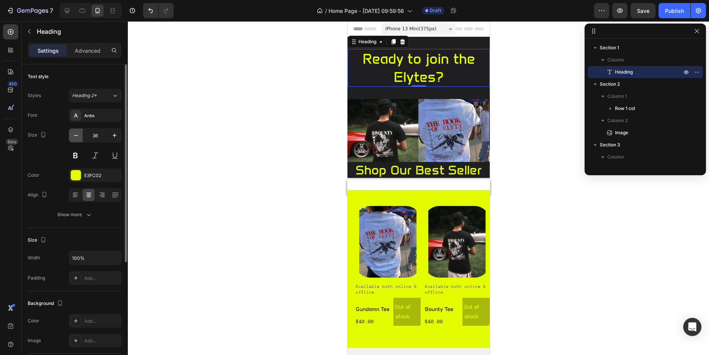
click at [79, 133] on icon "button" at bounding box center [76, 136] width 8 height 8
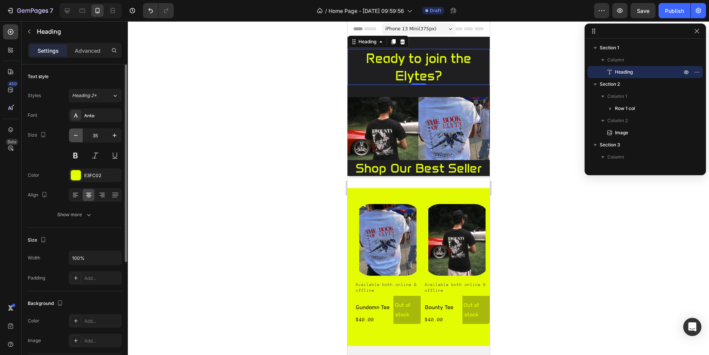
click at [79, 133] on icon "button" at bounding box center [76, 136] width 8 height 8
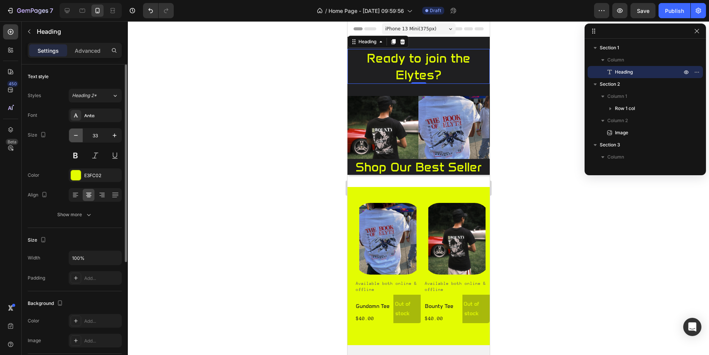
click at [79, 133] on icon "button" at bounding box center [76, 136] width 8 height 8
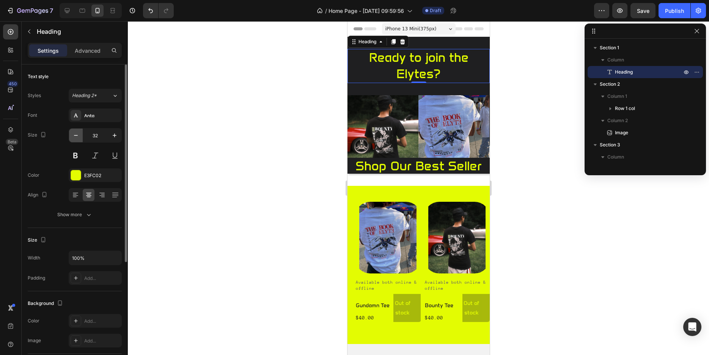
click at [79, 133] on icon "button" at bounding box center [76, 136] width 8 height 8
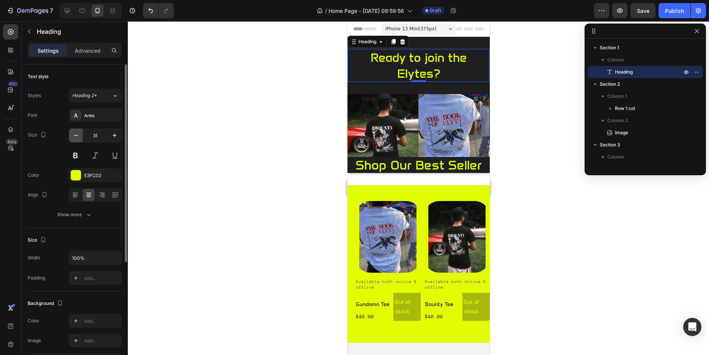
click at [79, 133] on icon "button" at bounding box center [76, 136] width 8 height 8
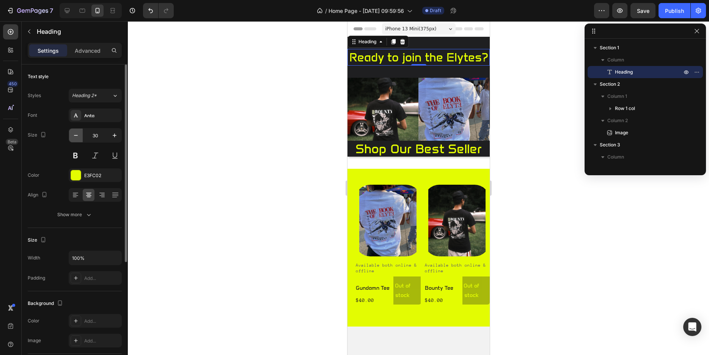
click at [79, 133] on icon "button" at bounding box center [76, 136] width 8 height 8
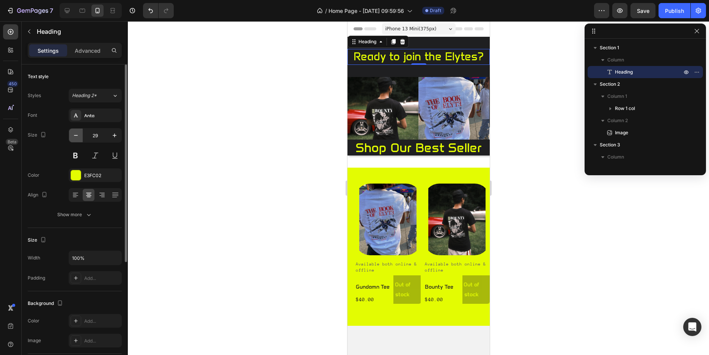
click at [77, 135] on icon "button" at bounding box center [76, 136] width 8 height 8
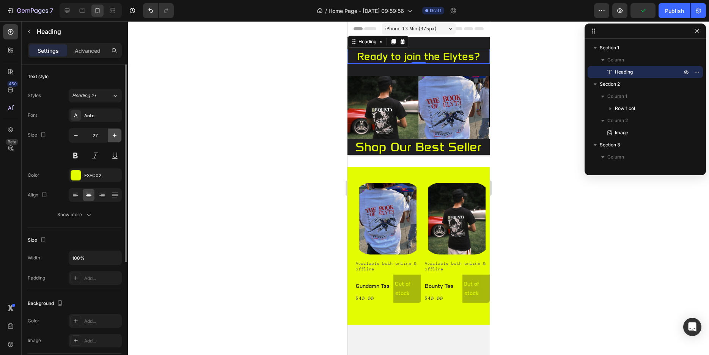
click at [112, 136] on icon "button" at bounding box center [115, 136] width 8 height 8
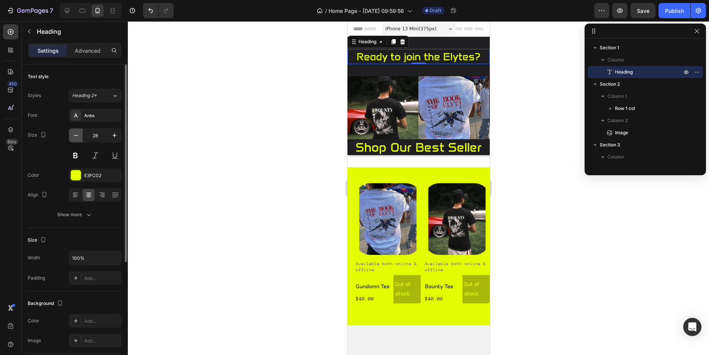
click at [78, 136] on icon "button" at bounding box center [76, 136] width 8 height 8
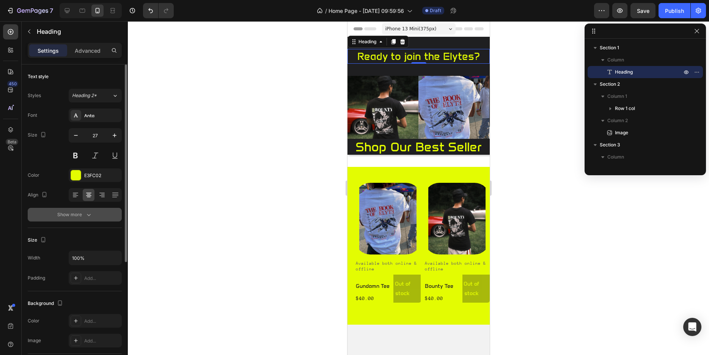
click at [84, 218] on div "Show more" at bounding box center [74, 215] width 35 height 8
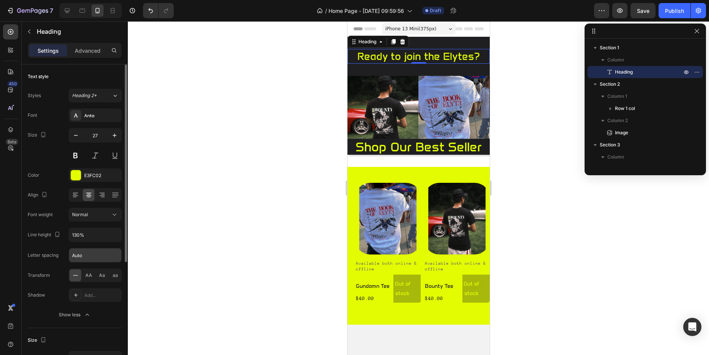
click at [87, 256] on input "Auto" at bounding box center [95, 255] width 52 height 14
click at [42, 131] on icon "button" at bounding box center [43, 135] width 8 height 8
click at [43, 145] on icon "button" at bounding box center [44, 146] width 5 height 5
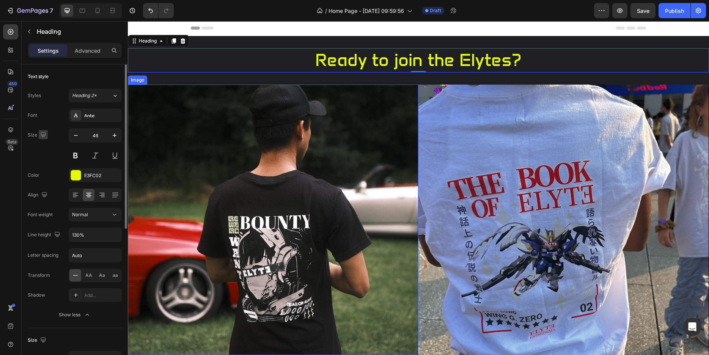
scroll to position [1, 0]
click at [44, 135] on icon "button" at bounding box center [43, 134] width 5 height 5
click at [47, 172] on icon "button" at bounding box center [45, 174] width 8 height 8
type input "27"
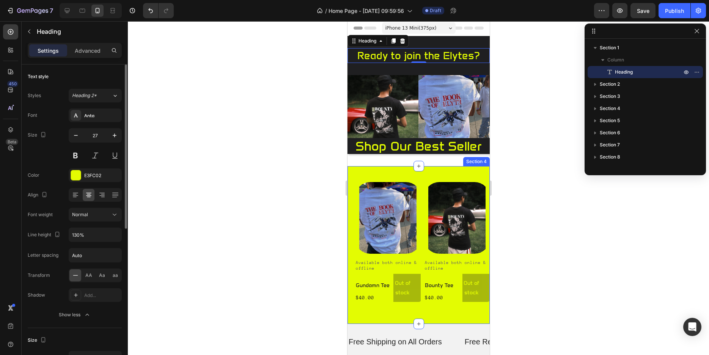
scroll to position [0, 0]
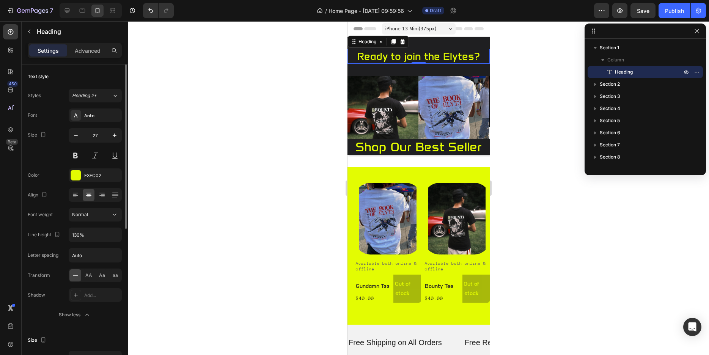
click at [271, 177] on div at bounding box center [418, 188] width 581 height 334
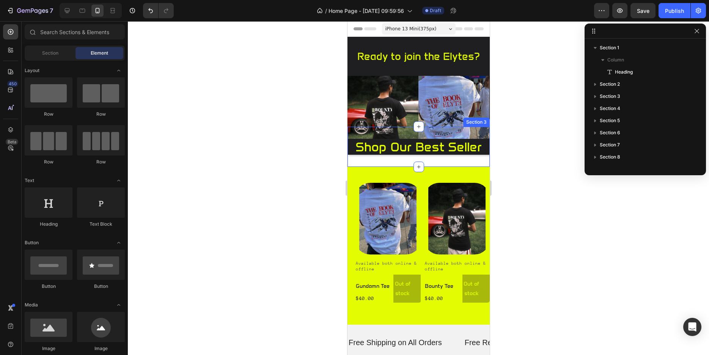
click at [374, 156] on div "shop our best seller Heading Section 3" at bounding box center [418, 147] width 142 height 40
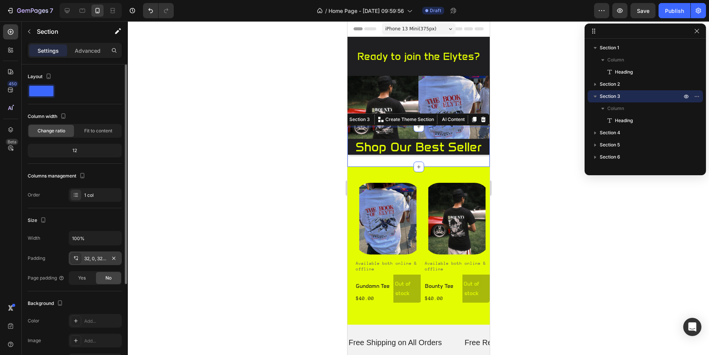
click at [78, 255] on icon at bounding box center [76, 258] width 6 height 6
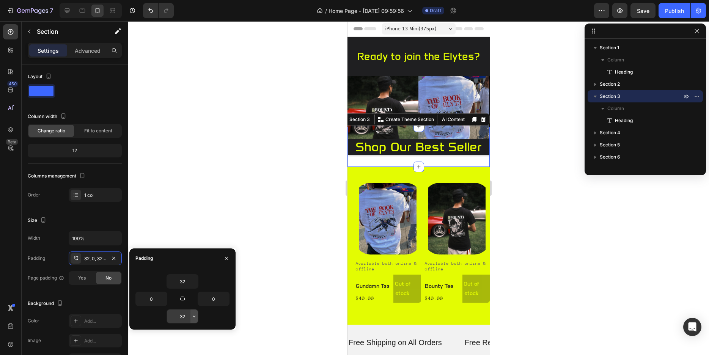
click at [196, 319] on icon "button" at bounding box center [194, 316] width 6 height 6
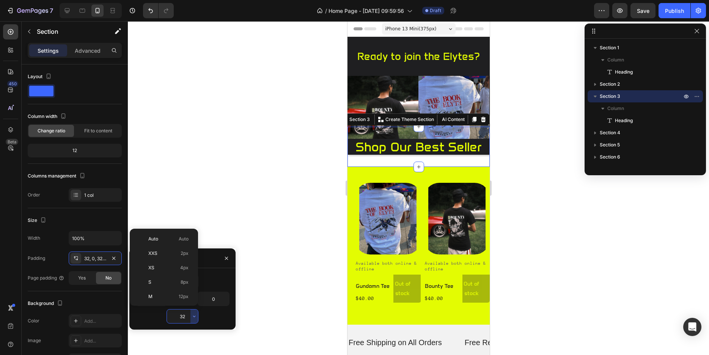
scroll to position [55, 0]
click at [212, 327] on div "32 0 0 32" at bounding box center [182, 298] width 106 height 61
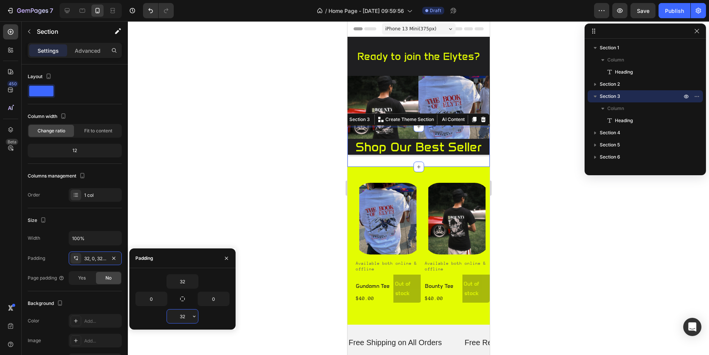
click at [187, 321] on input "32" at bounding box center [182, 317] width 31 height 14
click at [187, 317] on input "32" at bounding box center [182, 317] width 31 height 14
click at [187, 314] on input "32" at bounding box center [182, 317] width 31 height 14
type input "3"
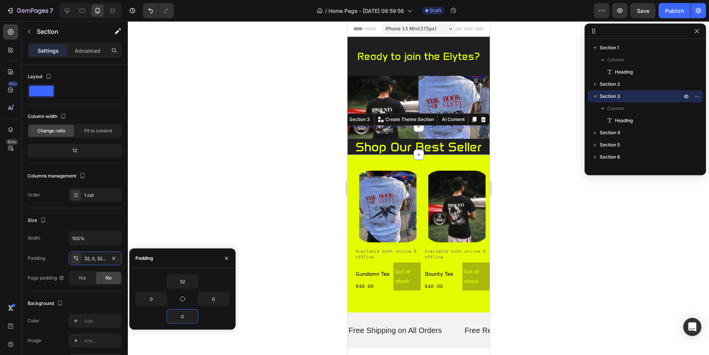
click at [240, 212] on div at bounding box center [418, 188] width 581 height 334
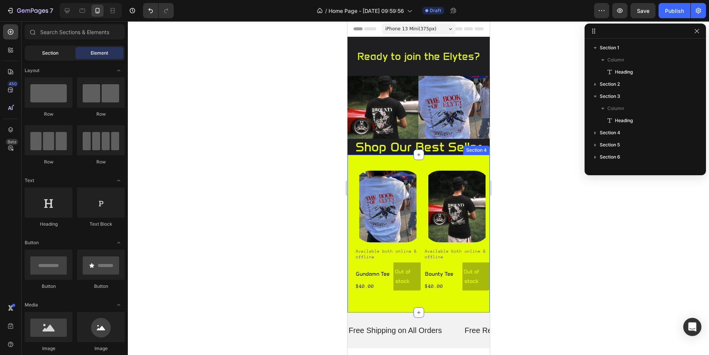
click at [49, 53] on span "Section" at bounding box center [50, 53] width 16 height 7
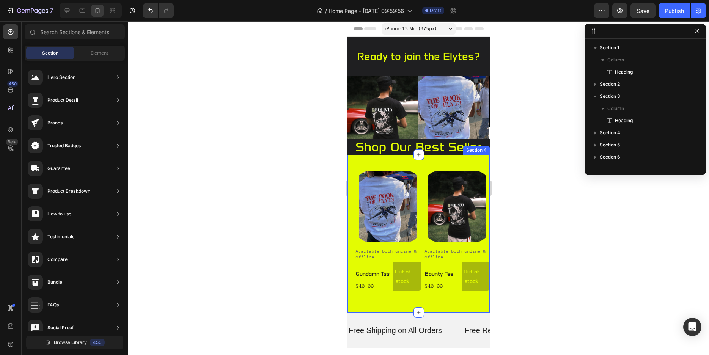
click at [286, 196] on div at bounding box center [418, 188] width 581 height 334
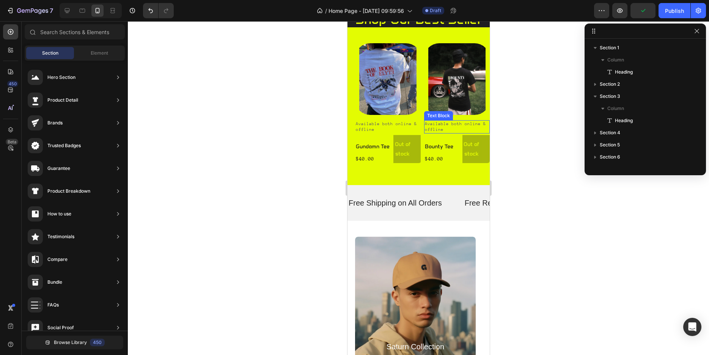
scroll to position [0, 0]
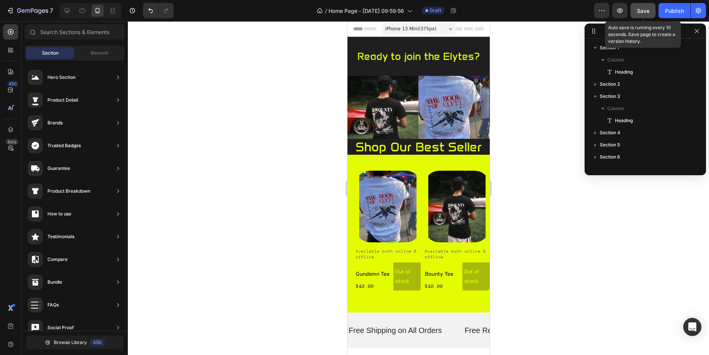
click at [643, 13] on span "Save" at bounding box center [643, 11] width 13 height 6
click at [620, 9] on icon "button" at bounding box center [620, 10] width 6 height 5
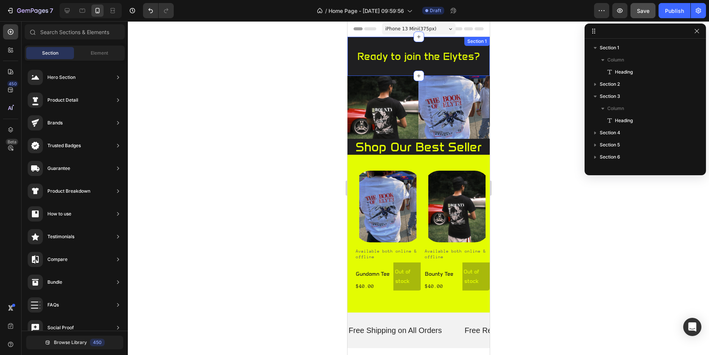
click at [383, 69] on div "Ready to join the Elytes? Heading Section 1" at bounding box center [418, 56] width 142 height 39
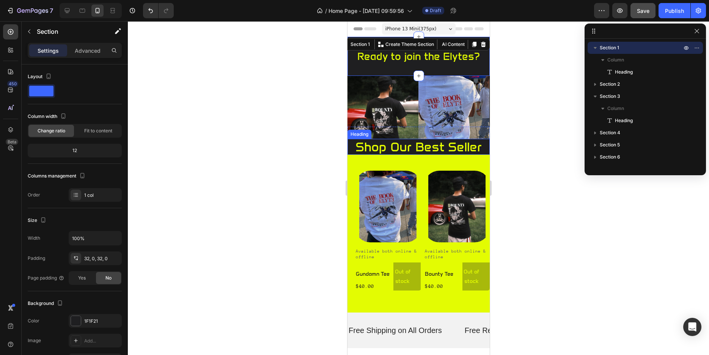
click at [384, 150] on h2 "shop our best seller" at bounding box center [418, 147] width 142 height 16
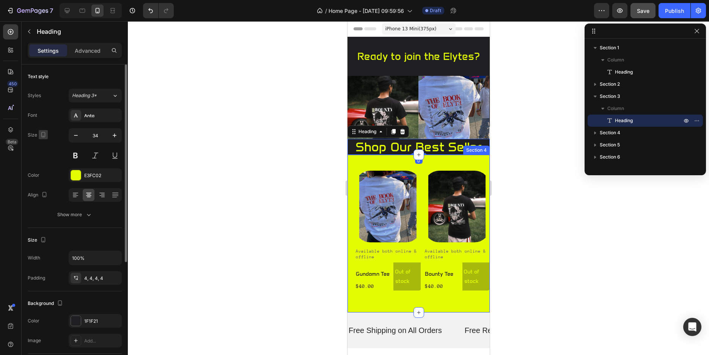
click at [44, 135] on icon "button" at bounding box center [43, 135] width 8 height 8
click at [46, 145] on icon "button" at bounding box center [44, 146] width 5 height 5
type input "40"
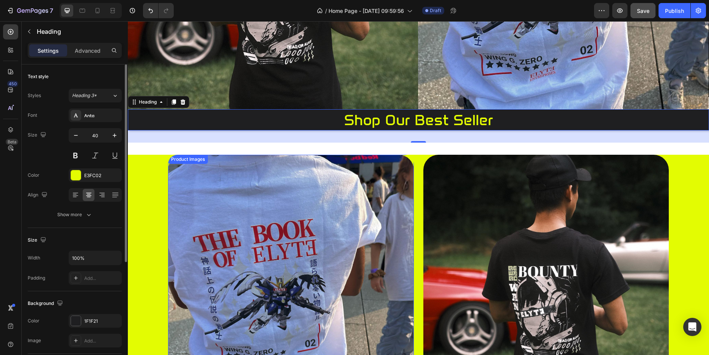
scroll to position [239, 0]
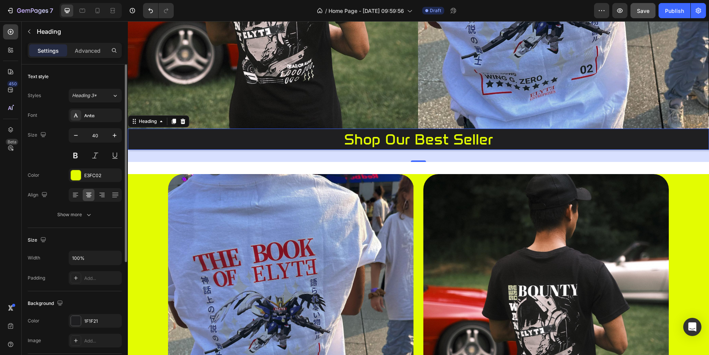
click at [287, 153] on div "0" at bounding box center [418, 156] width 581 height 12
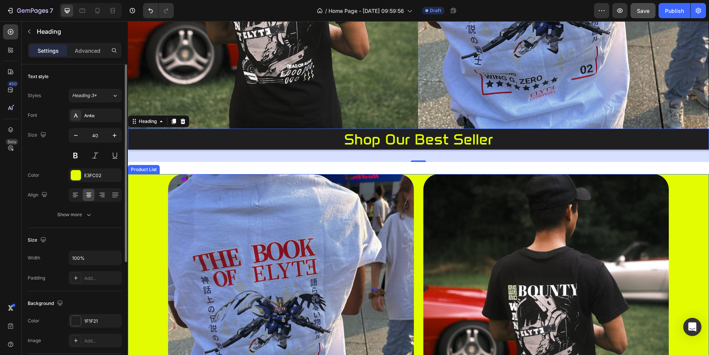
click at [416, 182] on div "Product Images Available both online & offline Text Block gundamn tee Product T…" at bounding box center [418, 316] width 501 height 285
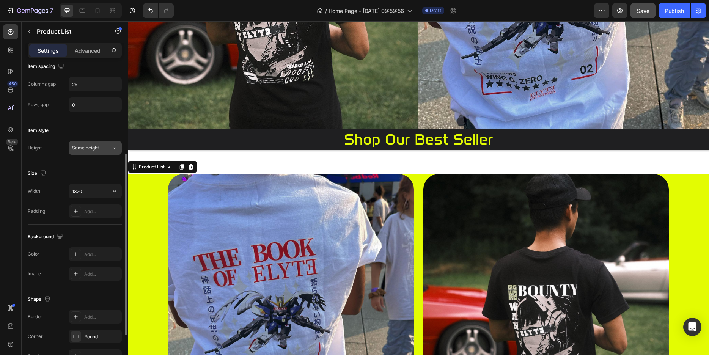
scroll to position [225, 0]
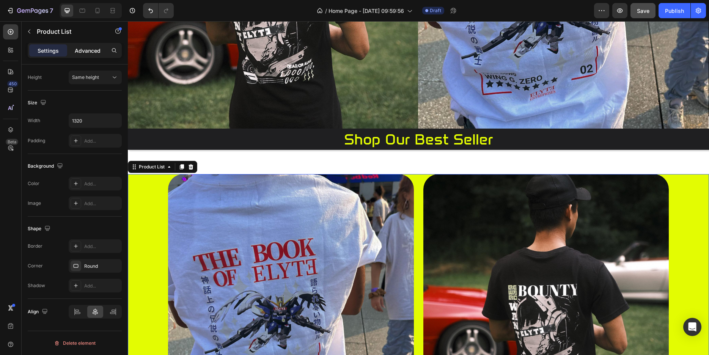
click at [92, 50] on p "Advanced" at bounding box center [88, 51] width 26 height 8
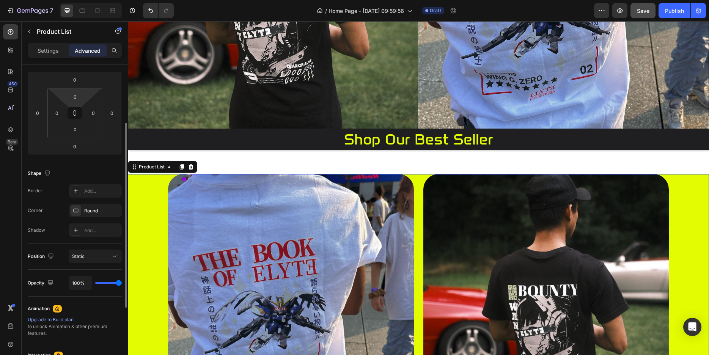
scroll to position [21, 0]
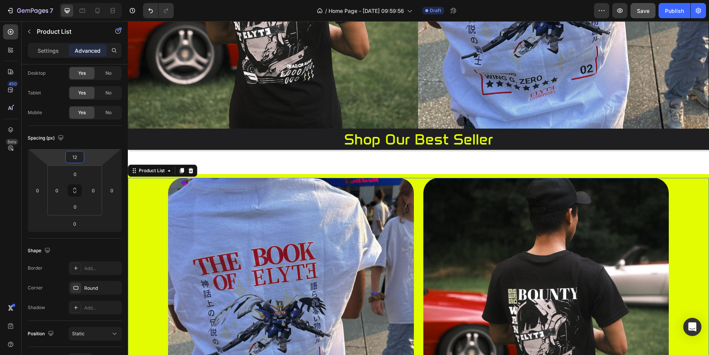
type input "14"
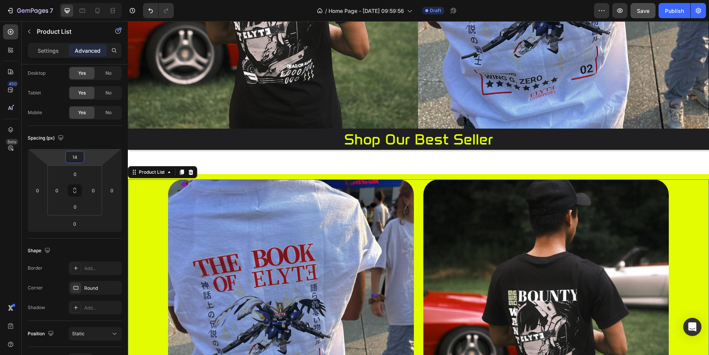
drag, startPoint x: 85, startPoint y: 155, endPoint x: 93, endPoint y: 152, distance: 9.1
click at [93, 0] on html "7 / Home Page - Aug 27, 09:59:56 Draft Preview Save Publish 450 Beta Sections(1…" at bounding box center [354, 0] width 709 height 0
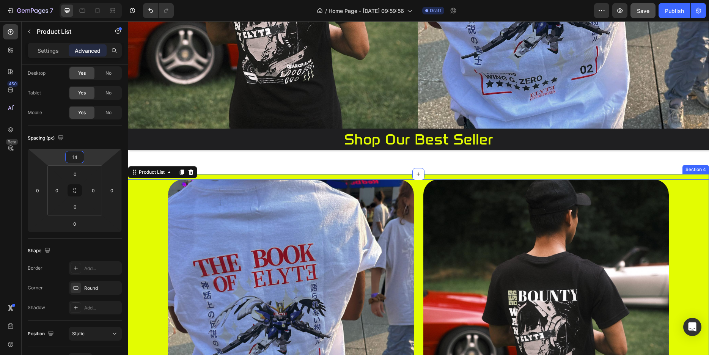
click at [283, 157] on div "shop our best seller Heading" at bounding box center [418, 145] width 581 height 33
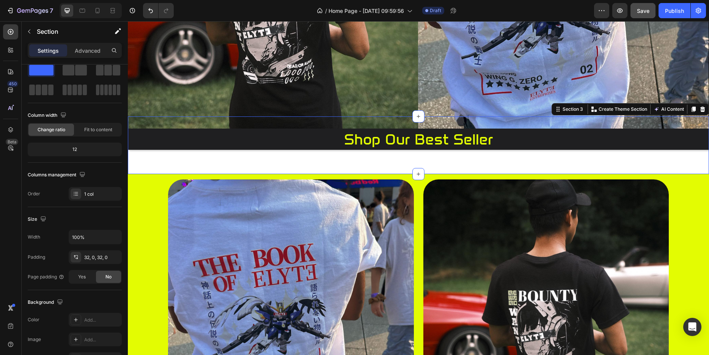
scroll to position [0, 0]
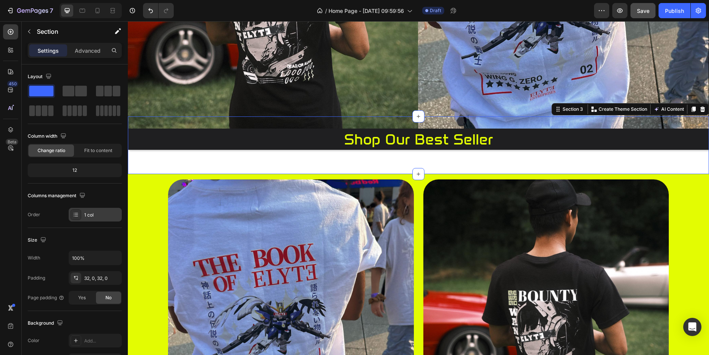
click at [95, 215] on div "1 col" at bounding box center [102, 215] width 36 height 7
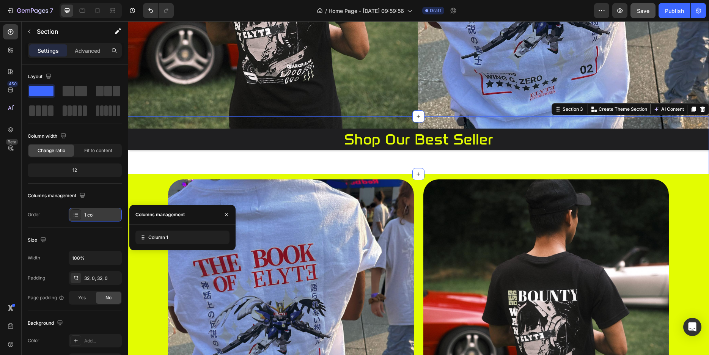
click at [95, 215] on div "1 col" at bounding box center [102, 215] width 36 height 7
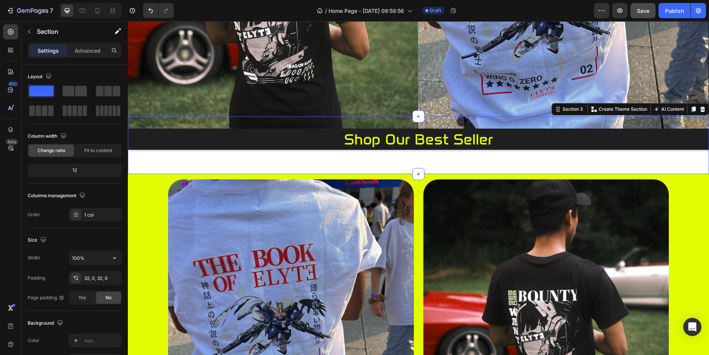
scroll to position [39, 0]
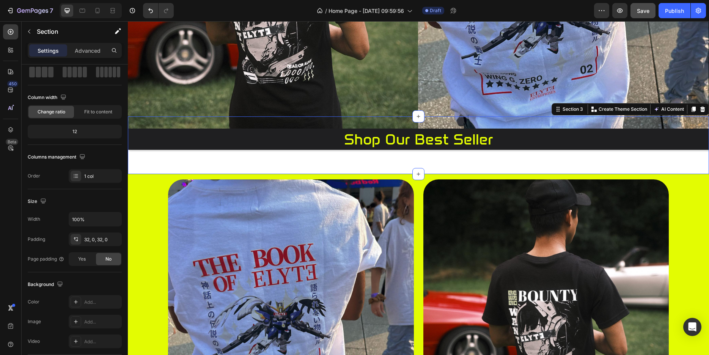
click at [106, 260] on span "No" at bounding box center [108, 259] width 6 height 7
click at [86, 259] on span "Yes" at bounding box center [82, 259] width 8 height 7
click at [105, 258] on div "No" at bounding box center [108, 259] width 25 height 12
click at [103, 235] on div "32, 0, 32, 0" at bounding box center [95, 240] width 53 height 14
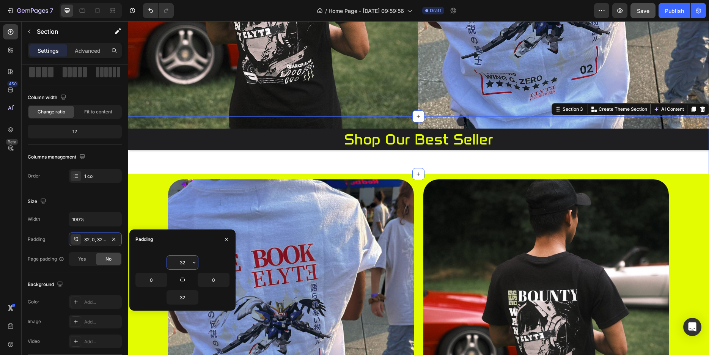
click at [188, 260] on input "32" at bounding box center [182, 263] width 31 height 14
click at [192, 261] on icon "button" at bounding box center [194, 262] width 6 height 6
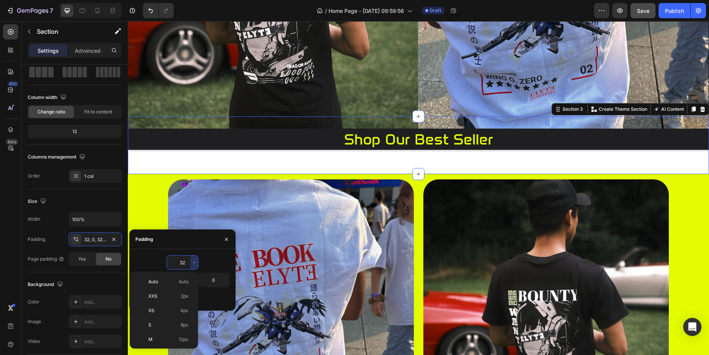
scroll to position [55, 0]
click at [170, 282] on p "M 12px" at bounding box center [168, 284] width 40 height 7
type input "12"
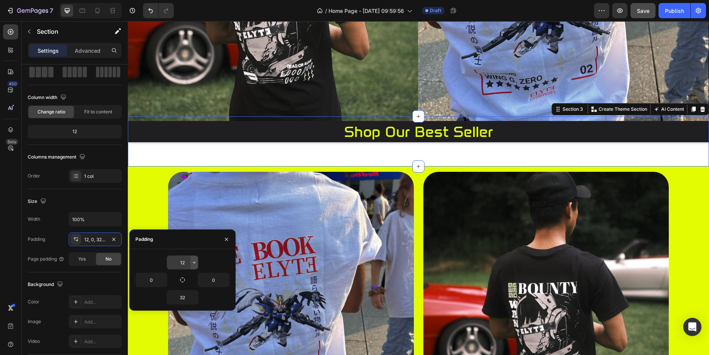
click at [195, 261] on icon "button" at bounding box center [194, 262] width 6 height 6
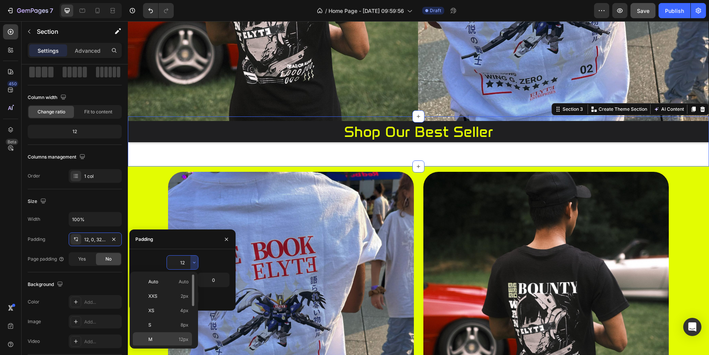
click at [175, 336] on p "M 12px" at bounding box center [168, 339] width 40 height 7
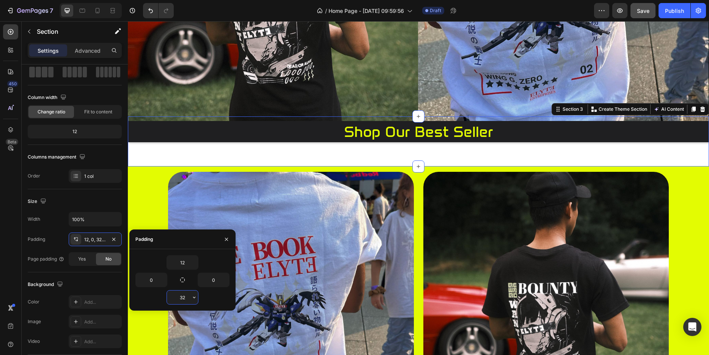
click at [181, 297] on input "32" at bounding box center [182, 298] width 31 height 14
type input "0"
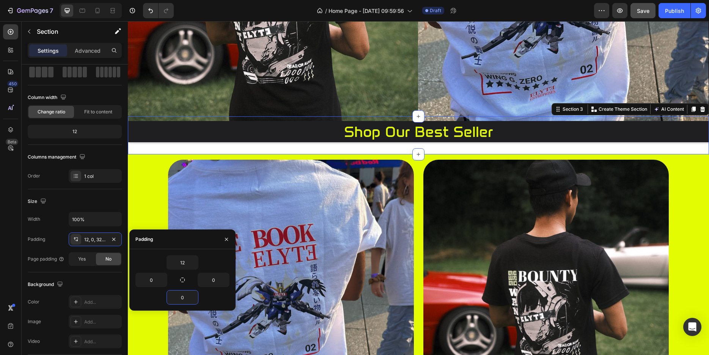
click at [294, 142] on div "shop our best seller Heading" at bounding box center [418, 137] width 581 height 33
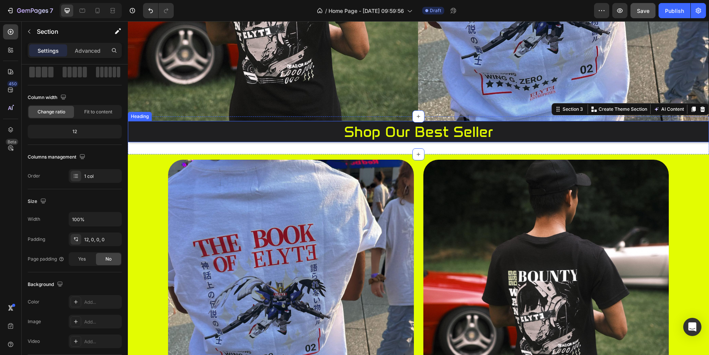
click at [267, 128] on h2 "shop our best seller" at bounding box center [418, 131] width 581 height 21
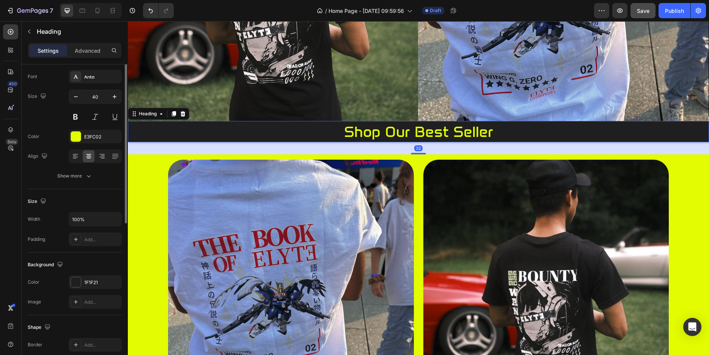
scroll to position [0, 0]
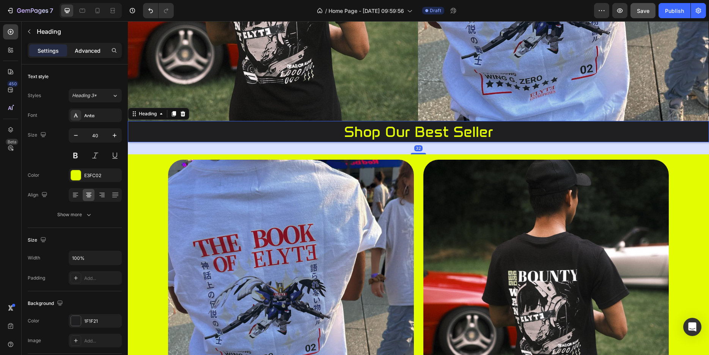
click at [95, 50] on p "Advanced" at bounding box center [88, 51] width 26 height 8
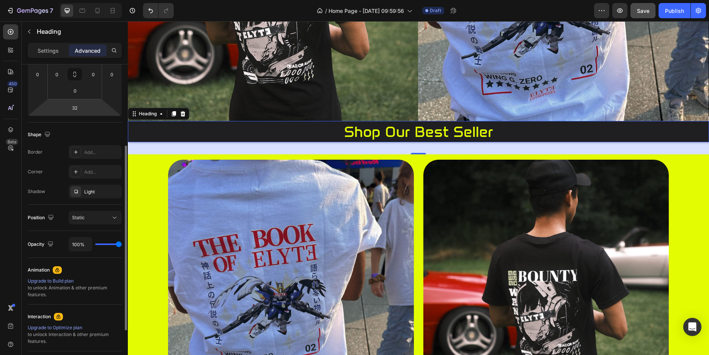
scroll to position [21, 0]
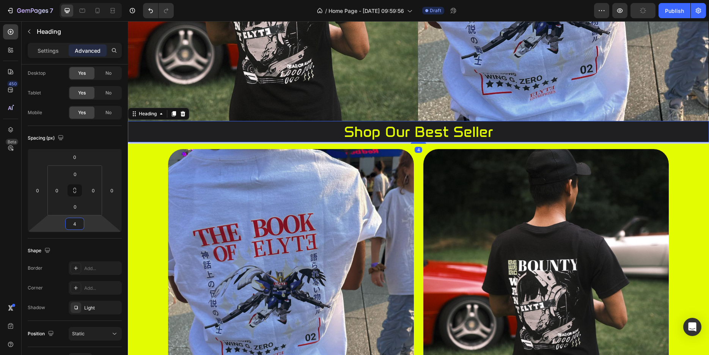
type input "2"
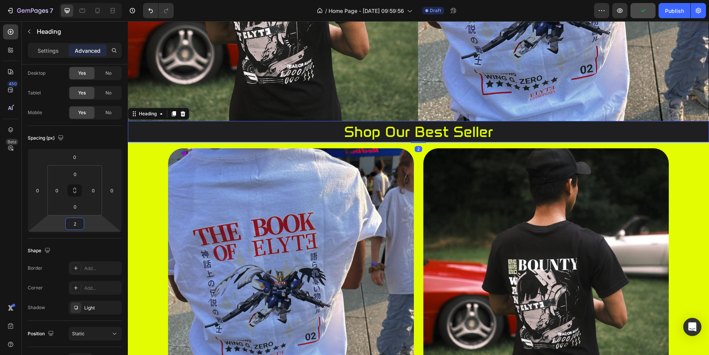
drag, startPoint x: 88, startPoint y: 227, endPoint x: 92, endPoint y: 233, distance: 6.8
click at [92, 0] on html "7 / Home Page - Aug 27, 09:59:56 Draft Preview Publish 450 Beta Sections(18) El…" at bounding box center [354, 0] width 709 height 0
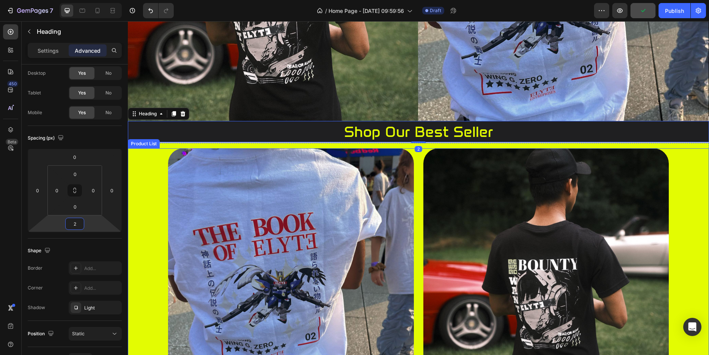
click at [151, 197] on div "Product Images Available both online & offline Text Block gundamn tee Product T…" at bounding box center [418, 290] width 581 height 285
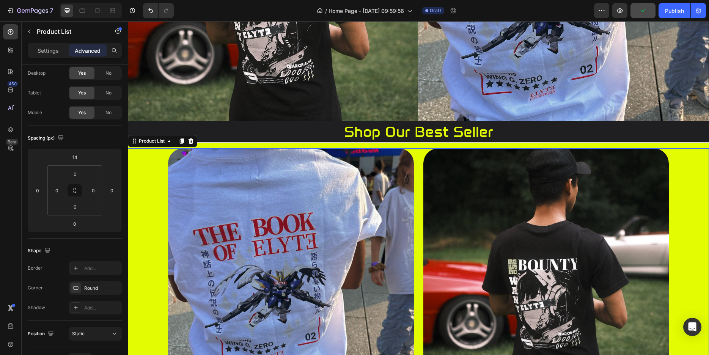
scroll to position [0, 0]
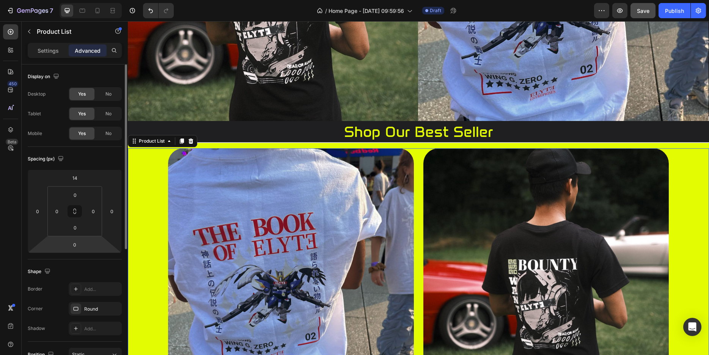
click at [88, 0] on html "7 / Home Page - Aug 27, 09:59:56 Draft Preview Save Publish 450 Beta Sections(1…" at bounding box center [354, 0] width 709 height 0
click at [85, 0] on html "7 / Home Page - Aug 27, 09:59:56 Draft Preview Save Publish 450 Beta Sections(1…" at bounding box center [354, 0] width 709 height 0
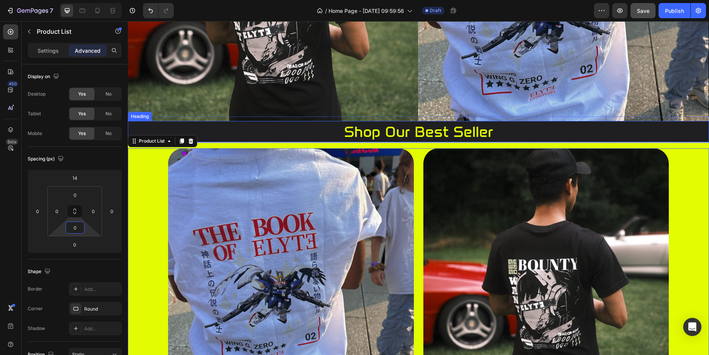
click at [243, 127] on h2 "shop our best seller" at bounding box center [418, 131] width 581 height 21
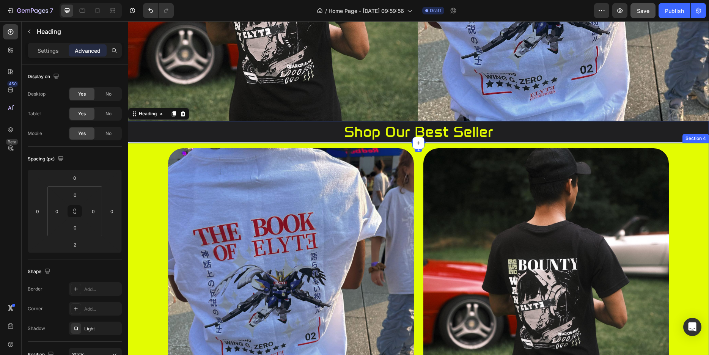
click at [242, 143] on div "Product Images Available both online & offline Text Block gundamn tee Product T…" at bounding box center [418, 288] width 581 height 290
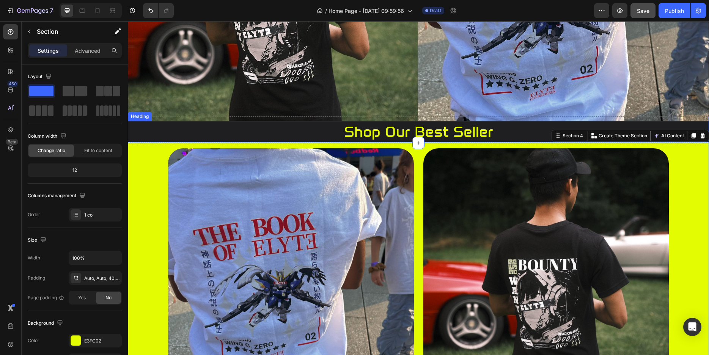
click at [248, 130] on h2 "shop our best seller" at bounding box center [418, 131] width 581 height 21
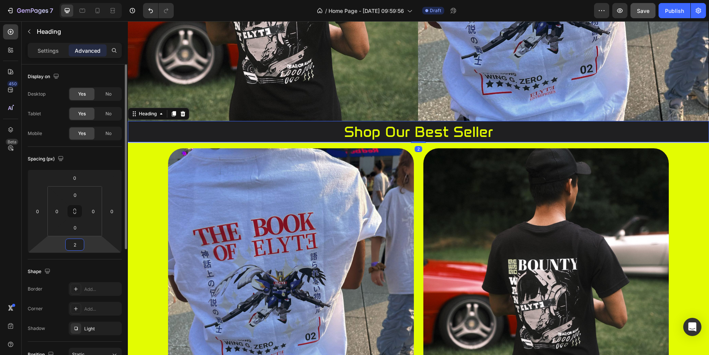
click at [87, 0] on html "7 / Home Page - Aug 27, 09:59:56 Draft Preview Save Publish 450 Beta Sections(1…" at bounding box center [354, 0] width 709 height 0
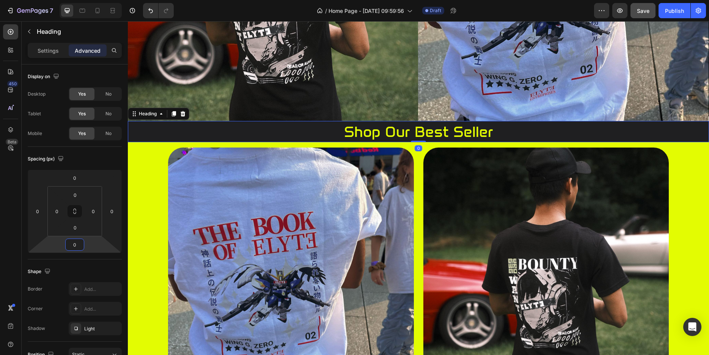
type input "0"
click at [237, 127] on h2 "shop our best seller" at bounding box center [418, 131] width 581 height 21
click at [53, 48] on p "Settings" at bounding box center [48, 51] width 21 height 8
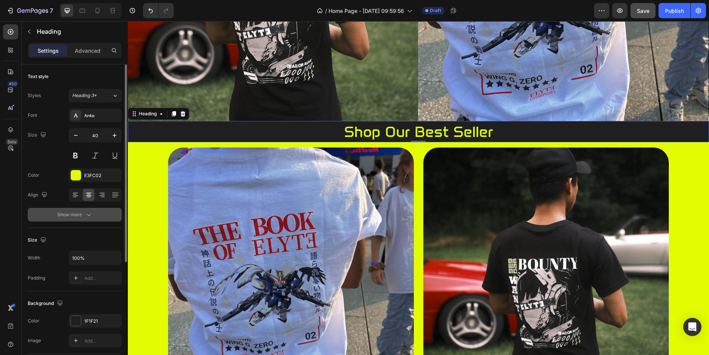
click at [83, 221] on button "Show more" at bounding box center [75, 215] width 94 height 14
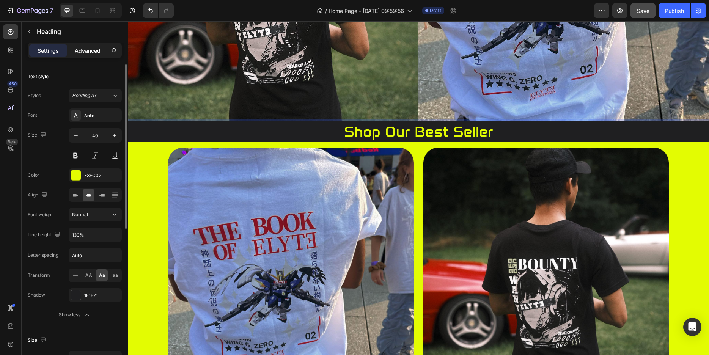
click at [91, 53] on p "Advanced" at bounding box center [88, 51] width 26 height 8
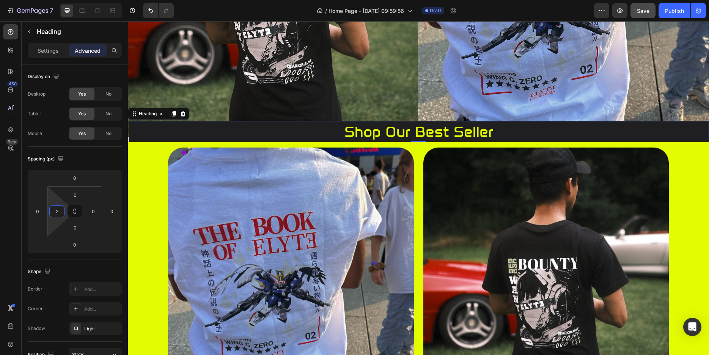
type input "0"
click at [58, 0] on html "7 / Home Page - Aug 27, 09:59:56 Draft Preview Save Publish 450 Beta Sections(1…" at bounding box center [354, 0] width 709 height 0
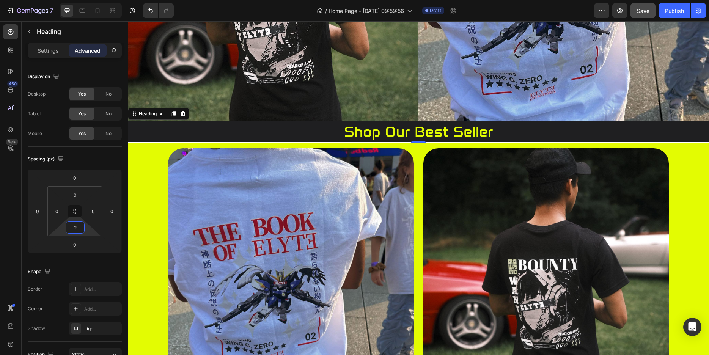
type input "0"
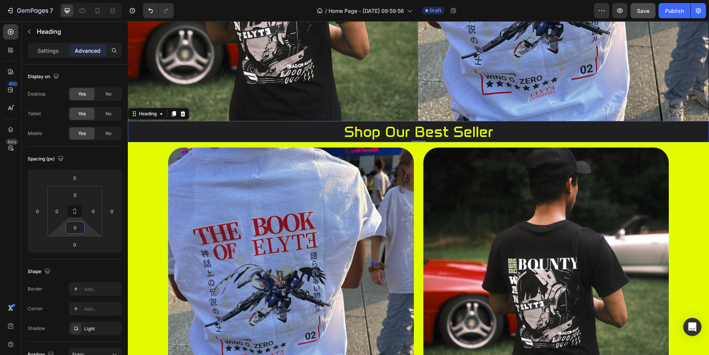
click at [88, 0] on html "7 / Home Page - Aug 27, 09:59:56 Draft Preview Save Publish 450 Beta Sections(1…" at bounding box center [354, 0] width 709 height 0
click at [285, 128] on p "shop our best seller" at bounding box center [419, 132] width 580 height 20
click at [59, 46] on div "Settings" at bounding box center [48, 50] width 38 height 12
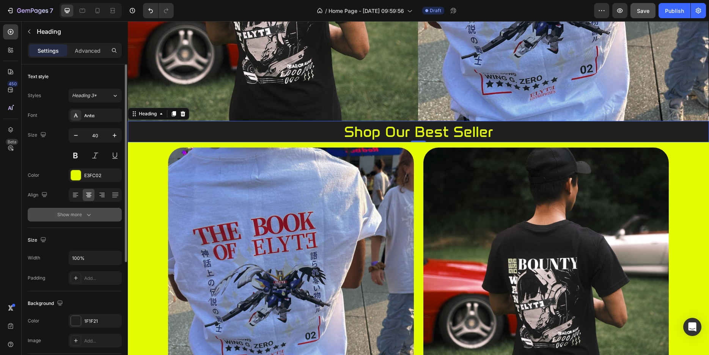
click at [70, 214] on div "Show more" at bounding box center [74, 215] width 35 height 8
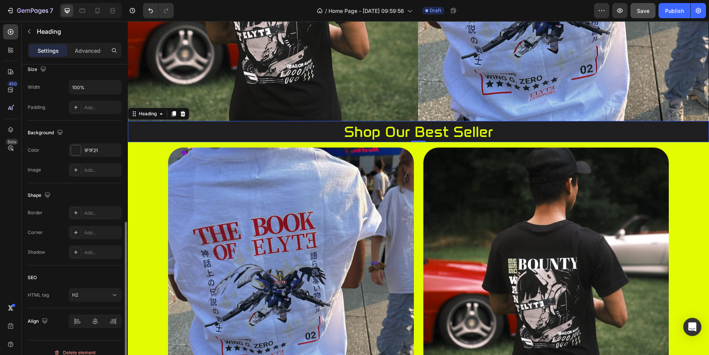
scroll to position [280, 0]
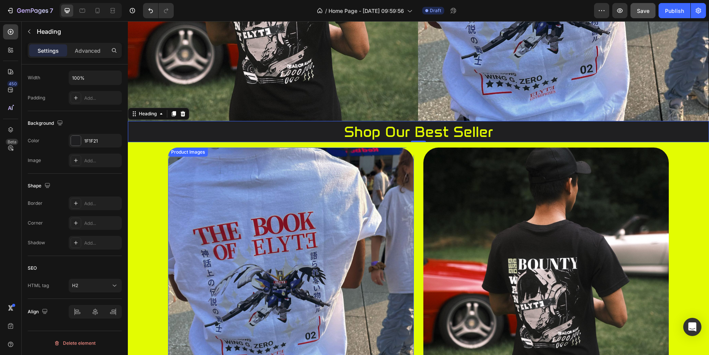
click at [341, 185] on img at bounding box center [291, 271] width 246 height 246
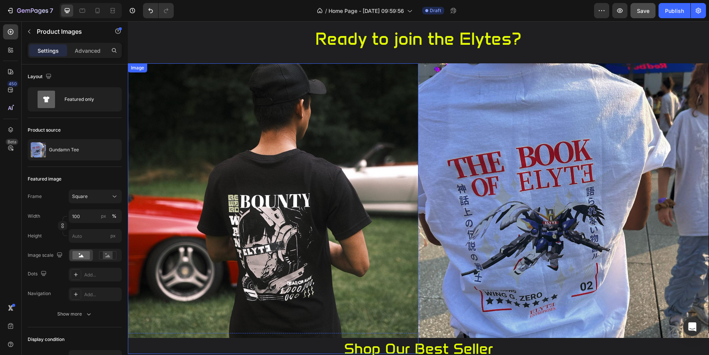
scroll to position [46, 0]
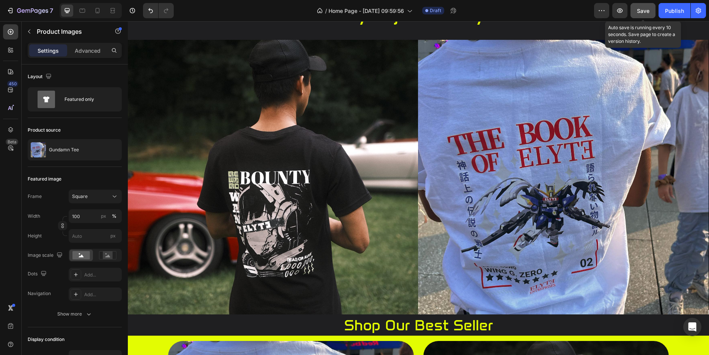
click at [643, 13] on span "Save" at bounding box center [643, 11] width 13 height 6
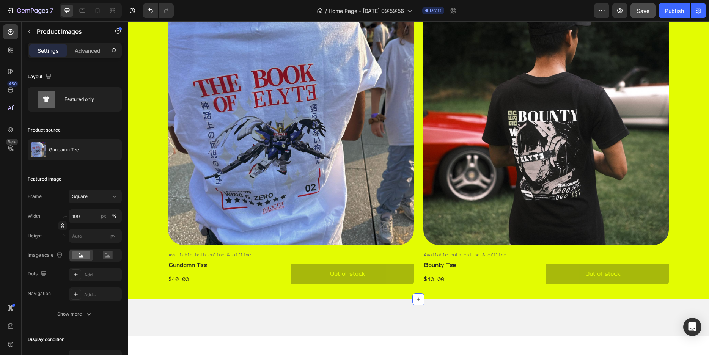
scroll to position [232, 0]
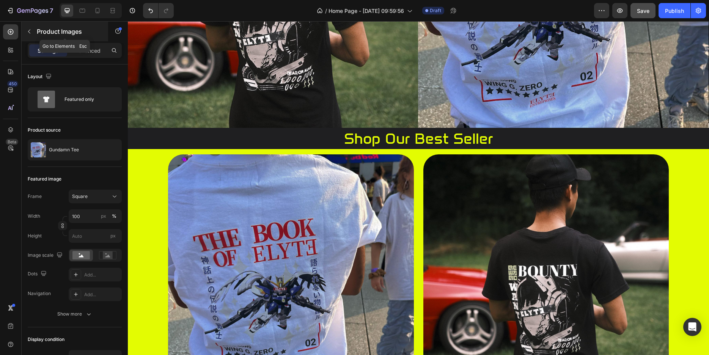
click at [25, 32] on button "button" at bounding box center [29, 31] width 12 height 12
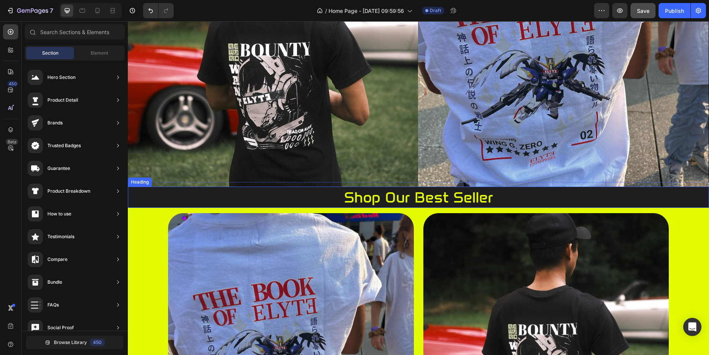
scroll to position [116, 0]
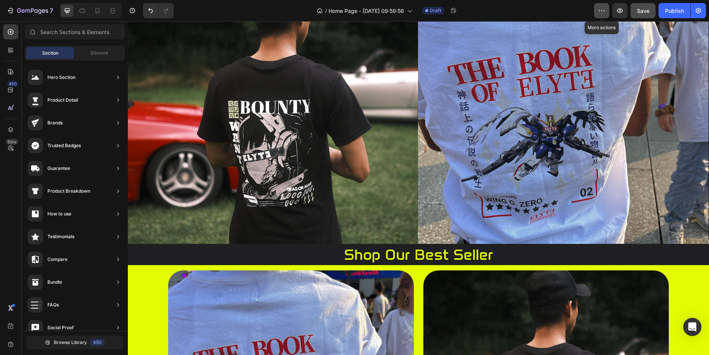
click at [596, 10] on button "button" at bounding box center [601, 10] width 15 height 15
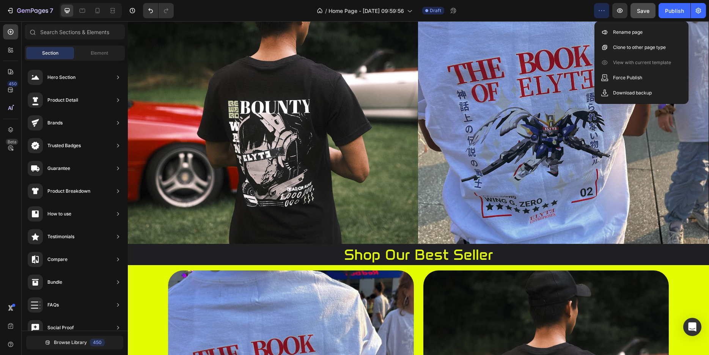
drag, startPoint x: 596, startPoint y: 10, endPoint x: 404, endPoint y: 7, distance: 192.0
click at [596, 10] on button "button" at bounding box center [601, 10] width 15 height 15
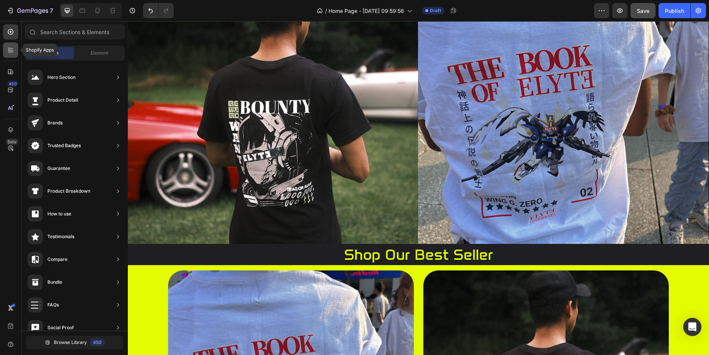
click at [9, 51] on icon at bounding box center [11, 50] width 8 height 8
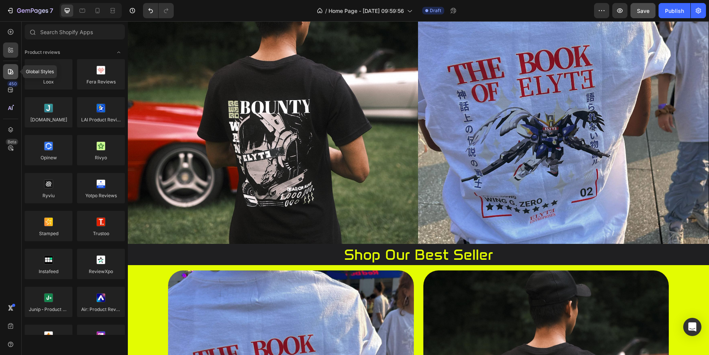
click at [11, 71] on icon at bounding box center [11, 72] width 8 height 8
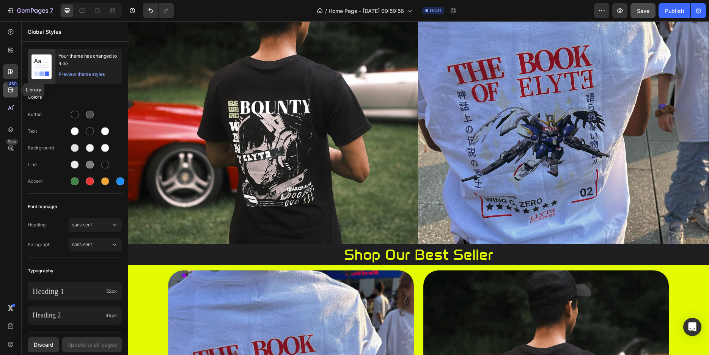
click at [10, 94] on div "450" at bounding box center [10, 89] width 15 height 15
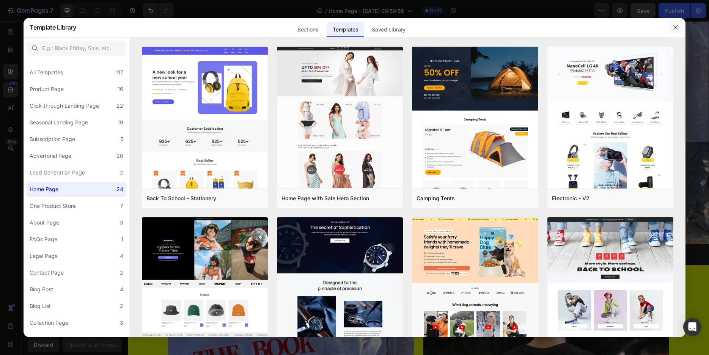
click at [670, 27] on button "button" at bounding box center [676, 27] width 12 height 12
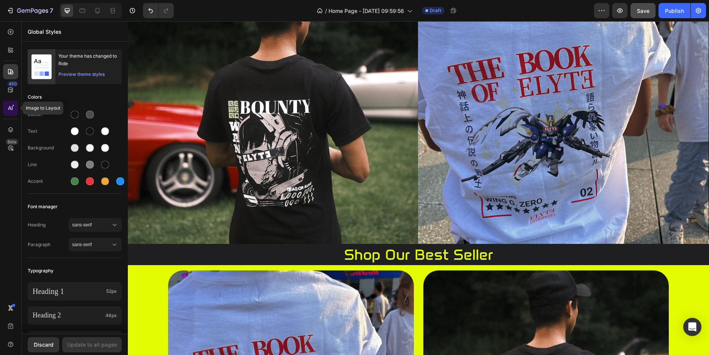
click at [12, 107] on icon at bounding box center [12, 108] width 1 height 4
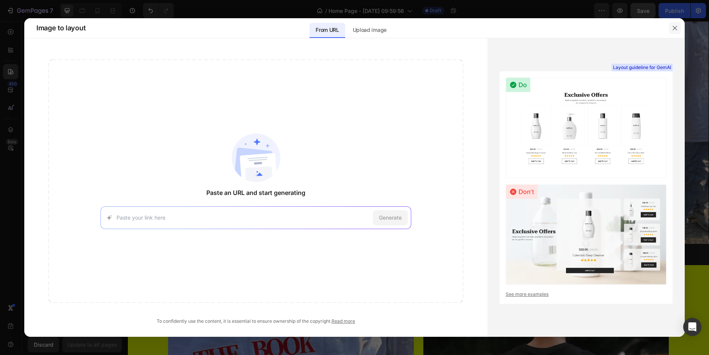
click at [675, 30] on icon "button" at bounding box center [675, 28] width 6 height 6
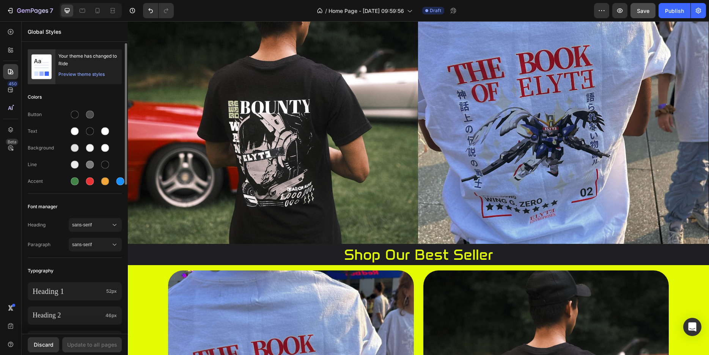
click at [72, 74] on div "Preview theme styles" at bounding box center [81, 75] width 46 height 8
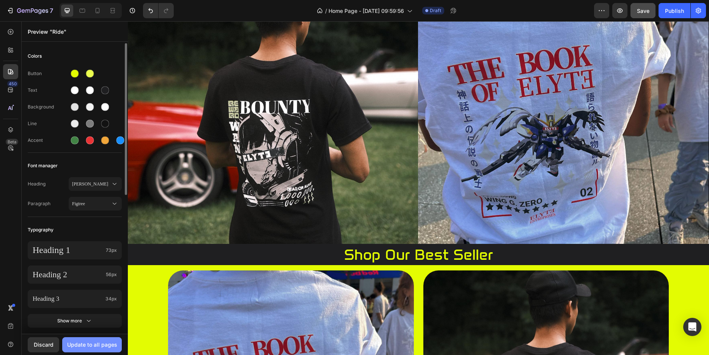
click at [94, 344] on div "Update to all pages" at bounding box center [92, 345] width 50 height 8
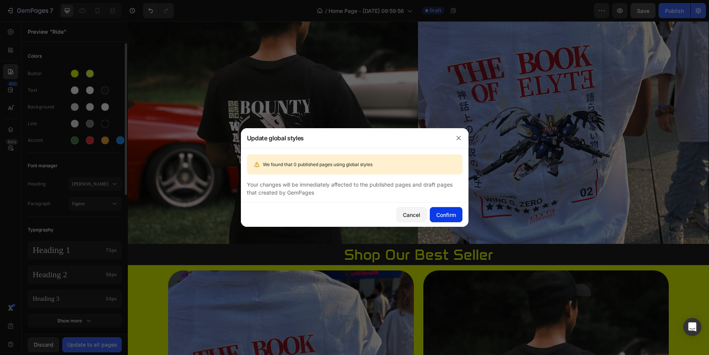
click at [444, 214] on div "Confirm" at bounding box center [446, 215] width 20 height 8
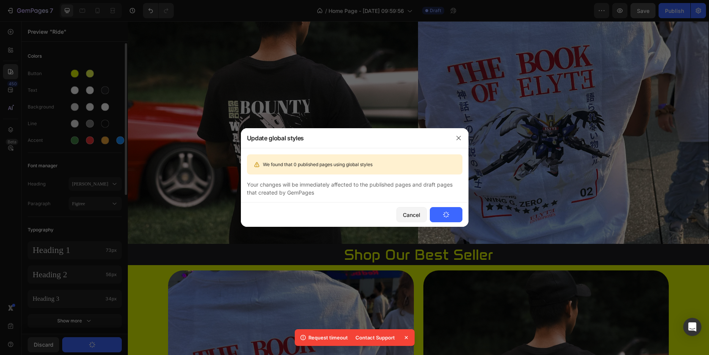
click at [447, 214] on icon "button" at bounding box center [446, 215] width 9 height 9
click at [404, 334] on icon at bounding box center [407, 338] width 8 height 8
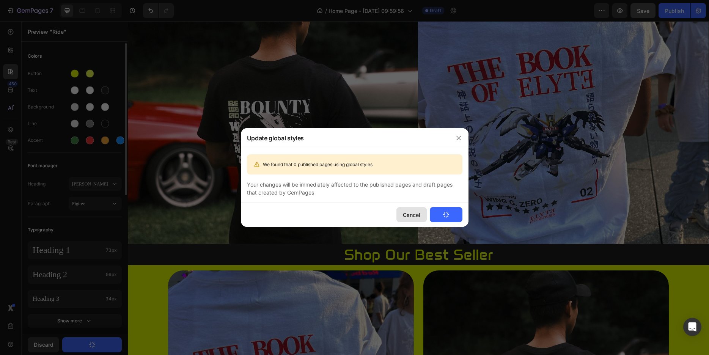
click at [423, 219] on button "Cancel" at bounding box center [411, 214] width 30 height 15
click at [406, 217] on div "Cancel" at bounding box center [411, 215] width 17 height 8
click at [409, 211] on div "Cancel" at bounding box center [411, 215] width 17 height 8
click at [454, 137] on button "button" at bounding box center [459, 138] width 12 height 12
click at [461, 137] on icon "button" at bounding box center [459, 138] width 6 height 6
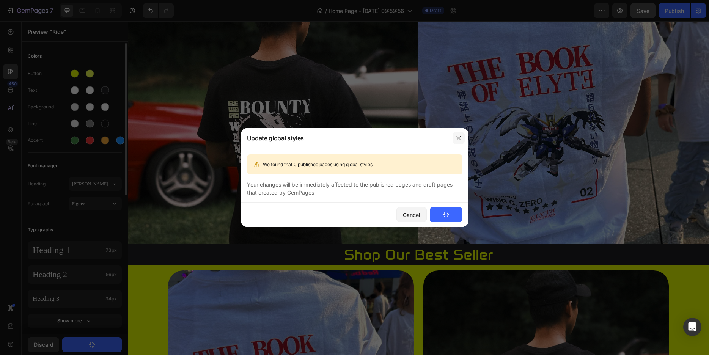
click at [461, 137] on icon "button" at bounding box center [459, 138] width 6 height 6
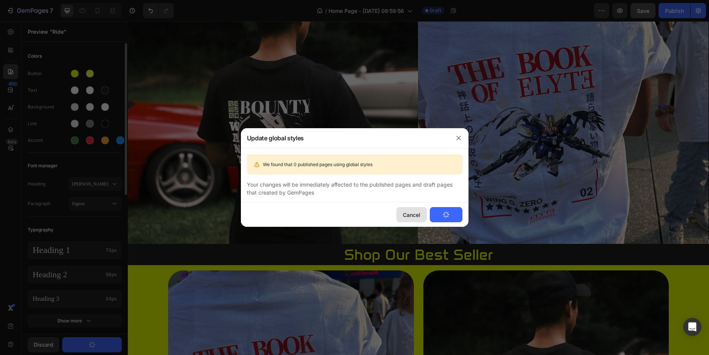
click at [412, 212] on div "Cancel" at bounding box center [411, 215] width 17 height 8
click at [457, 137] on icon "button" at bounding box center [459, 138] width 6 height 6
click at [410, 218] on div "Cancel" at bounding box center [411, 215] width 17 height 8
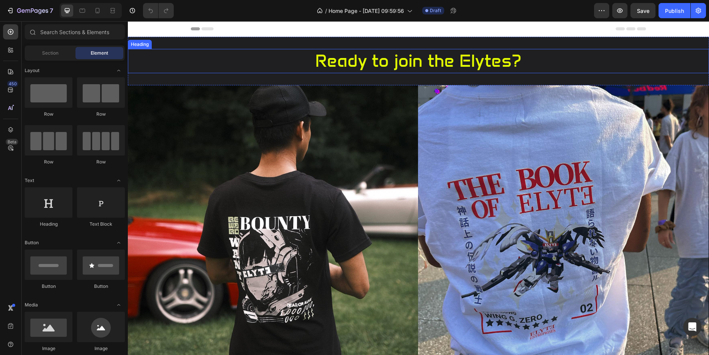
click at [234, 67] on h2 "Ready to join the Elytes?" at bounding box center [418, 61] width 581 height 24
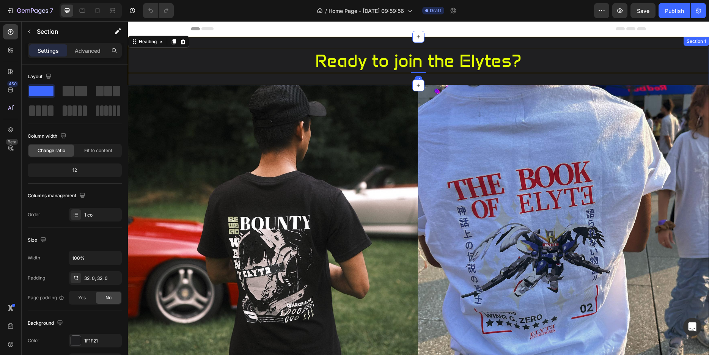
click at [244, 41] on div "Ready to join the Elytes? Heading 0 Section 1" at bounding box center [418, 61] width 581 height 49
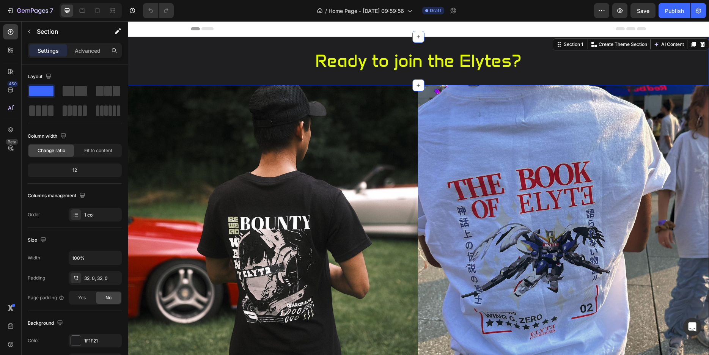
click at [264, 79] on div "Ready to join the Elytes? Heading Section 1 You can create reusable sections Cr…" at bounding box center [418, 61] width 581 height 49
click at [259, 67] on h2 "Ready to join the Elytes?" at bounding box center [418, 61] width 581 height 24
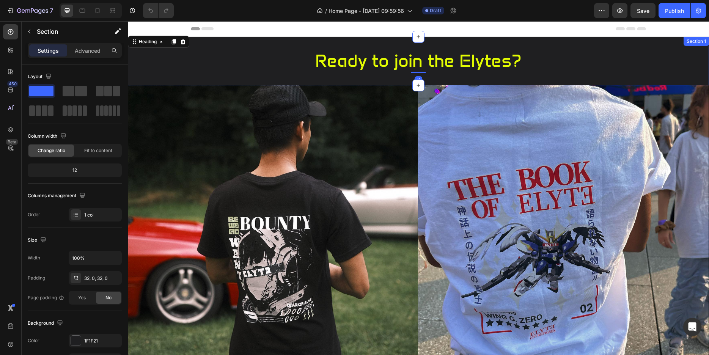
click at [257, 42] on div "Ready to join the Elytes? Heading 0 Section 1" at bounding box center [418, 61] width 581 height 49
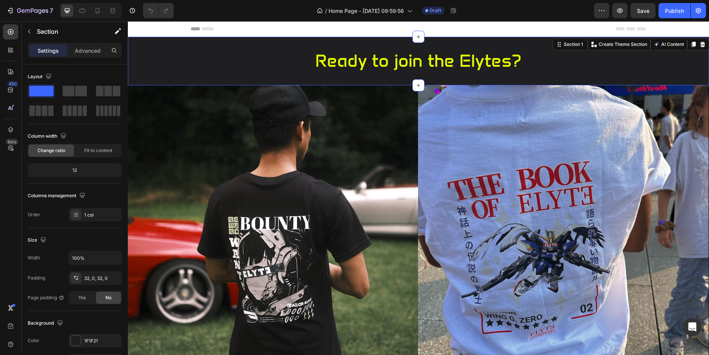
click at [256, 32] on div "Header" at bounding box center [418, 28] width 455 height 15
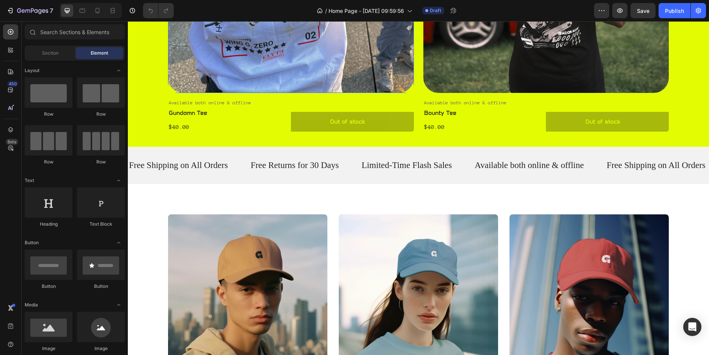
scroll to position [542, 0]
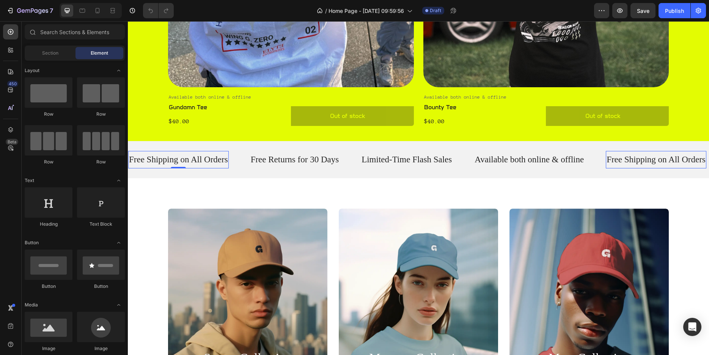
click at [173, 160] on p "Free Shipping on All Orders" at bounding box center [178, 159] width 99 height 11
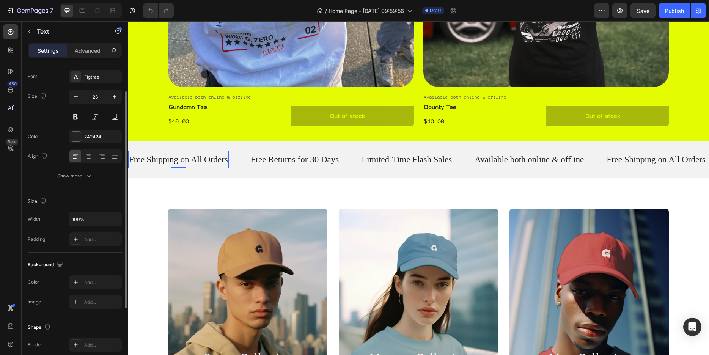
scroll to position [0, 0]
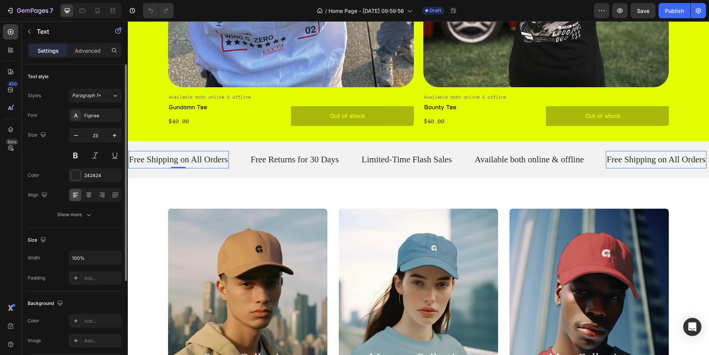
click at [164, 159] on p "Free Shipping on All Orders" at bounding box center [178, 159] width 99 height 11
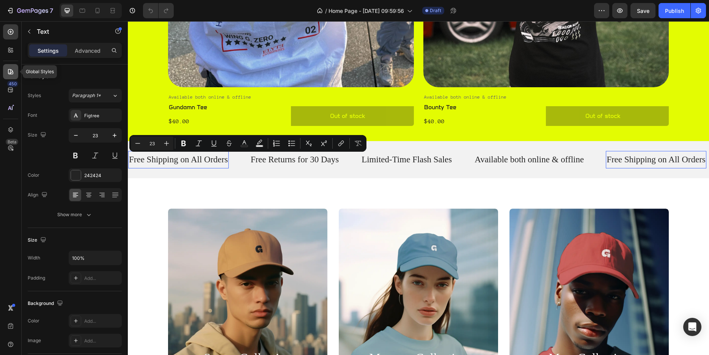
click at [12, 71] on icon at bounding box center [10, 71] width 5 height 5
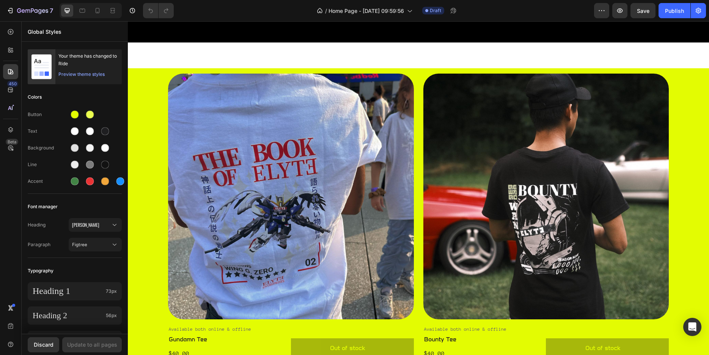
scroll to position [426, 0]
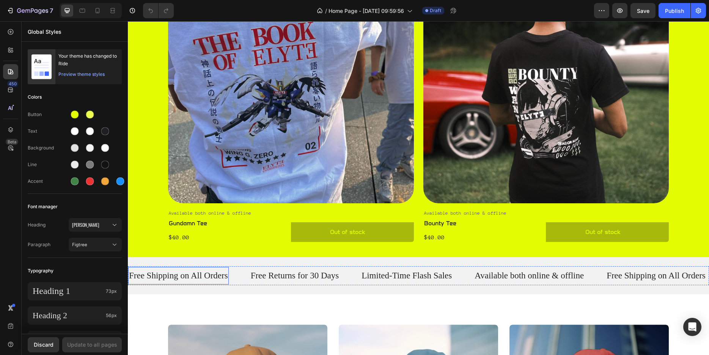
click at [179, 275] on p "Free Shipping on All Orders" at bounding box center [178, 275] width 99 height 11
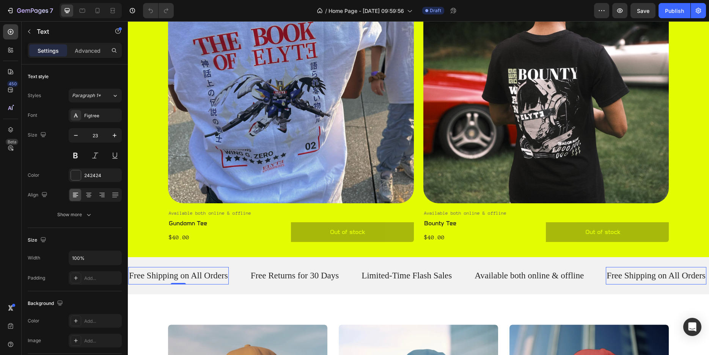
click at [179, 275] on p "Free Shipping on All Orders" at bounding box center [178, 275] width 99 height 11
click at [293, 274] on p "Free Returns for 30 Days" at bounding box center [295, 275] width 88 height 11
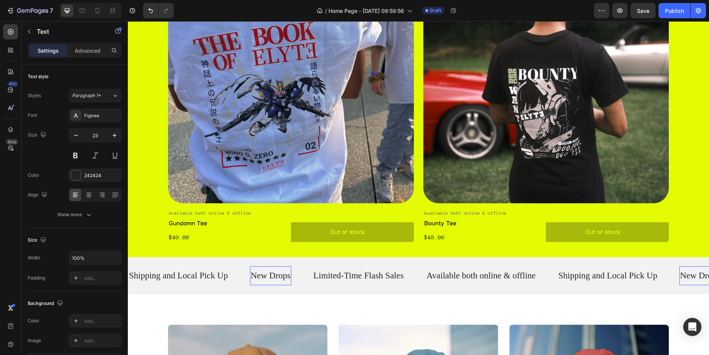
click at [272, 278] on p "New Drops" at bounding box center [271, 275] width 40 height 11
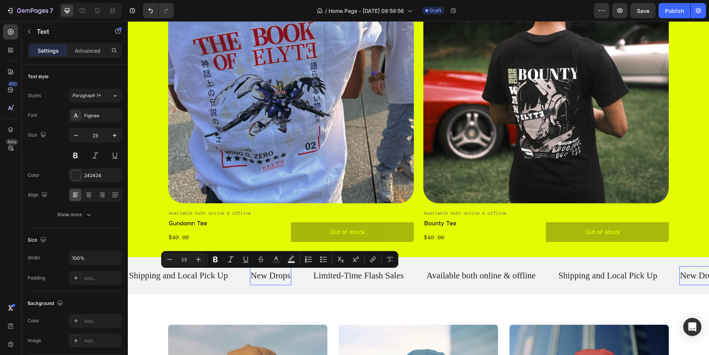
click at [272, 278] on p "New Drops" at bounding box center [271, 275] width 40 height 11
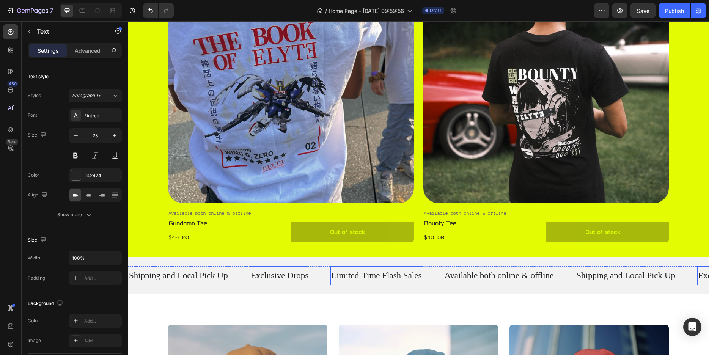
click at [371, 280] on p "Limited-Time Flash Sales" at bounding box center [376, 275] width 90 height 11
click at [481, 277] on p "Available both online & offline" at bounding box center [498, 275] width 109 height 11
click at [602, 278] on p "Shipping and Local Pick Up" at bounding box center [625, 275] width 99 height 11
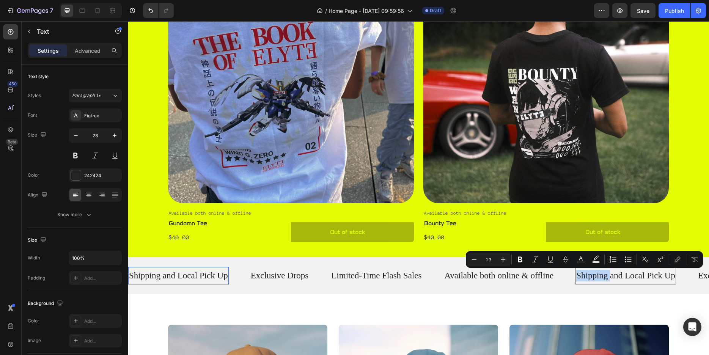
click at [602, 278] on p "Shipping and Local Pick Up" at bounding box center [625, 275] width 99 height 11
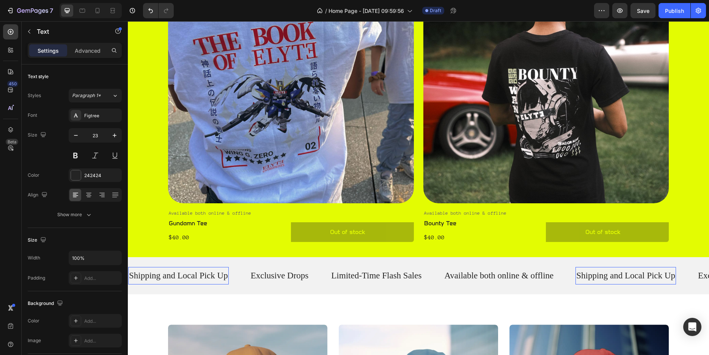
click at [602, 278] on p "Shipping and Local Pick Up" at bounding box center [625, 275] width 99 height 11
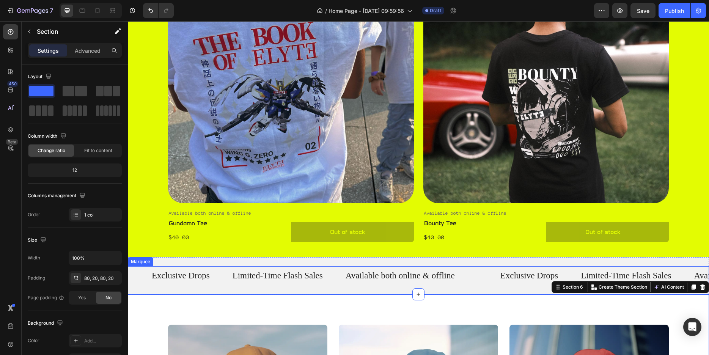
click at [486, 274] on div "Text" at bounding box center [488, 275] width 23 height 17
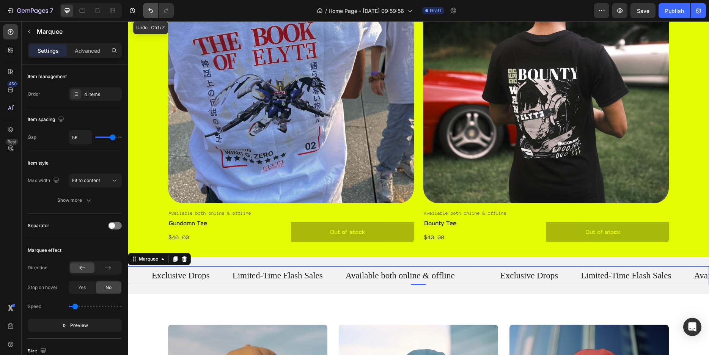
click at [147, 8] on button "Undo/Redo" at bounding box center [150, 10] width 15 height 15
click at [149, 8] on icon "Undo/Redo" at bounding box center [151, 11] width 8 height 8
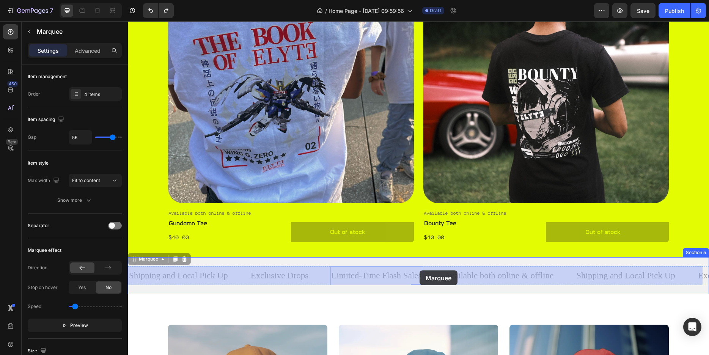
drag, startPoint x: 428, startPoint y: 272, endPoint x: 420, endPoint y: 270, distance: 8.0
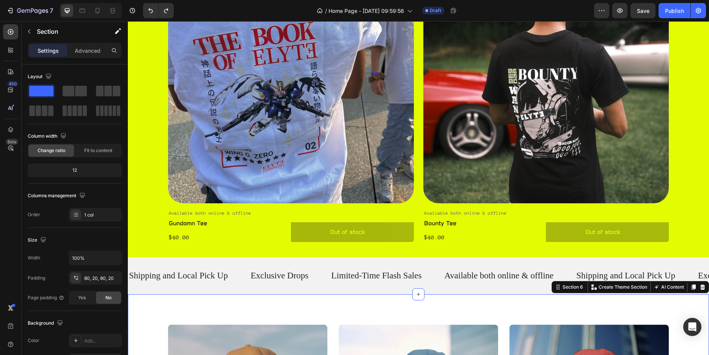
click at [337, 280] on p "Limited-Time Flash Sales" at bounding box center [376, 275] width 90 height 11
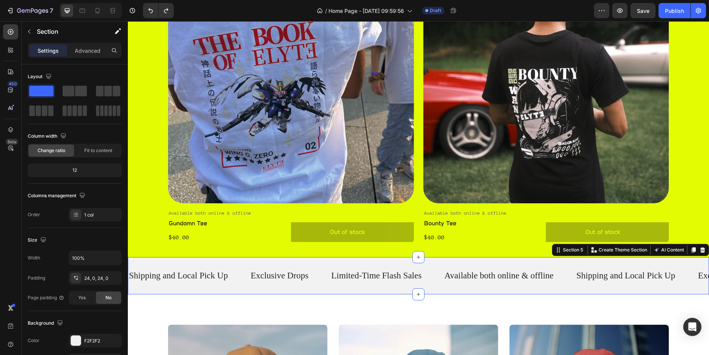
click at [269, 288] on div "Shipping and Local Pick Up Text Exclusive Drops Text Limited-Time Flash Sales T…" at bounding box center [418, 275] width 581 height 37
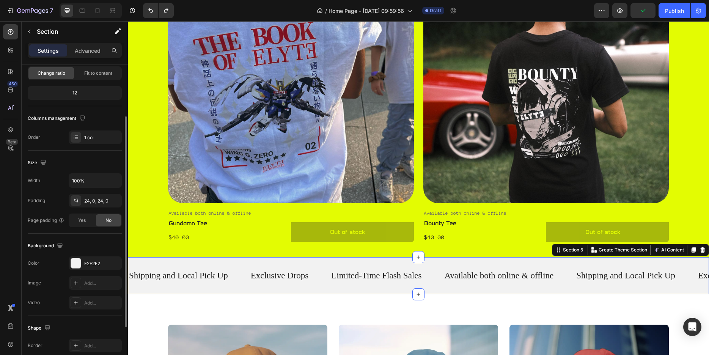
scroll to position [0, 0]
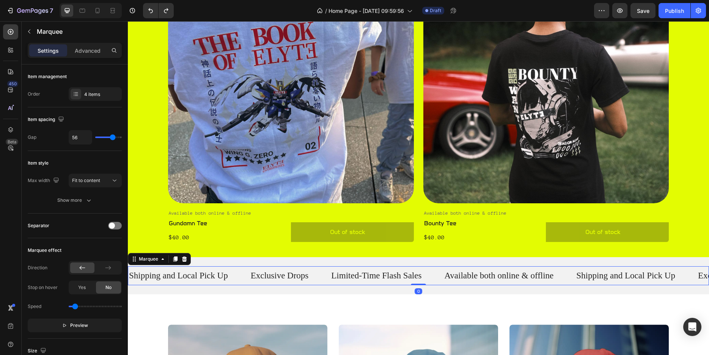
click at [321, 275] on div "Exclusive Drops Text" at bounding box center [290, 275] width 81 height 19
type input "49"
type input "46"
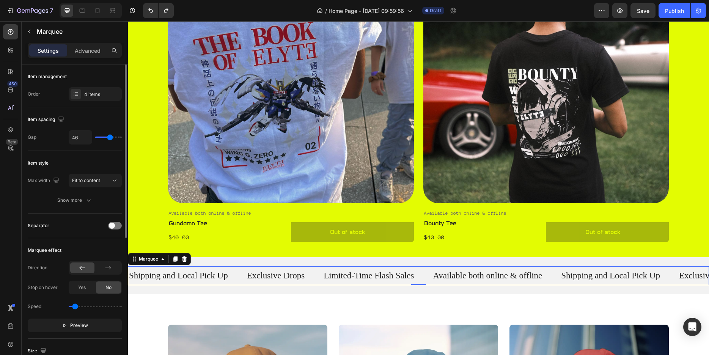
type input "45"
type input "43"
type input "42"
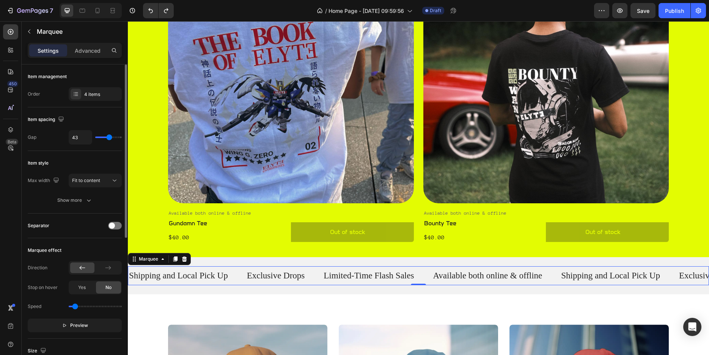
type input "42"
type input "40"
type input "38"
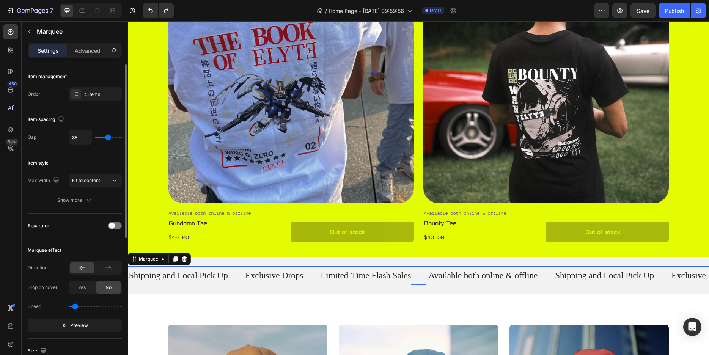
type input "37"
type input "35"
type input "34"
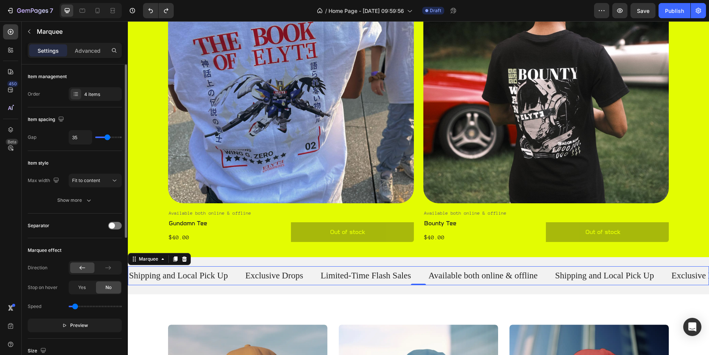
type input "34"
type input "32"
type input "31"
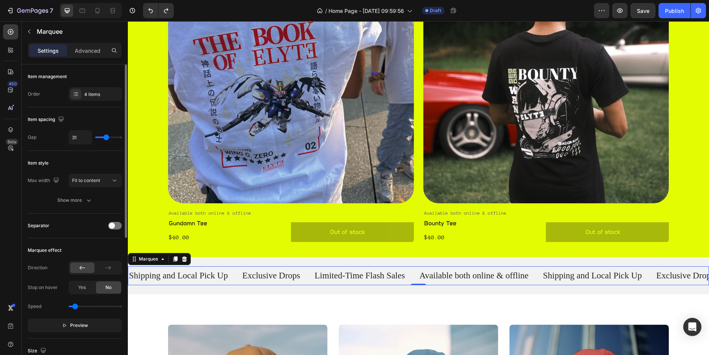
type input "29"
type input "28"
type input "25"
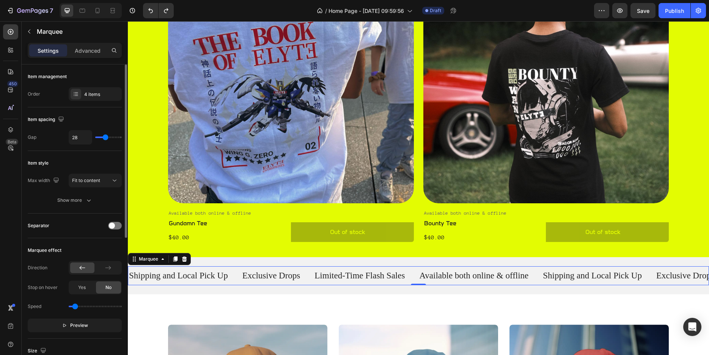
type input "25"
type input "23"
type input "22"
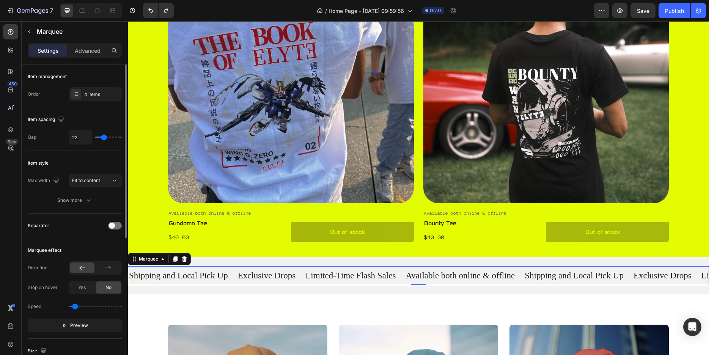
type input "20"
type input "18"
type input "17"
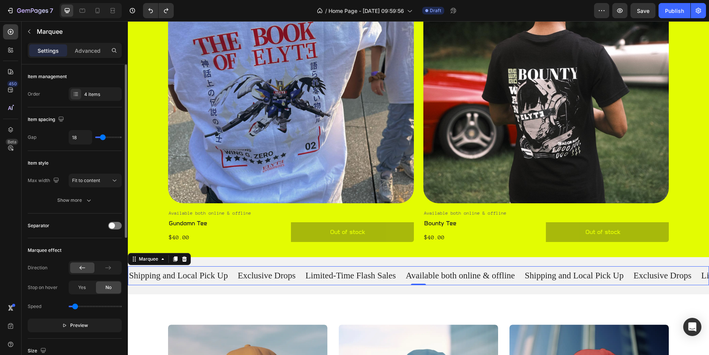
type input "17"
type input "15"
type input "17"
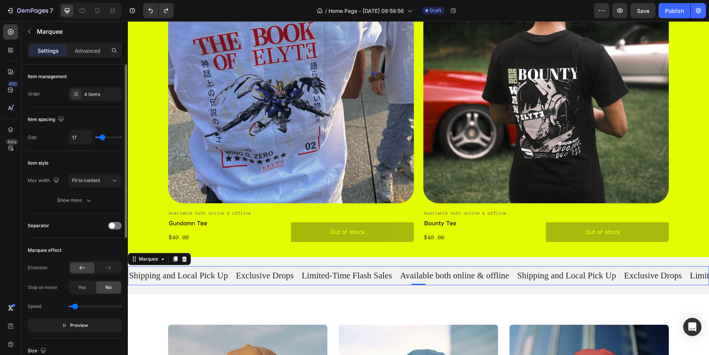
type input "20"
type input "22"
type input "23"
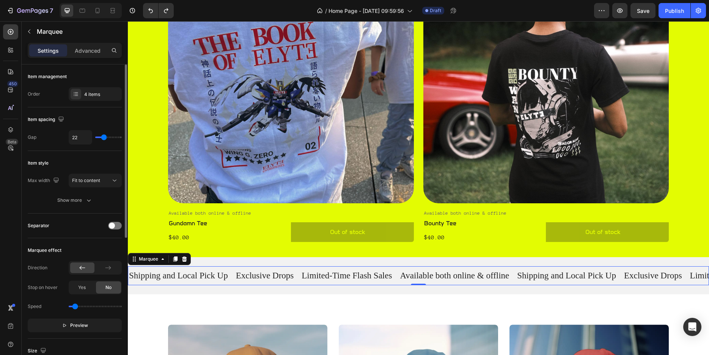
type input "23"
type input "25"
type input "26"
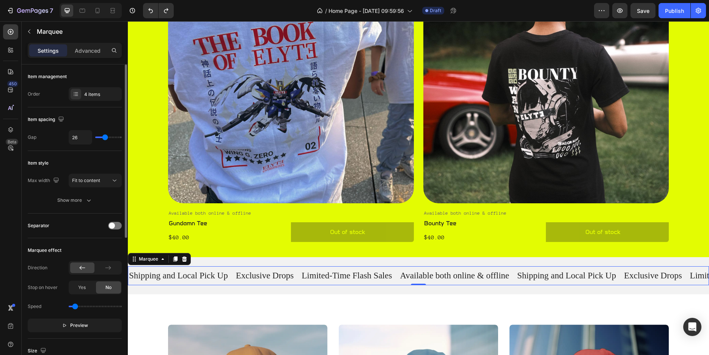
type input "28"
type input "29"
type input "31"
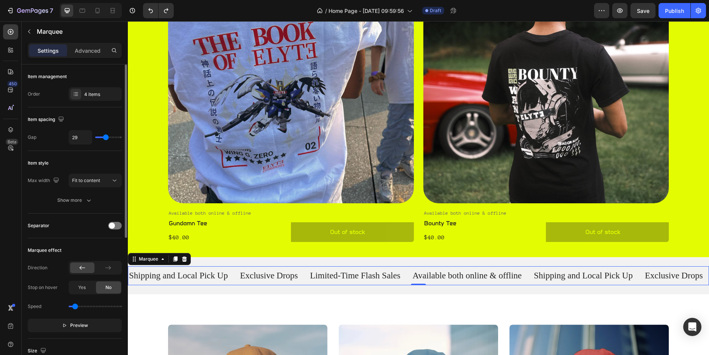
type input "31"
type input "32"
type input "34"
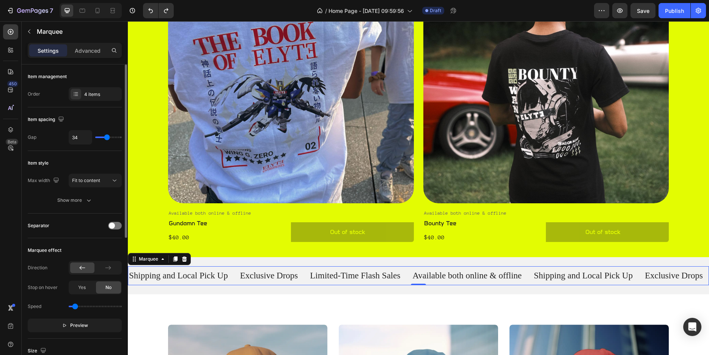
type input "35"
type input "37"
type input "40"
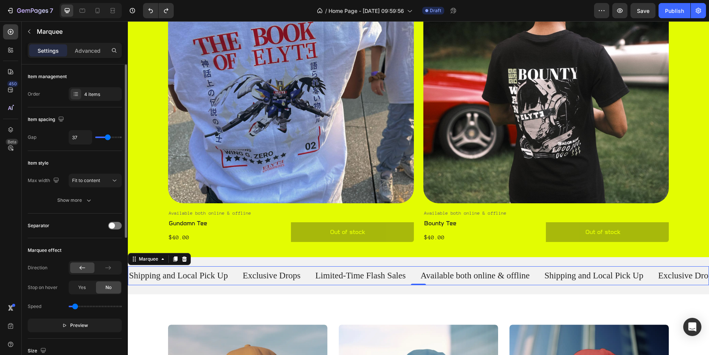
type input "40"
type input "42"
type input "45"
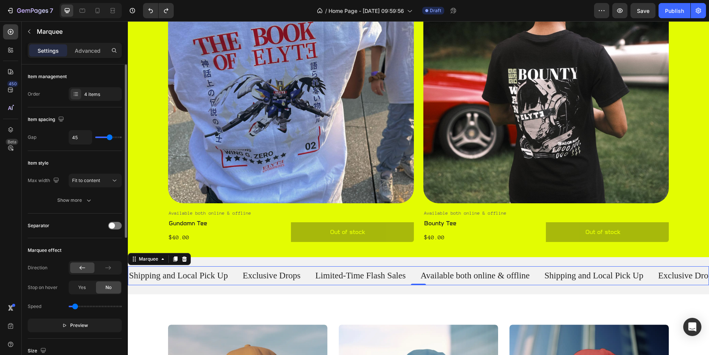
type input "46"
type input "48"
type input "49"
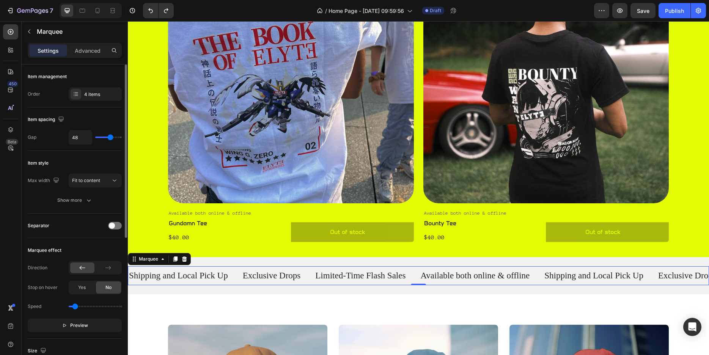
type input "49"
type input "51"
type input "54"
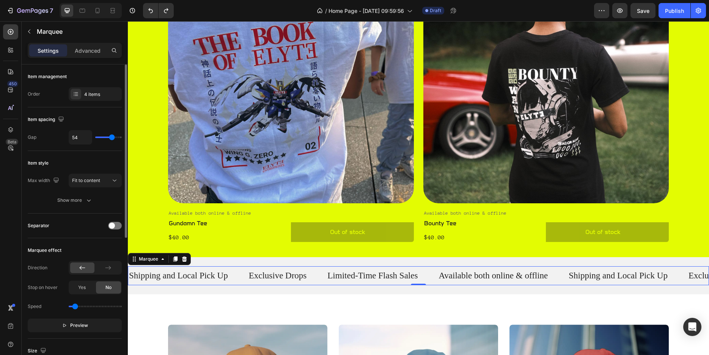
type input "55"
type input "57"
type input "58"
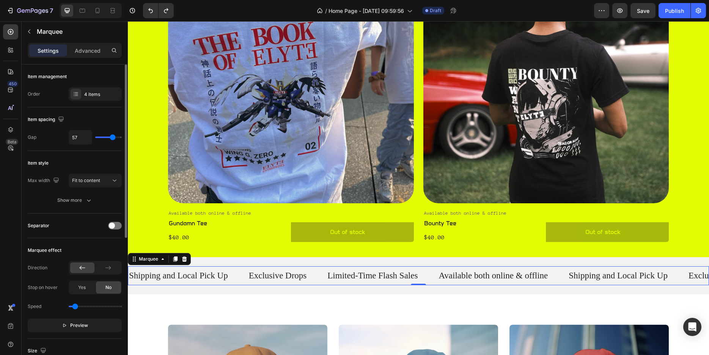
type input "58"
type input "60"
type input "62"
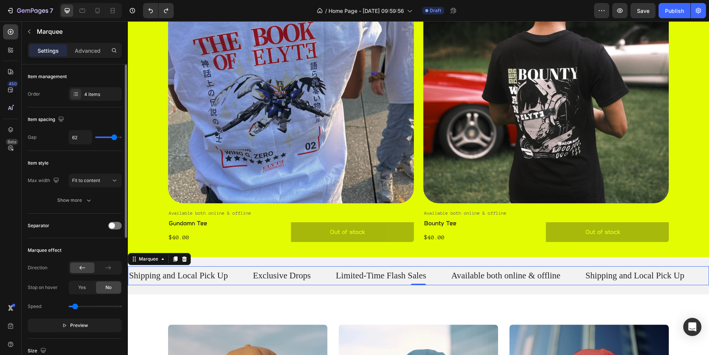
type input "63"
type input "65"
type input "66"
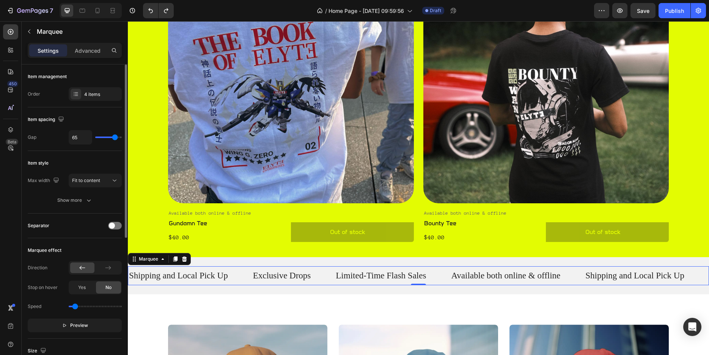
type input "66"
type input "68"
type input "71"
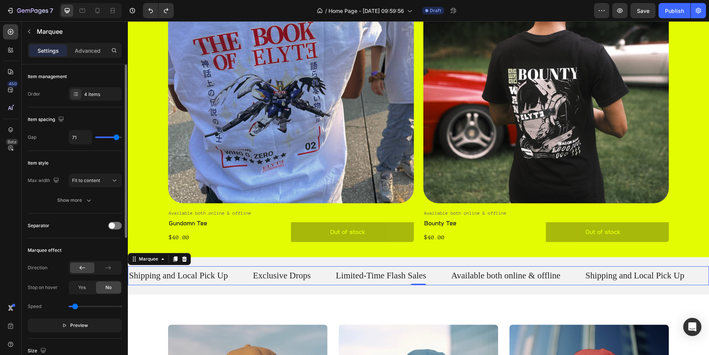
type input "74"
type input "77"
type input "80"
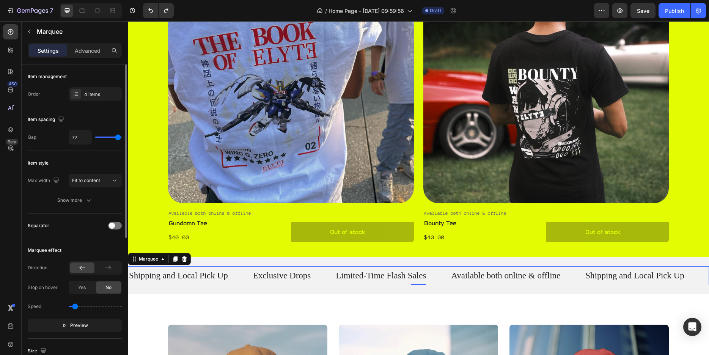
type input "80"
type input "78"
type input "75"
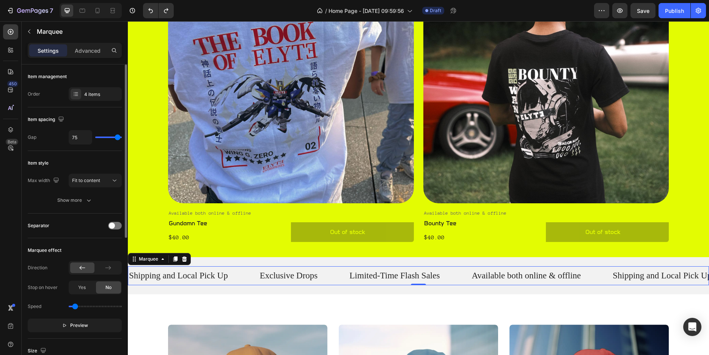
type input "74"
type input "72"
type input "68"
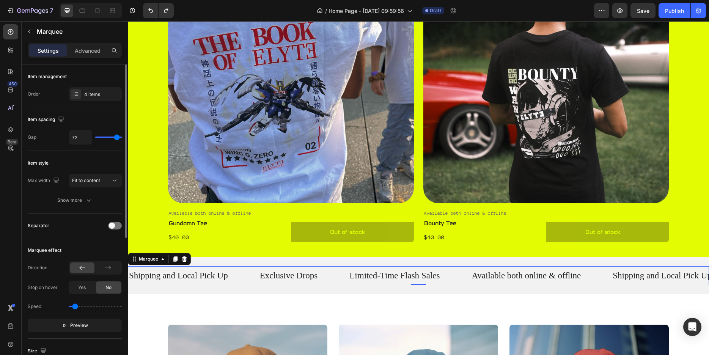
type input "68"
type input "66"
type input "65"
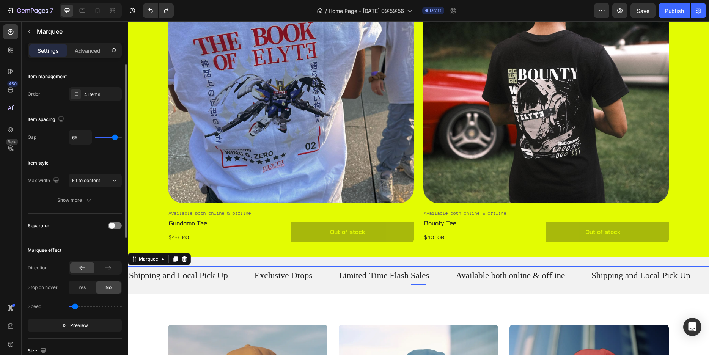
type input "63"
type input "62"
type input "60"
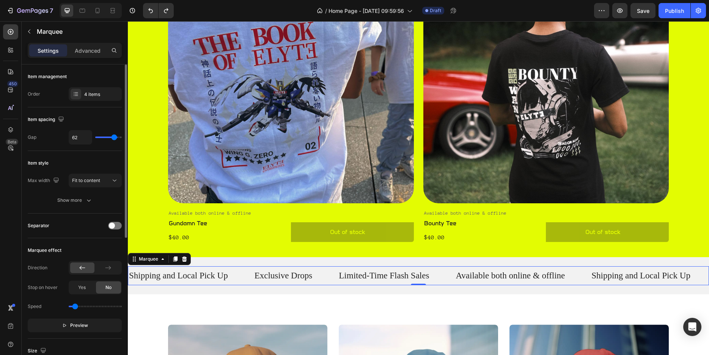
type input "60"
type input "54"
type input "49"
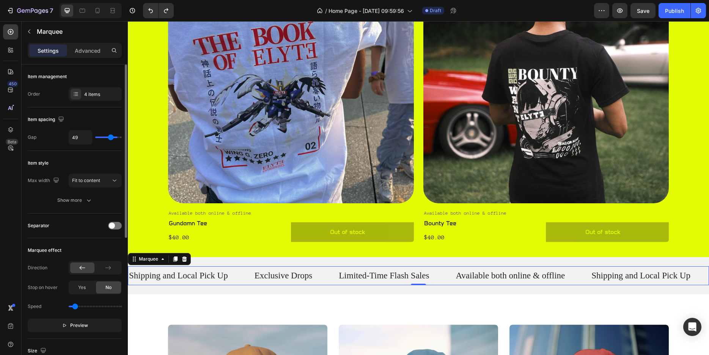
type input "43"
type input "35"
type input "28"
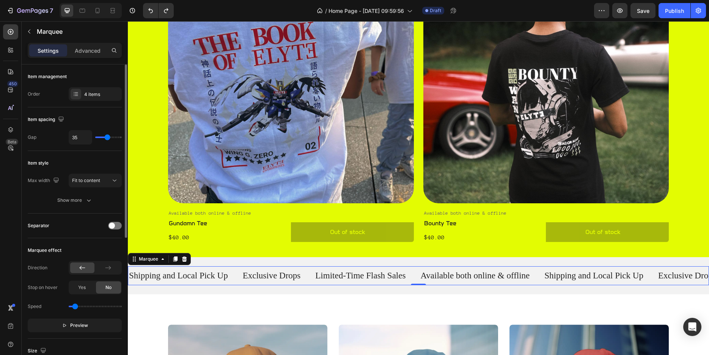
type input "28"
type input "17"
type input "9"
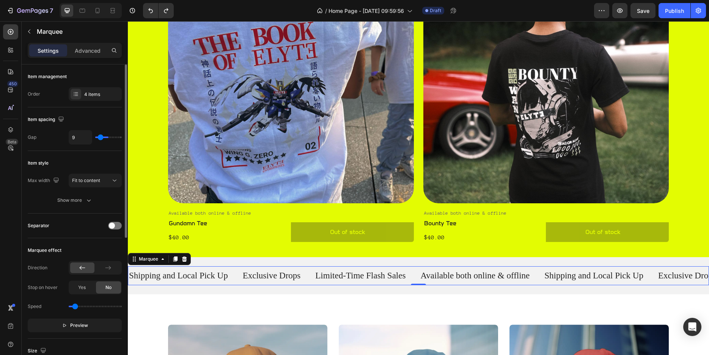
type input "6"
type input "5"
type input "3"
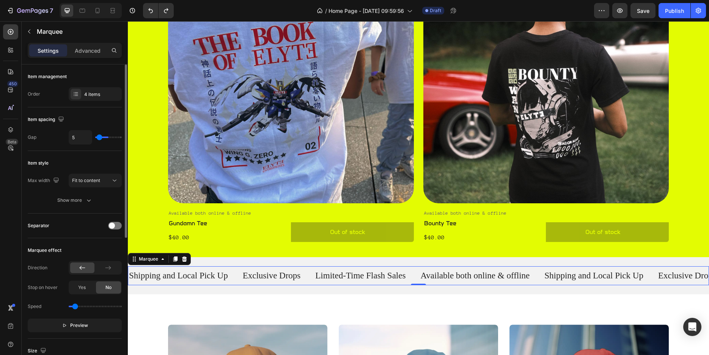
type input "3"
type input "5"
type input "6"
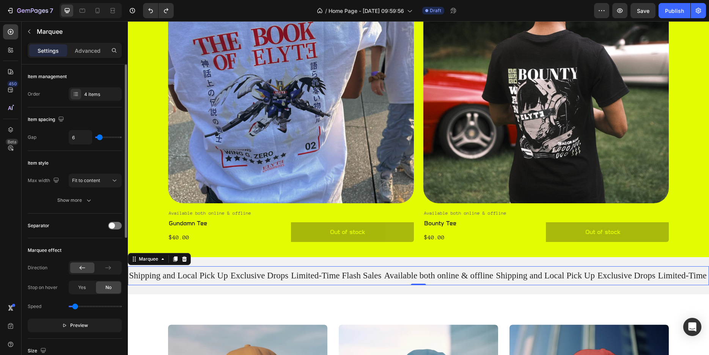
type input "8"
type input "9"
type input "11"
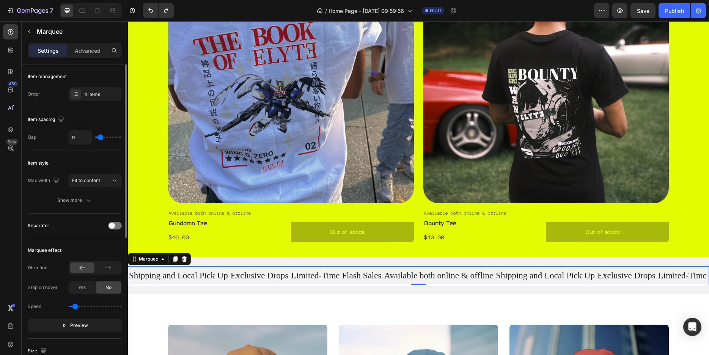
type input "11"
type input "14"
type input "15"
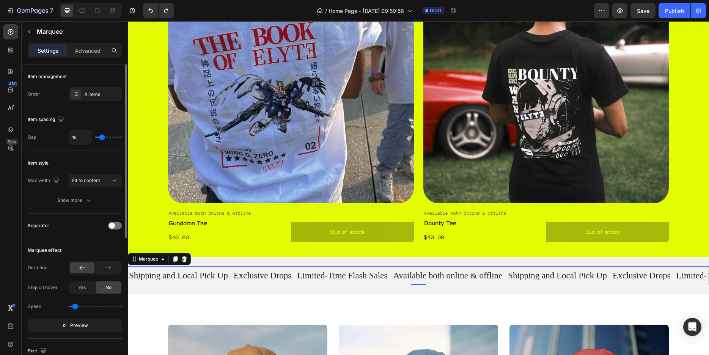
type input "17"
type input "18"
type input "22"
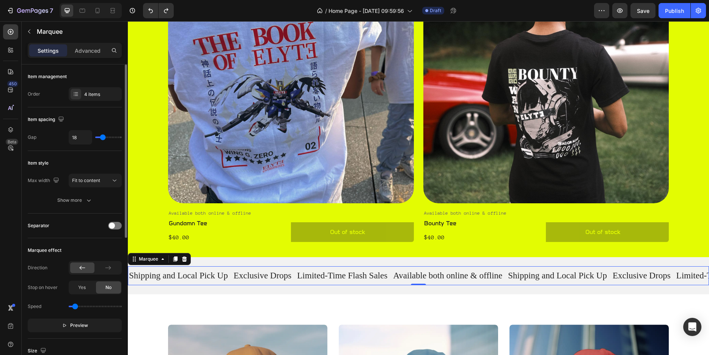
type input "22"
type input "25"
type input "28"
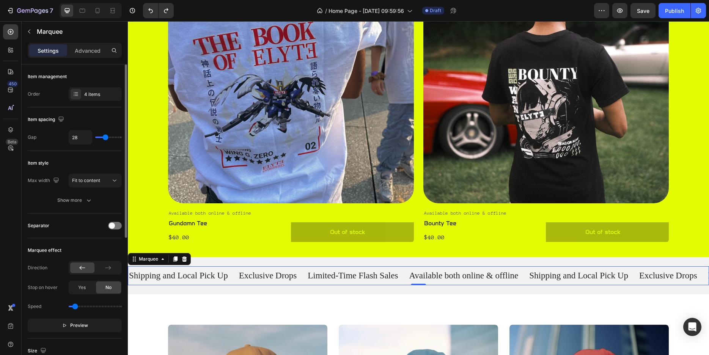
type input "32"
type input "38"
type input "45"
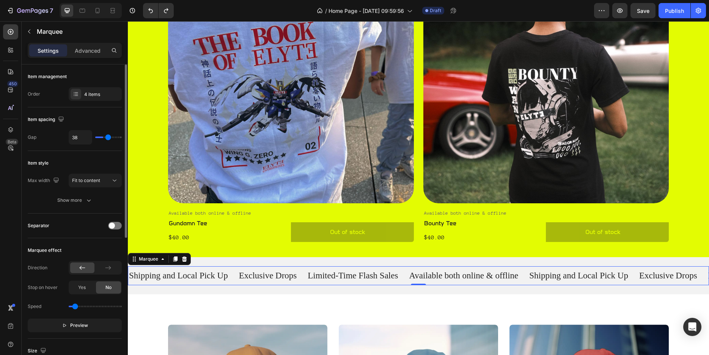
type input "45"
type input "52"
type input "58"
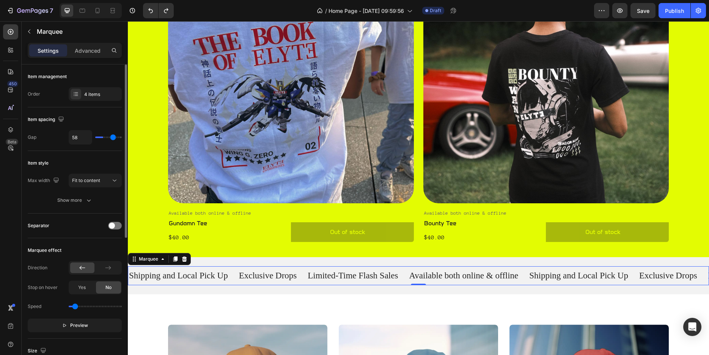
type input "65"
type input "68"
type input "72"
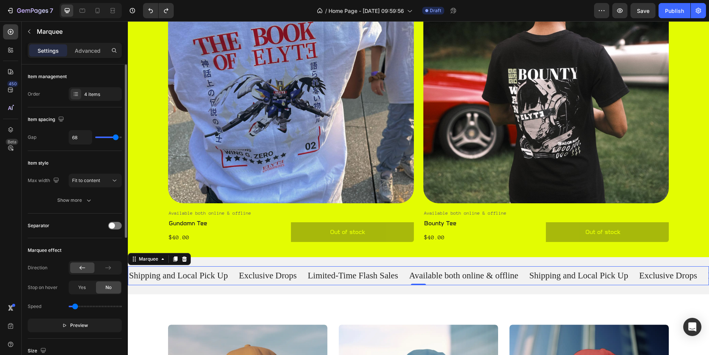
type input "72"
type input "77"
type input "80"
drag, startPoint x: 111, startPoint y: 137, endPoint x: 133, endPoint y: 131, distance: 23.2
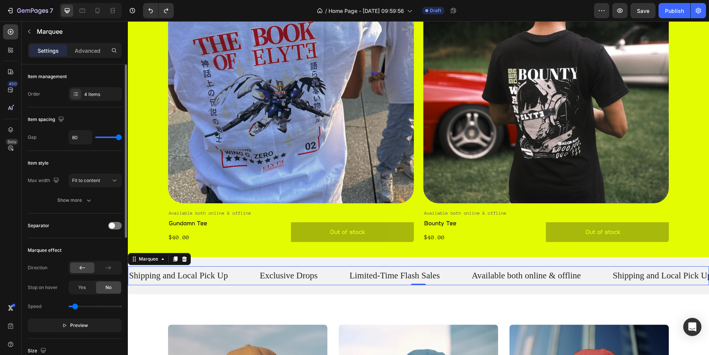
type input "80"
click at [122, 137] on input "range" at bounding box center [108, 138] width 27 height 2
click at [106, 171] on div "Item style Max width Fit to content Show more" at bounding box center [75, 182] width 94 height 63
click at [106, 177] on div "Fit to content" at bounding box center [91, 180] width 39 height 7
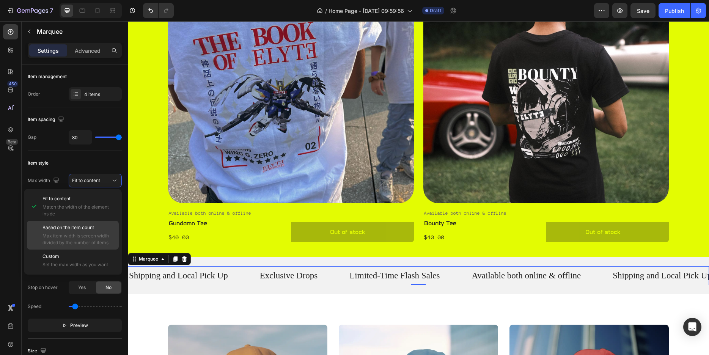
click at [95, 226] on p "Based on the item count" at bounding box center [78, 227] width 73 height 7
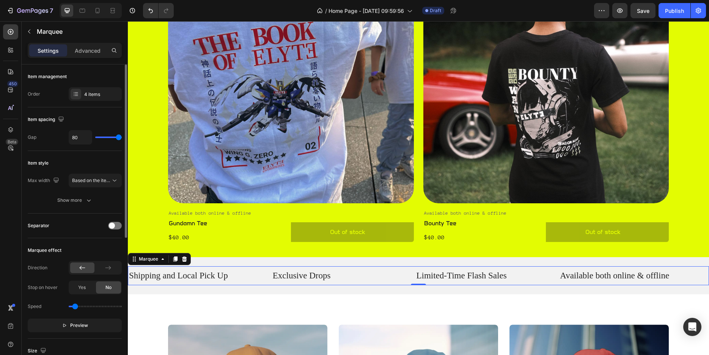
type input "77"
type input "78"
type input "80"
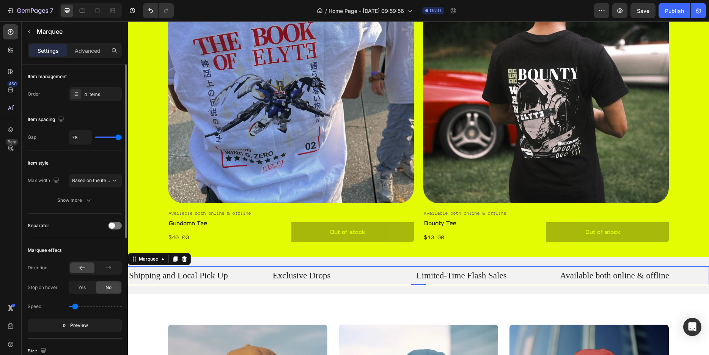
type input "80"
drag, startPoint x: 118, startPoint y: 137, endPoint x: 127, endPoint y: 137, distance: 9.5
click at [122, 137] on input "range" at bounding box center [108, 138] width 27 height 2
click at [108, 225] on div at bounding box center [115, 226] width 14 height 8
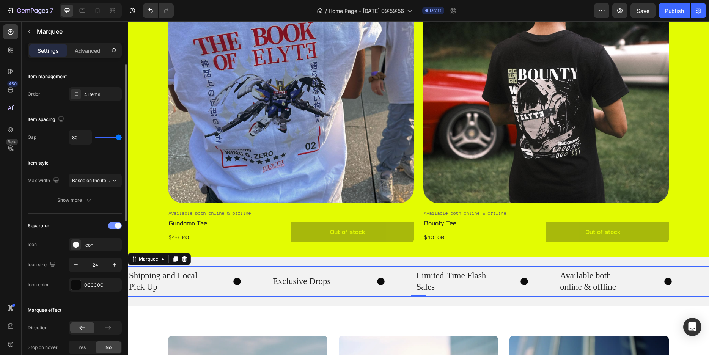
click at [108, 225] on div at bounding box center [115, 226] width 14 height 8
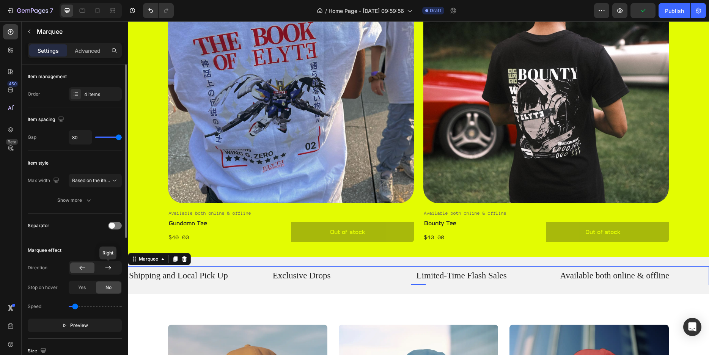
click at [108, 267] on icon at bounding box center [108, 268] width 8 height 8
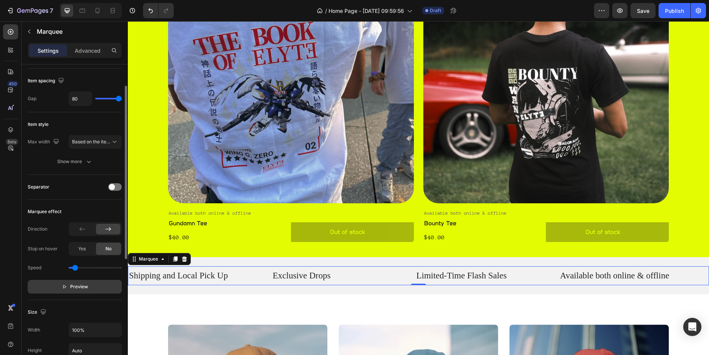
click at [75, 285] on span "Preview" at bounding box center [79, 287] width 18 height 8
click at [100, 137] on button "Based on the item count" at bounding box center [95, 142] width 53 height 14
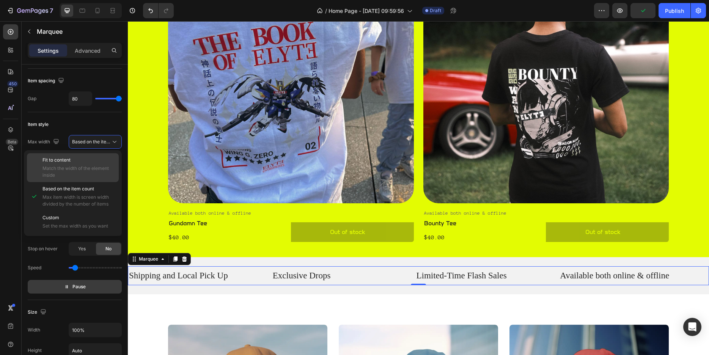
click at [87, 163] on p "Fit to content" at bounding box center [78, 160] width 73 height 7
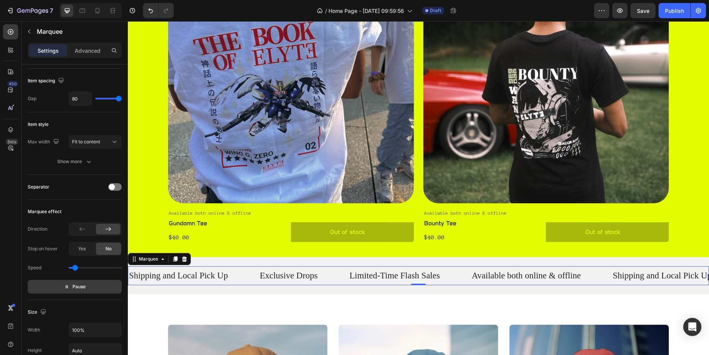
click at [87, 163] on icon "button" at bounding box center [89, 162] width 8 height 8
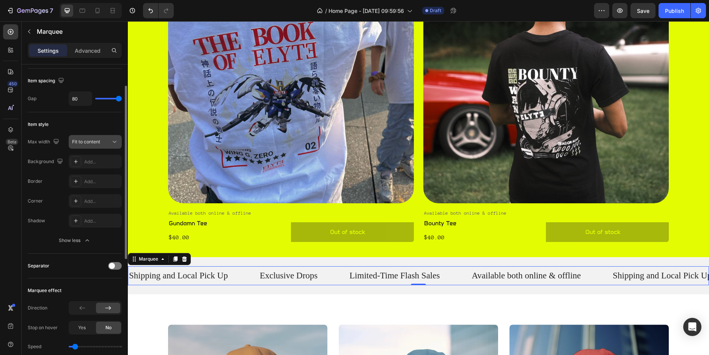
click at [99, 141] on span "Fit to content" at bounding box center [86, 142] width 28 height 6
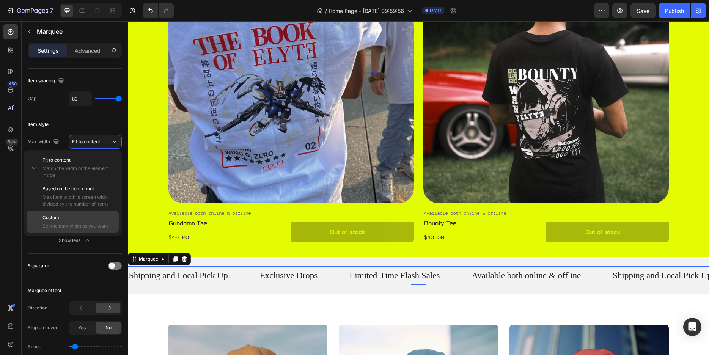
click at [86, 218] on p "Custom" at bounding box center [78, 217] width 73 height 7
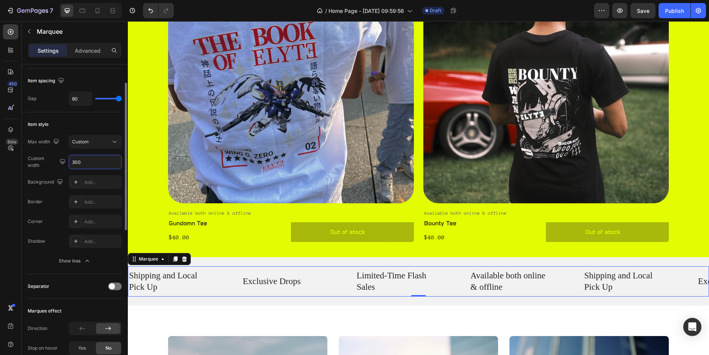
click at [103, 159] on input "300" at bounding box center [95, 162] width 52 height 14
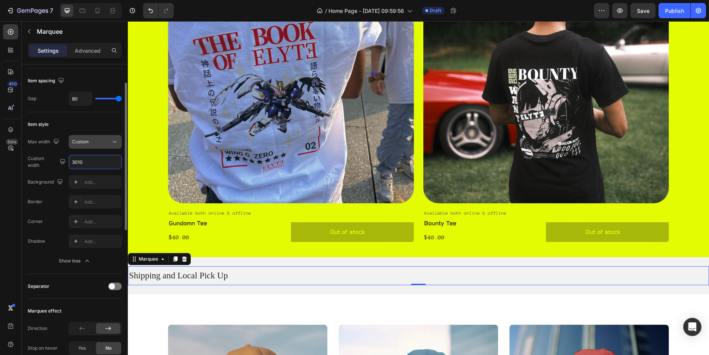
scroll to position [0, 0]
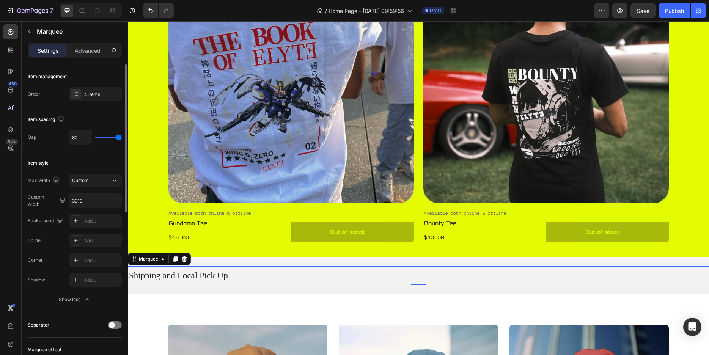
drag, startPoint x: 120, startPoint y: 137, endPoint x: 127, endPoint y: 135, distance: 7.6
click at [122, 137] on input "range" at bounding box center [108, 138] width 27 height 2
click at [101, 137] on input "range" at bounding box center [108, 138] width 27 height 2
click at [98, 163] on div "Item style" at bounding box center [75, 163] width 94 height 12
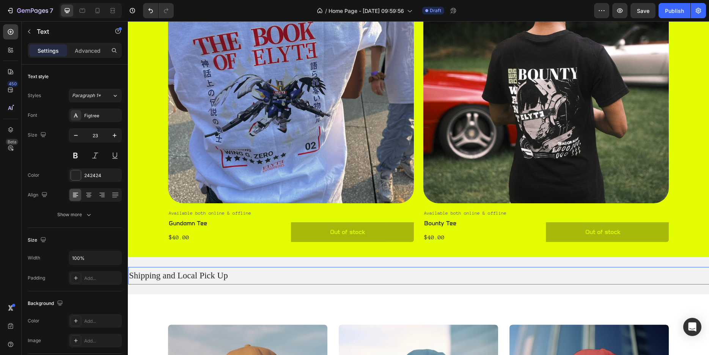
click at [517, 280] on p "Shipping and Local Pick Up" at bounding box center [698, 275] width 1136 height 11
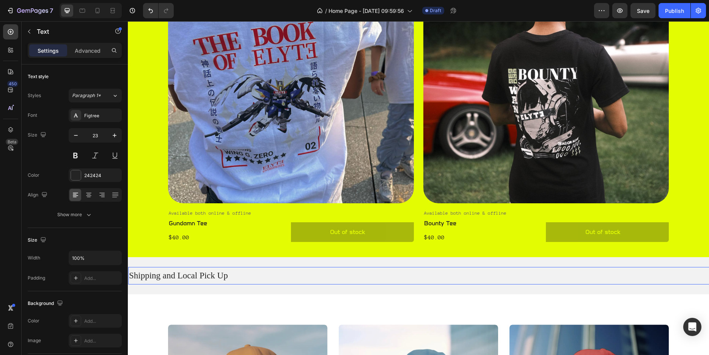
click at [586, 278] on p "Shipping and Local Pick Up" at bounding box center [697, 275] width 1136 height 11
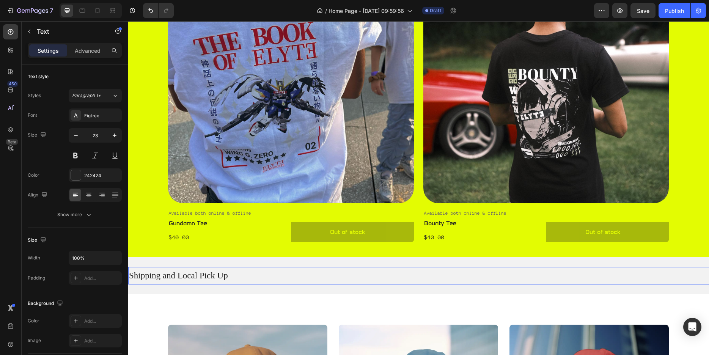
click at [657, 276] on p "Shipping and Local Pick Up" at bounding box center [698, 275] width 1136 height 11
click at [146, 11] on button "Undo/Redo" at bounding box center [150, 10] width 15 height 15
click at [148, 11] on icon "Undo/Redo" at bounding box center [151, 11] width 8 height 8
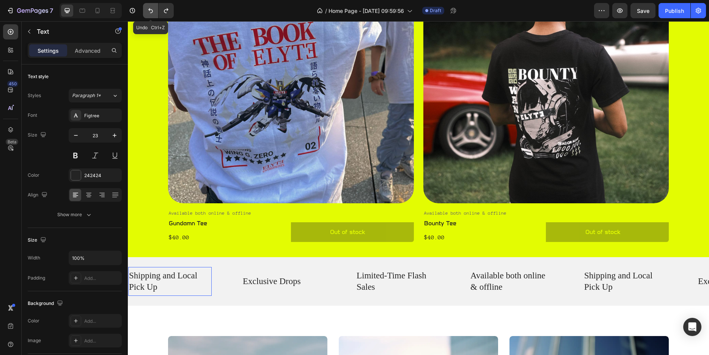
click at [148, 11] on icon "Undo/Redo" at bounding box center [151, 11] width 8 height 8
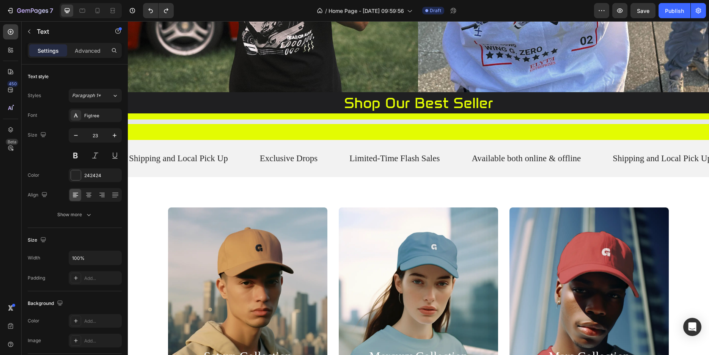
scroll to position [387, 0]
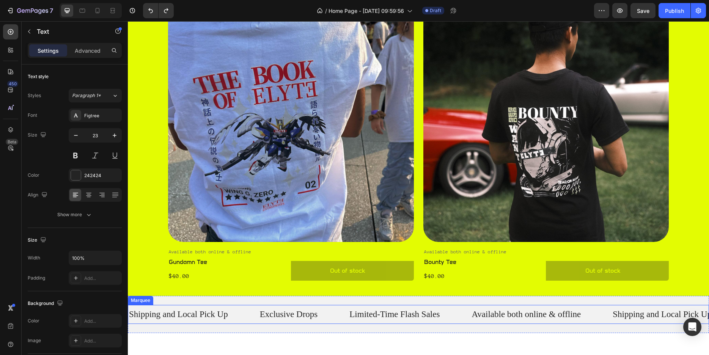
click at [331, 319] on div "Exclusive Drops Text" at bounding box center [304, 314] width 90 height 19
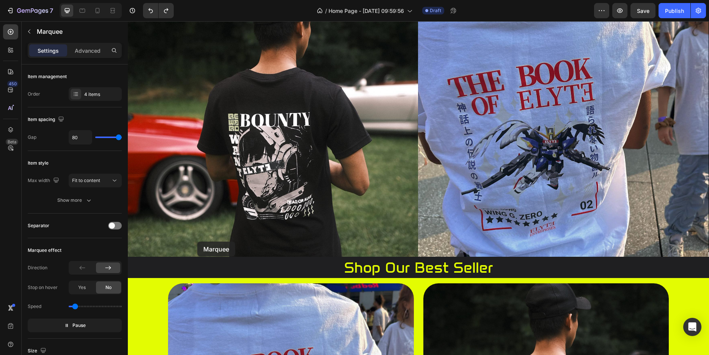
scroll to position [0, 0]
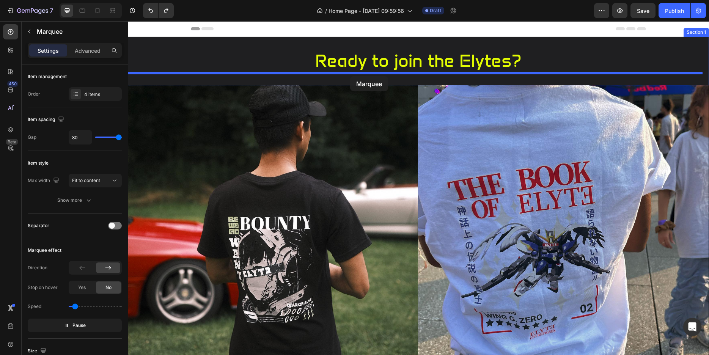
drag, startPoint x: 136, startPoint y: 296, endPoint x: 350, endPoint y: 76, distance: 306.9
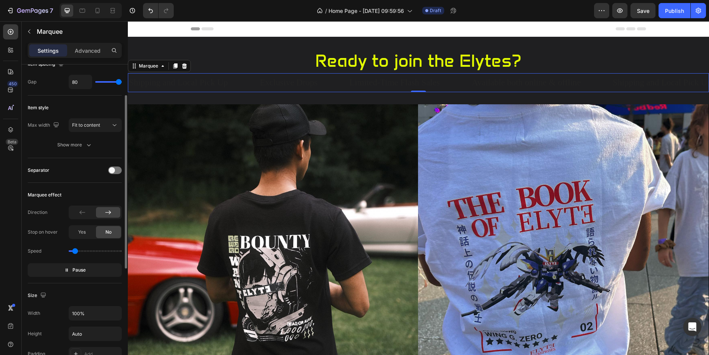
scroll to position [17, 0]
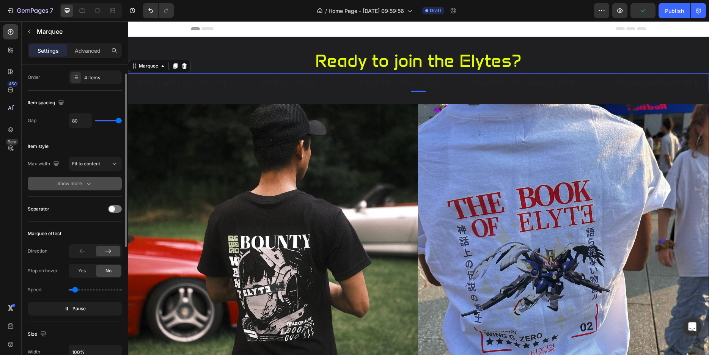
click at [90, 188] on button "Show more" at bounding box center [75, 184] width 94 height 14
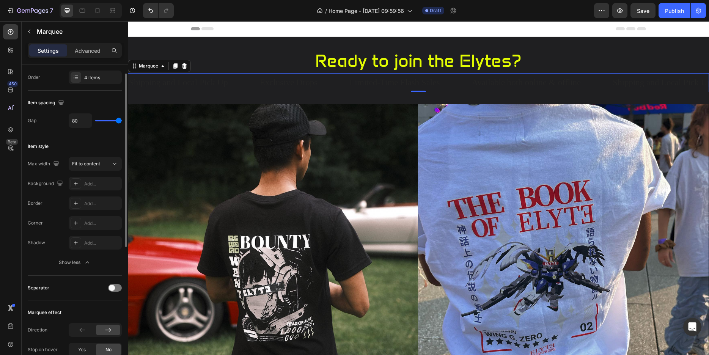
scroll to position [0, 0]
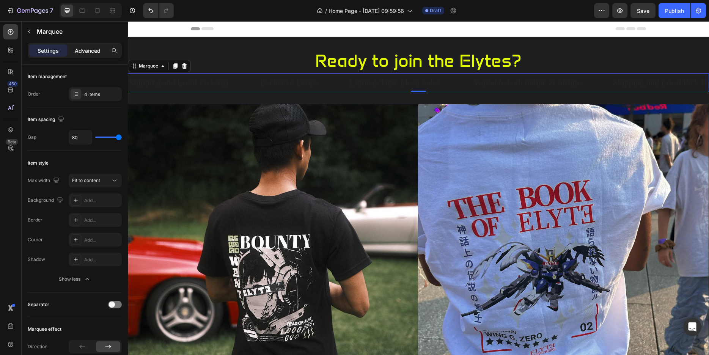
click at [97, 53] on p "Advanced" at bounding box center [88, 51] width 26 height 8
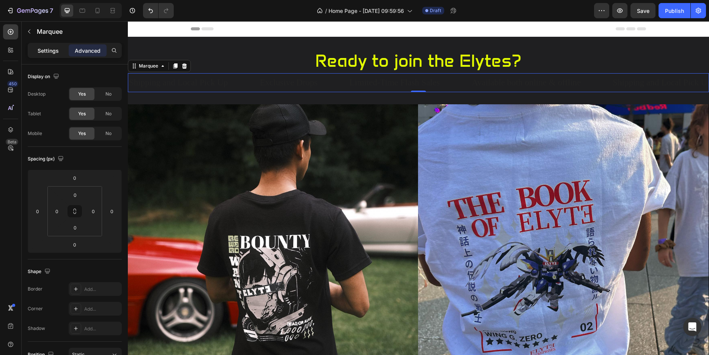
click at [58, 53] on p "Settings" at bounding box center [48, 51] width 21 height 8
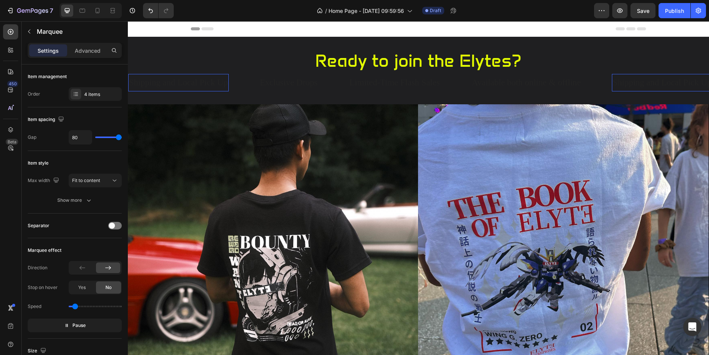
click at [211, 82] on p "Shipping and Local Pick Up" at bounding box center [178, 82] width 99 height 11
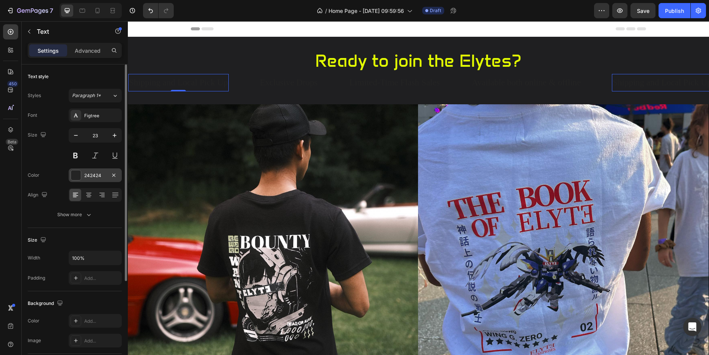
click at [88, 175] on div "242424" at bounding box center [95, 175] width 22 height 7
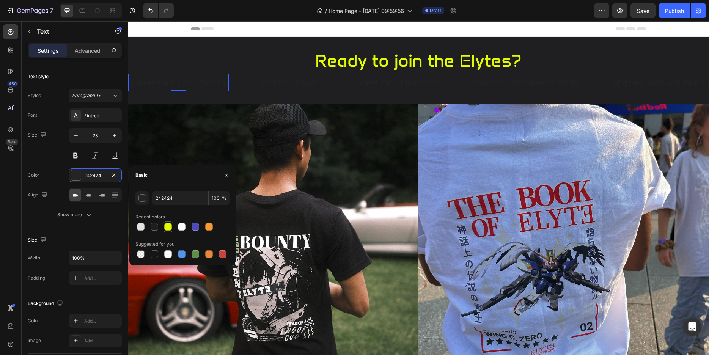
click at [167, 226] on div at bounding box center [168, 227] width 8 height 8
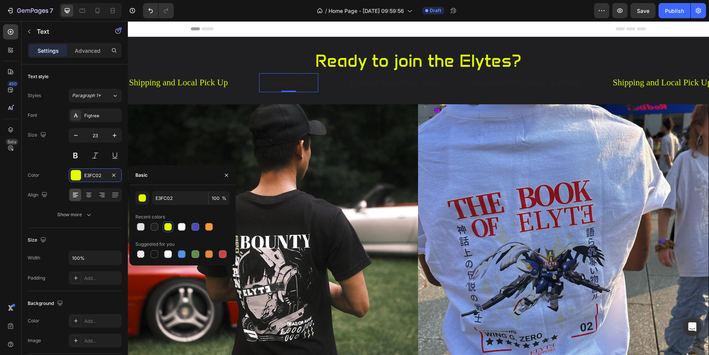
click at [284, 79] on p "Exclusive Drops" at bounding box center [289, 82] width 58 height 11
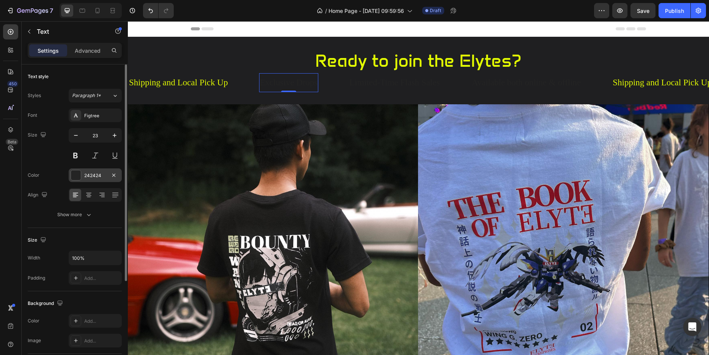
click at [79, 173] on div at bounding box center [76, 175] width 10 height 10
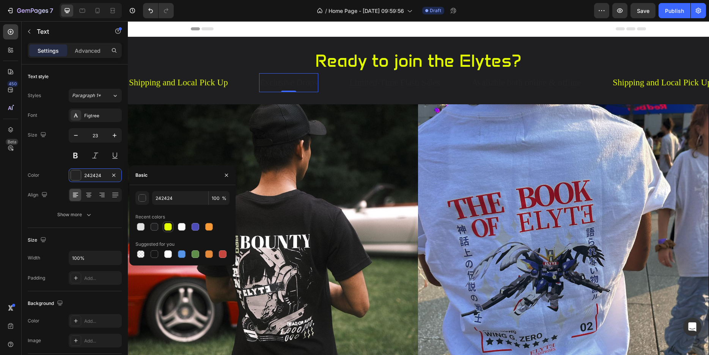
click at [166, 225] on div at bounding box center [168, 227] width 8 height 8
click at [363, 82] on p "Limited-Time Flash Sales" at bounding box center [394, 82] width 90 height 11
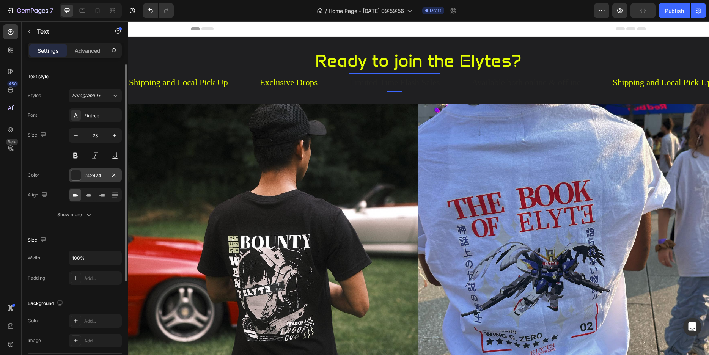
click at [76, 174] on div at bounding box center [76, 175] width 10 height 10
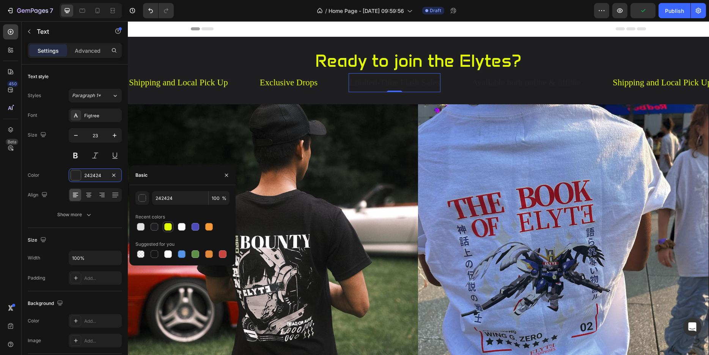
click at [170, 229] on div at bounding box center [168, 227] width 8 height 8
click at [511, 78] on p "Available both online & offline" at bounding box center [526, 82] width 109 height 11
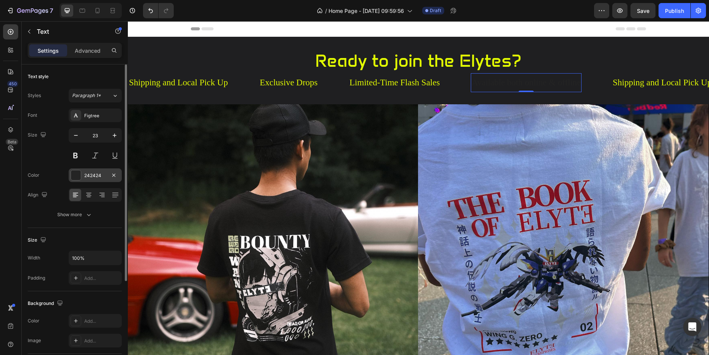
click at [79, 172] on div at bounding box center [76, 175] width 10 height 10
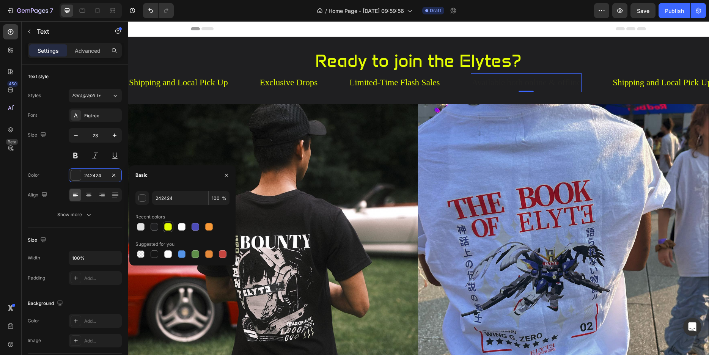
click at [168, 225] on div at bounding box center [168, 227] width 8 height 8
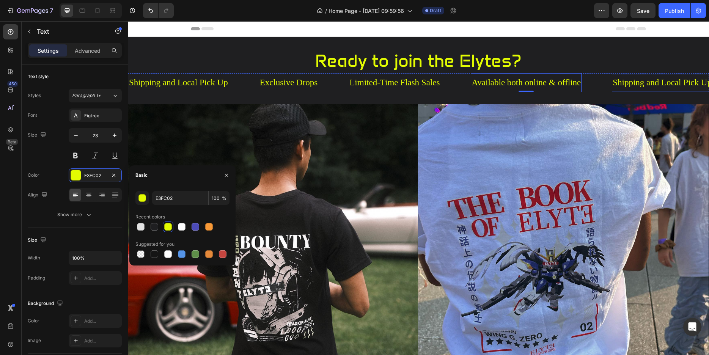
click at [641, 79] on p "Shipping and Local Pick Up" at bounding box center [662, 82] width 99 height 11
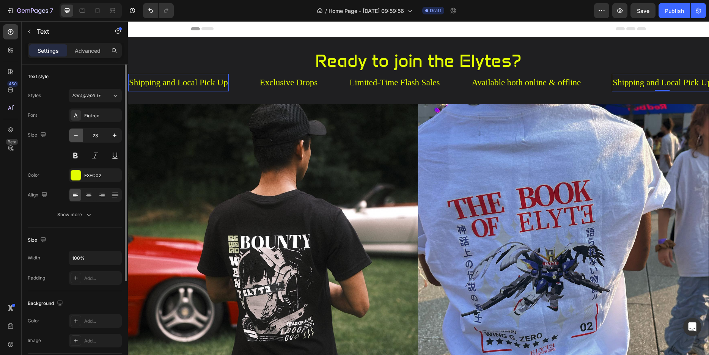
click at [79, 133] on icon "button" at bounding box center [76, 136] width 8 height 8
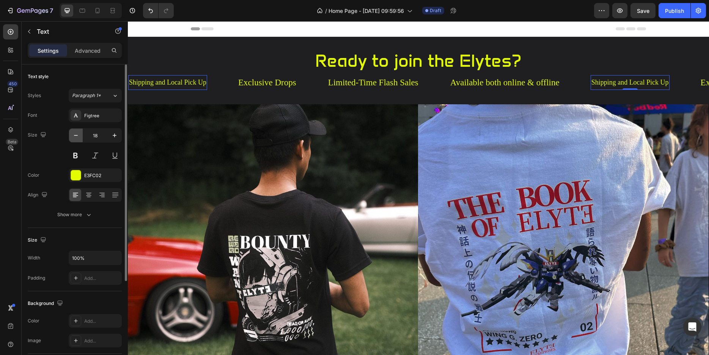
click at [79, 133] on icon "button" at bounding box center [76, 136] width 8 height 8
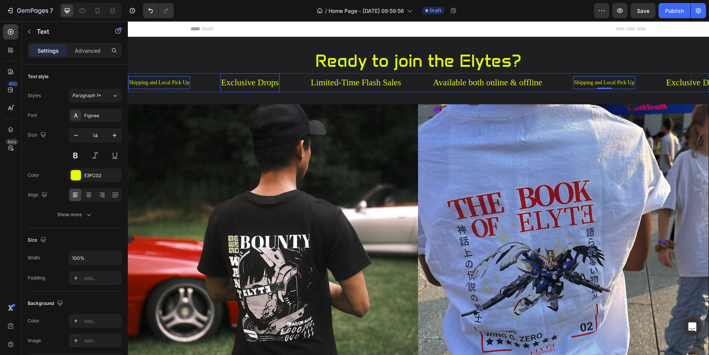
click at [239, 85] on p "Exclusive Drops" at bounding box center [250, 82] width 58 height 11
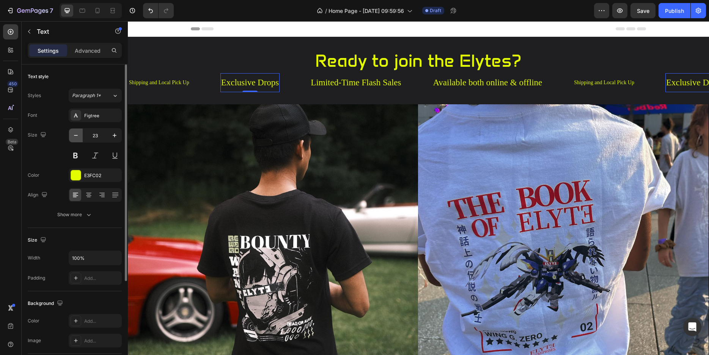
click at [80, 134] on button "button" at bounding box center [76, 136] width 14 height 14
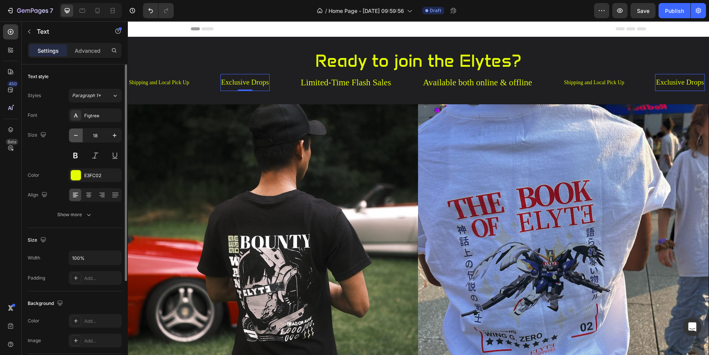
click at [80, 134] on button "button" at bounding box center [76, 136] width 14 height 14
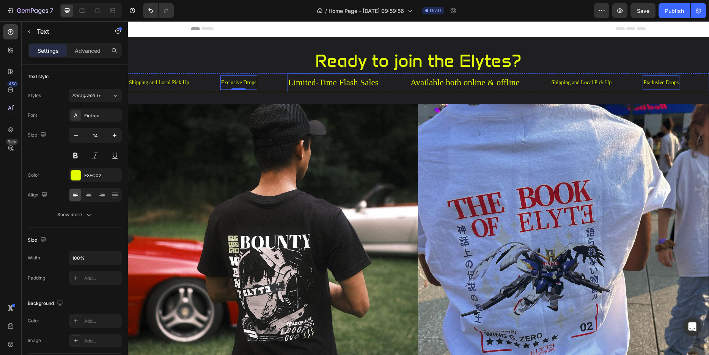
click at [300, 85] on p "Limited-Time Flash Sales" at bounding box center [333, 82] width 90 height 11
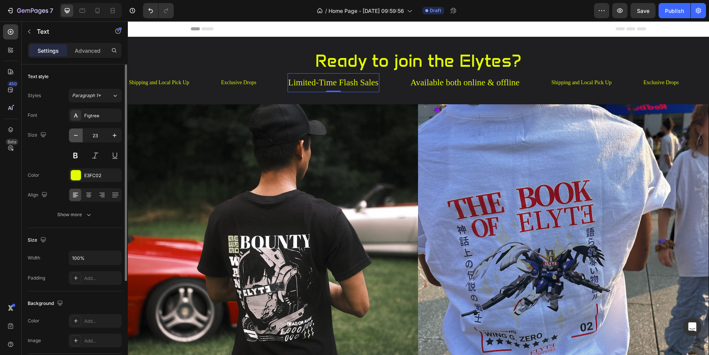
click at [79, 135] on icon "button" at bounding box center [76, 136] width 8 height 8
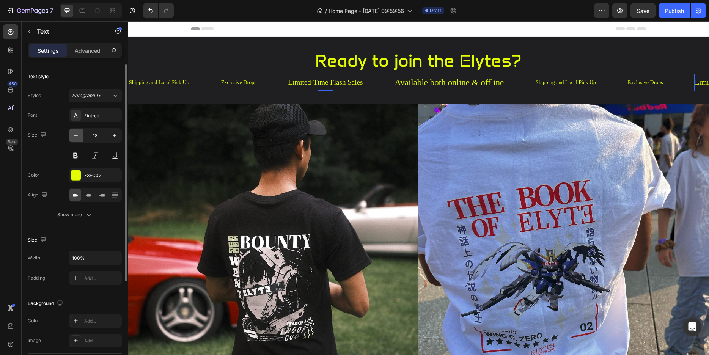
click at [79, 135] on icon "button" at bounding box center [76, 136] width 8 height 8
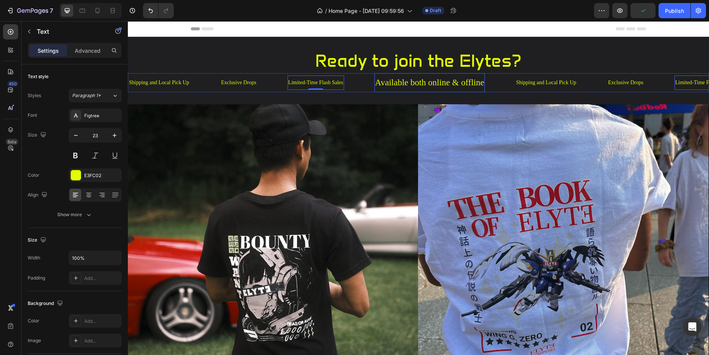
click at [406, 84] on p "Available both online & offline" at bounding box center [429, 82] width 109 height 11
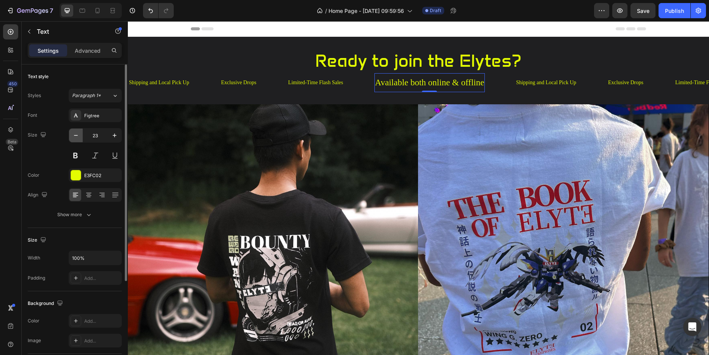
click at [77, 137] on icon "button" at bounding box center [76, 136] width 8 height 8
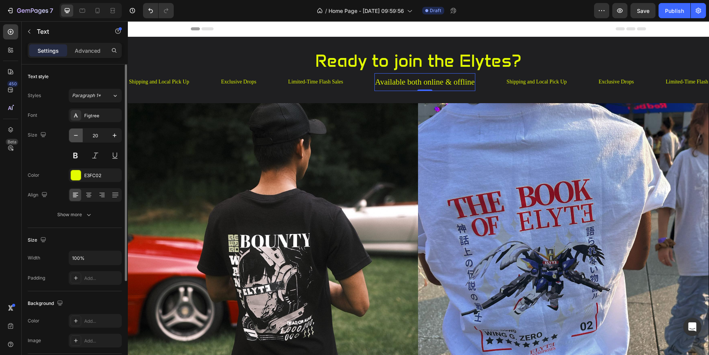
click at [77, 137] on icon "button" at bounding box center [76, 136] width 8 height 8
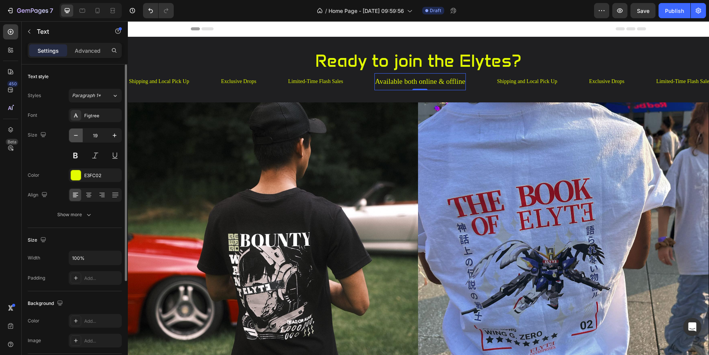
click at [77, 137] on icon "button" at bounding box center [76, 136] width 8 height 8
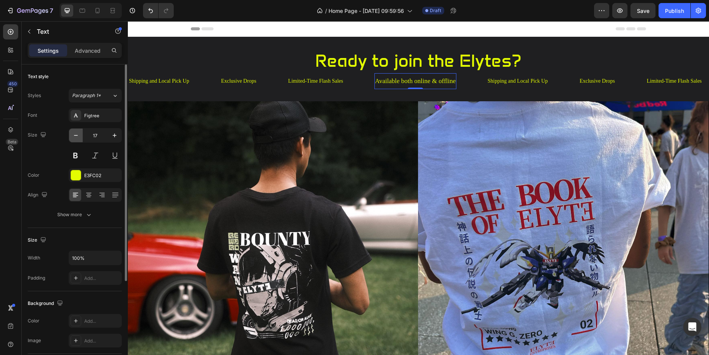
click at [77, 137] on icon "button" at bounding box center [76, 136] width 8 height 8
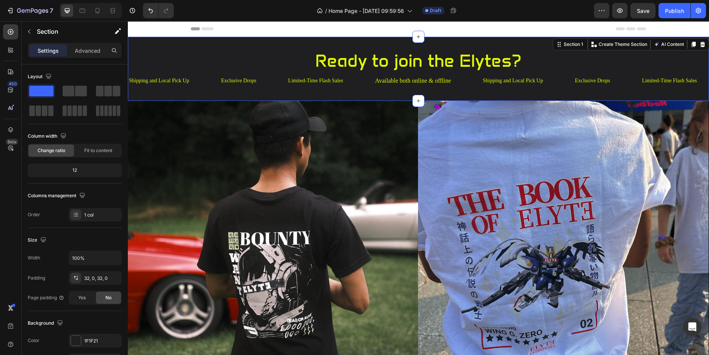
click at [579, 37] on div "Ready to join the Elytes? Heading Shipping and Local Pick Up Text Exclusive Dro…" at bounding box center [418, 69] width 581 height 64
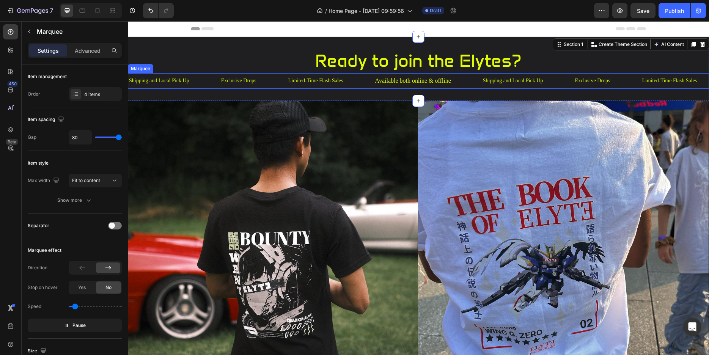
click at [275, 81] on div "Exclusive Drops Text" at bounding box center [253, 81] width 67 height 14
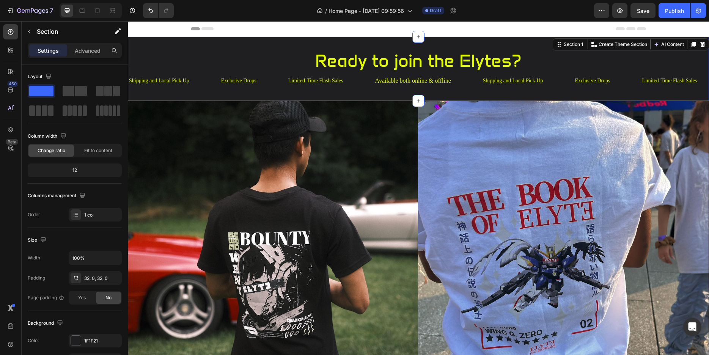
click at [275, 91] on div "Ready to join the Elytes? Heading Shipping and Local Pick Up Text Exclusive Dro…" at bounding box center [418, 69] width 581 height 64
click at [91, 54] on p "Advanced" at bounding box center [88, 51] width 26 height 8
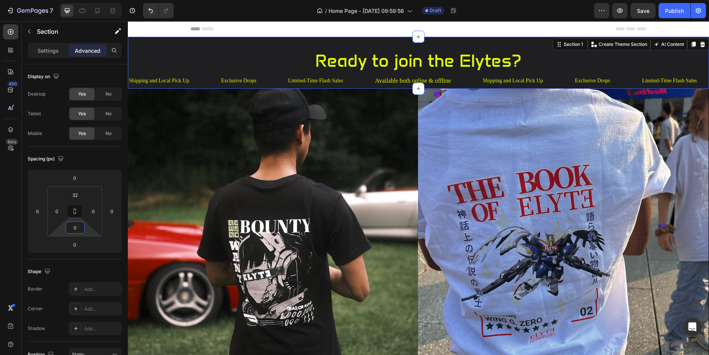
click at [86, 0] on html "7 / Home Page - [DATE] 09:59:56 Draft Preview Save Publish 450 Beta Sections(18…" at bounding box center [354, 0] width 709 height 0
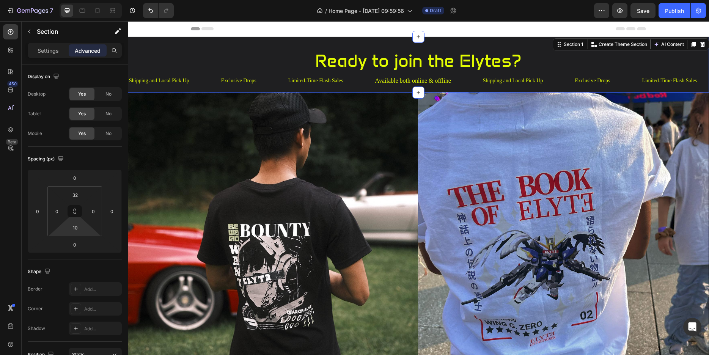
click at [91, 0] on html "7 / Home Page - [DATE] 09:59:56 Draft Preview Save Publish 450 Beta Sections(18…" at bounding box center [354, 0] width 709 height 0
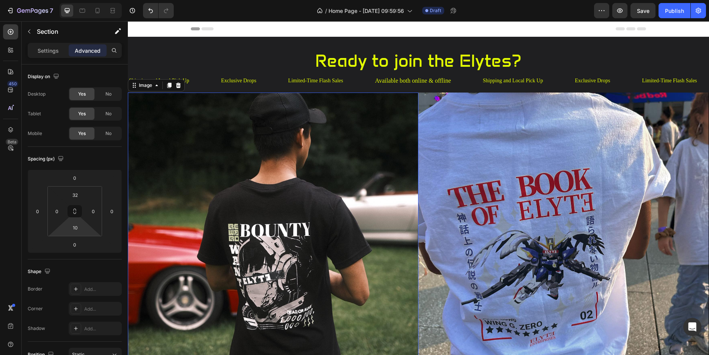
click at [304, 247] on img at bounding box center [273, 238] width 291 height 291
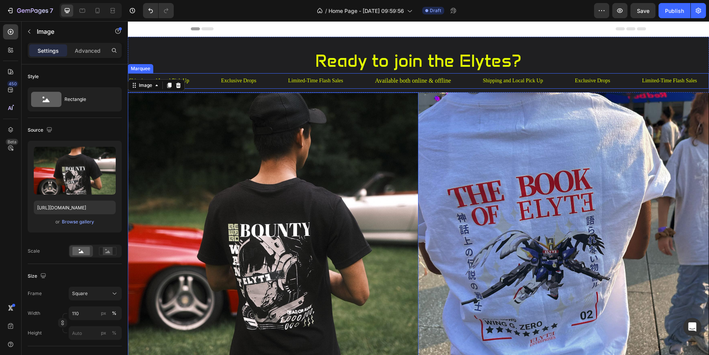
click at [270, 82] on div "Exclusive Drops Text" at bounding box center [253, 81] width 67 height 14
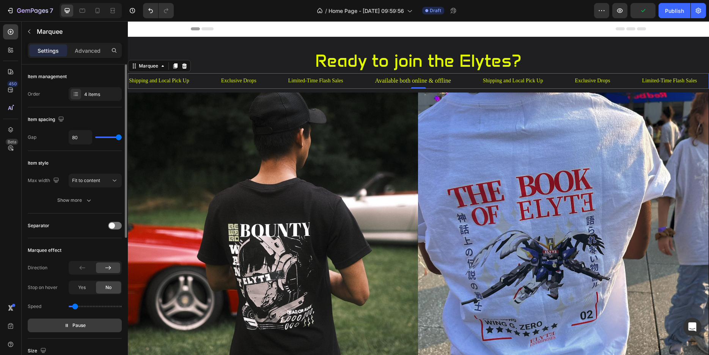
click at [80, 322] on span "Pause" at bounding box center [78, 326] width 13 height 8
click at [80, 322] on span "Preview" at bounding box center [79, 326] width 18 height 8
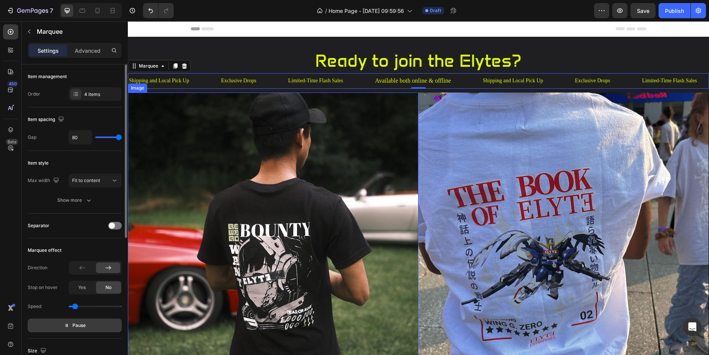
click at [245, 148] on img at bounding box center [273, 238] width 291 height 291
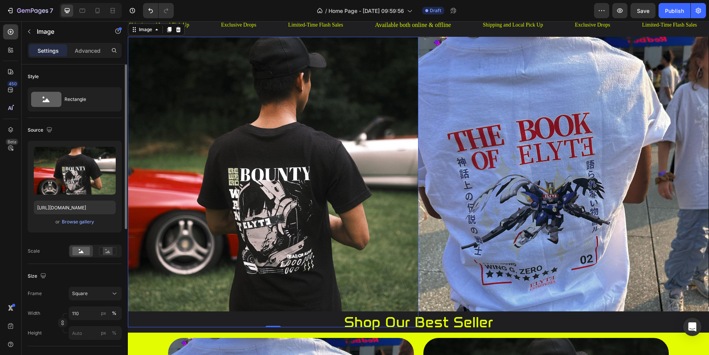
scroll to position [39, 0]
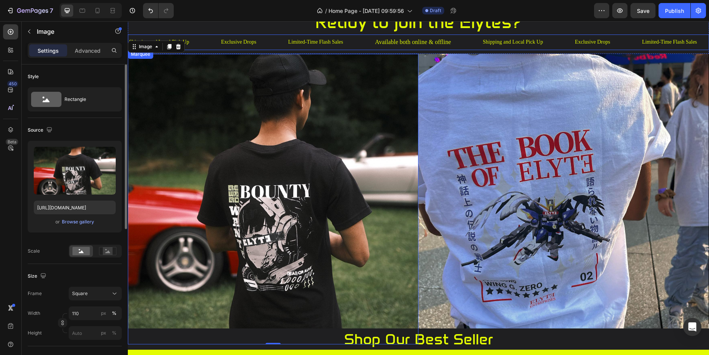
click at [210, 39] on div "Shipping and Local Pick Up Text" at bounding box center [174, 42] width 92 height 13
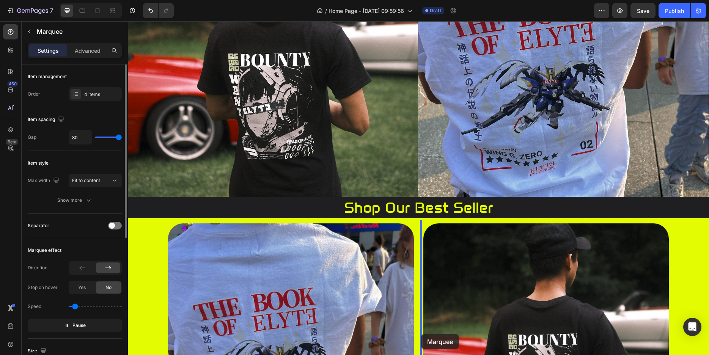
scroll to position [216, 0]
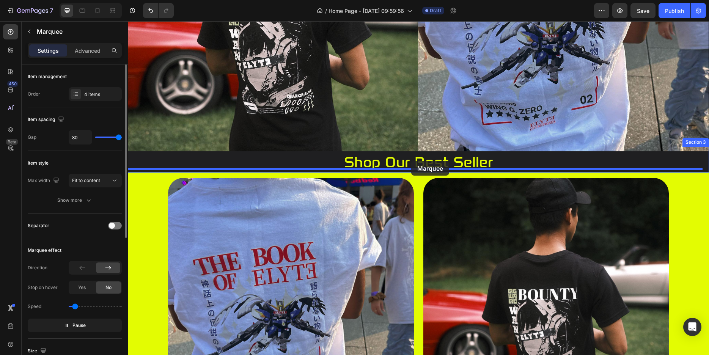
drag, startPoint x: 134, startPoint y: 56, endPoint x: 411, endPoint y: 161, distance: 296.2
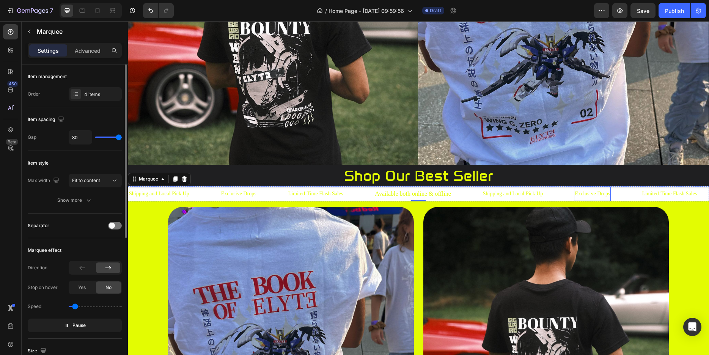
scroll to position [61, 0]
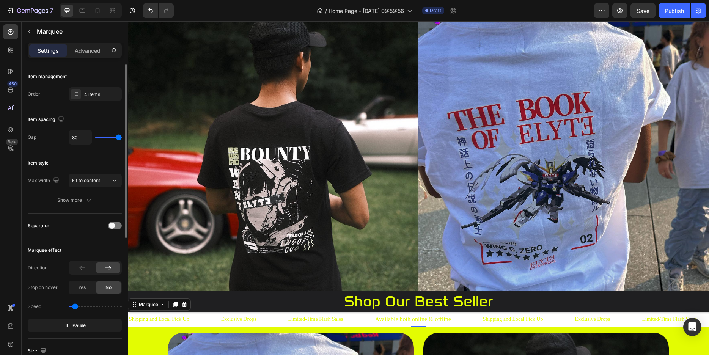
click at [354, 313] on div "Limited-Time Flash Sales Text" at bounding box center [331, 319] width 87 height 14
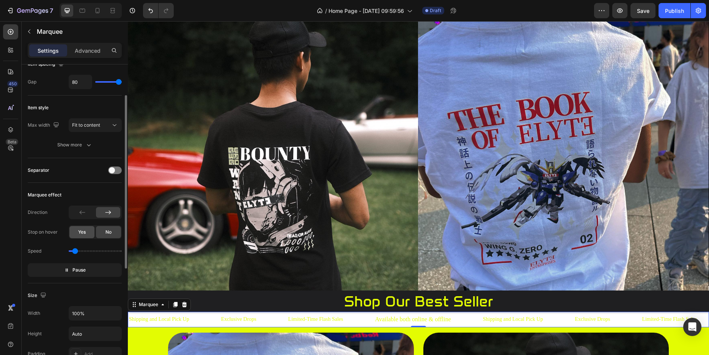
scroll to position [0, 0]
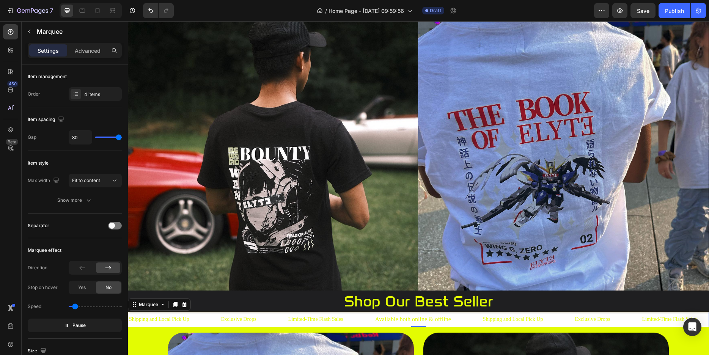
click at [204, 313] on div "Shipping and Local Pick Up Text" at bounding box center [174, 319] width 92 height 13
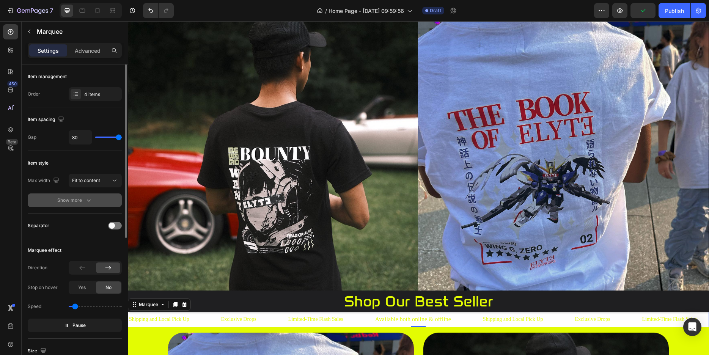
click at [77, 205] on button "Show more" at bounding box center [75, 200] width 94 height 14
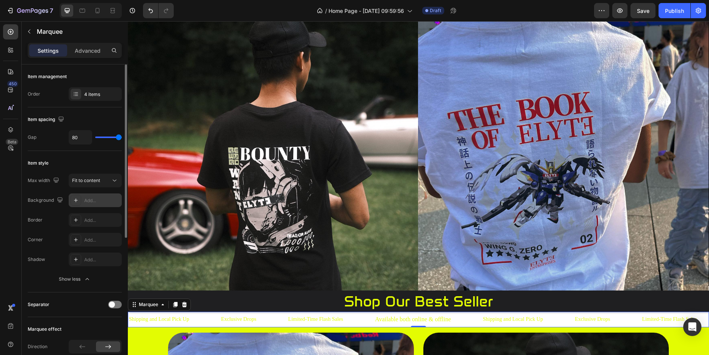
click at [96, 203] on div "Add..." at bounding box center [102, 200] width 36 height 7
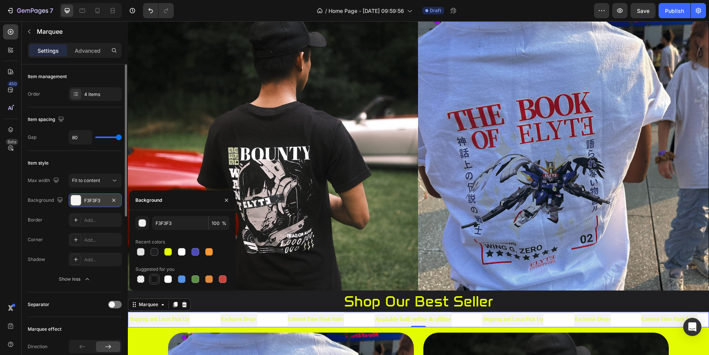
click at [153, 277] on div at bounding box center [155, 279] width 8 height 8
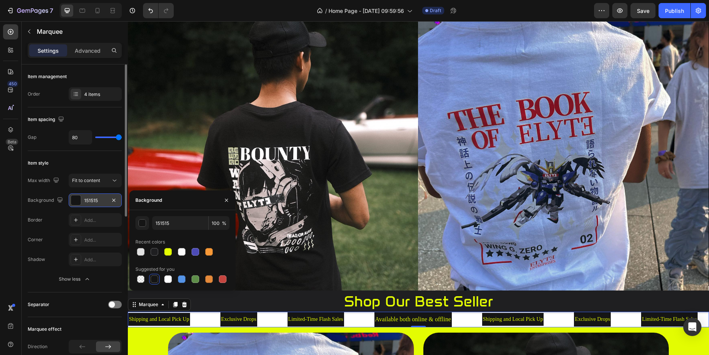
click at [205, 313] on div "Shipping and Local Pick Up Text" at bounding box center [174, 319] width 92 height 13
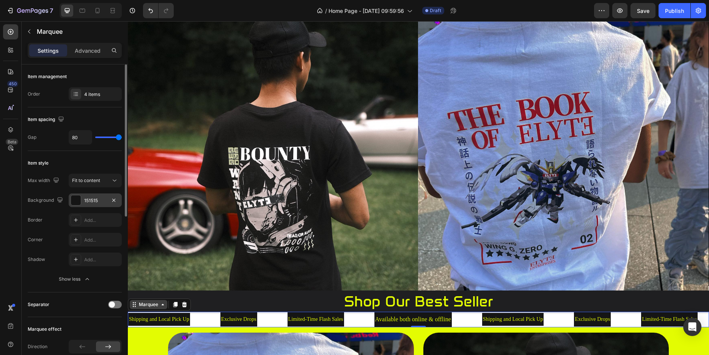
click at [165, 302] on icon at bounding box center [163, 305] width 6 height 6
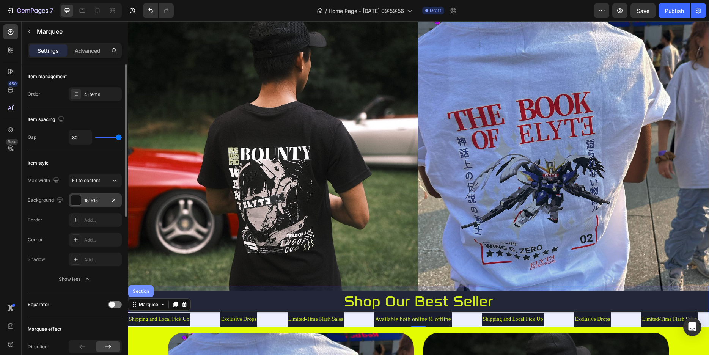
click at [146, 290] on div "Section" at bounding box center [140, 291] width 19 height 5
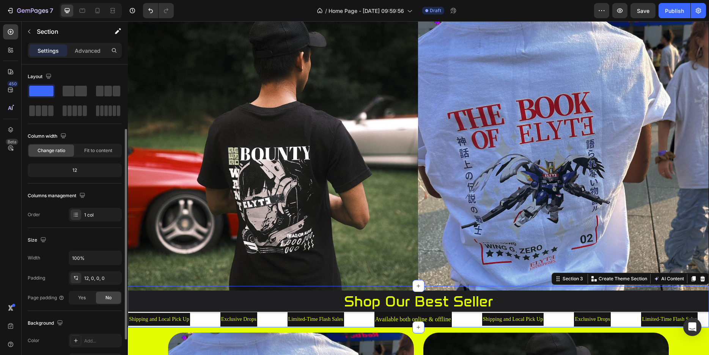
scroll to position [77, 0]
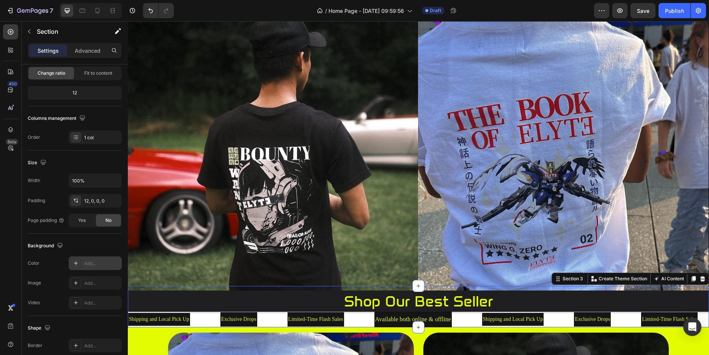
click at [94, 264] on div "Add..." at bounding box center [102, 263] width 36 height 7
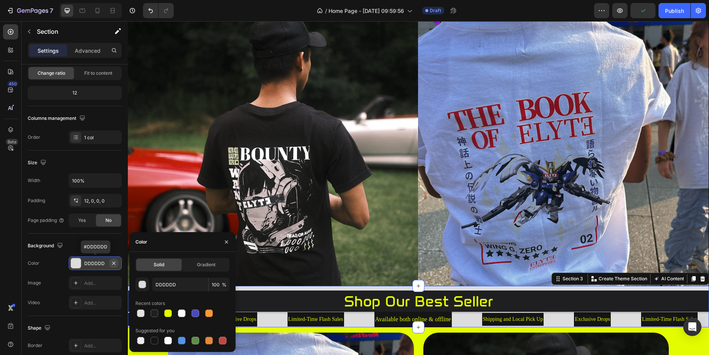
click at [113, 263] on icon "button" at bounding box center [114, 263] width 6 height 6
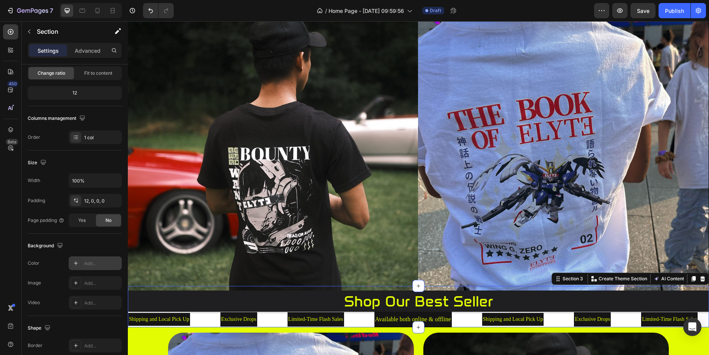
click at [92, 258] on div "Add..." at bounding box center [95, 263] width 53 height 14
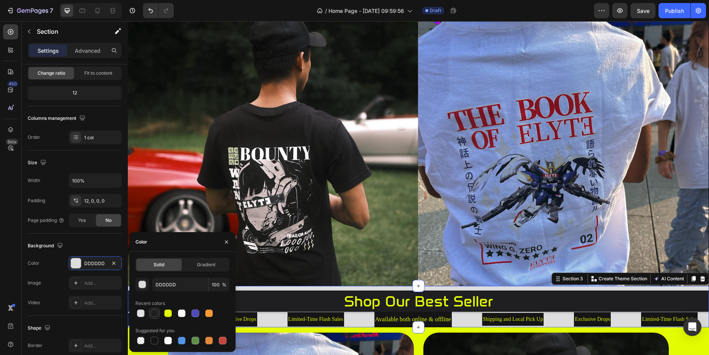
click at [151, 311] on div at bounding box center [155, 314] width 8 height 8
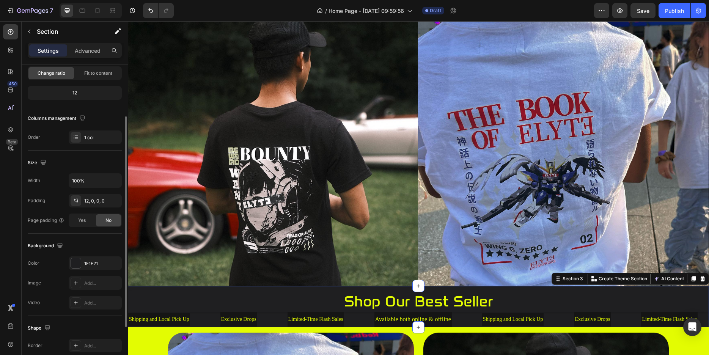
click at [60, 270] on div "The changes might be hidden by the video. Color 1F1F21 Image Add... Video Add..." at bounding box center [75, 282] width 94 height 53
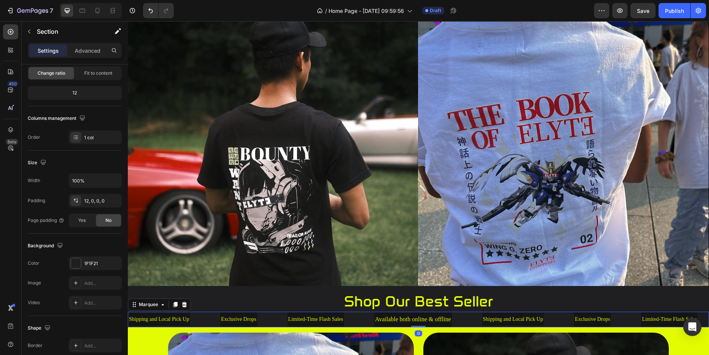
click at [268, 320] on div "Exclusive Drops Text" at bounding box center [253, 319] width 67 height 14
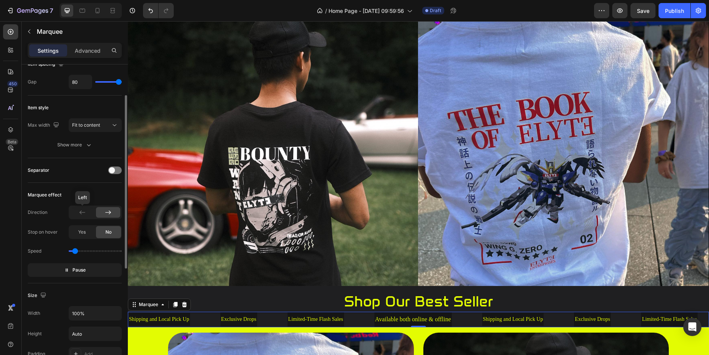
scroll to position [0, 0]
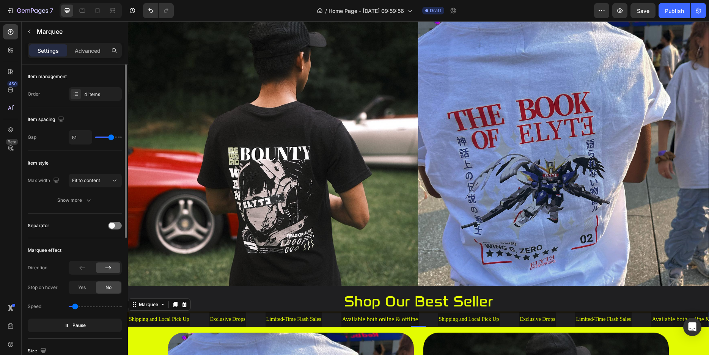
drag, startPoint x: 117, startPoint y: 137, endPoint x: 111, endPoint y: 137, distance: 6.1
click at [111, 137] on input "range" at bounding box center [108, 138] width 27 height 2
click at [114, 226] on span at bounding box center [112, 226] width 6 height 6
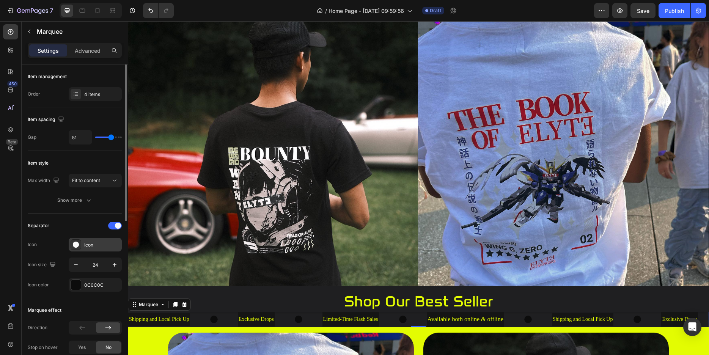
click at [95, 242] on div "Icon" at bounding box center [102, 245] width 36 height 7
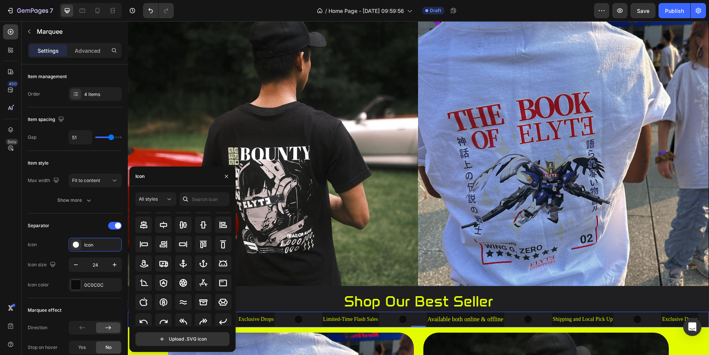
scroll to position [83, 0]
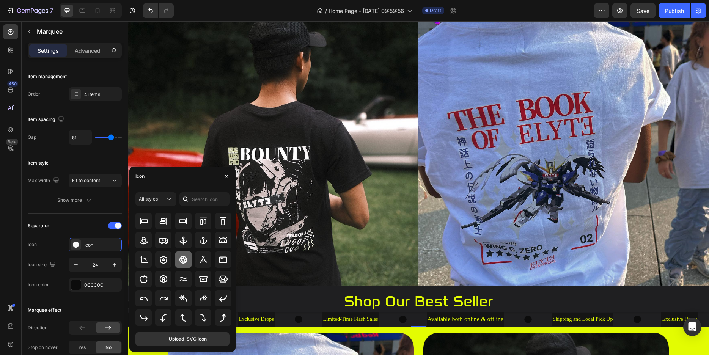
click at [183, 257] on icon at bounding box center [183, 260] width 8 height 8
click at [183, 275] on icon at bounding box center [183, 279] width 9 height 9
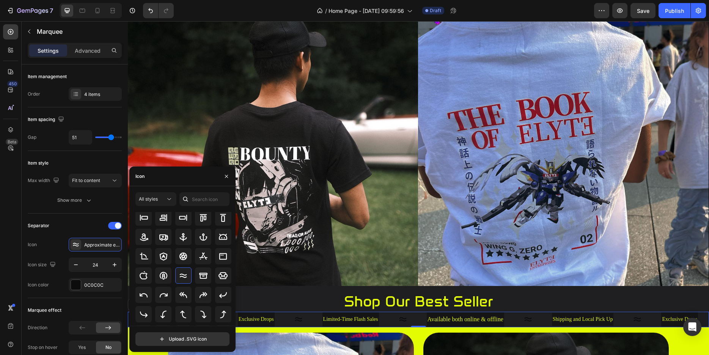
scroll to position [91, 0]
click at [176, 258] on div at bounding box center [183, 257] width 16 height 16
click at [186, 276] on div at bounding box center [183, 277] width 16 height 16
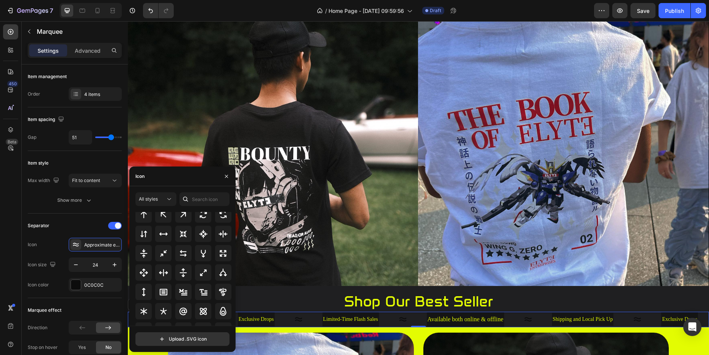
scroll to position [410, 0]
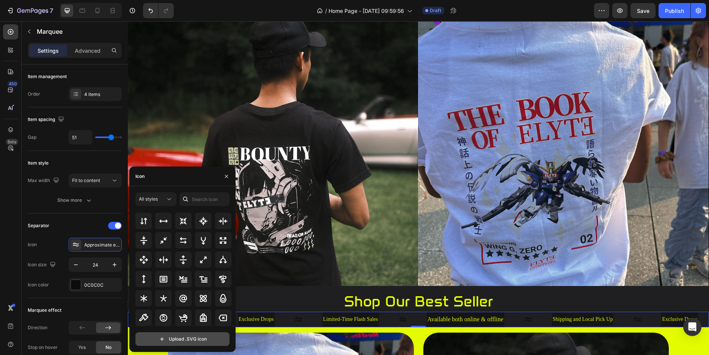
click at [182, 335] on input "file" at bounding box center [182, 339] width 93 height 13
click at [170, 197] on icon at bounding box center [169, 199] width 8 height 8
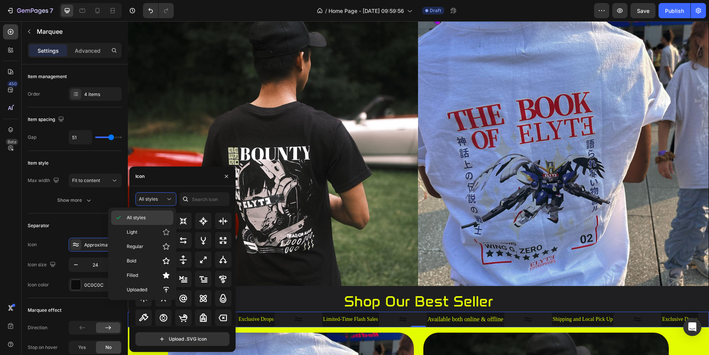
click at [158, 216] on p "All styles" at bounding box center [148, 217] width 43 height 7
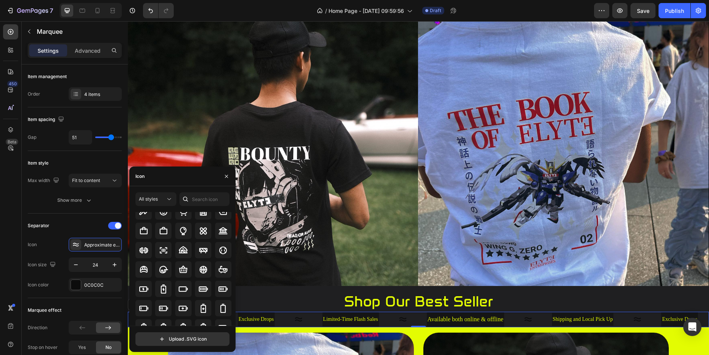
scroll to position [573, 0]
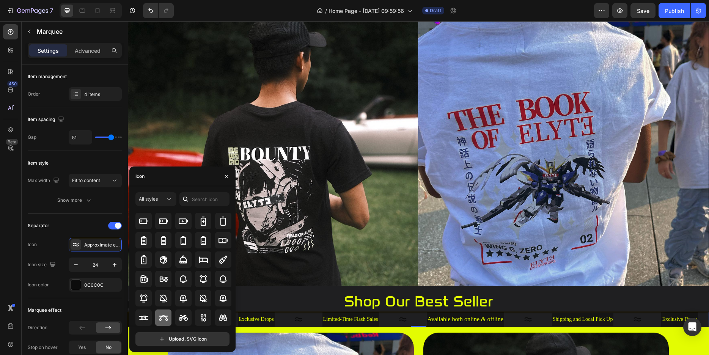
click at [164, 316] on icon at bounding box center [163, 318] width 9 height 6
click at [201, 317] on icon at bounding box center [203, 318] width 5 height 8
click at [215, 300] on div at bounding box center [223, 300] width 16 height 16
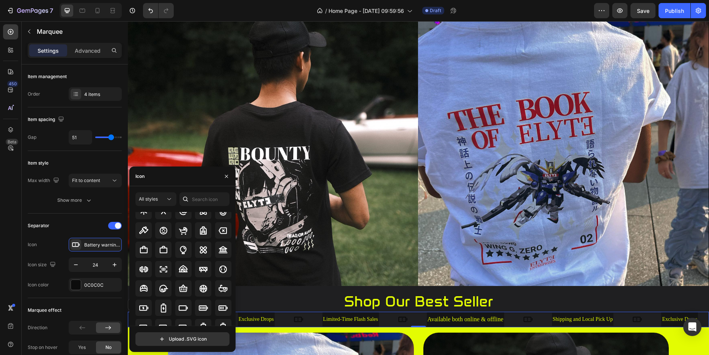
scroll to position [482, 0]
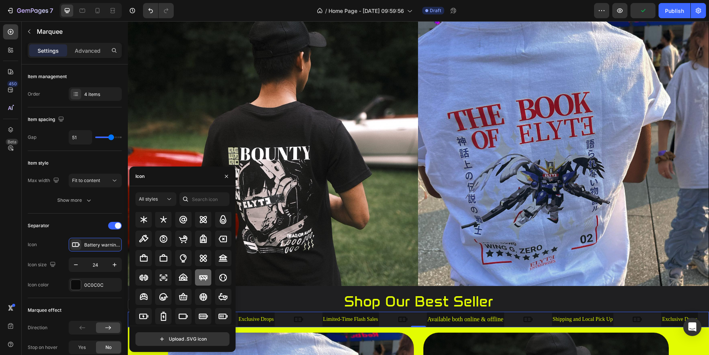
click at [200, 277] on icon at bounding box center [203, 277] width 9 height 9
click at [219, 276] on icon at bounding box center [223, 277] width 9 height 9
click at [164, 278] on icon at bounding box center [164, 277] width 8 height 6
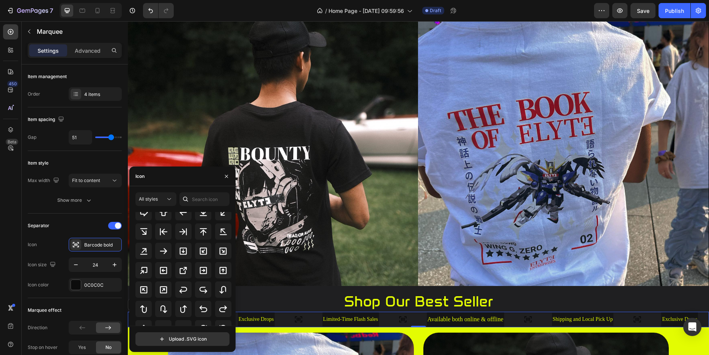
scroll to position [300, 0]
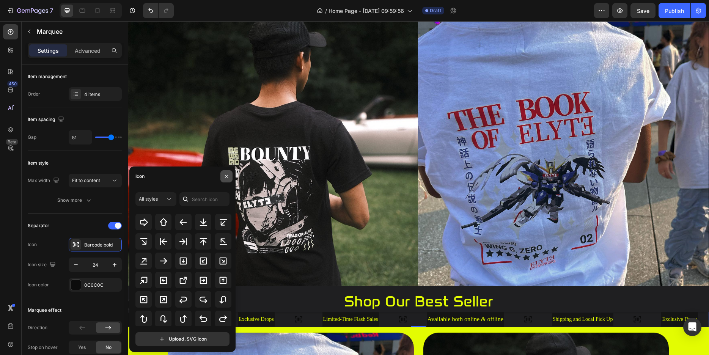
click at [228, 176] on icon "button" at bounding box center [226, 176] width 6 height 6
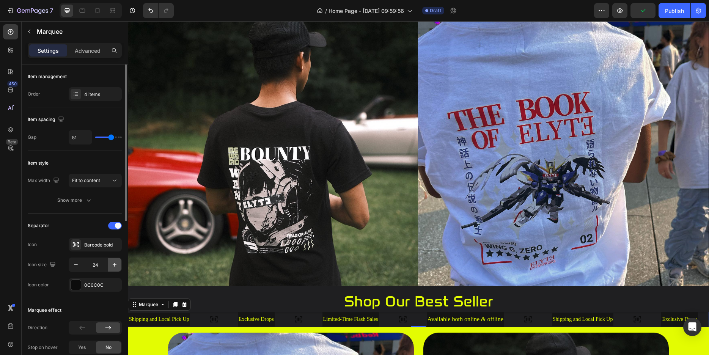
click at [113, 263] on icon "button" at bounding box center [115, 265] width 8 height 8
click at [101, 285] on div "0C0C0C" at bounding box center [95, 285] width 22 height 7
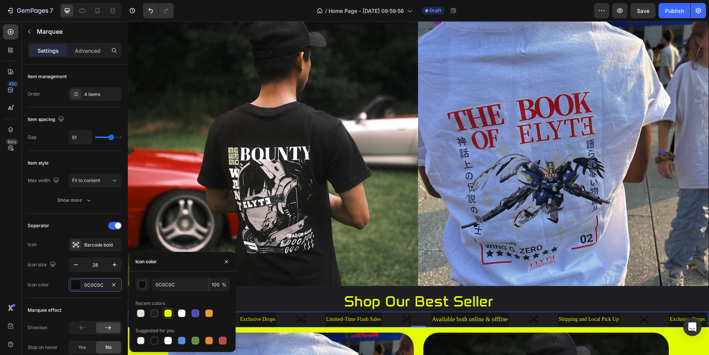
click at [167, 312] on div at bounding box center [168, 314] width 8 height 8
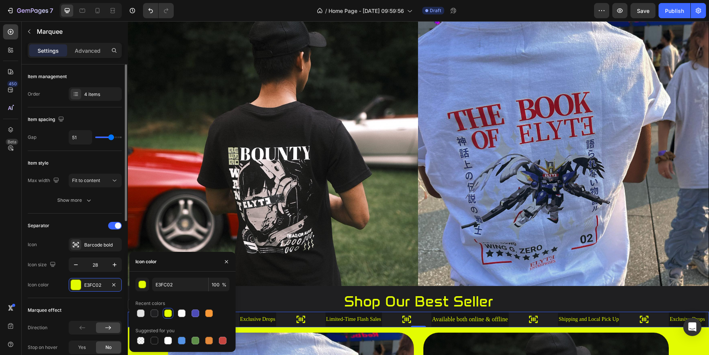
click at [86, 214] on div "Separator Icon Barcode bold Icon size 28 Icon color E3FC02" at bounding box center [75, 256] width 94 height 85
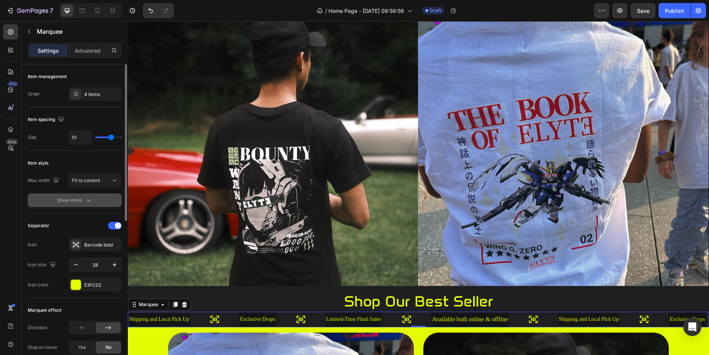
click at [87, 198] on icon "button" at bounding box center [89, 201] width 8 height 8
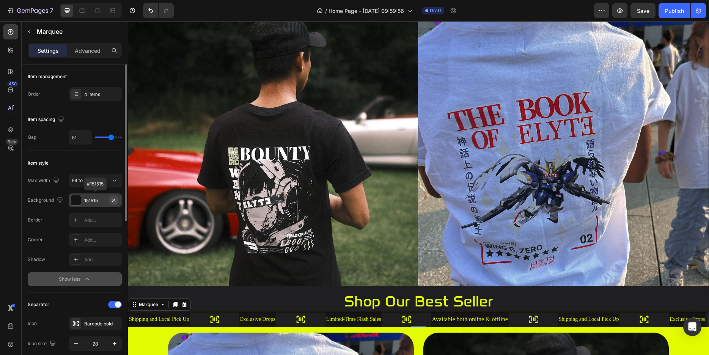
click at [113, 199] on icon "button" at bounding box center [113, 199] width 3 height 3
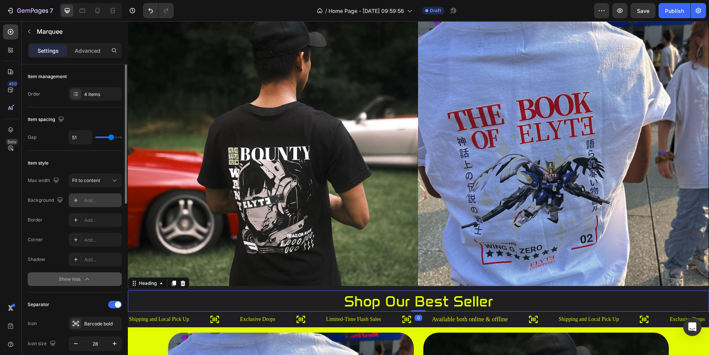
click at [247, 293] on h2 "shop our best seller" at bounding box center [418, 301] width 581 height 21
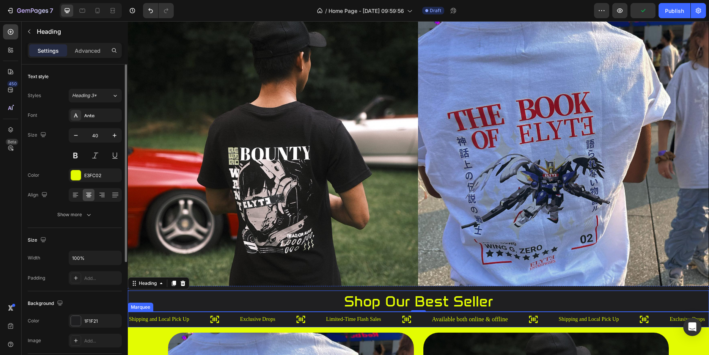
click at [230, 314] on div "Shipping and Local Pick Up Text" at bounding box center [183, 319] width 111 height 13
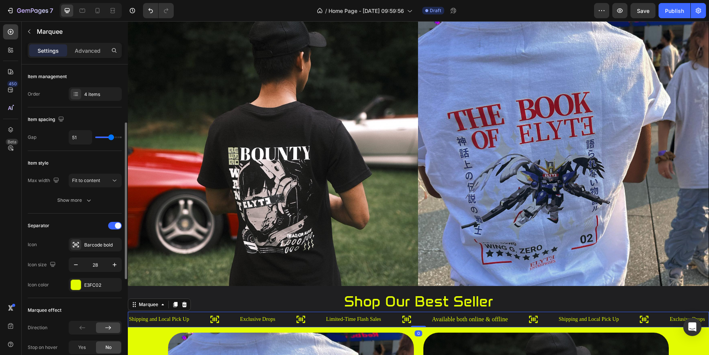
scroll to position [77, 0]
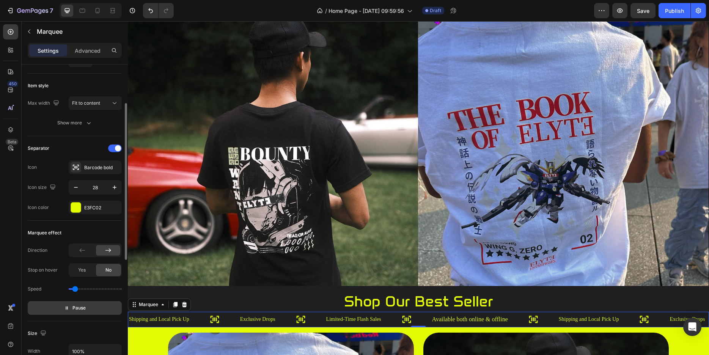
click at [90, 306] on button "Pause" at bounding box center [75, 308] width 94 height 14
click at [90, 306] on button "Preview" at bounding box center [75, 308] width 94 height 14
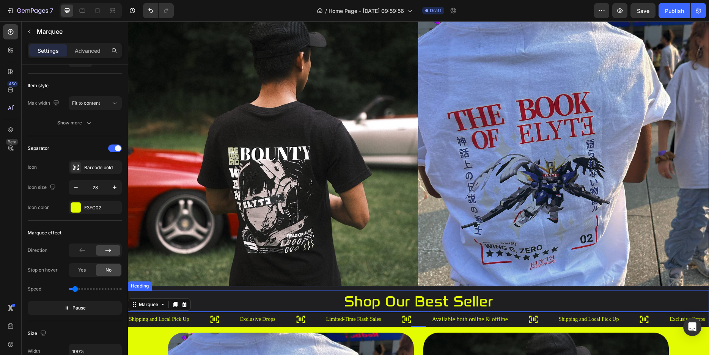
click at [223, 294] on h2 "shop our best seller" at bounding box center [418, 301] width 581 height 21
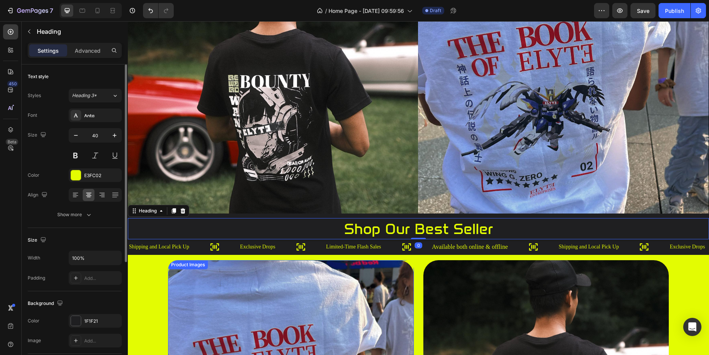
scroll to position [138, 0]
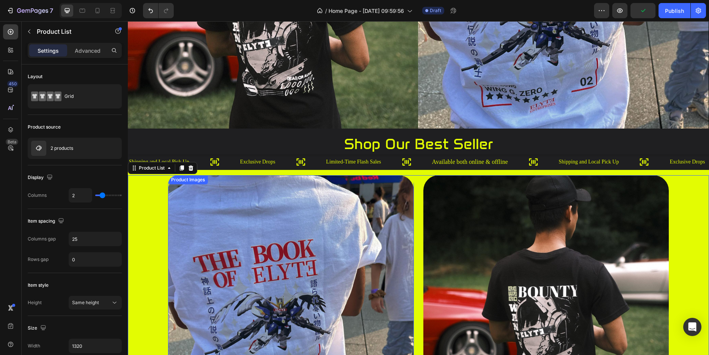
scroll to position [216, 0]
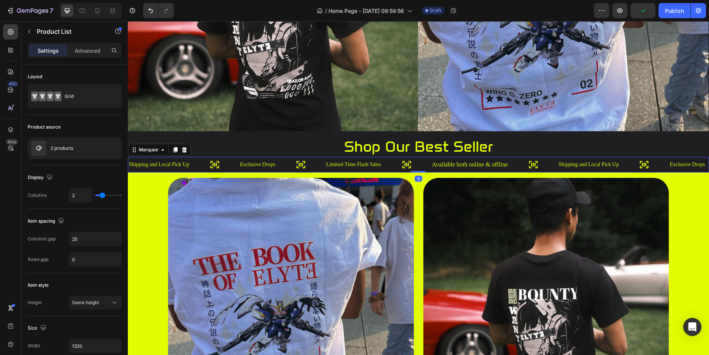
click at [280, 166] on div "Exclusive Drops Text" at bounding box center [282, 164] width 86 height 14
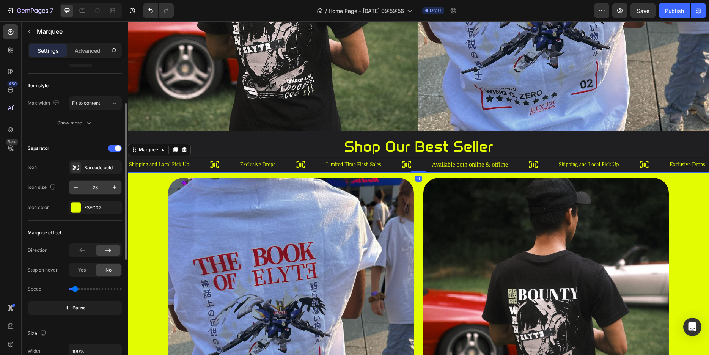
scroll to position [116, 0]
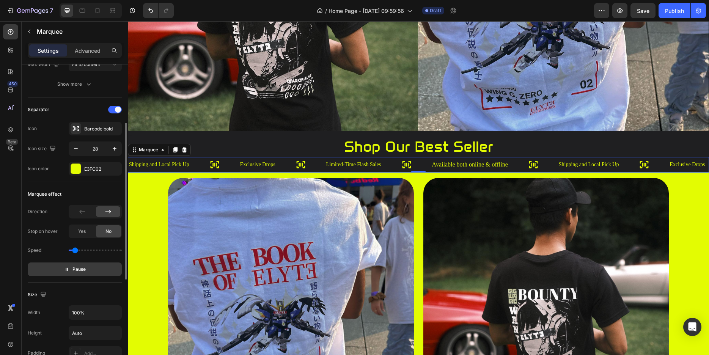
click at [90, 265] on button "Pause" at bounding box center [75, 270] width 94 height 14
click at [90, 265] on button "Preview" at bounding box center [75, 270] width 94 height 14
click at [80, 250] on input "range" at bounding box center [95, 251] width 53 height 2
click at [79, 250] on input "range" at bounding box center [95, 251] width 53 height 2
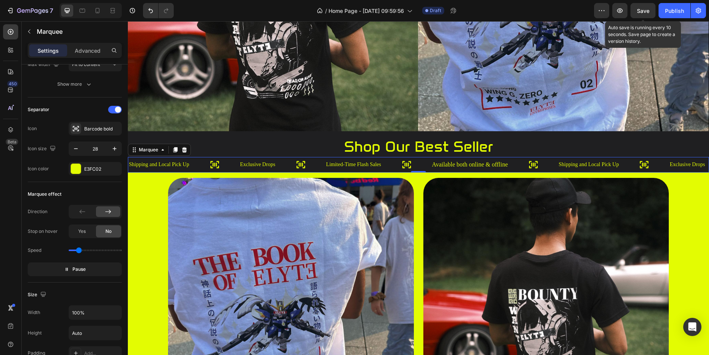
click at [640, 13] on span "Save" at bounding box center [643, 11] width 13 height 6
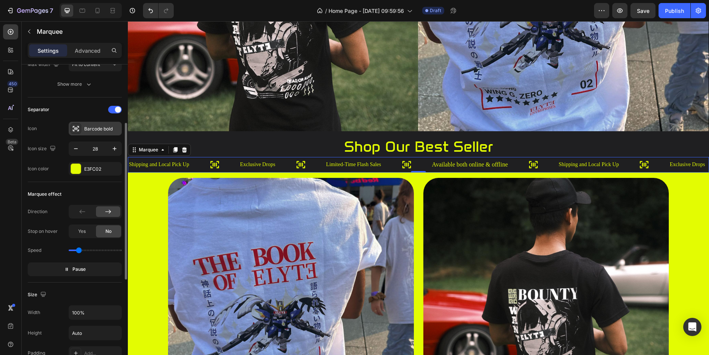
click at [96, 125] on div "Barcode bold" at bounding box center [95, 129] width 53 height 14
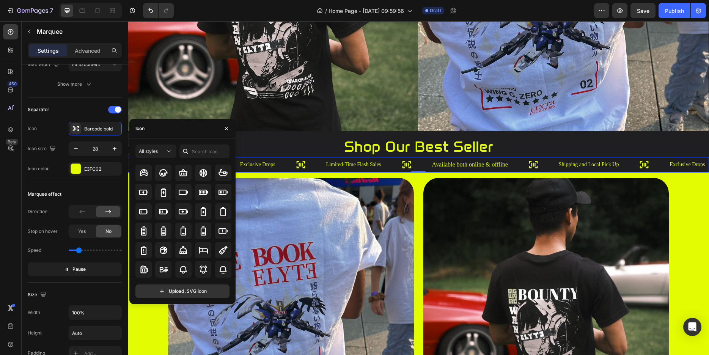
scroll to position [546, 0]
click at [148, 175] on icon at bounding box center [143, 172] width 9 height 9
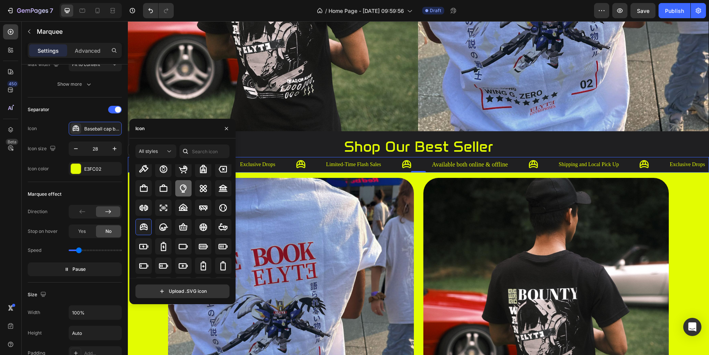
click at [183, 192] on icon at bounding box center [183, 188] width 9 height 9
click at [201, 192] on icon at bounding box center [203, 188] width 9 height 9
click at [78, 153] on button "button" at bounding box center [76, 149] width 14 height 14
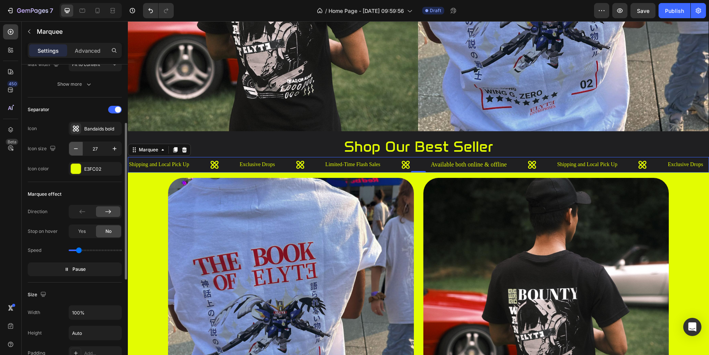
click at [78, 153] on button "button" at bounding box center [76, 149] width 14 height 14
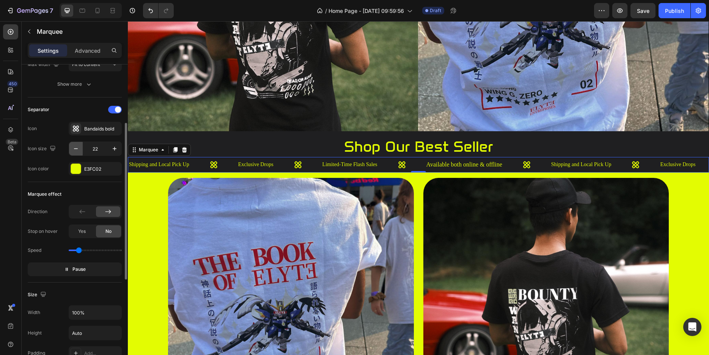
click at [78, 153] on button "button" at bounding box center [76, 149] width 14 height 14
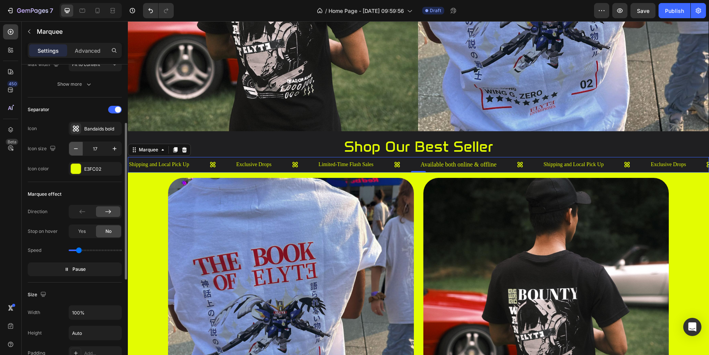
click at [78, 153] on button "button" at bounding box center [76, 149] width 14 height 14
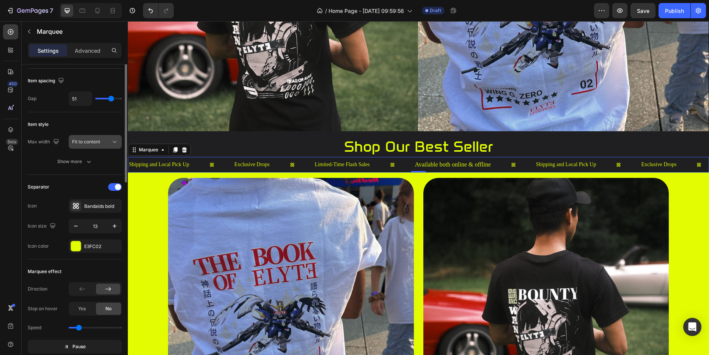
scroll to position [0, 0]
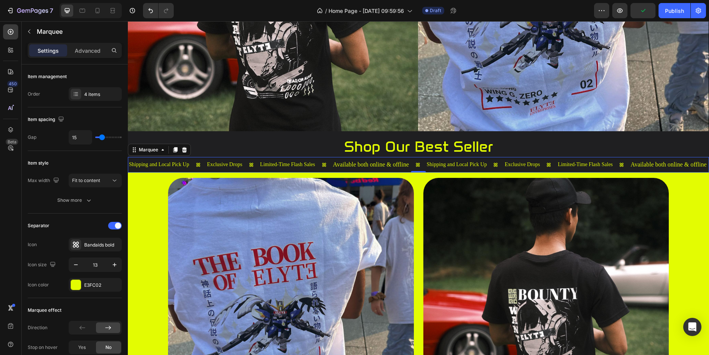
drag, startPoint x: 110, startPoint y: 138, endPoint x: 102, endPoint y: 137, distance: 7.3
click at [102, 137] on input "range" at bounding box center [108, 138] width 27 height 2
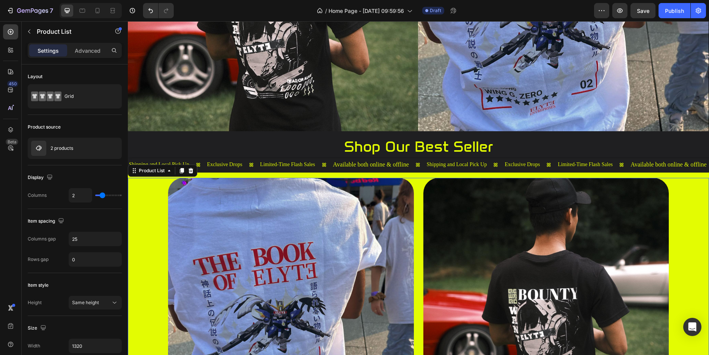
click at [143, 211] on div "Product Images Available both online & offline Text Block gundamn tee Product T…" at bounding box center [418, 320] width 581 height 285
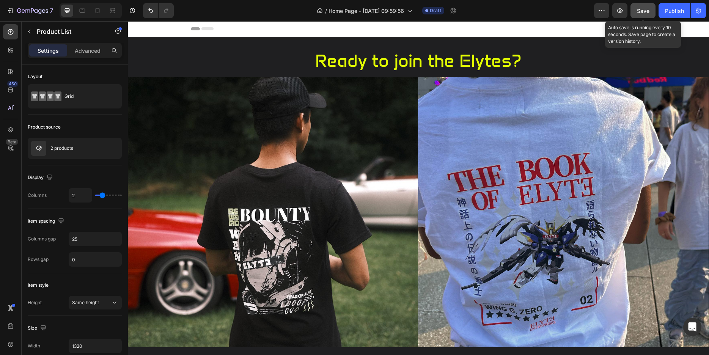
click at [635, 11] on button "Save" at bounding box center [643, 10] width 25 height 15
click at [622, 14] on icon "button" at bounding box center [620, 11] width 8 height 8
click at [643, 6] on button "Save" at bounding box center [643, 10] width 25 height 15
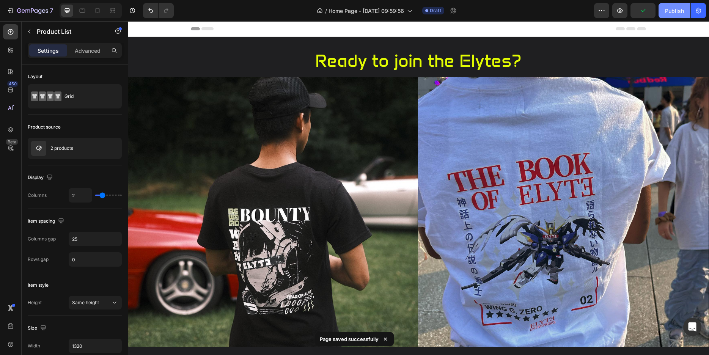
click at [673, 11] on div "Publish" at bounding box center [674, 11] width 19 height 8
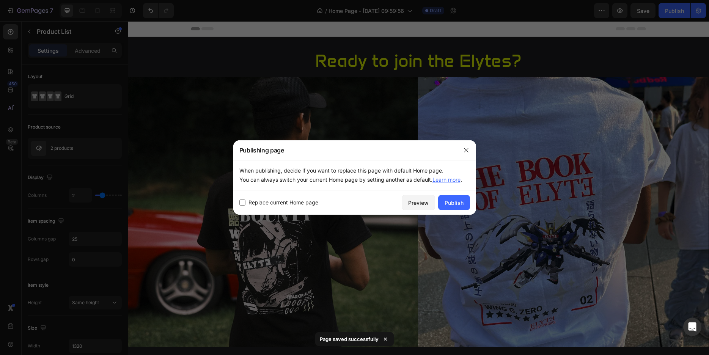
click at [278, 204] on span "Replace current Home page" at bounding box center [283, 202] width 70 height 9
click at [453, 203] on div "Publish" at bounding box center [454, 203] width 19 height 8
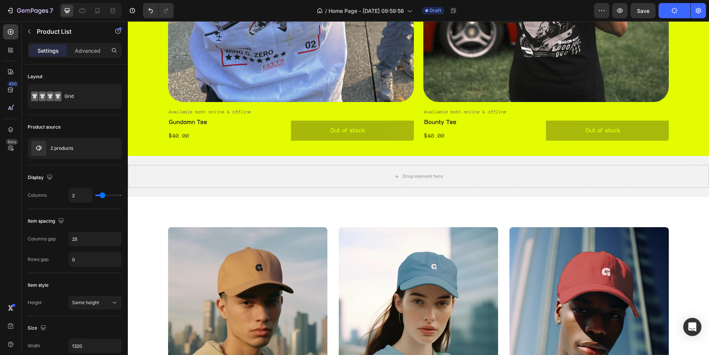
scroll to position [542, 0]
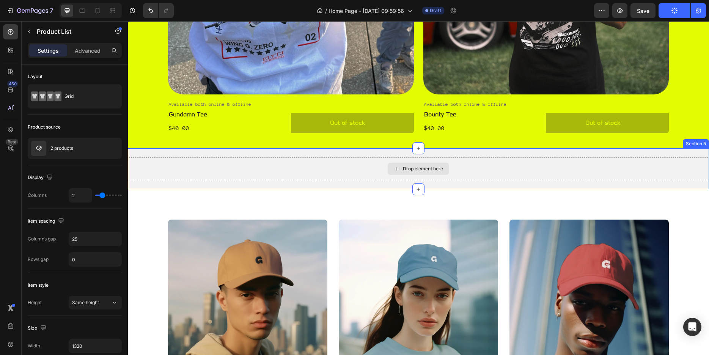
click at [335, 174] on div "Drop element here" at bounding box center [418, 168] width 581 height 23
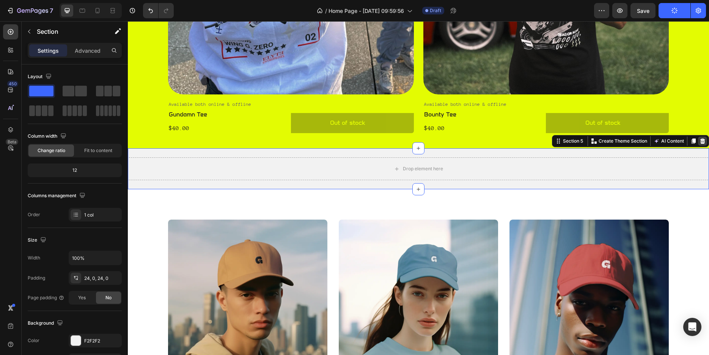
click at [700, 142] on icon at bounding box center [703, 141] width 6 height 6
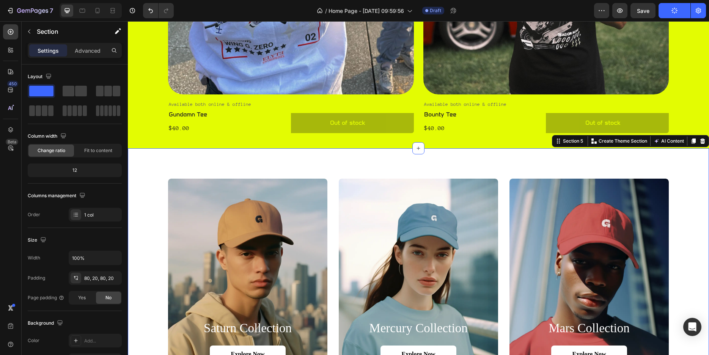
click at [451, 166] on div "saturn collection Heading Explore Now Button Hero Banner mercury collection Hea…" at bounding box center [418, 280] width 581 height 264
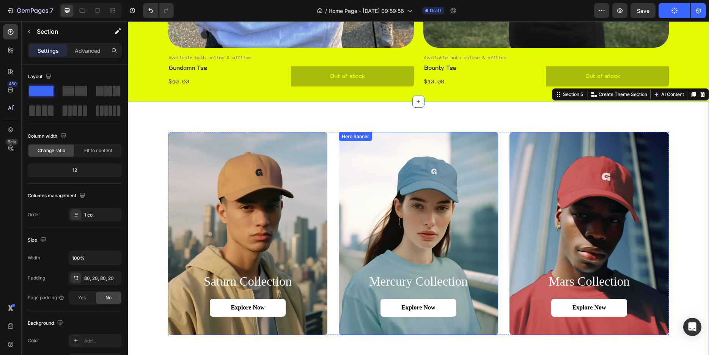
scroll to position [658, 0]
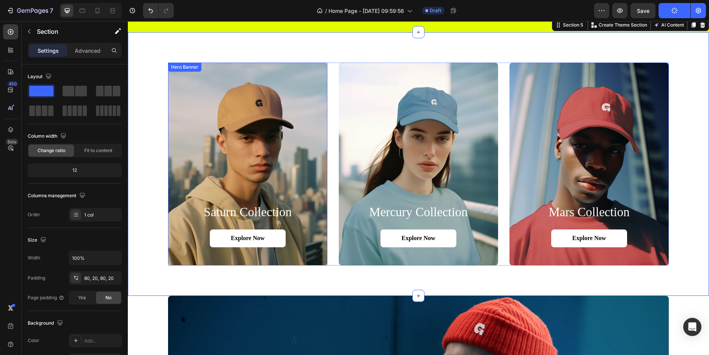
click at [292, 173] on div "Background Image" at bounding box center [247, 164] width 159 height 203
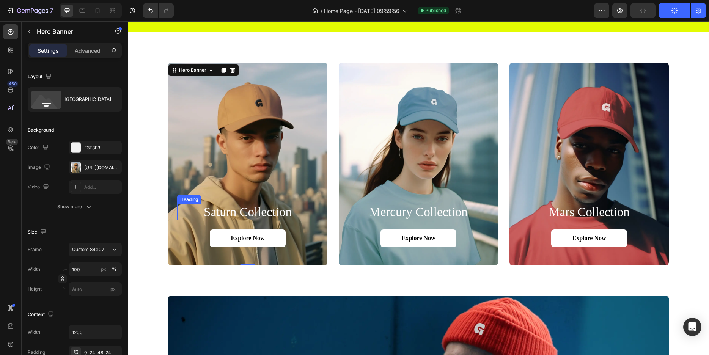
click at [263, 208] on h2 "saturn collection" at bounding box center [247, 212] width 141 height 17
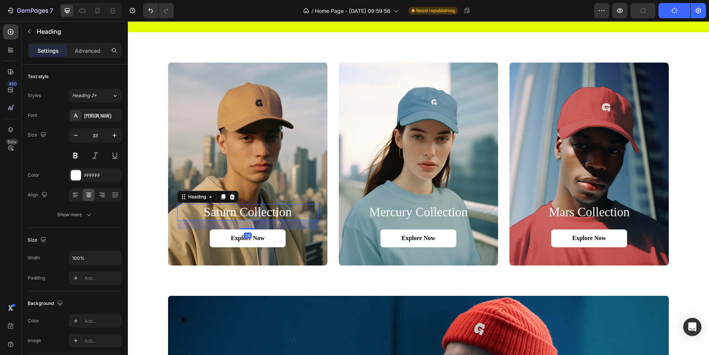
click at [258, 212] on h2 "saturn collection" at bounding box center [247, 212] width 141 height 17
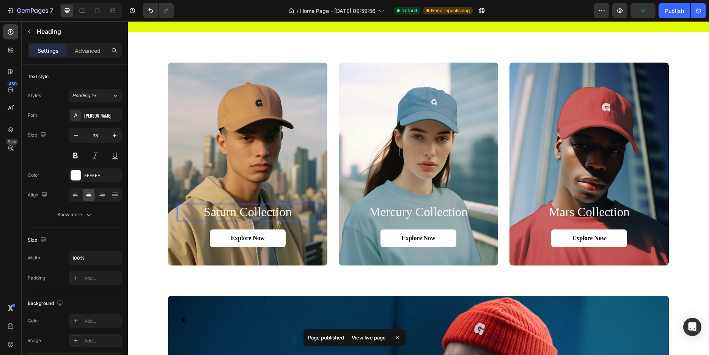
click at [278, 213] on p "saturn collection" at bounding box center [248, 212] width 140 height 15
click at [406, 210] on h2 "mercury collection" at bounding box center [418, 212] width 141 height 17
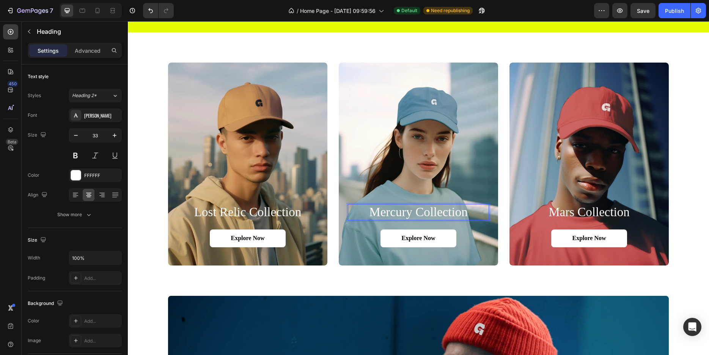
click at [406, 210] on h2 "mercury collection" at bounding box center [418, 212] width 141 height 17
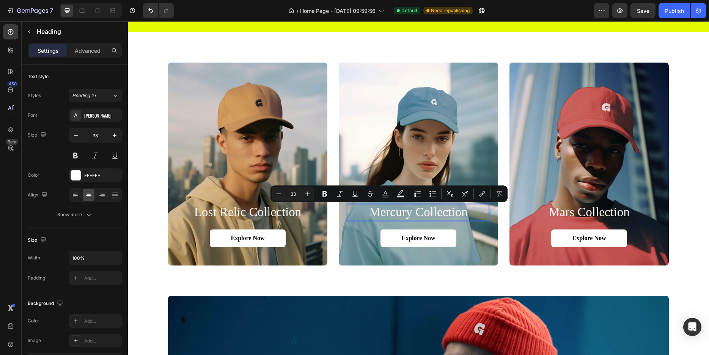
click at [406, 210] on p "mercury collection" at bounding box center [419, 212] width 140 height 15
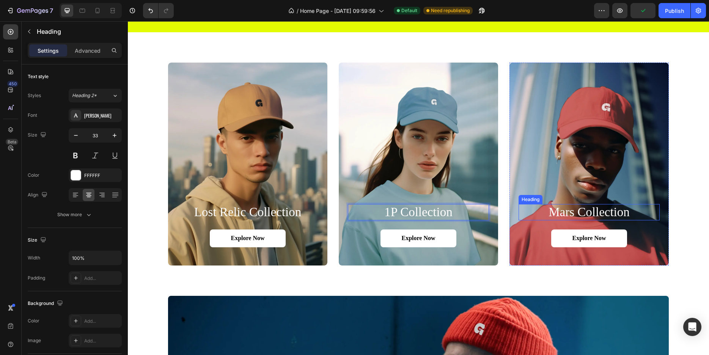
click at [587, 211] on h2 "mars collection" at bounding box center [589, 212] width 141 height 17
click at [587, 211] on p "mars collection" at bounding box center [589, 212] width 140 height 15
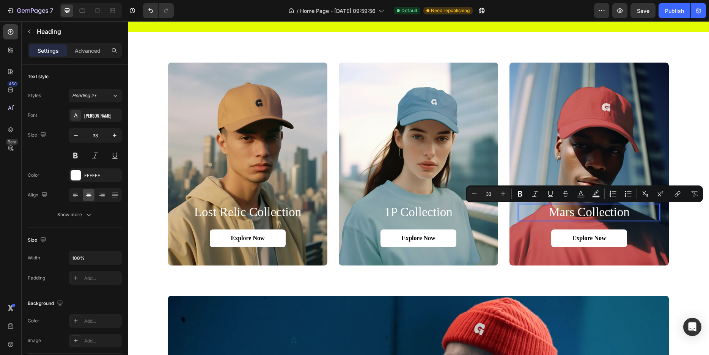
click at [587, 211] on p "mars collection" at bounding box center [589, 212] width 140 height 15
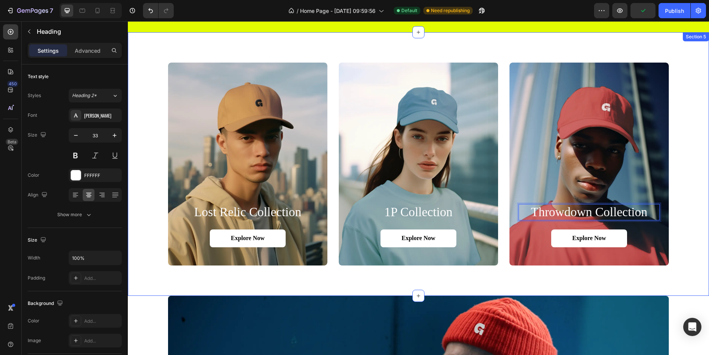
click at [693, 176] on div "Lost Relic Collection Heading Explore Now Button Hero Banner 1P Collection Head…" at bounding box center [418, 164] width 566 height 203
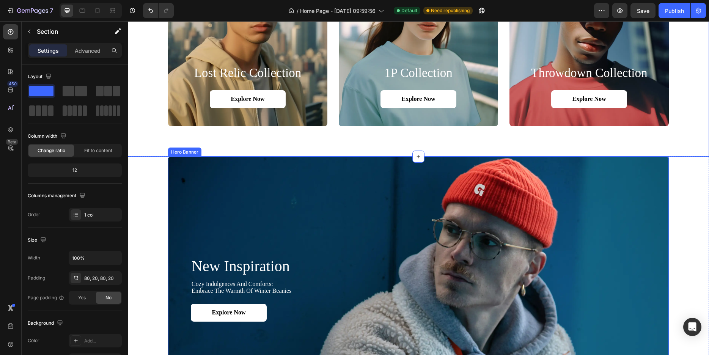
scroll to position [813, 0]
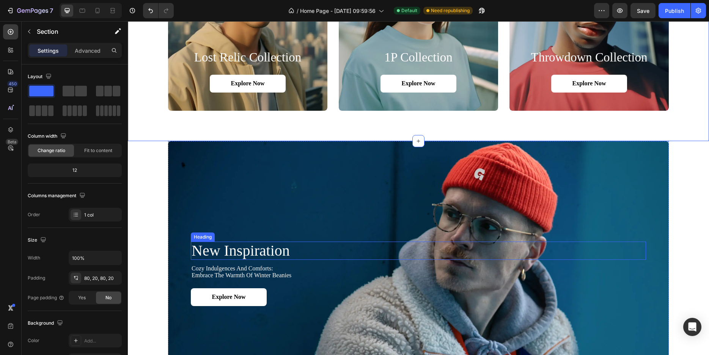
click at [258, 253] on h2 "new inspiration" at bounding box center [418, 251] width 455 height 18
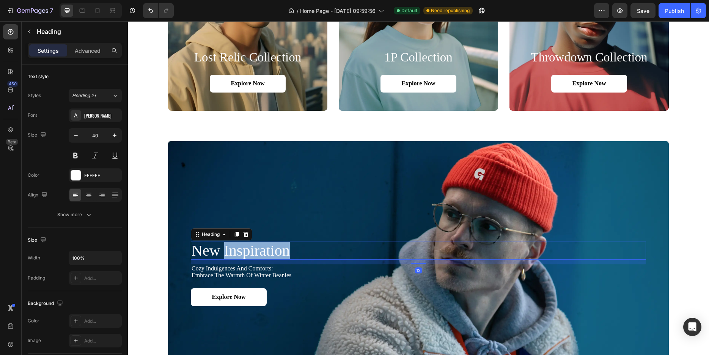
click at [258, 253] on h2 "new inspiration" at bounding box center [418, 251] width 455 height 18
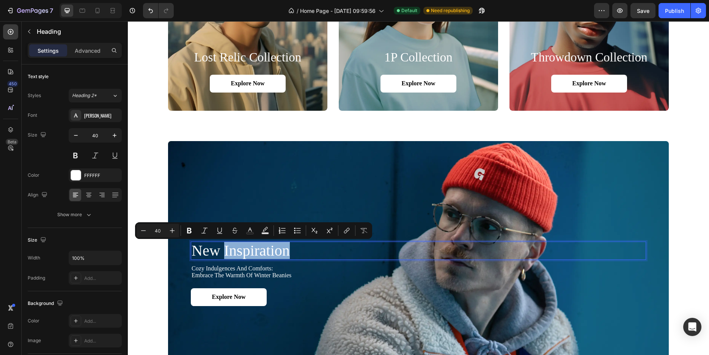
click at [258, 253] on p "new inspiration" at bounding box center [419, 250] width 454 height 17
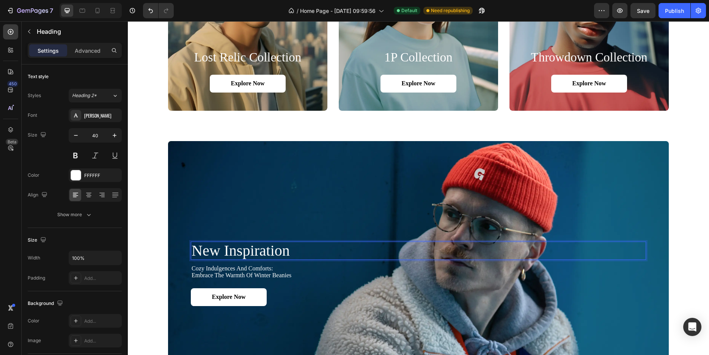
click at [274, 247] on p "new inspiration" at bounding box center [419, 250] width 454 height 17
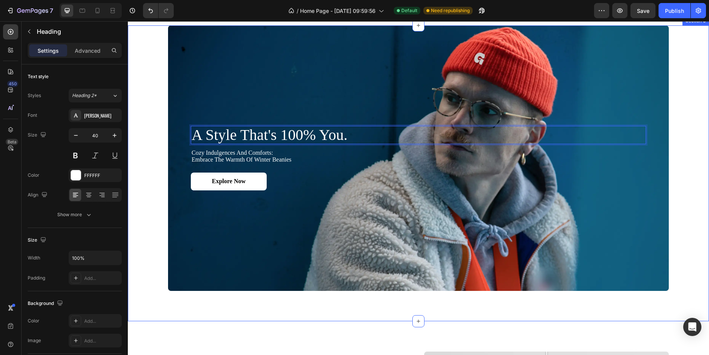
scroll to position [929, 0]
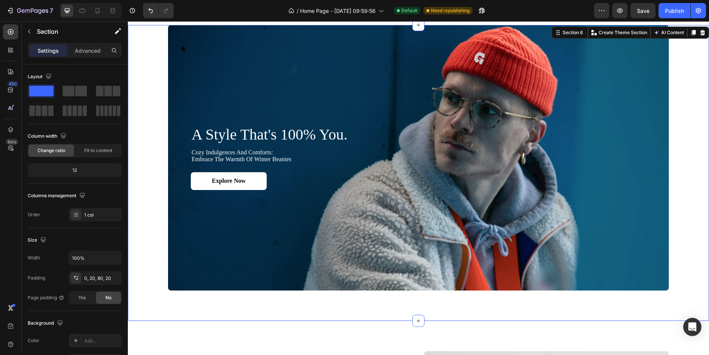
click at [146, 178] on div "A style that's 100% you. Heading cozy indulgences and comforts: embrace the war…" at bounding box center [418, 158] width 566 height 266
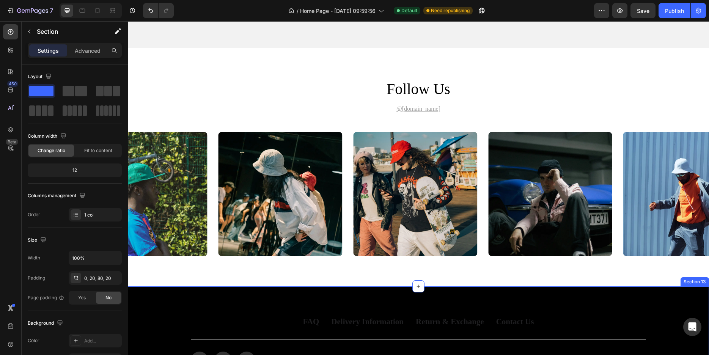
scroll to position [2244, 0]
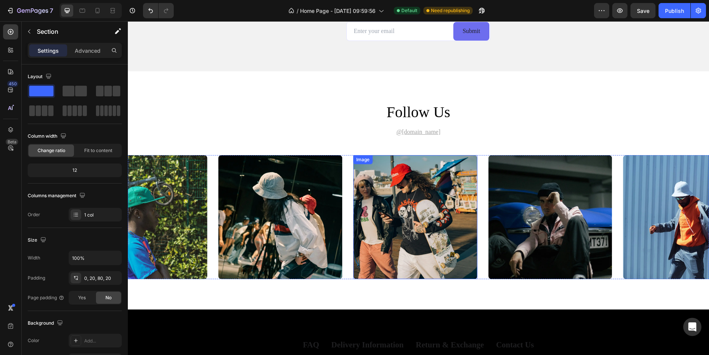
click at [415, 169] on img at bounding box center [415, 217] width 124 height 124
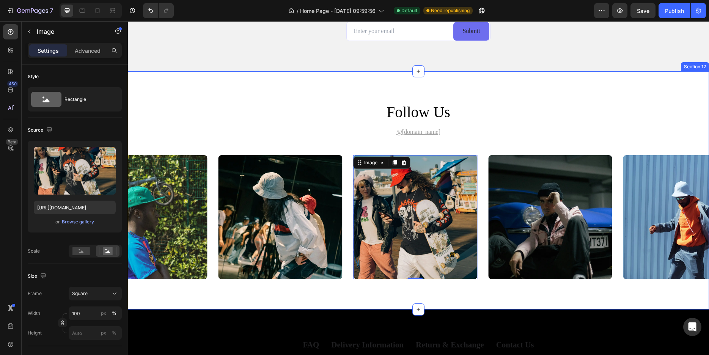
click at [470, 142] on div "follow us Heading @gemhat.design Text Block Image Image 0 Image Image Image Car…" at bounding box center [418, 191] width 581 height 178
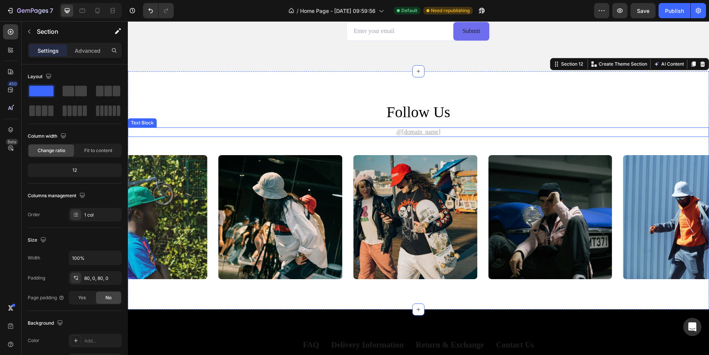
click at [300, 134] on p "@gemhat.design" at bounding box center [419, 132] width 580 height 8
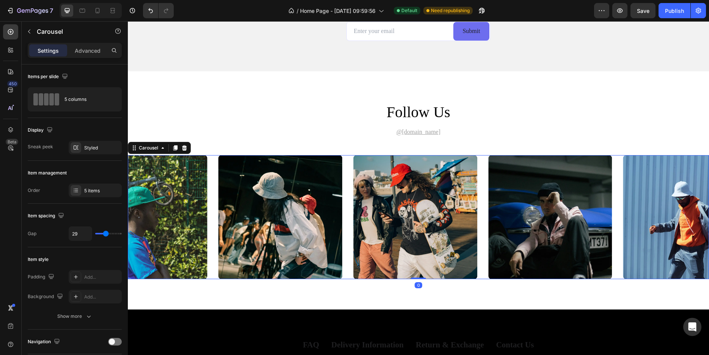
click at [213, 164] on div "Image Image Image Image Image" at bounding box center [418, 217] width 581 height 124
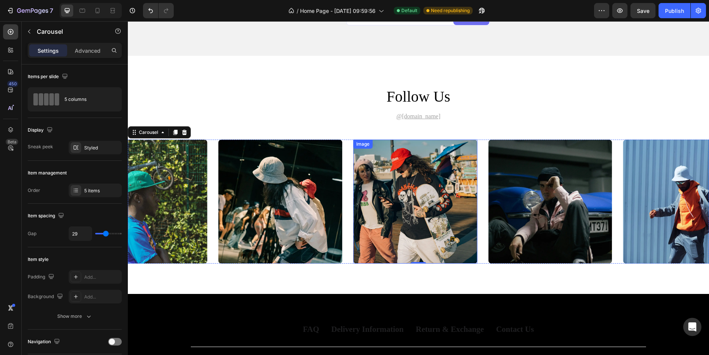
scroll to position [2360, 0]
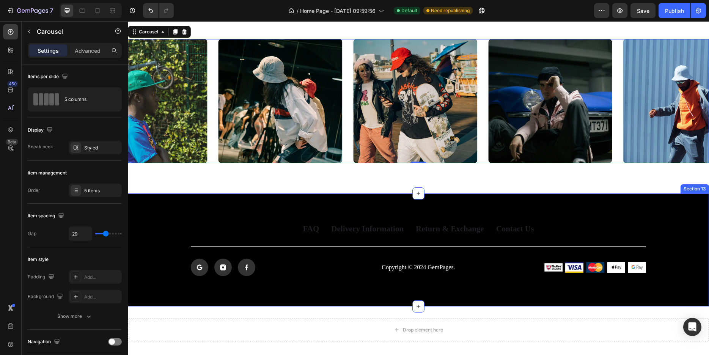
click at [362, 209] on div "FAQ Button Delivery Information Button Return & Exchange Button Contact Us Butt…" at bounding box center [418, 249] width 581 height 113
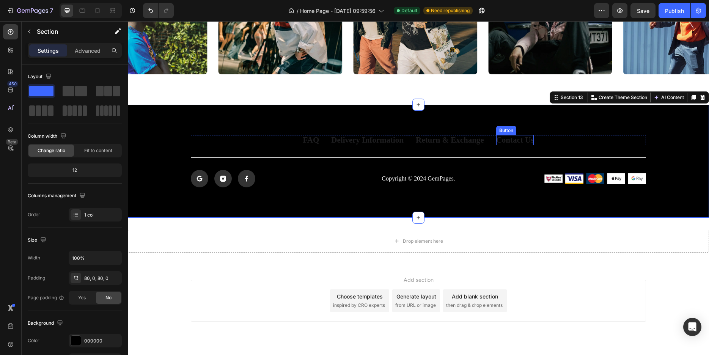
scroll to position [2468, 0]
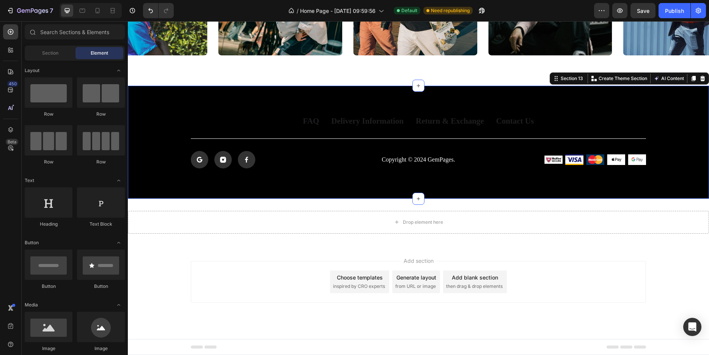
click at [600, 284] on div "Add section Choose templates inspired by CRO experts Generate layout from URL o…" at bounding box center [418, 282] width 455 height 42
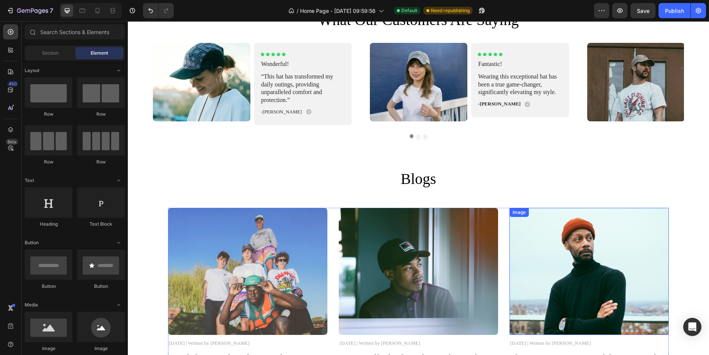
scroll to position [1733, 0]
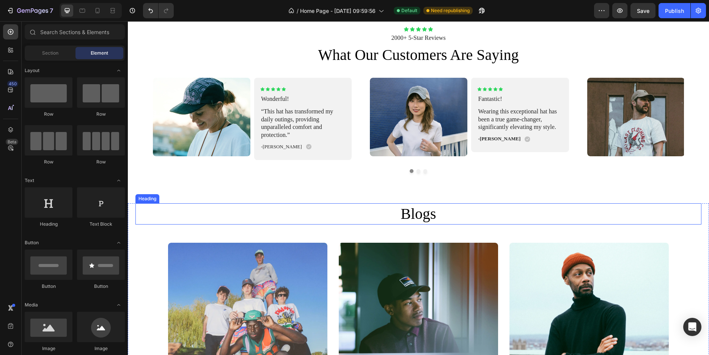
click at [514, 222] on h2 "Blogs" at bounding box center [418, 213] width 455 height 21
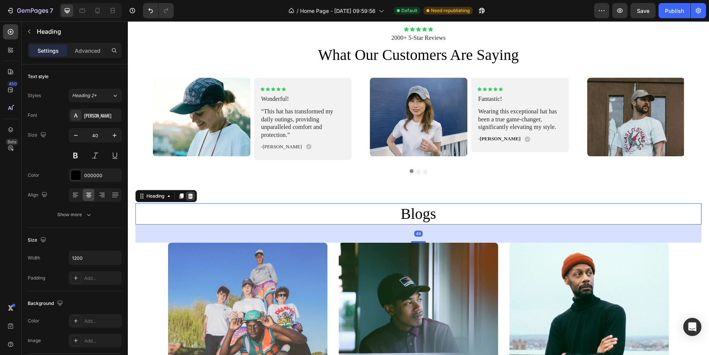
click at [191, 197] on icon at bounding box center [190, 196] width 6 height 6
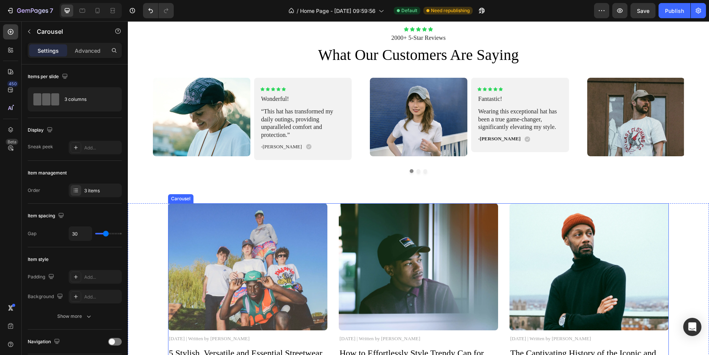
click at [327, 224] on div "Image November 3, 2024 | Written by Stella Hendriks Text Block 5 Stylish, Versa…" at bounding box center [418, 296] width 501 height 187
click at [225, 193] on div at bounding box center [224, 196] width 9 height 9
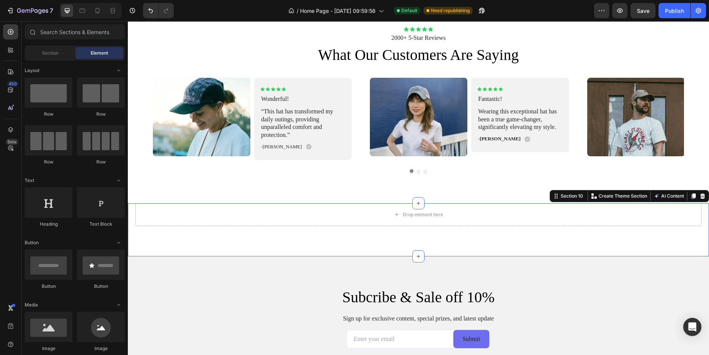
click at [322, 242] on div "Drop element here Section 10 You can create reusable sections Create Theme Sect…" at bounding box center [418, 229] width 581 height 53
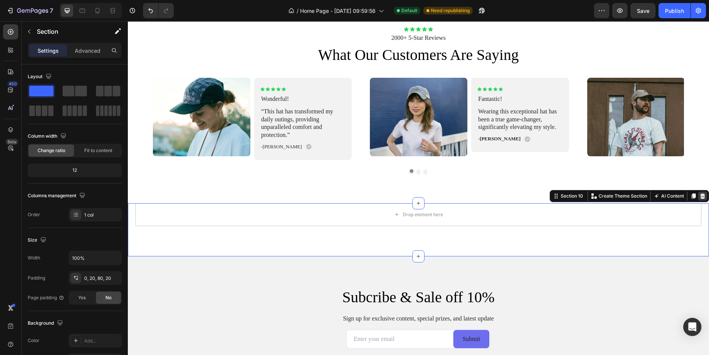
click at [698, 200] on div at bounding box center [702, 196] width 9 height 9
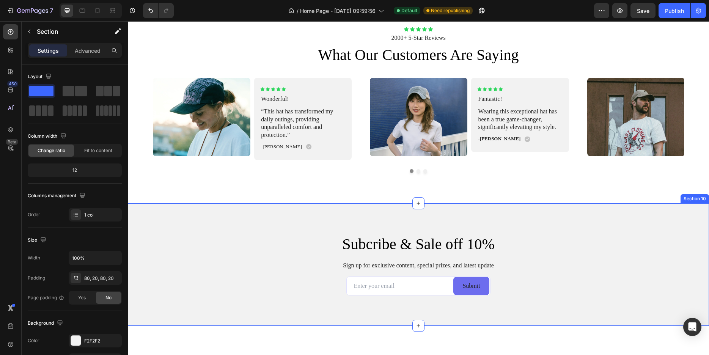
click at [691, 204] on div "Subcribe & Sale off 10% Heading Sign up for exclusive content, special prizes, …" at bounding box center [418, 264] width 581 height 123
click at [700, 197] on icon at bounding box center [702, 195] width 5 height 5
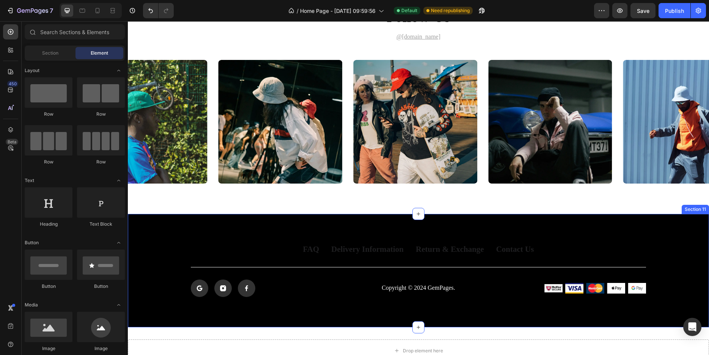
scroll to position [1934, 0]
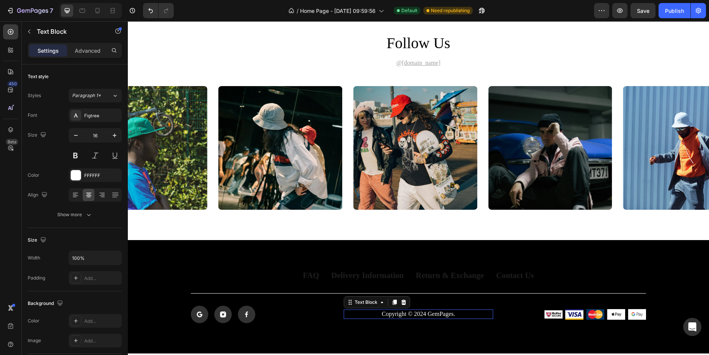
click at [438, 313] on p "Copyright © 2024 GemPages." at bounding box center [418, 314] width 148 height 8
click at [401, 304] on icon at bounding box center [403, 302] width 5 height 5
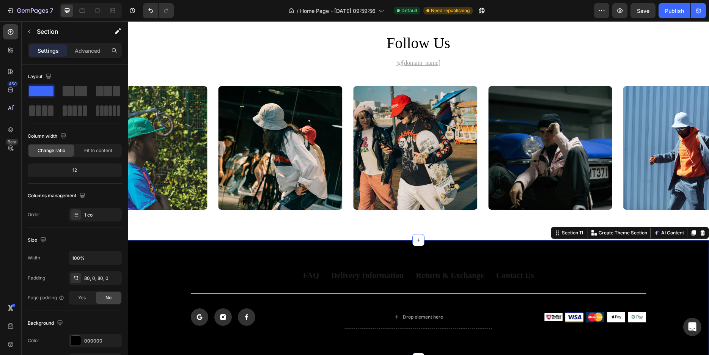
click at [511, 337] on div "FAQ Button Delivery Information Button Return & Exchange Button Contact Us Butt…" at bounding box center [418, 299] width 581 height 118
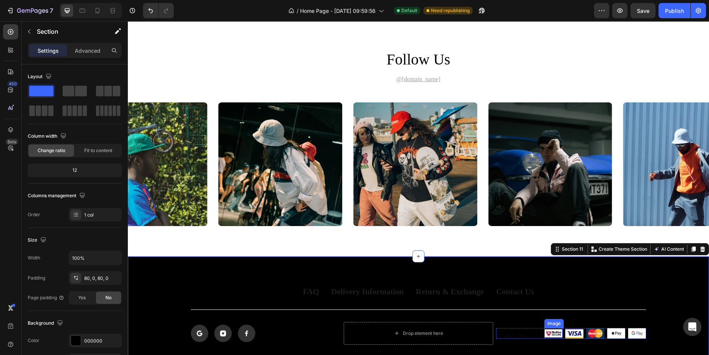
scroll to position [1895, 0]
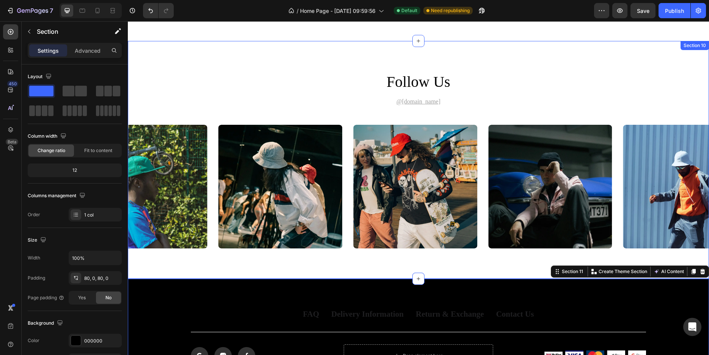
click at [502, 263] on div "follow us Heading @gemhat.design Text Block Image Image Image Image Image Carou…" at bounding box center [418, 160] width 581 height 238
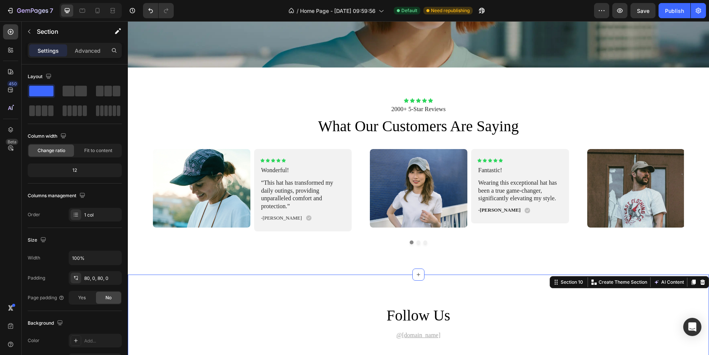
scroll to position [1663, 0]
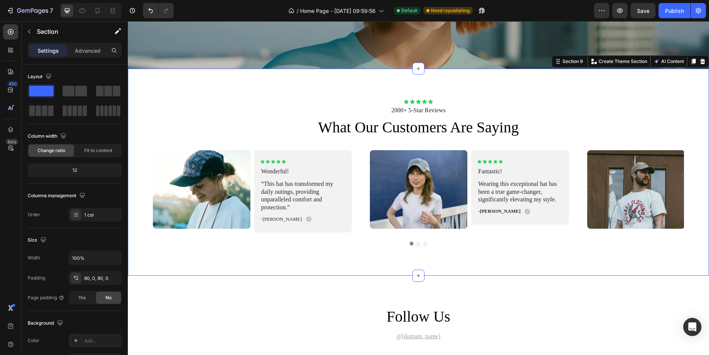
click at [502, 253] on div "Icon Icon Icon Icon Icon Icon List 2000+ 5-Star Reviews Text Block what our cus…" at bounding box center [418, 172] width 581 height 207
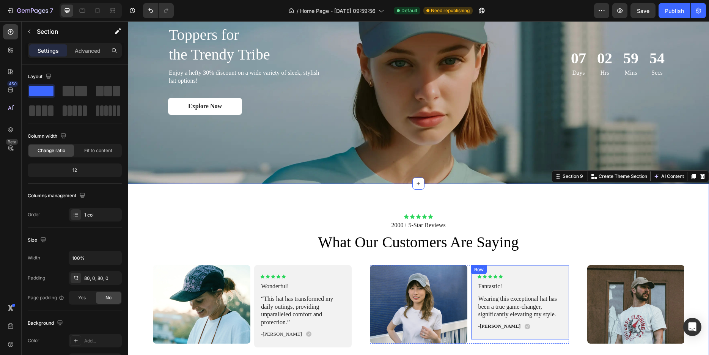
scroll to position [1547, 0]
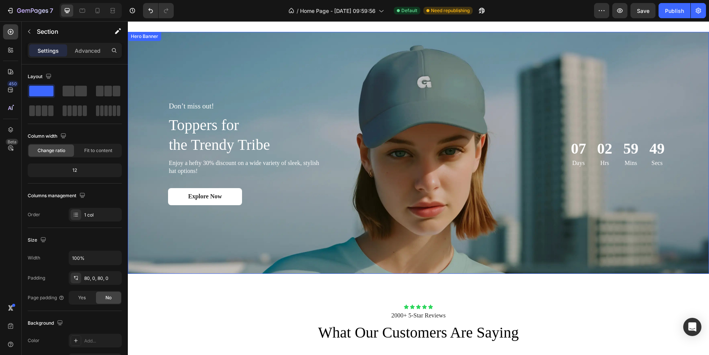
click at [489, 248] on div "Background Image" at bounding box center [418, 153] width 581 height 242
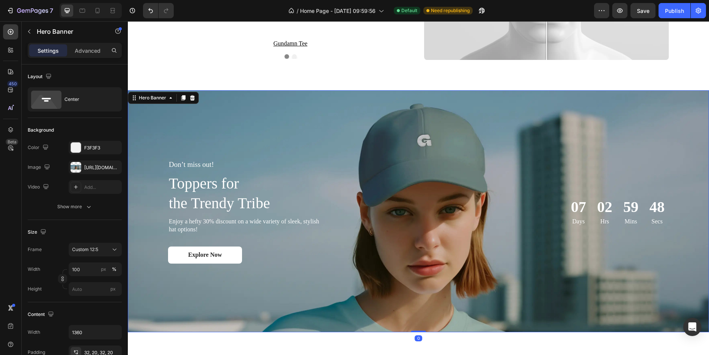
scroll to position [1393, 0]
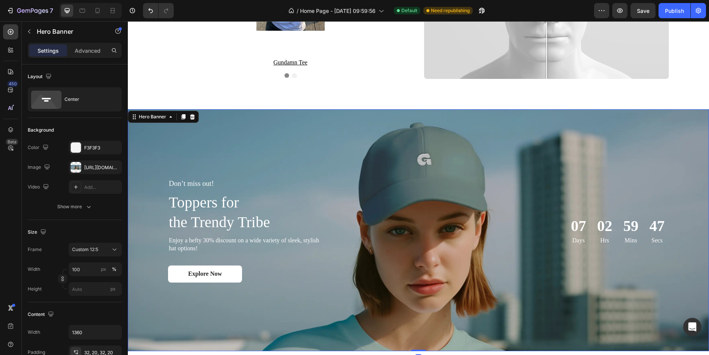
click at [680, 129] on div "Background Image" at bounding box center [418, 230] width 581 height 242
click at [192, 113] on div at bounding box center [192, 116] width 9 height 9
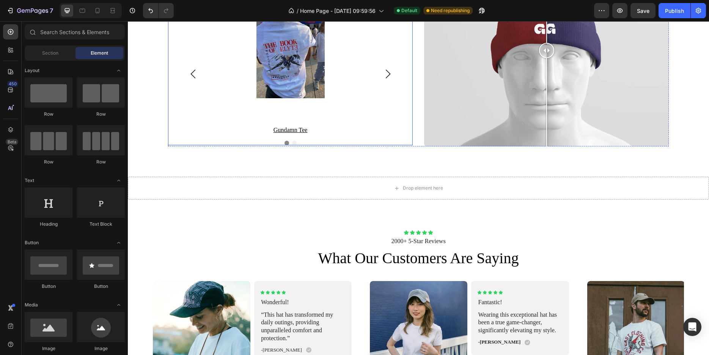
scroll to position [1200, 0]
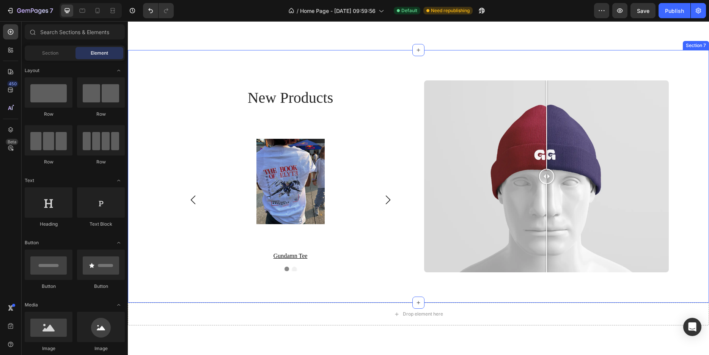
click at [676, 148] on div "new products Heading Product Images gundamn tee Product Title Row Product List …" at bounding box center [418, 176] width 566 height 192
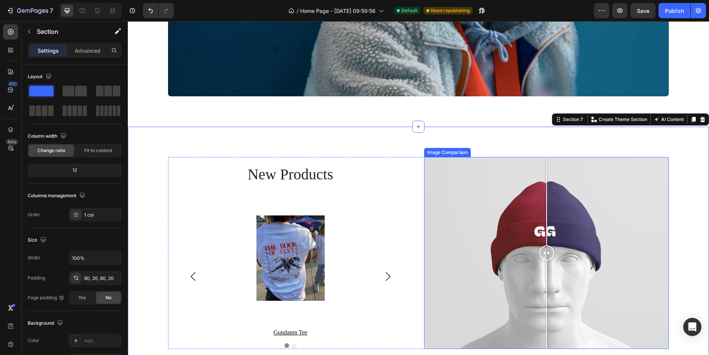
scroll to position [1122, 0]
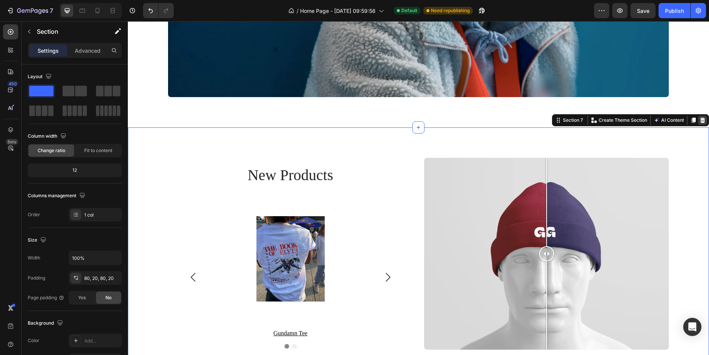
click at [700, 123] on icon at bounding box center [703, 120] width 6 height 6
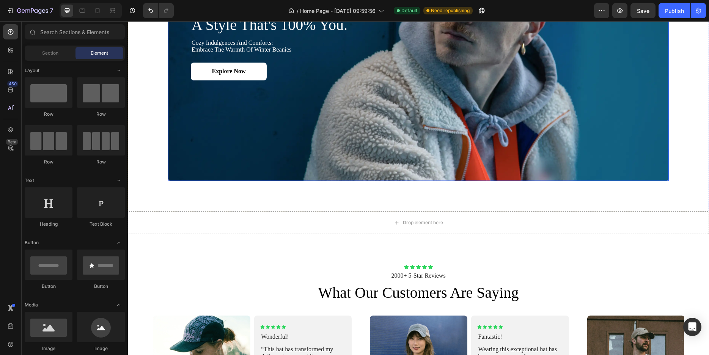
scroll to position [1083, 0]
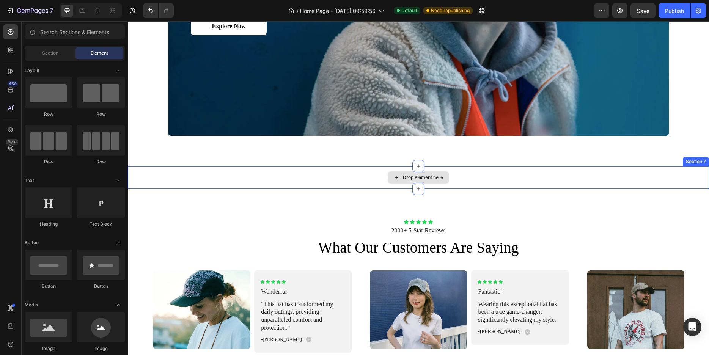
click at [542, 181] on div "Drop element here" at bounding box center [418, 177] width 581 height 23
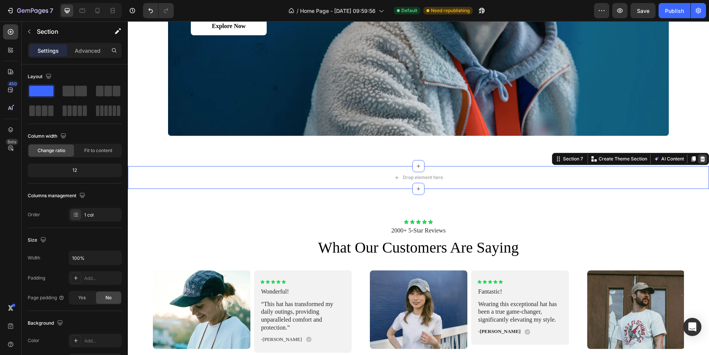
click at [698, 156] on div at bounding box center [702, 158] width 9 height 9
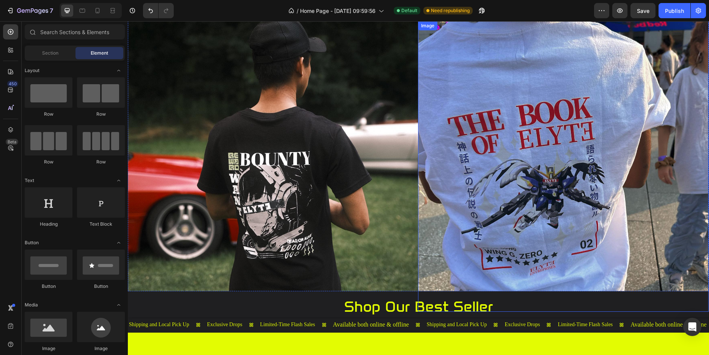
scroll to position [28, 0]
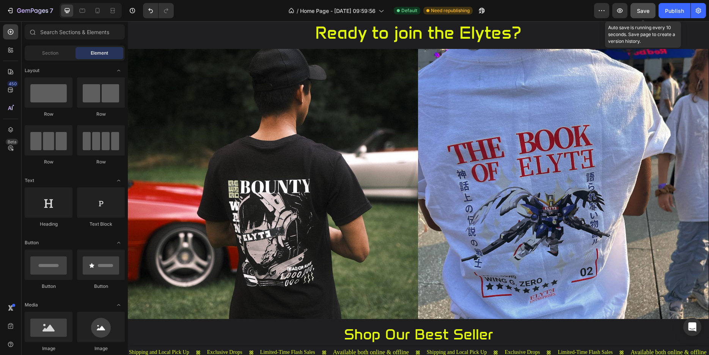
click at [639, 11] on span "Save" at bounding box center [643, 11] width 13 height 6
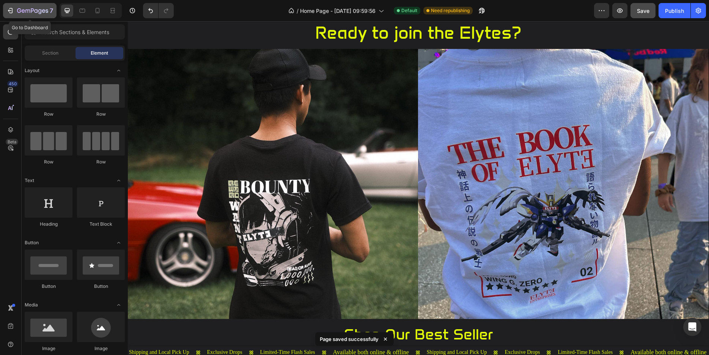
click at [8, 9] on icon "button" at bounding box center [10, 11] width 8 height 8
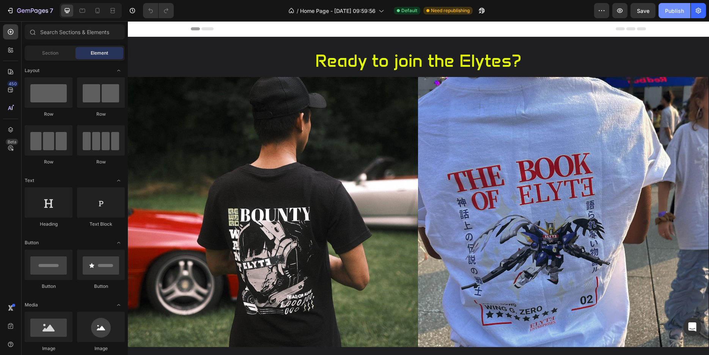
click at [668, 9] on div "Publish" at bounding box center [674, 11] width 19 height 8
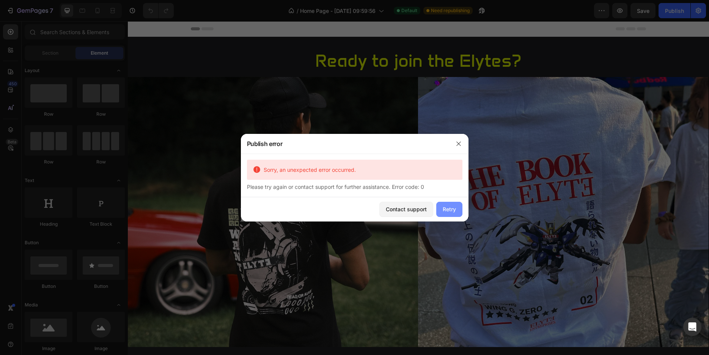
click at [453, 205] on button "Retry" at bounding box center [449, 209] width 26 height 15
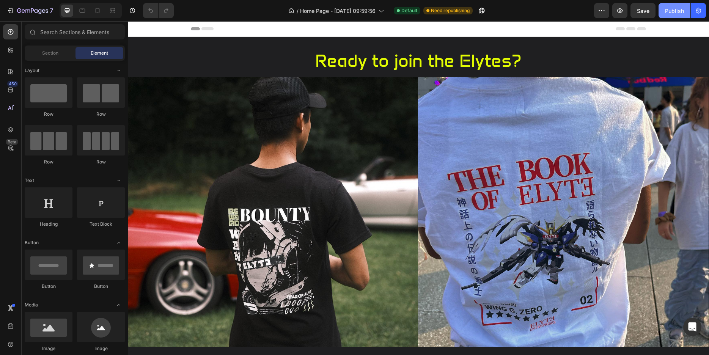
click at [678, 13] on div "Publish" at bounding box center [674, 11] width 19 height 8
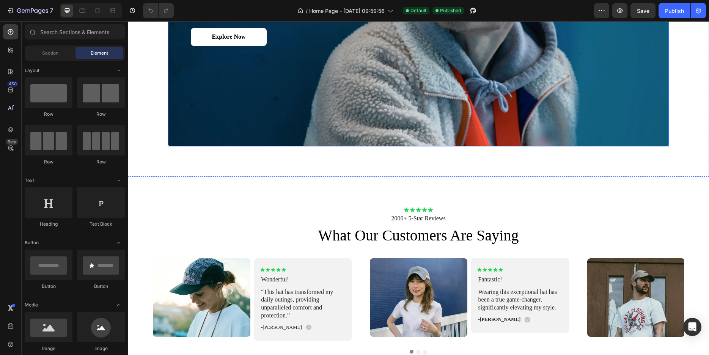
scroll to position [1025, 0]
